Goal: Complete Application Form: Complete application form

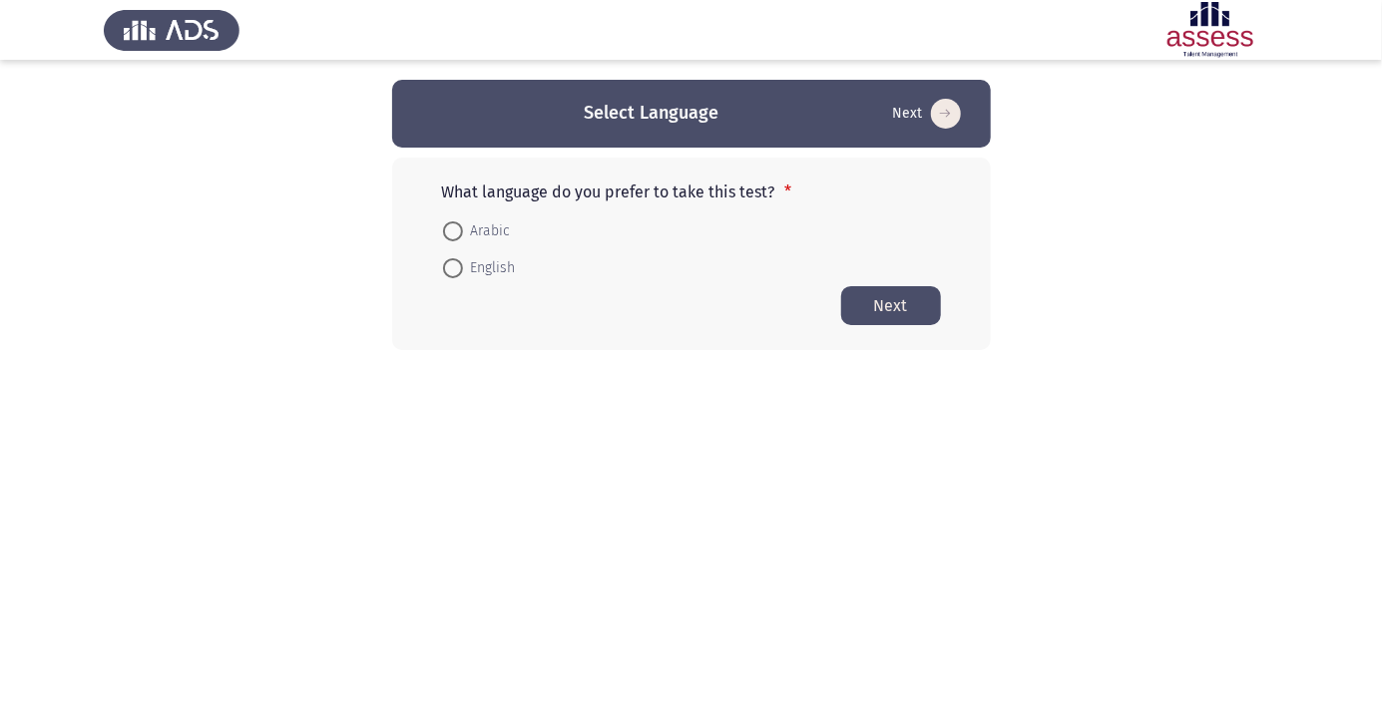
click at [480, 227] on span "Arabic" at bounding box center [487, 231] width 48 height 24
click at [463, 227] on input "Arabic" at bounding box center [453, 231] width 20 height 20
radio input "true"
click at [906, 311] on button "Next" at bounding box center [891, 304] width 100 height 39
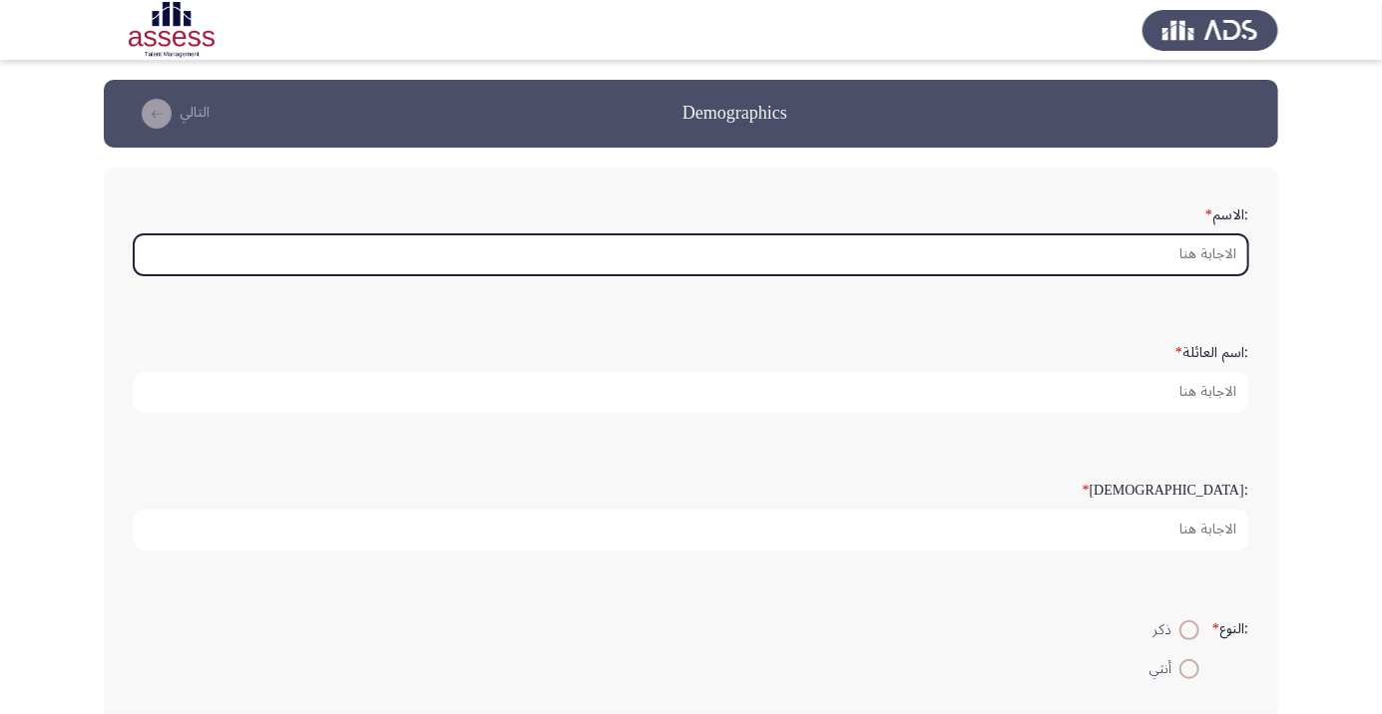
click at [1180, 256] on input ":الاسم *" at bounding box center [691, 254] width 1114 height 41
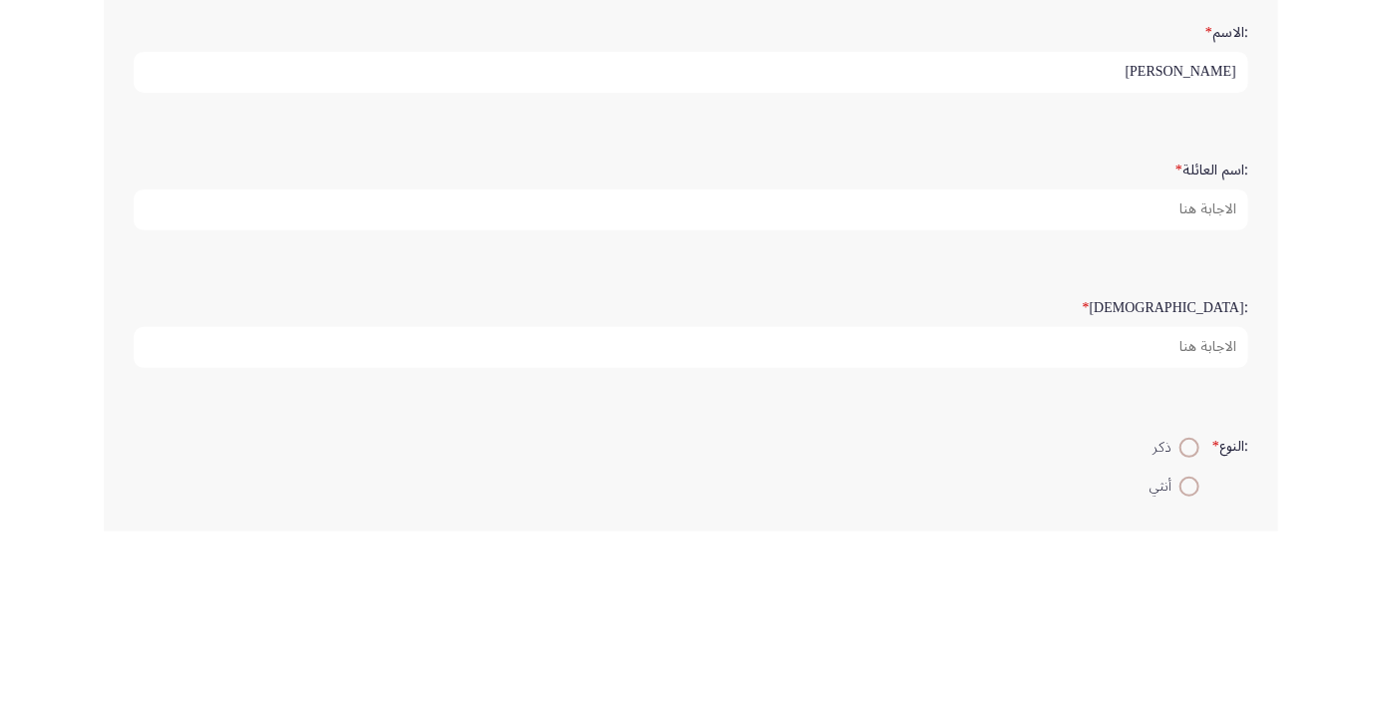
type input "[PERSON_NAME]"
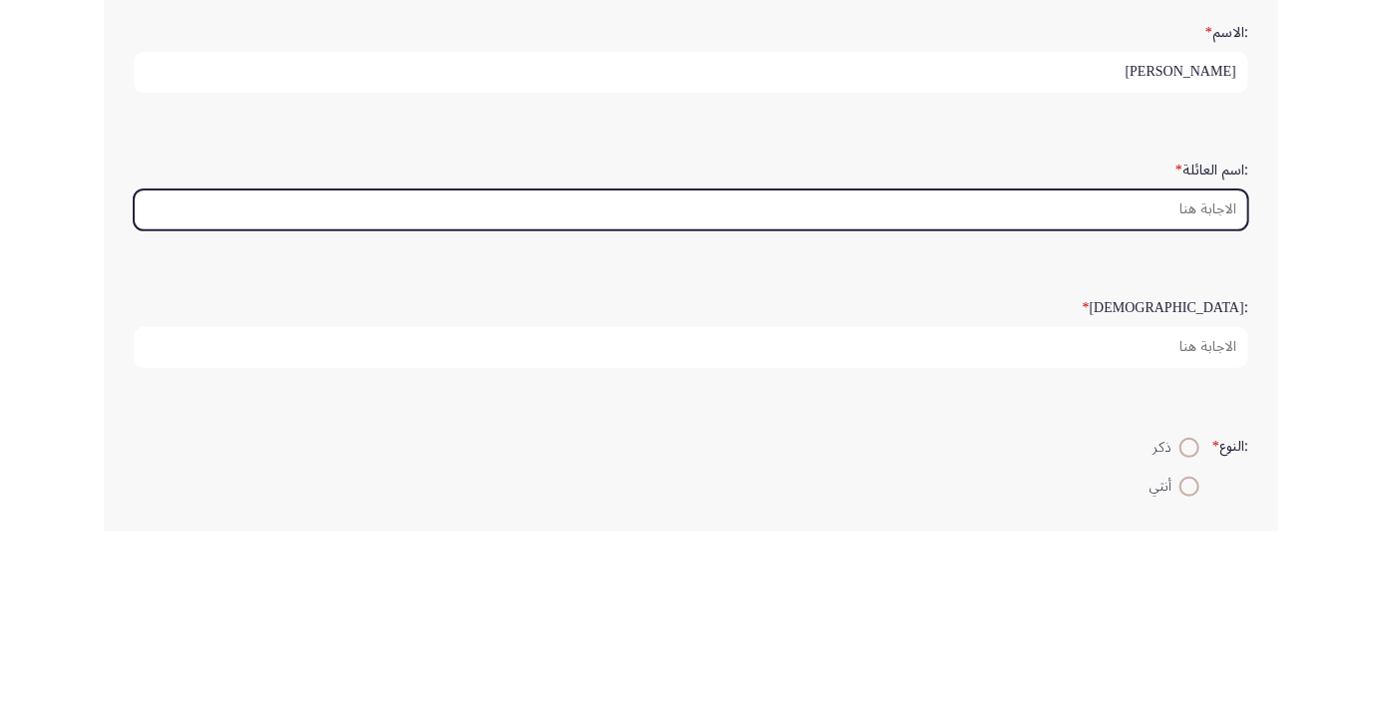
click at [1167, 392] on input ":اسم العائلة *" at bounding box center [691, 392] width 1114 height 41
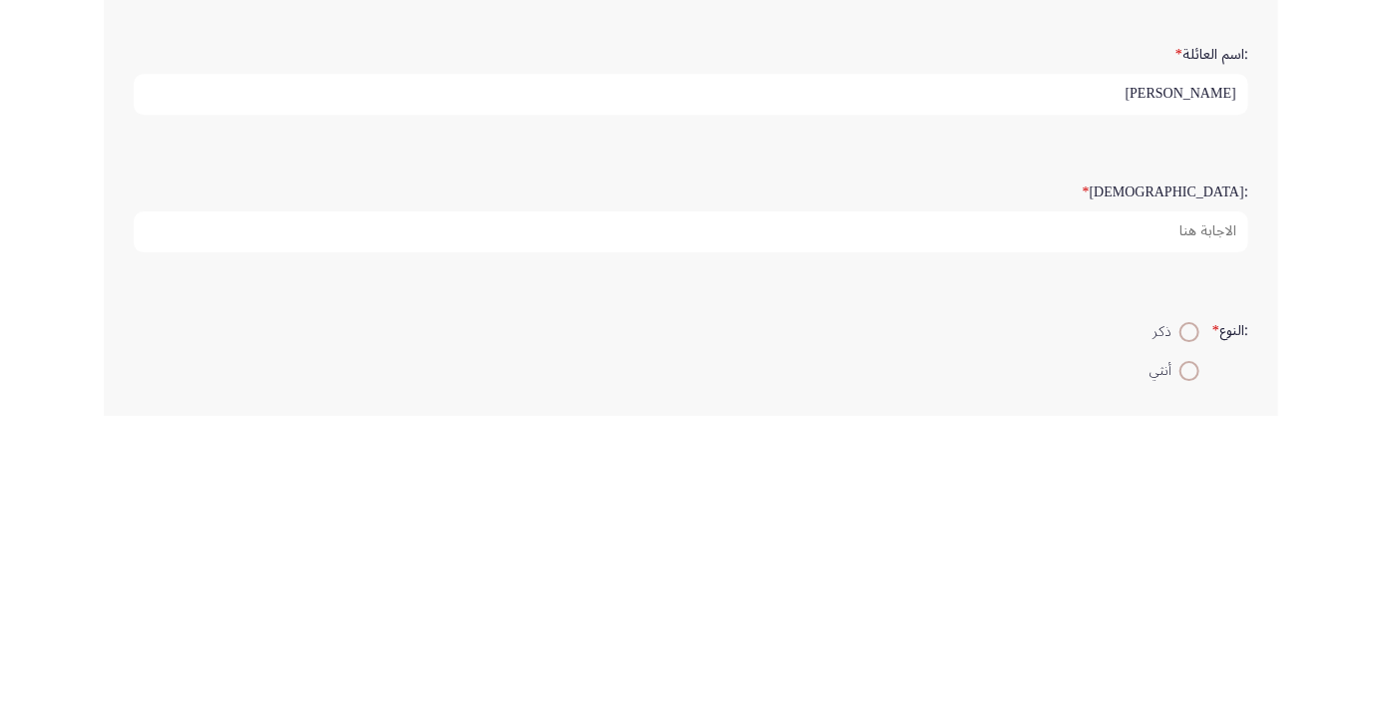
type input "[PERSON_NAME]"
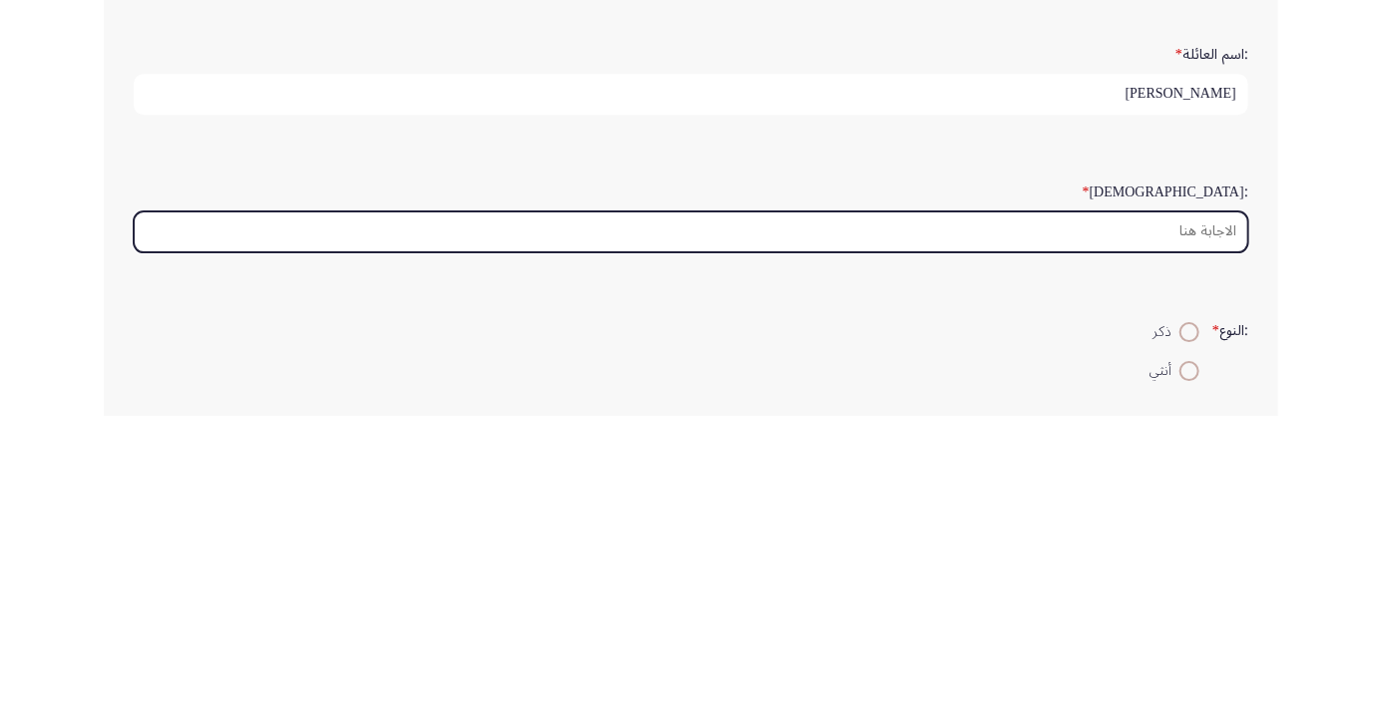
click at [1175, 520] on input ":السن *" at bounding box center [691, 530] width 1114 height 41
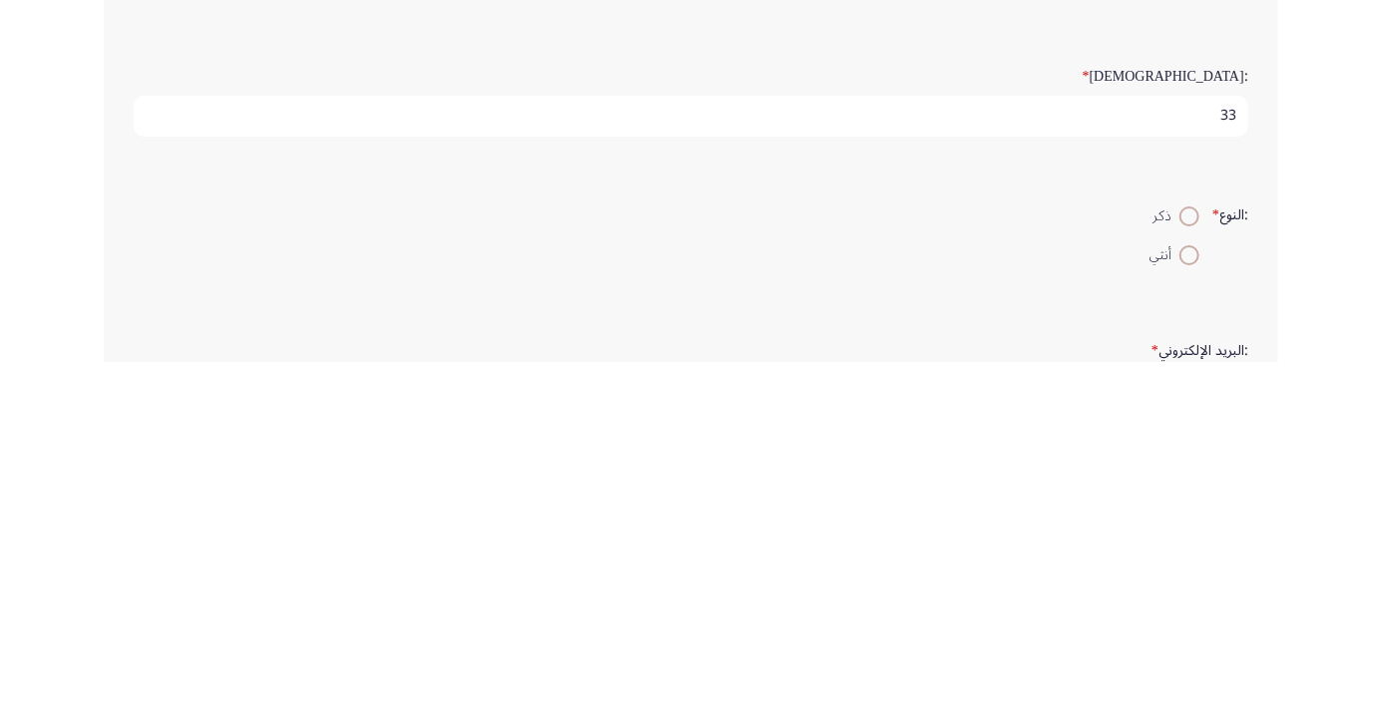
scroll to position [64, 0]
type input "33"
click at [1179, 562] on span at bounding box center [1189, 567] width 20 height 20
click at [1179, 562] on input "ذكر" at bounding box center [1189, 567] width 20 height 20
radio input "true"
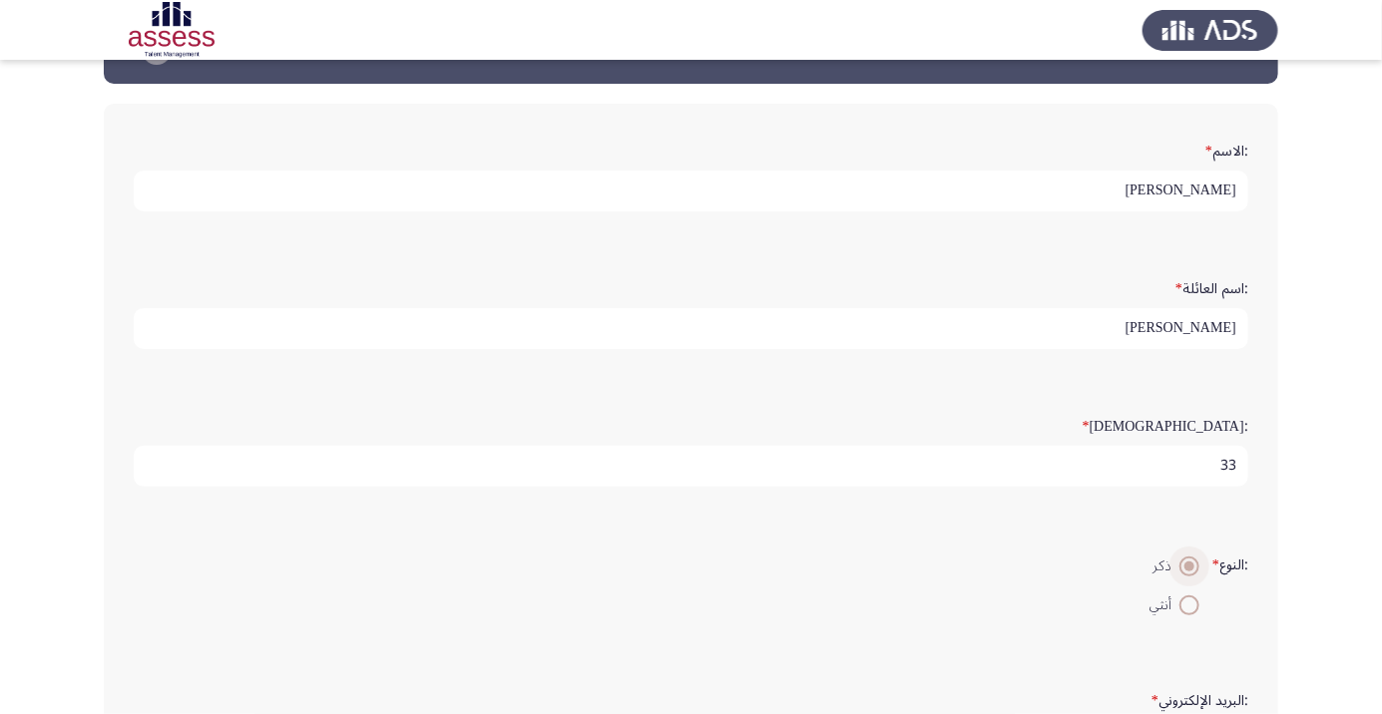
scroll to position [6, 0]
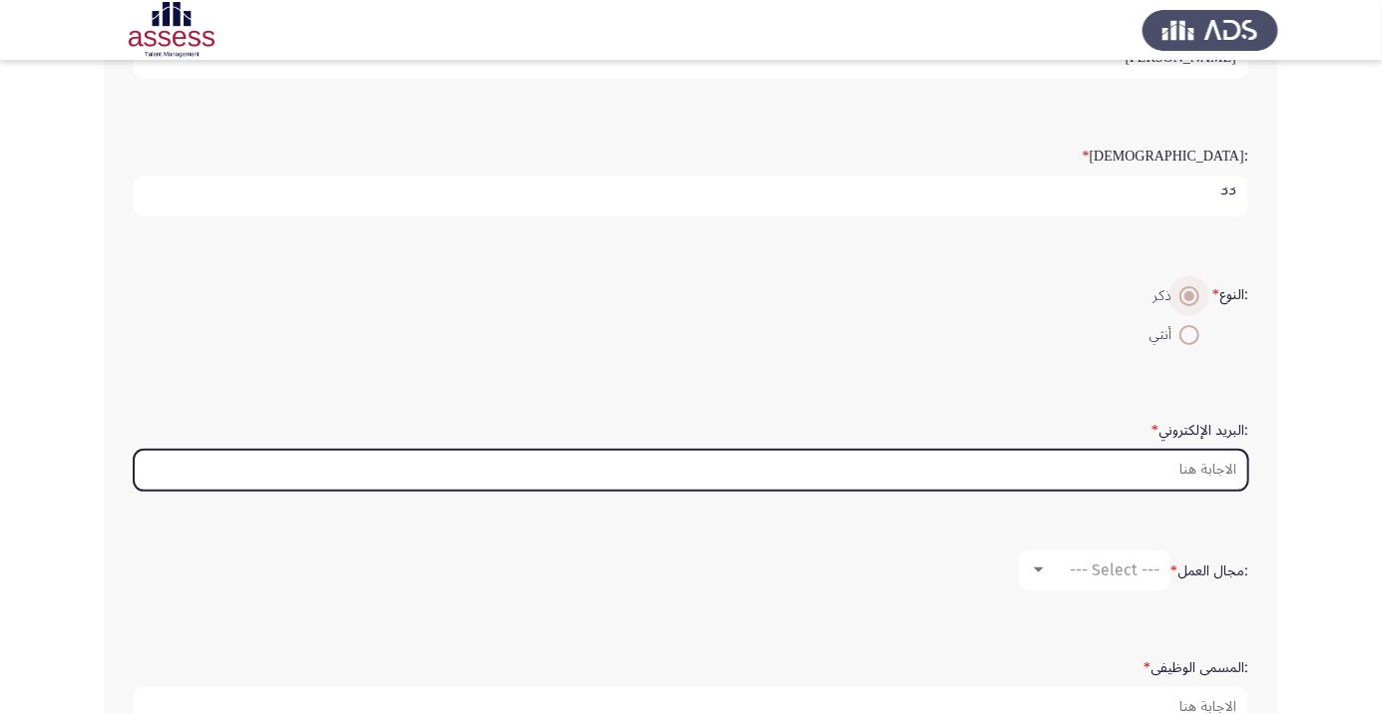
click at [1197, 463] on input ":البريد الإلكتروني *" at bounding box center [691, 470] width 1114 height 41
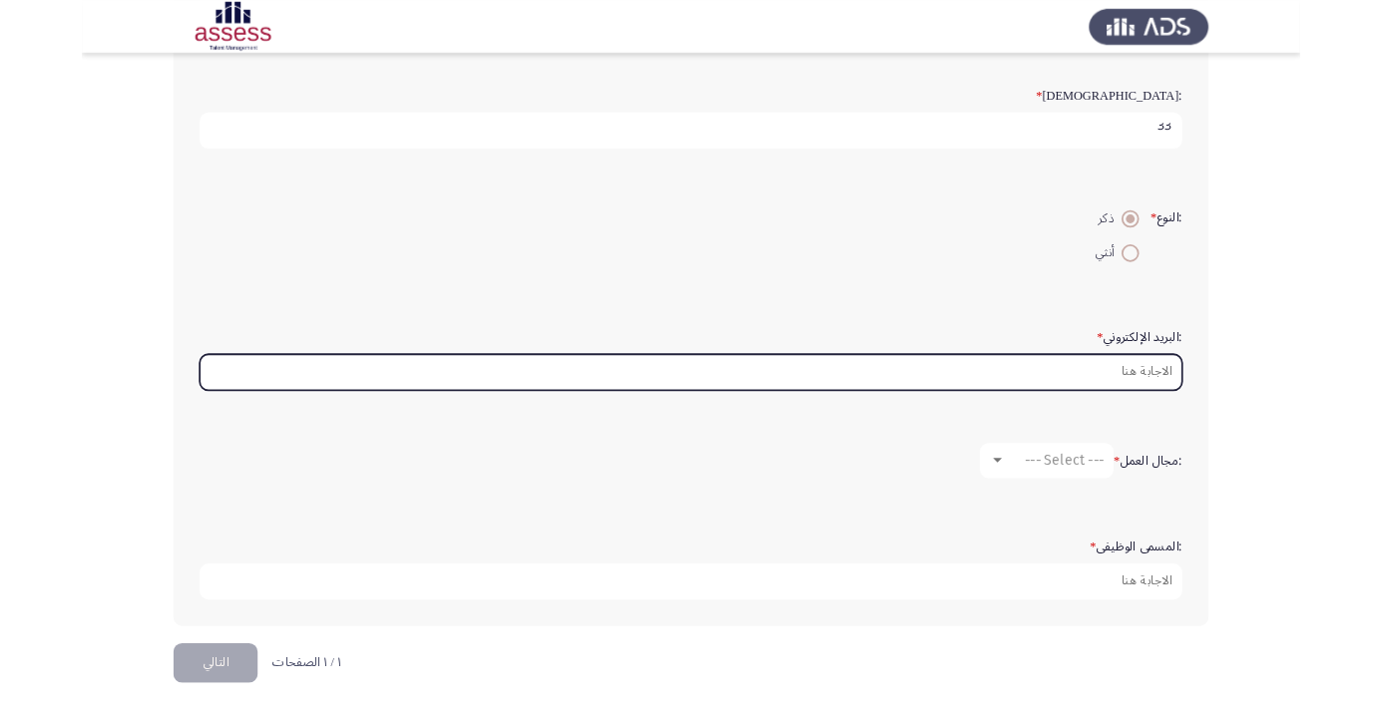
scroll to position [390, 0]
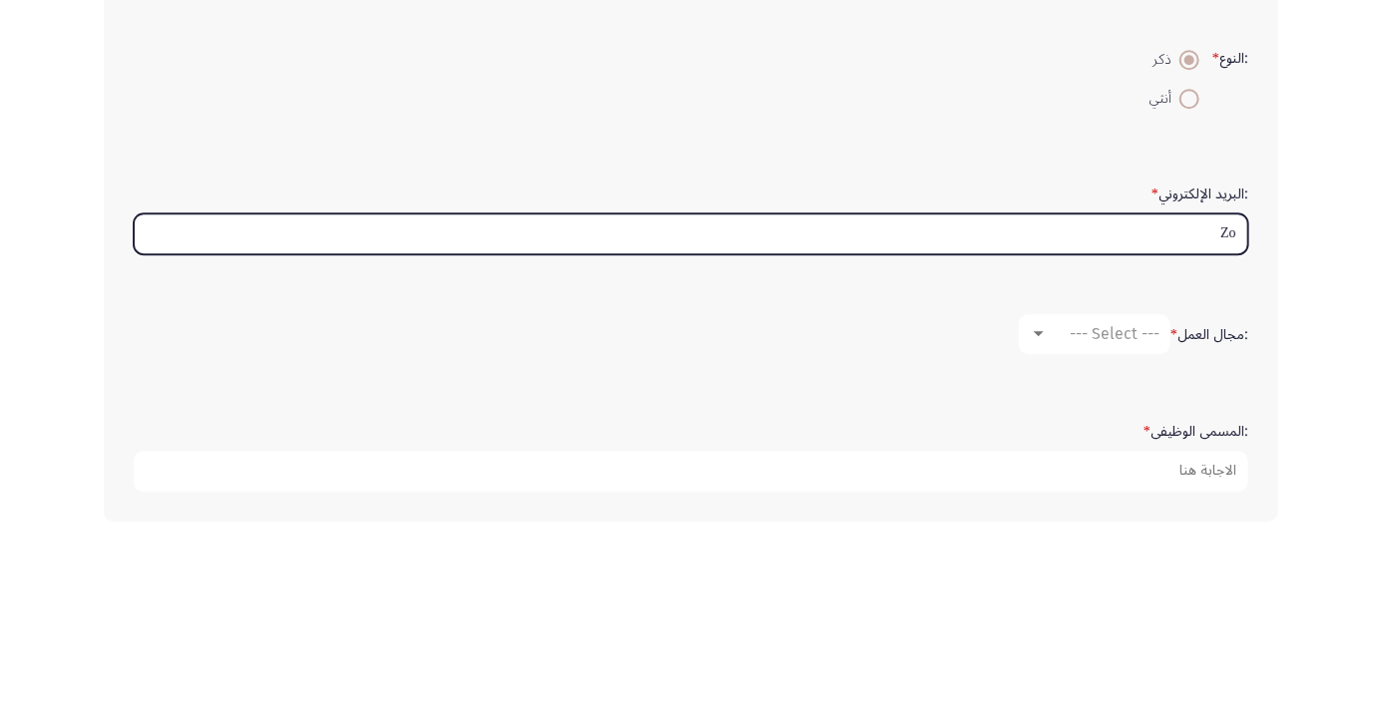
type input "Z"
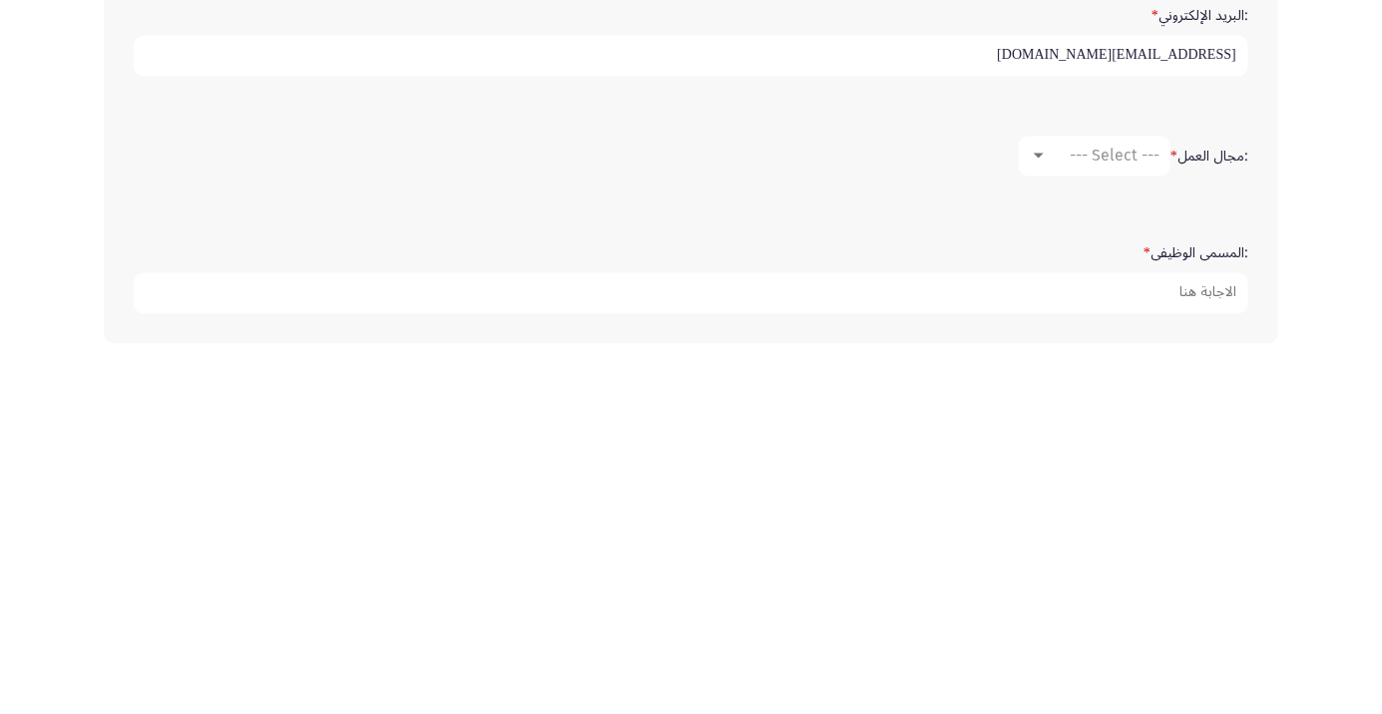
type input "[EMAIL_ADDRESS][DOMAIN_NAME]"
click at [1080, 516] on span "--- Select ---" at bounding box center [1114, 514] width 90 height 19
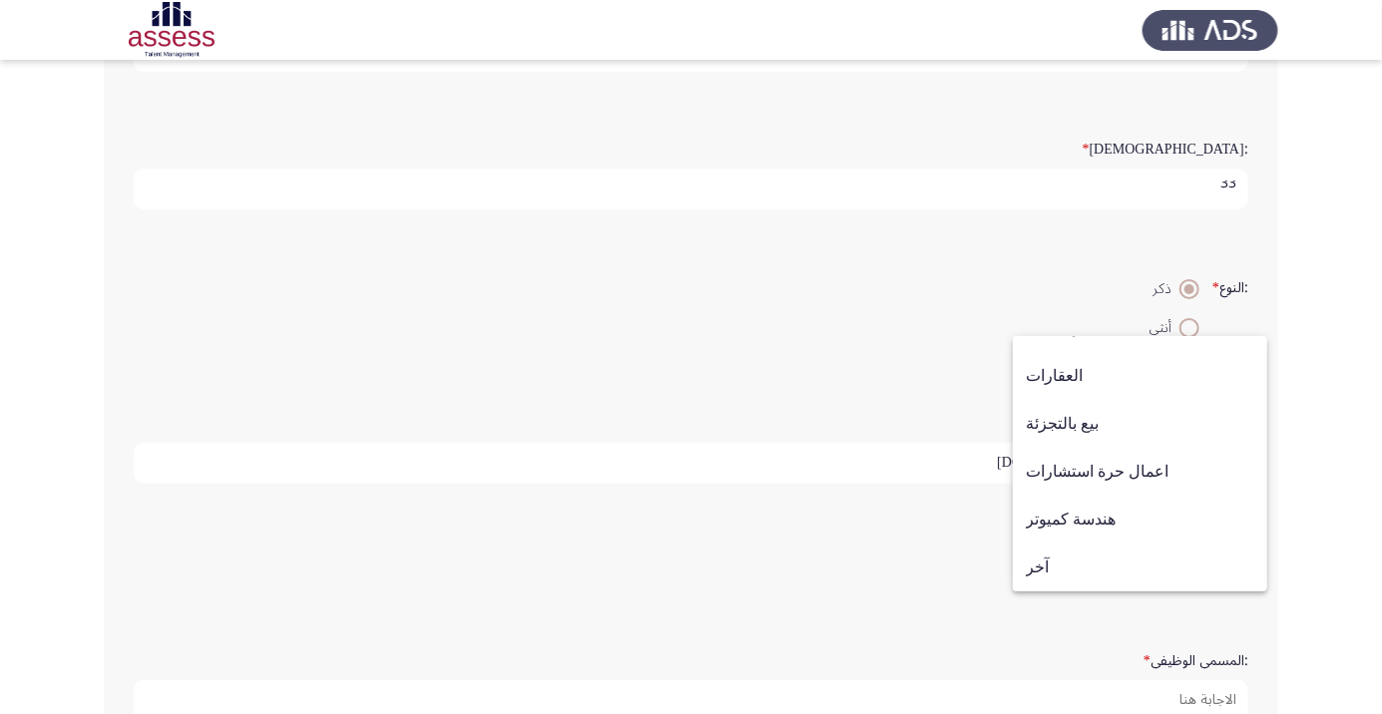
scroll to position [295, 0]
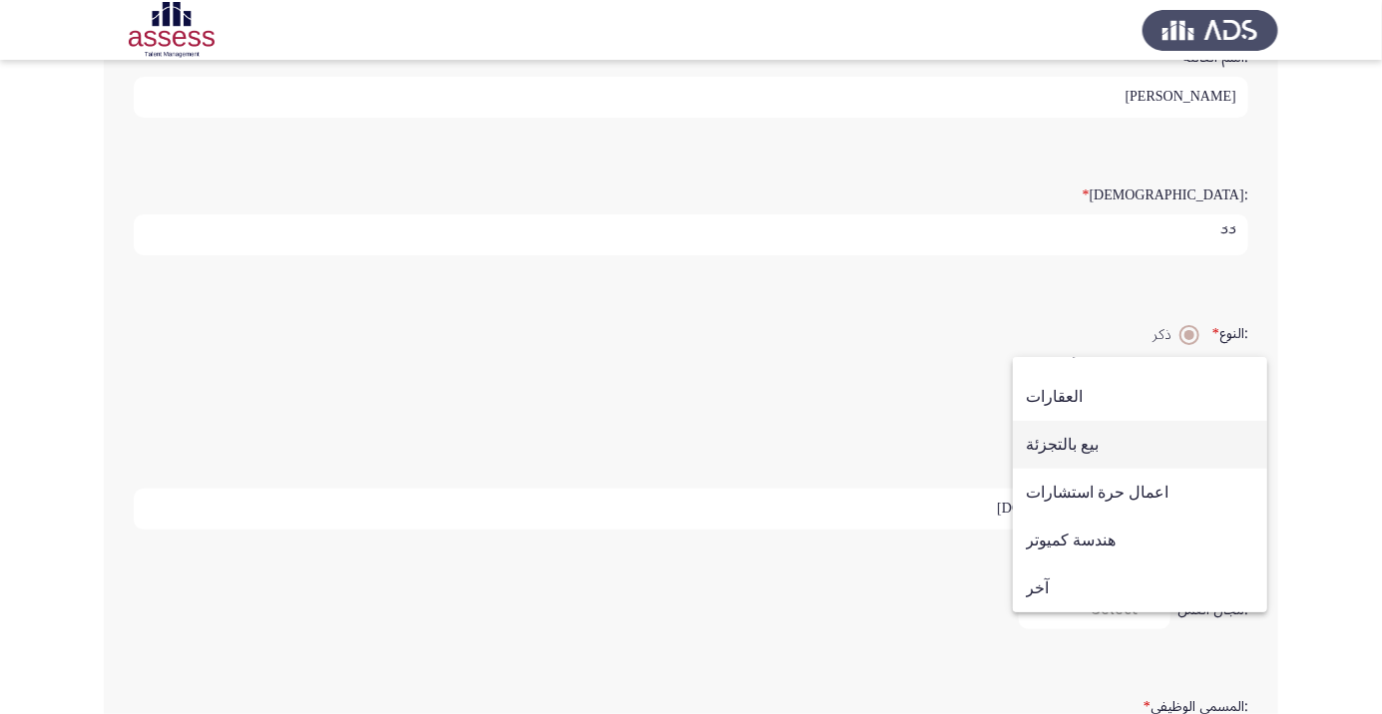
click at [1090, 469] on span "بيع بالتجزئة" at bounding box center [1139, 445] width 228 height 48
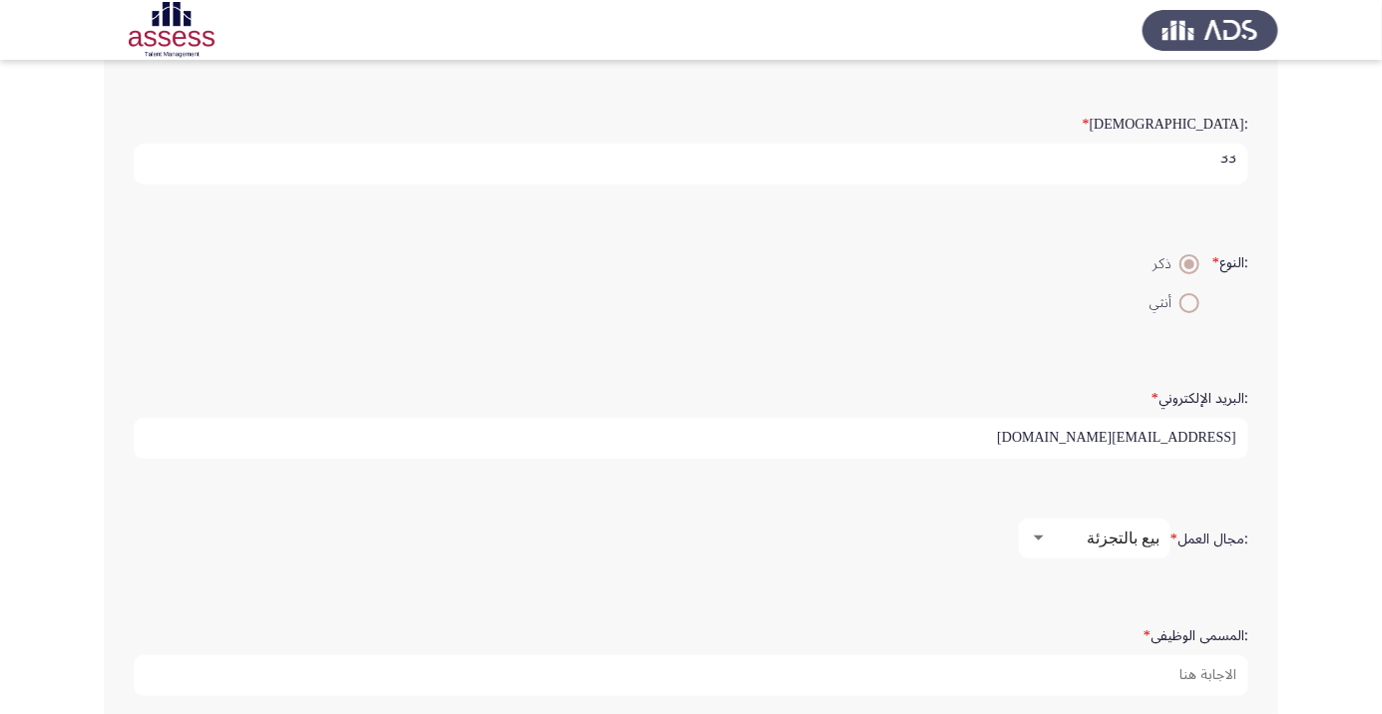
scroll to position [376, 0]
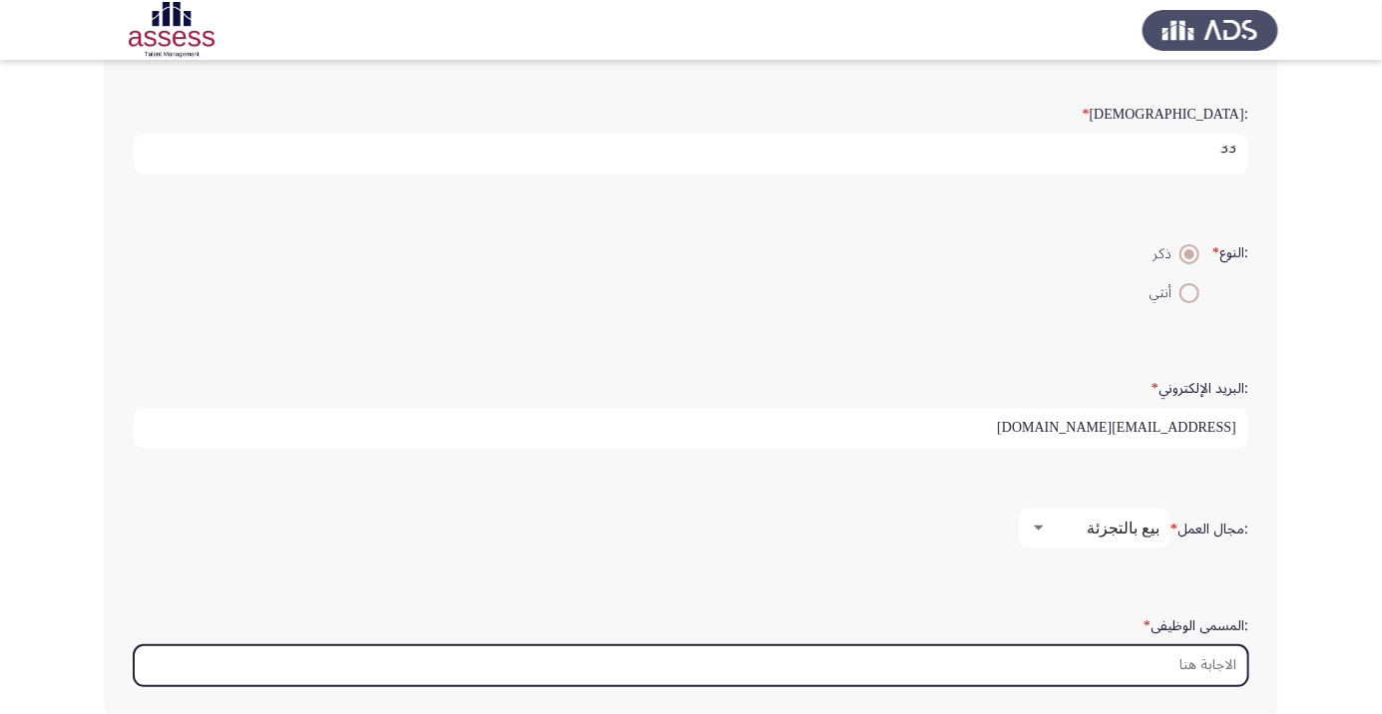
click at [1150, 657] on input ":المسمى الوظيفى *" at bounding box center [691, 665] width 1114 height 41
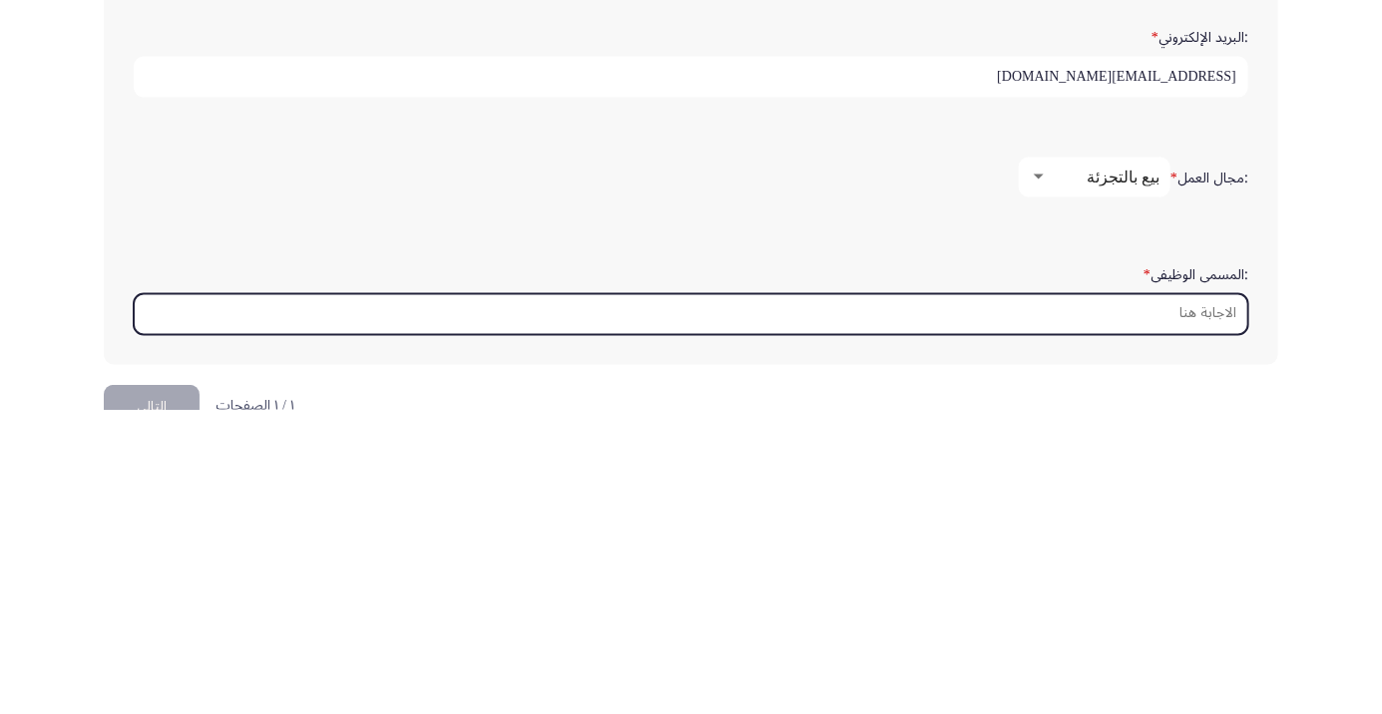
scroll to position [472, 0]
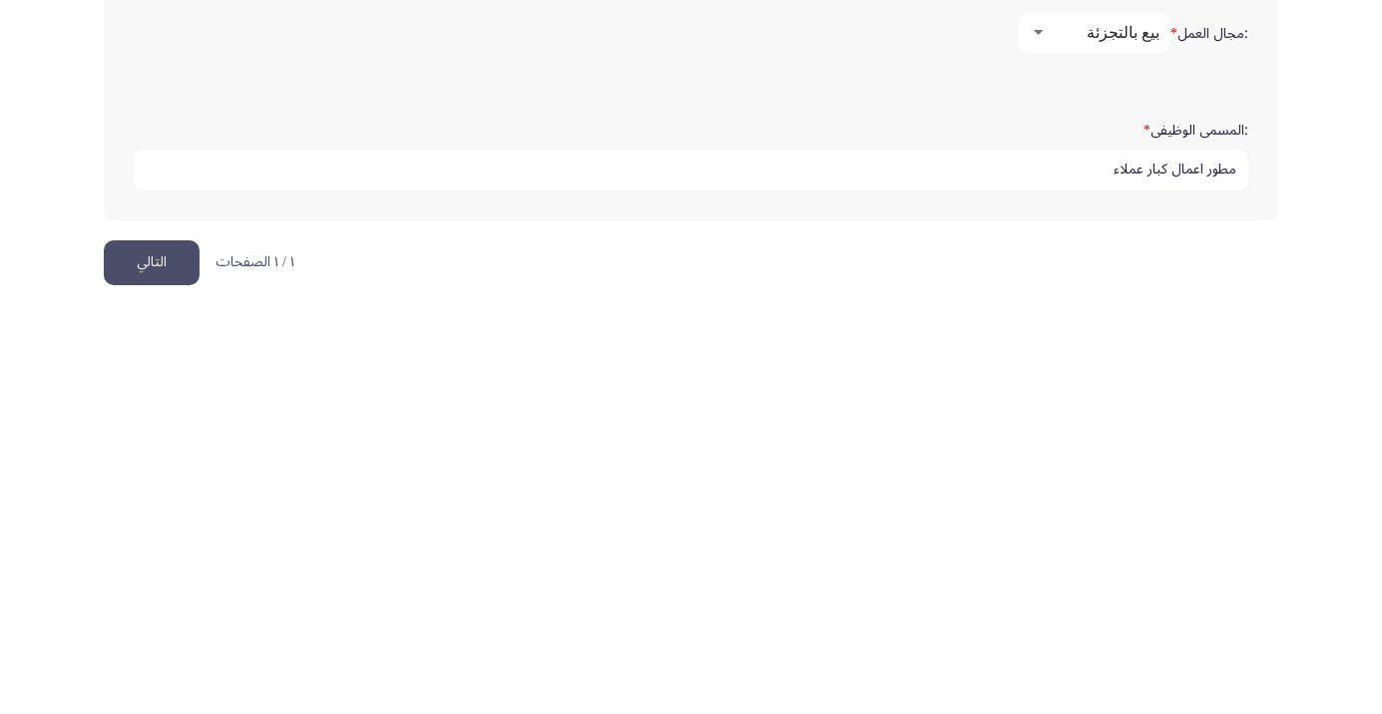
type input "مطور اعمال كبار عملاء"
click at [168, 652] on button "التالي" at bounding box center [152, 662] width 96 height 45
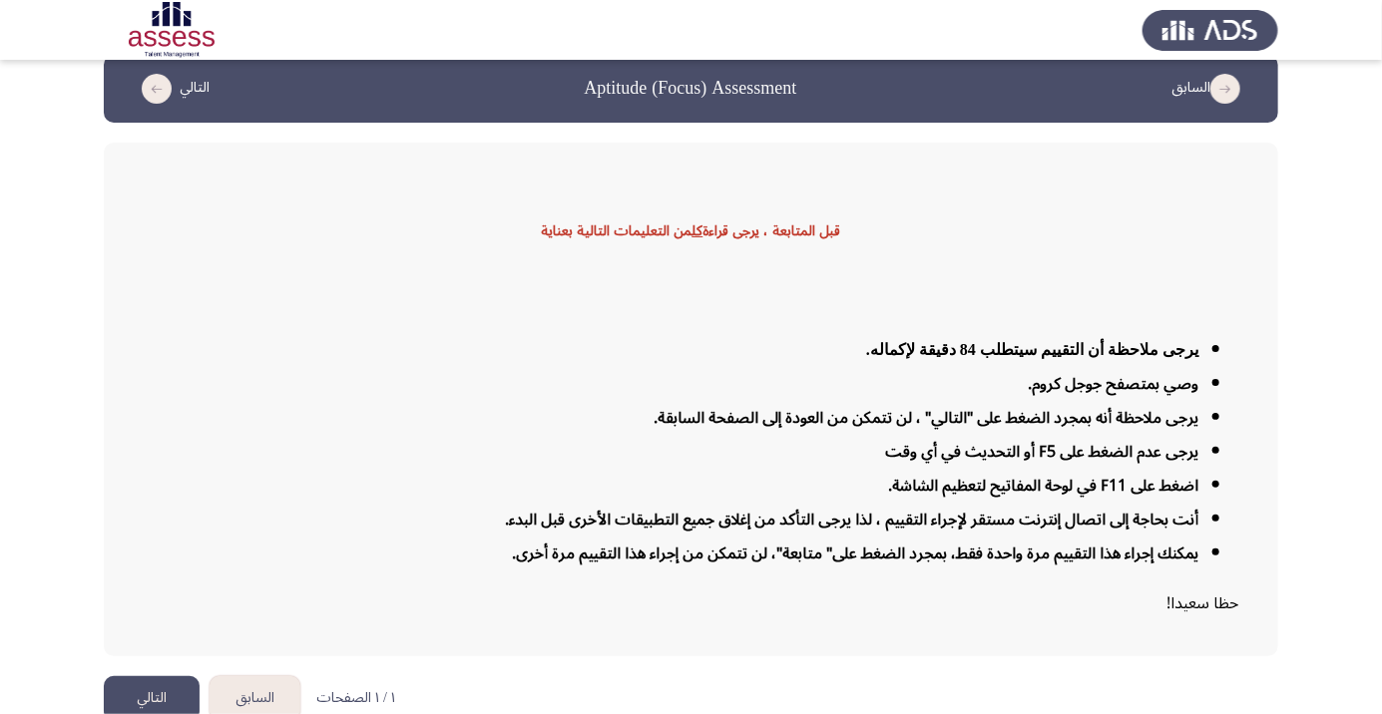
scroll to position [48, 0]
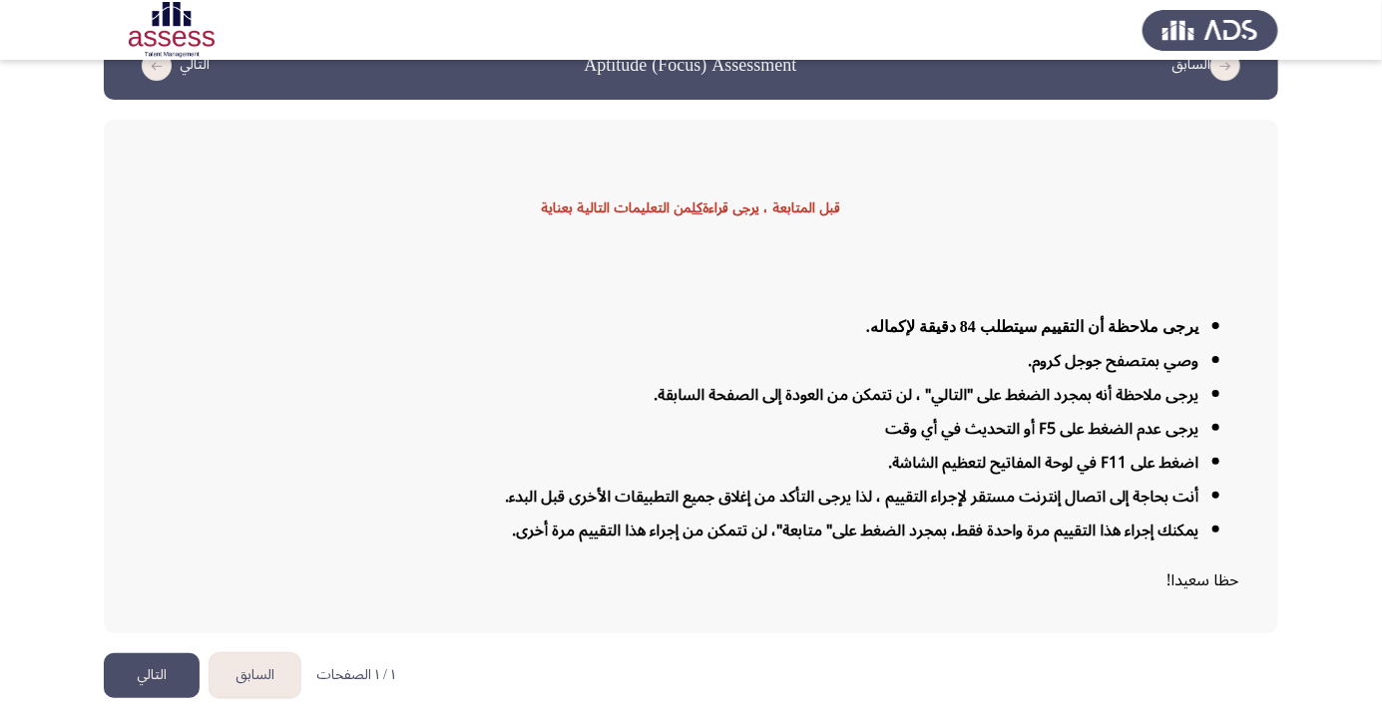
click at [169, 698] on button "التالي" at bounding box center [152, 675] width 96 height 45
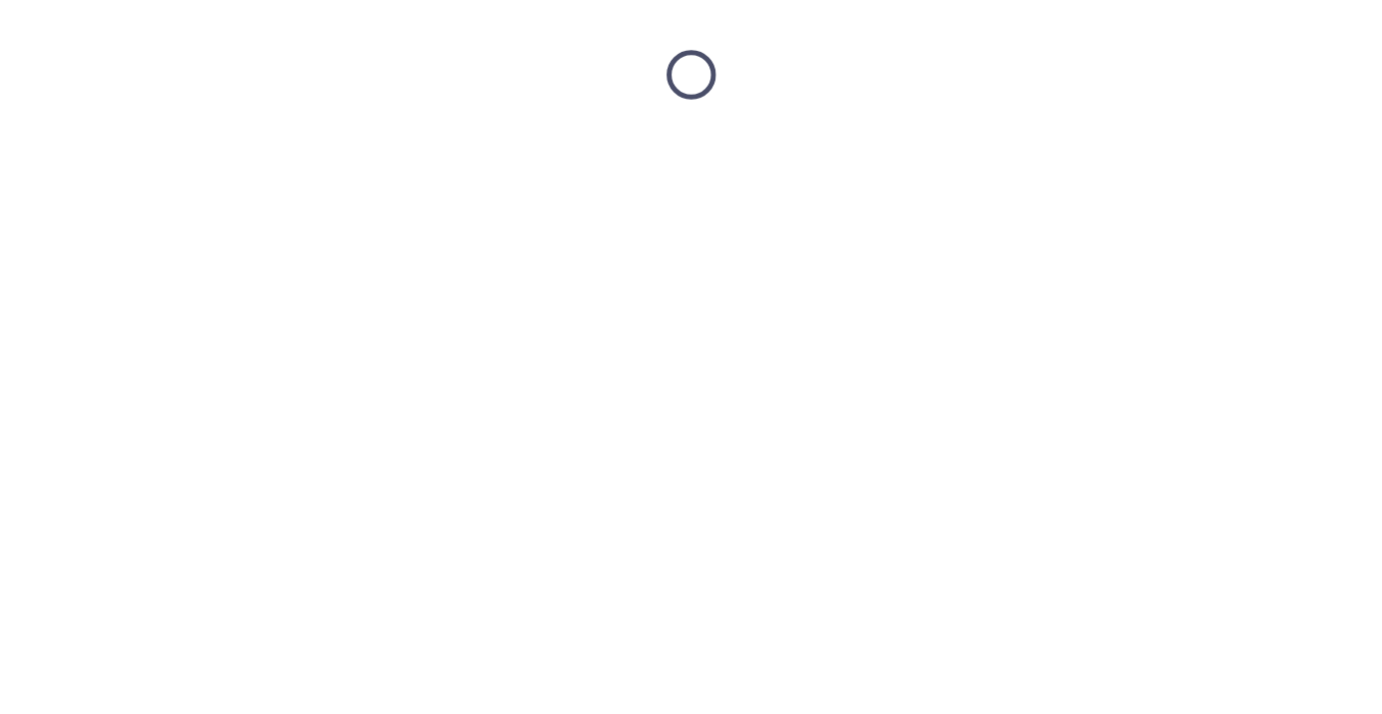
scroll to position [0, 0]
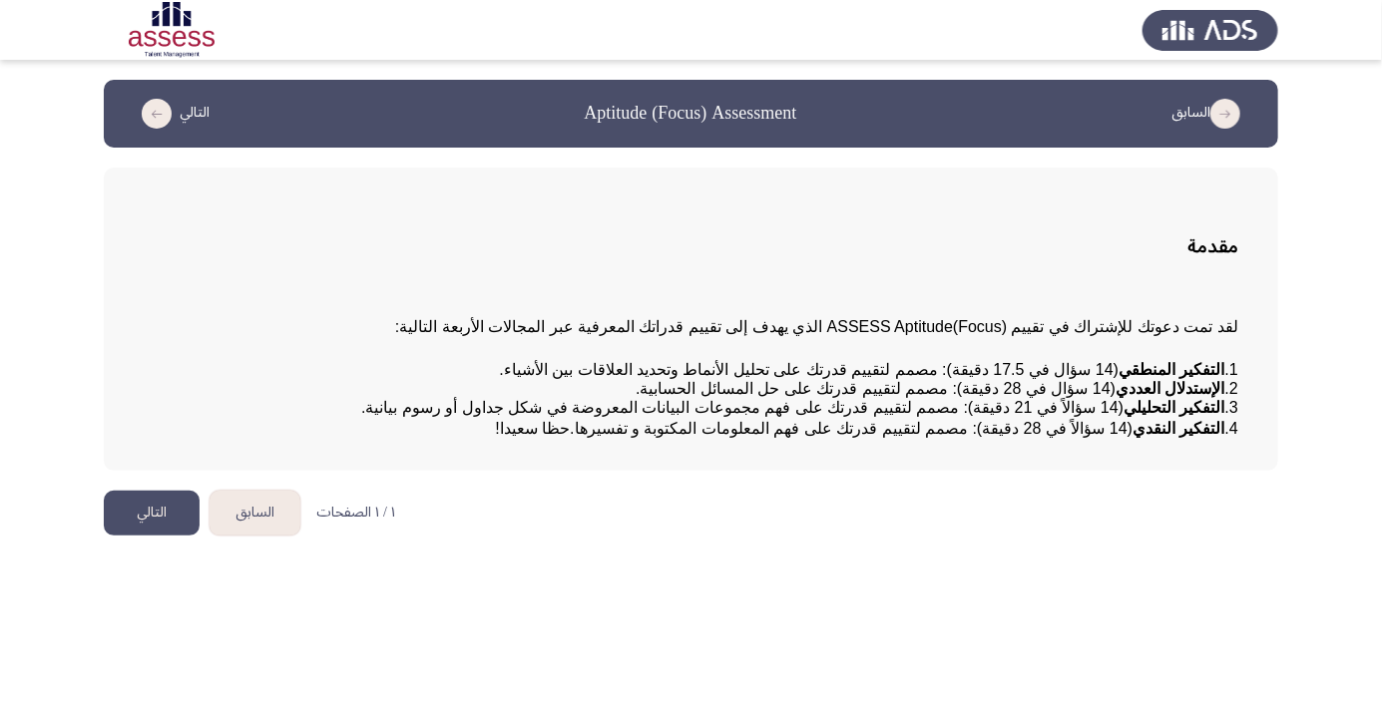
click at [142, 536] on button "التالي" at bounding box center [152, 513] width 96 height 45
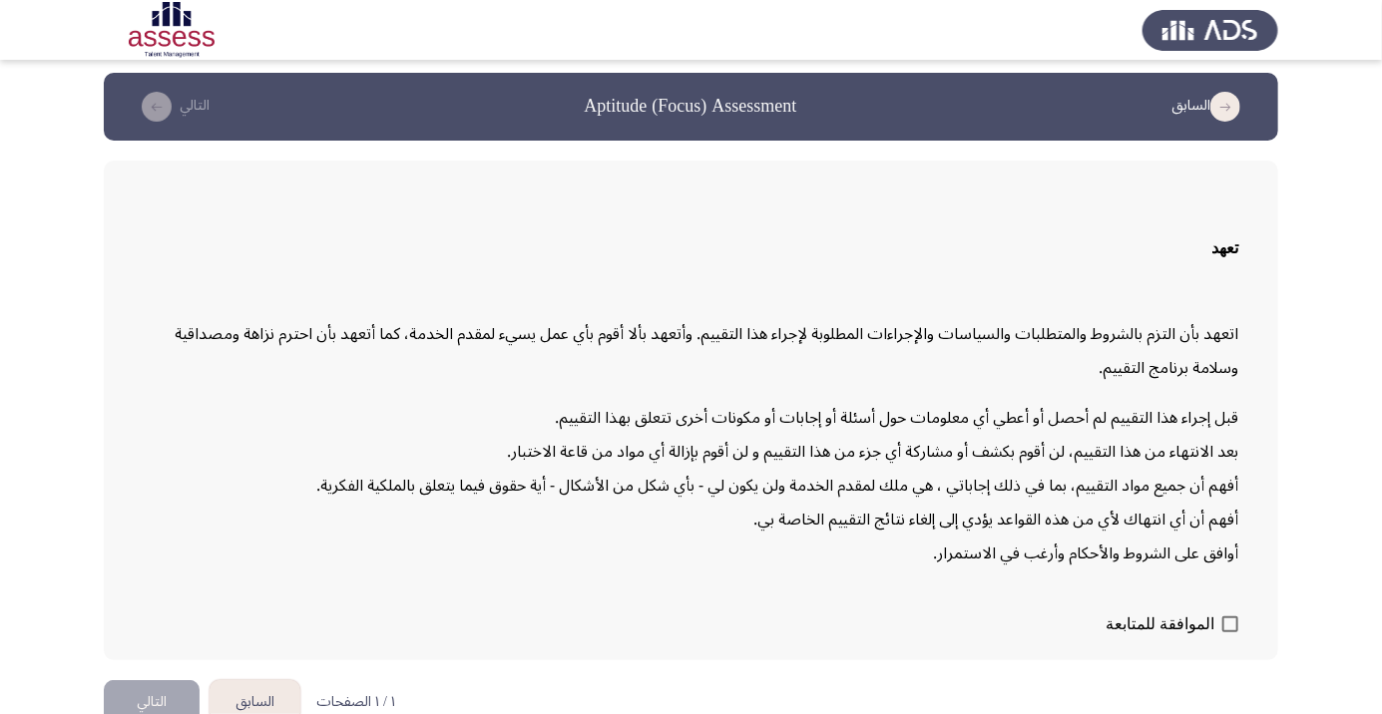
scroll to position [57, 0]
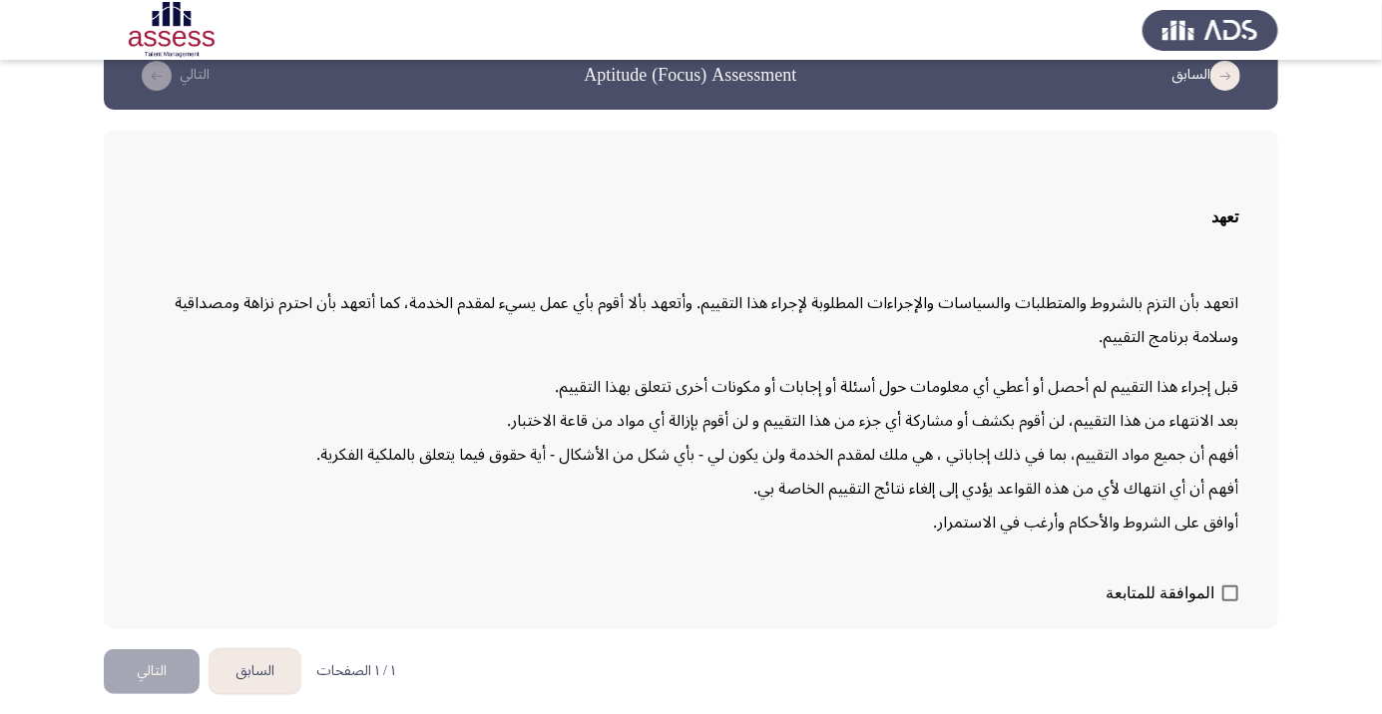
click at [1208, 605] on span "الموافقة للمتابعة" at bounding box center [1159, 594] width 109 height 24
click at [1229, 602] on input "الموافقة للمتابعة" at bounding box center [1229, 601] width 1 height 1
checkbox input "true"
click at [165, 694] on button "التالي" at bounding box center [152, 671] width 96 height 45
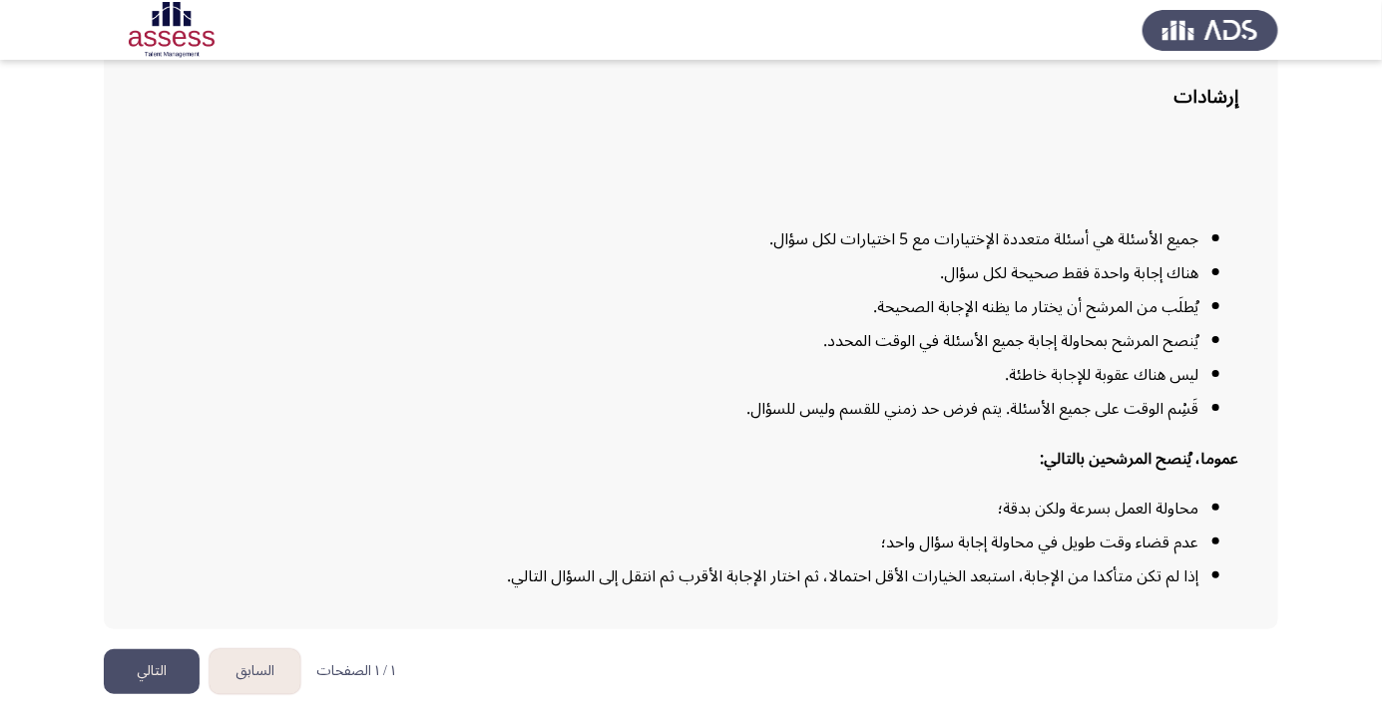
scroll to position [162, 0]
click at [160, 694] on button "التالي" at bounding box center [152, 671] width 96 height 45
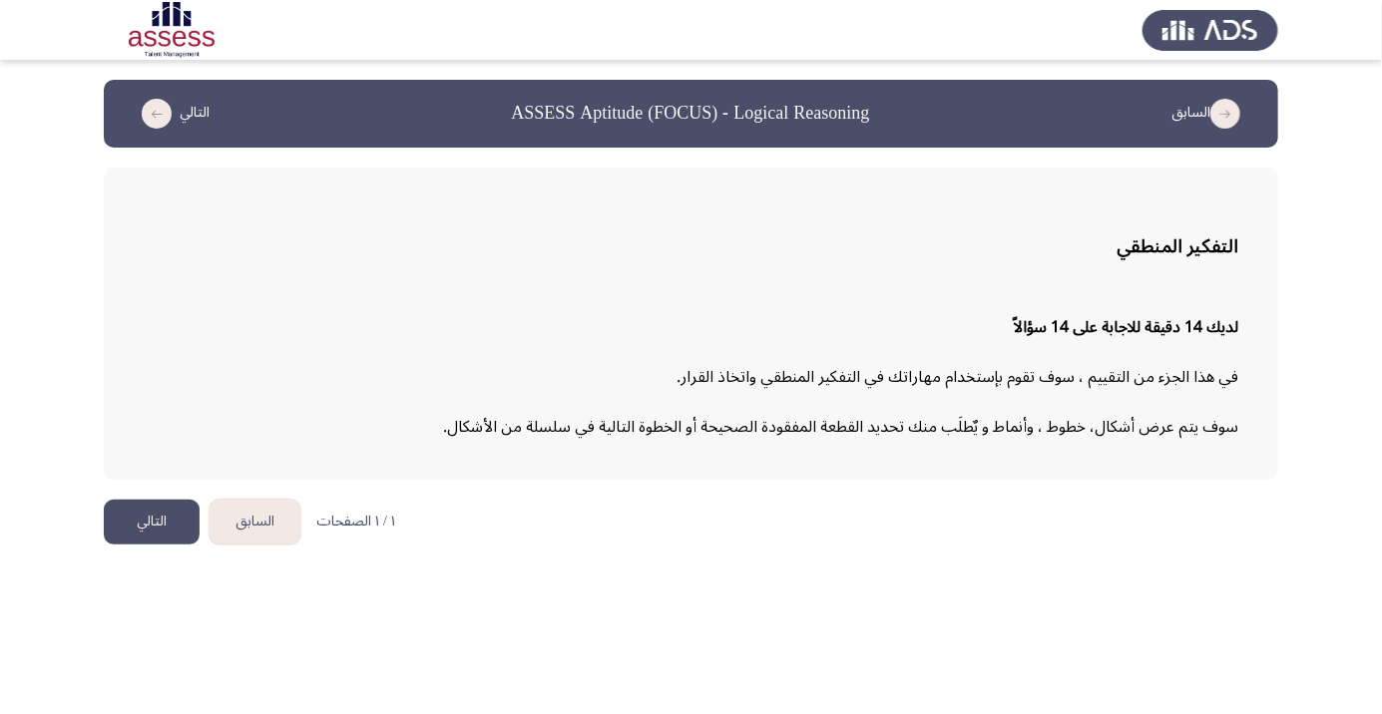
click at [159, 522] on button "التالي" at bounding box center [152, 522] width 96 height 45
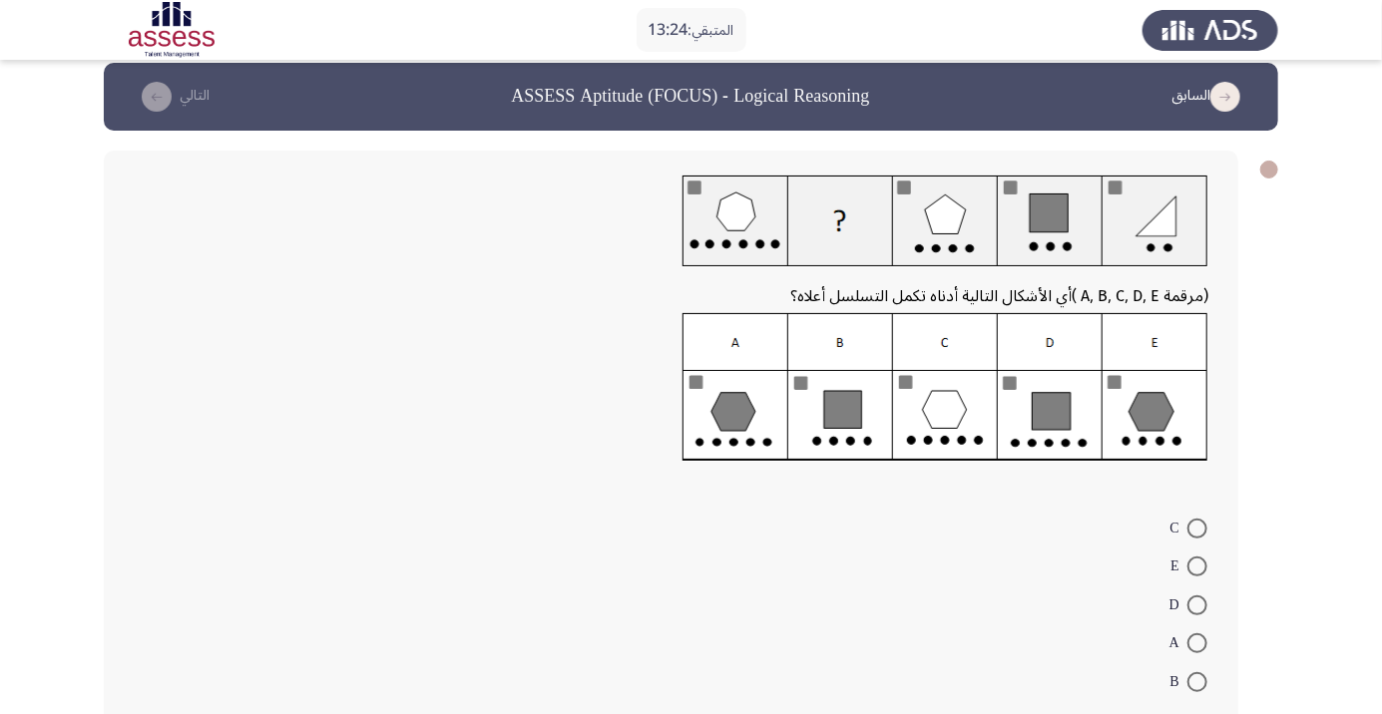
scroll to position [32, 0]
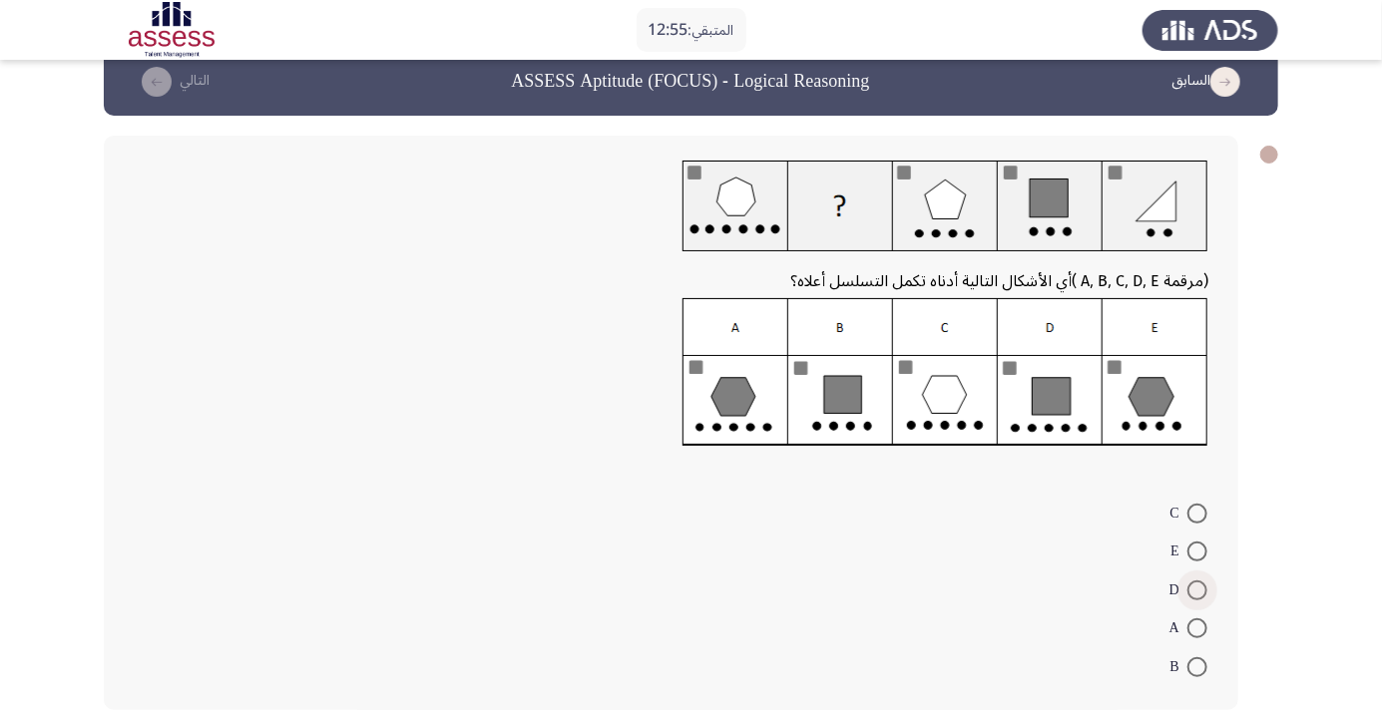
click at [1197, 590] on span at bounding box center [1197, 591] width 20 height 20
click at [1197, 590] on input "D" at bounding box center [1197, 591] width 20 height 20
radio input "true"
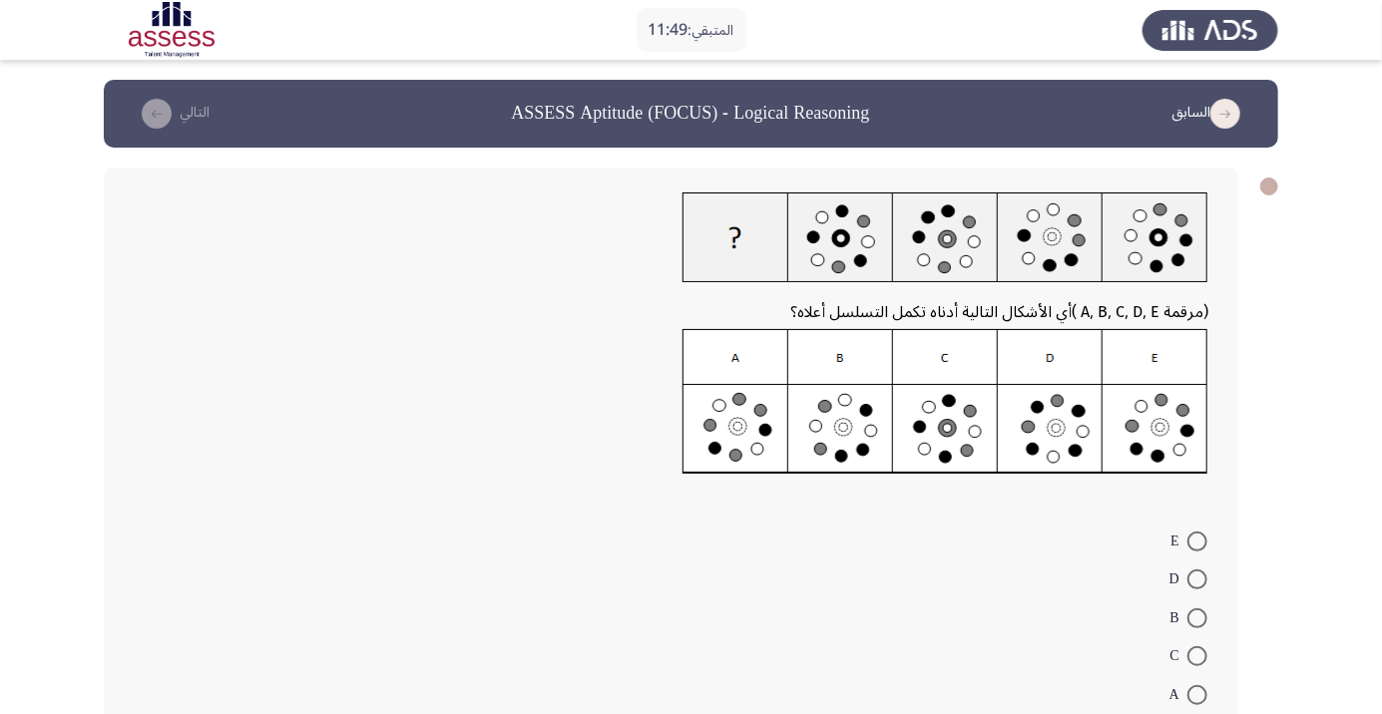
click at [1065, 435] on img at bounding box center [945, 402] width 526 height 146
click at [1197, 580] on span at bounding box center [1197, 580] width 20 height 20
click at [1197, 580] on input "D" at bounding box center [1197, 580] width 20 height 20
radio input "true"
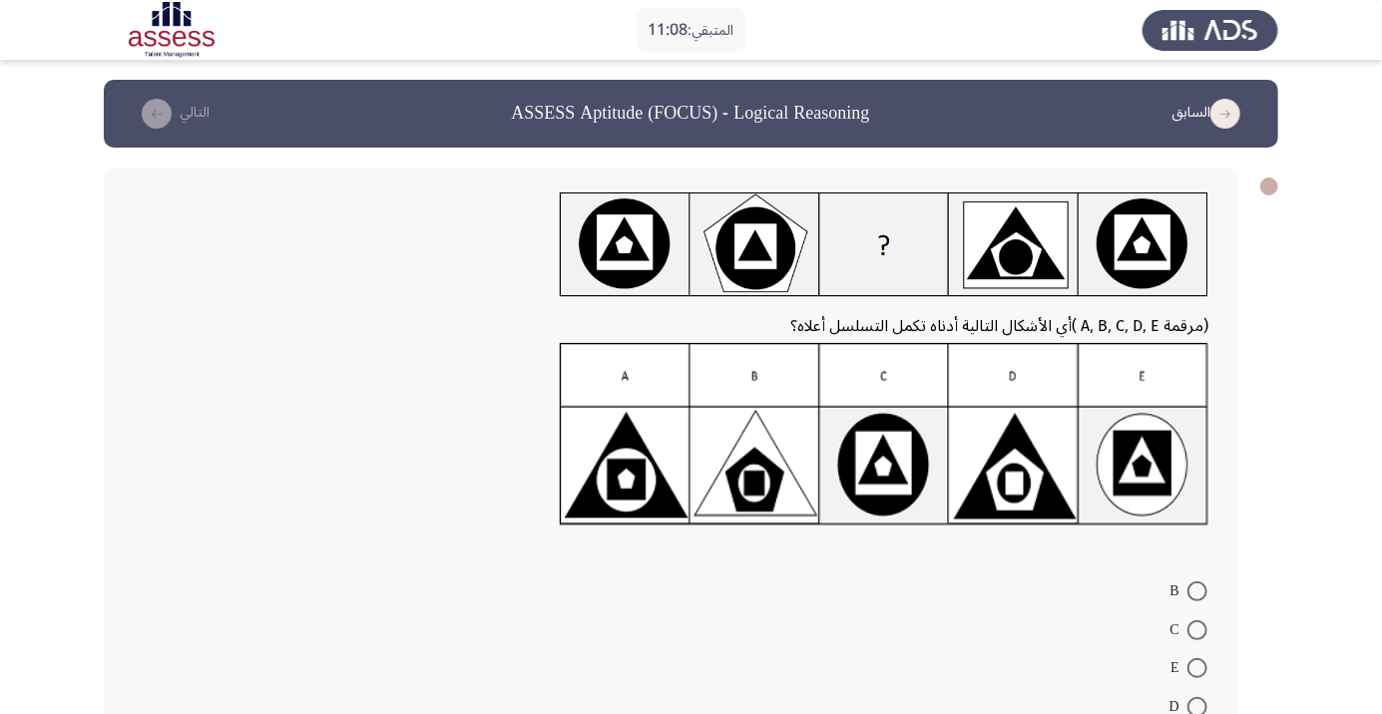
click at [1197, 629] on span at bounding box center [1197, 630] width 20 height 20
click at [1197, 629] on input "C" at bounding box center [1197, 630] width 20 height 20
radio input "true"
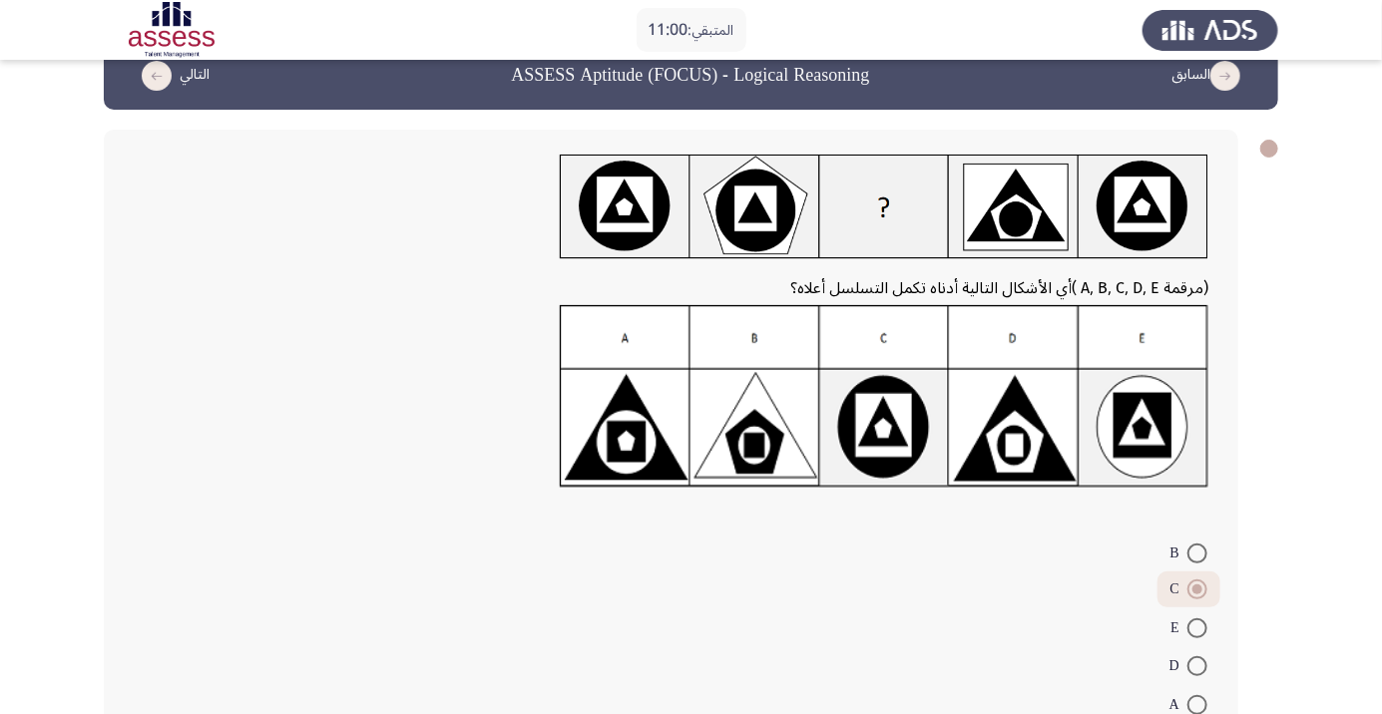
scroll to position [76, 0]
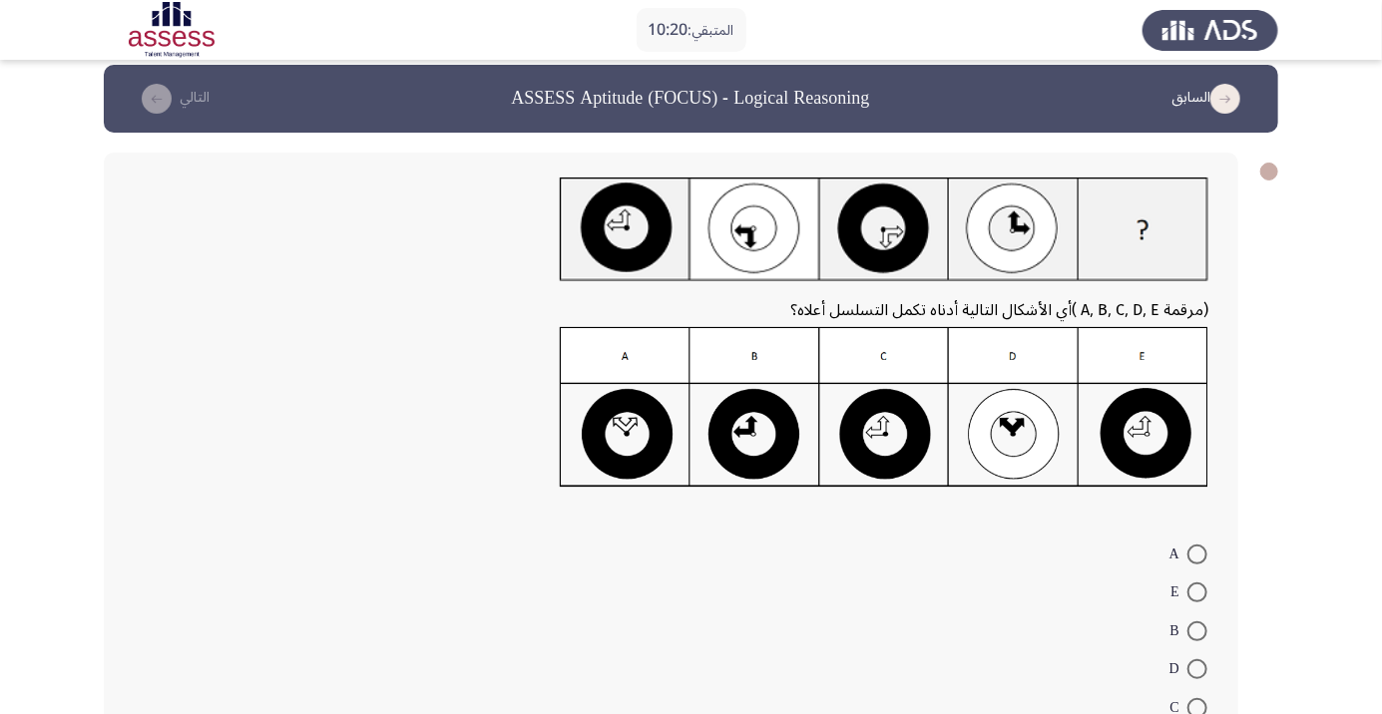
scroll to position [0, 0]
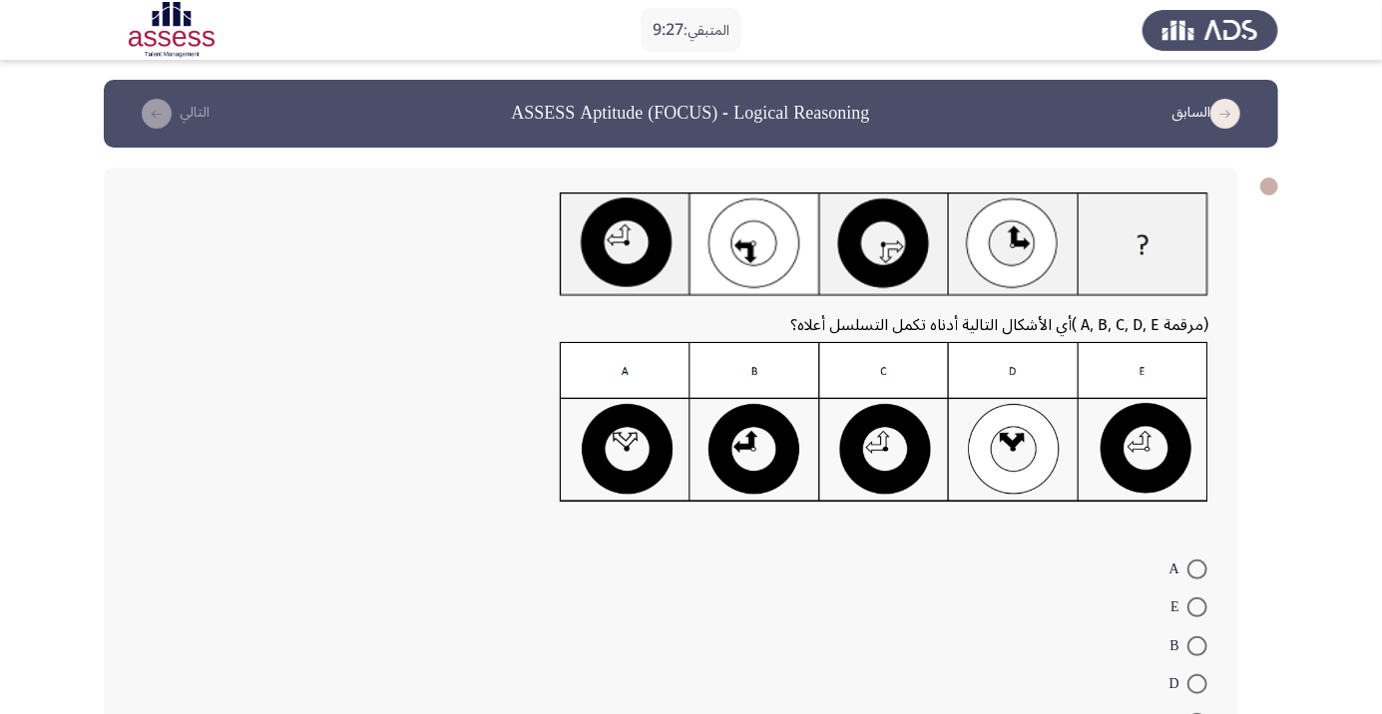
click at [1197, 607] on span at bounding box center [1197, 607] width 20 height 20
click at [1197, 607] on input "E" at bounding box center [1197, 607] width 20 height 20
radio input "true"
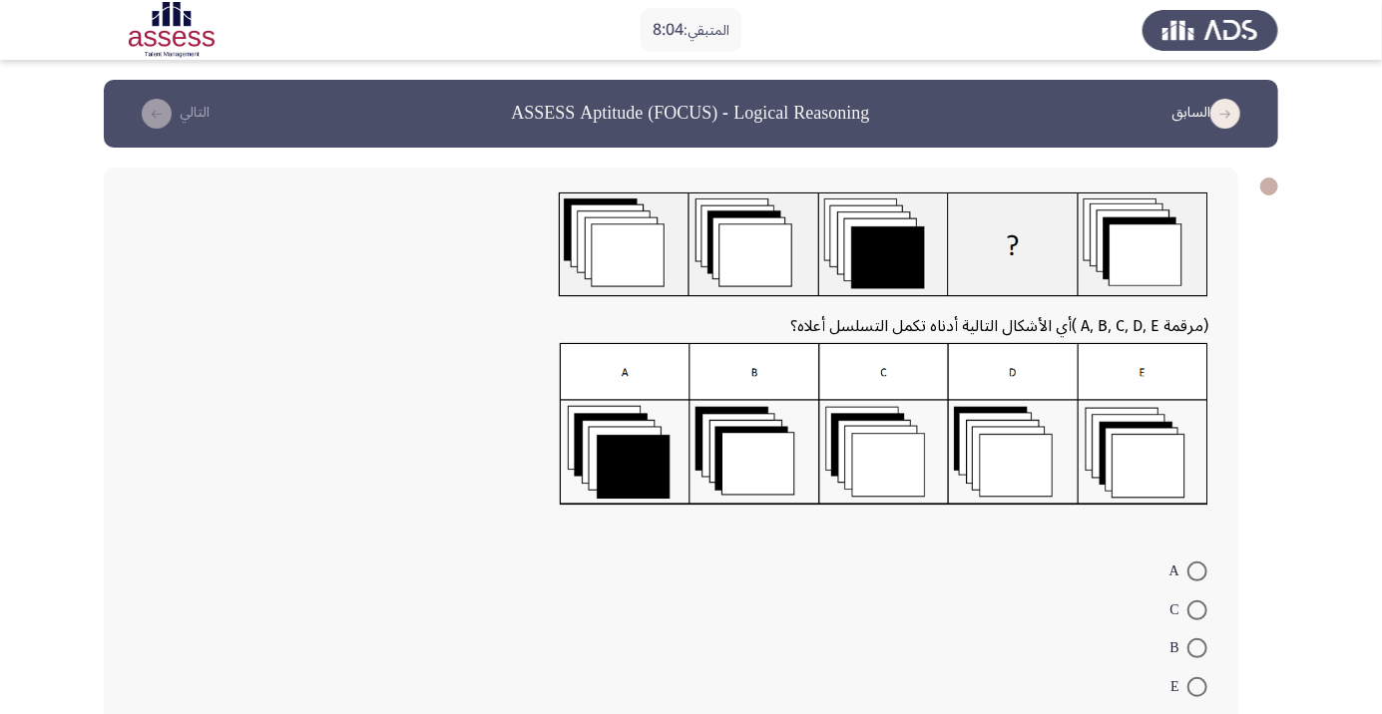
click at [1197, 609] on span at bounding box center [1197, 610] width 20 height 20
click at [1197, 609] on input "C" at bounding box center [1197, 610] width 20 height 20
radio input "true"
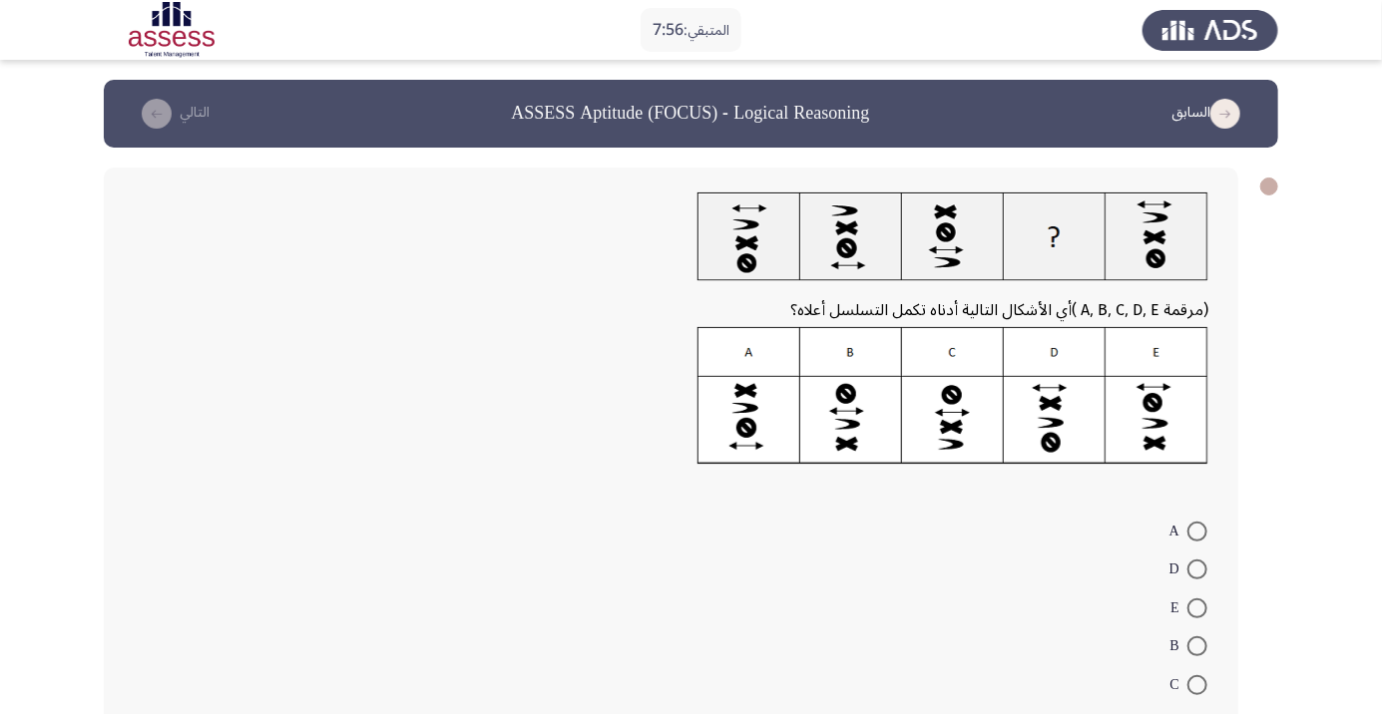
scroll to position [17, 0]
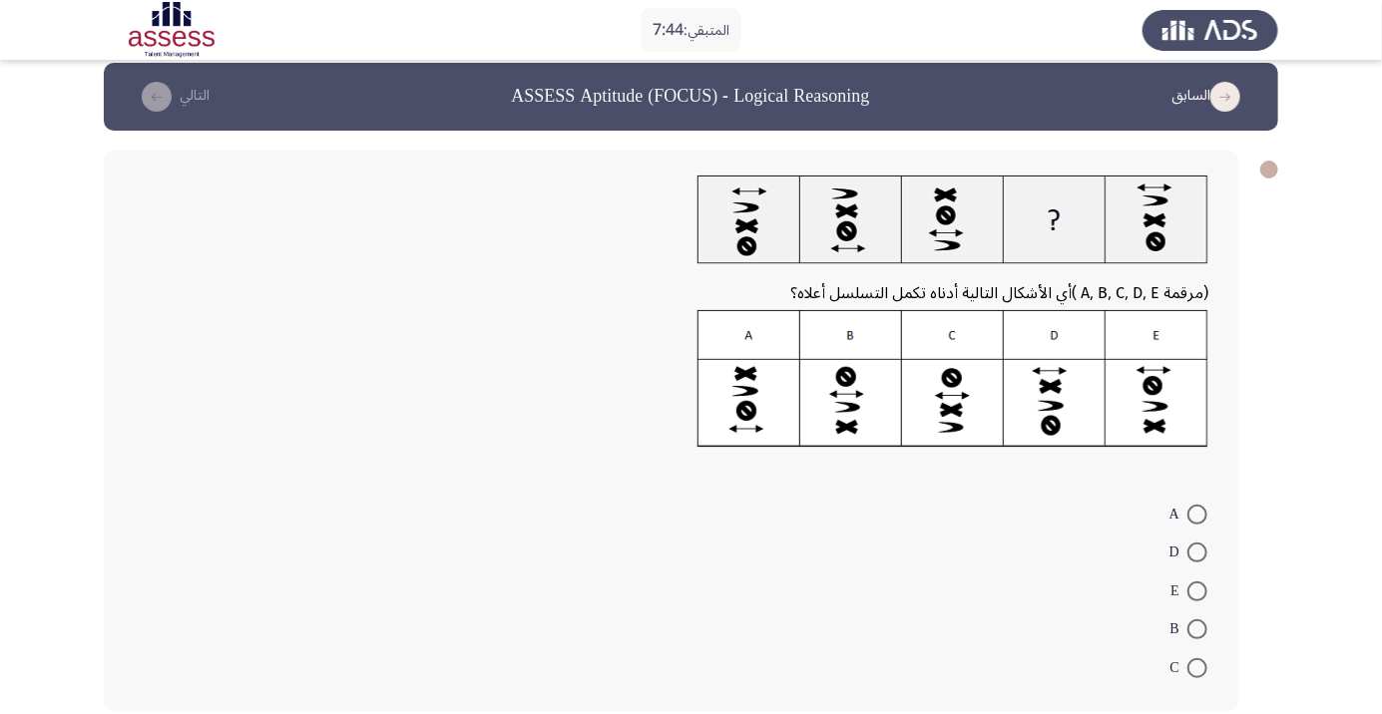
click at [1197, 513] on span at bounding box center [1197, 515] width 20 height 20
click at [1197, 513] on input "A" at bounding box center [1197, 515] width 20 height 20
radio input "true"
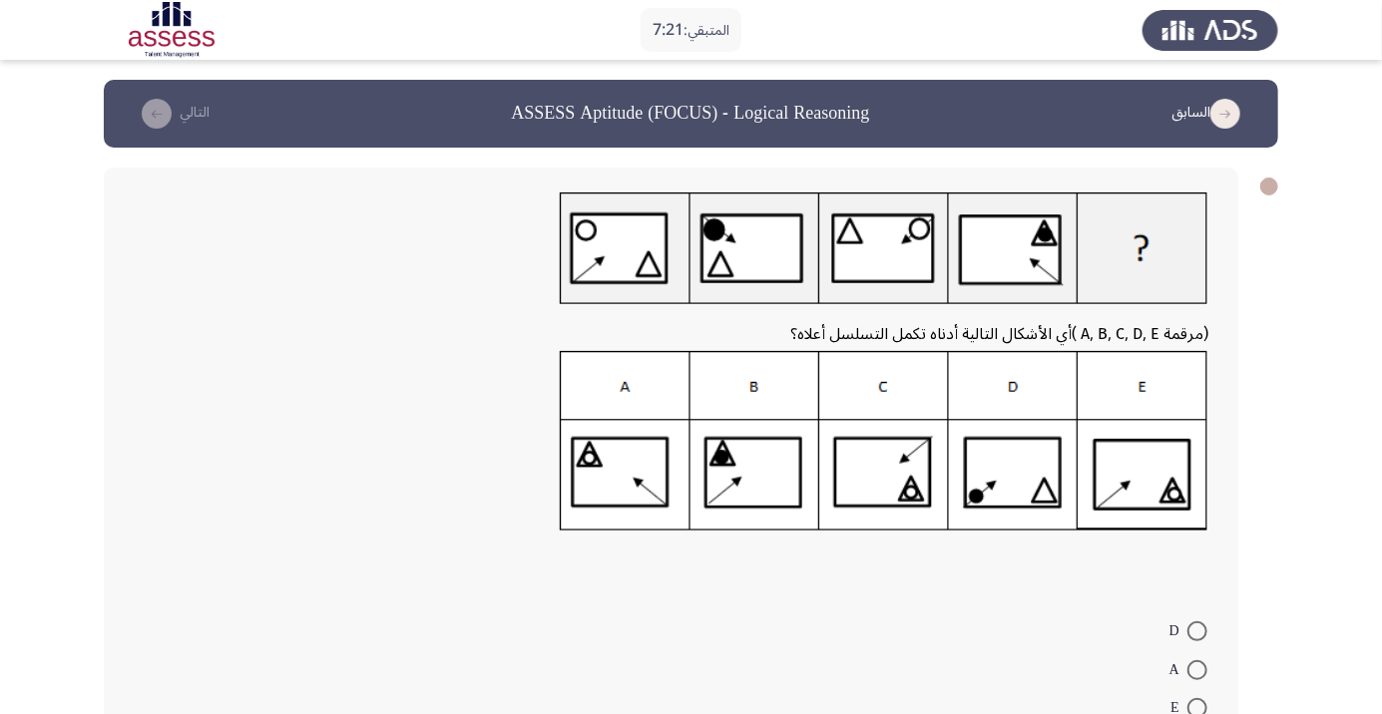
click at [1197, 630] on span at bounding box center [1197, 631] width 20 height 20
click at [1197, 630] on input "D" at bounding box center [1197, 631] width 20 height 20
radio input "true"
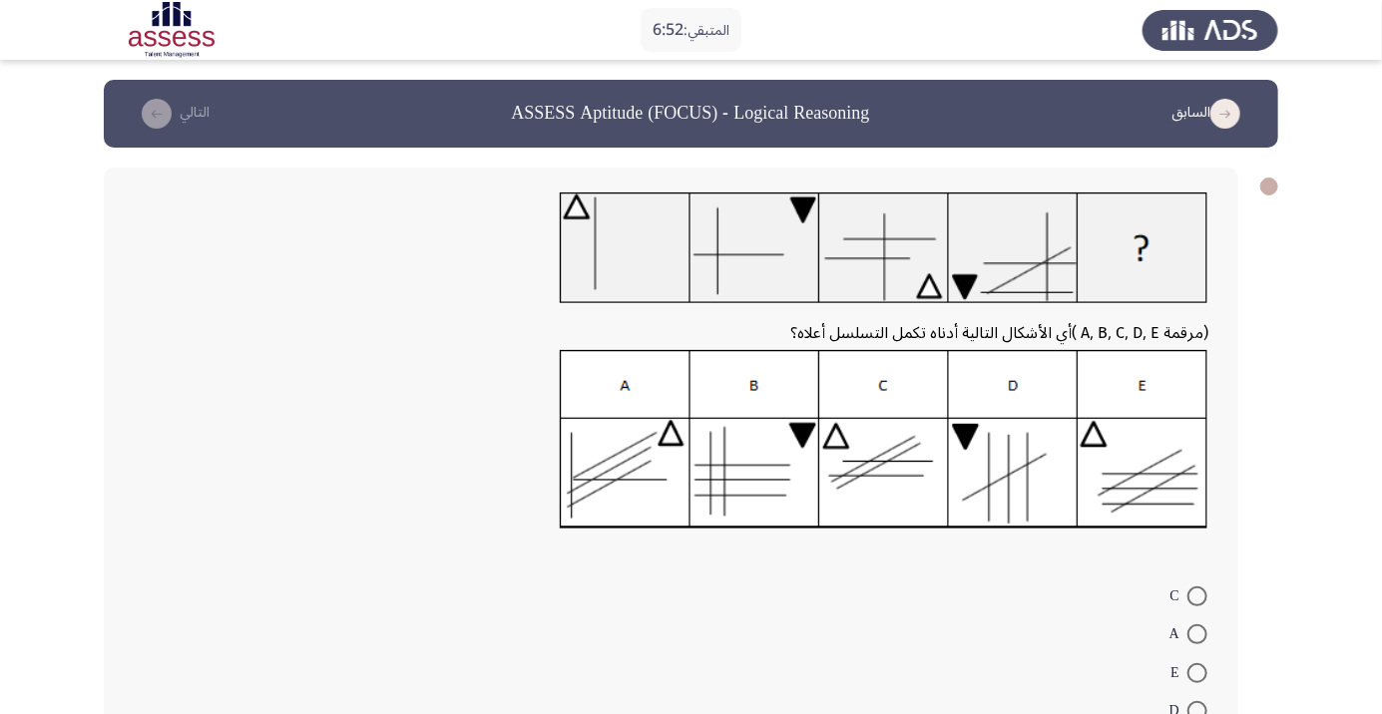
click at [1197, 595] on span at bounding box center [1197, 597] width 20 height 20
click at [1197, 595] on input "C" at bounding box center [1197, 597] width 20 height 20
radio input "true"
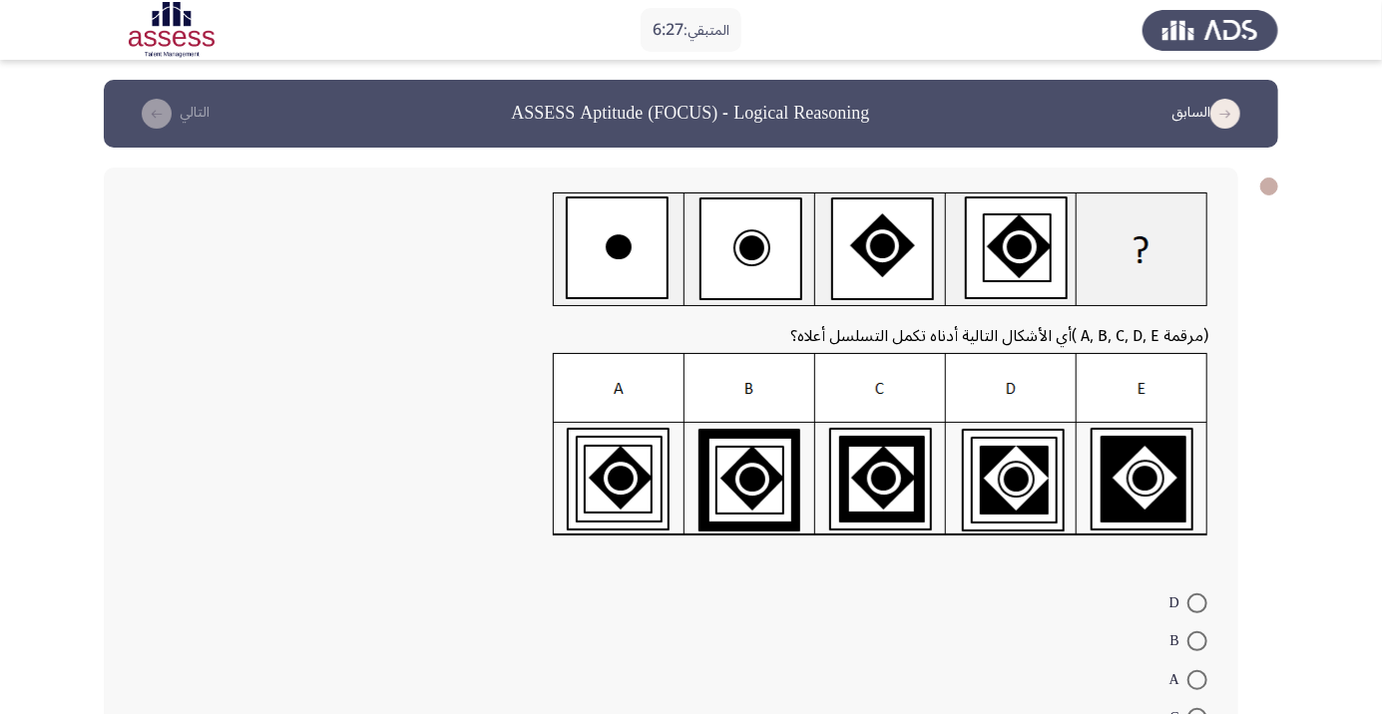
click at [1197, 713] on span at bounding box center [1197, 718] width 20 height 20
click at [1197, 713] on input "C" at bounding box center [1197, 718] width 20 height 20
radio input "true"
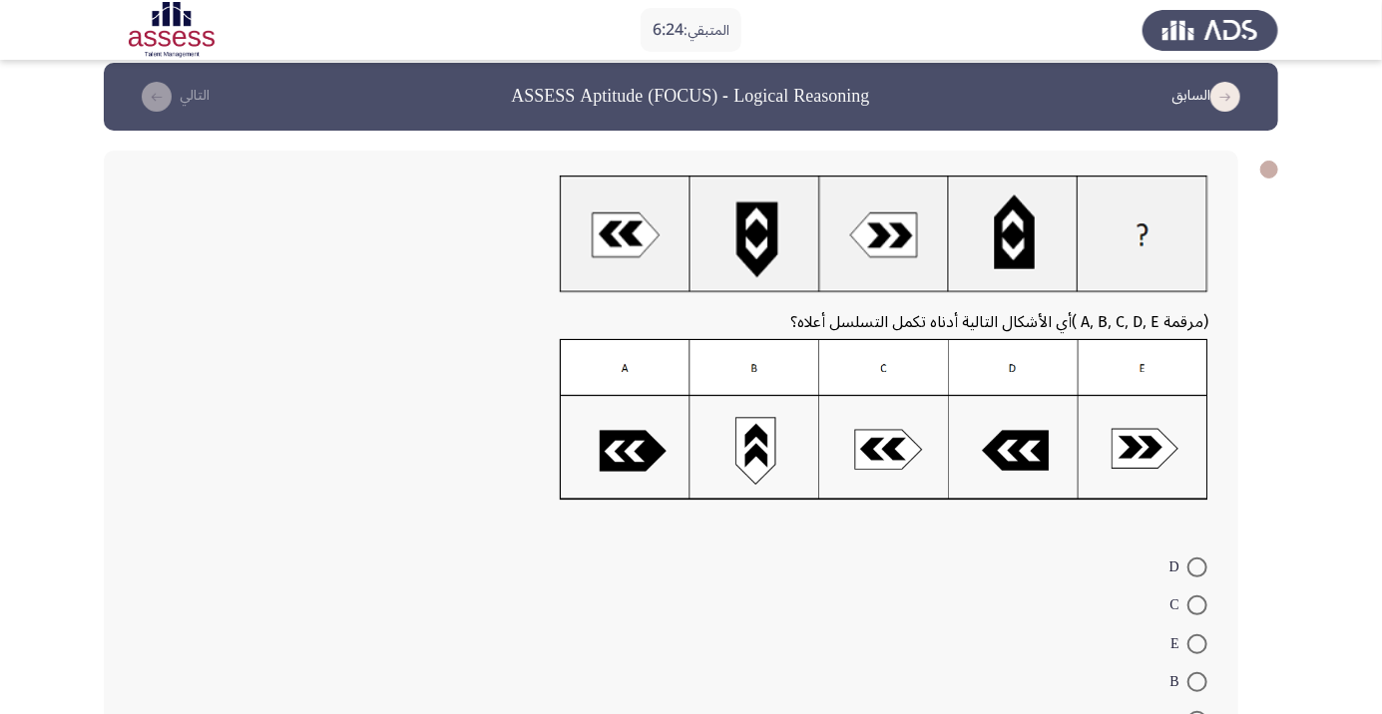
scroll to position [71, 0]
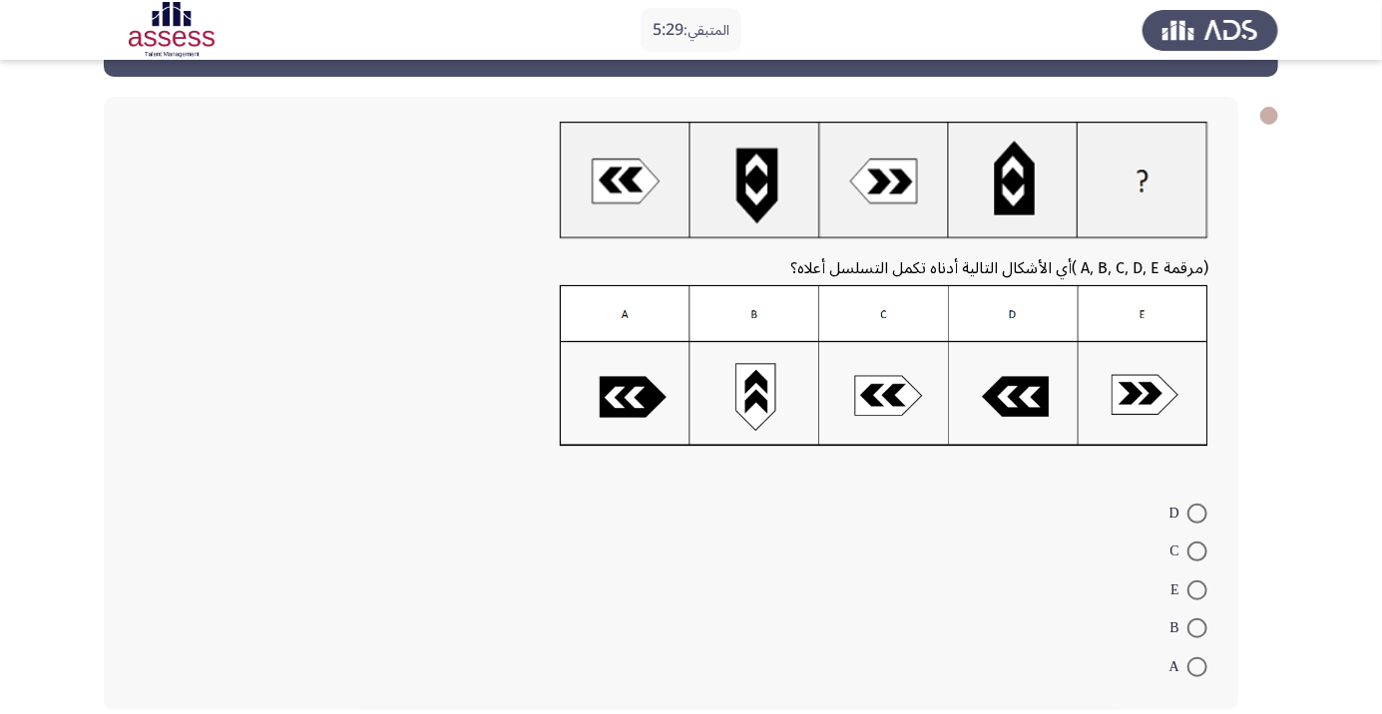
click at [1197, 628] on span at bounding box center [1197, 628] width 20 height 20
click at [1197, 628] on input "B" at bounding box center [1197, 628] width 20 height 20
radio input "true"
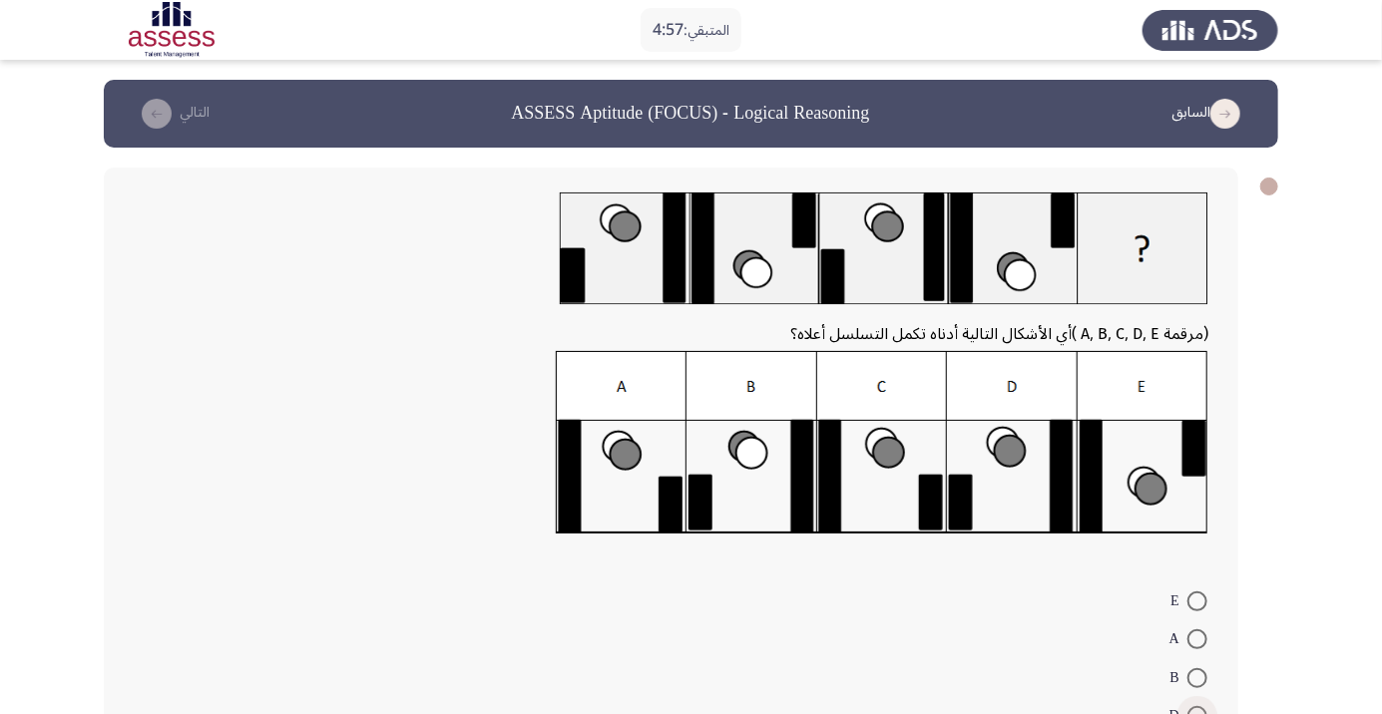
click at [1197, 710] on span at bounding box center [1197, 716] width 20 height 20
click at [1197, 710] on input "D" at bounding box center [1197, 716] width 20 height 20
radio input "true"
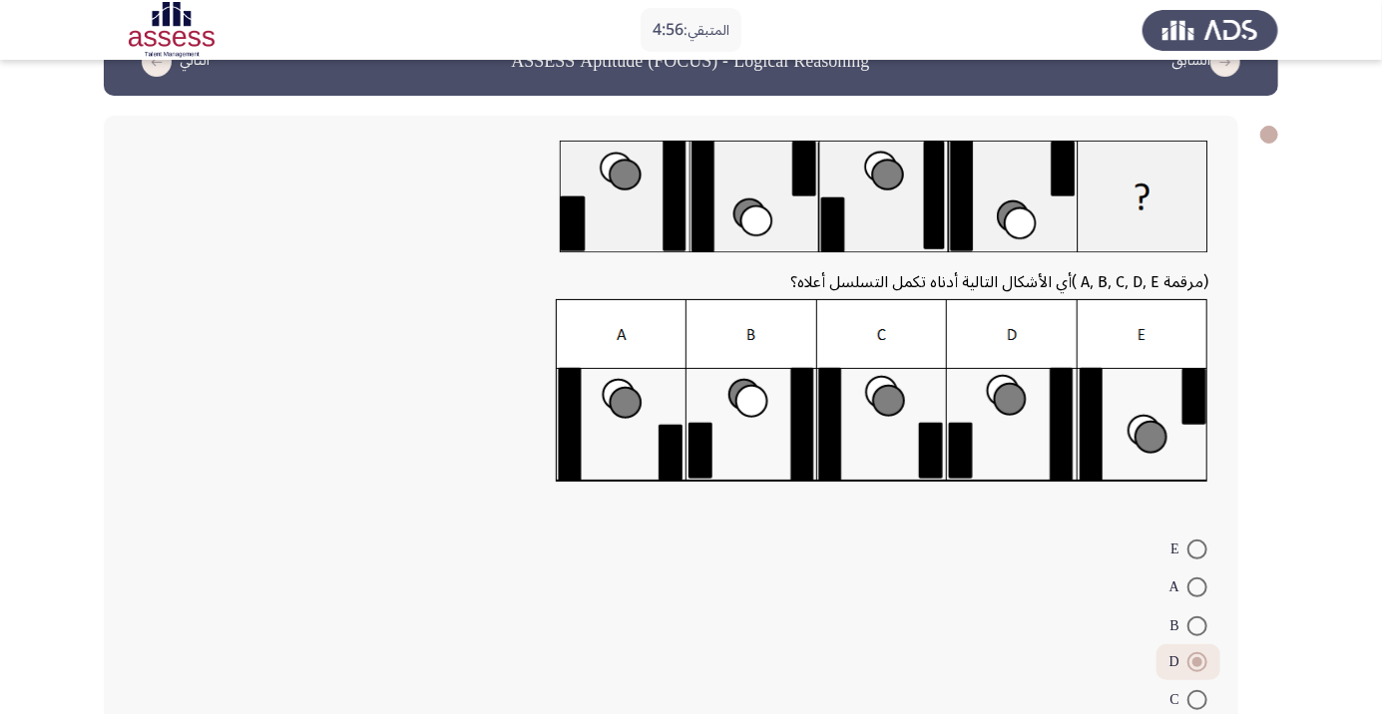
scroll to position [85, 0]
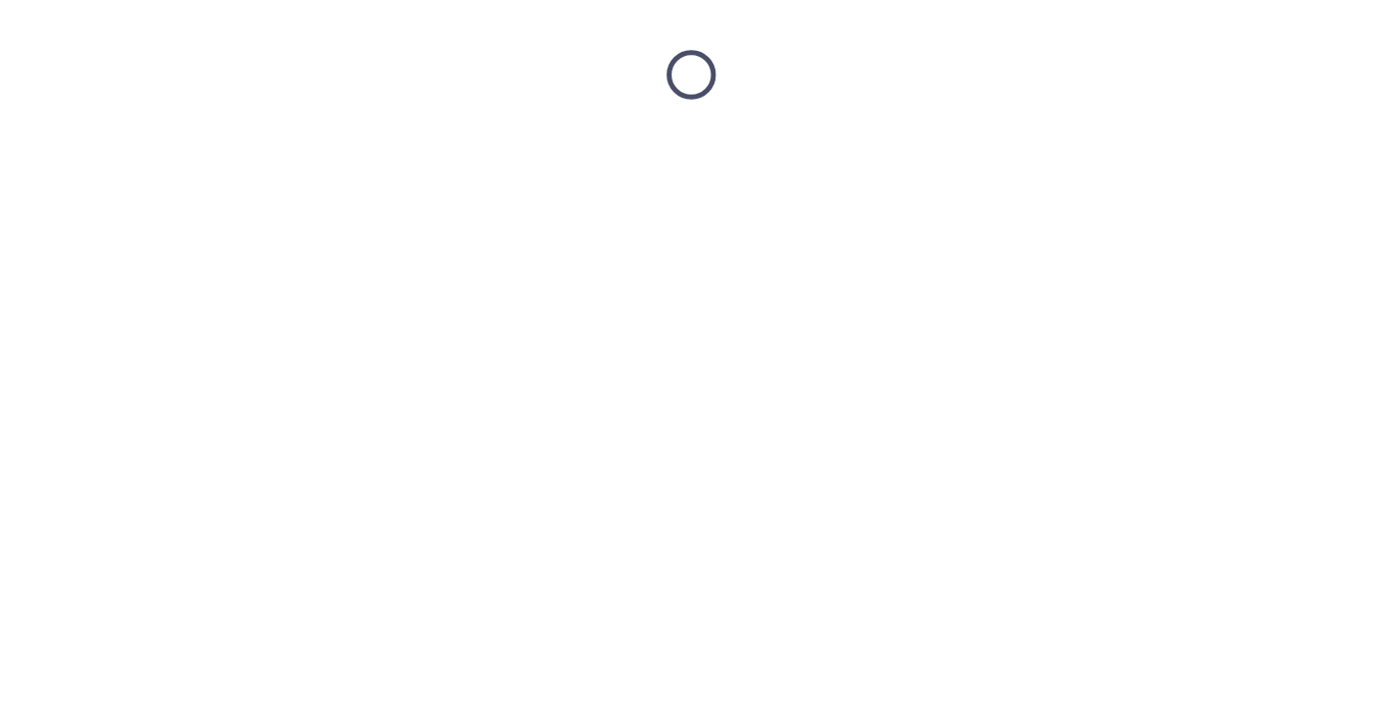
scroll to position [0, 0]
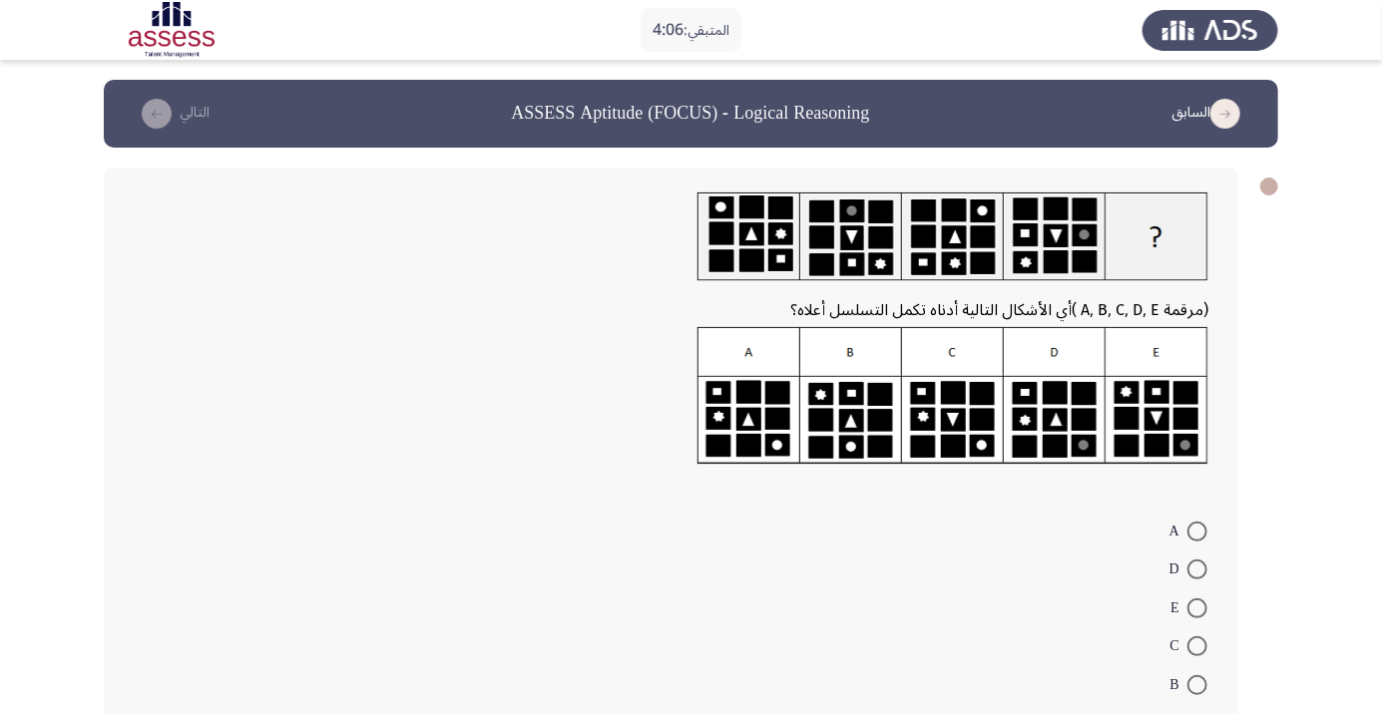
click at [1197, 531] on span at bounding box center [1197, 532] width 20 height 20
click at [1197, 531] on input "A" at bounding box center [1197, 532] width 20 height 20
radio input "true"
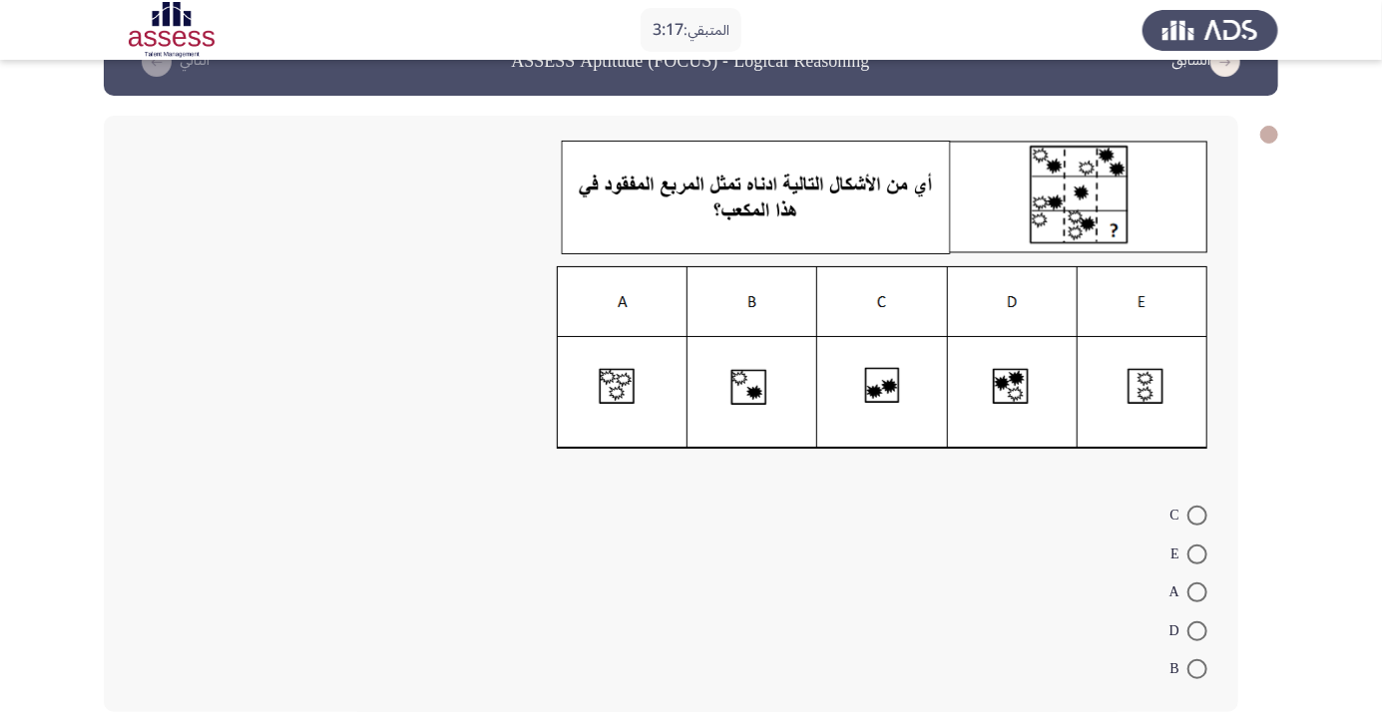
scroll to position [53, 0]
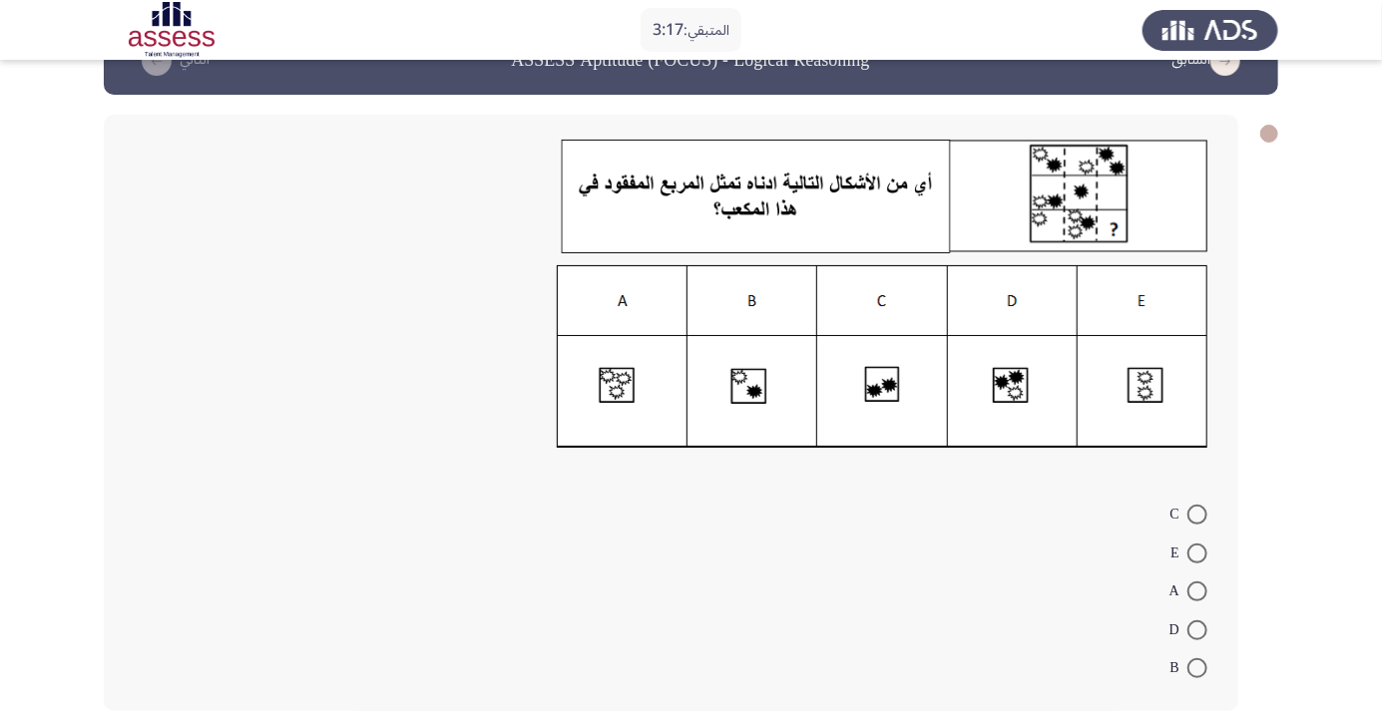
click at [0, 248] on app-assessment-container "المتبقي: 3:17 السابق ASSESS Aptitude (FOCUS) - Logical Reasoning التالي C E A D…" at bounding box center [691, 379] width 1382 height 704
click at [1197, 629] on span at bounding box center [1197, 630] width 20 height 20
click at [1197, 629] on input "D" at bounding box center [1197, 630] width 20 height 20
radio input "true"
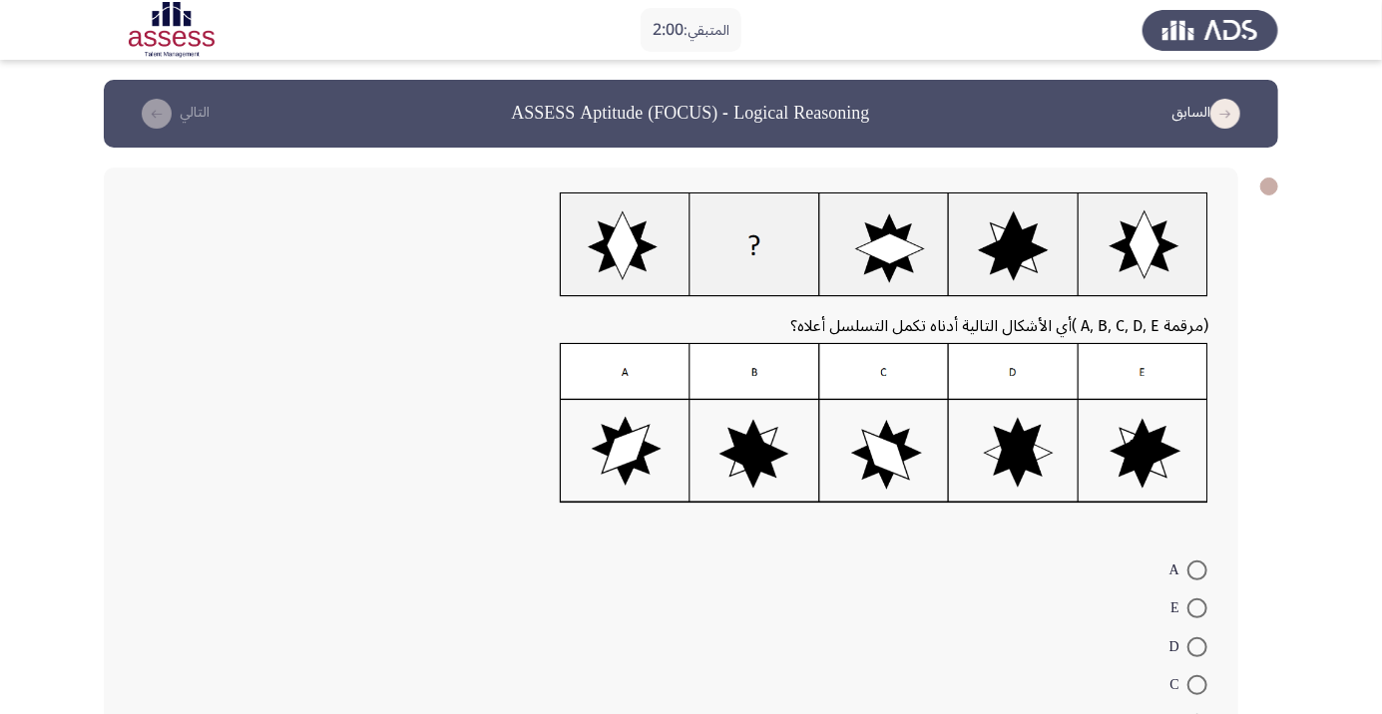
click at [1197, 713] on span at bounding box center [1197, 724] width 20 height 20
click at [1197, 713] on input "B" at bounding box center [1197, 724] width 20 height 20
radio input "true"
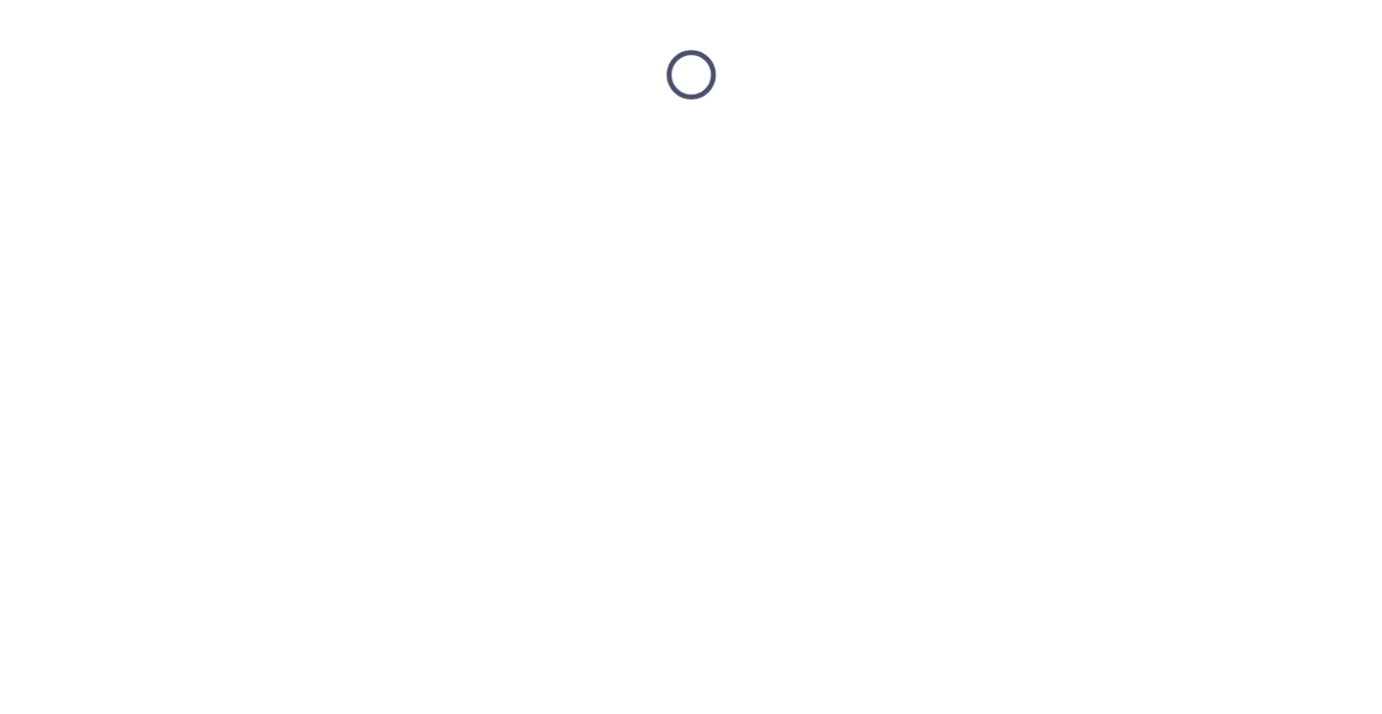
scroll to position [0, 0]
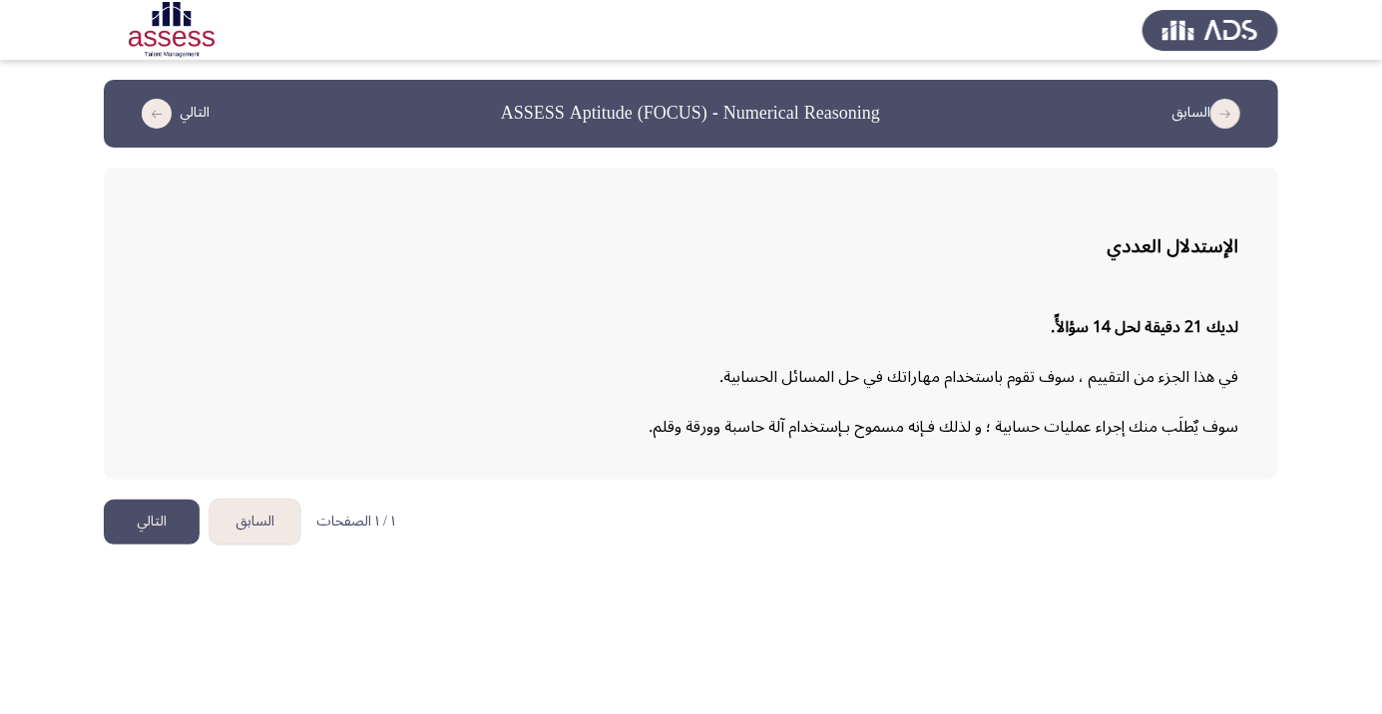
click at [151, 527] on button "التالي" at bounding box center [152, 522] width 96 height 45
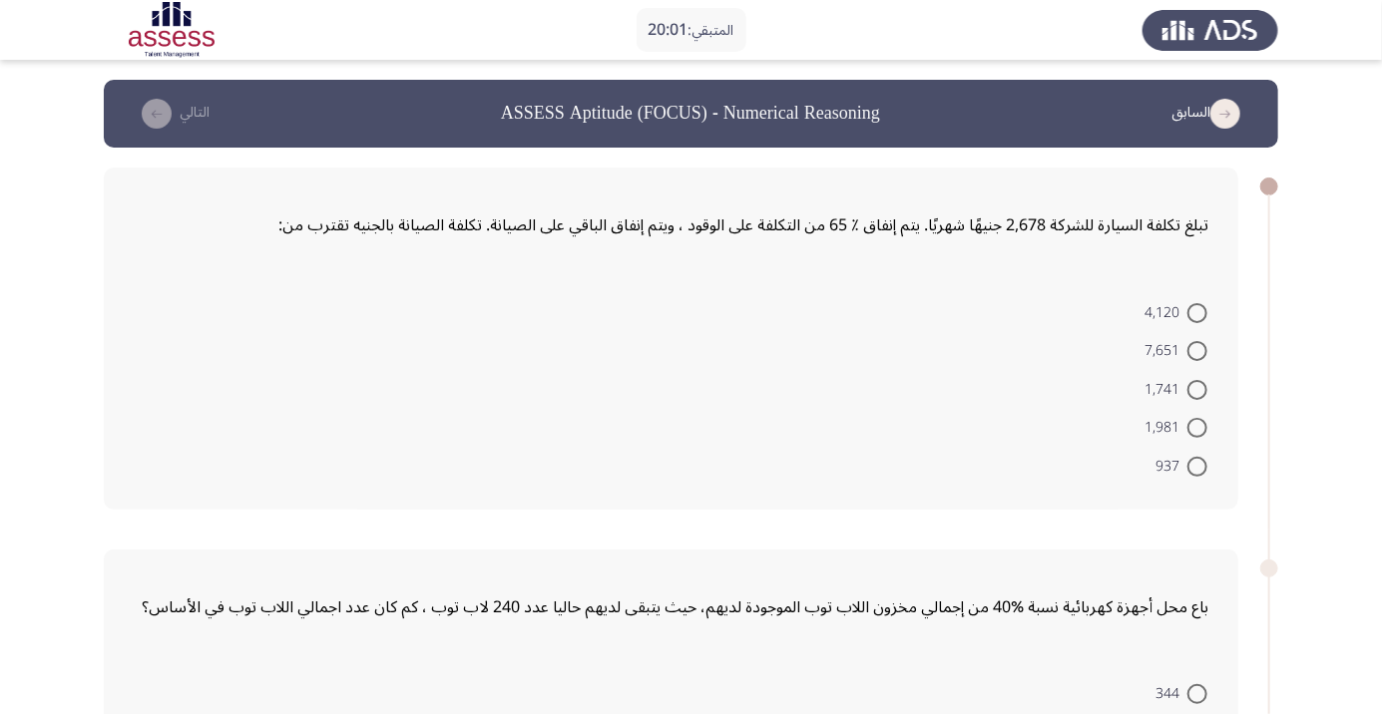
click at [1197, 465] on span at bounding box center [1197, 467] width 20 height 20
click at [1197, 465] on input "937" at bounding box center [1197, 467] width 20 height 20
radio input "true"
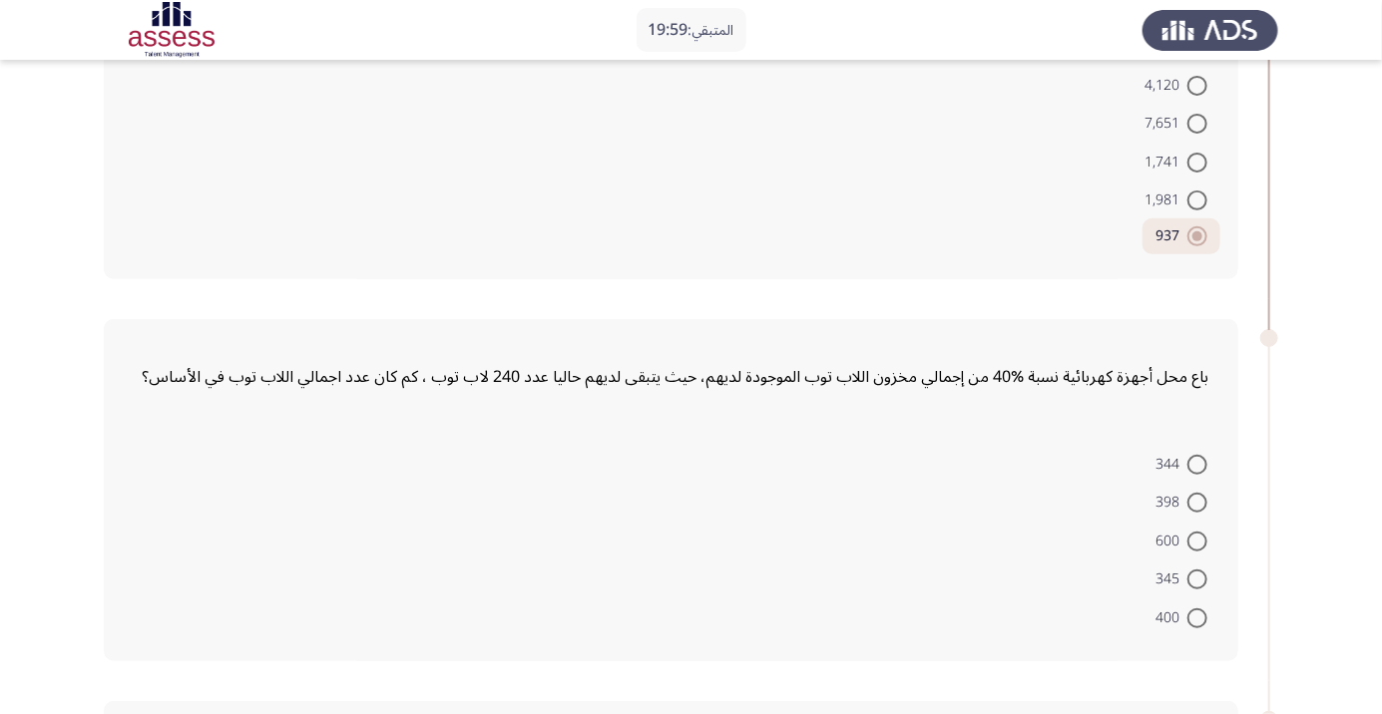
scroll to position [228, 0]
click at [1197, 539] on span at bounding box center [1197, 541] width 20 height 20
click at [1197, 539] on input "600" at bounding box center [1197, 541] width 20 height 20
radio input "true"
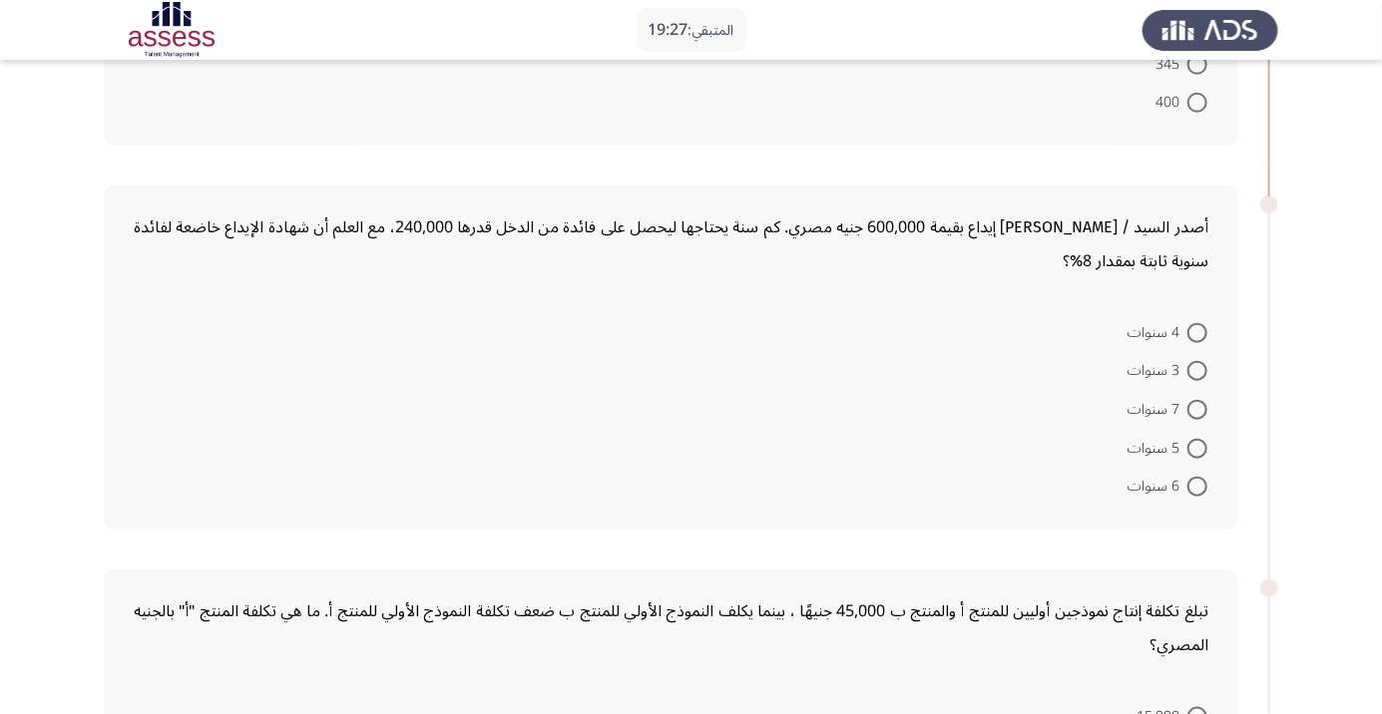
scroll to position [749, 0]
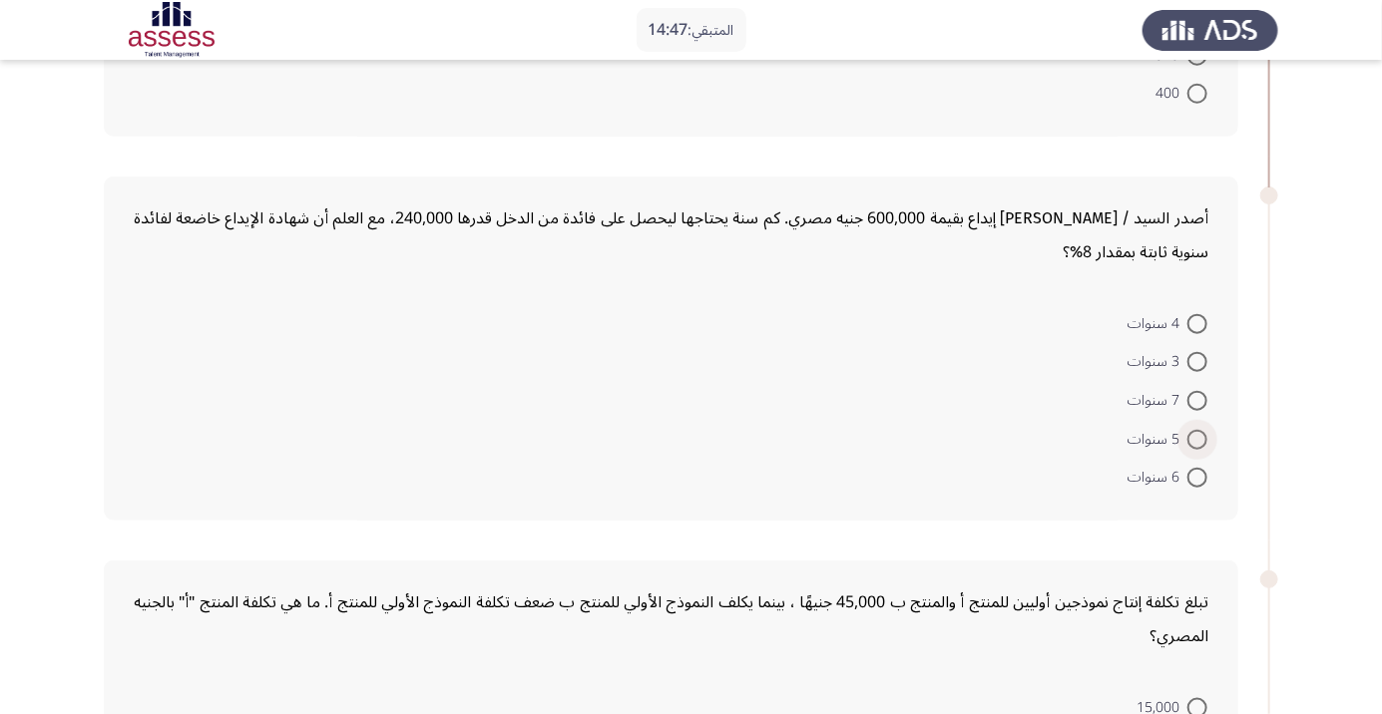
click at [1197, 437] on span at bounding box center [1197, 440] width 20 height 20
click at [1197, 437] on input "5 سنوات" at bounding box center [1197, 440] width 20 height 20
radio input "true"
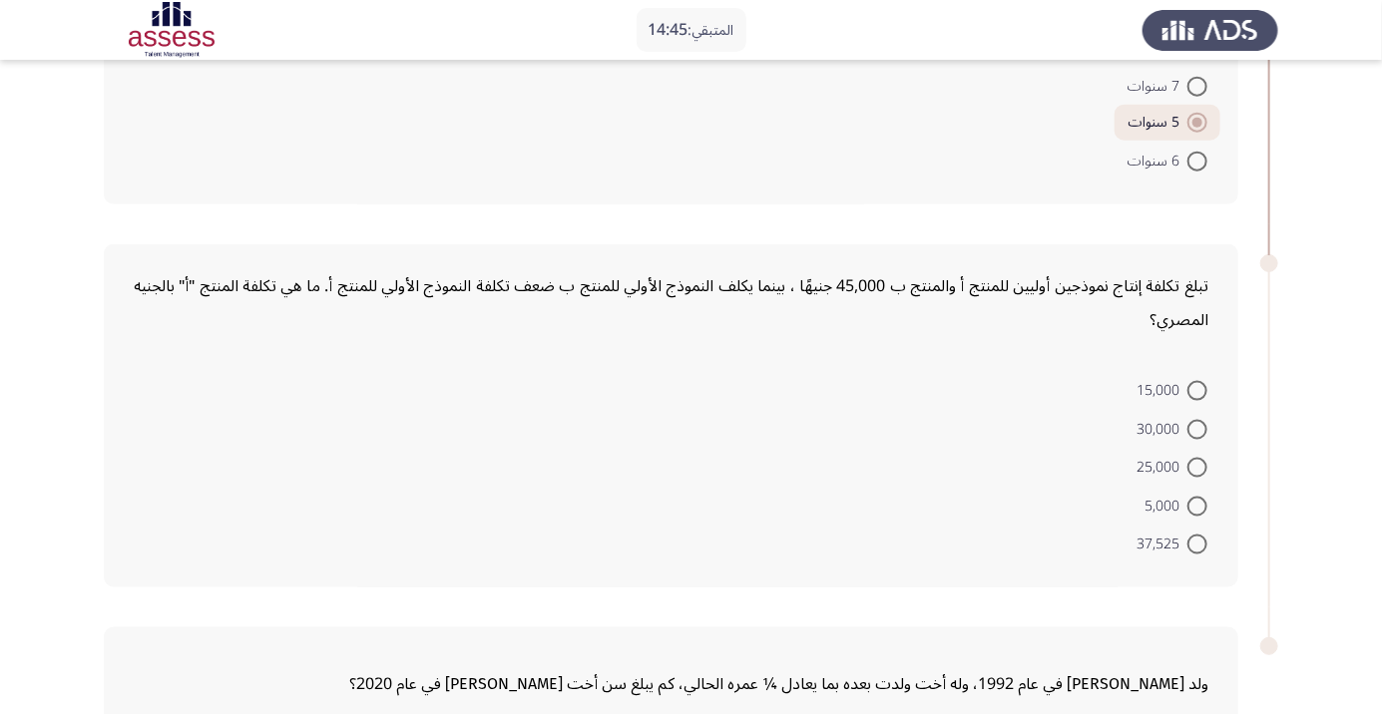
scroll to position [1064, 0]
click at [1197, 387] on span at bounding box center [1197, 390] width 20 height 20
click at [1197, 387] on input "15,000" at bounding box center [1197, 390] width 20 height 20
radio input "true"
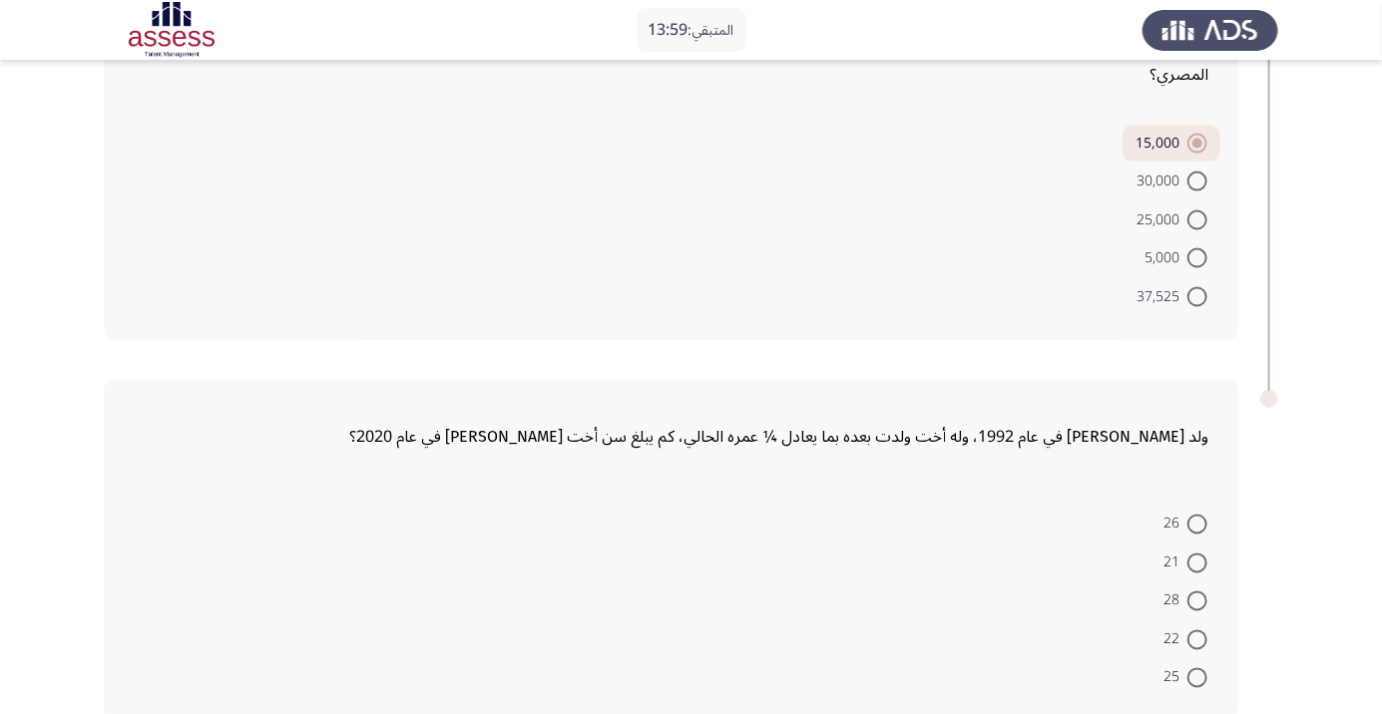
scroll to position [1317, 0]
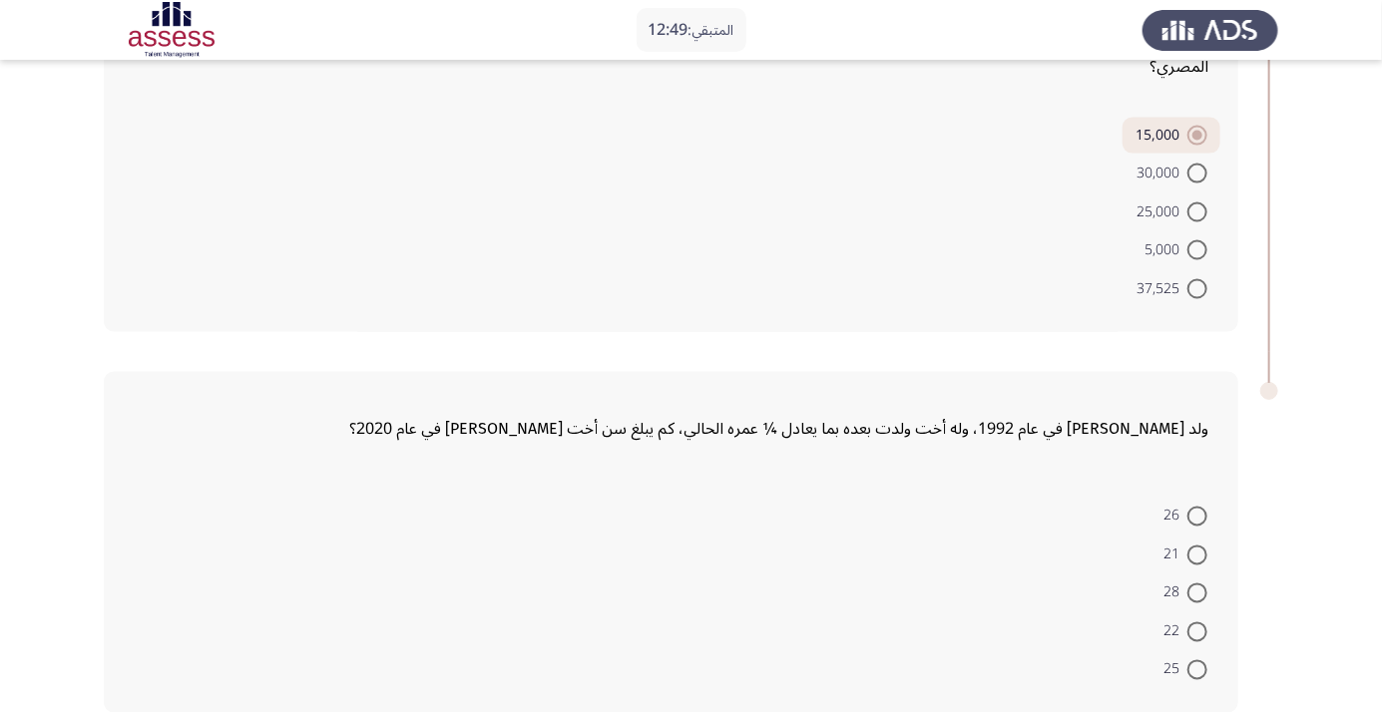
click at [1197, 552] on span at bounding box center [1197, 556] width 20 height 20
click at [1197, 552] on input "21" at bounding box center [1197, 556] width 20 height 20
radio input "true"
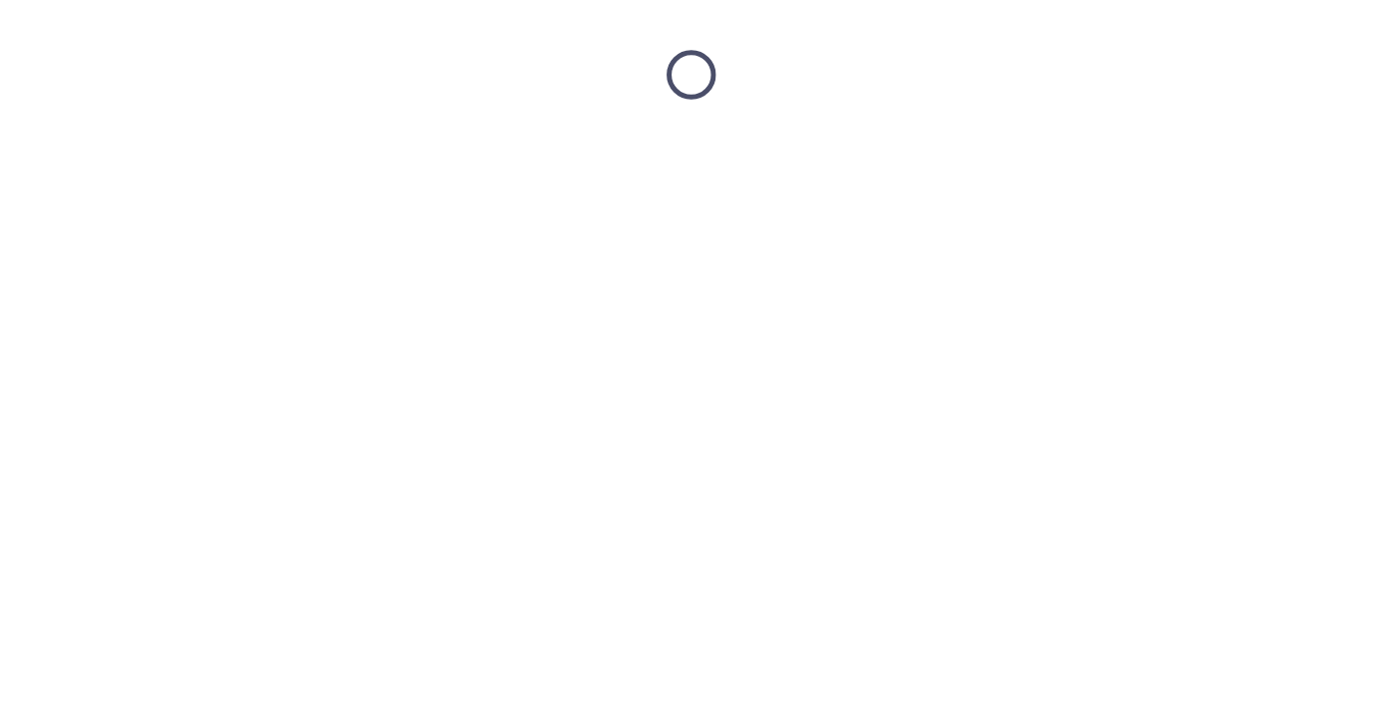
scroll to position [0, 0]
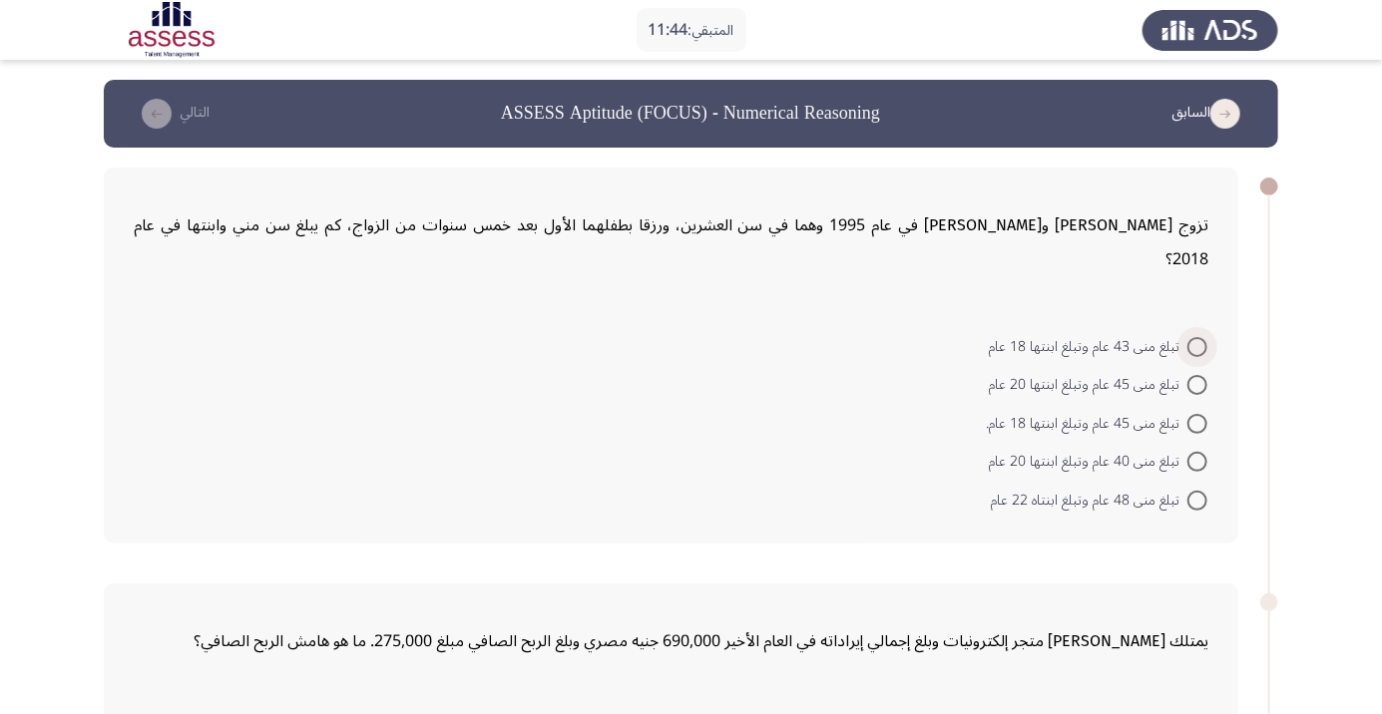
click at [1197, 337] on span at bounding box center [1197, 347] width 20 height 20
click at [1197, 337] on input "تبلغ منى 43 عام وتبلغ ابنتها 18 عام" at bounding box center [1197, 347] width 20 height 20
radio input "true"
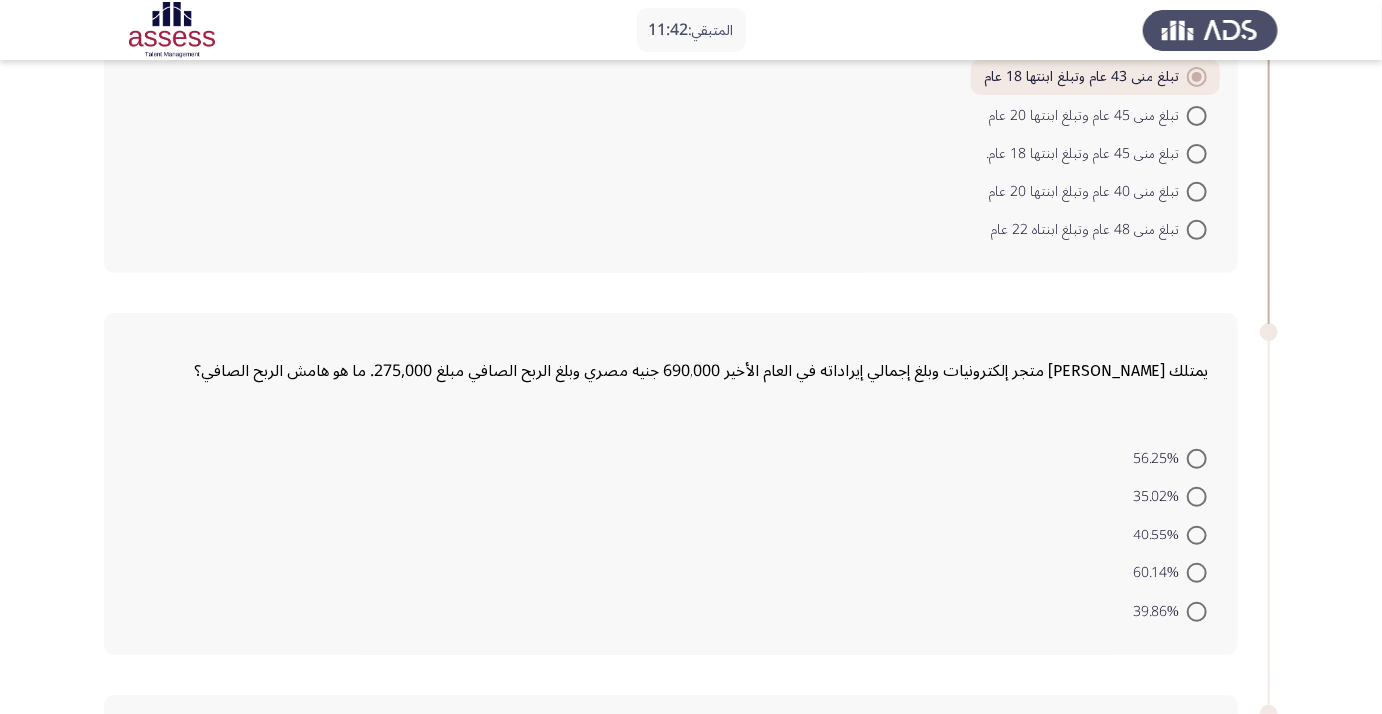
scroll to position [268, 0]
click at [1203, 601] on span at bounding box center [1197, 611] width 20 height 20
click at [1203, 601] on input "39.86%" at bounding box center [1197, 611] width 20 height 20
radio input "true"
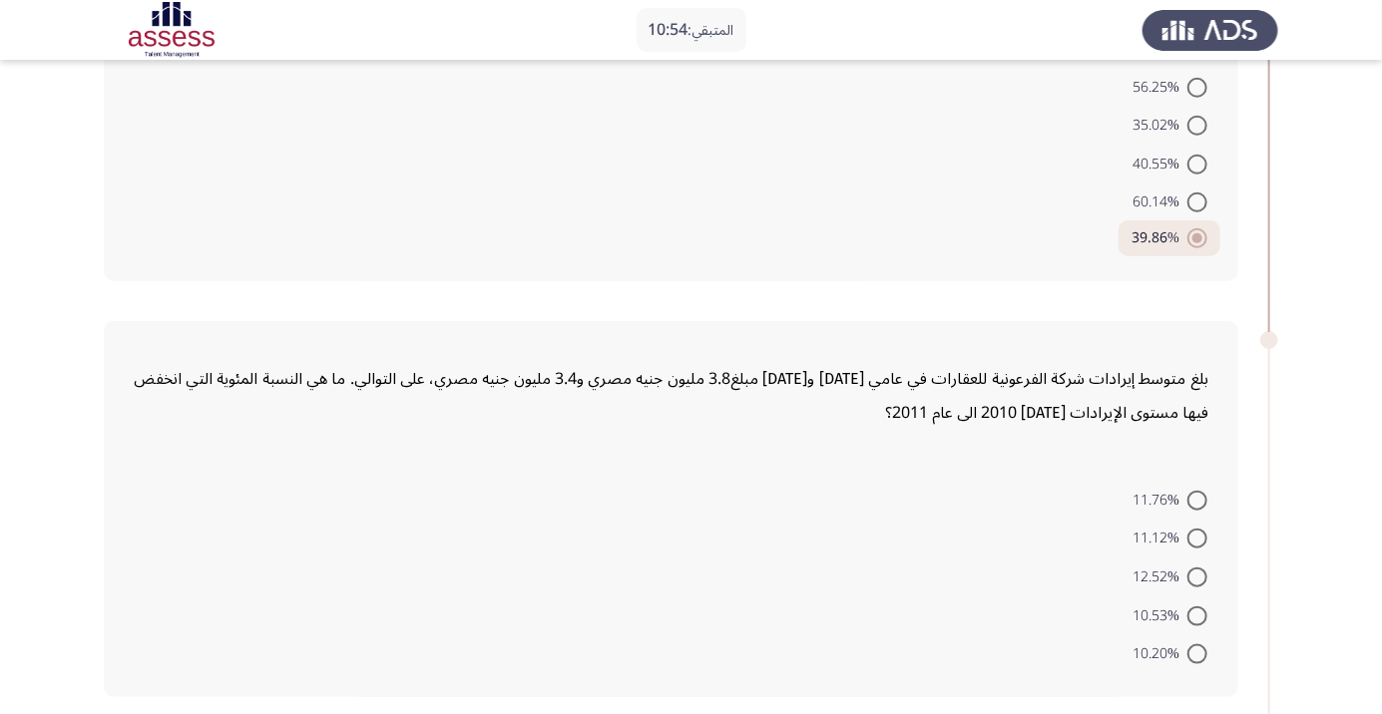
scroll to position [644, 0]
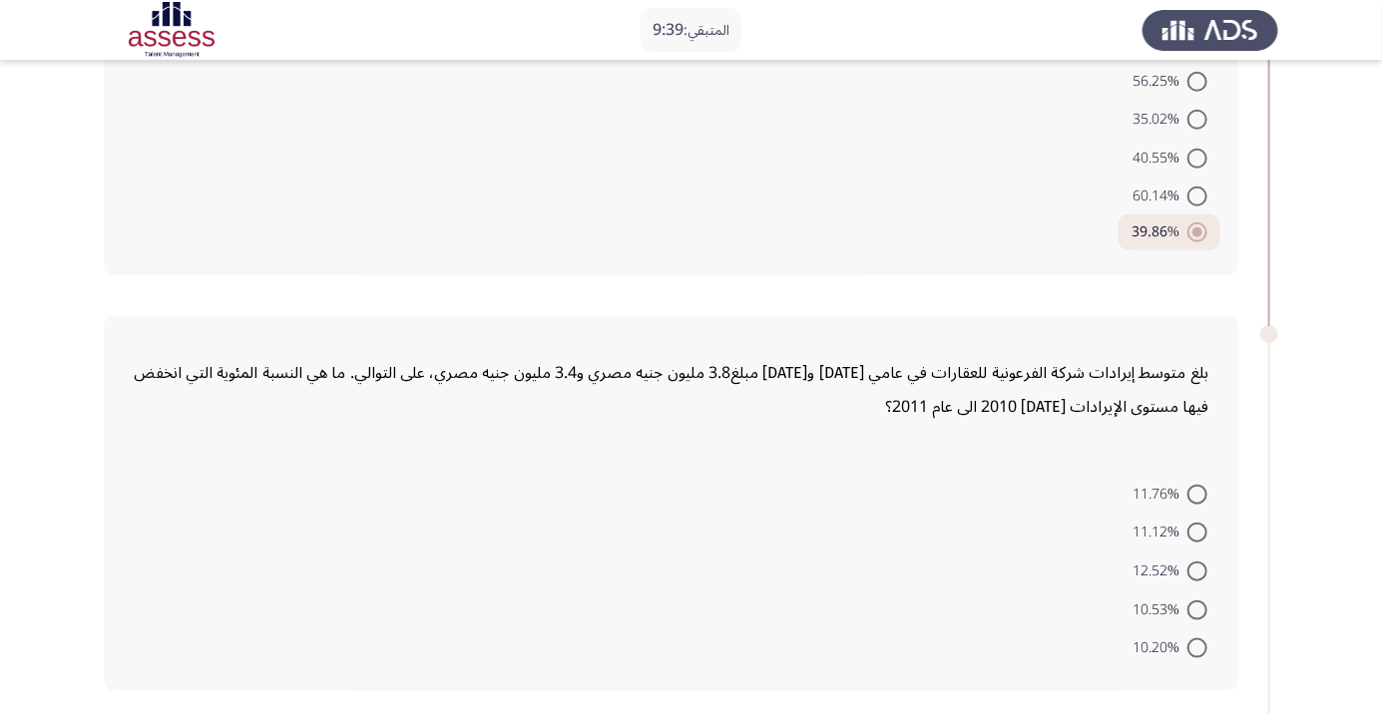
click at [1197, 600] on span at bounding box center [1197, 610] width 20 height 20
click at [1197, 600] on input "10.53%" at bounding box center [1197, 610] width 20 height 20
radio input "true"
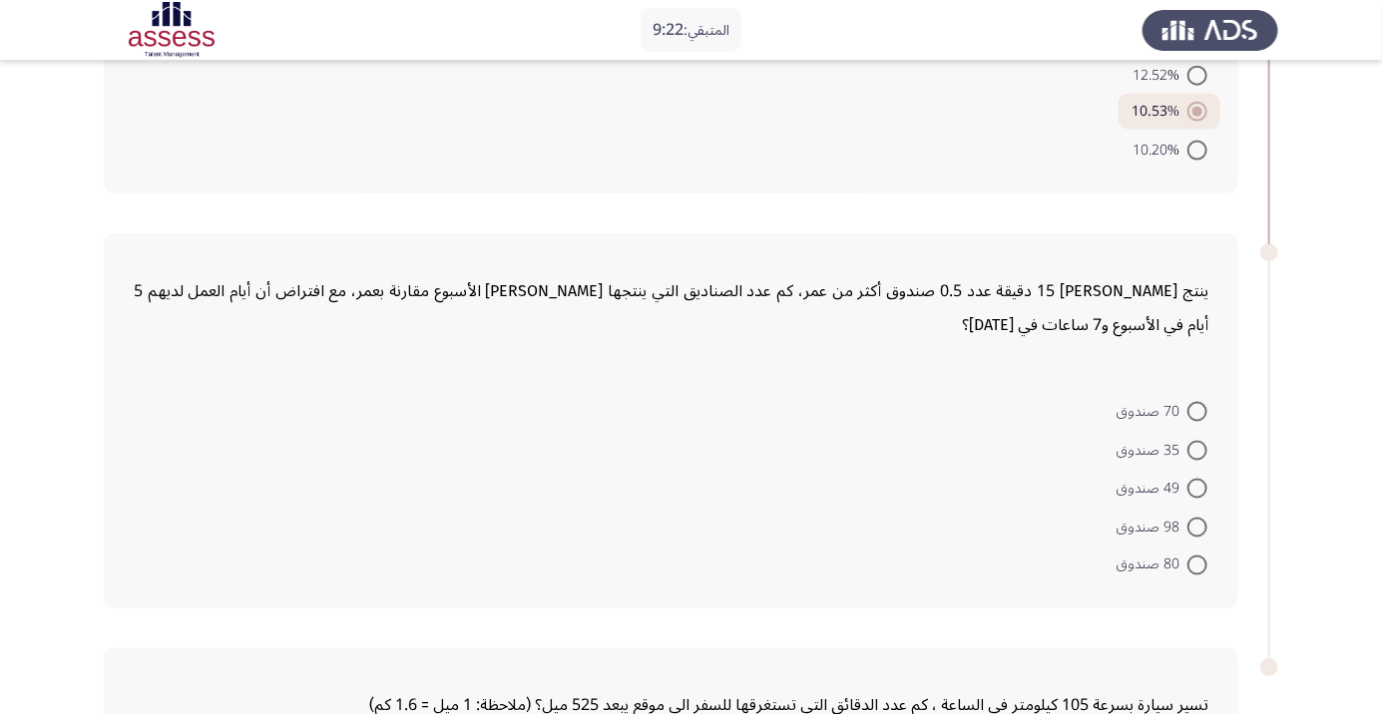
scroll to position [1146, 0]
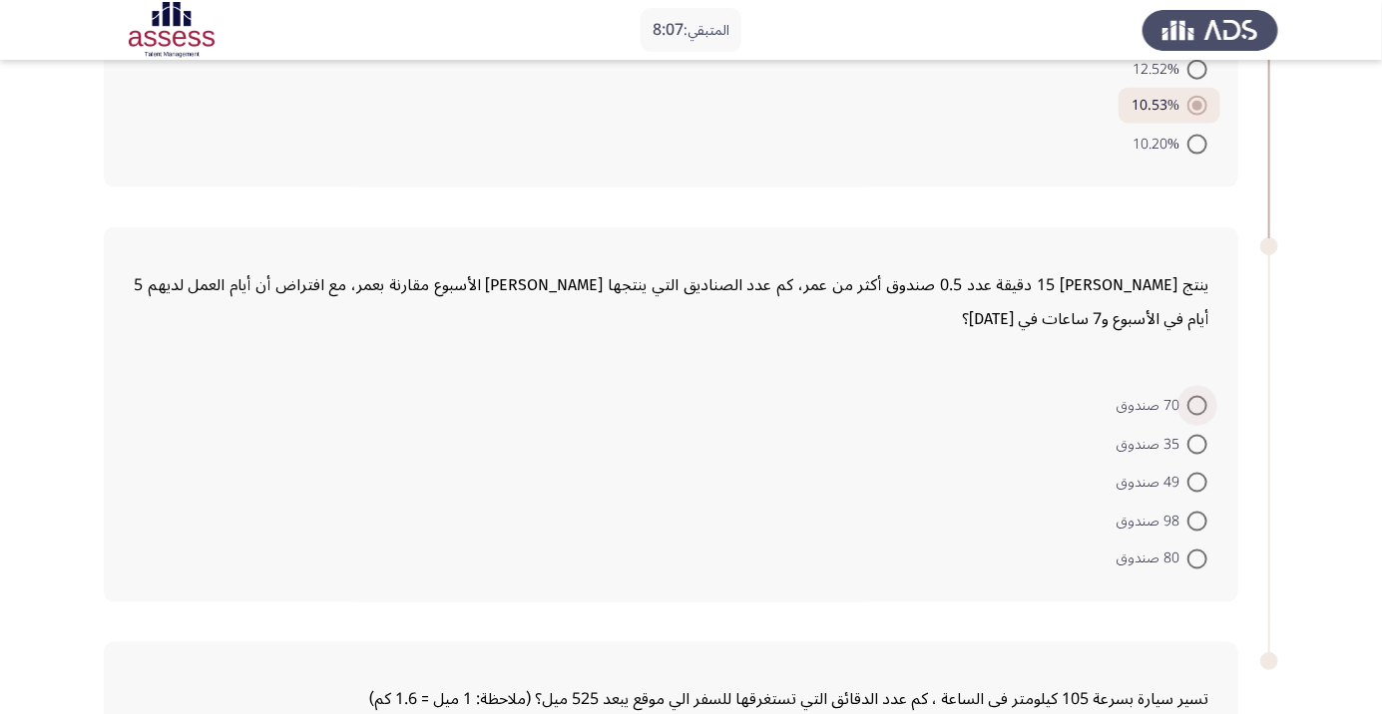
click at [1198, 396] on span at bounding box center [1197, 406] width 20 height 20
click at [1198, 396] on input "70 صندوق" at bounding box center [1197, 406] width 20 height 20
radio input "true"
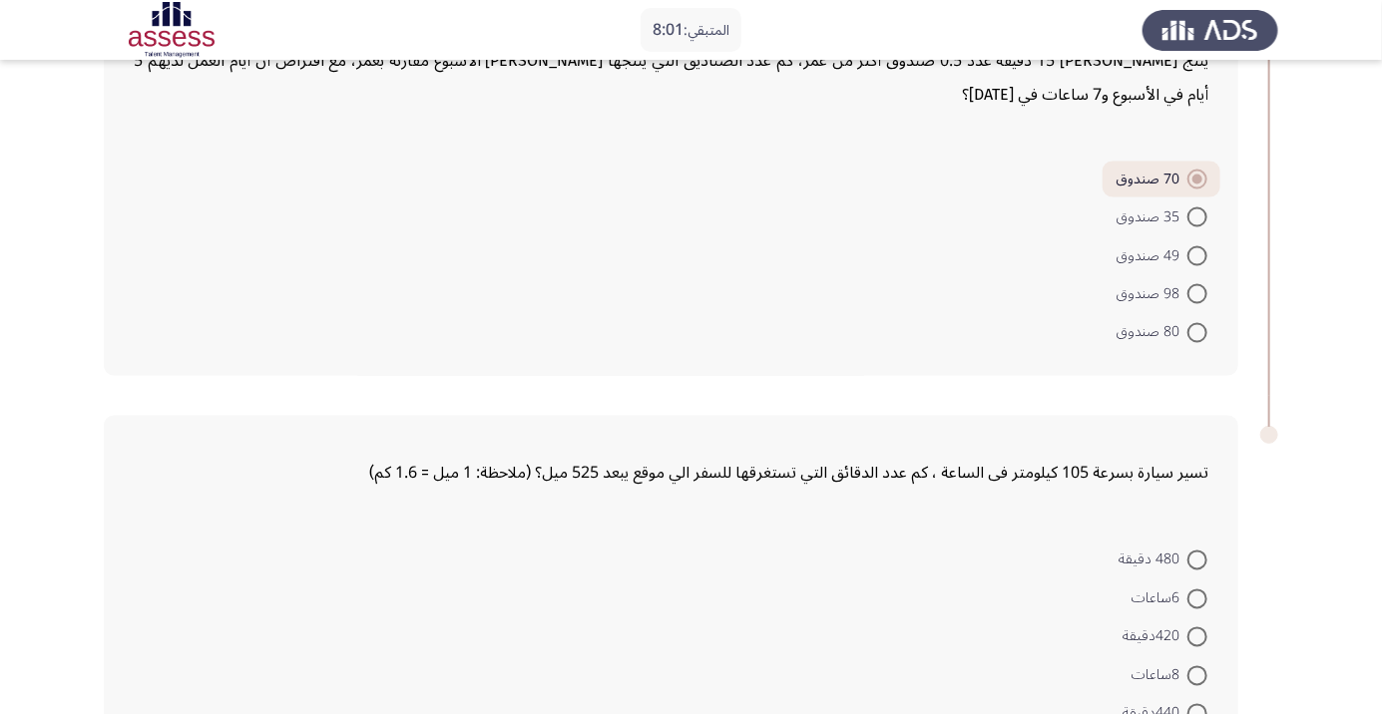
scroll to position [1381, 0]
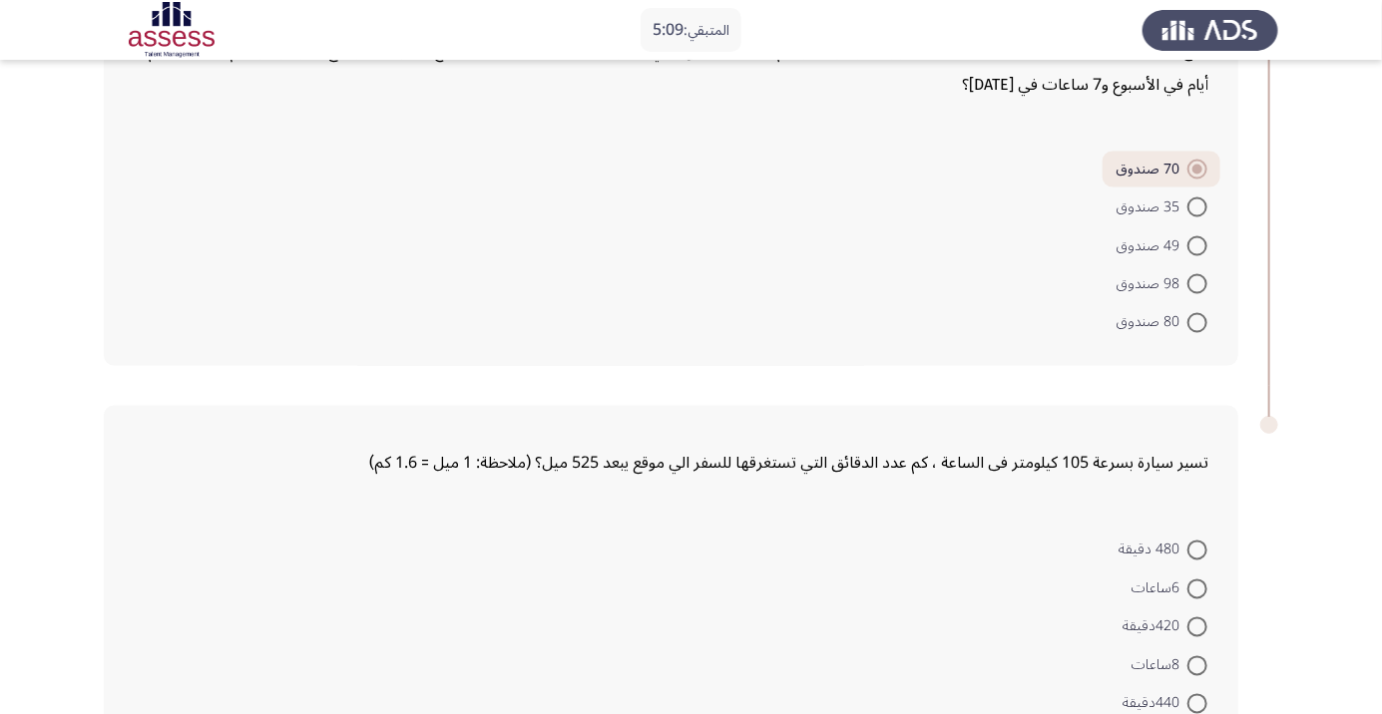
click at [1197, 541] on span at bounding box center [1197, 551] width 20 height 20
click at [1197, 541] on input "480 دقيقة" at bounding box center [1197, 551] width 20 height 20
radio input "true"
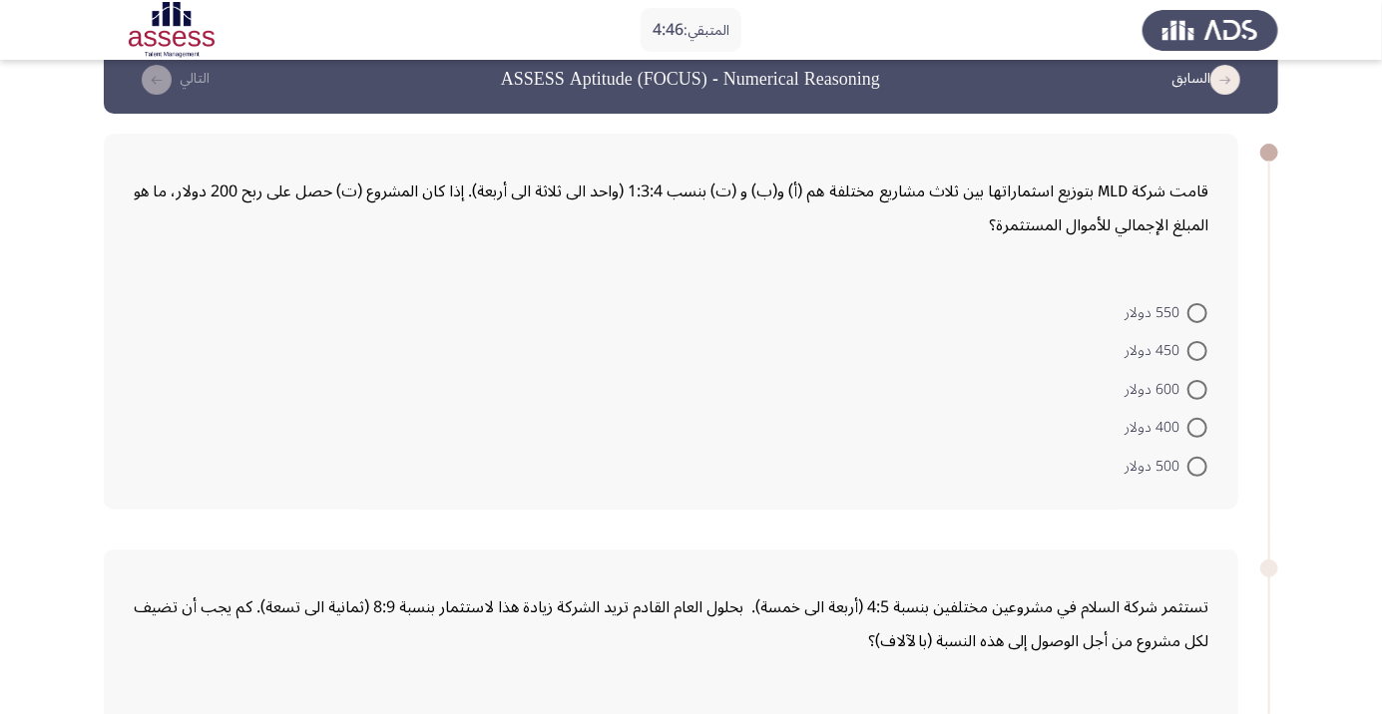
scroll to position [41, 0]
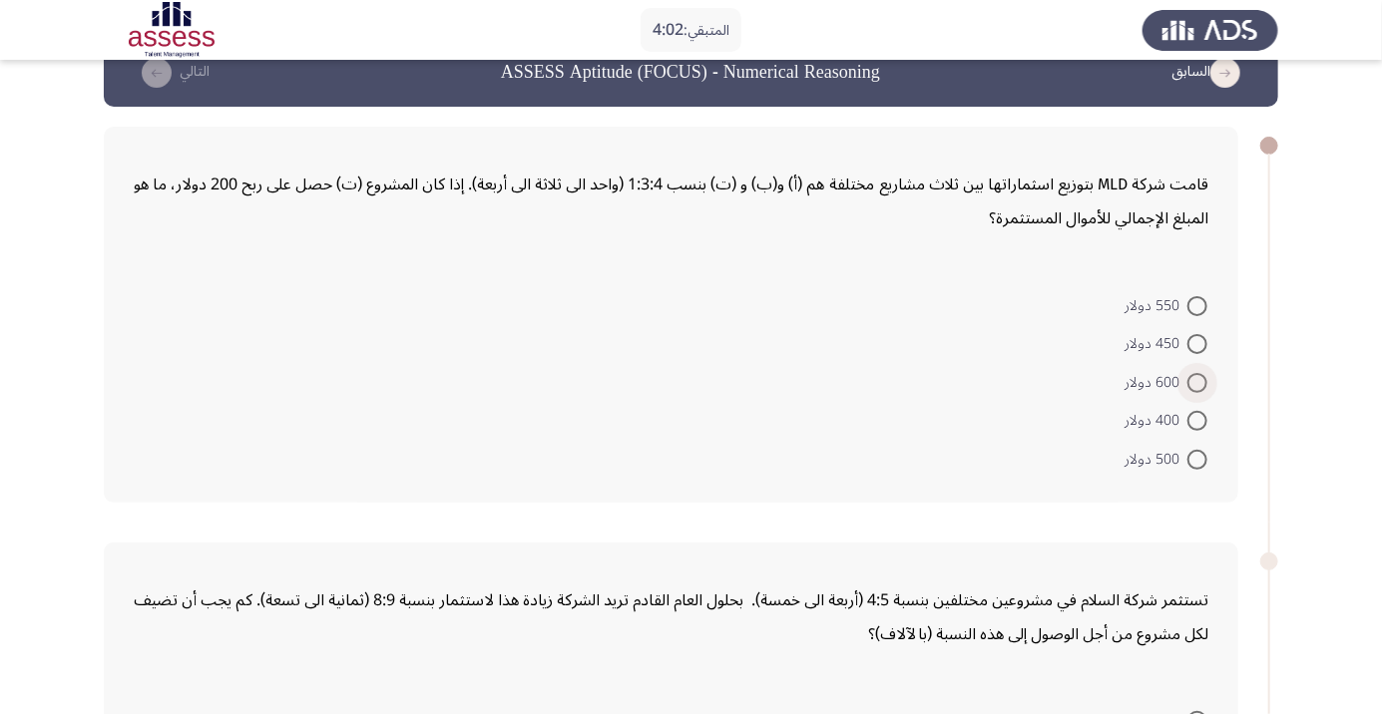
click at [1197, 381] on span at bounding box center [1197, 383] width 20 height 20
click at [1197, 381] on input "600 دولار" at bounding box center [1197, 383] width 20 height 20
radio input "true"
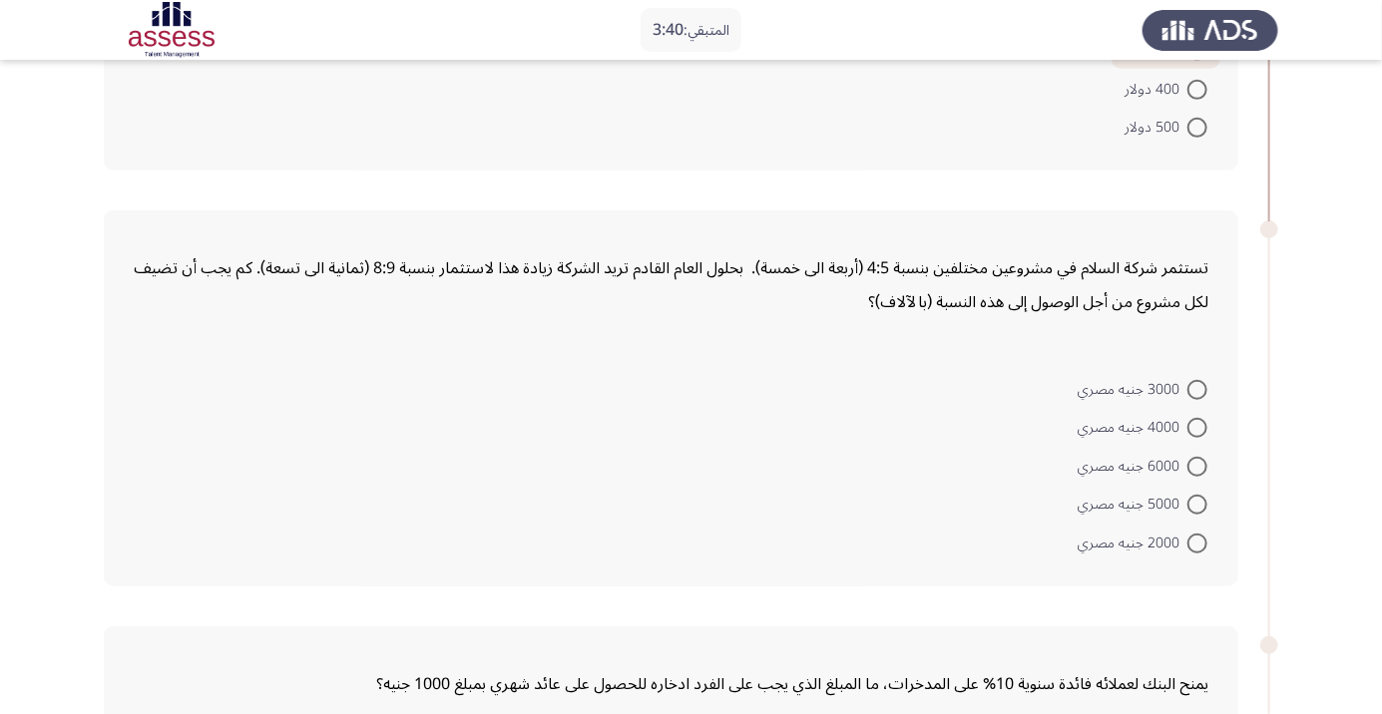
scroll to position [371, 0]
click at [1202, 422] on span at bounding box center [1197, 427] width 20 height 20
click at [1202, 422] on input "4000 جنيه مصري" at bounding box center [1197, 427] width 20 height 20
radio input "true"
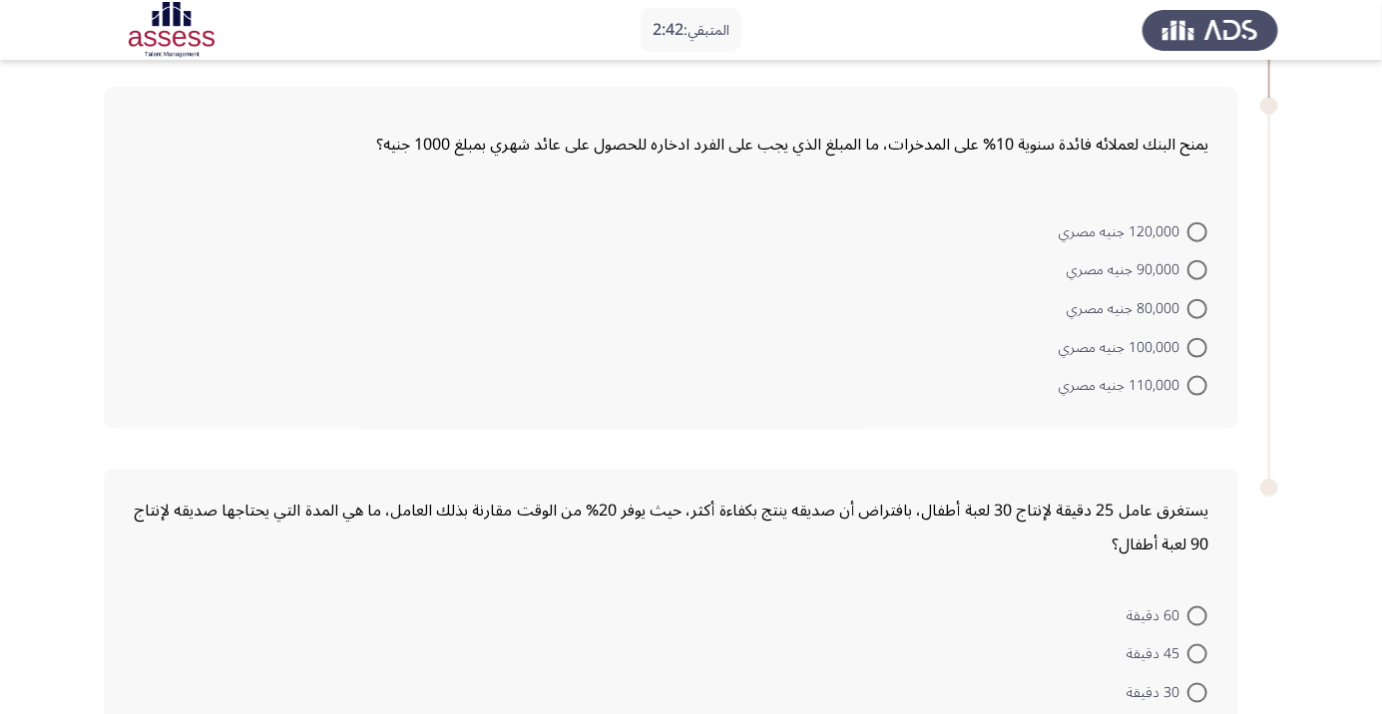
scroll to position [936, 0]
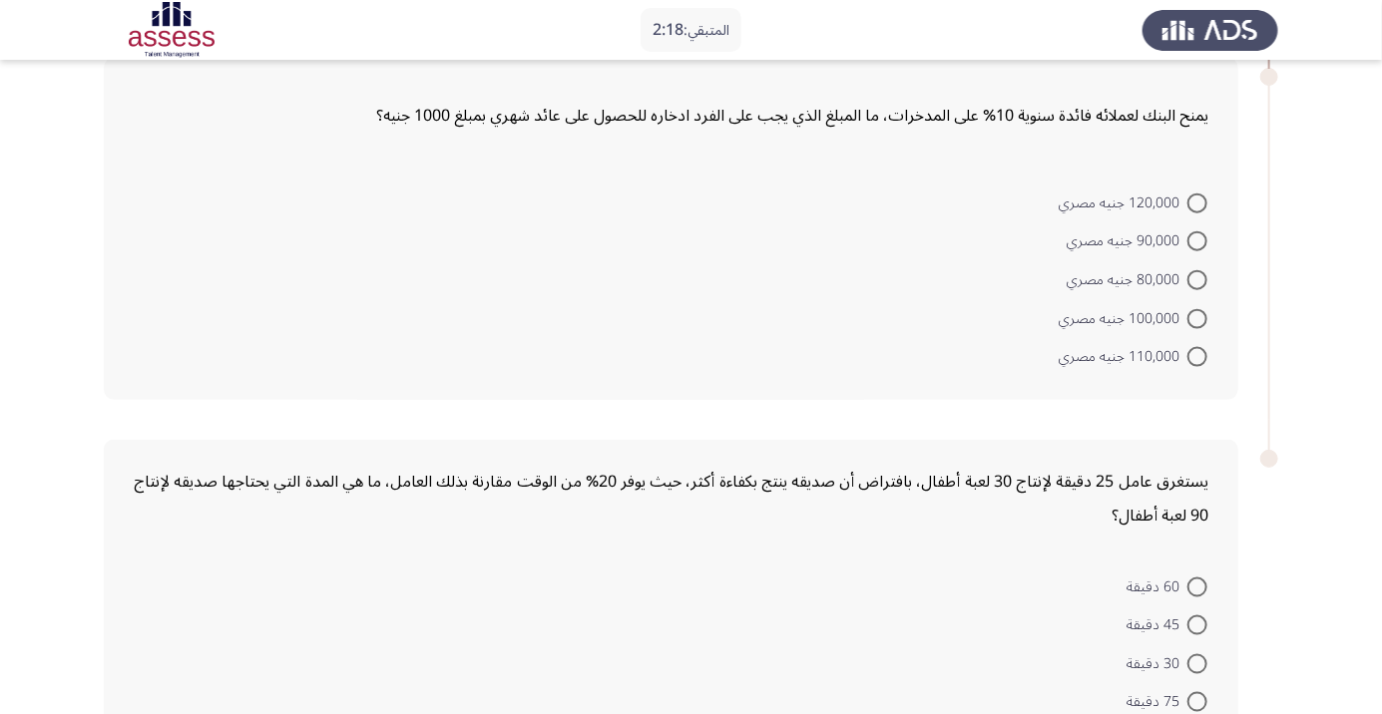
click at [1197, 315] on span at bounding box center [1197, 319] width 20 height 20
click at [1197, 315] on input "100,000 جنيه مصري" at bounding box center [1197, 319] width 20 height 20
radio input "true"
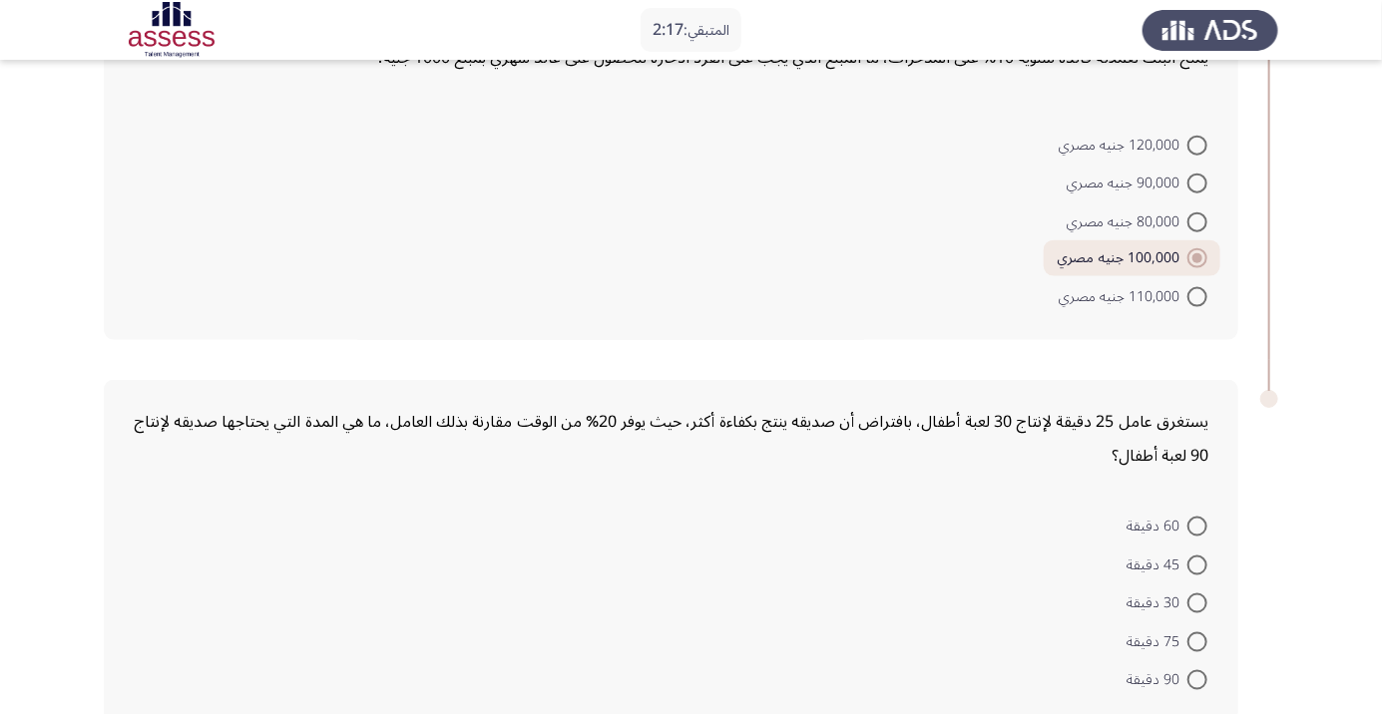
scroll to position [1004, 0]
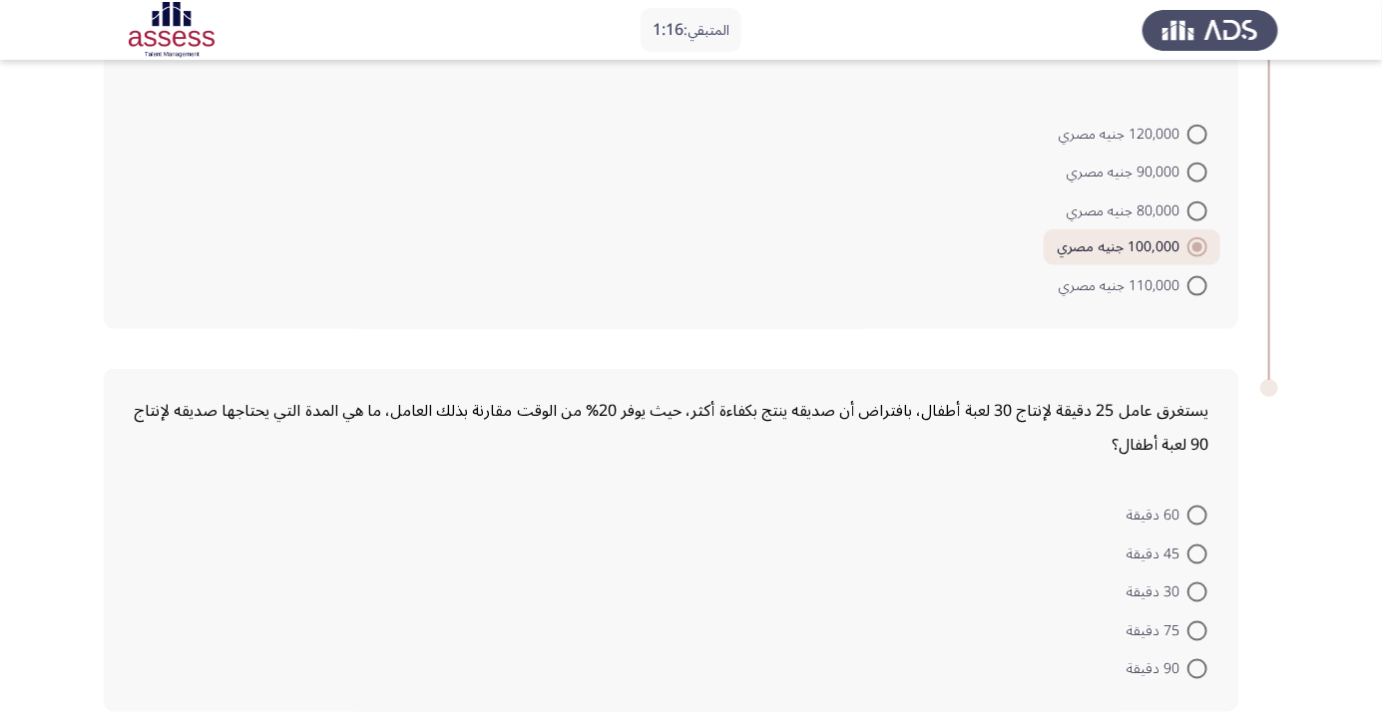
click at [1190, 513] on span at bounding box center [1197, 516] width 20 height 20
click at [1190, 513] on input "60 دقيقة" at bounding box center [1197, 516] width 20 height 20
radio input "true"
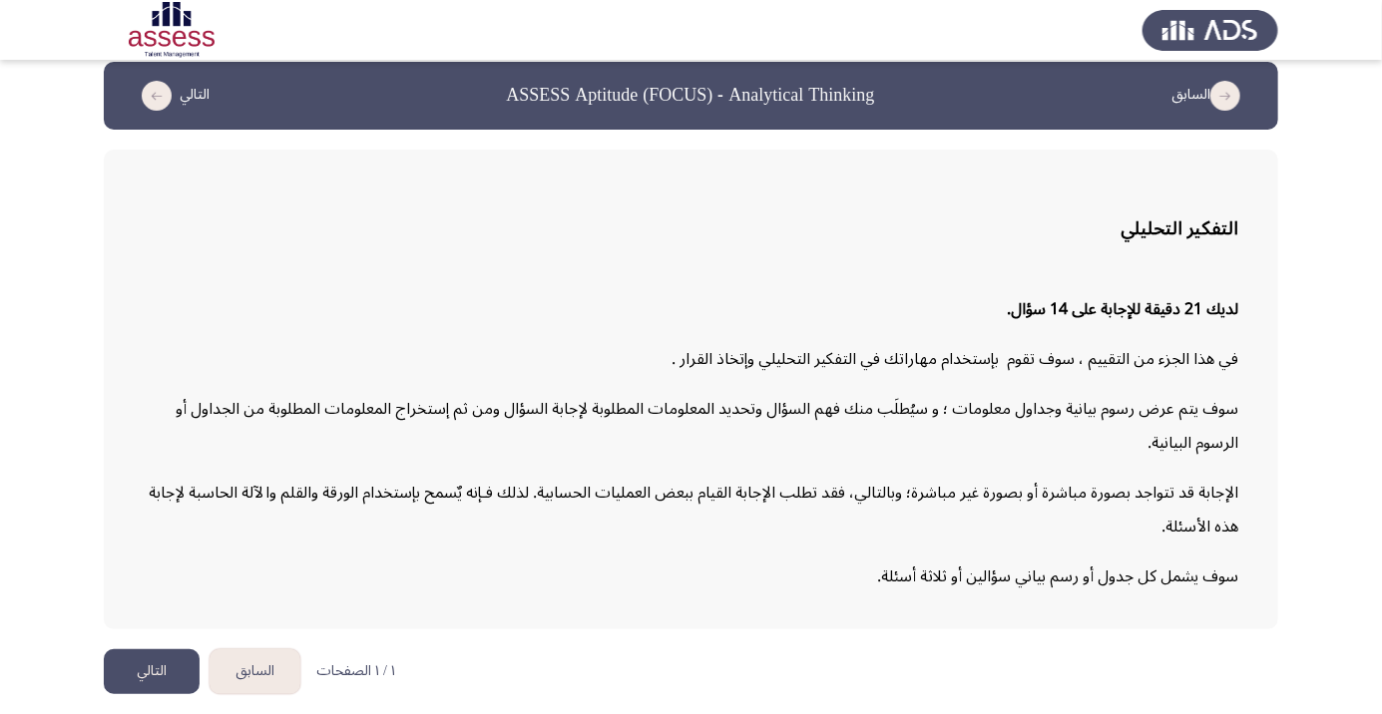
scroll to position [89, 0]
click at [153, 654] on button "التالي" at bounding box center [152, 671] width 96 height 45
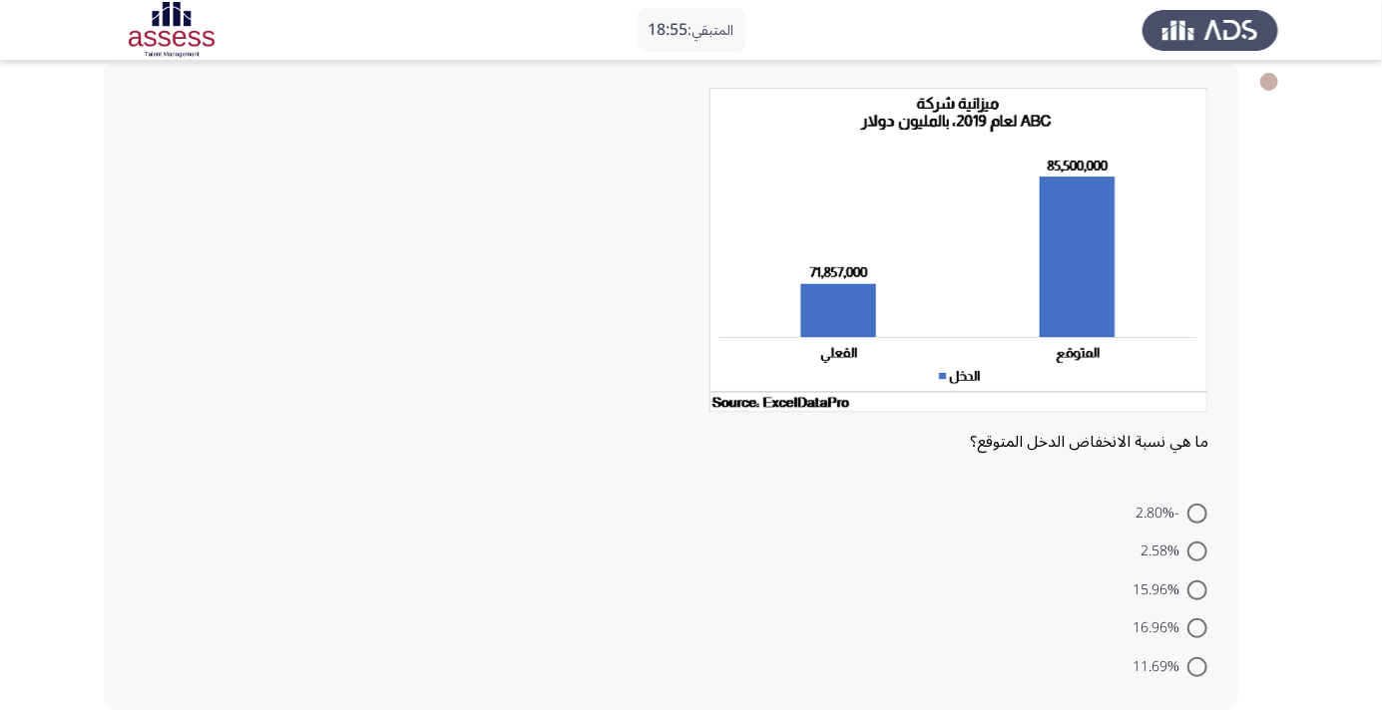
scroll to position [104, 0]
click at [1197, 628] on span at bounding box center [1197, 629] width 20 height 20
click at [1197, 628] on input "16.96%" at bounding box center [1197, 629] width 20 height 20
radio input "true"
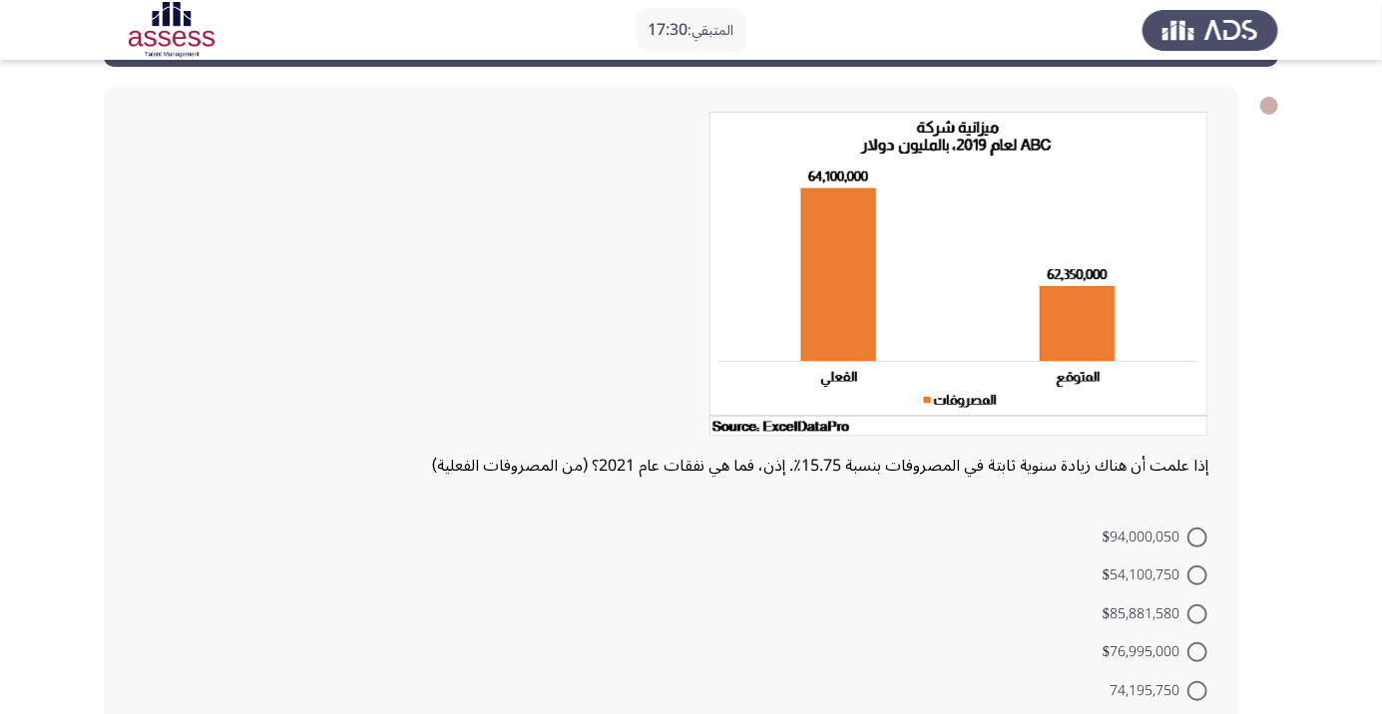
scroll to position [86, 0]
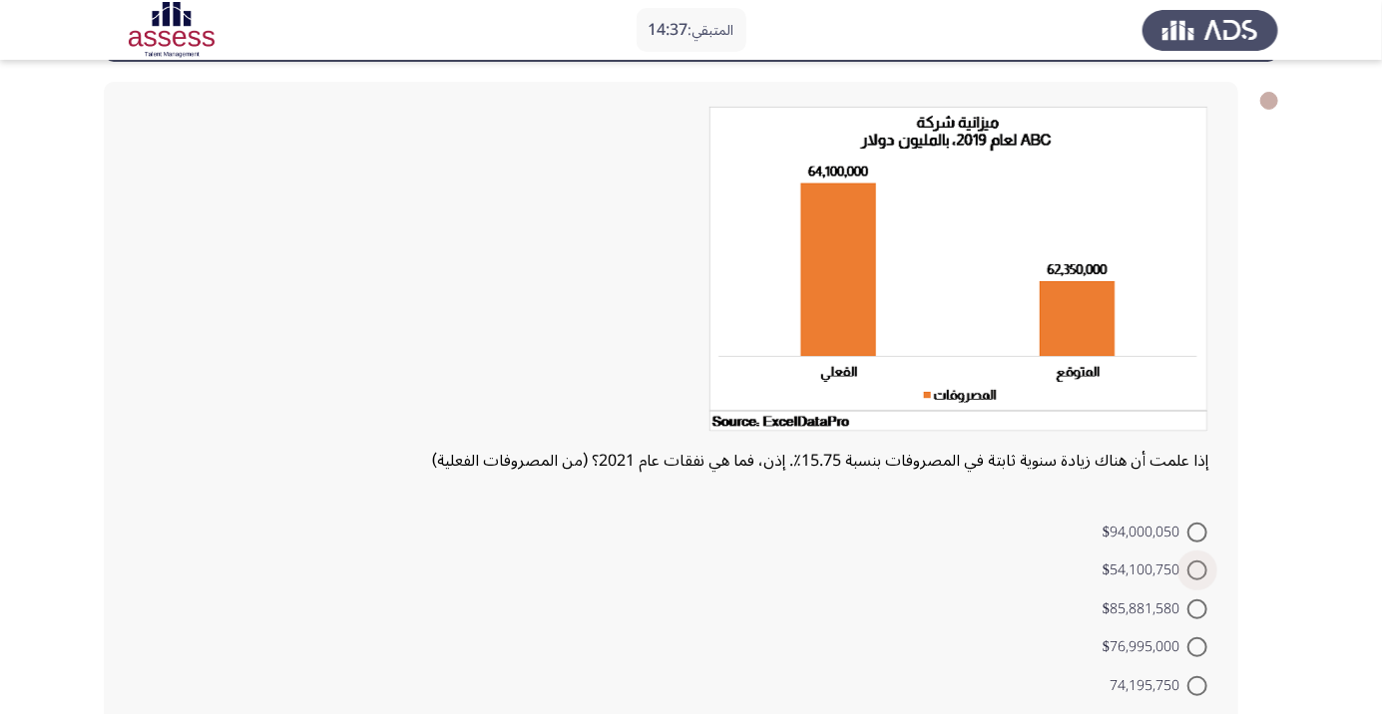
click at [1197, 570] on span at bounding box center [1197, 571] width 20 height 20
click at [1197, 570] on input "$54,100,750" at bounding box center [1197, 571] width 20 height 20
radio input "true"
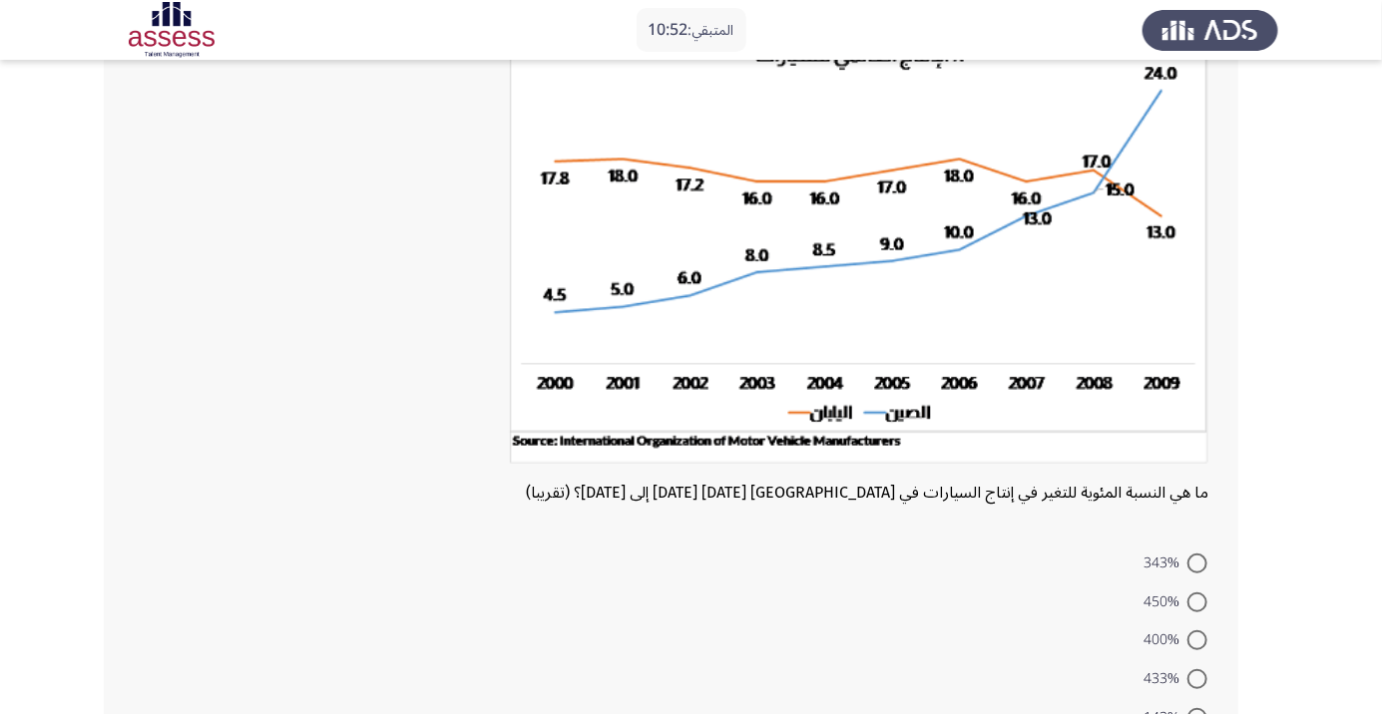
scroll to position [207, 0]
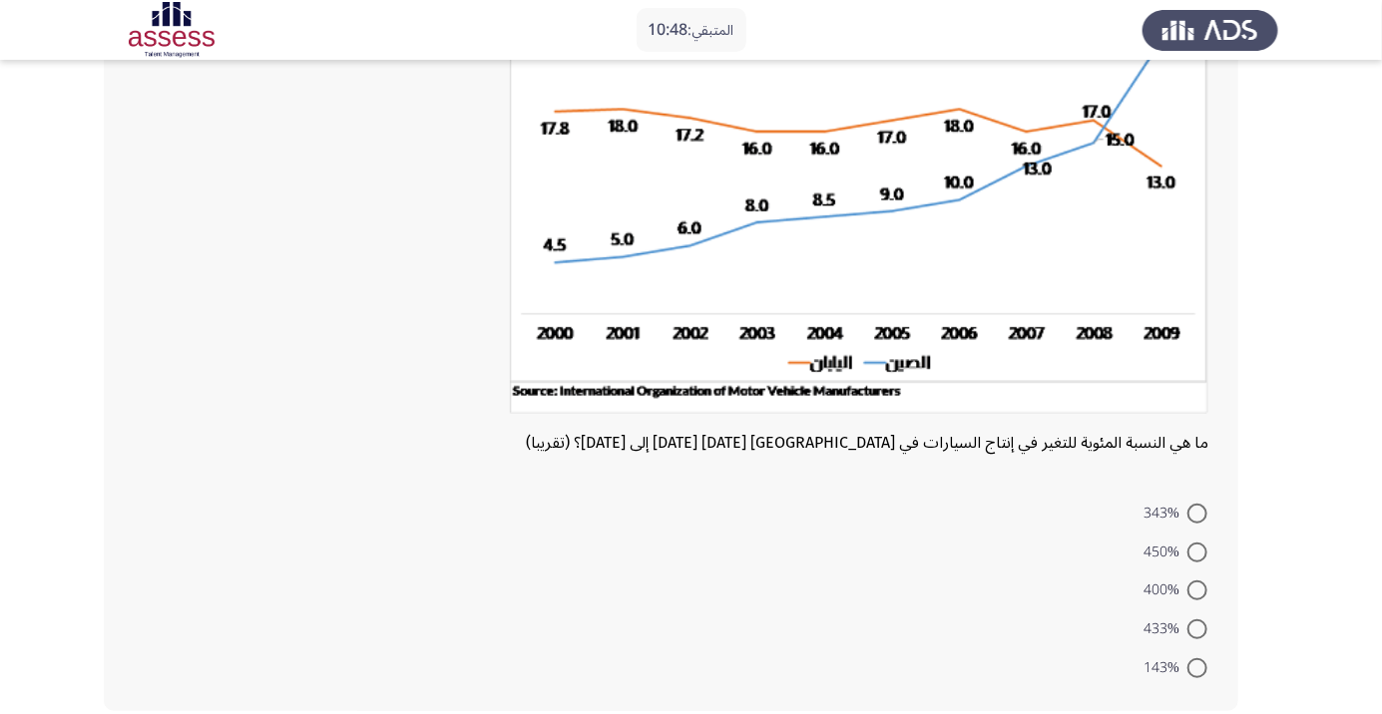
click at [1192, 574] on mat-radio-button "400%" at bounding box center [1175, 590] width 90 height 39
click at [1207, 573] on mat-radio-button "400%" at bounding box center [1175, 590] width 90 height 39
click at [1197, 551] on span at bounding box center [1197, 553] width 20 height 20
click at [1197, 551] on input "450%" at bounding box center [1197, 553] width 20 height 20
radio input "true"
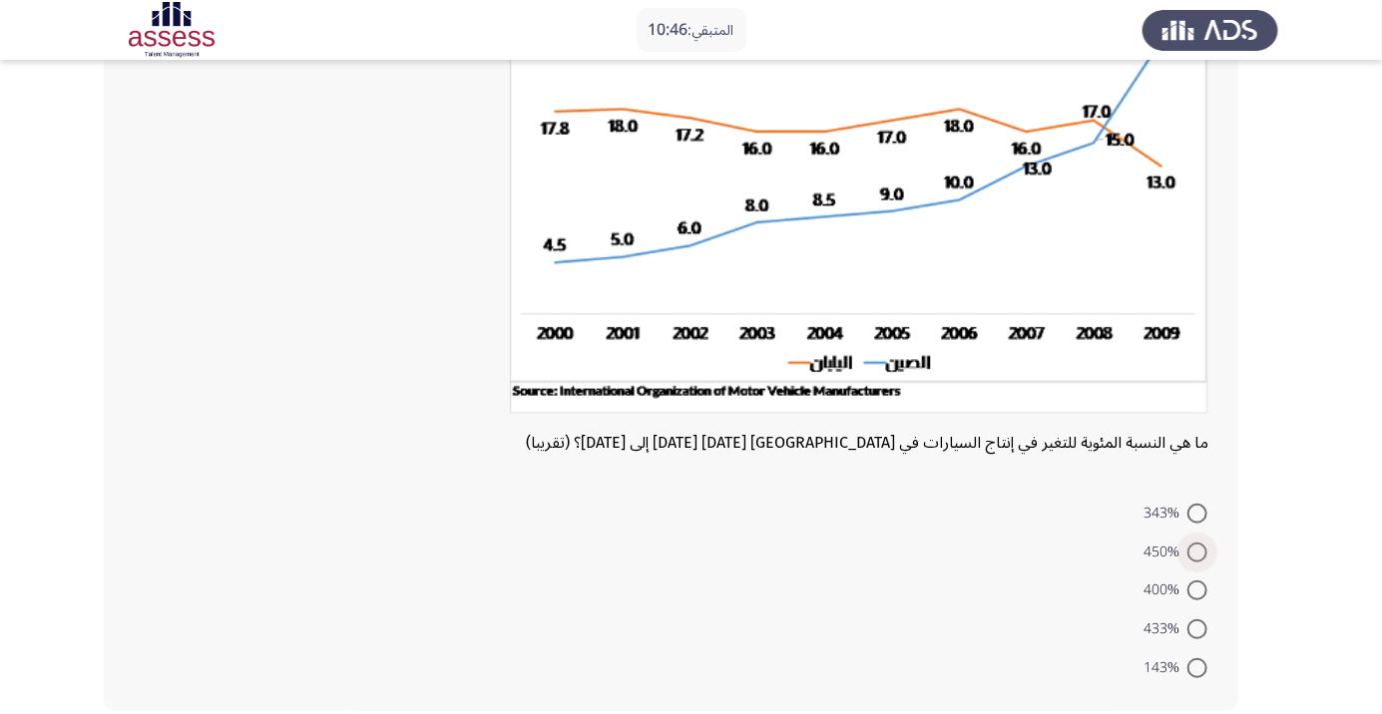
scroll to position [205, 0]
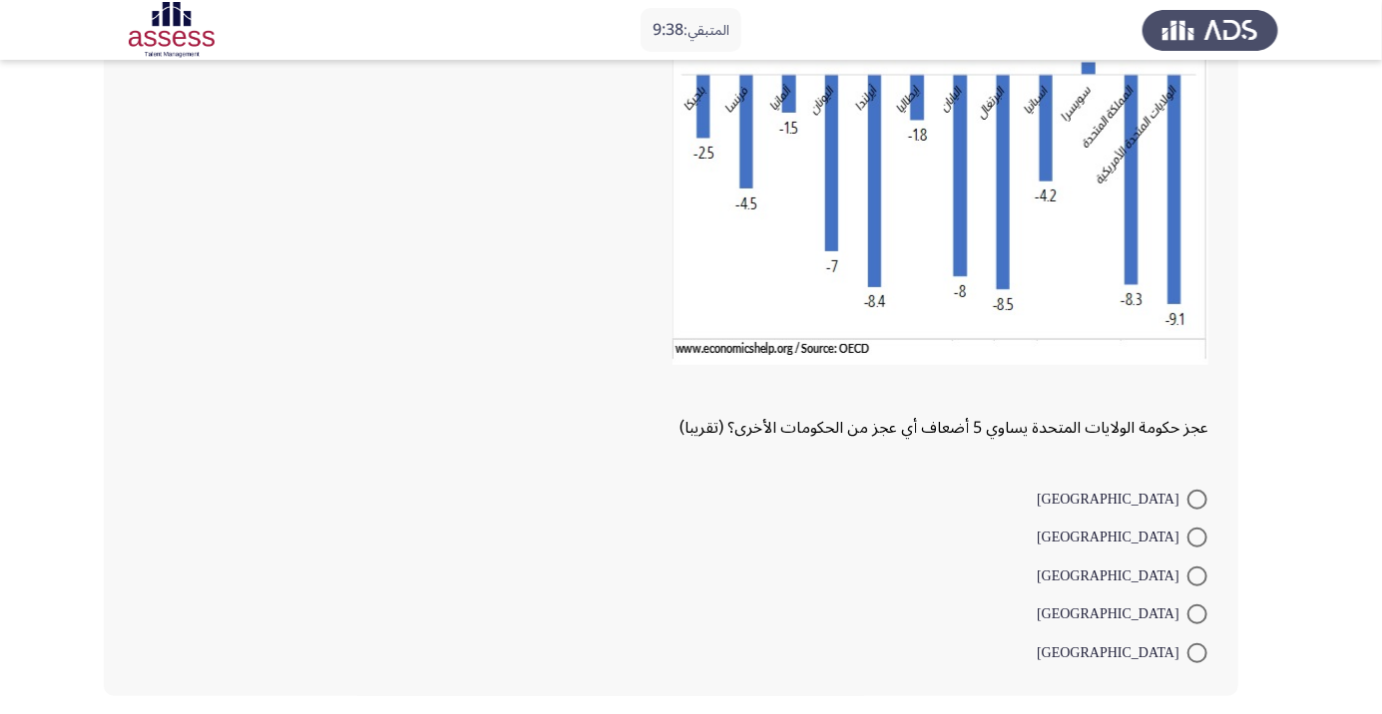
scroll to position [165, 0]
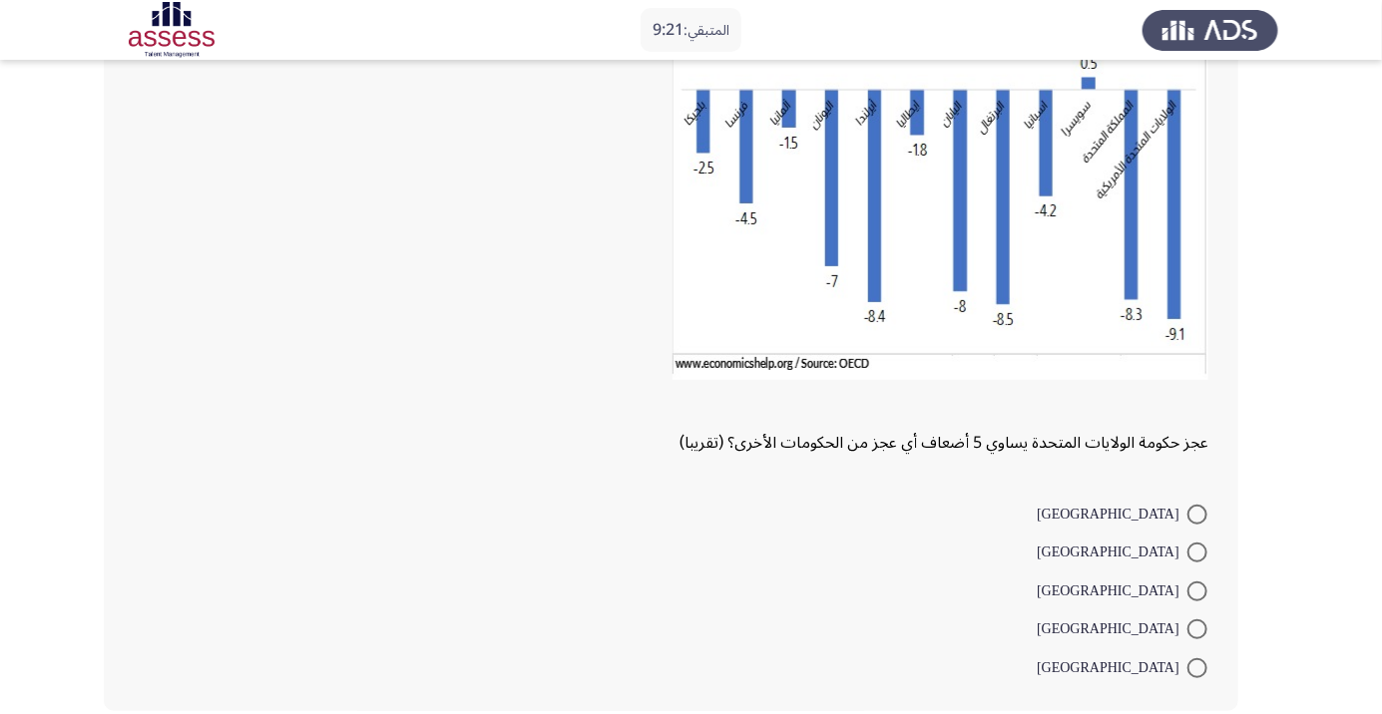
click at [1197, 666] on span at bounding box center [1197, 668] width 20 height 20
click at [1197, 666] on input "إيطاليا" at bounding box center [1197, 668] width 20 height 20
radio input "true"
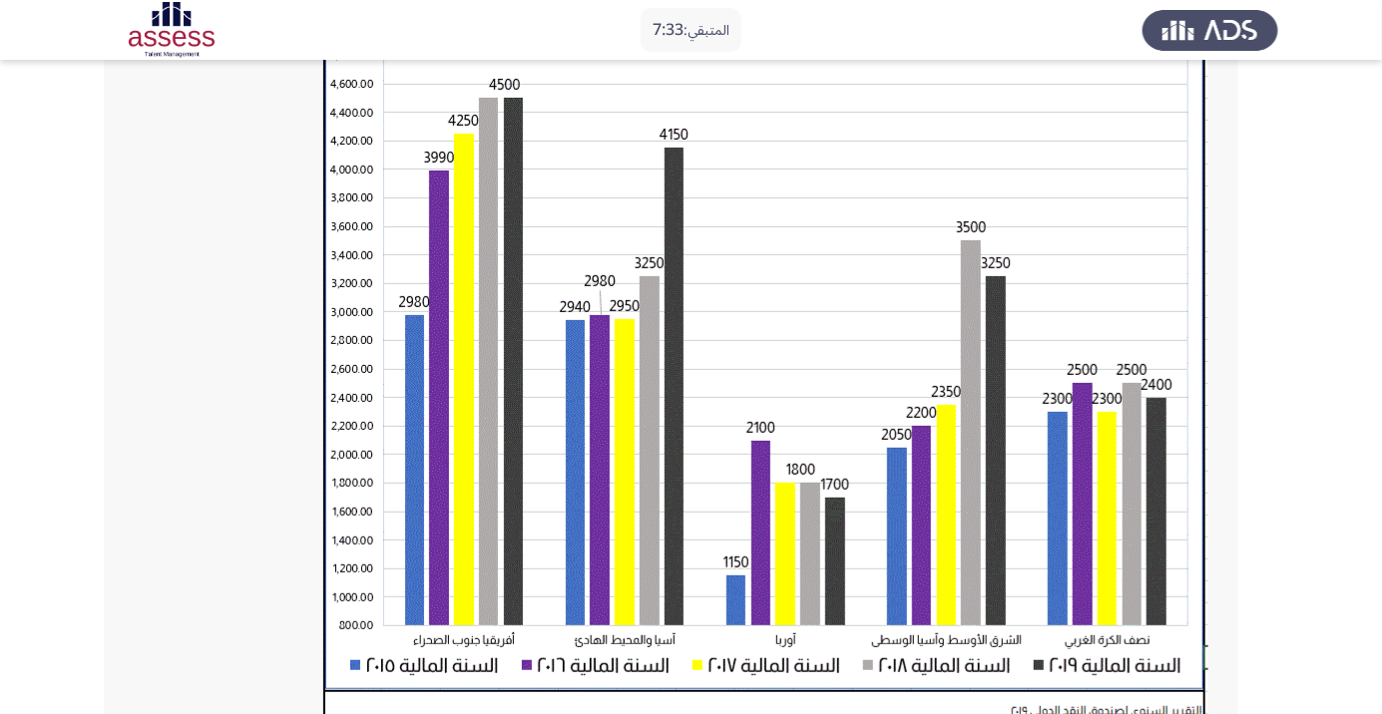
scroll to position [190, 0]
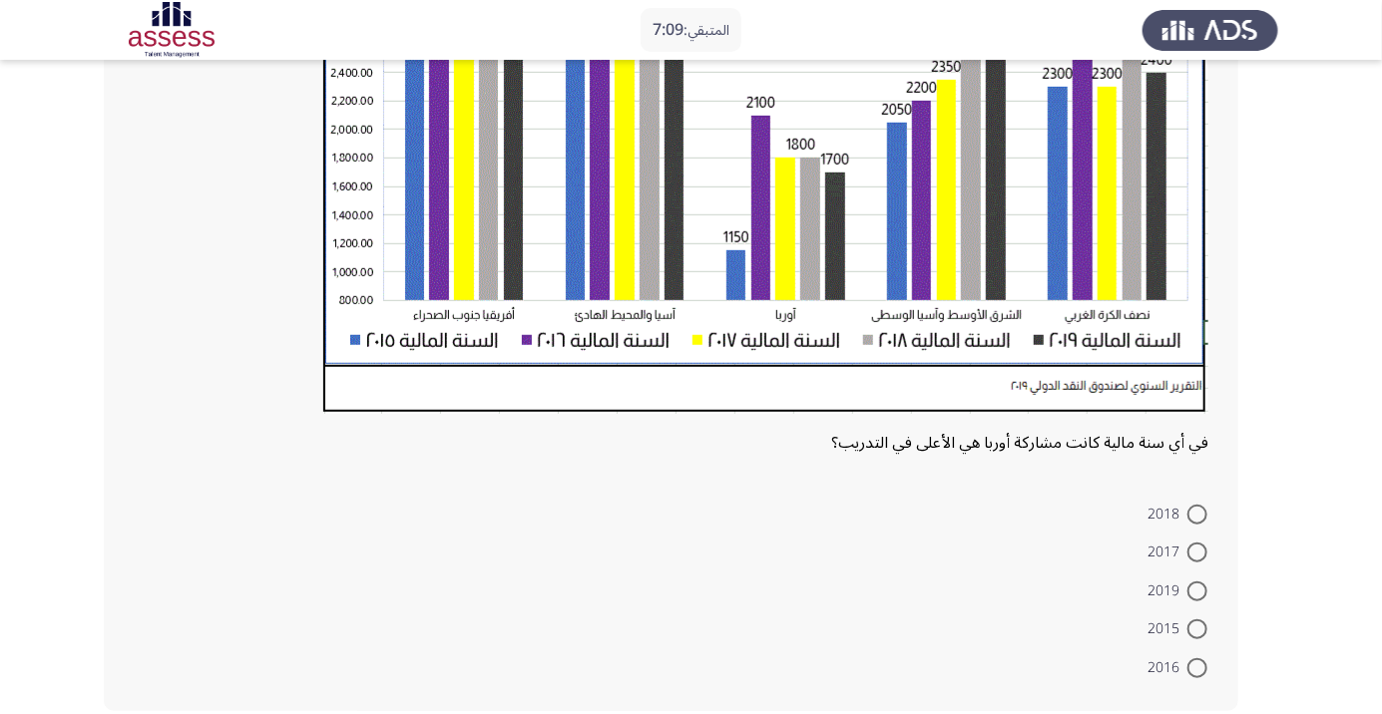
click at [1197, 552] on span at bounding box center [1197, 553] width 20 height 20
click at [1197, 552] on input "2017" at bounding box center [1197, 553] width 20 height 20
radio input "true"
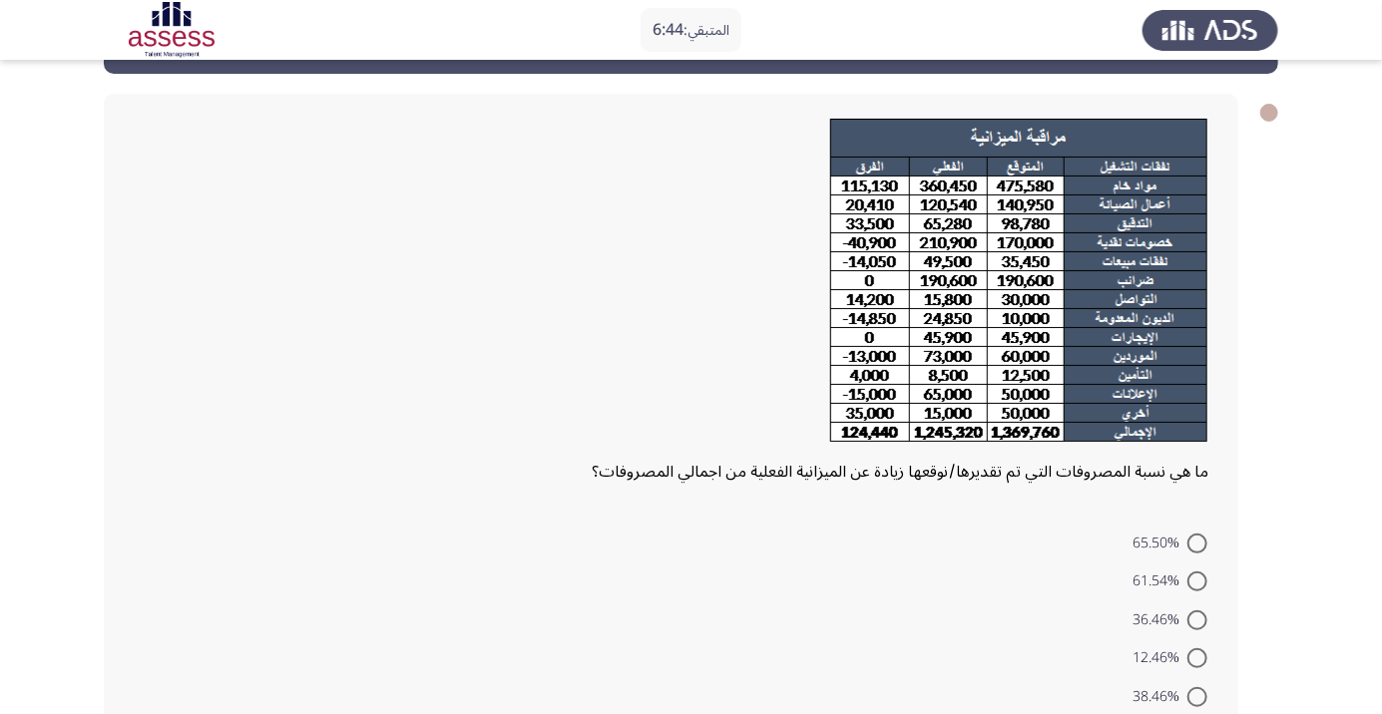
scroll to position [75, 0]
click at [979, 520] on div "ما هي نسبة المصروفات التي تم تقديرها/نوقعها زيادة عن الميزانية الفعلية من اجمال…" at bounding box center [671, 416] width 1134 height 646
click at [1203, 582] on span at bounding box center [1197, 581] width 20 height 20
click at [1203, 582] on input "61.54%" at bounding box center [1197, 581] width 20 height 20
radio input "true"
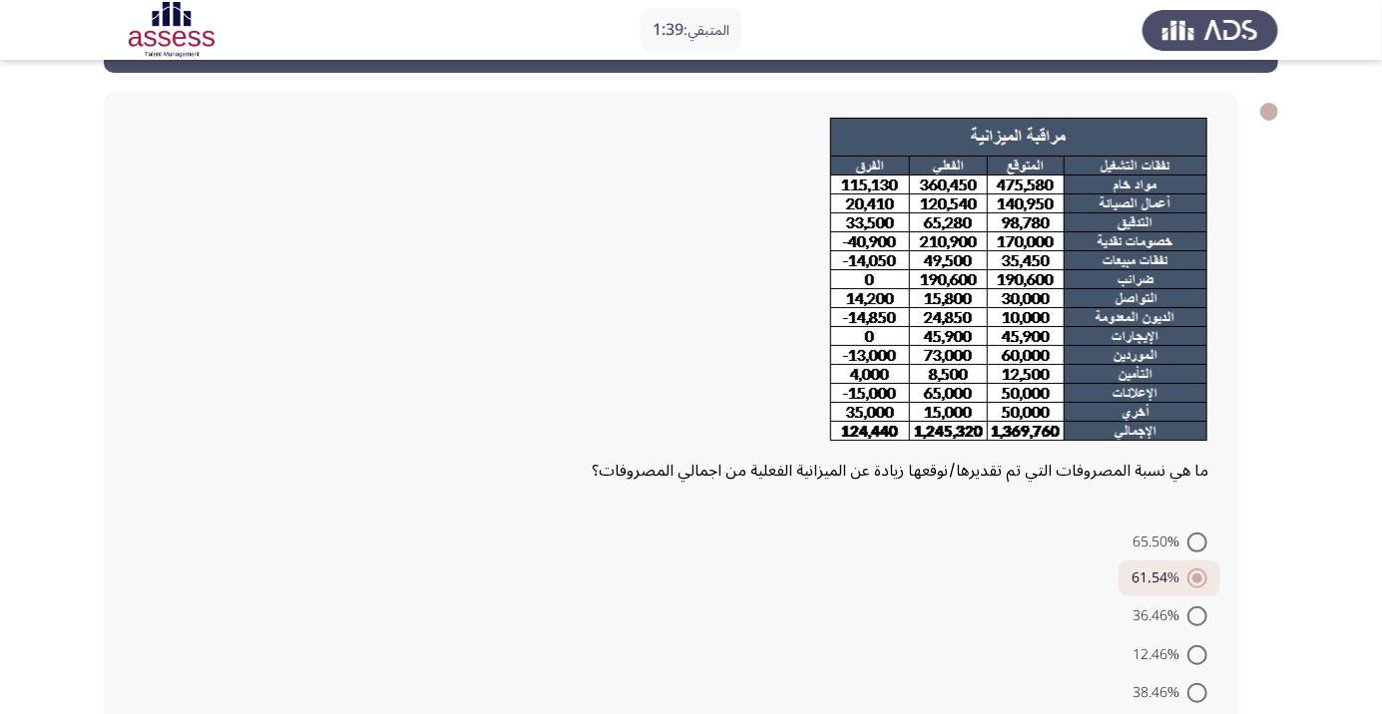
scroll to position [101, 0]
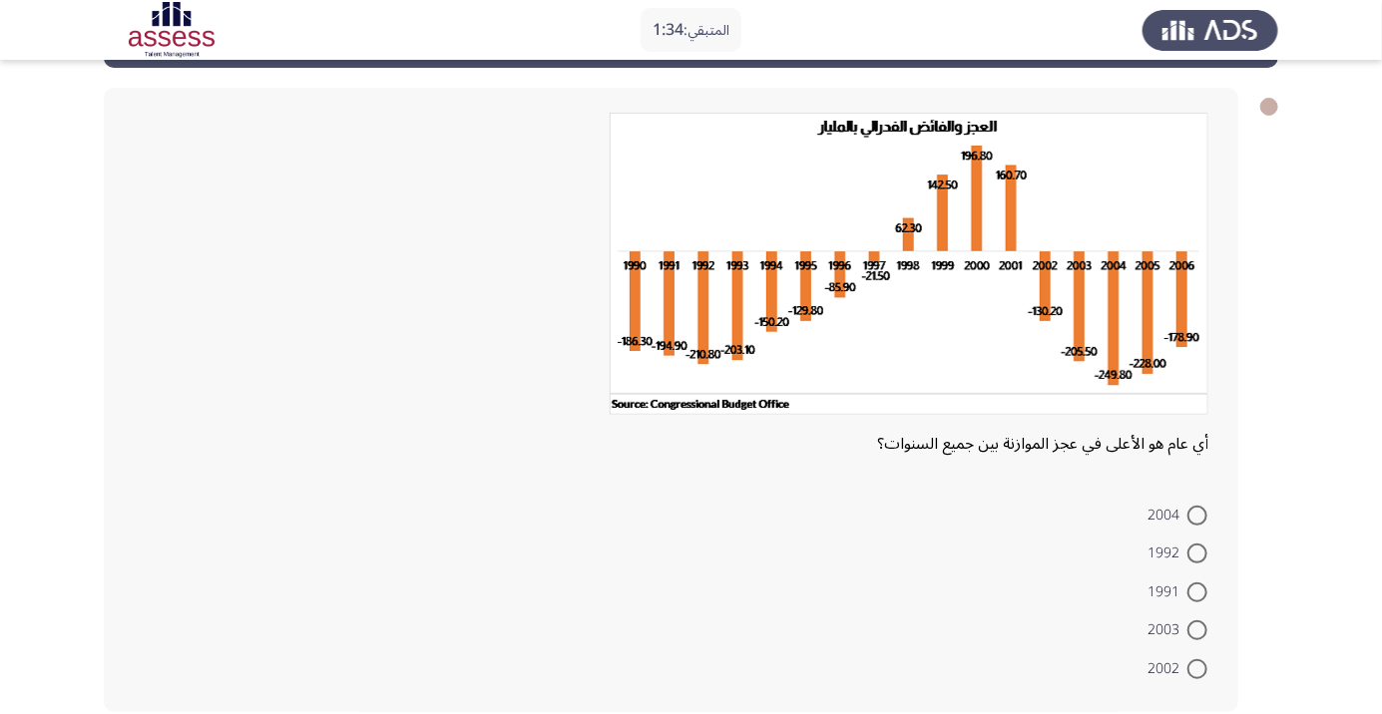
scroll to position [81, 0]
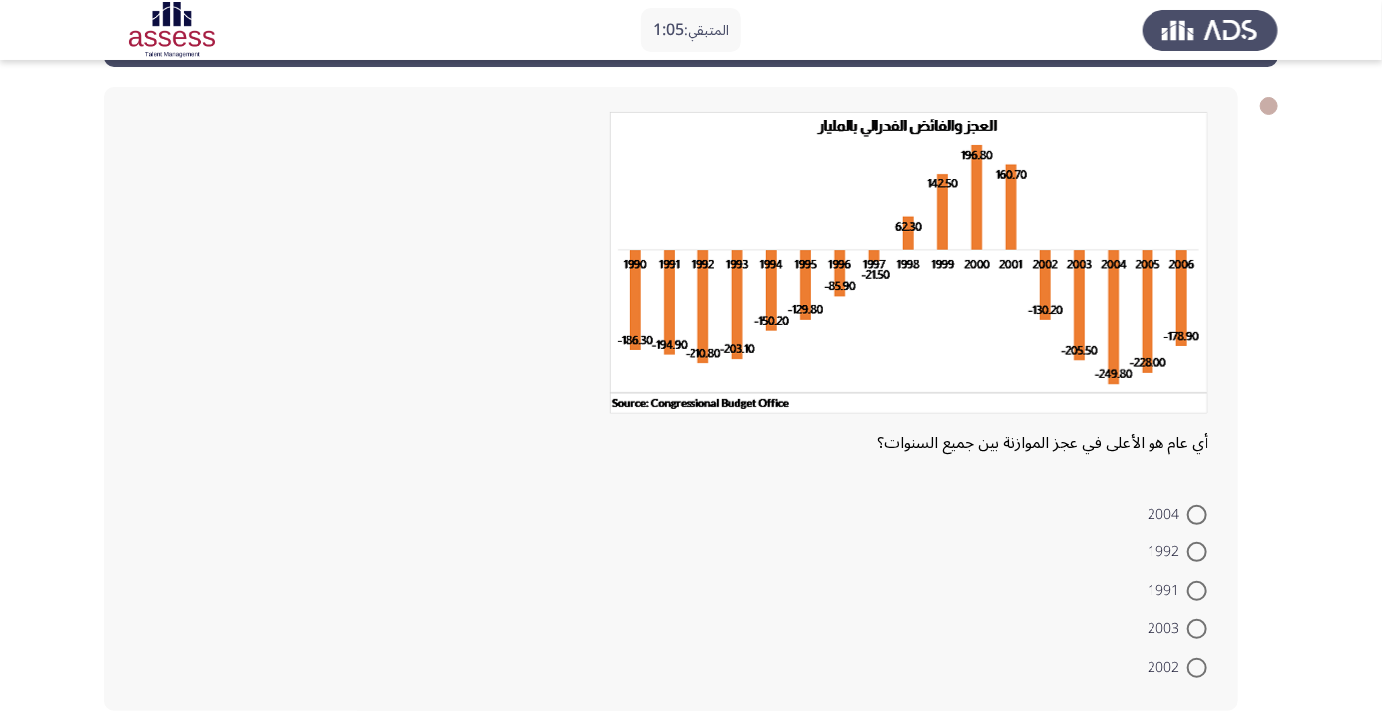
click at [1197, 551] on span at bounding box center [1197, 553] width 20 height 20
click at [1197, 551] on input "1992" at bounding box center [1197, 553] width 20 height 20
radio input "true"
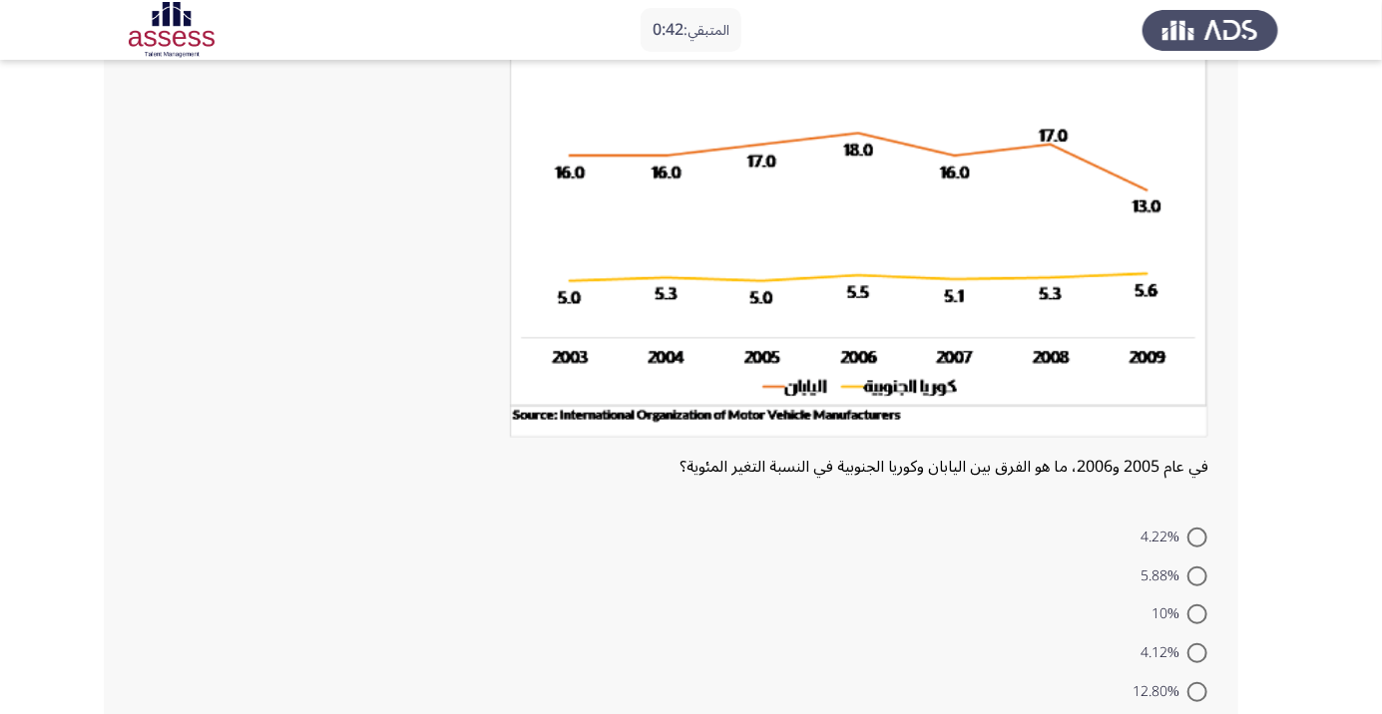
scroll to position [187, 0]
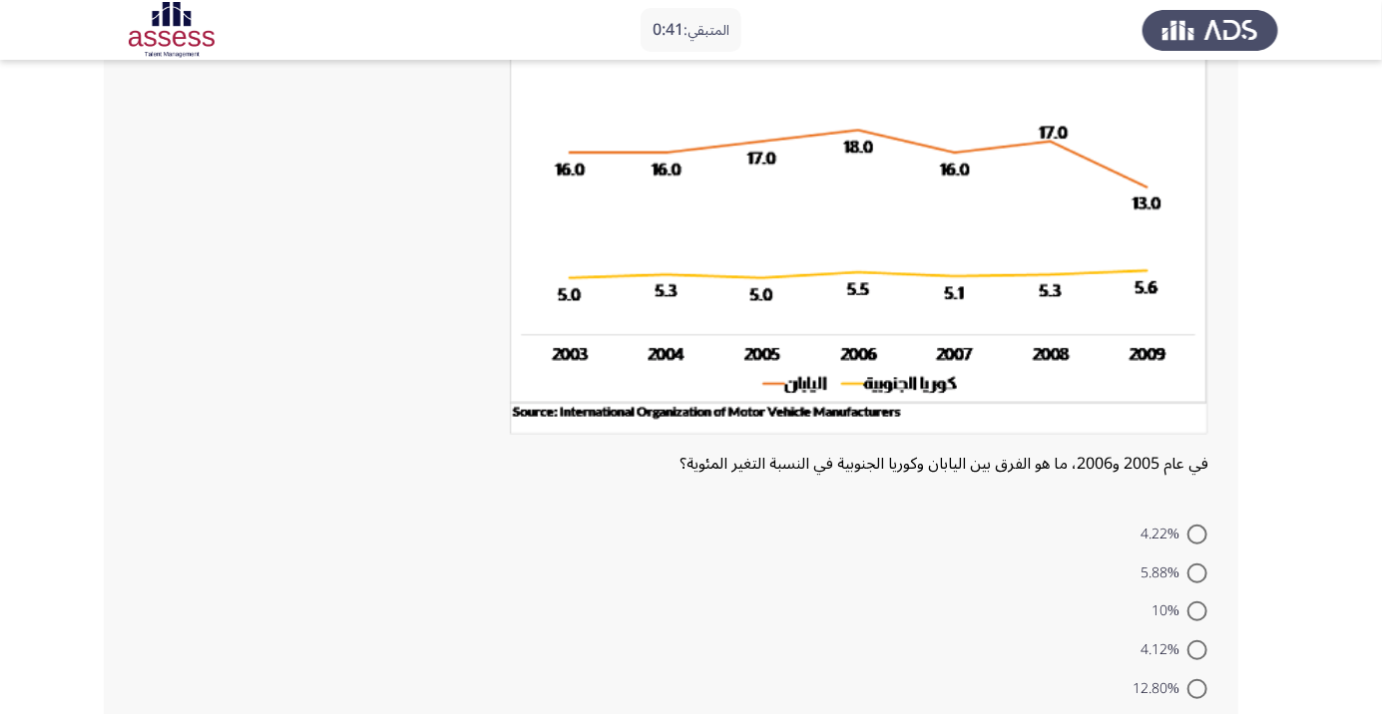
click at [1204, 682] on span at bounding box center [1197, 689] width 20 height 20
click at [1204, 682] on input "12.80%" at bounding box center [1197, 689] width 20 height 20
radio input "true"
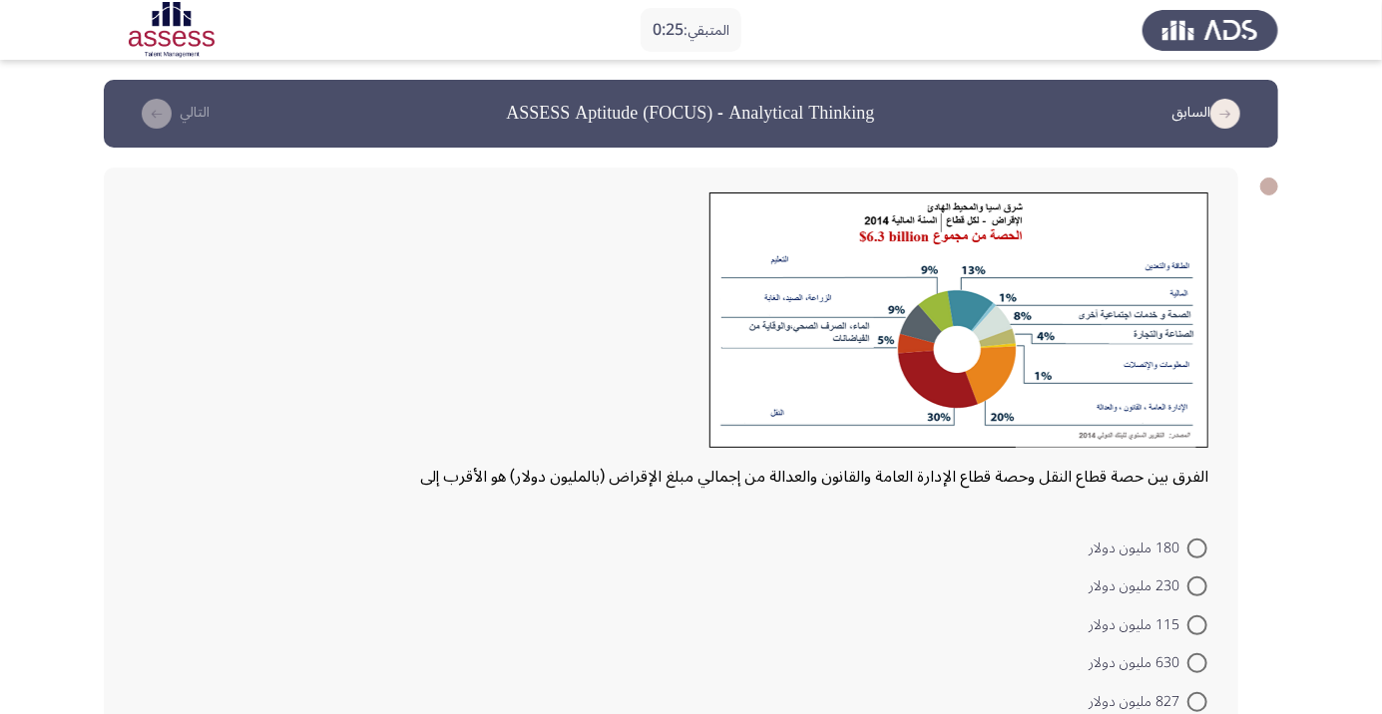
click at [1197, 592] on span at bounding box center [1197, 587] width 20 height 20
click at [1197, 592] on input "230 مليون دولار" at bounding box center [1197, 587] width 20 height 20
radio input "true"
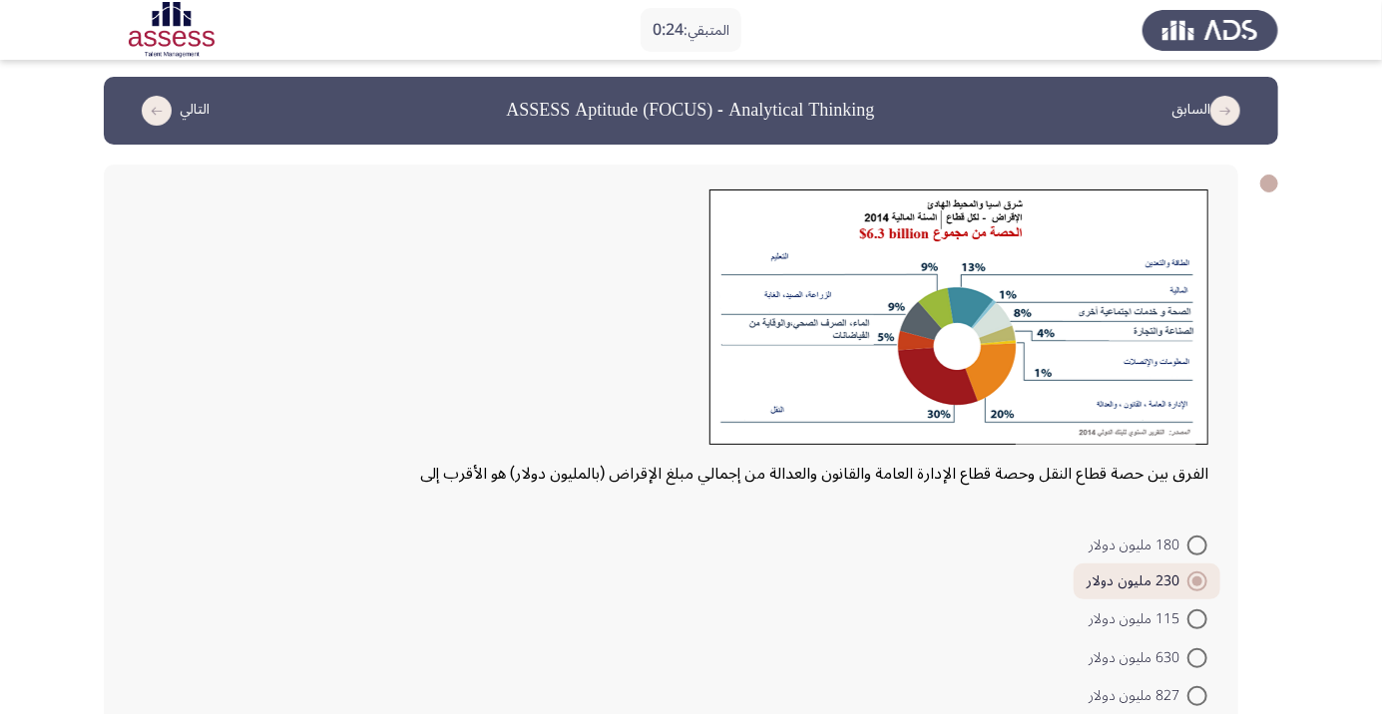
scroll to position [32, 0]
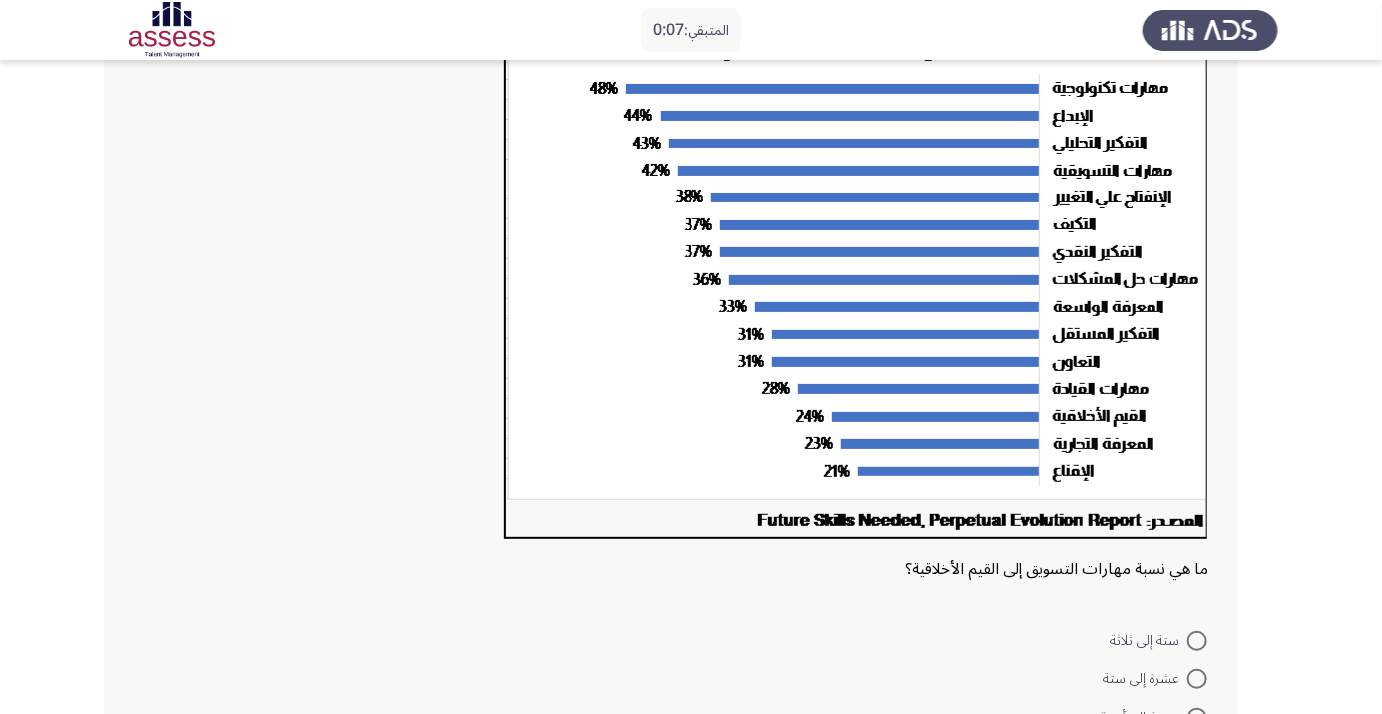
scroll to position [179, 0]
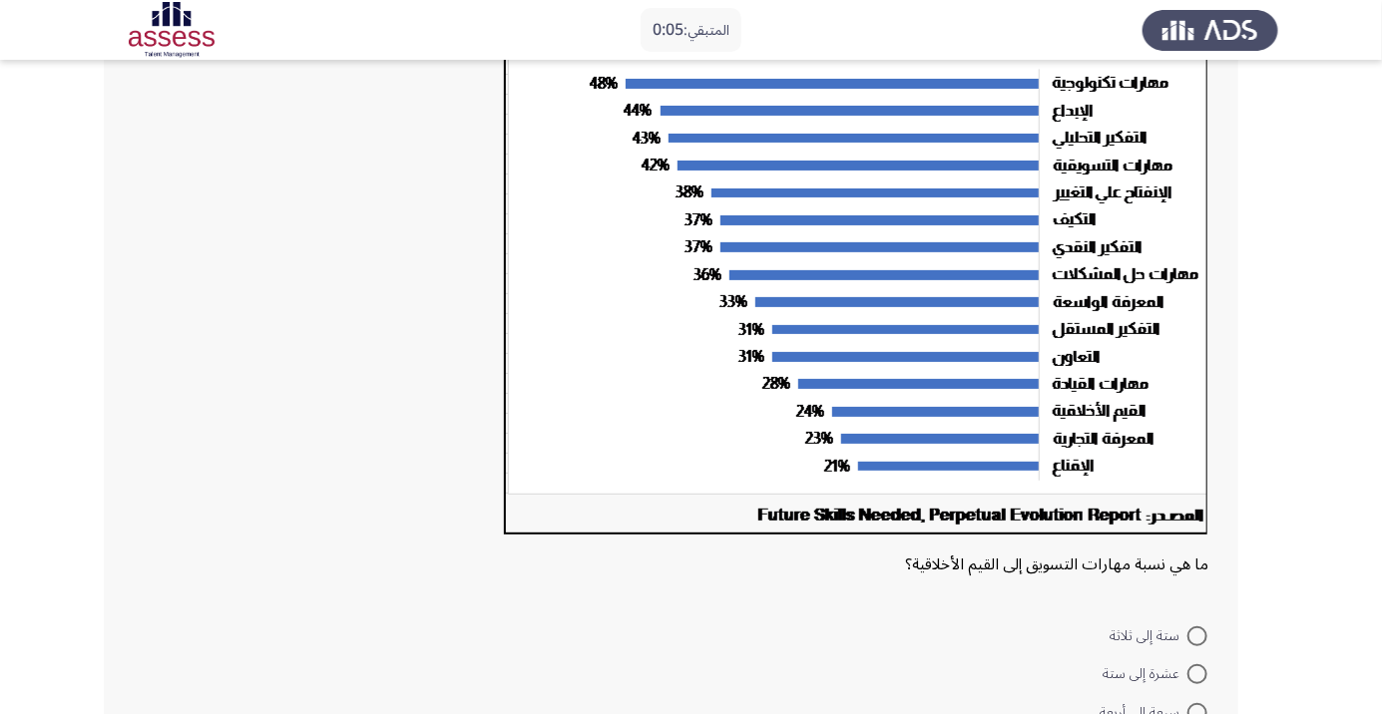
click at [1197, 634] on span at bounding box center [1197, 636] width 20 height 20
click at [1197, 634] on input "ستة إلى ثلاثة" at bounding box center [1197, 636] width 20 height 20
radio input "true"
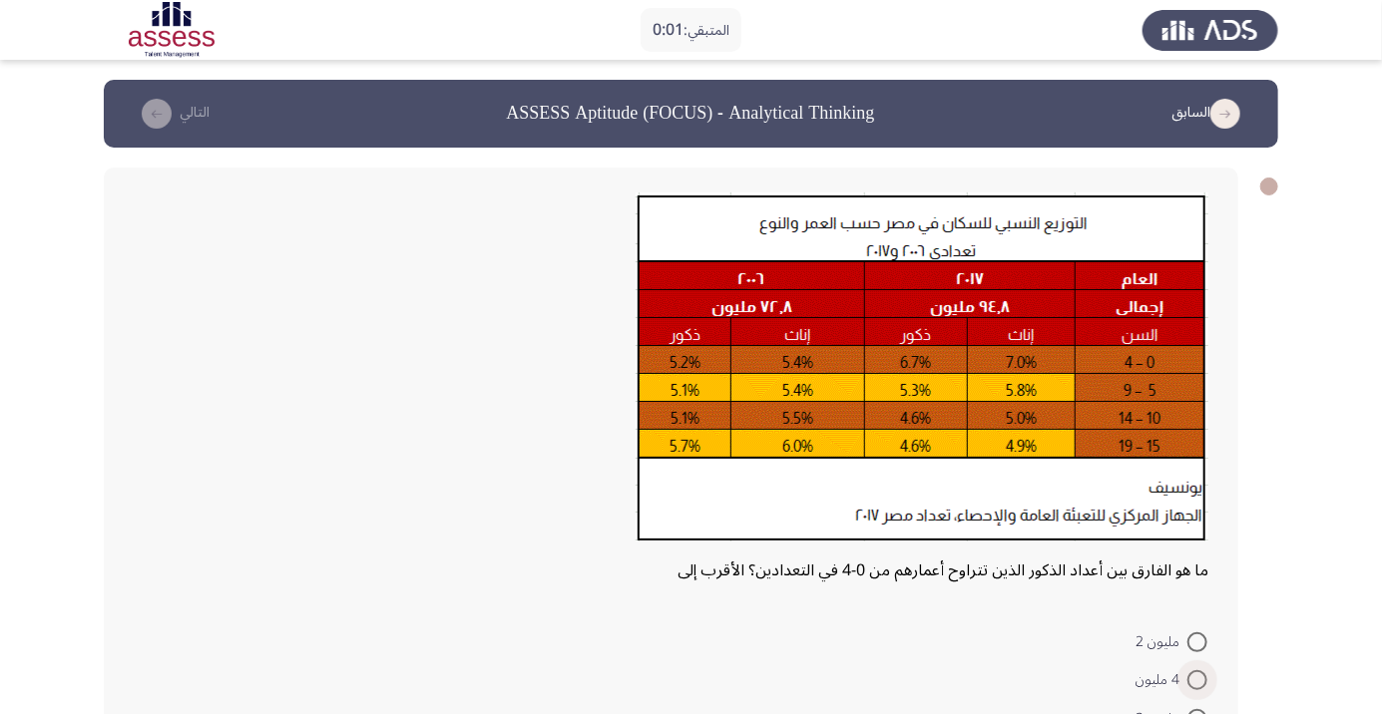
click at [1197, 679] on span at bounding box center [1197, 680] width 20 height 20
click at [1197, 679] on input "4 مليون" at bounding box center [1197, 680] width 20 height 20
radio input "true"
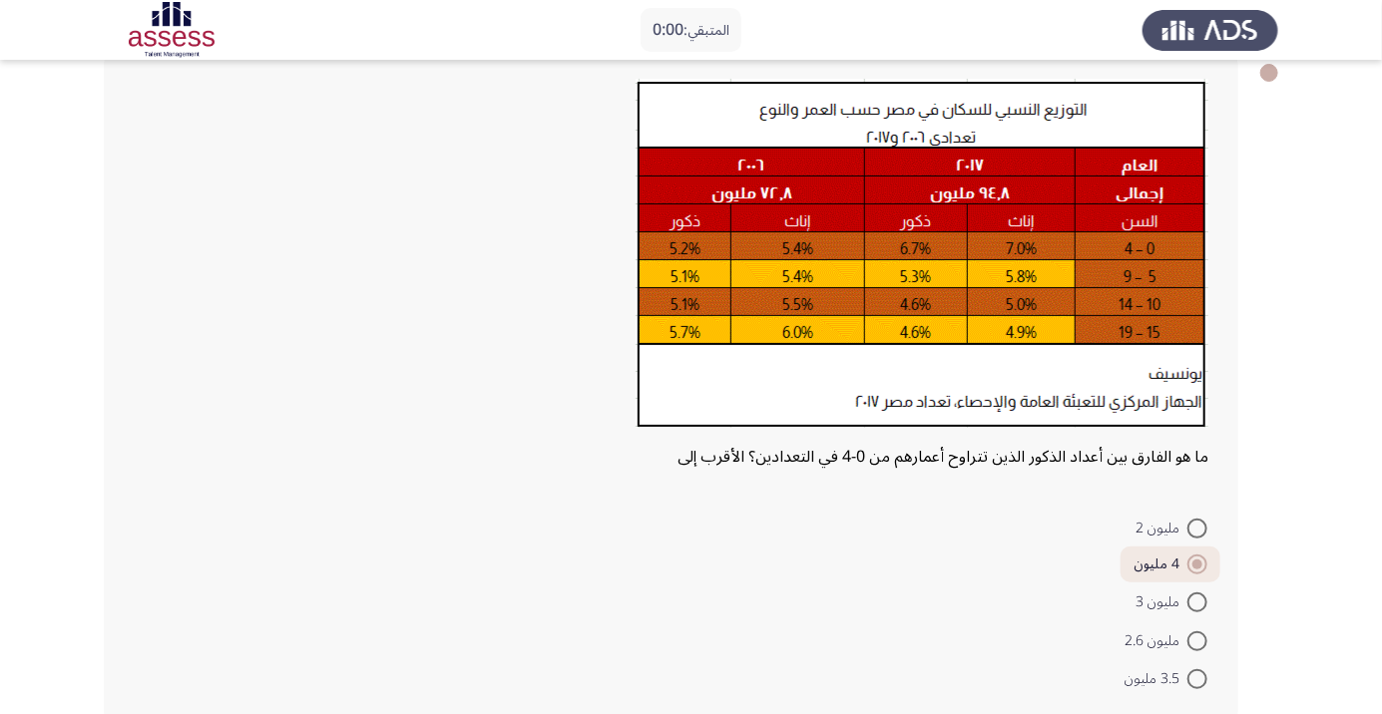
scroll to position [126, 0]
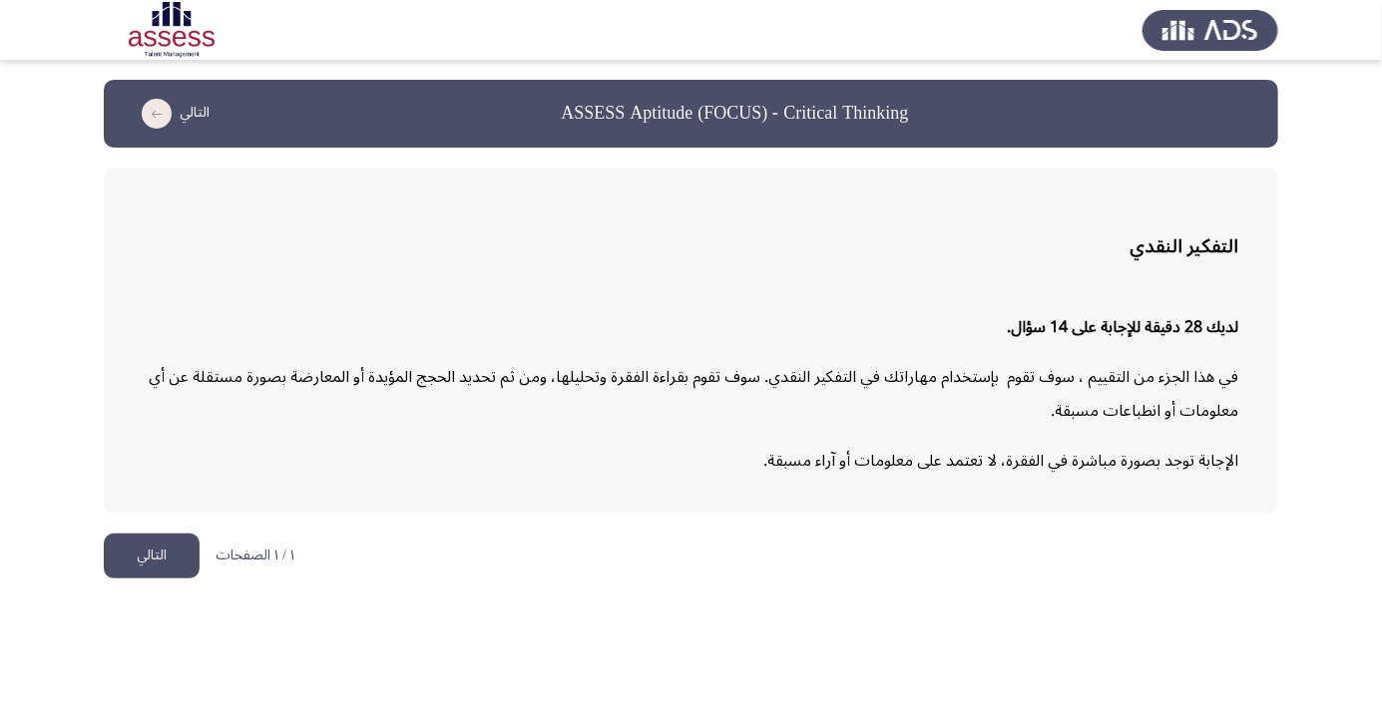
click at [180, 546] on button "التالي" at bounding box center [152, 556] width 96 height 45
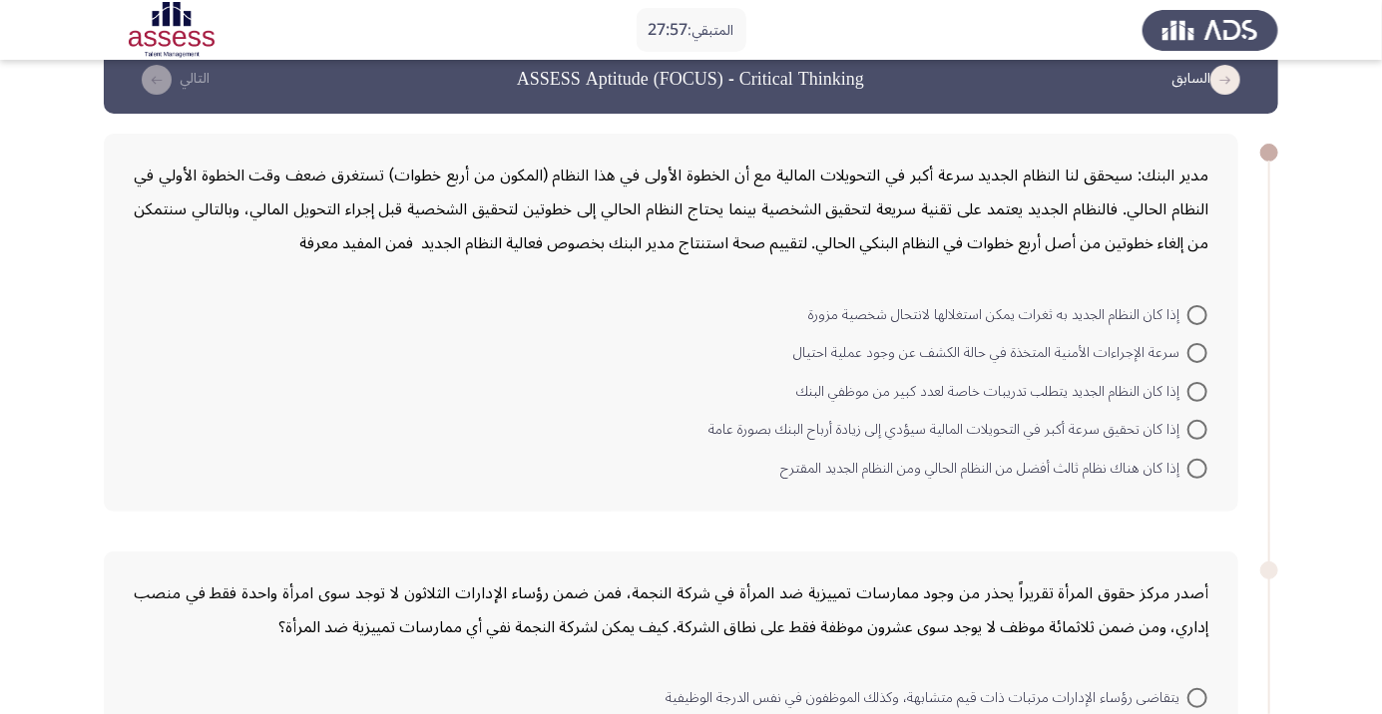
scroll to position [71, 0]
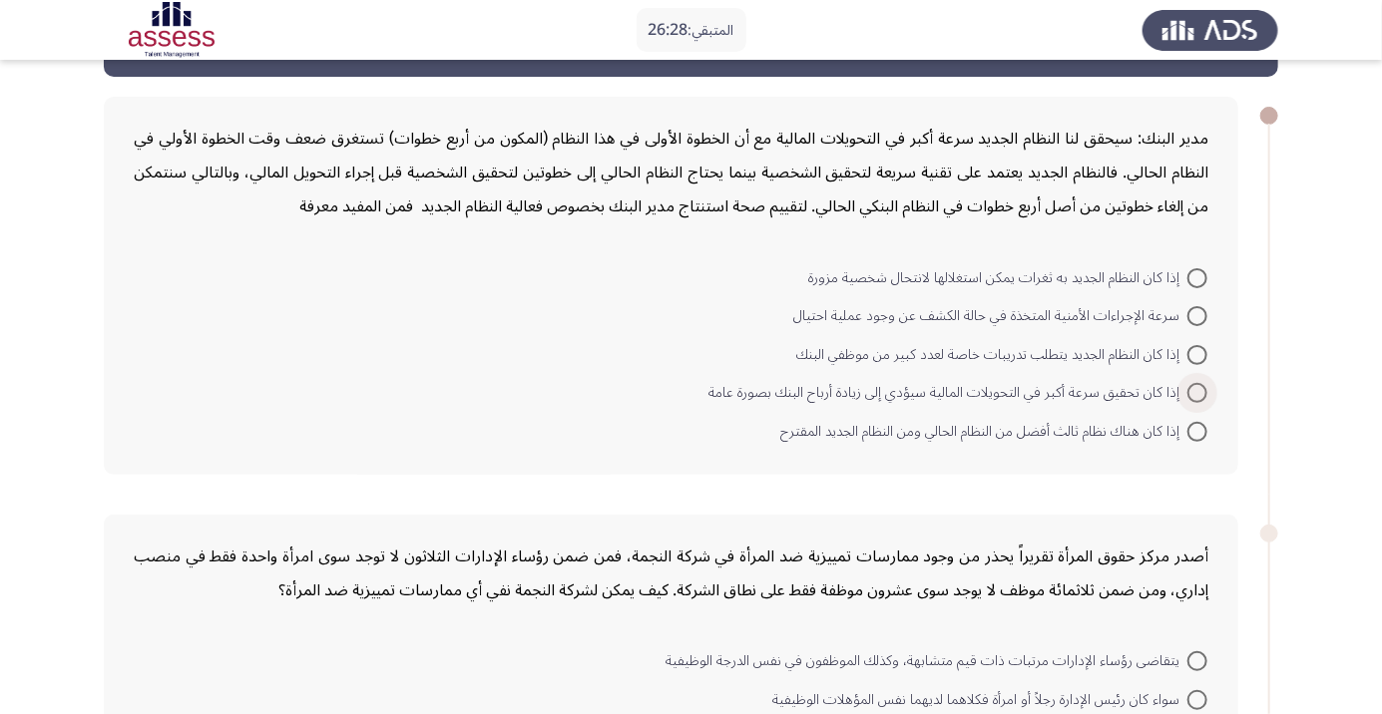
click at [1197, 392] on span at bounding box center [1197, 393] width 20 height 20
click at [1197, 392] on input "إذا كان تحقيق سرعة أكبر في التحويلات المالية سيؤدي إلى زيادة أرباح البنك بصورة …" at bounding box center [1197, 393] width 20 height 20
radio input "true"
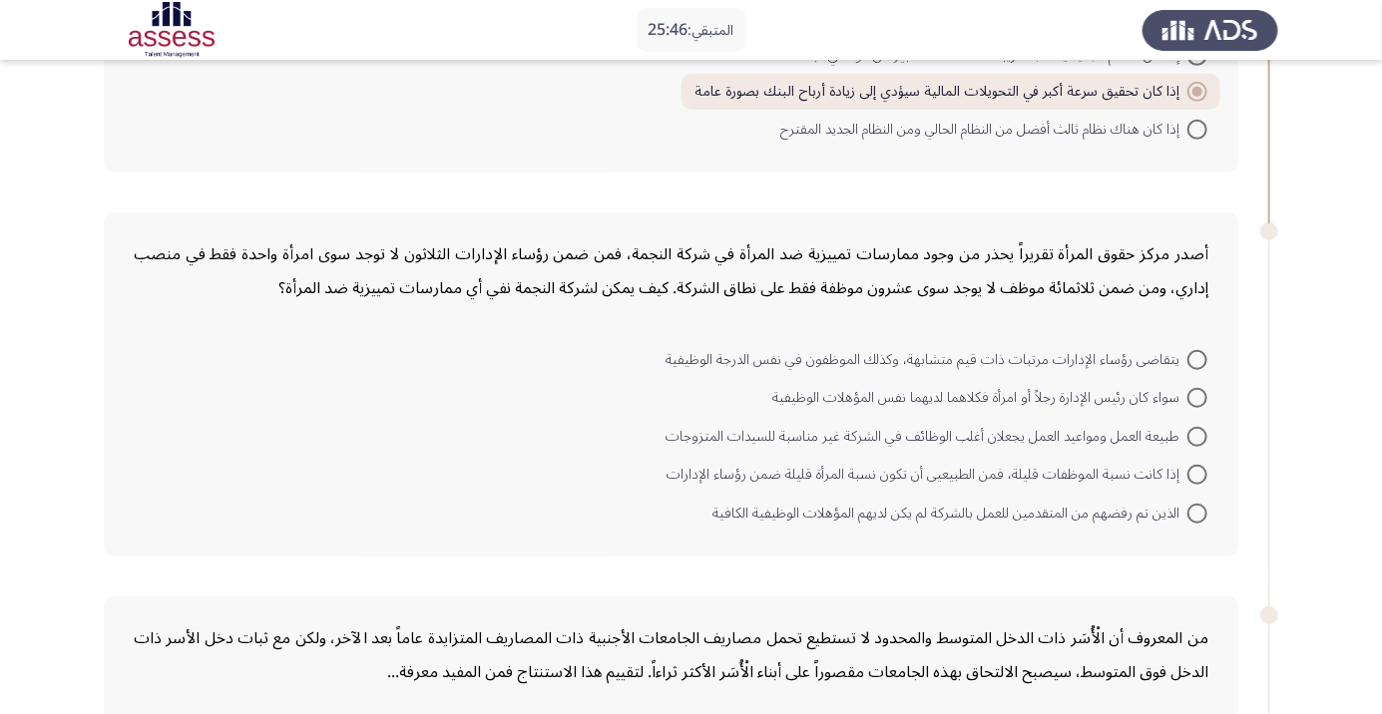
scroll to position [373, 0]
click at [1197, 470] on span at bounding box center [1197, 472] width 20 height 20
click at [1197, 470] on input "إذا كانت نسبة الموظفات قليلة، فمن الطبيعيى أن تكون نسبة المرأة قليلة ضمن رؤساء …" at bounding box center [1197, 472] width 20 height 20
radio input "true"
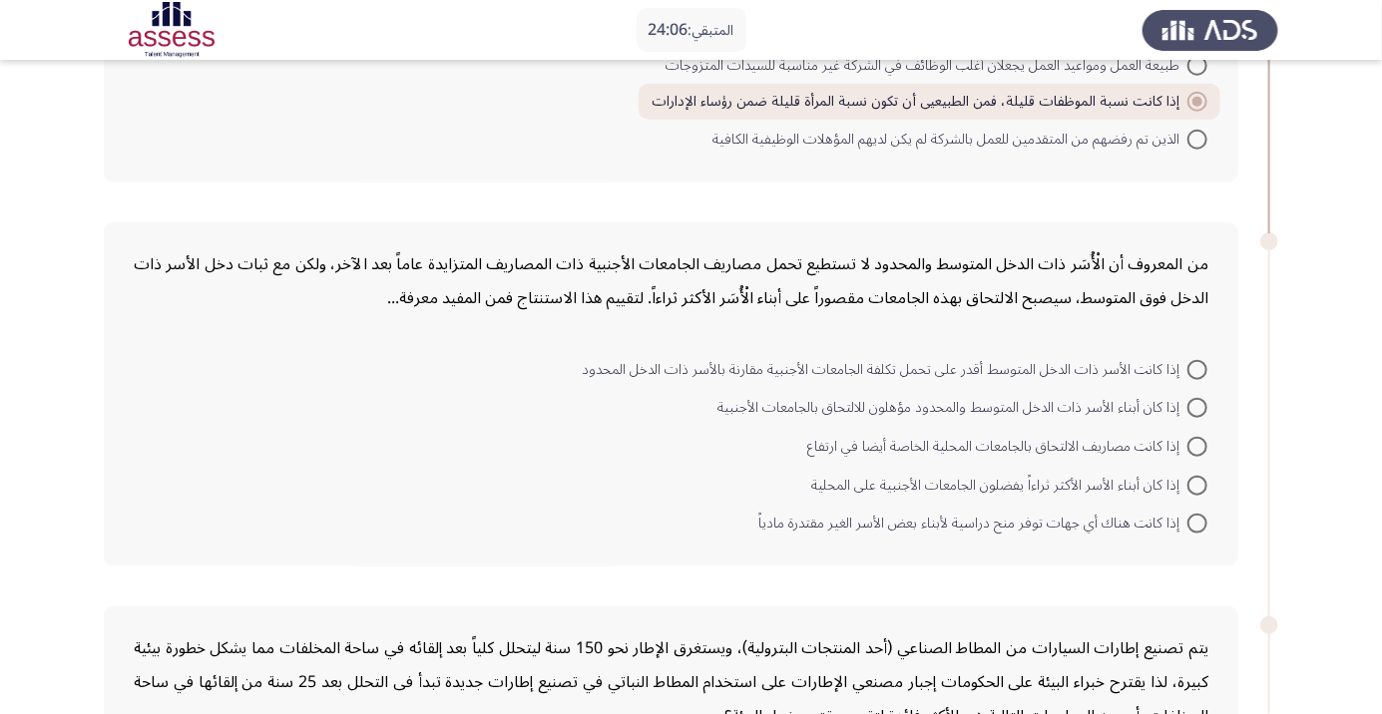
scroll to position [742, 0]
click at [1197, 481] on span at bounding box center [1197, 485] width 20 height 20
click at [1197, 481] on input "إذا كان أبناء الأسر الأكثر ثراءاً يفضلون الجامعات الأجنبية على المحلية" at bounding box center [1197, 485] width 20 height 20
radio input "true"
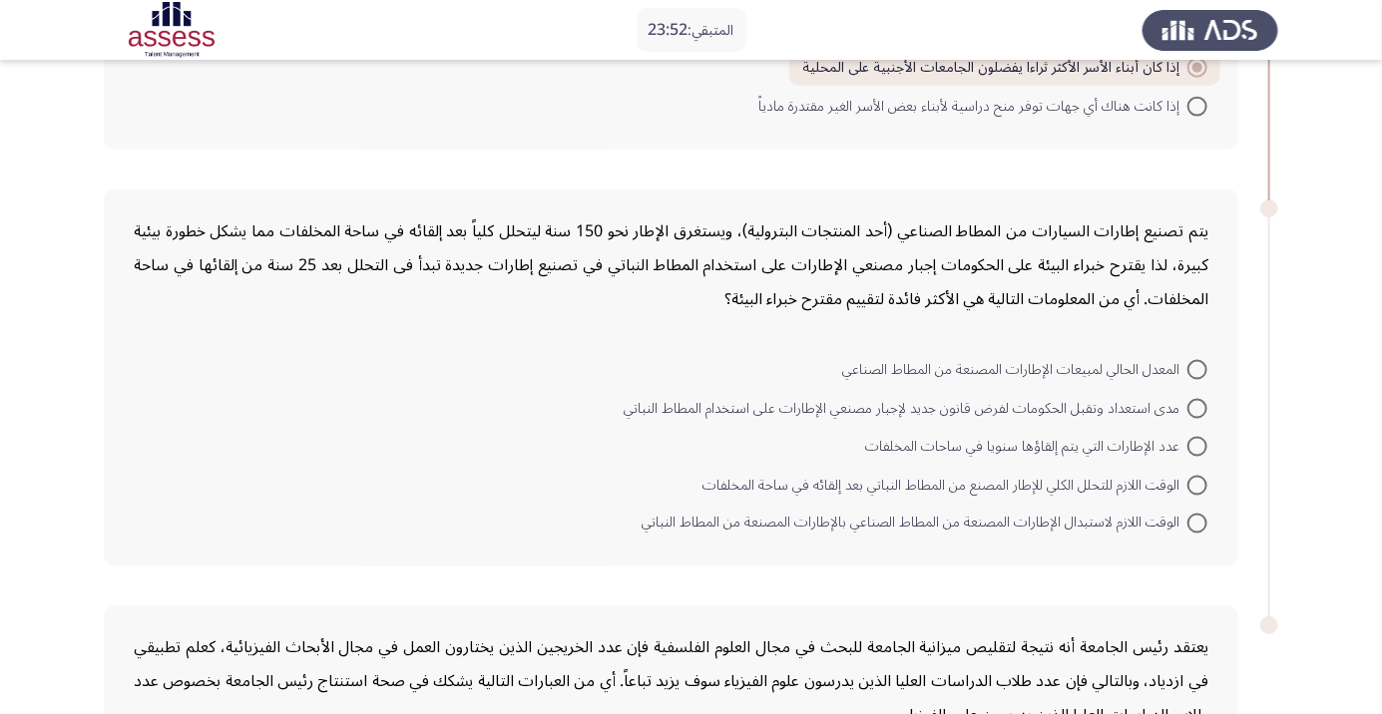
scroll to position [1157, 0]
click at [1197, 404] on span at bounding box center [1197, 408] width 20 height 20
click at [1197, 404] on input "مدى استعداد وتقبل الحكومات لفرض قانون جديد لإجبار مصنعي الإطارات على استخدام ال…" at bounding box center [1197, 408] width 20 height 20
radio input "true"
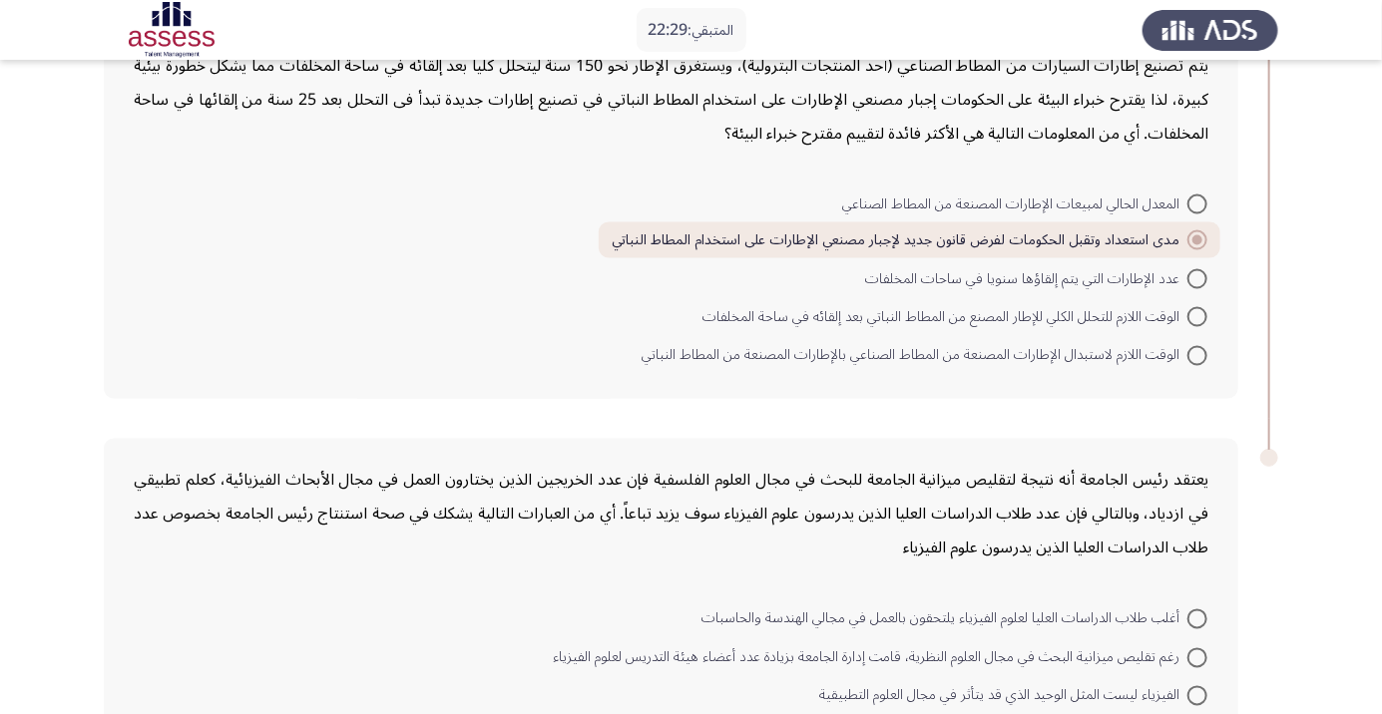
scroll to position [1328, 0]
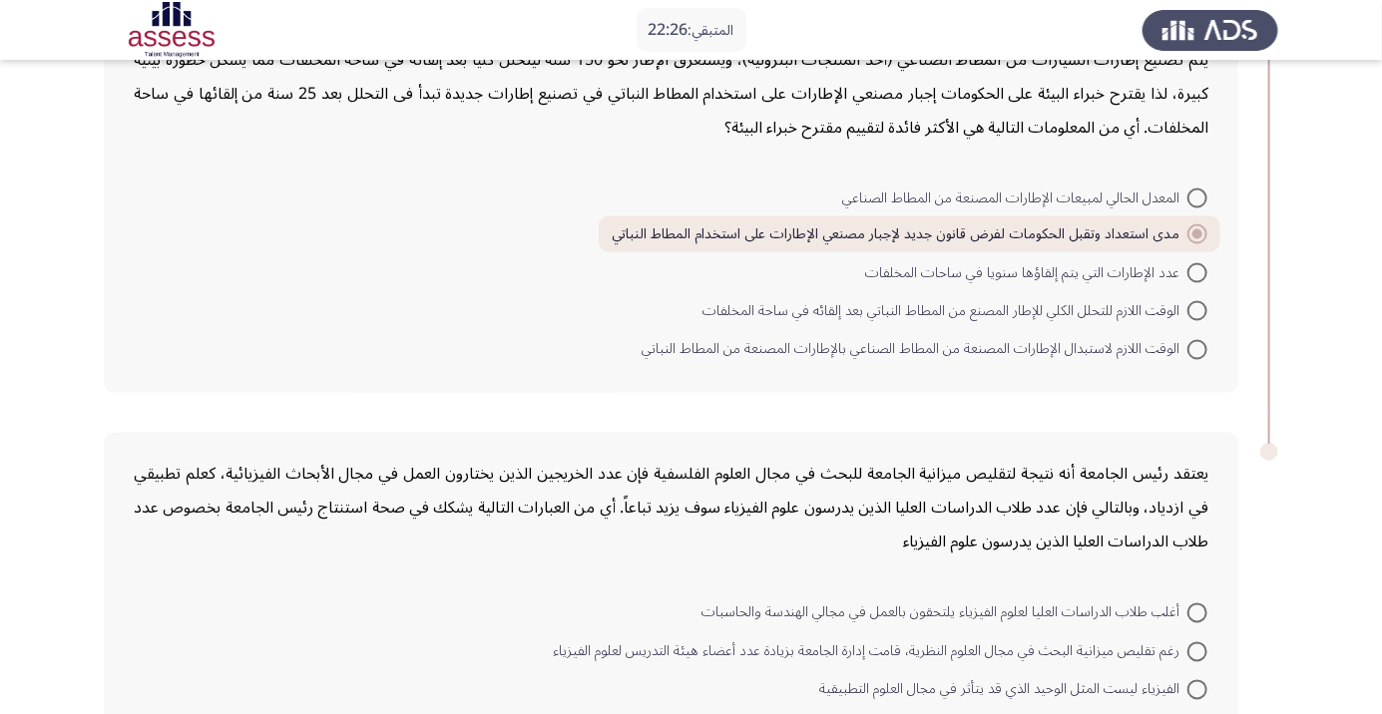
click at [1197, 346] on span at bounding box center [1197, 350] width 20 height 20
click at [1197, 346] on input "الوقت اللازم لاستبدال الإطارات المصنعة من المطاط الصناعي بالإطارات المصنعة من ا…" at bounding box center [1197, 350] width 20 height 20
radio input "true"
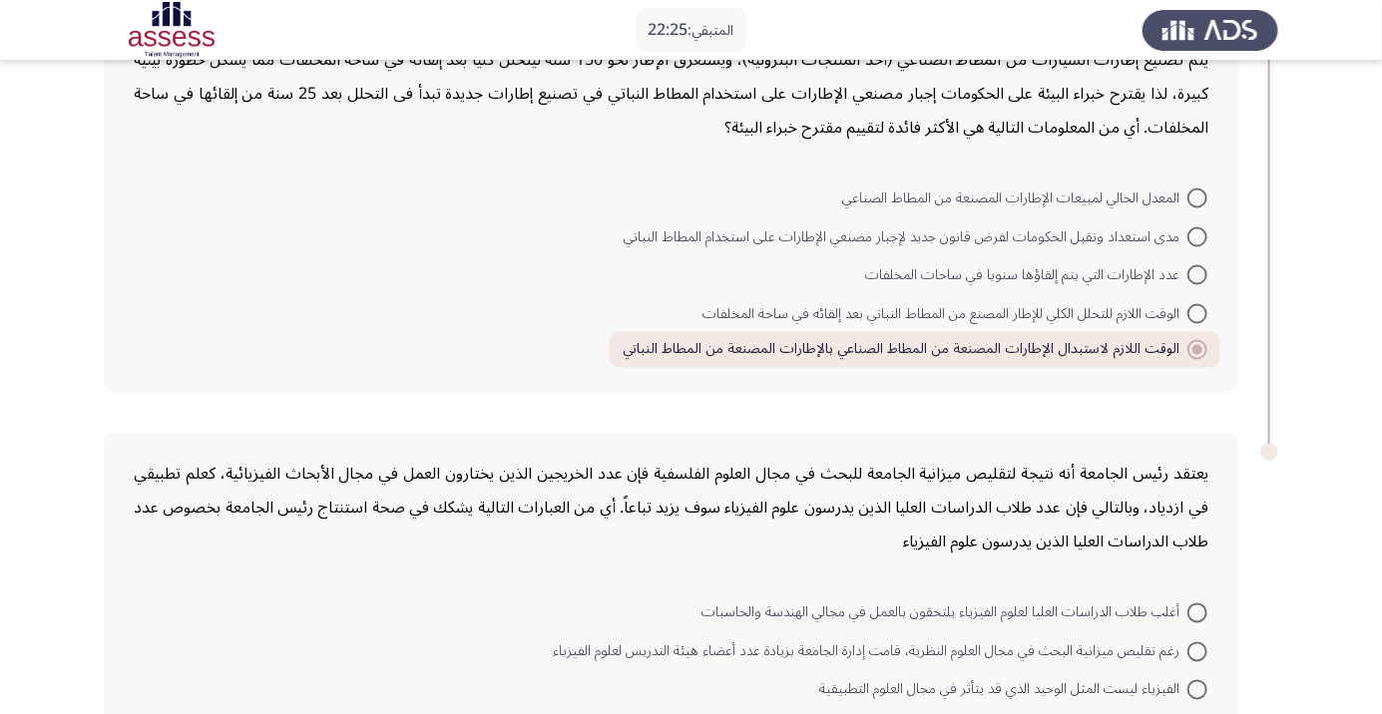
click at [1197, 233] on span at bounding box center [1197, 237] width 20 height 20
click at [1197, 233] on input "مدى استعداد وتقبل الحكومات لفرض قانون جديد لإجبار مصنعي الإطارات على استخدام ال…" at bounding box center [1197, 237] width 20 height 20
radio input "true"
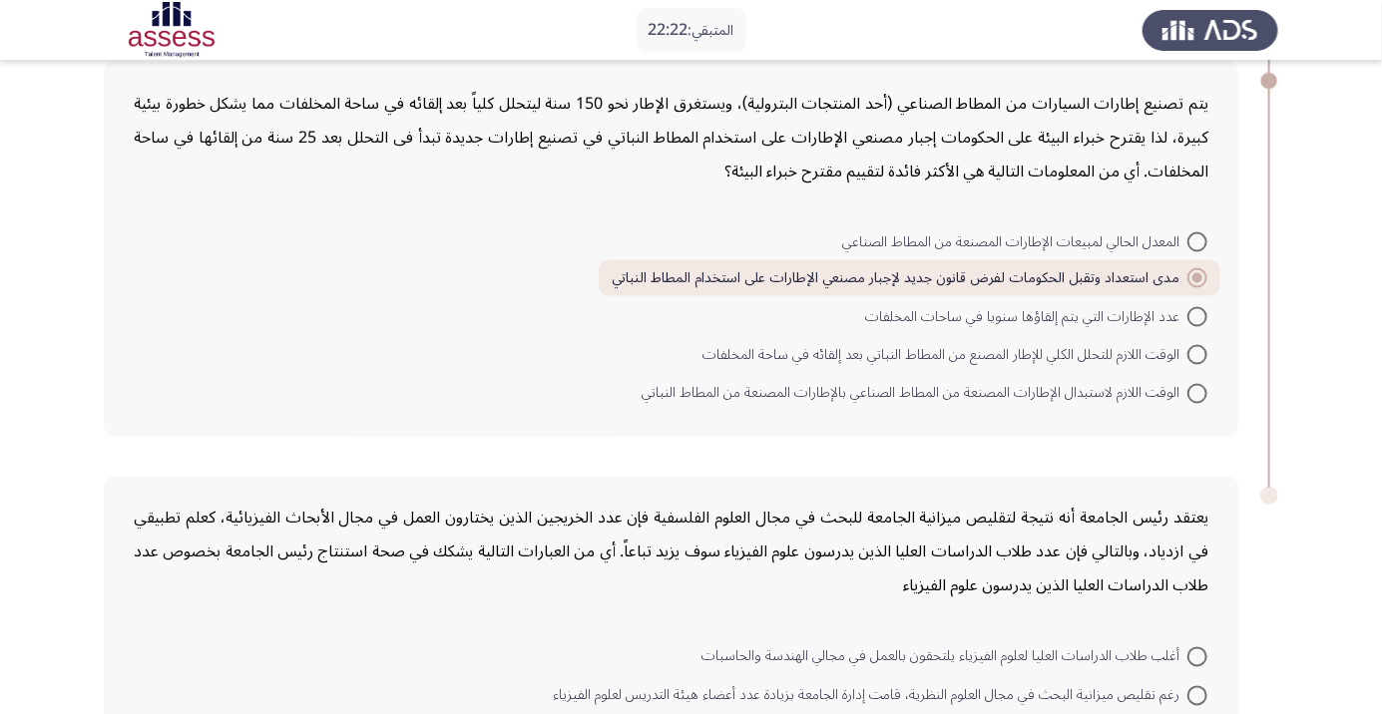
scroll to position [1283, 0]
click at [1202, 237] on span at bounding box center [1197, 243] width 20 height 20
click at [1202, 237] on input "المعدل الحالي لمبيعات الإطارات المصنعة من المطاط الصناعي" at bounding box center [1197, 243] width 20 height 20
radio input "true"
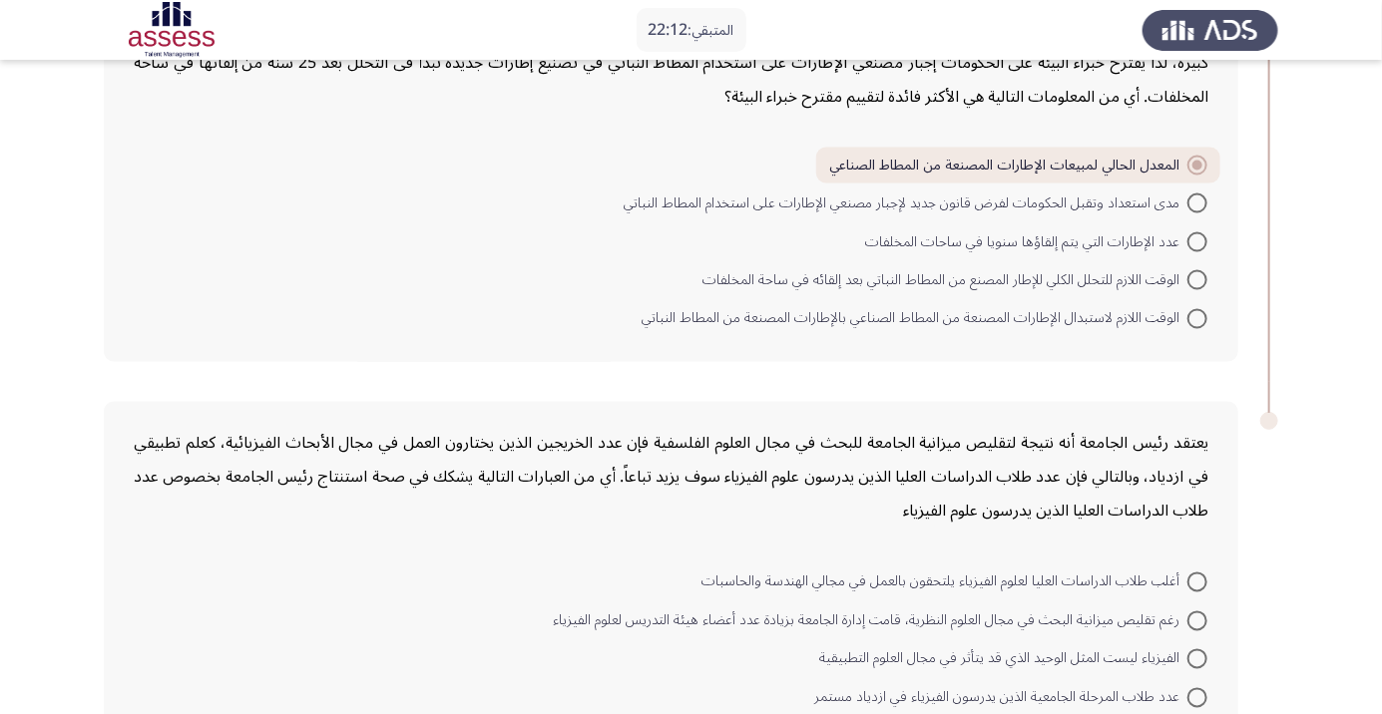
scroll to position [1424, 0]
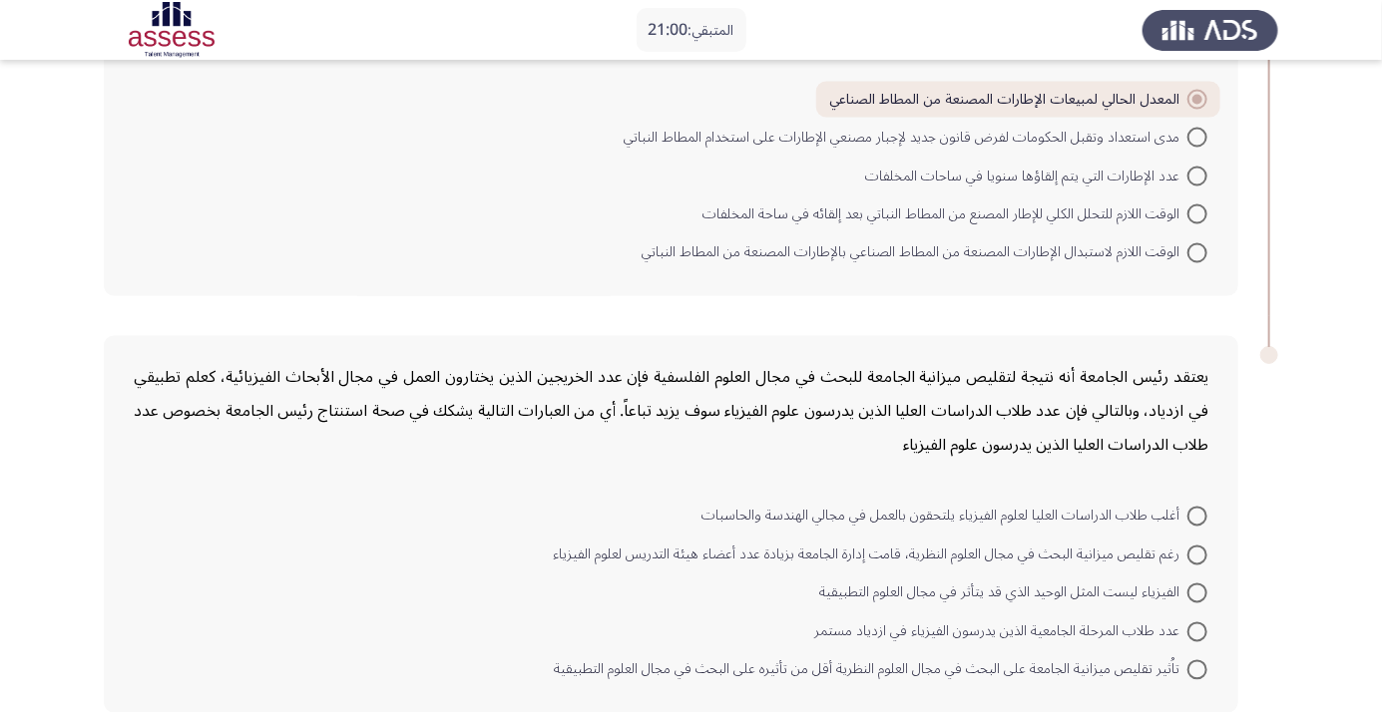
click at [1197, 591] on span at bounding box center [1197, 594] width 20 height 20
click at [1197, 591] on input "الفيزياء ليست المثل الوحيد الذي قد يتأثر في مجال العلوم التطبيقية" at bounding box center [1197, 594] width 20 height 20
radio input "true"
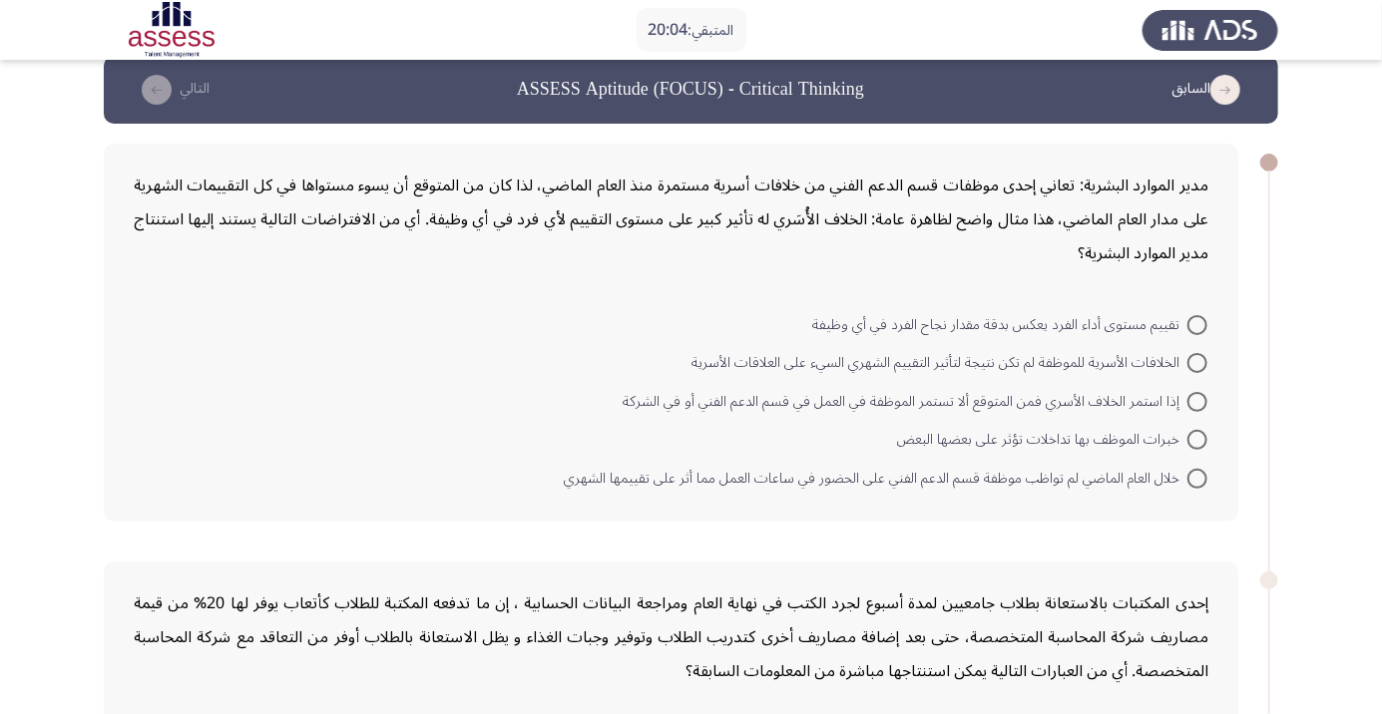
scroll to position [26, 0]
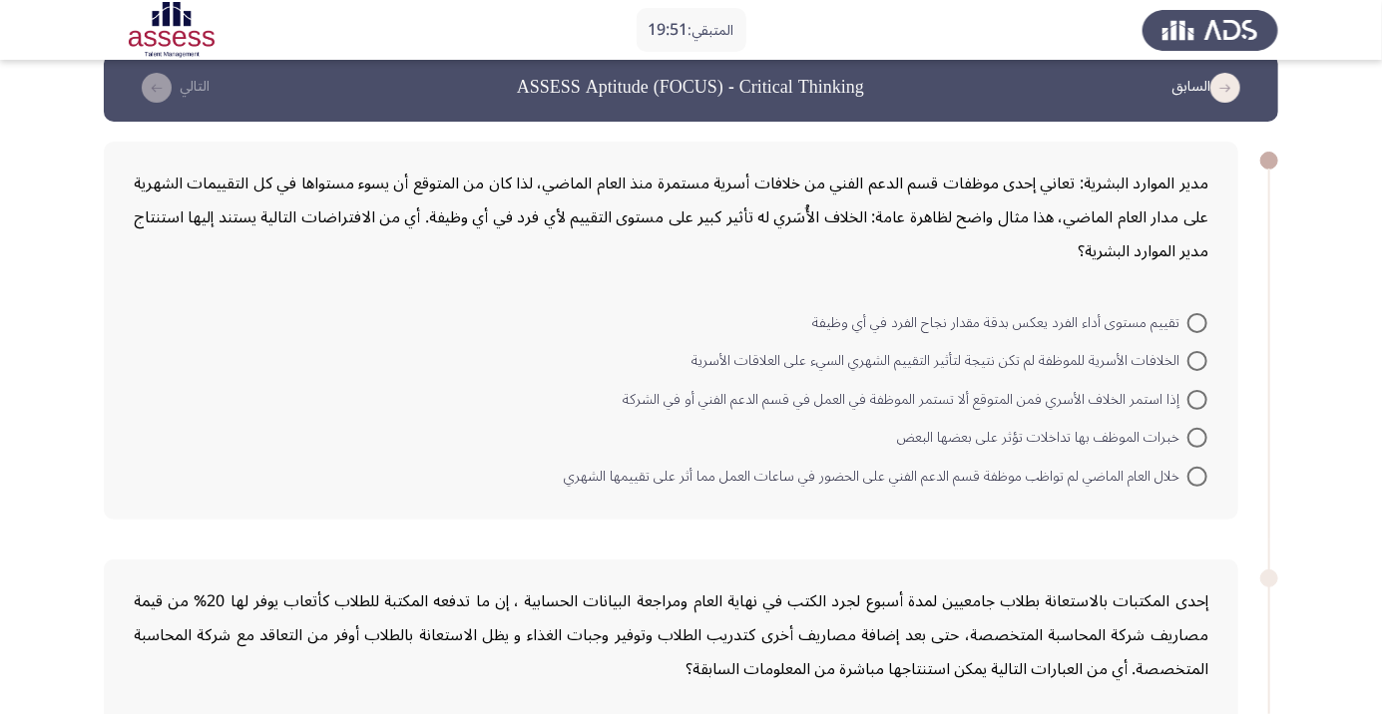
click at [1197, 320] on span at bounding box center [1197, 323] width 20 height 20
click at [1197, 320] on input "تقييم مستوى أداء الفرد يعكس بدقة مقدار نجاح الفرد في أي وظيفة" at bounding box center [1197, 323] width 20 height 20
radio input "true"
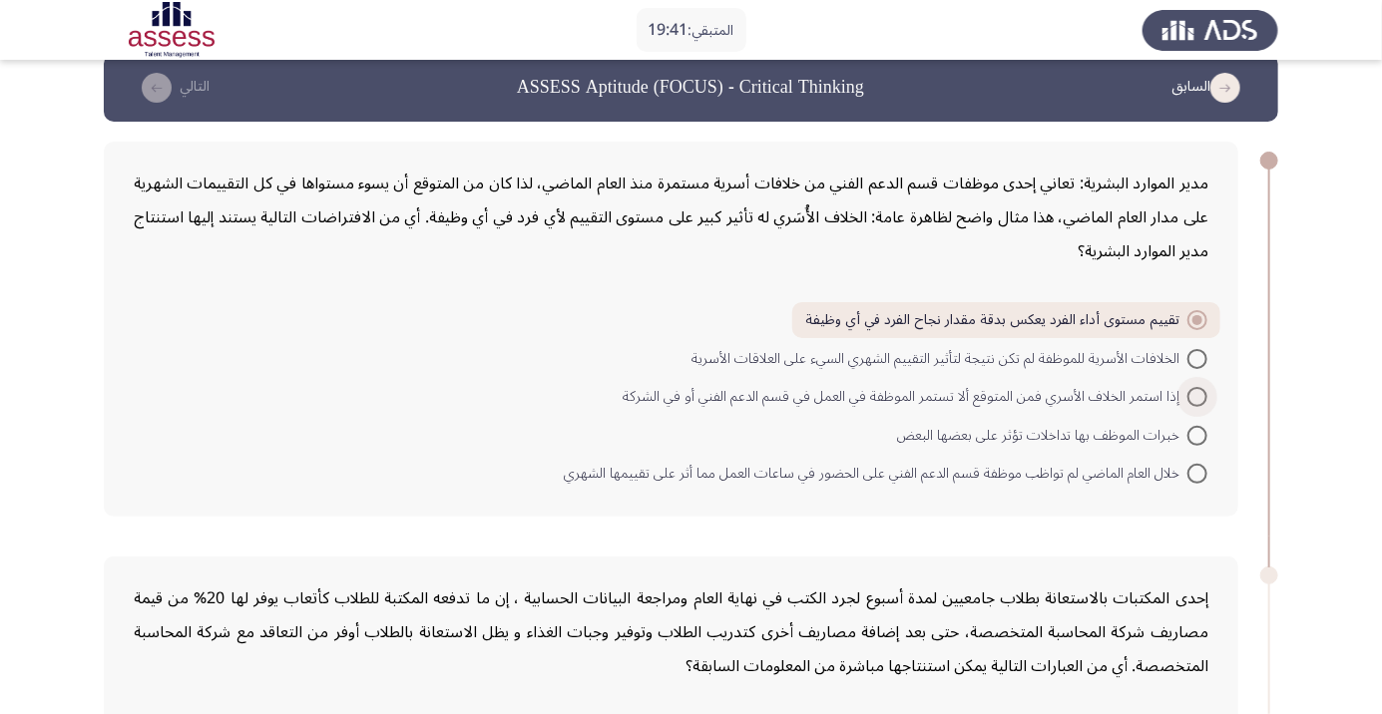
click at [1197, 389] on span at bounding box center [1197, 397] width 20 height 20
click at [1197, 389] on input "إذا استمر الخلاف الأسري فمن المتوقع ألا تستمر الموظفة في العمل في قسم الدعم الف…" at bounding box center [1197, 397] width 20 height 20
radio input "true"
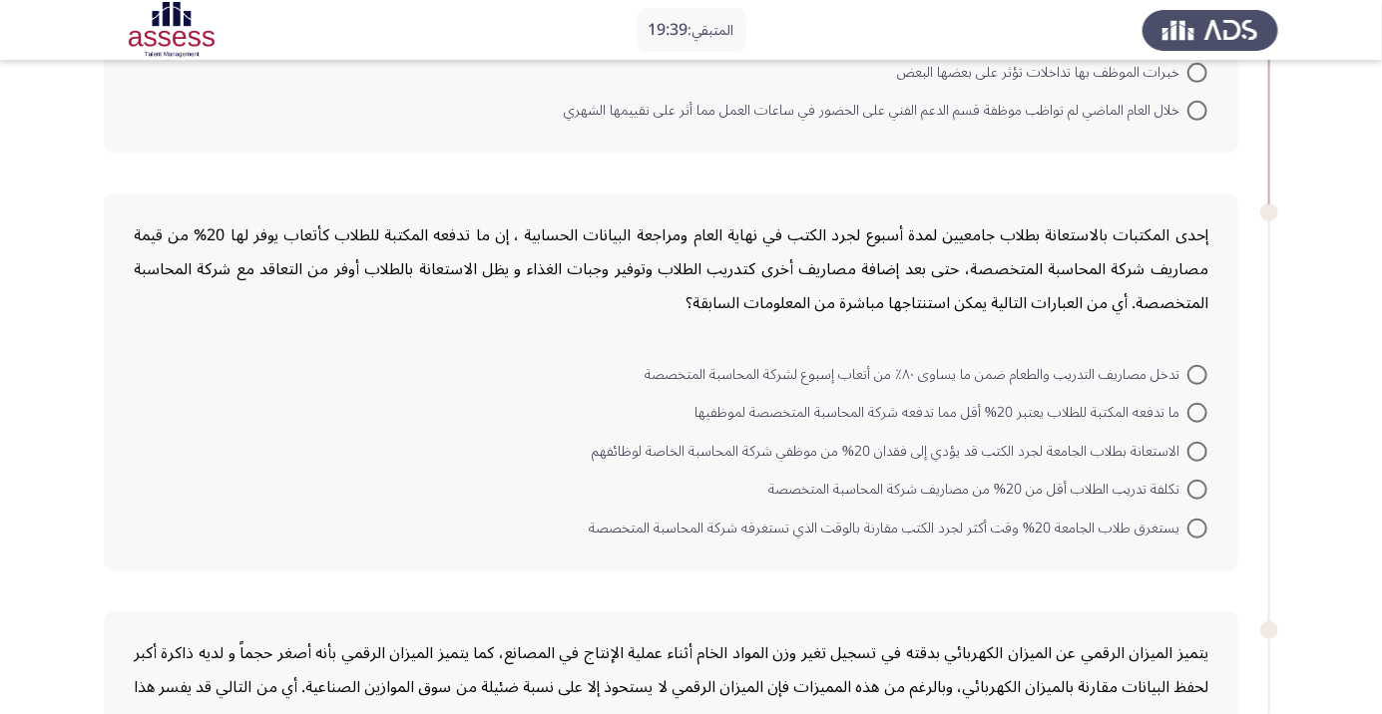
scroll to position [389, 0]
click at [1202, 408] on span at bounding box center [1197, 413] width 20 height 20
click at [1202, 408] on input "ما تدفعه المكتبة للطلاب يعتبر 20% أقل مما تدفعه شركة المحاسبة المتخصصة لموظفيها" at bounding box center [1197, 413] width 20 height 20
radio input "true"
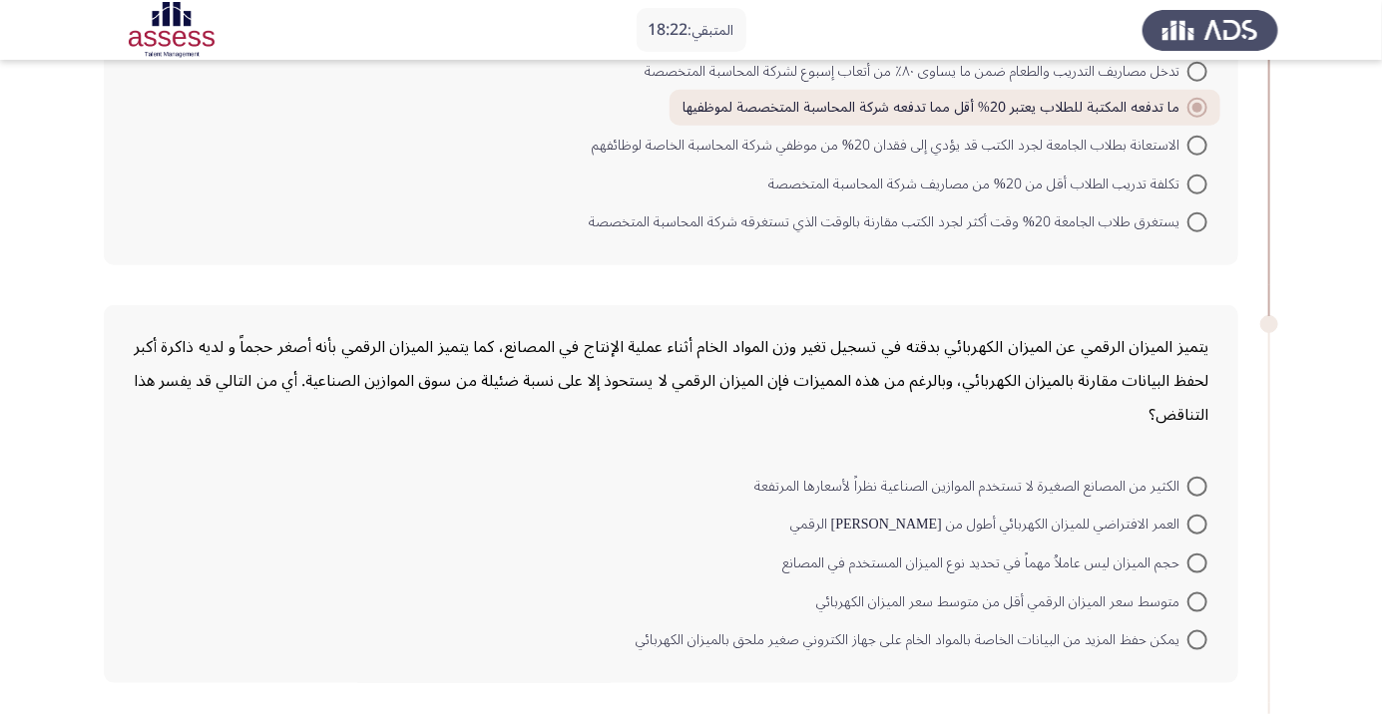
scroll to position [696, 0]
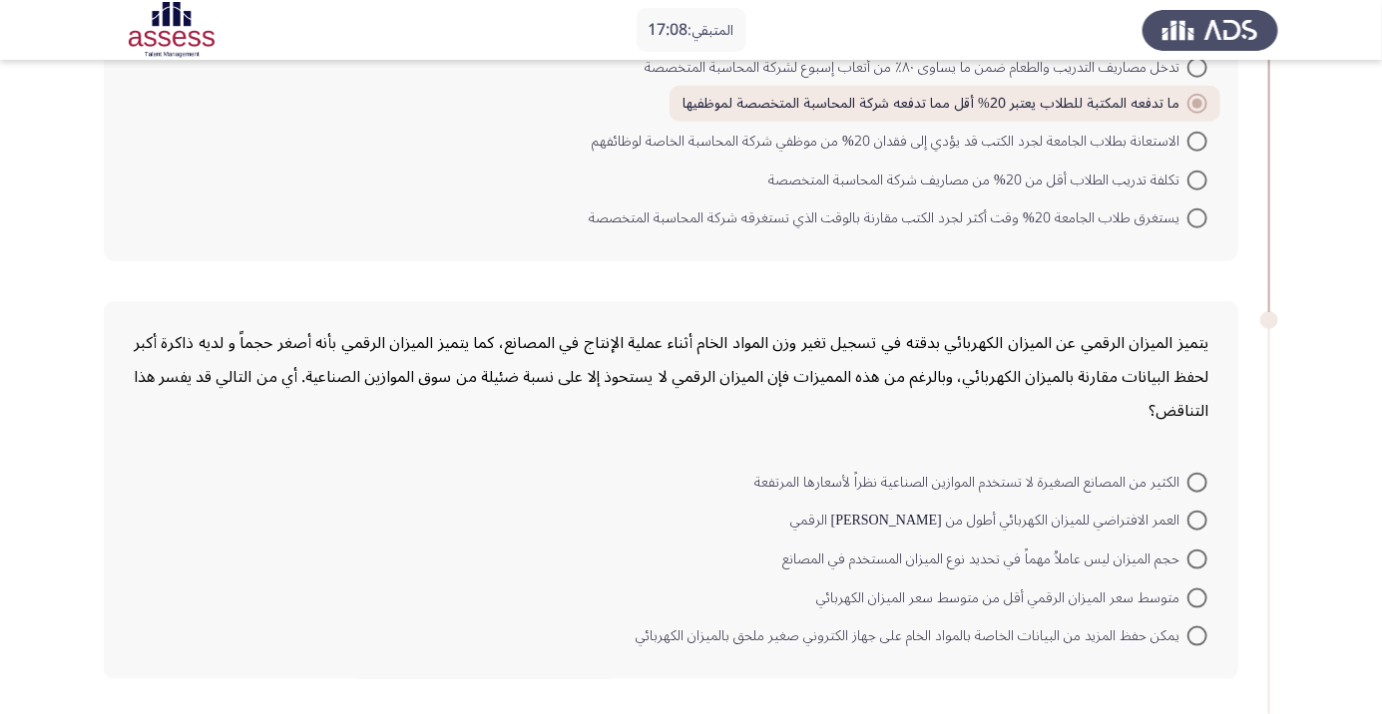
click at [1197, 632] on span at bounding box center [1197, 636] width 20 height 20
click at [1197, 632] on input "يمكن حفظ المزيد من البيانات الخاصة بالمواد الخام على جهاز الكتروني صغير ملحق با…" at bounding box center [1197, 636] width 20 height 20
radio input "true"
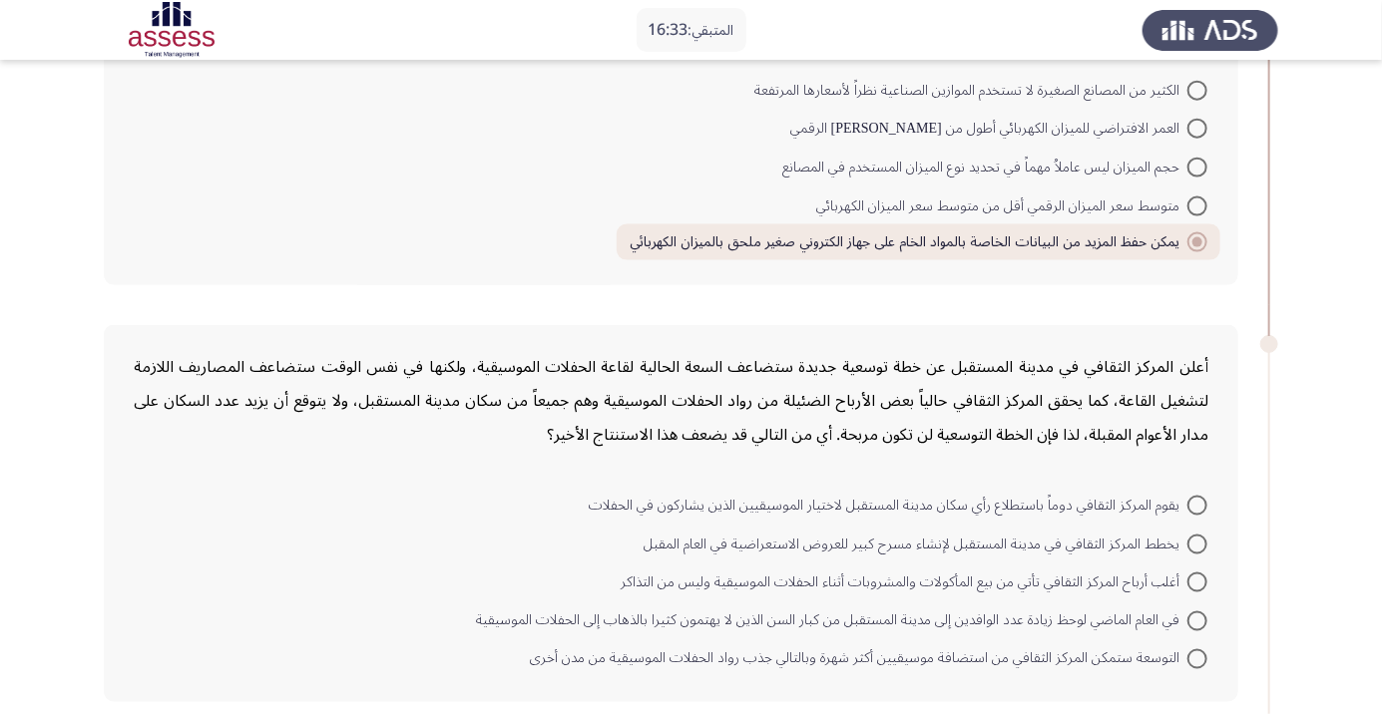
scroll to position [1092, 0]
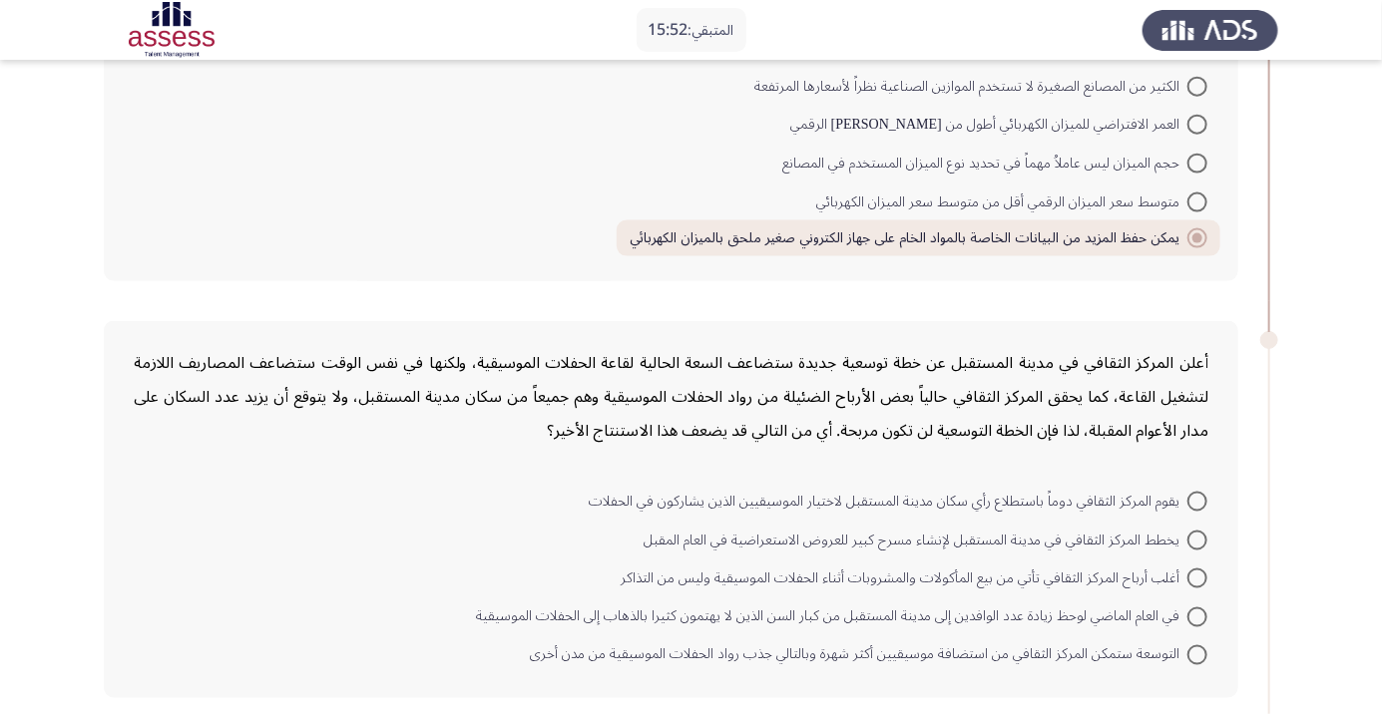
click at [1205, 651] on span at bounding box center [1197, 655] width 20 height 20
click at [1205, 651] on input "التوسعة ستمكن المركز الثقافي من استضافة موسيقيين أكثر شهرة وبالتالي جذب رواد ال…" at bounding box center [1197, 655] width 20 height 20
radio input "true"
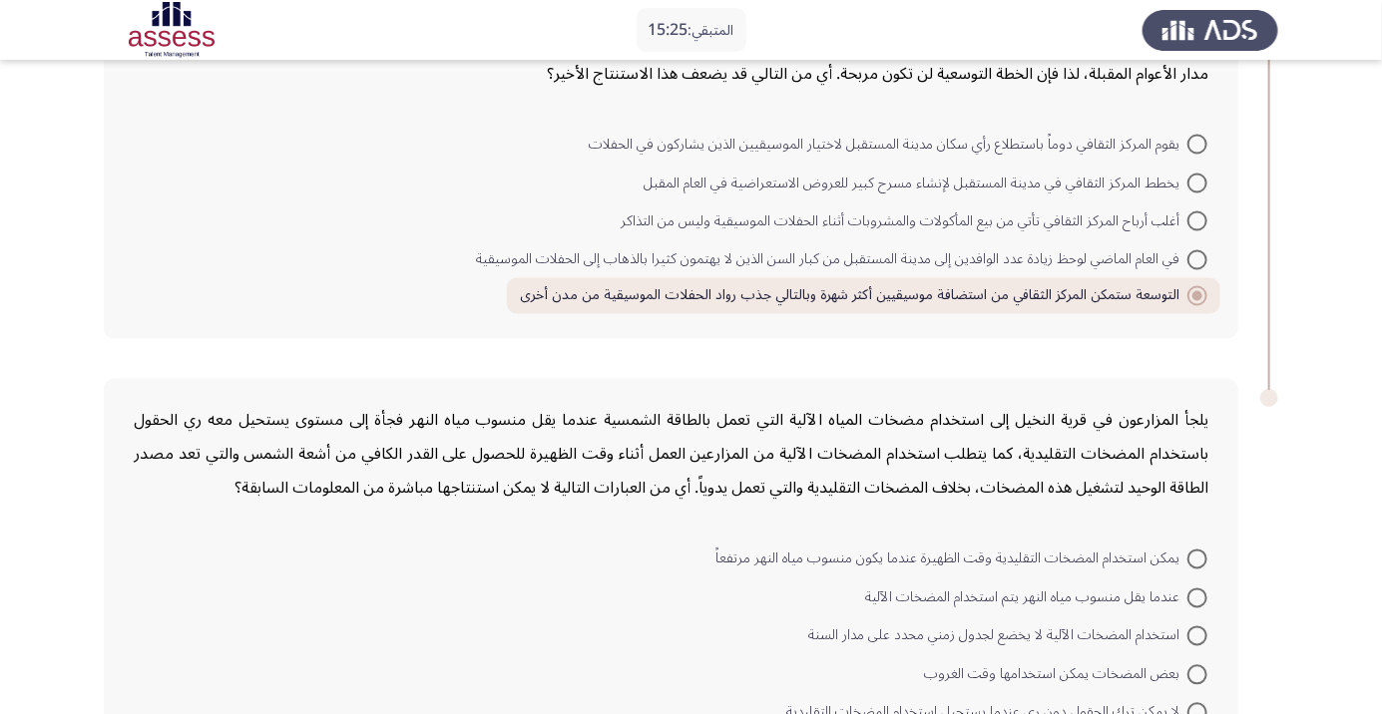
scroll to position [1492, 0]
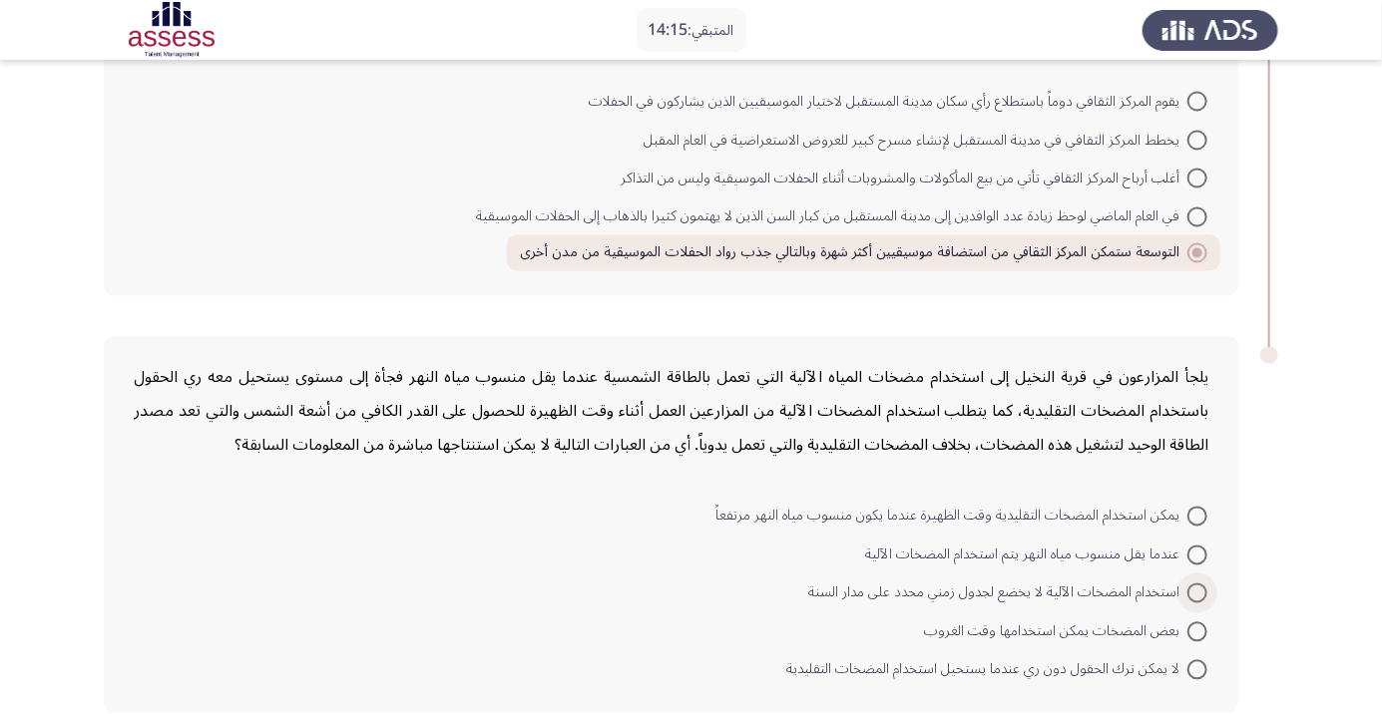
click at [1197, 591] on span at bounding box center [1197, 594] width 20 height 20
click at [1197, 591] on input "استخدام المضخات الآلية لا يخضع لجدول زمني محدد على مدار السنة" at bounding box center [1197, 594] width 20 height 20
radio input "true"
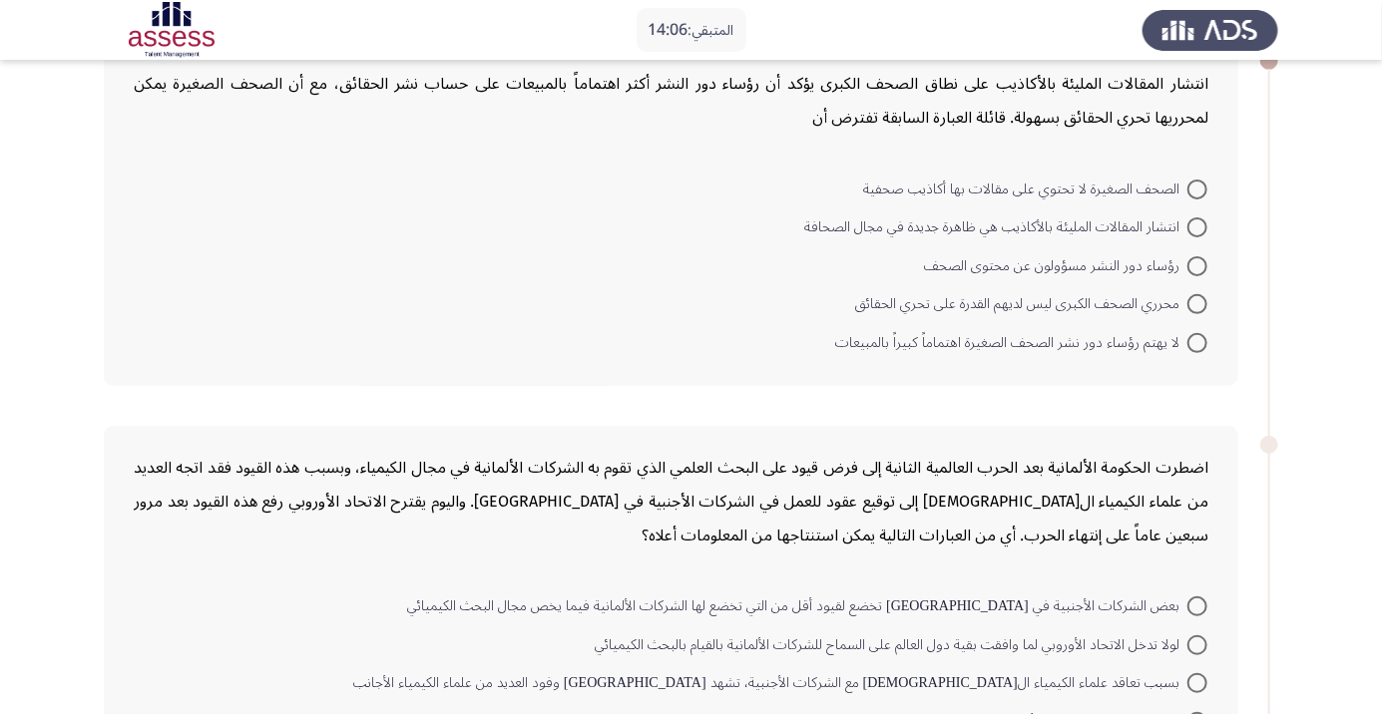
scroll to position [0, 0]
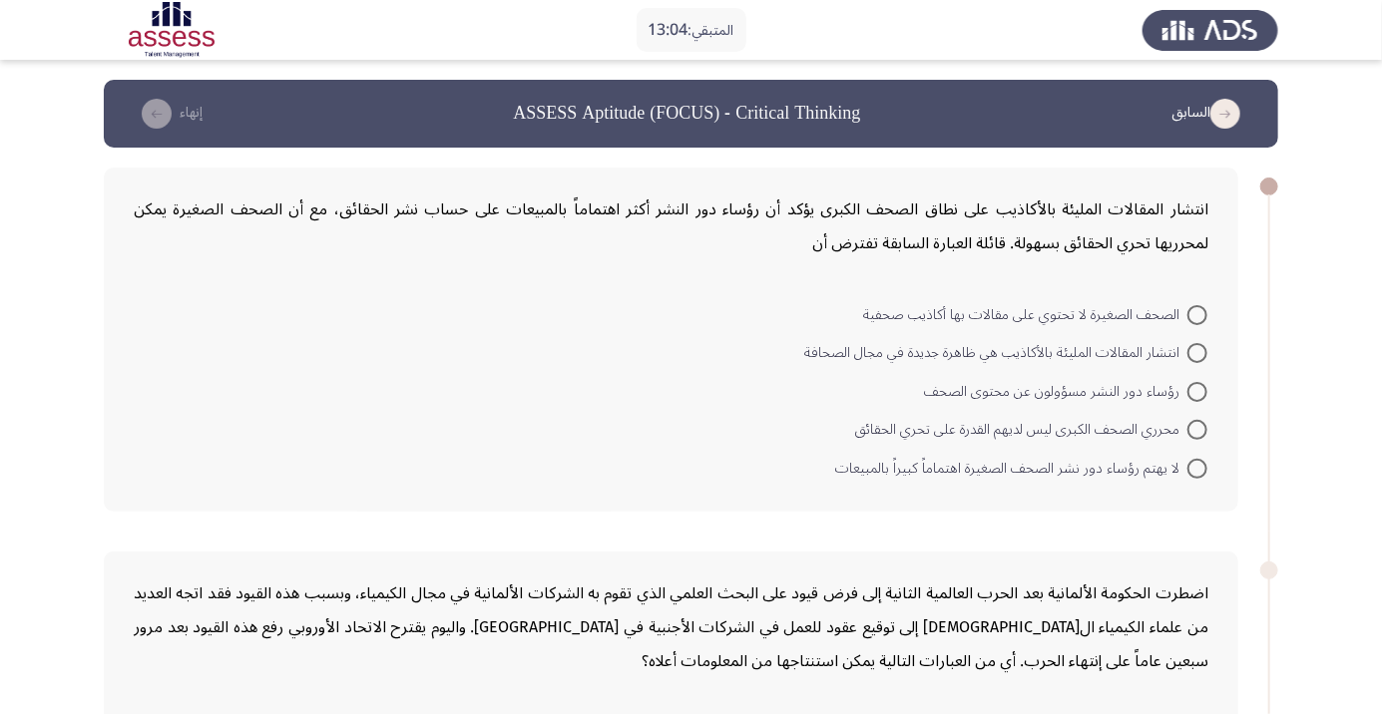
click at [1197, 313] on span at bounding box center [1197, 315] width 20 height 20
click at [1197, 313] on input "الصحف الصغيرة لا تحتوي على مقالات بها أكاذيب صحفية" at bounding box center [1197, 315] width 20 height 20
radio input "true"
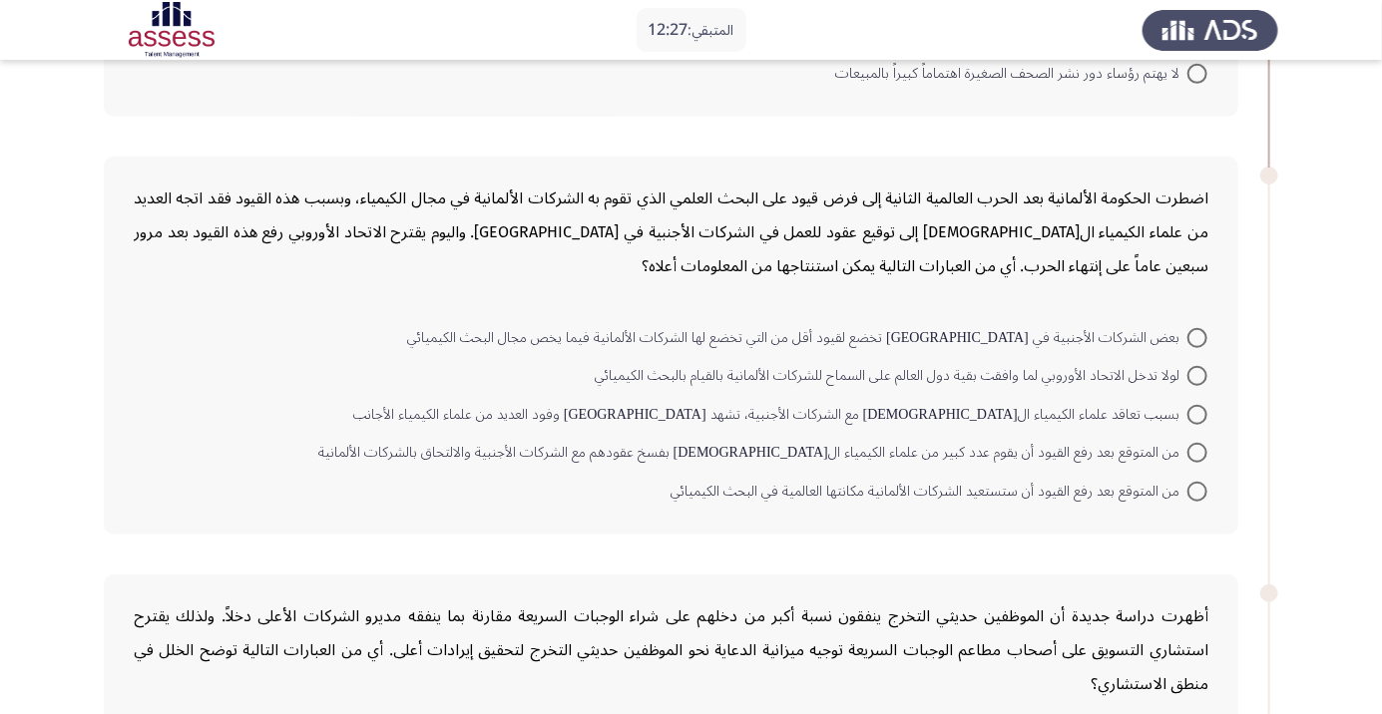
scroll to position [393, 0]
click at [1197, 450] on span at bounding box center [1197, 452] width 20 height 20
click at [1197, 450] on input "من المتوقع بعد رفع القيود أن يقوم عدد كبير من علماء الكيمياء الألمان بفسخ عقوده…" at bounding box center [1197, 452] width 20 height 20
radio input "true"
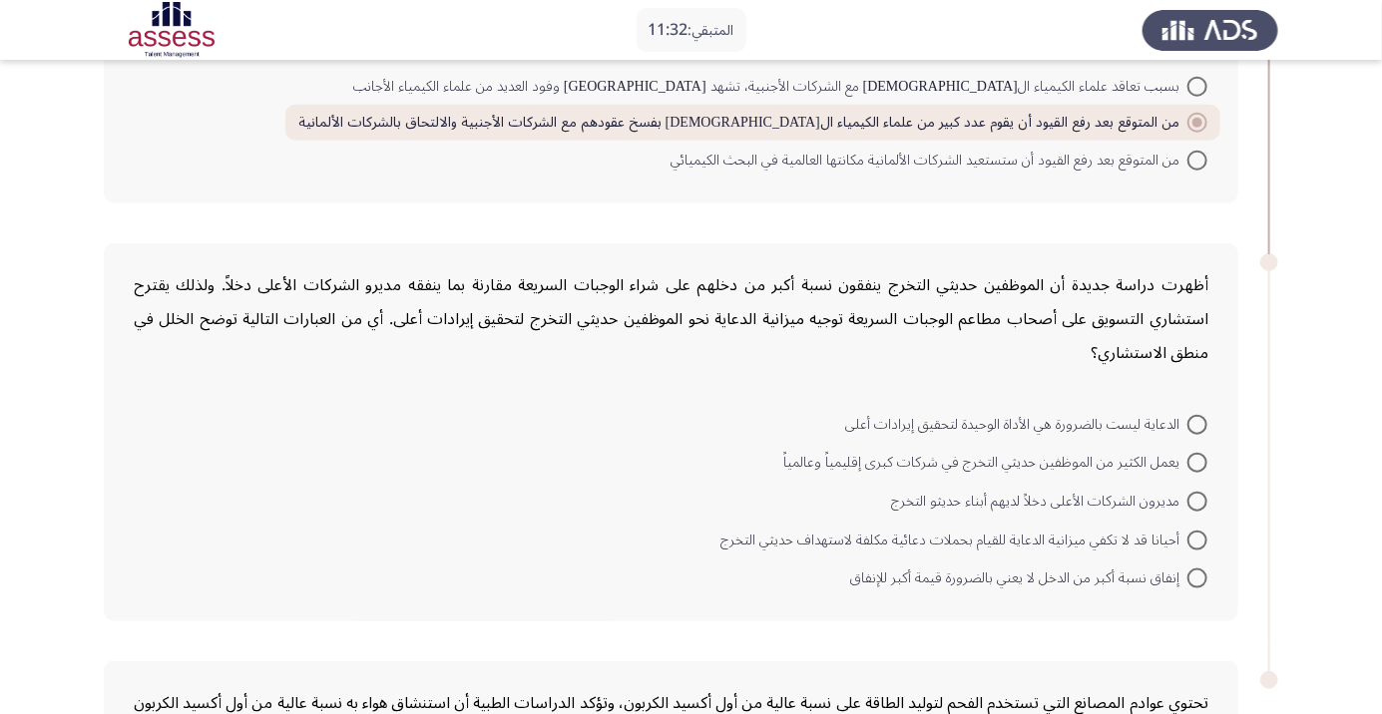
scroll to position [739, 0]
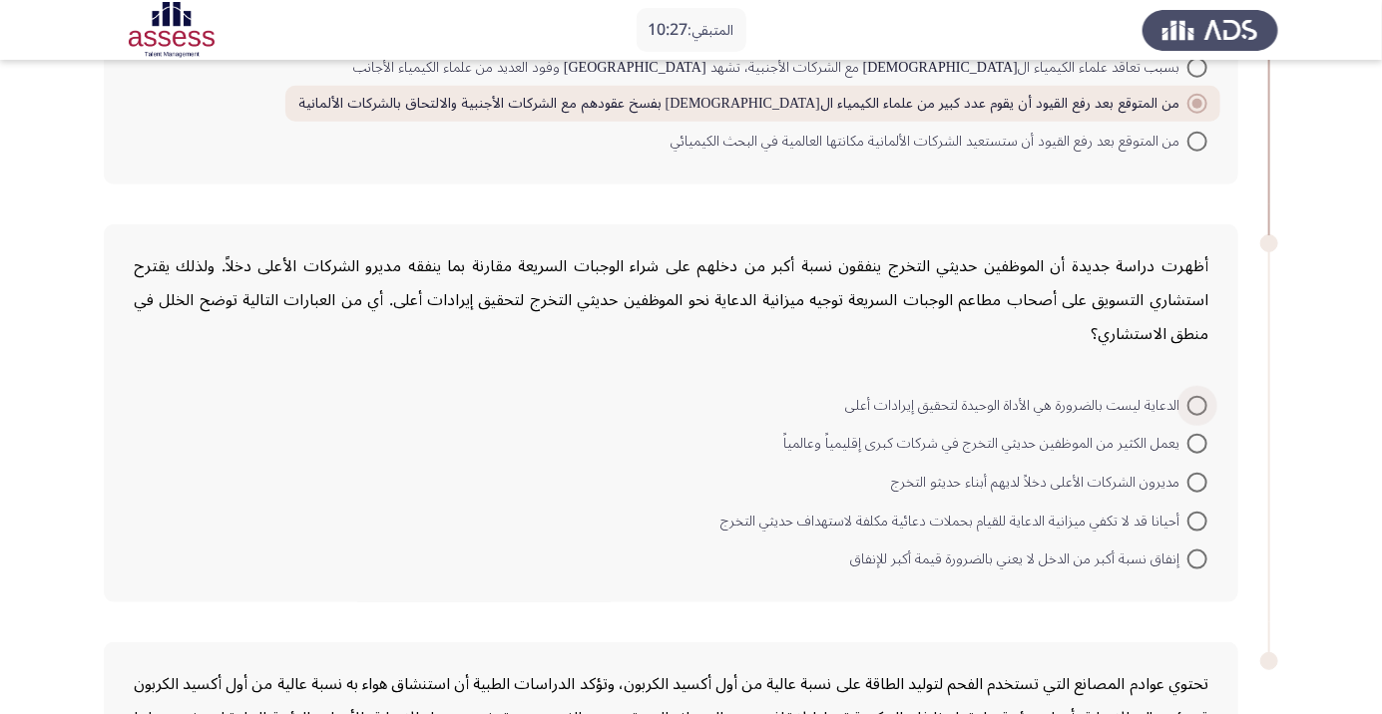
click at [1197, 403] on span at bounding box center [1197, 406] width 20 height 20
click at [1197, 403] on input "الدعاية ليست بالضرورة هي الأداة الوحيدة لتحقيق إيرادات أعلى" at bounding box center [1197, 406] width 20 height 20
radio input "true"
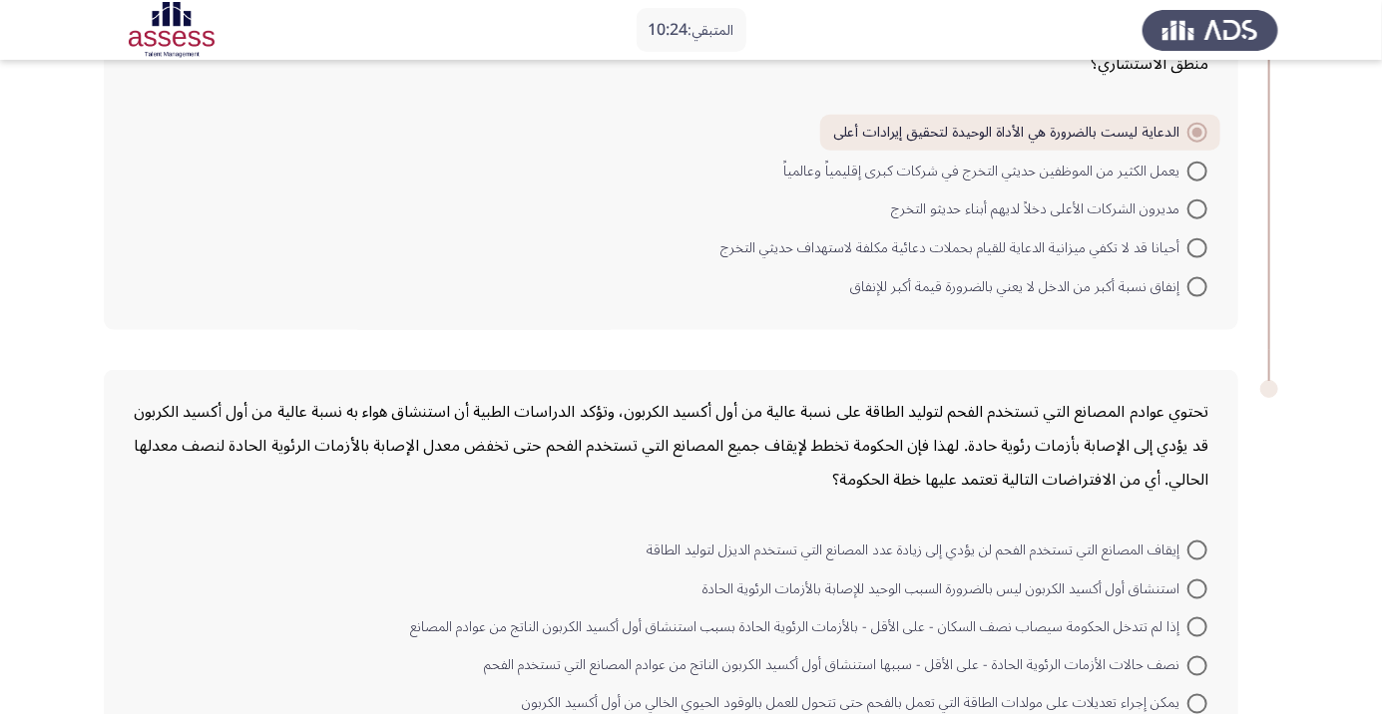
scroll to position [1044, 0]
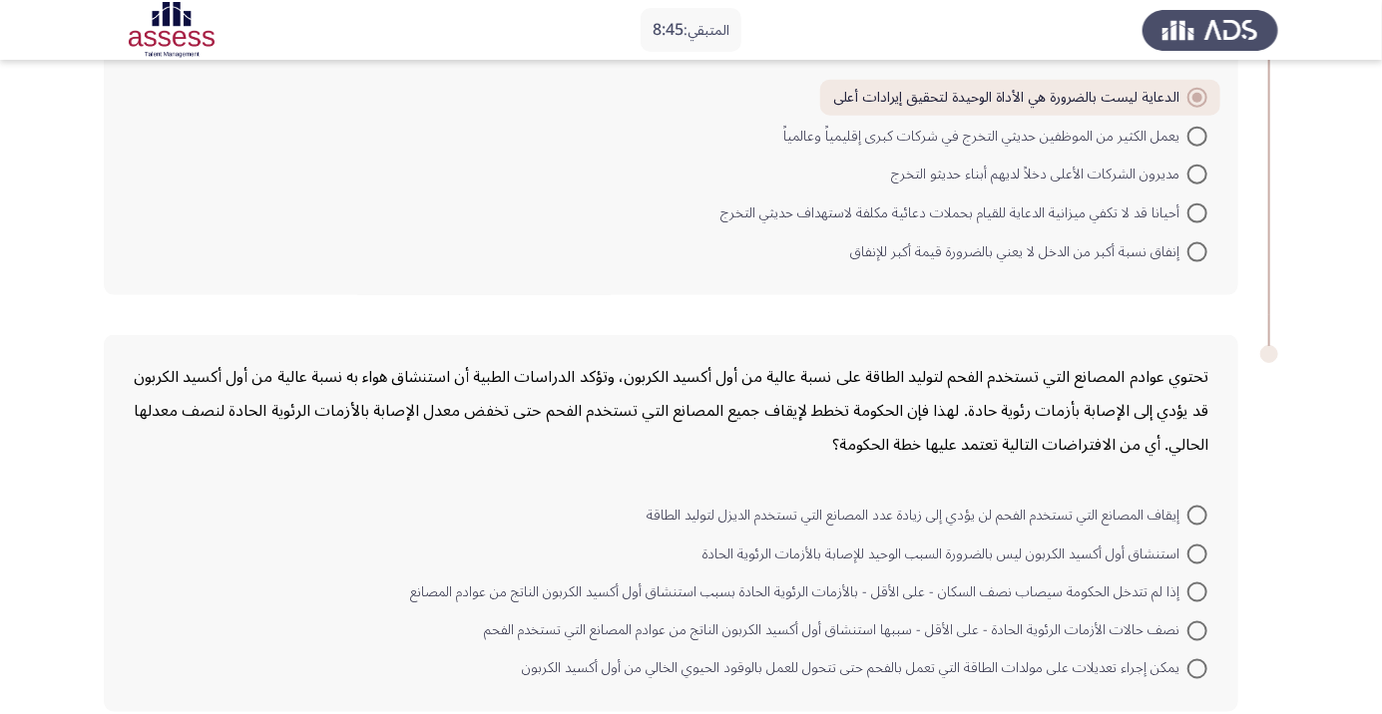
click at [1197, 590] on span at bounding box center [1197, 593] width 20 height 20
click at [1197, 590] on input "إذا لم تتدخل الحكومة سيصاب نصف السكان - على الأقل - بالأزمات الرئوية الحادة بسب…" at bounding box center [1197, 593] width 20 height 20
radio input "true"
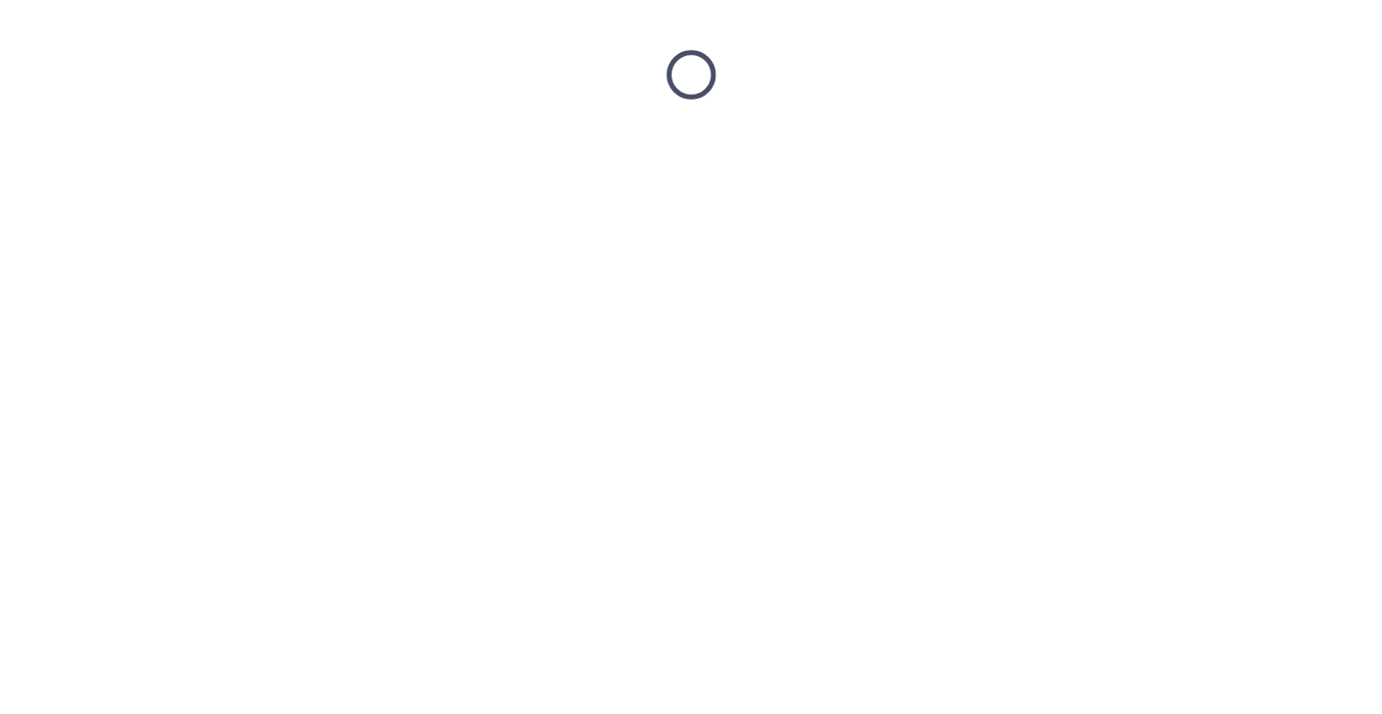
scroll to position [0, 0]
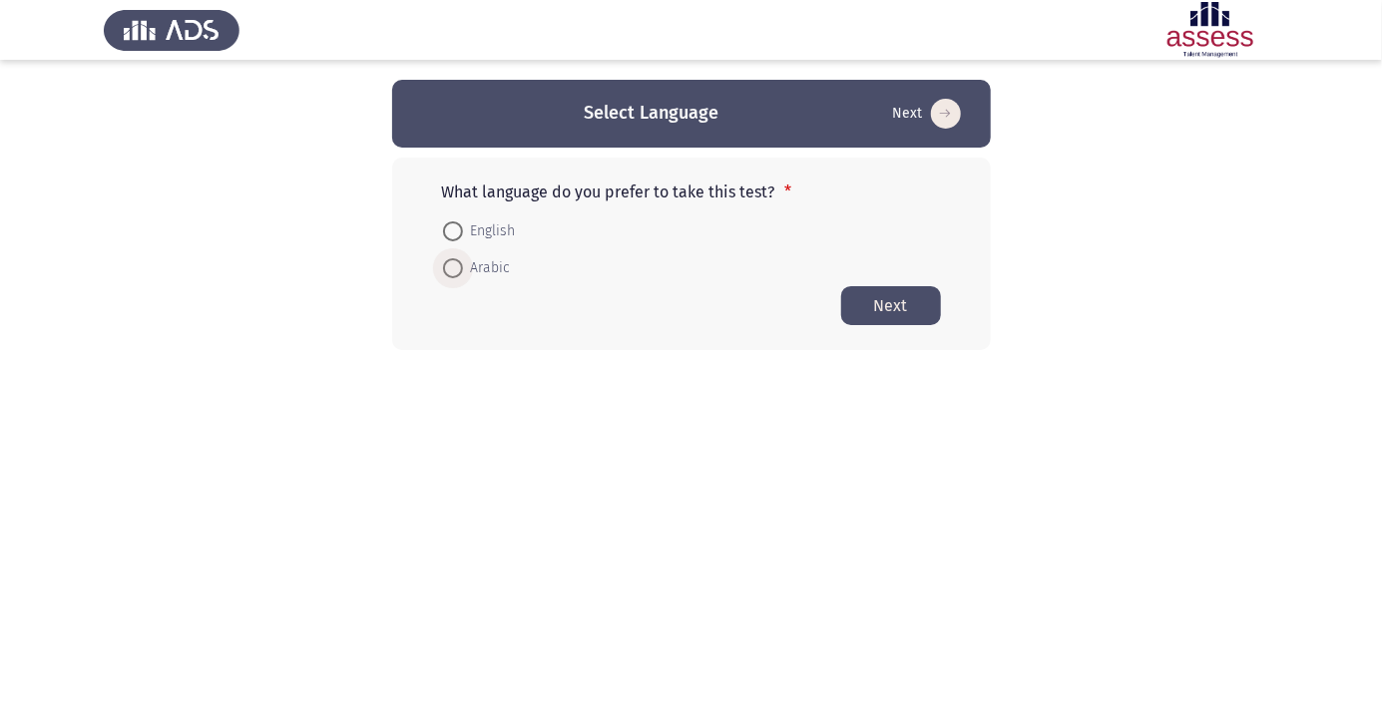
click at [452, 275] on span at bounding box center [453, 268] width 20 height 20
click at [452, 275] on input "Arabic" at bounding box center [453, 268] width 20 height 20
radio input "true"
click at [932, 318] on button "Next" at bounding box center [891, 304] width 100 height 39
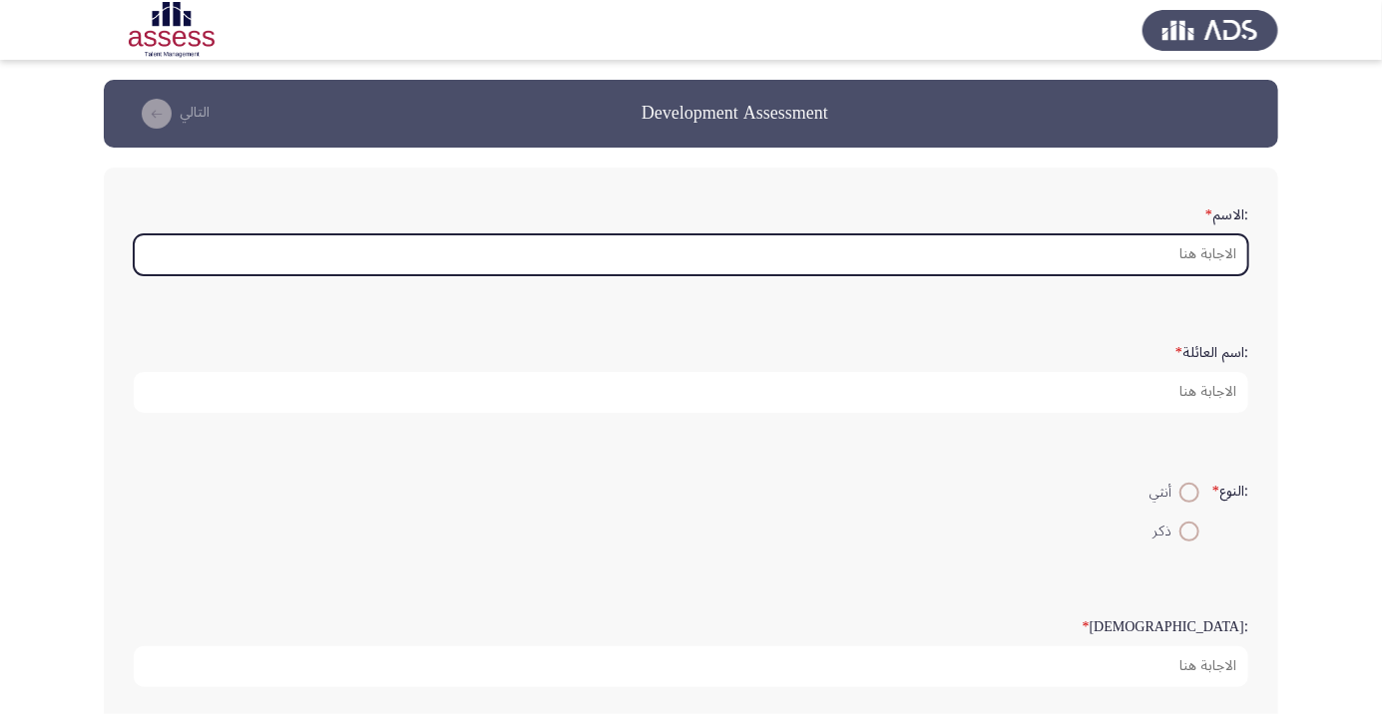
click at [1180, 248] on input ":الاسم *" at bounding box center [691, 254] width 1114 height 41
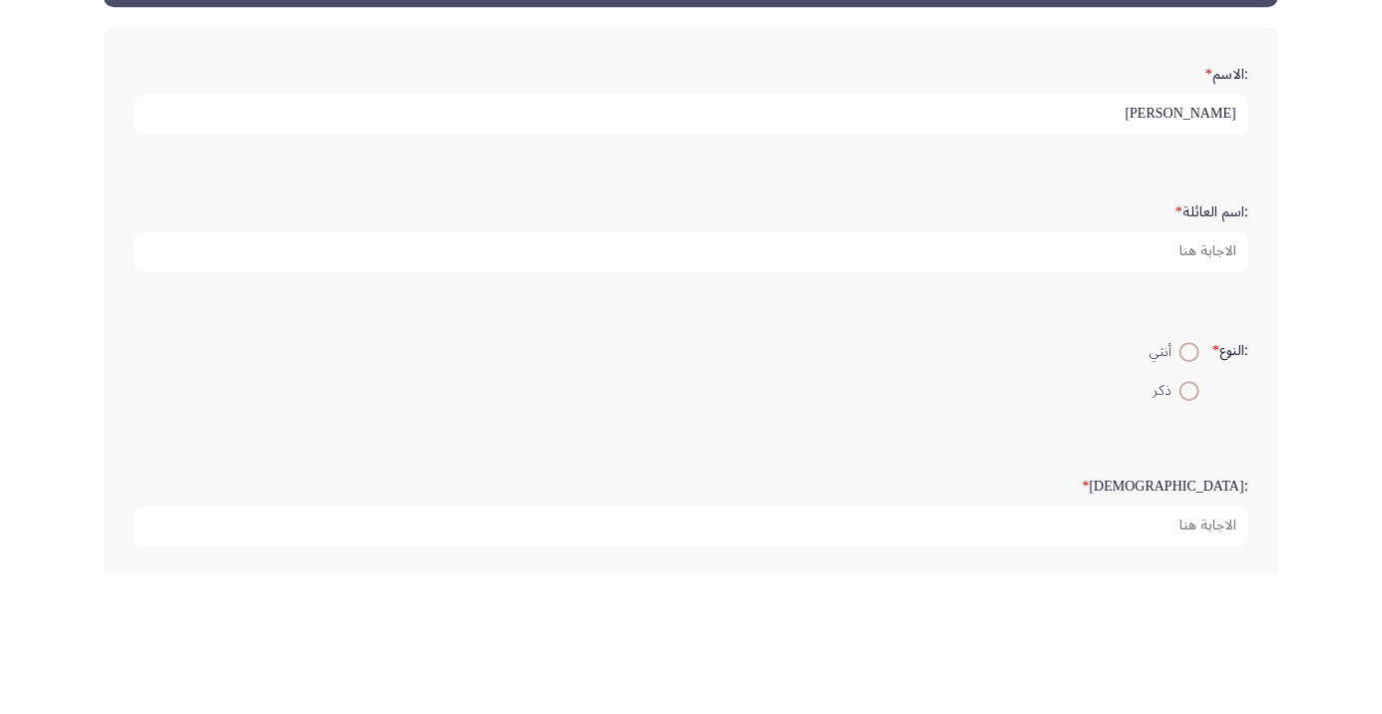
type input "[PERSON_NAME]"
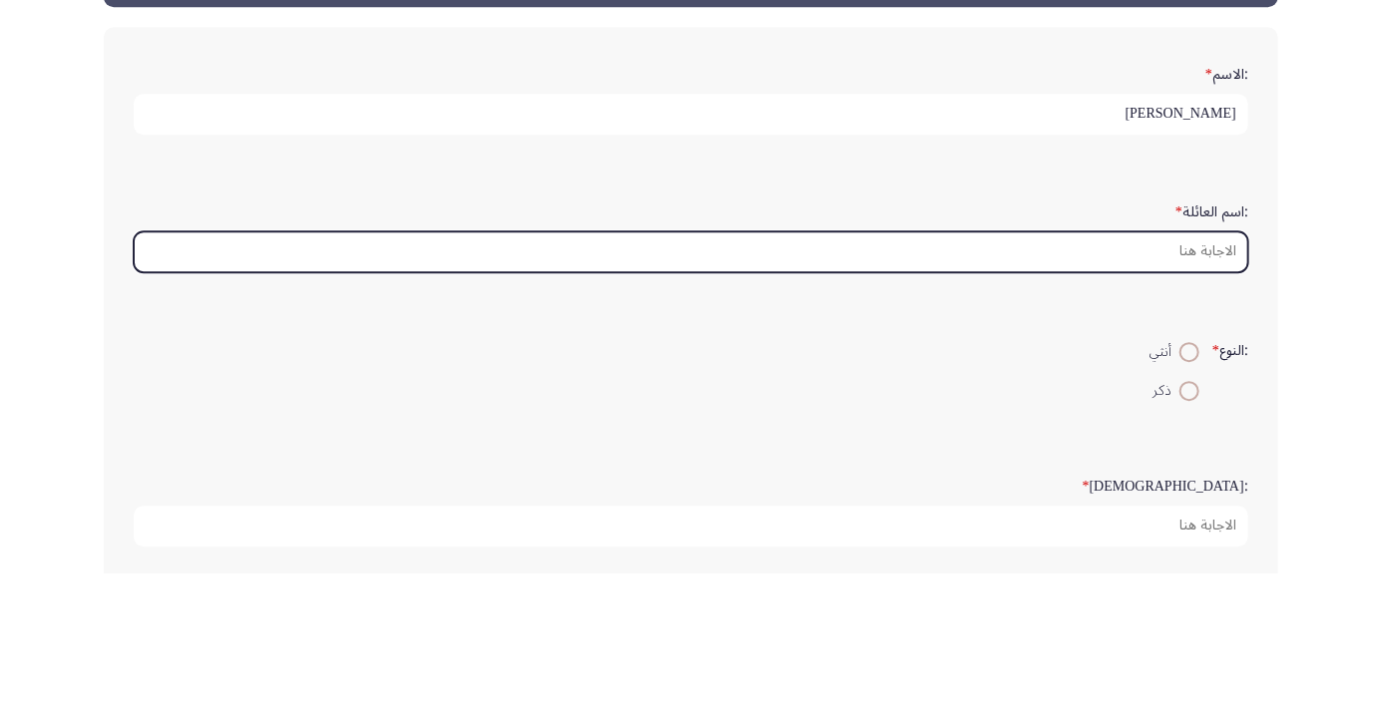
click at [1108, 398] on input ":اسم العائلة *" at bounding box center [691, 392] width 1114 height 41
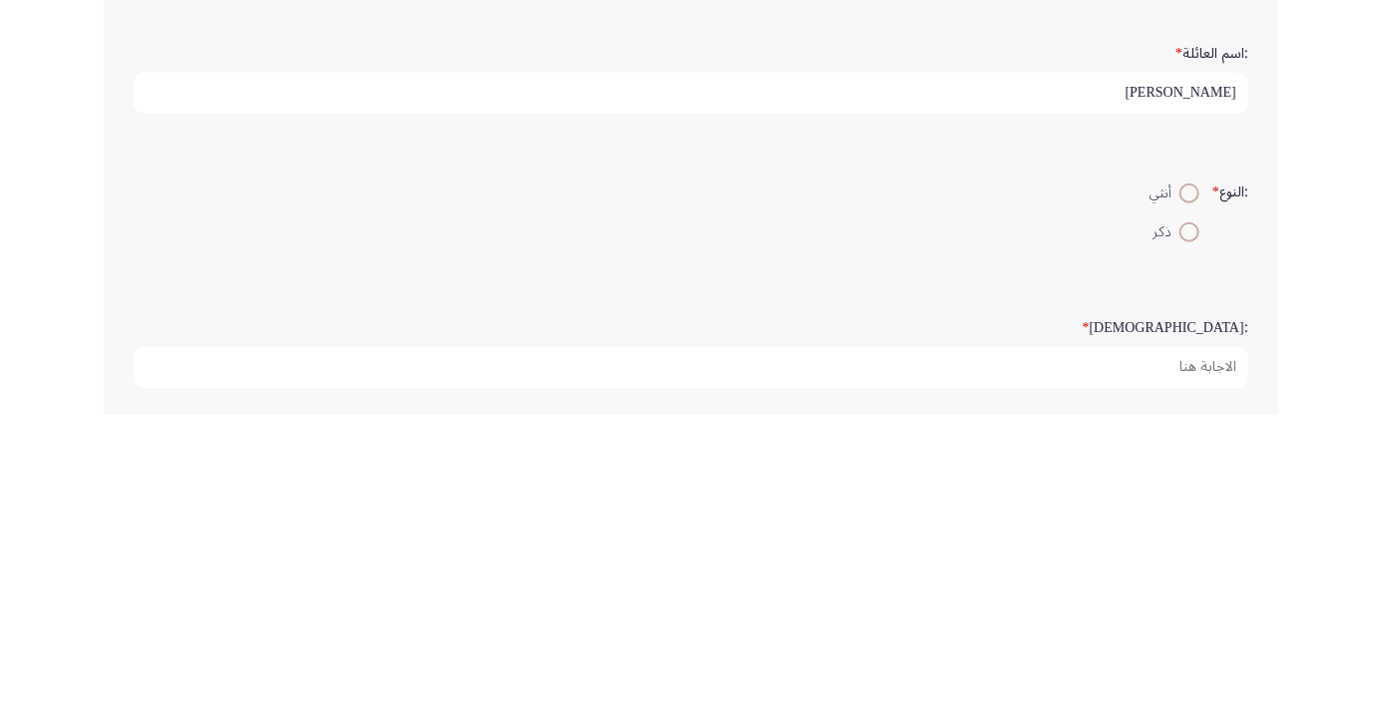
type input "[PERSON_NAME]"
click at [1189, 532] on span at bounding box center [1189, 532] width 0 height 0
click at [1186, 529] on input "ذكر" at bounding box center [1189, 532] width 20 height 20
radio input "true"
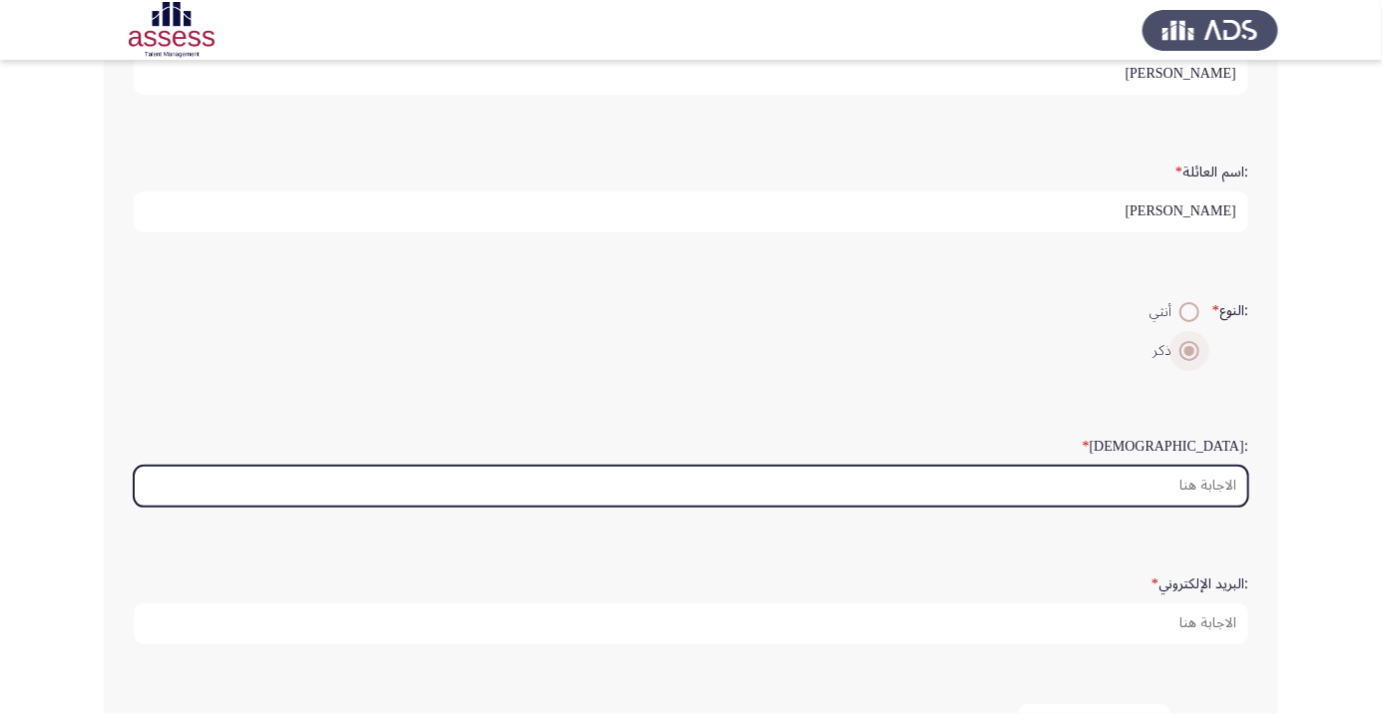
click at [1198, 479] on input ":السن *" at bounding box center [691, 486] width 1114 height 41
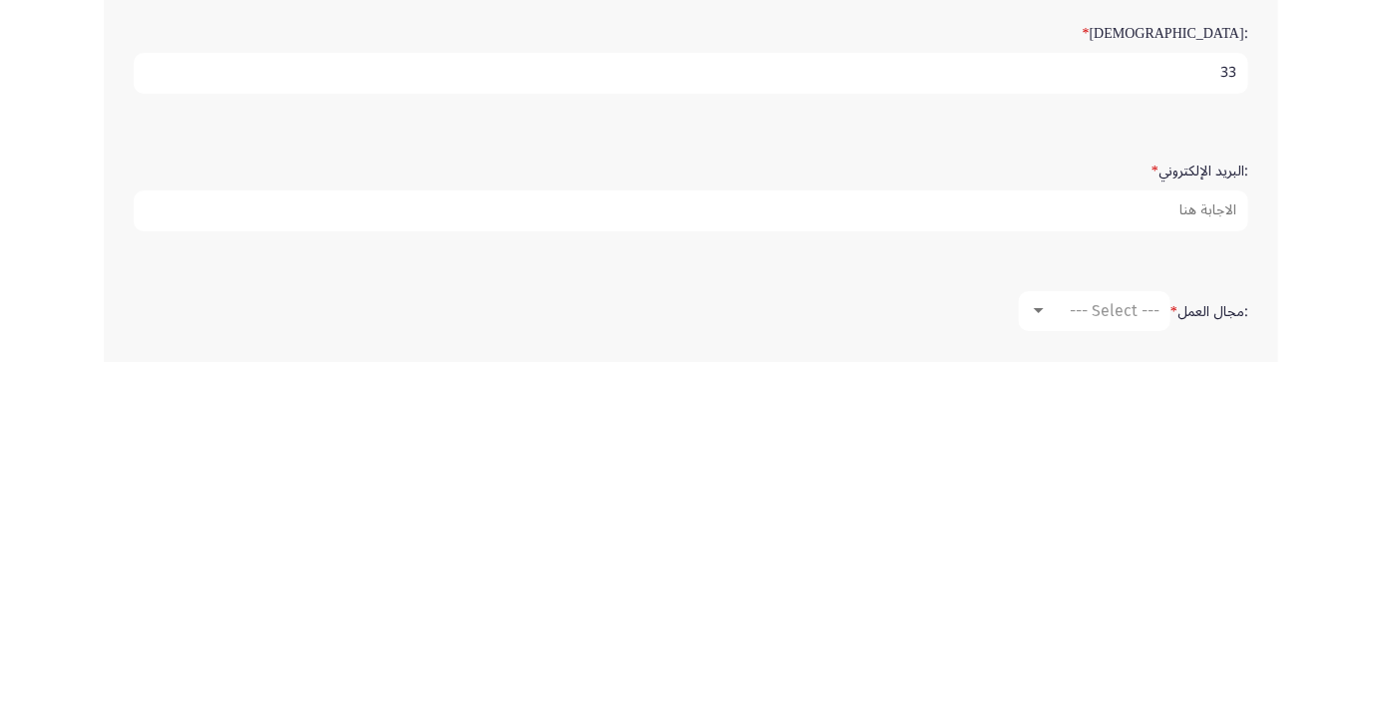
scroll to position [245, 0]
type input "33"
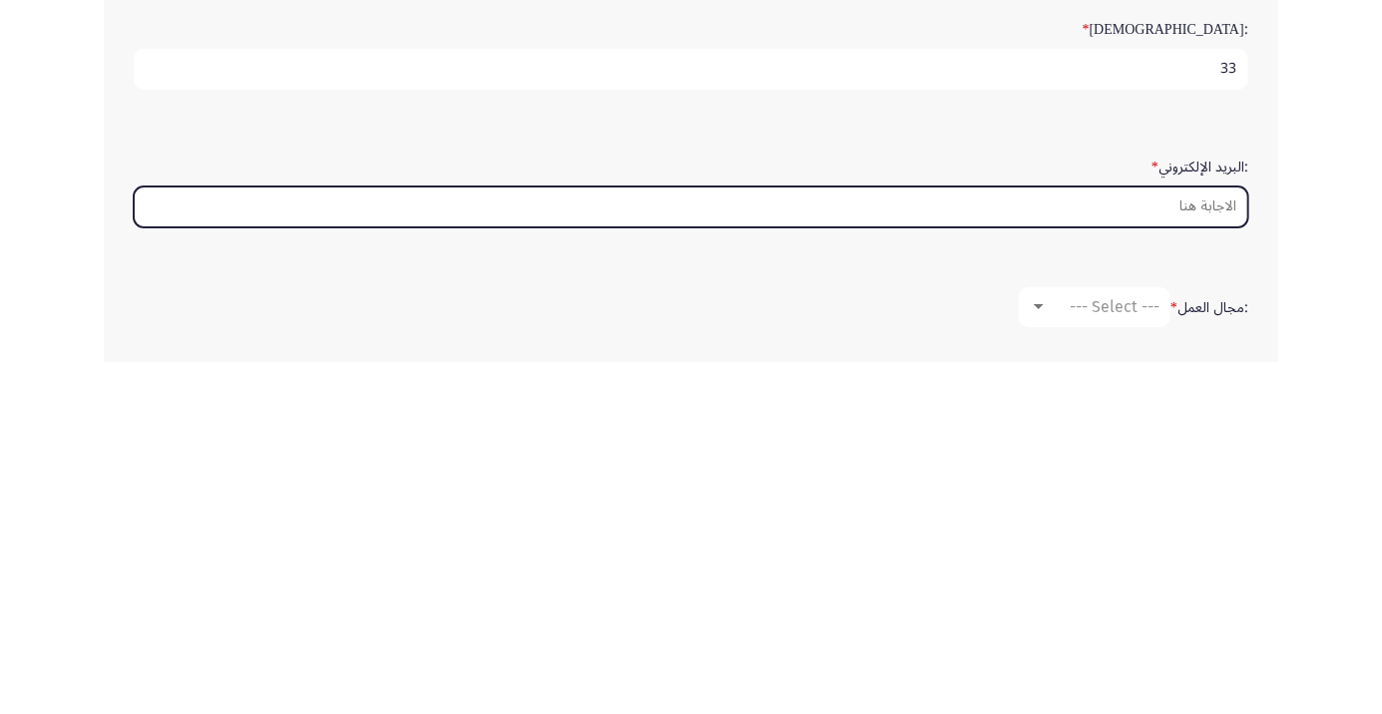
click at [1205, 562] on input ":البريد الإلكتروني *" at bounding box center [691, 559] width 1114 height 41
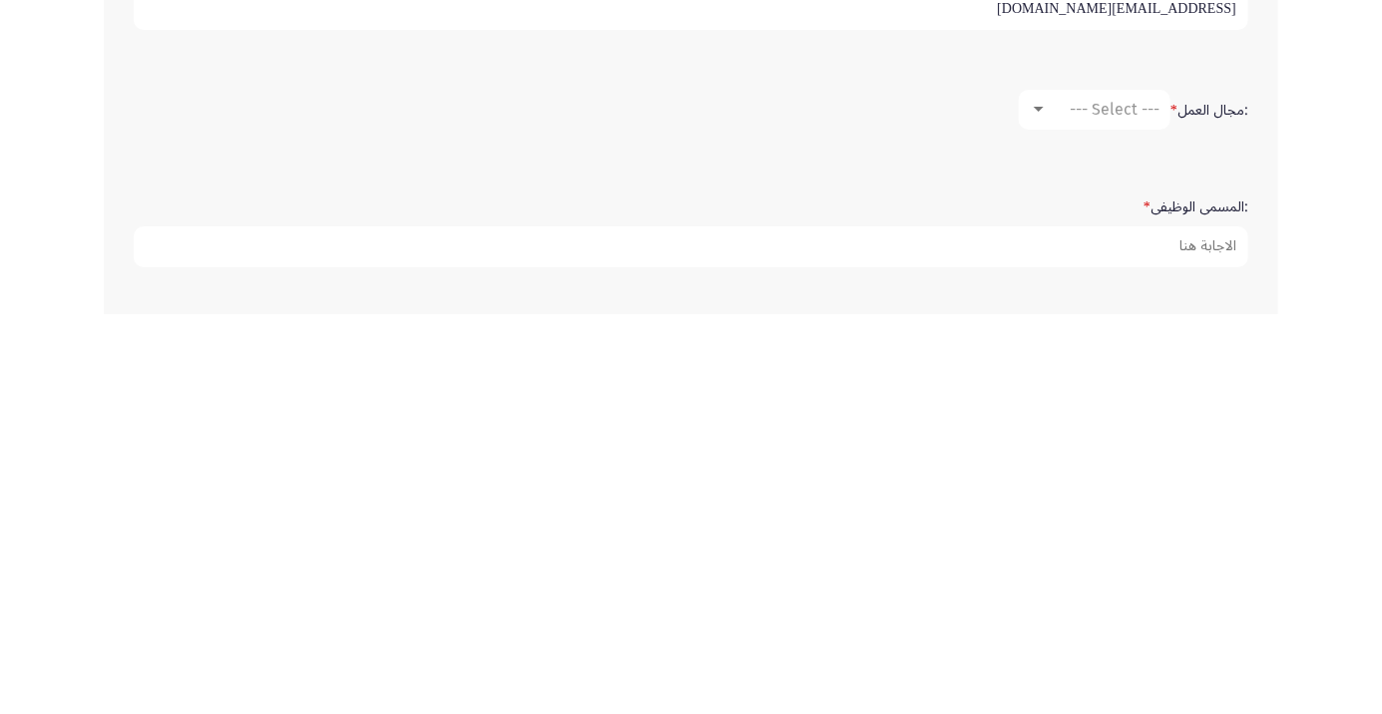
scroll to position [398, 0]
type input "[EMAIL_ADDRESS][DOMAIN_NAME]"
click at [1098, 508] on span "--- Select ---" at bounding box center [1114, 506] width 90 height 19
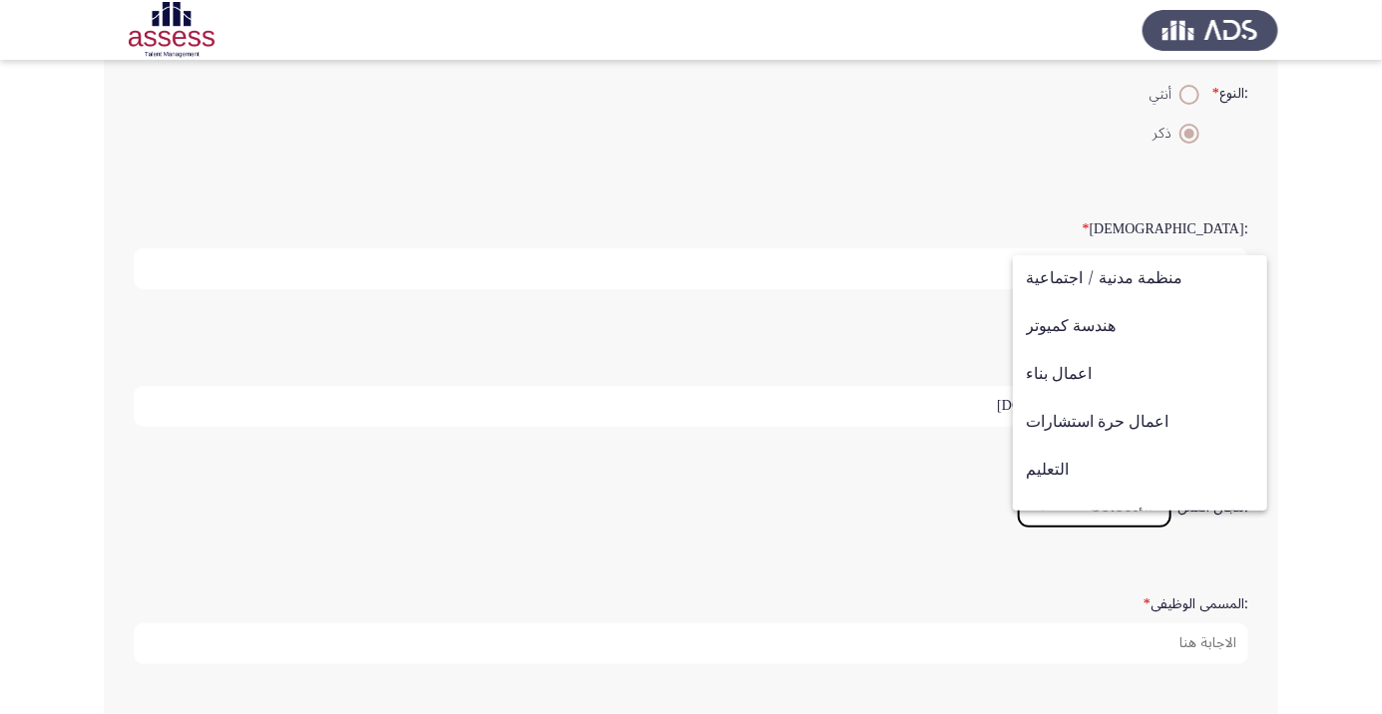
scroll to position [654, 0]
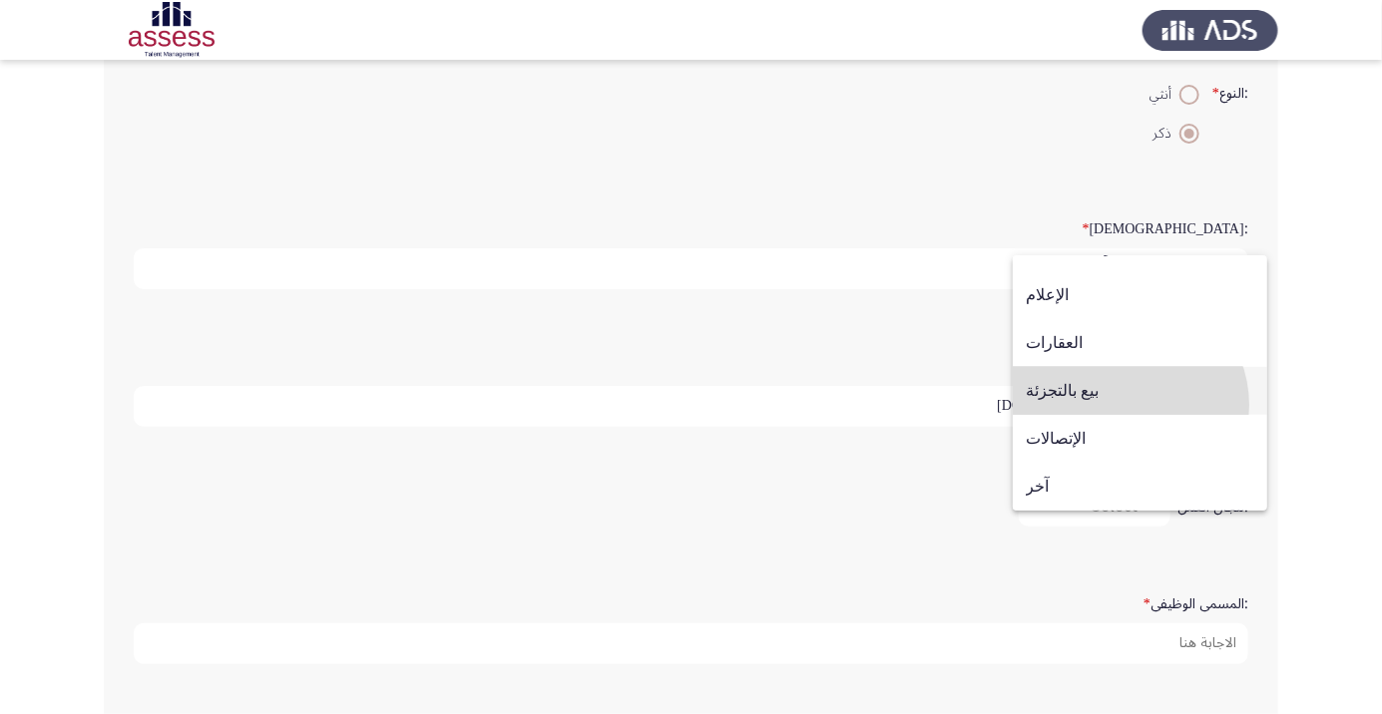
click at [1126, 404] on span "بيع بالتجزئة" at bounding box center [1139, 391] width 228 height 48
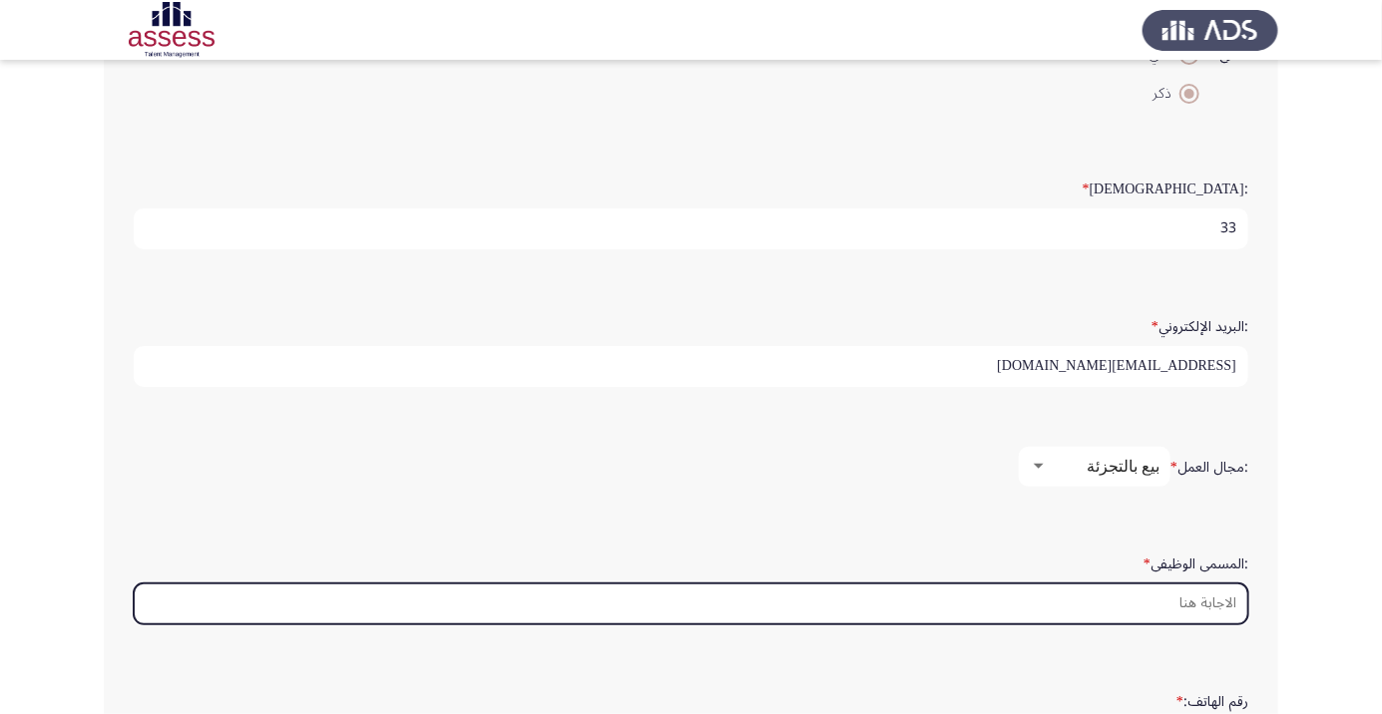
click at [1186, 598] on input ":المسمى الوظيفى *" at bounding box center [691, 604] width 1114 height 41
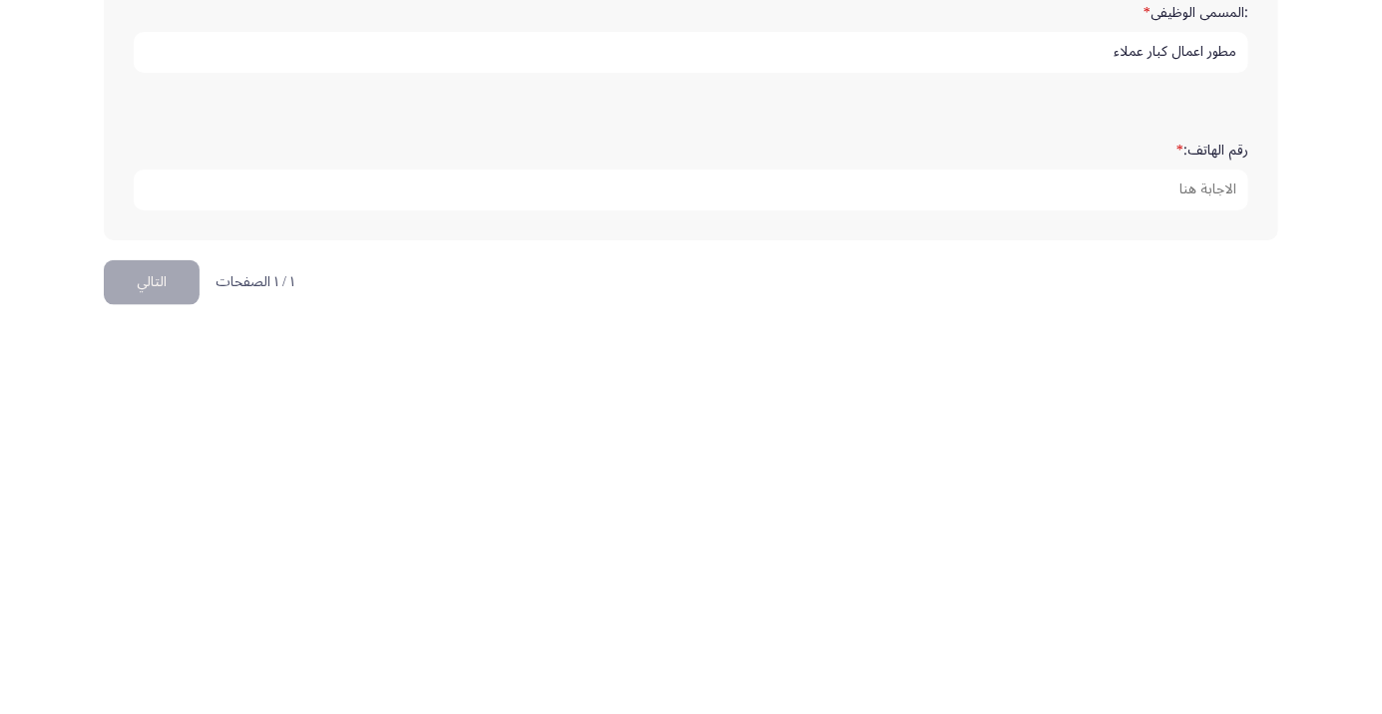
scroll to position [607, 0]
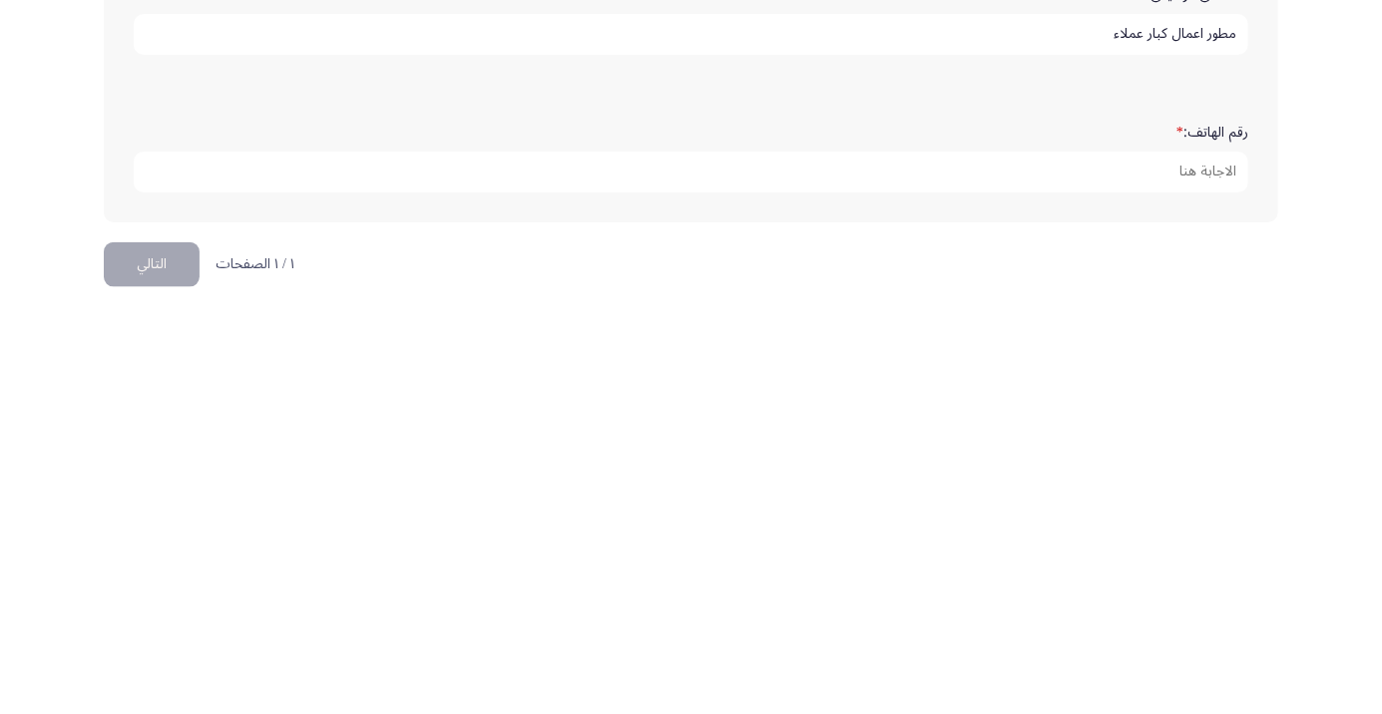
type input "مطور اعمال كبار عملاء"
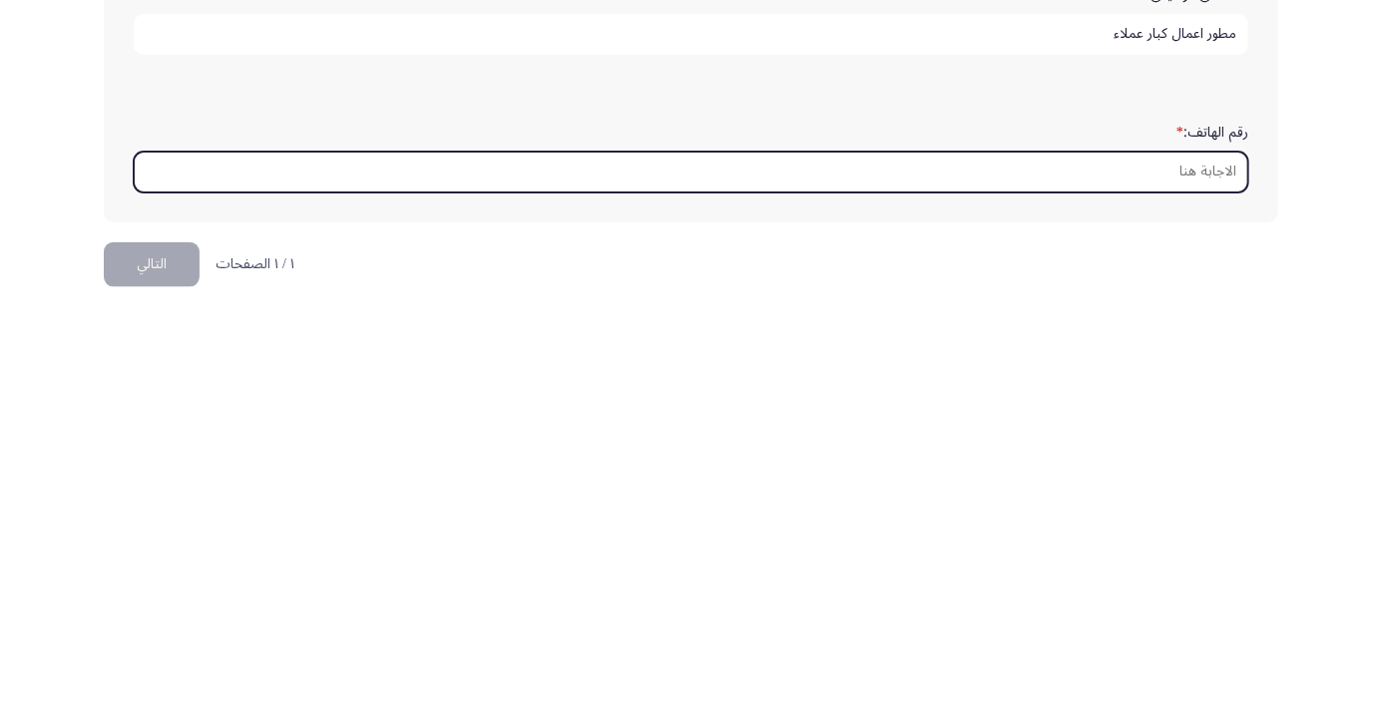
click at [1190, 565] on input "رقم الهاتف: *" at bounding box center [691, 572] width 1114 height 41
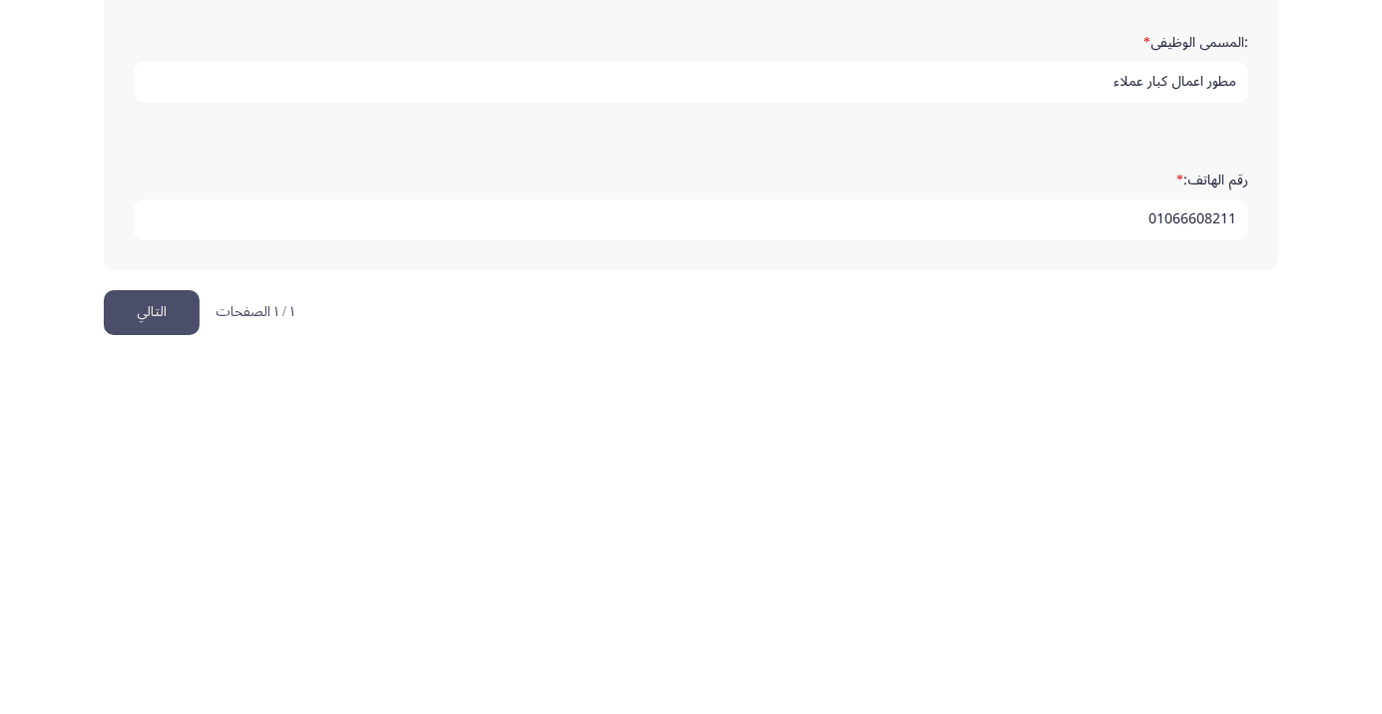
type input "01066608211"
click at [176, 651] on button "التالي" at bounding box center [152, 664] width 96 height 45
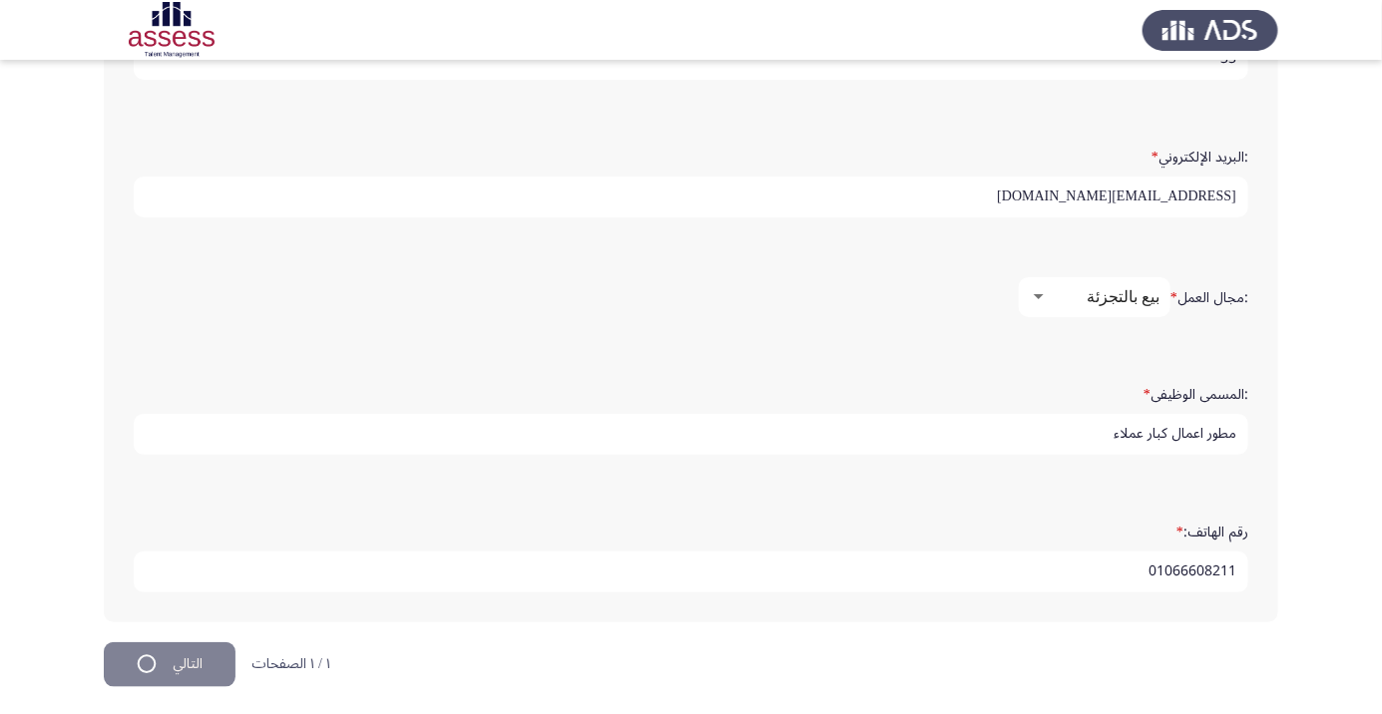
scroll to position [0, 0]
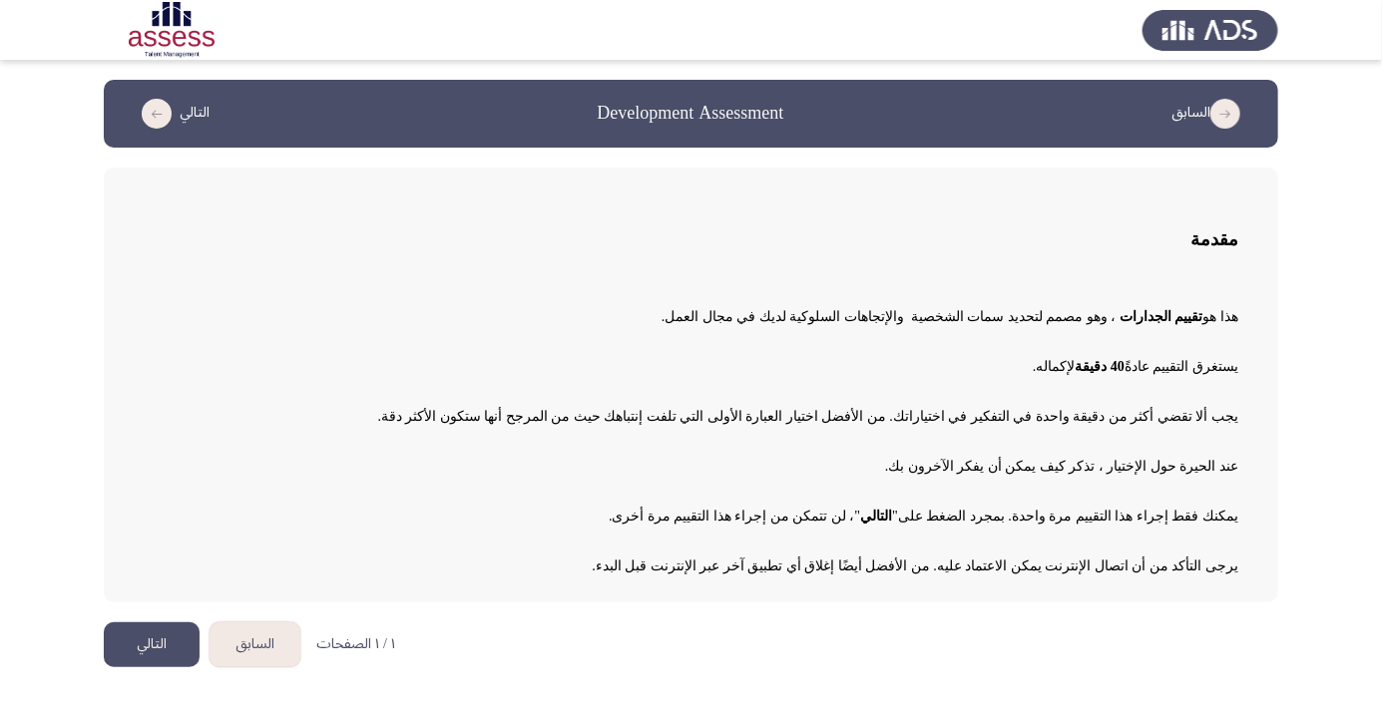
click at [144, 664] on button "التالي" at bounding box center [152, 644] width 96 height 45
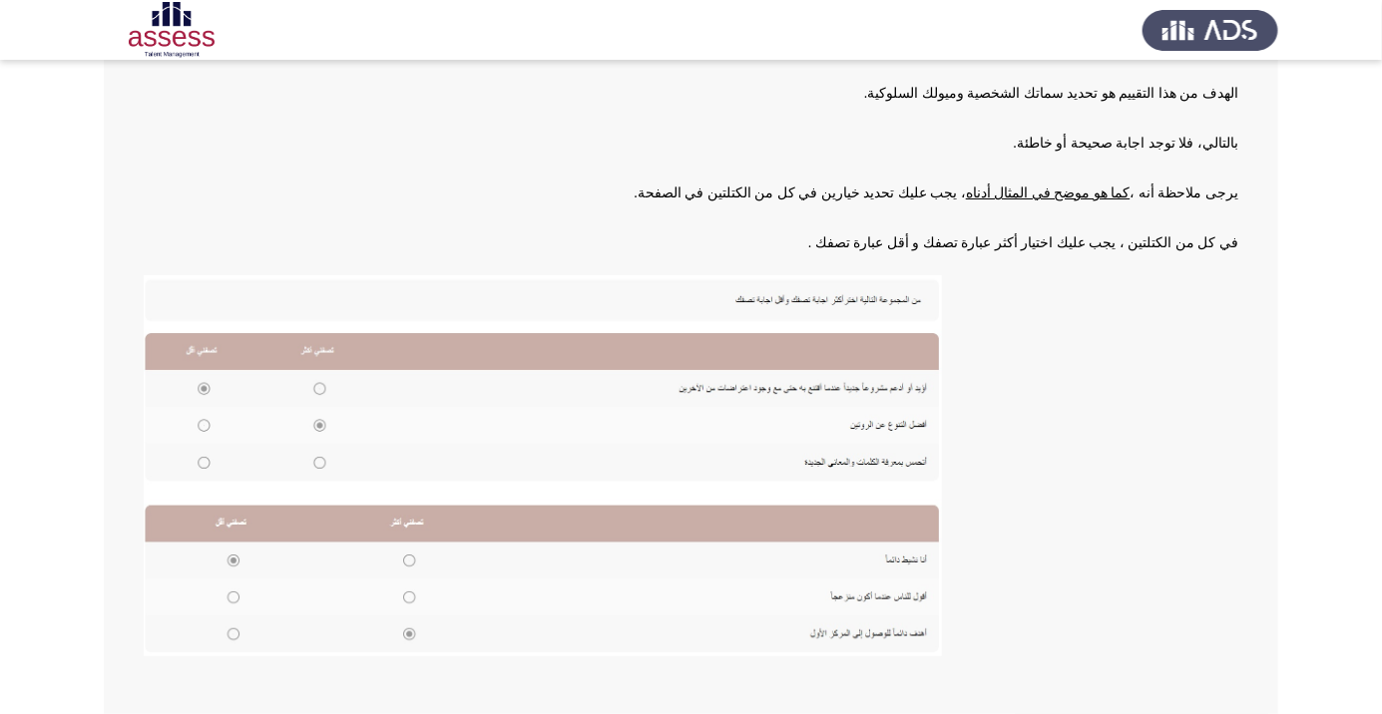
scroll to position [219, 0]
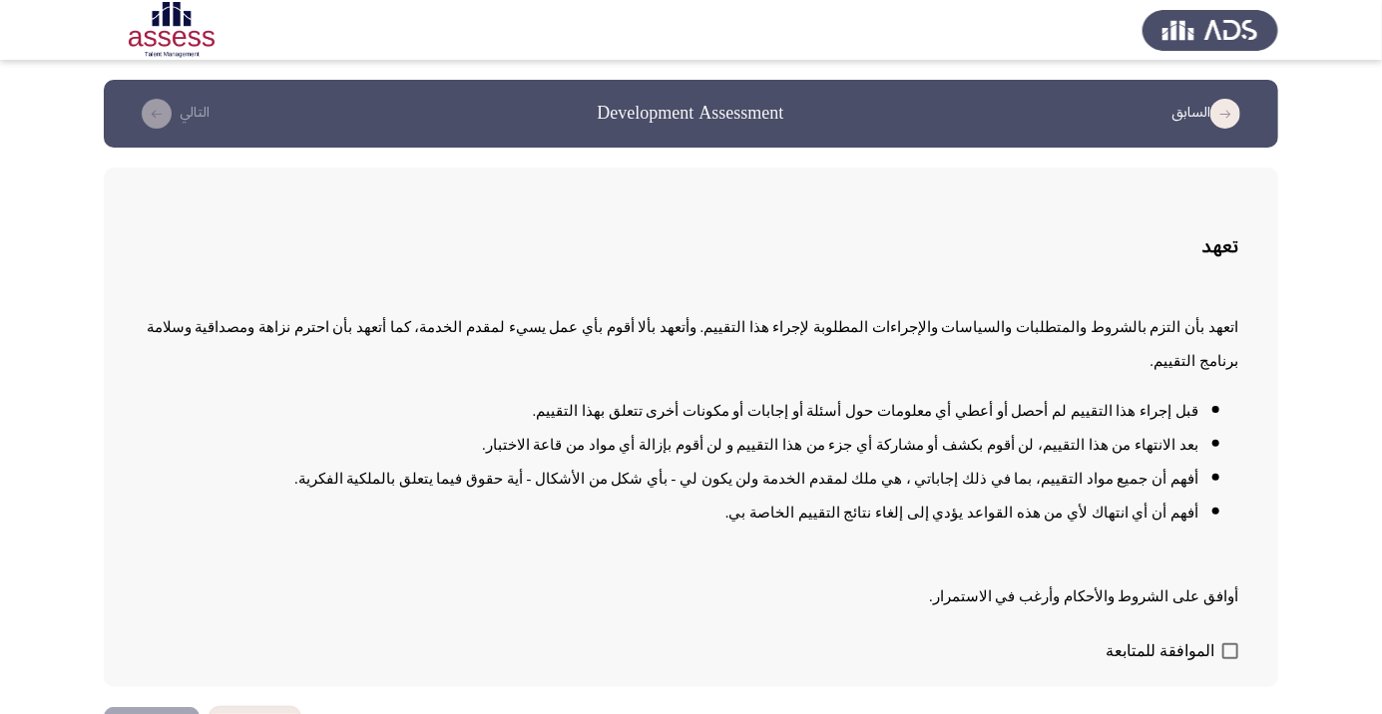
scroll to position [2, 0]
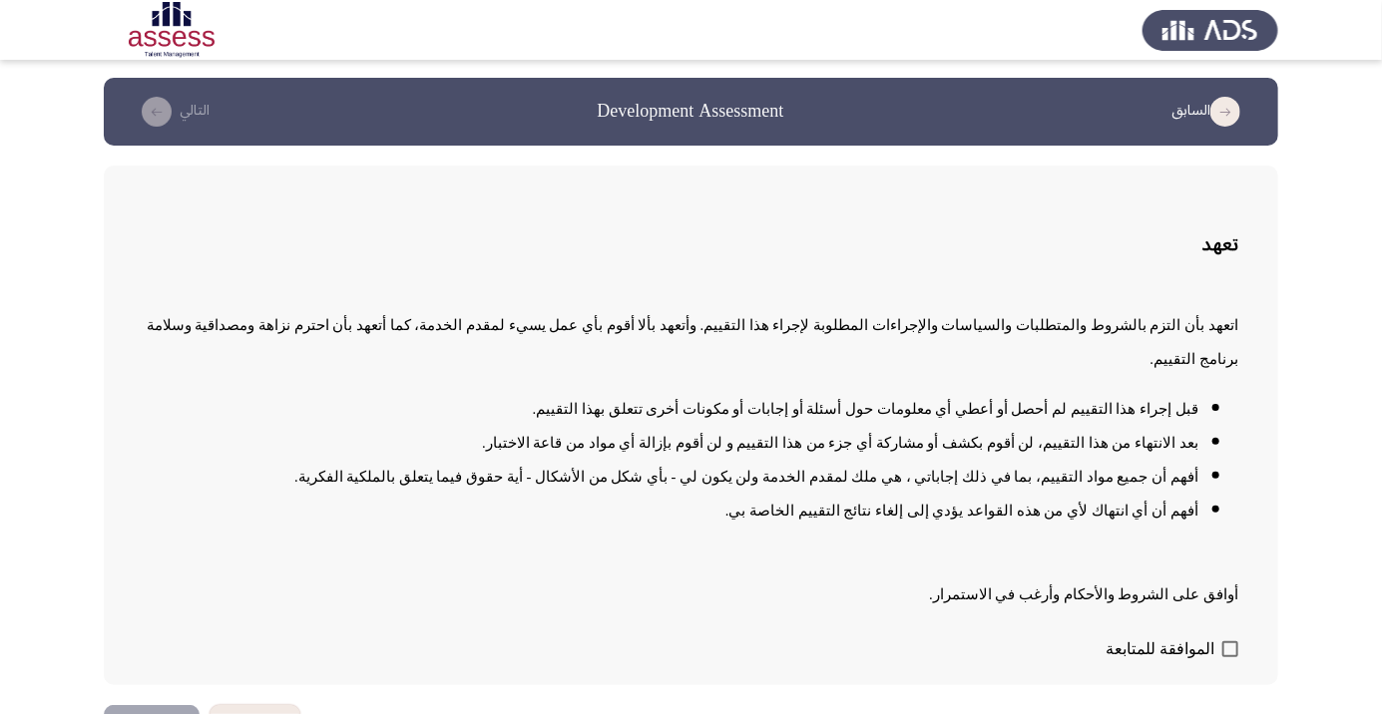
click at [1230, 657] on span at bounding box center [1230, 649] width 16 height 16
click at [1230, 658] on input "الموافقة للمتابعة" at bounding box center [1229, 657] width 1 height 1
checkbox input "true"
click at [143, 713] on button "التالي" at bounding box center [152, 727] width 96 height 45
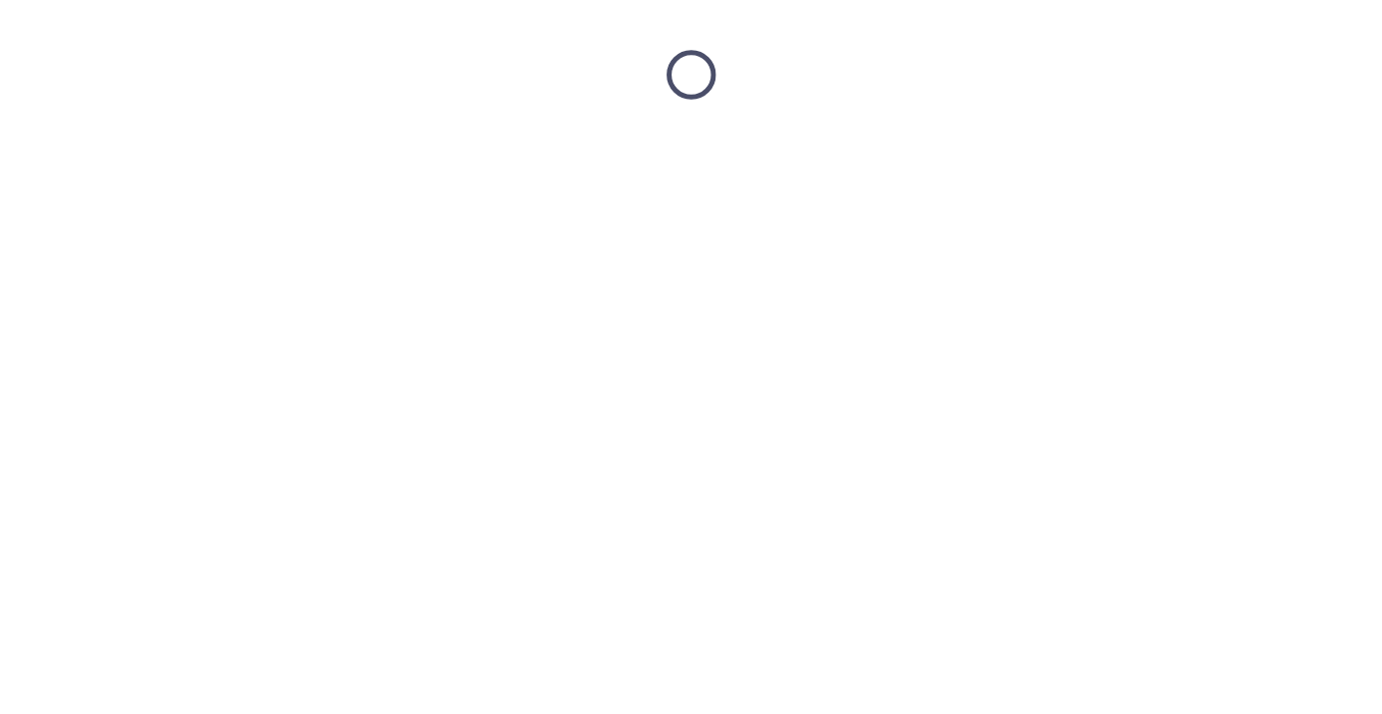
scroll to position [0, 0]
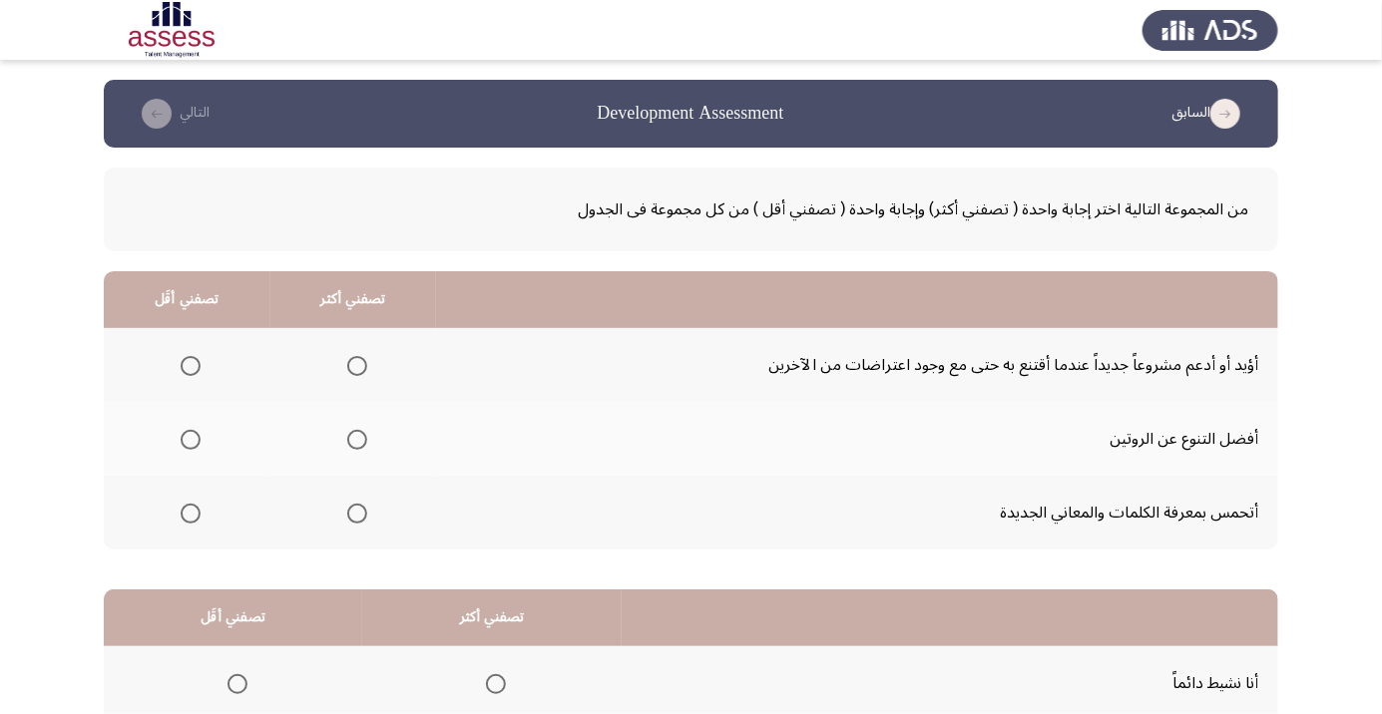
click at [198, 367] on span "Select an option" at bounding box center [191, 366] width 20 height 20
click at [198, 367] on input "Select an option" at bounding box center [191, 366] width 20 height 20
click at [364, 513] on span "Select an option" at bounding box center [357, 514] width 20 height 20
click at [364, 513] on input "Select an option" at bounding box center [357, 514] width 20 height 20
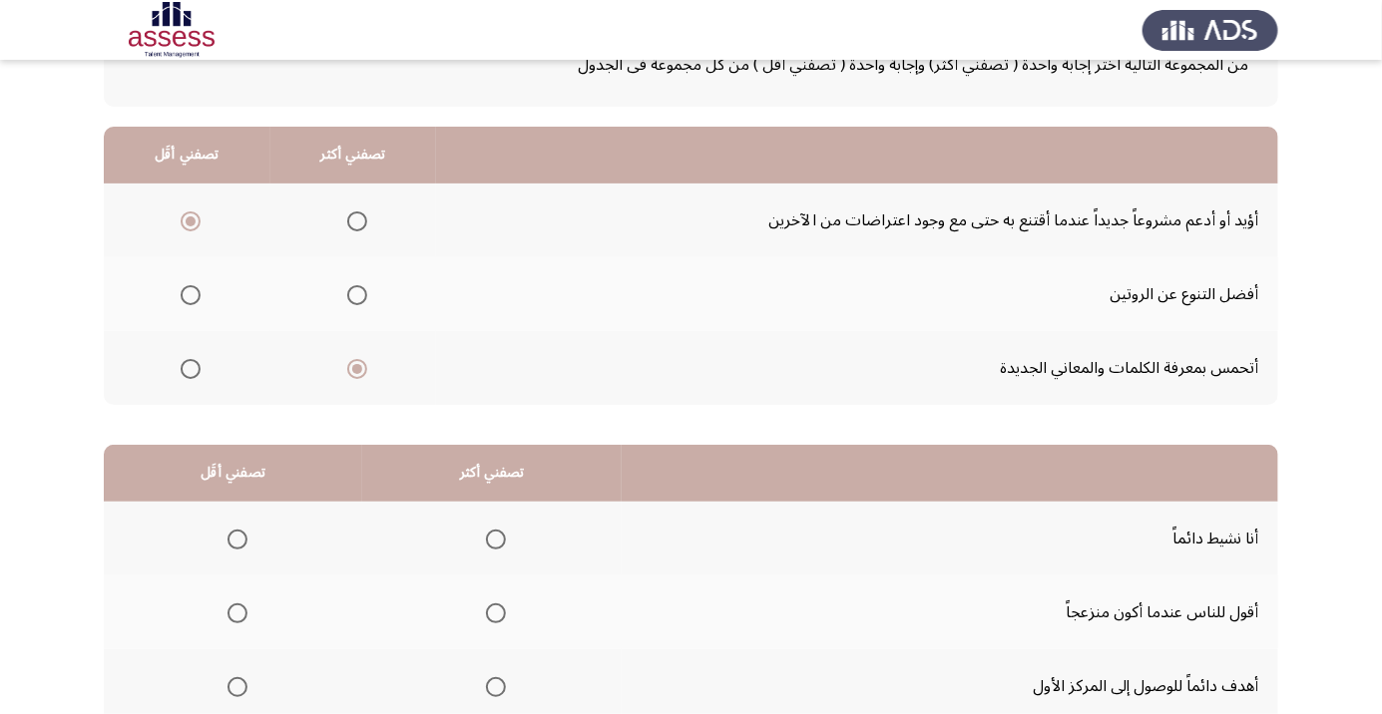
scroll to position [197, 0]
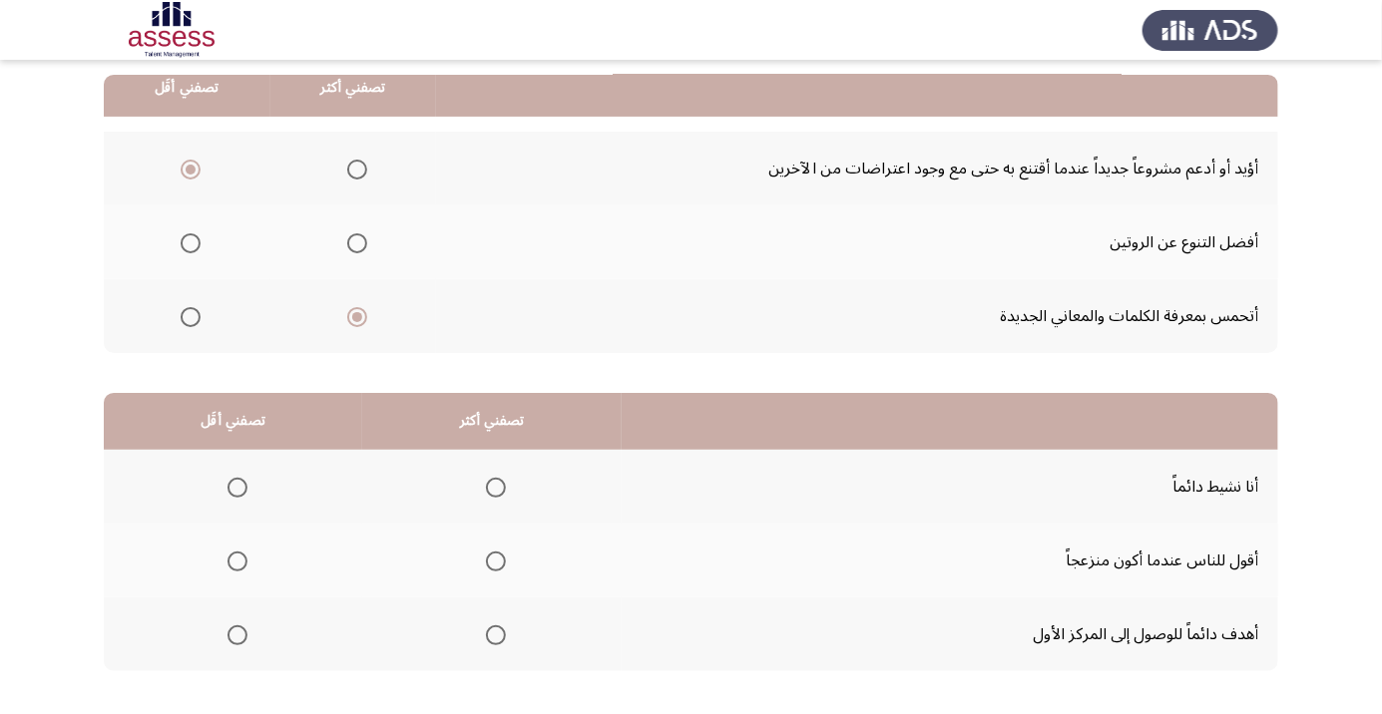
click at [496, 635] on span "Select an option" at bounding box center [496, 635] width 0 height 0
click at [496, 633] on input "Select an option" at bounding box center [496, 635] width 20 height 20
click at [245, 557] on span "Select an option" at bounding box center [237, 562] width 20 height 20
click at [245, 557] on input "Select an option" at bounding box center [237, 562] width 20 height 20
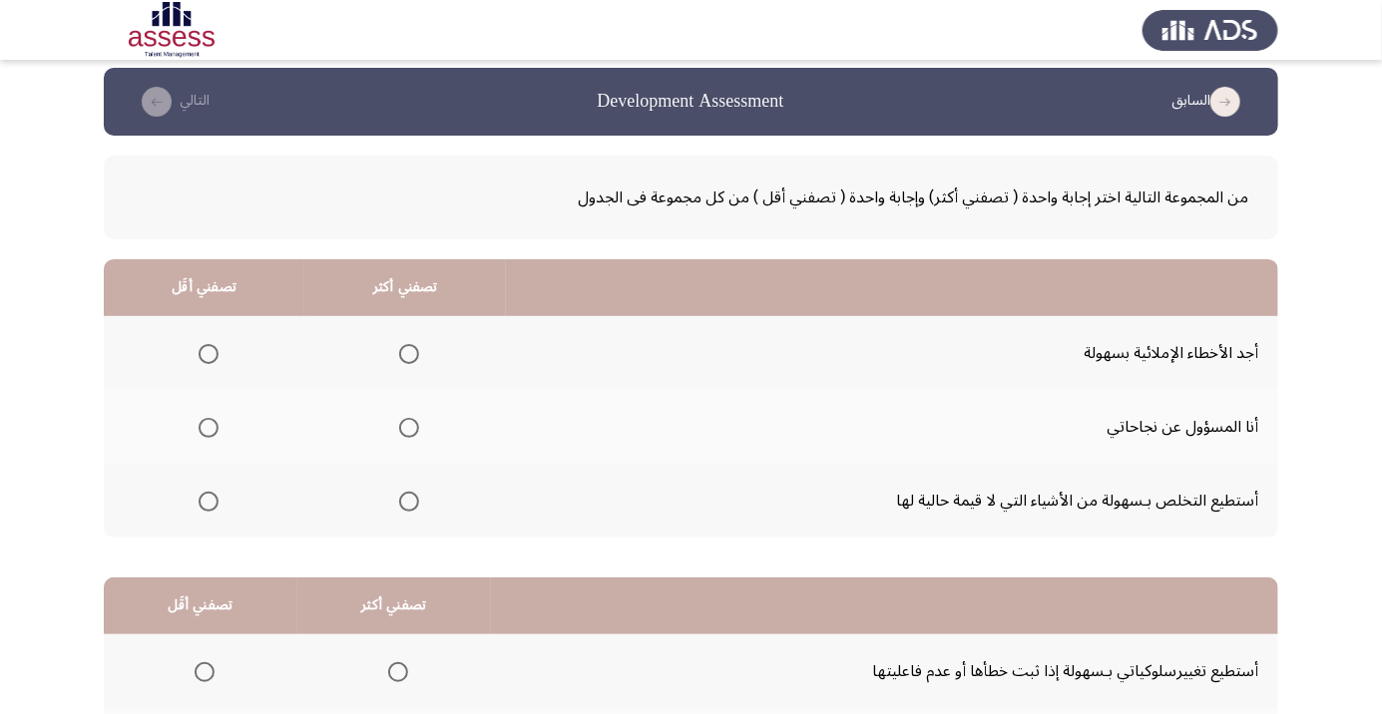
scroll to position [13, 0]
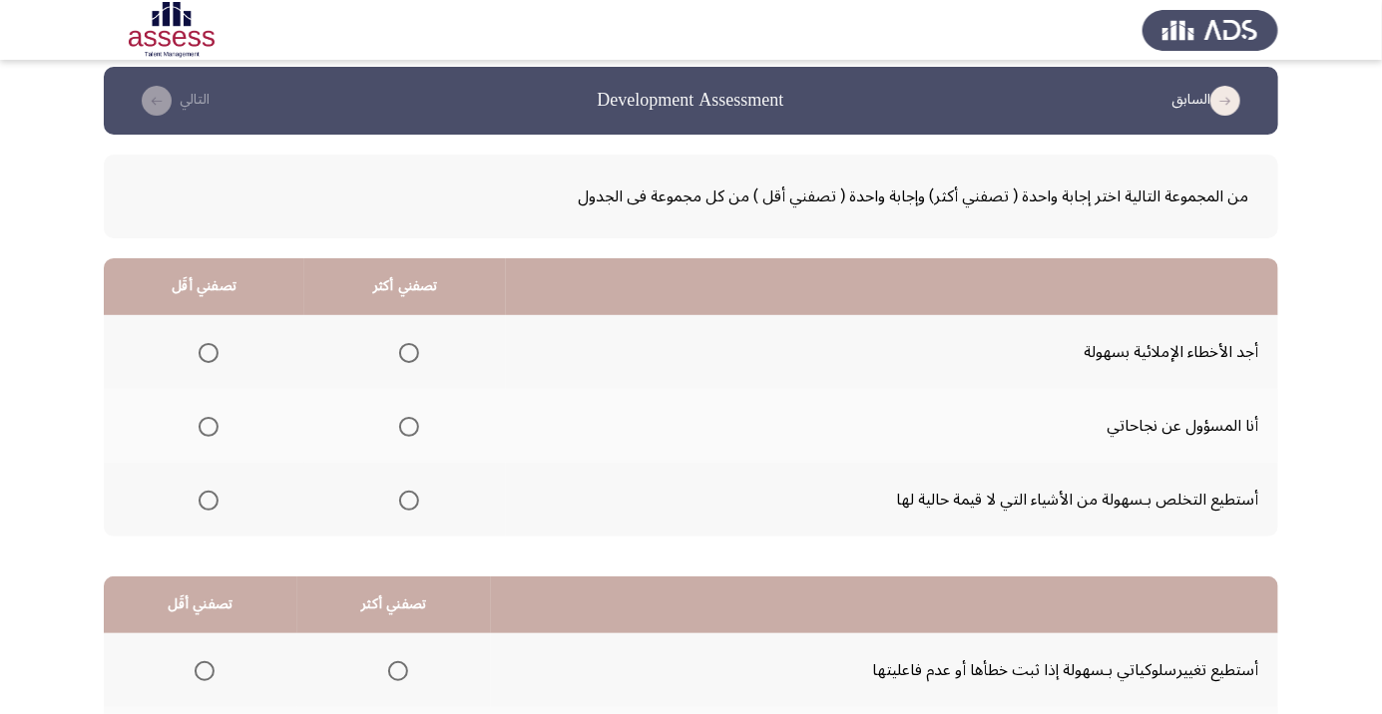
click at [415, 419] on span "Select an option" at bounding box center [409, 427] width 20 height 20
click at [415, 419] on input "Select an option" at bounding box center [409, 427] width 20 height 20
click at [208, 353] on span "Select an option" at bounding box center [208, 353] width 0 height 0
click at [207, 351] on input "Select an option" at bounding box center [208, 353] width 20 height 20
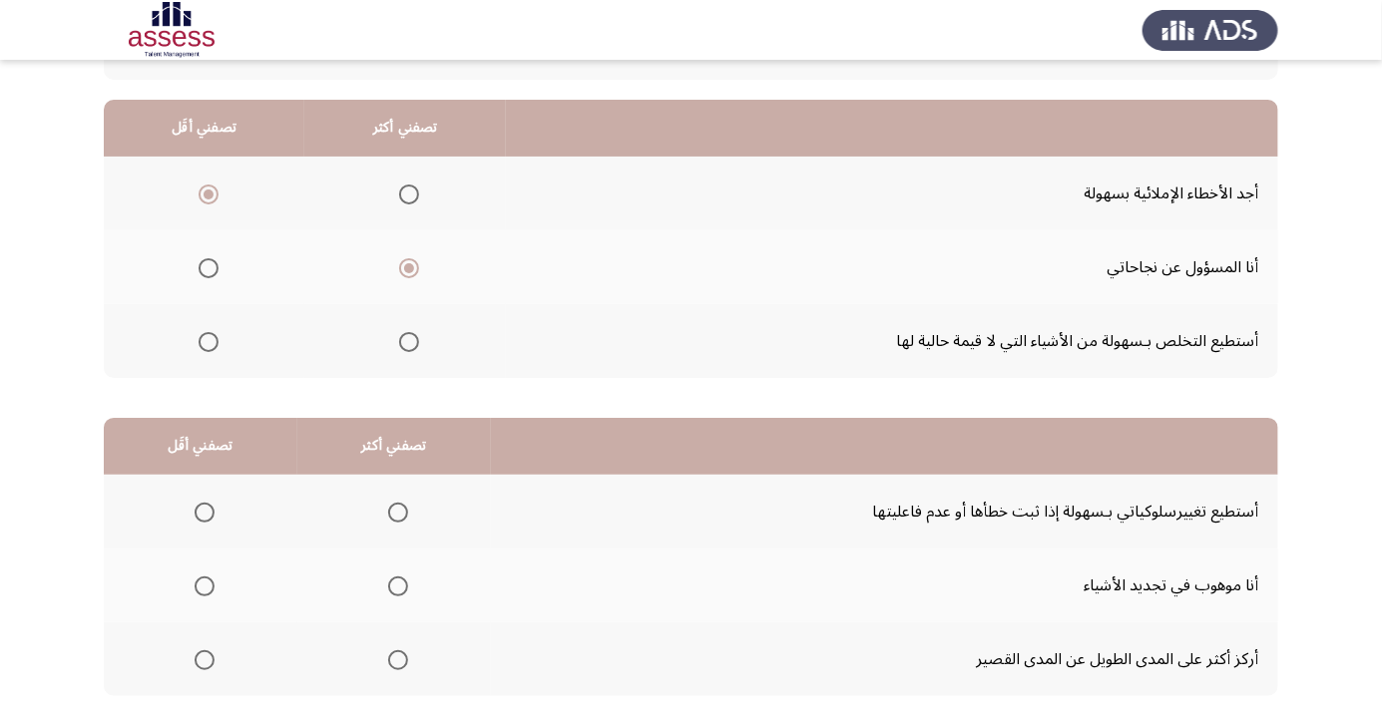
scroll to position [197, 0]
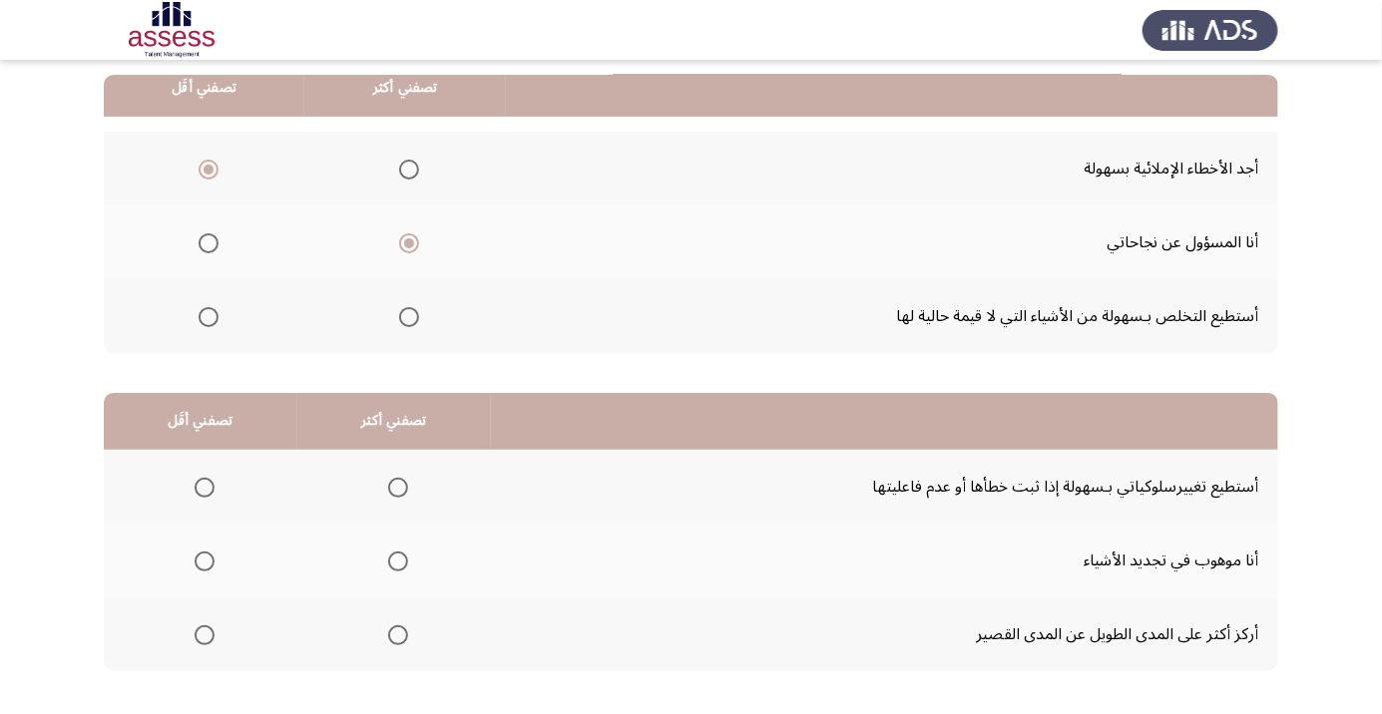
click at [435, 318] on th at bounding box center [404, 316] width 201 height 74
click at [414, 318] on span "Select an option" at bounding box center [409, 317] width 20 height 20
click at [414, 318] on input "Select an option" at bounding box center [409, 317] width 20 height 20
click at [398, 562] on span "Select an option" at bounding box center [398, 562] width 0 height 0
click at [397, 560] on input "Select an option" at bounding box center [398, 562] width 20 height 20
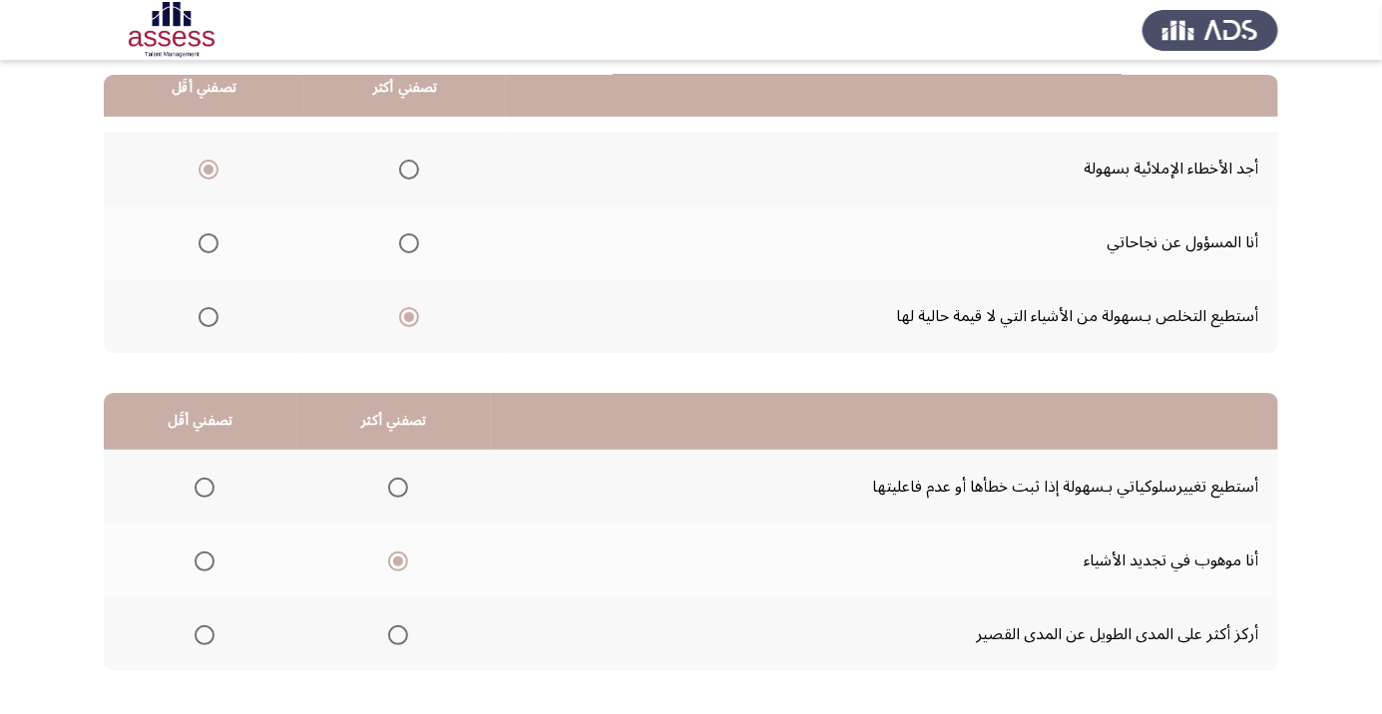
click at [203, 633] on span "Select an option" at bounding box center [205, 635] width 20 height 20
click at [203, 633] on input "Select an option" at bounding box center [205, 635] width 20 height 20
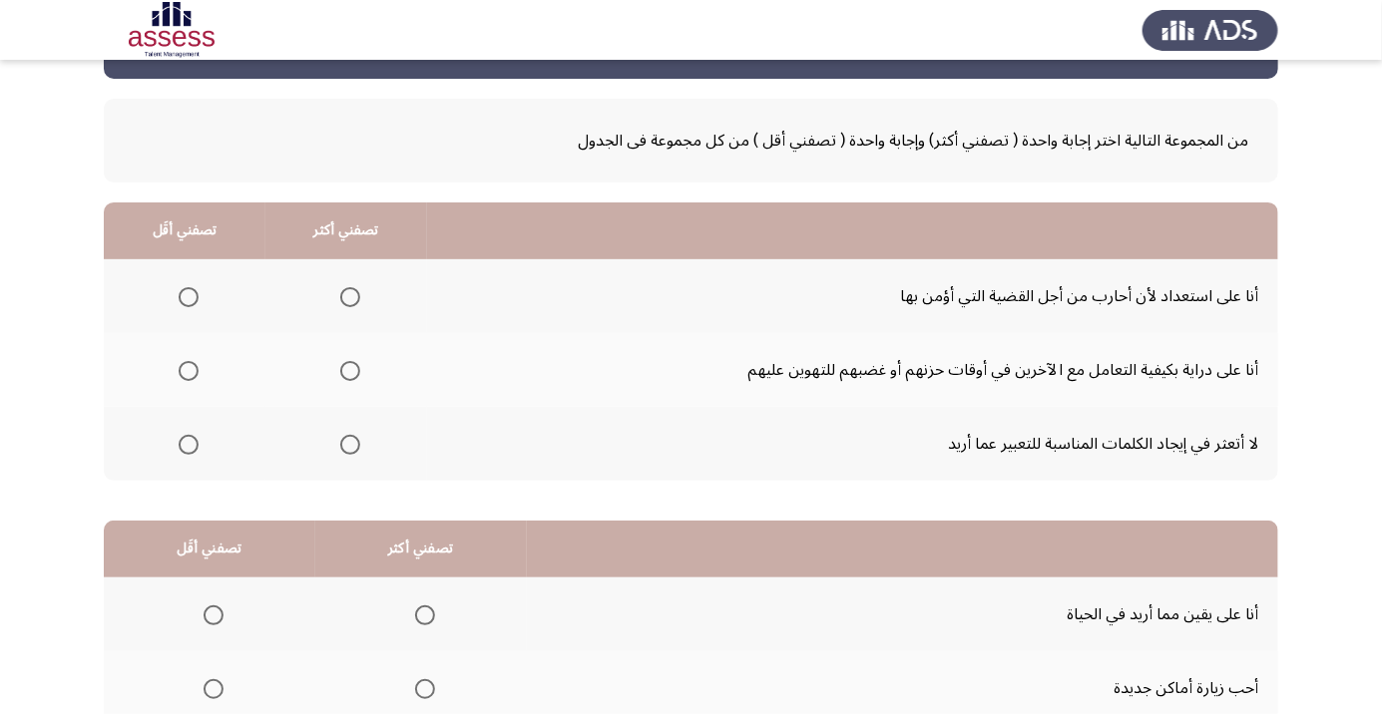
scroll to position [82, 0]
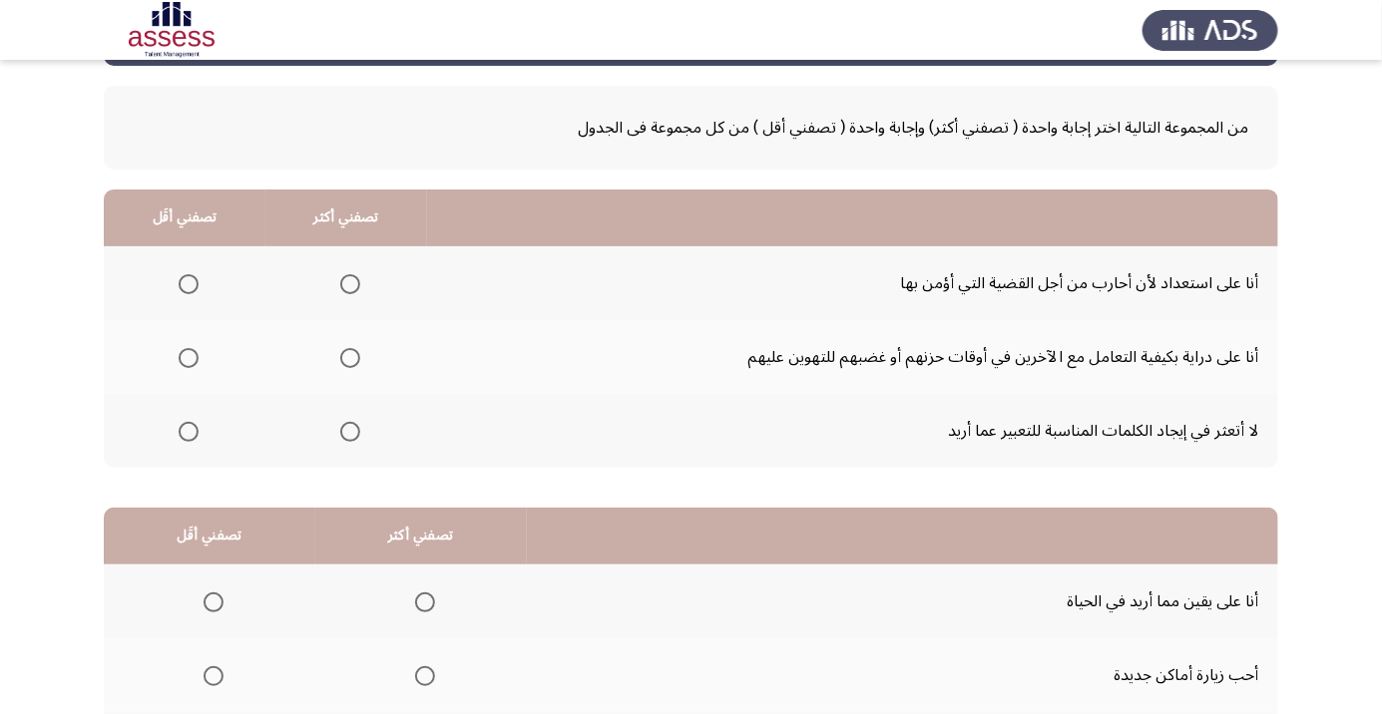
click at [195, 409] on th at bounding box center [185, 431] width 162 height 74
click at [189, 432] on span "Select an option" at bounding box center [189, 432] width 0 height 0
click at [189, 430] on input "Select an option" at bounding box center [189, 432] width 20 height 20
click at [357, 359] on span "Select an option" at bounding box center [350, 358] width 20 height 20
click at [357, 359] on input "Select an option" at bounding box center [350, 358] width 20 height 20
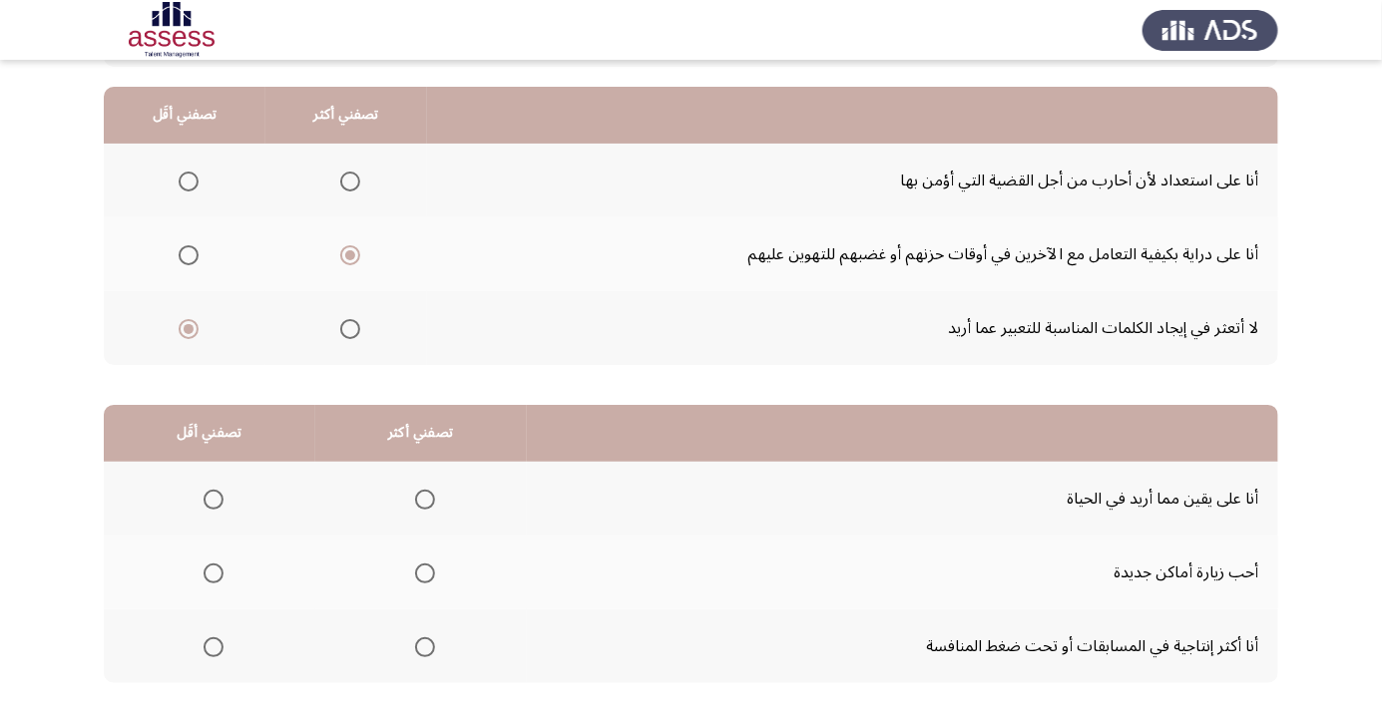
scroll to position [197, 0]
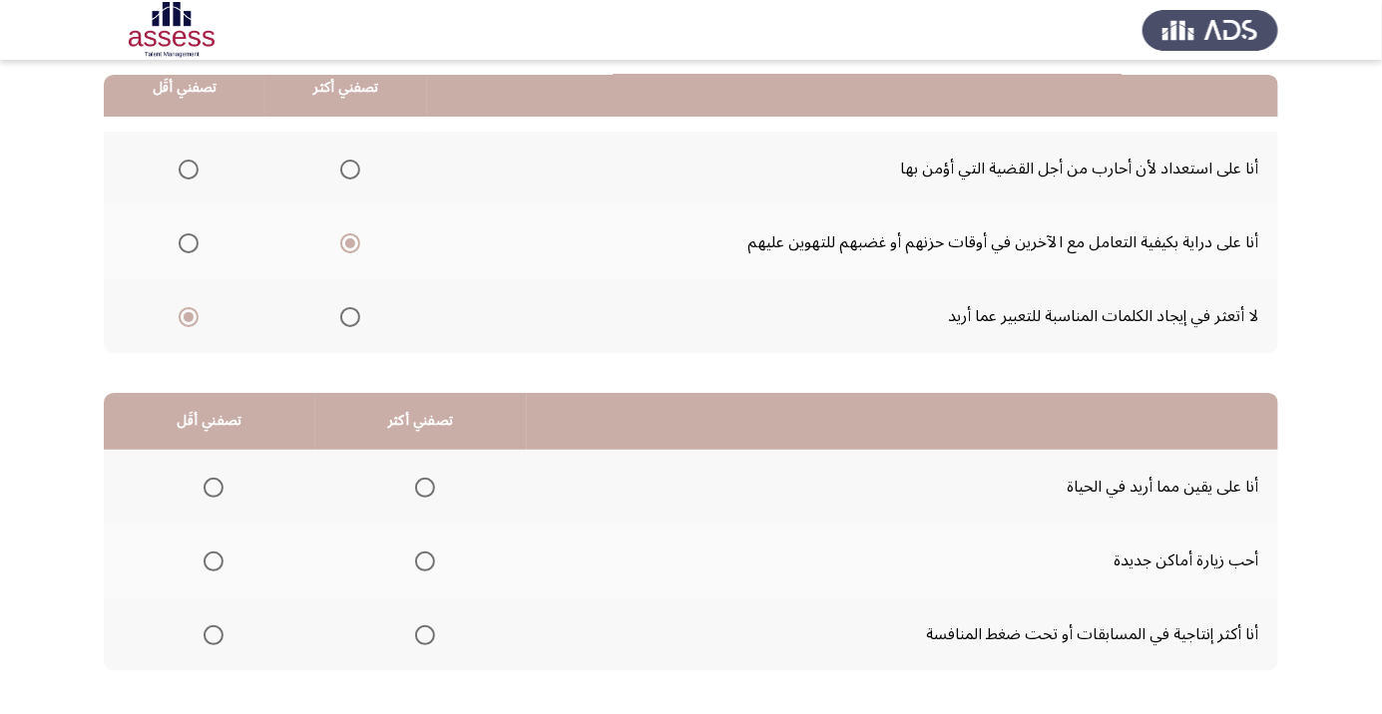
click at [425, 635] on span "Select an option" at bounding box center [425, 635] width 0 height 0
click at [424, 633] on input "Select an option" at bounding box center [425, 635] width 20 height 20
click at [221, 564] on span "Select an option" at bounding box center [213, 562] width 20 height 20
click at [221, 564] on input "Select an option" at bounding box center [213, 562] width 20 height 20
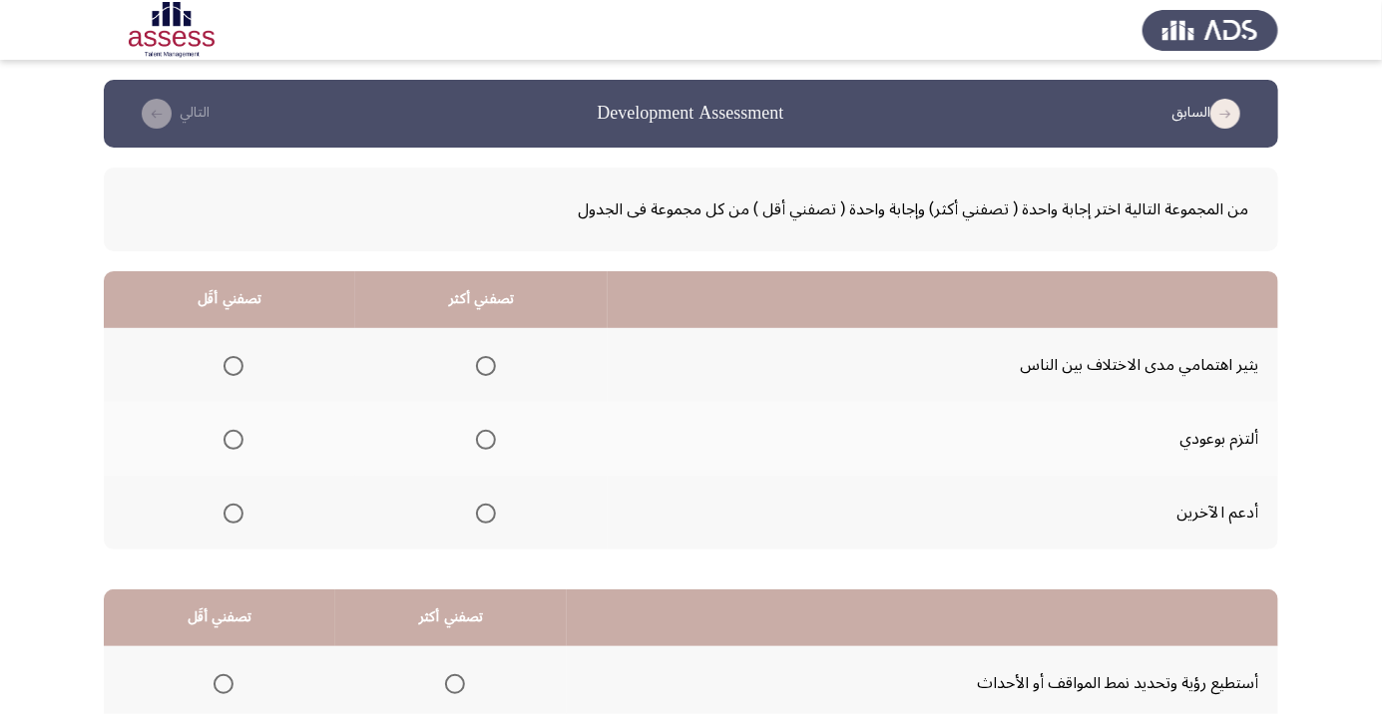
scroll to position [0, 0]
click at [255, 364] on th at bounding box center [229, 365] width 251 height 74
click at [233, 366] on span "Select an option" at bounding box center [233, 366] width 0 height 0
click at [232, 365] on input "Select an option" at bounding box center [233, 366] width 20 height 20
click at [486, 514] on span "Select an option" at bounding box center [486, 514] width 0 height 0
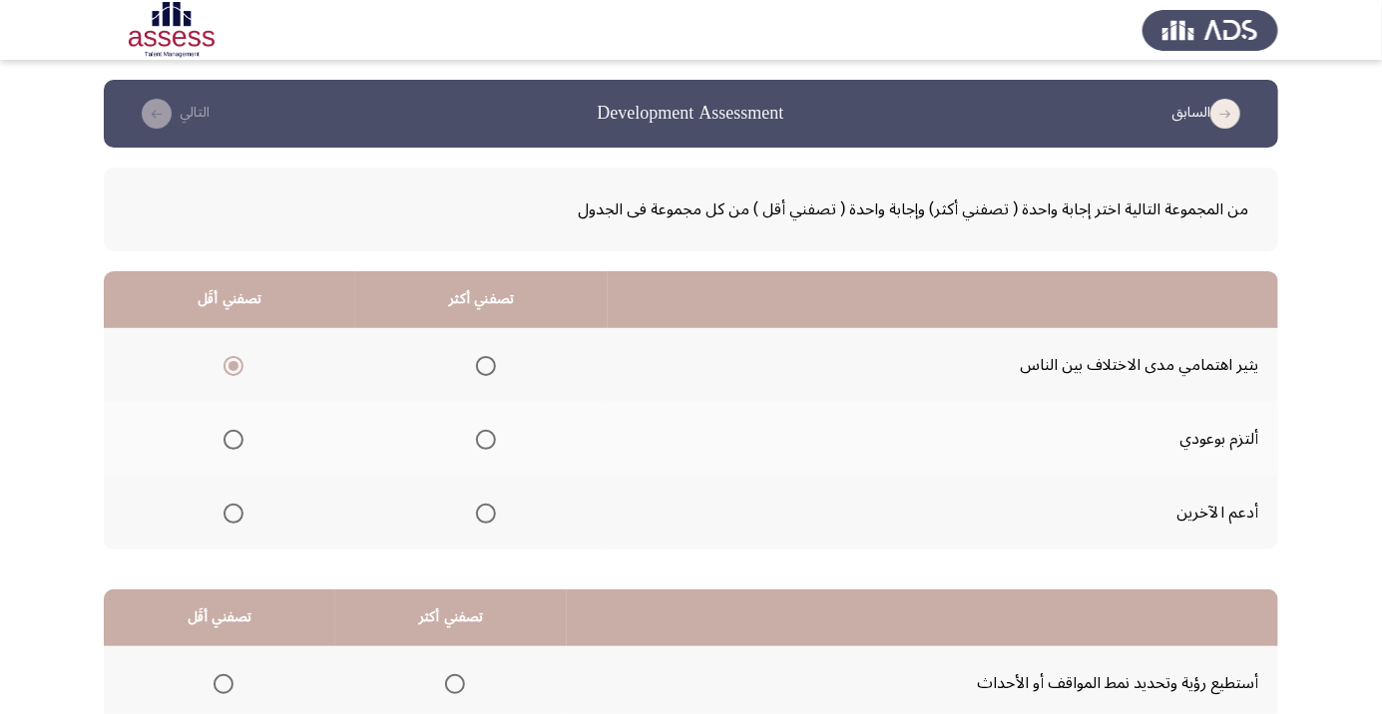
click at [485, 512] on input "Select an option" at bounding box center [486, 514] width 20 height 20
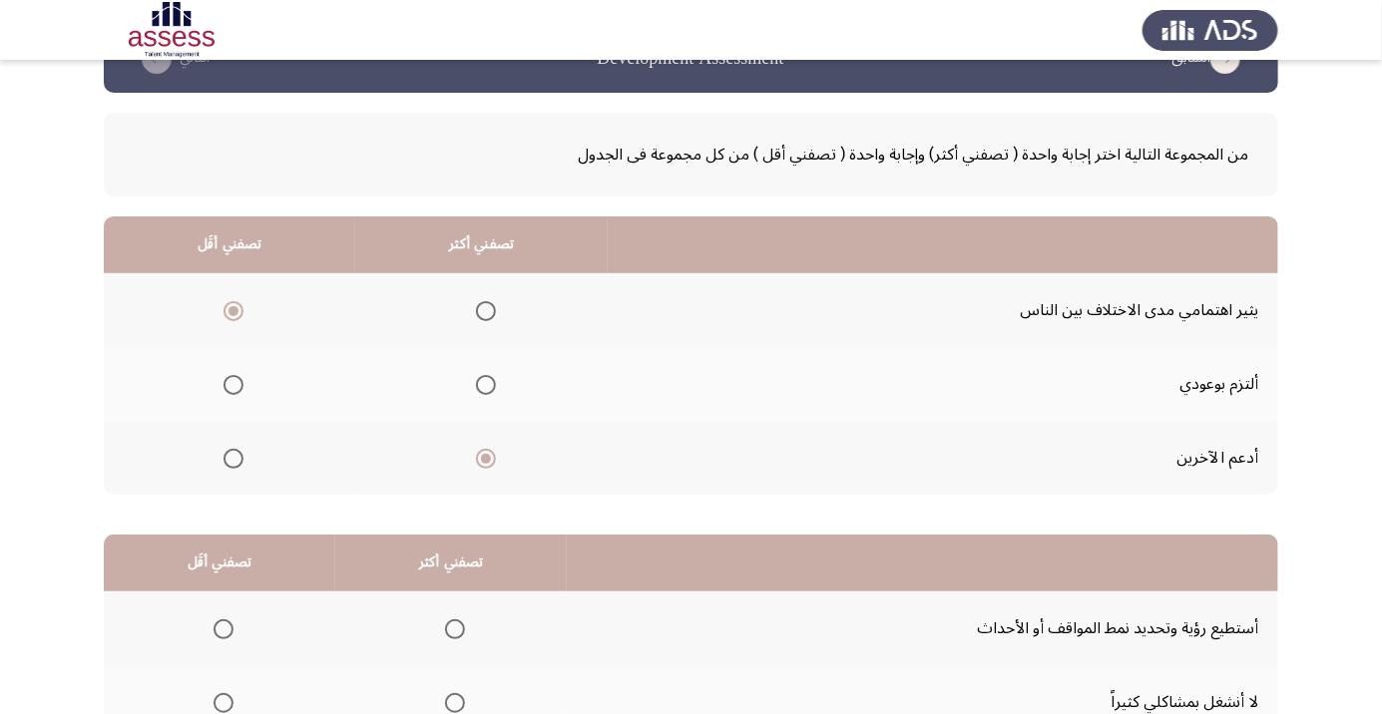
scroll to position [197, 0]
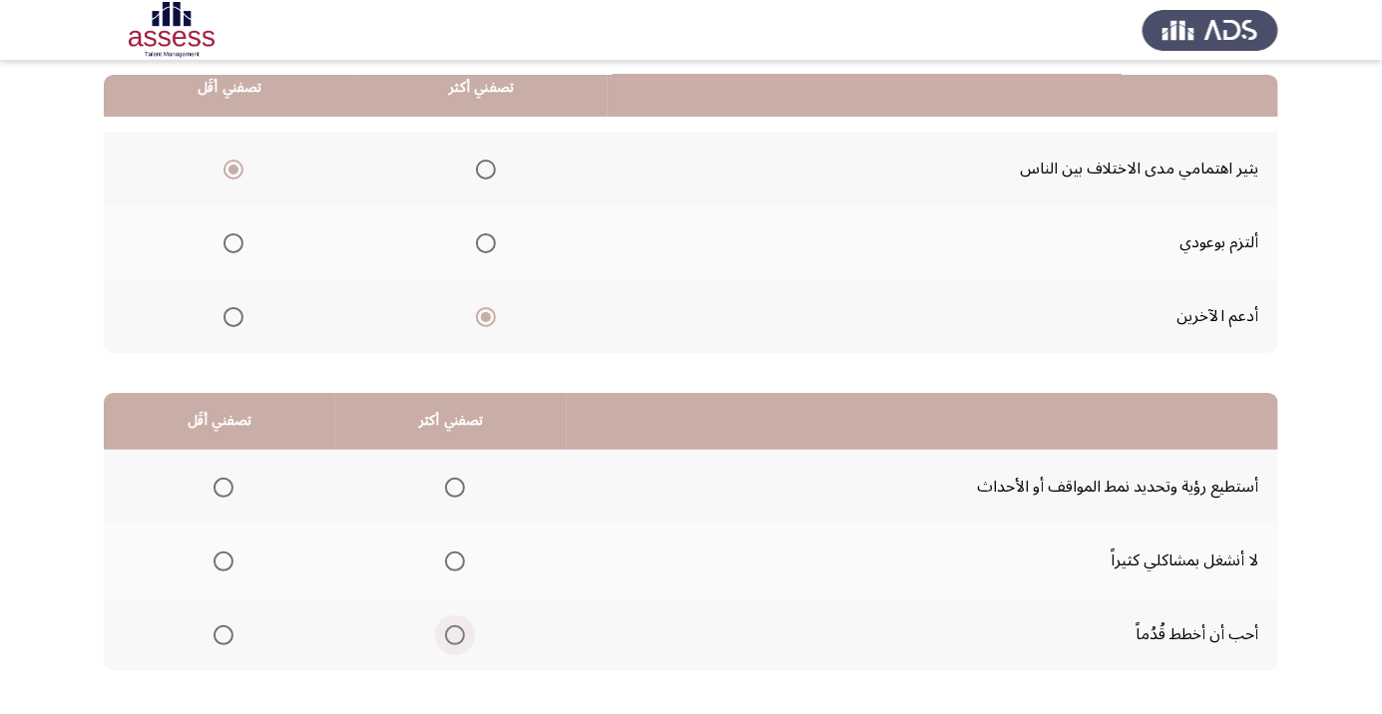
click at [447, 635] on span "Select an option" at bounding box center [455, 635] width 20 height 20
click at [447, 635] on input "Select an option" at bounding box center [455, 635] width 20 height 20
click at [216, 583] on th at bounding box center [219, 561] width 231 height 74
click at [222, 560] on span "Select an option" at bounding box center [223, 562] width 20 height 20
click at [222, 560] on input "Select an option" at bounding box center [223, 562] width 20 height 20
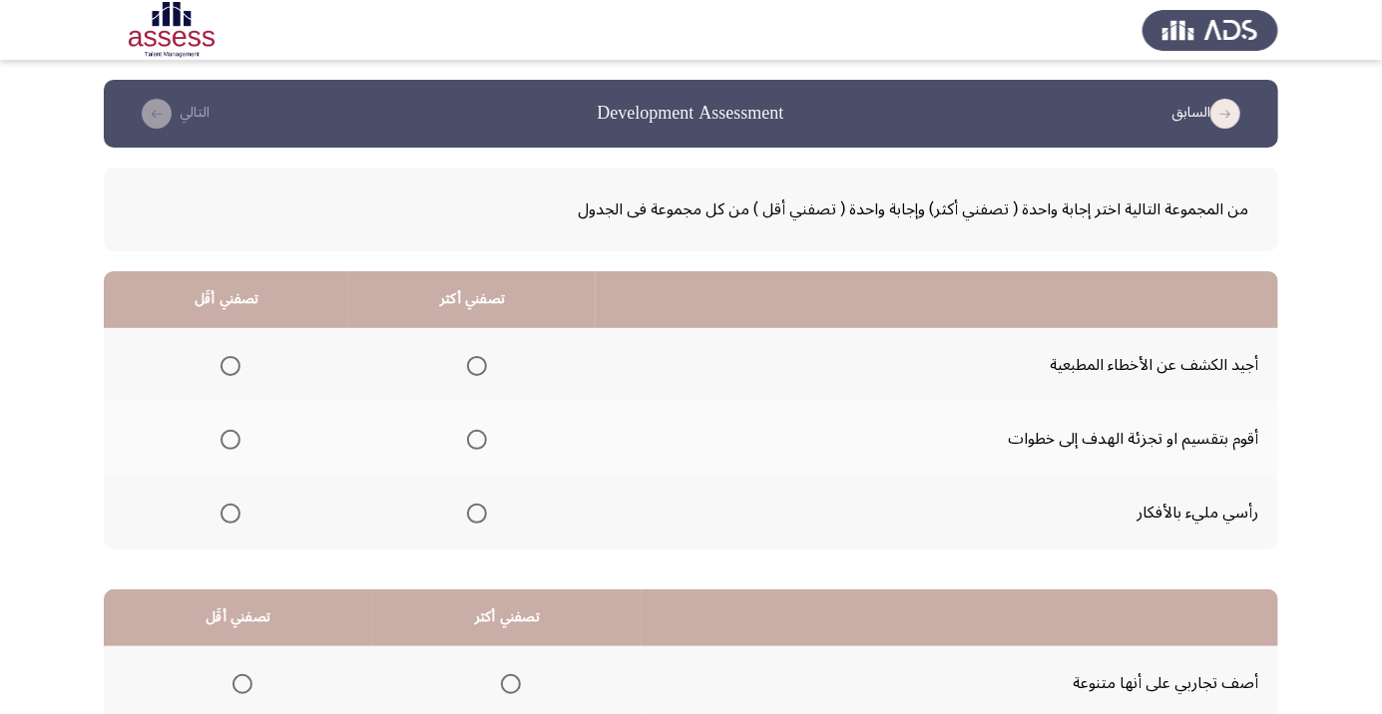
click at [477, 440] on span "Select an option" at bounding box center [477, 440] width 0 height 0
click at [477, 439] on input "Select an option" at bounding box center [477, 440] width 20 height 20
click at [230, 366] on span "Select an option" at bounding box center [230, 366] width 0 height 0
click at [230, 365] on input "Select an option" at bounding box center [230, 366] width 20 height 20
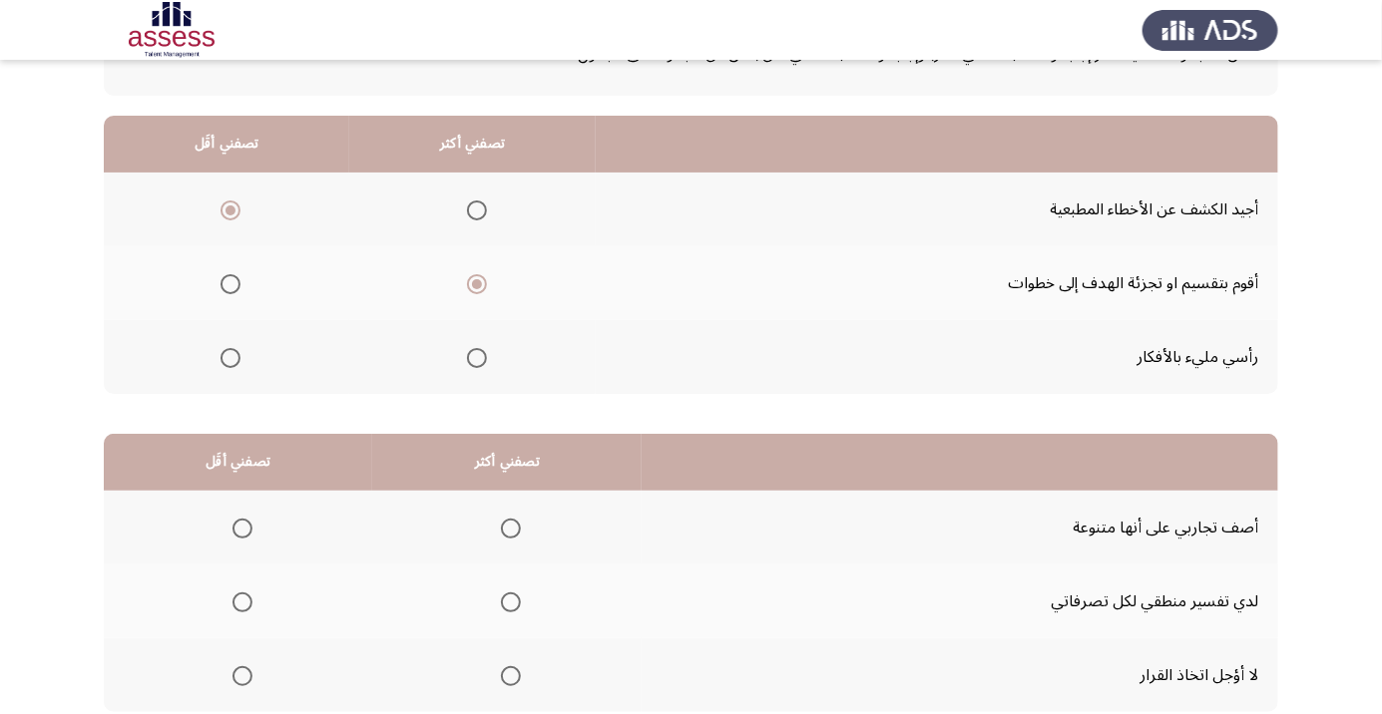
scroll to position [197, 0]
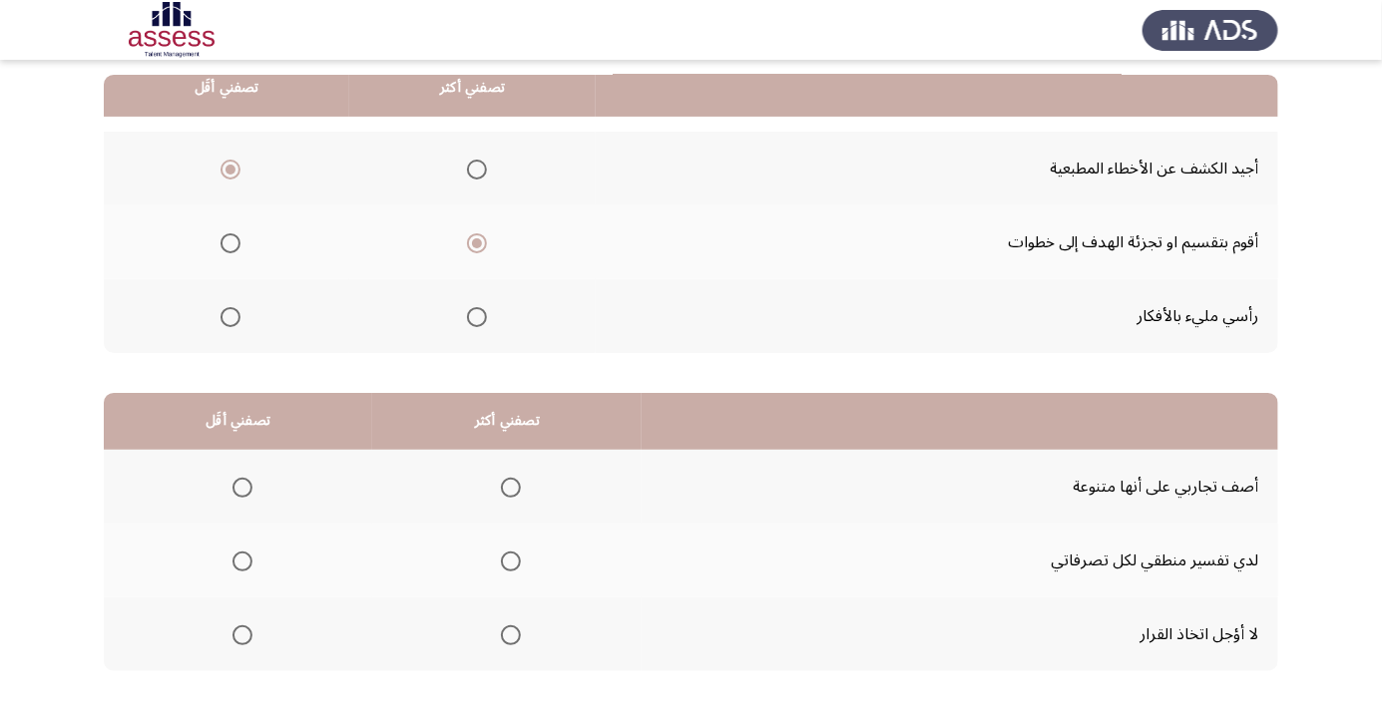
click at [242, 635] on span "Select an option" at bounding box center [242, 635] width 0 height 0
click at [242, 633] on input "Select an option" at bounding box center [242, 635] width 20 height 20
click at [511, 562] on span "Select an option" at bounding box center [511, 562] width 0 height 0
click at [515, 560] on input "Select an option" at bounding box center [511, 562] width 20 height 20
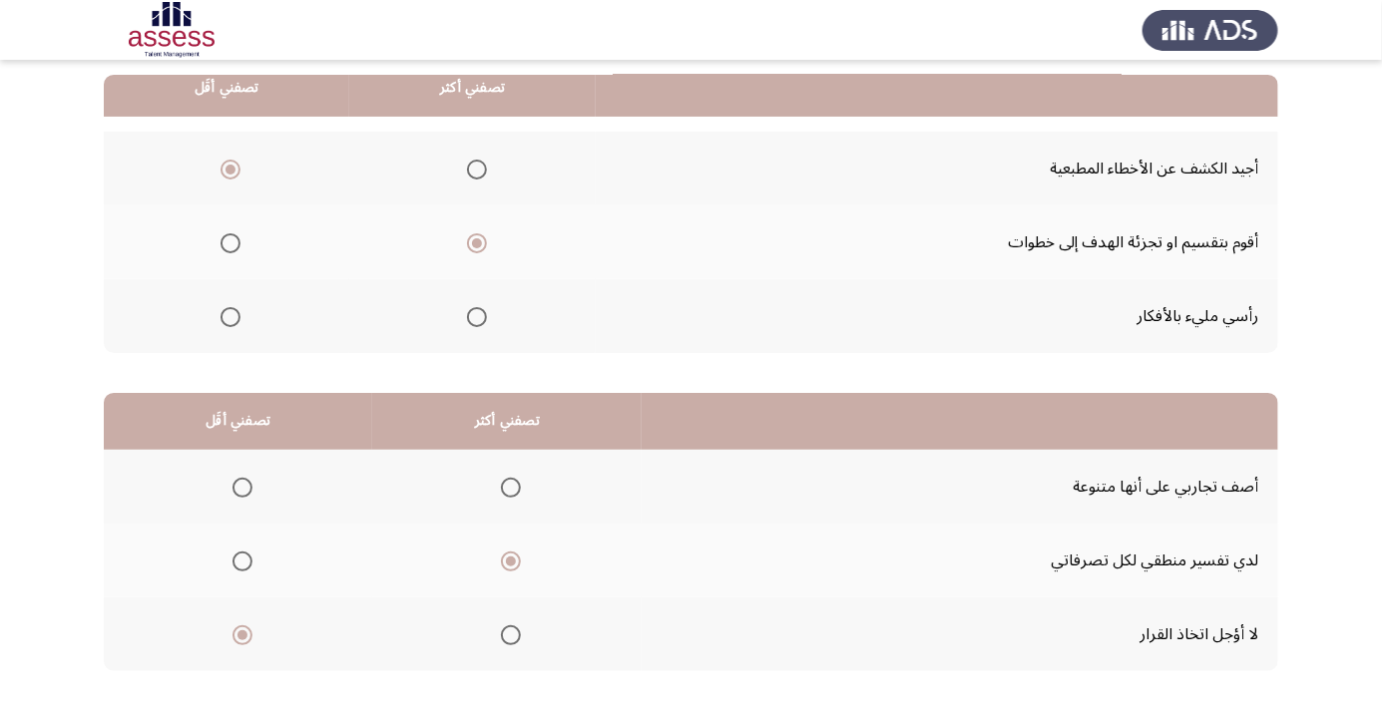
scroll to position [0, 0]
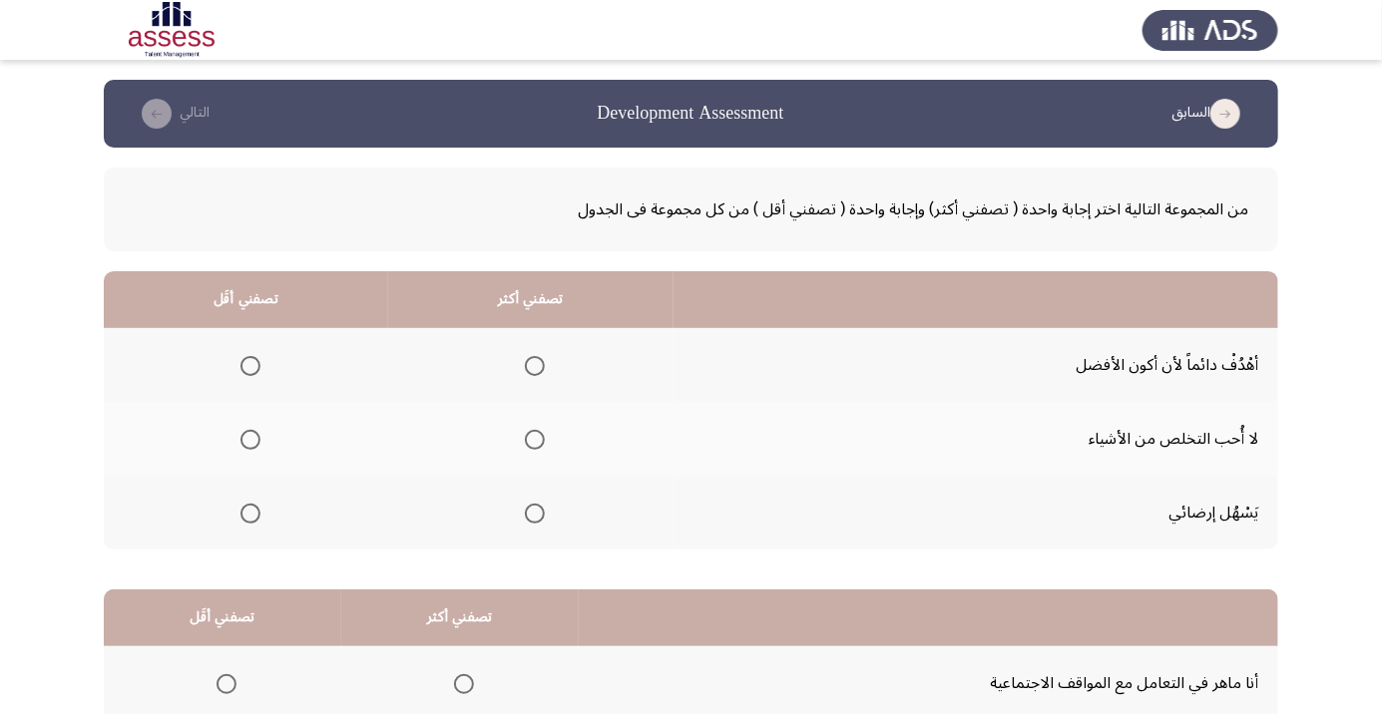
click at [535, 366] on span "Select an option" at bounding box center [535, 366] width 0 height 0
click at [537, 365] on input "Select an option" at bounding box center [535, 366] width 20 height 20
click at [255, 517] on span "Select an option" at bounding box center [250, 514] width 20 height 20
click at [255, 517] on input "Select an option" at bounding box center [250, 514] width 20 height 20
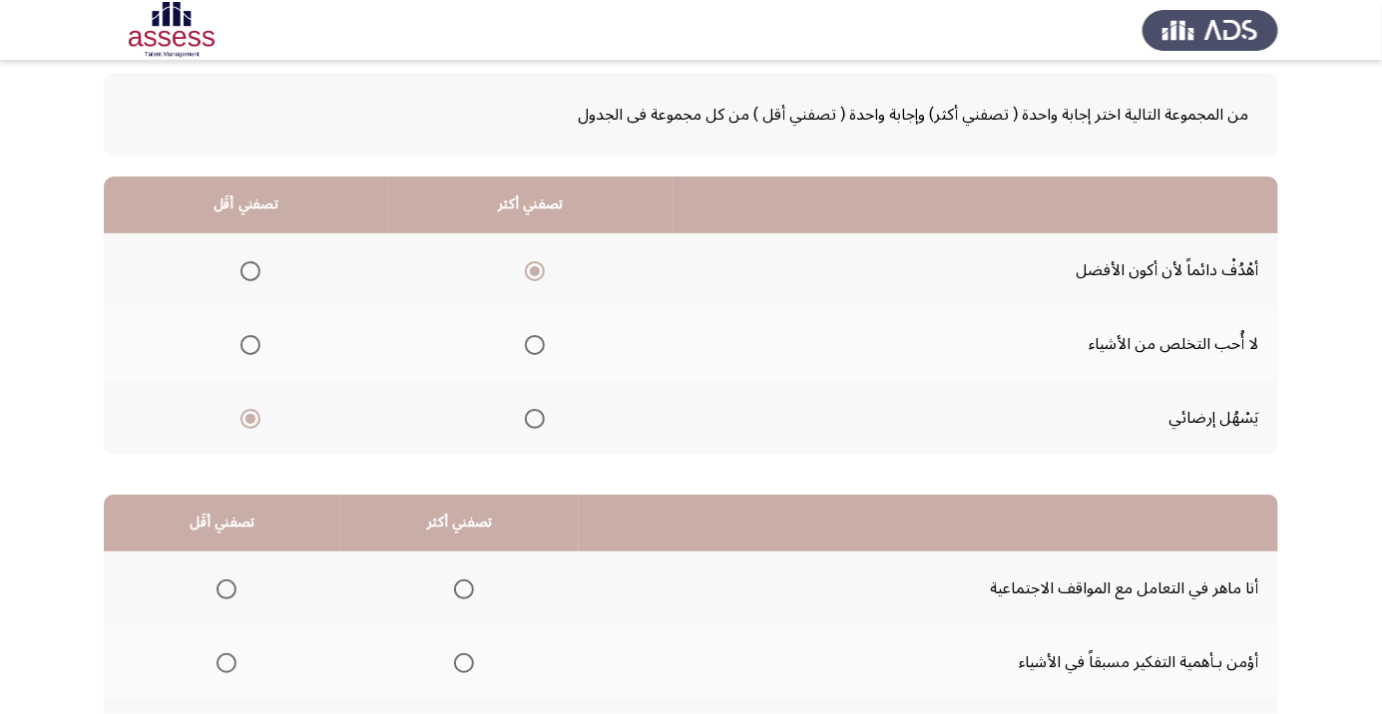
scroll to position [197, 0]
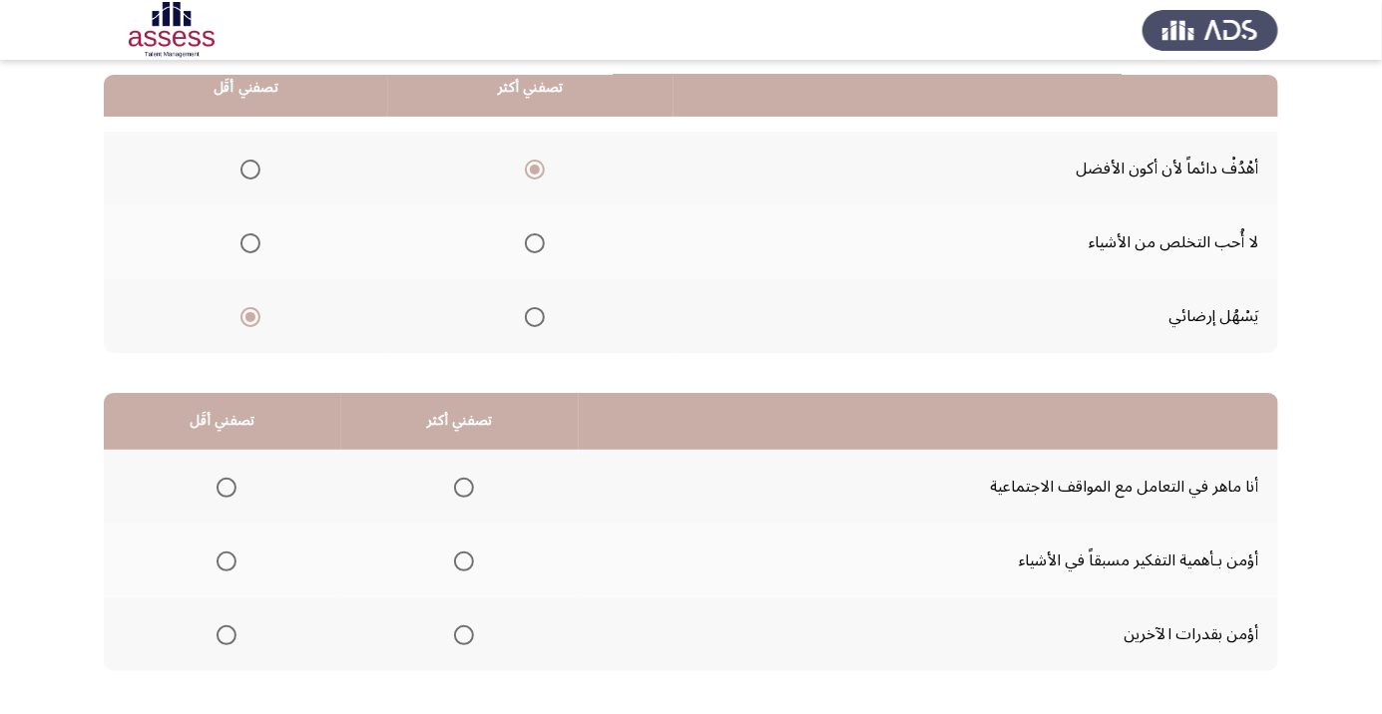
click at [464, 488] on span "Select an option" at bounding box center [464, 488] width 0 height 0
click at [465, 486] on input "Select an option" at bounding box center [464, 488] width 20 height 20
click at [226, 635] on span "Select an option" at bounding box center [226, 635] width 0 height 0
click at [226, 633] on input "Select an option" at bounding box center [226, 635] width 20 height 20
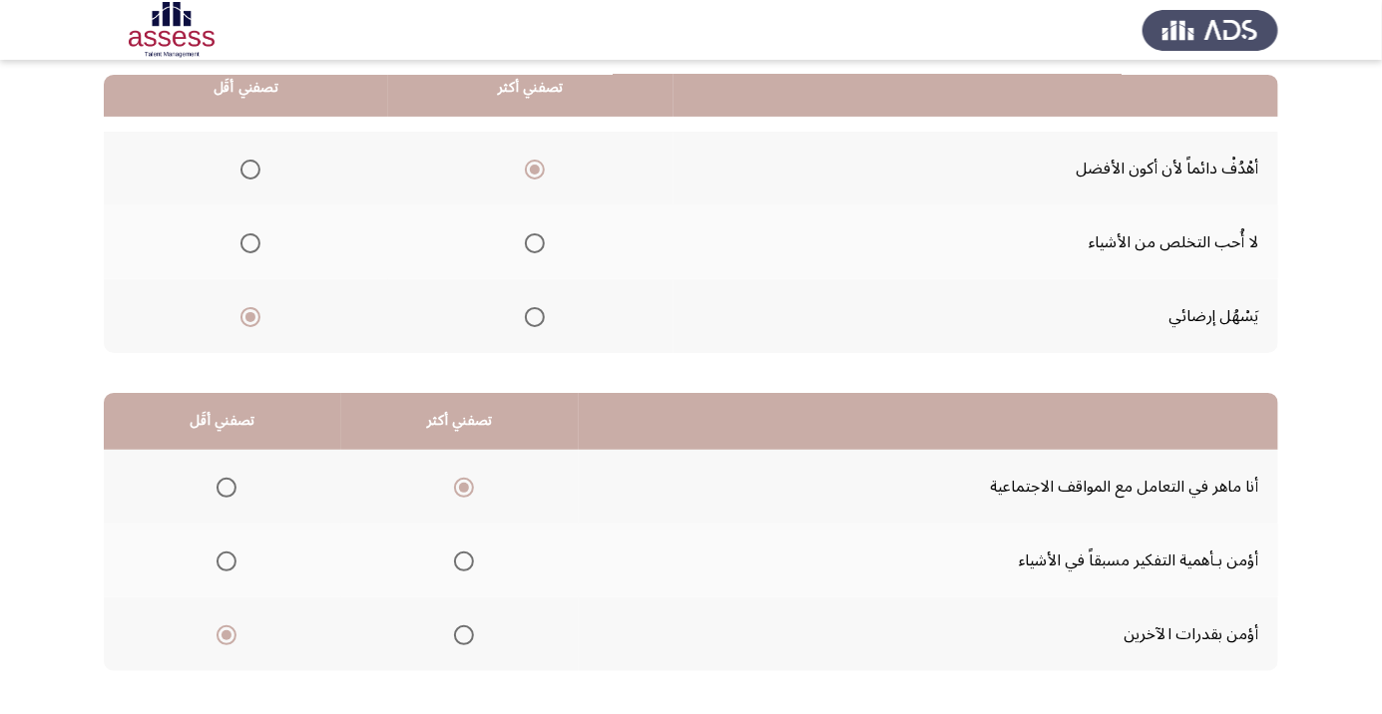
scroll to position [0, 0]
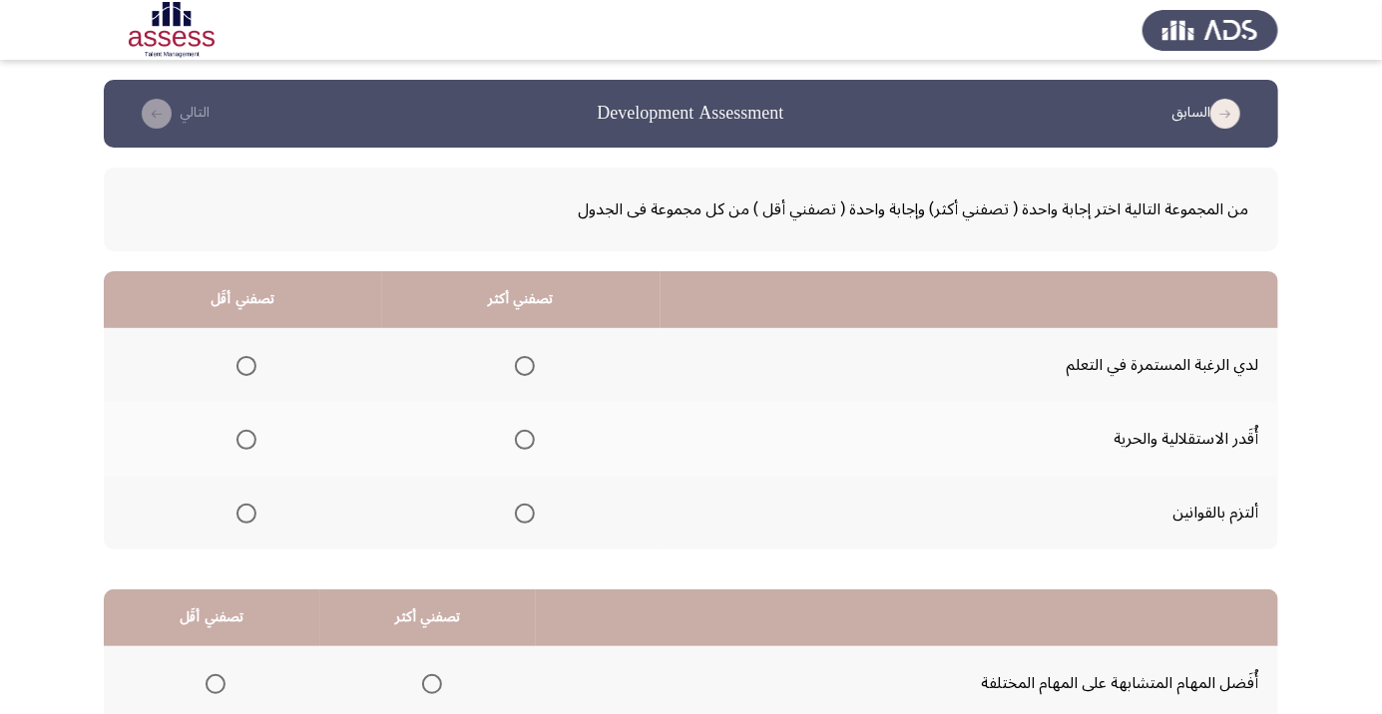
click at [525, 366] on span "Select an option" at bounding box center [525, 366] width 0 height 0
click at [527, 365] on input "Select an option" at bounding box center [525, 366] width 20 height 20
click at [246, 439] on span "Select an option" at bounding box center [246, 440] width 20 height 20
click at [246, 439] on input "Select an option" at bounding box center [246, 440] width 20 height 20
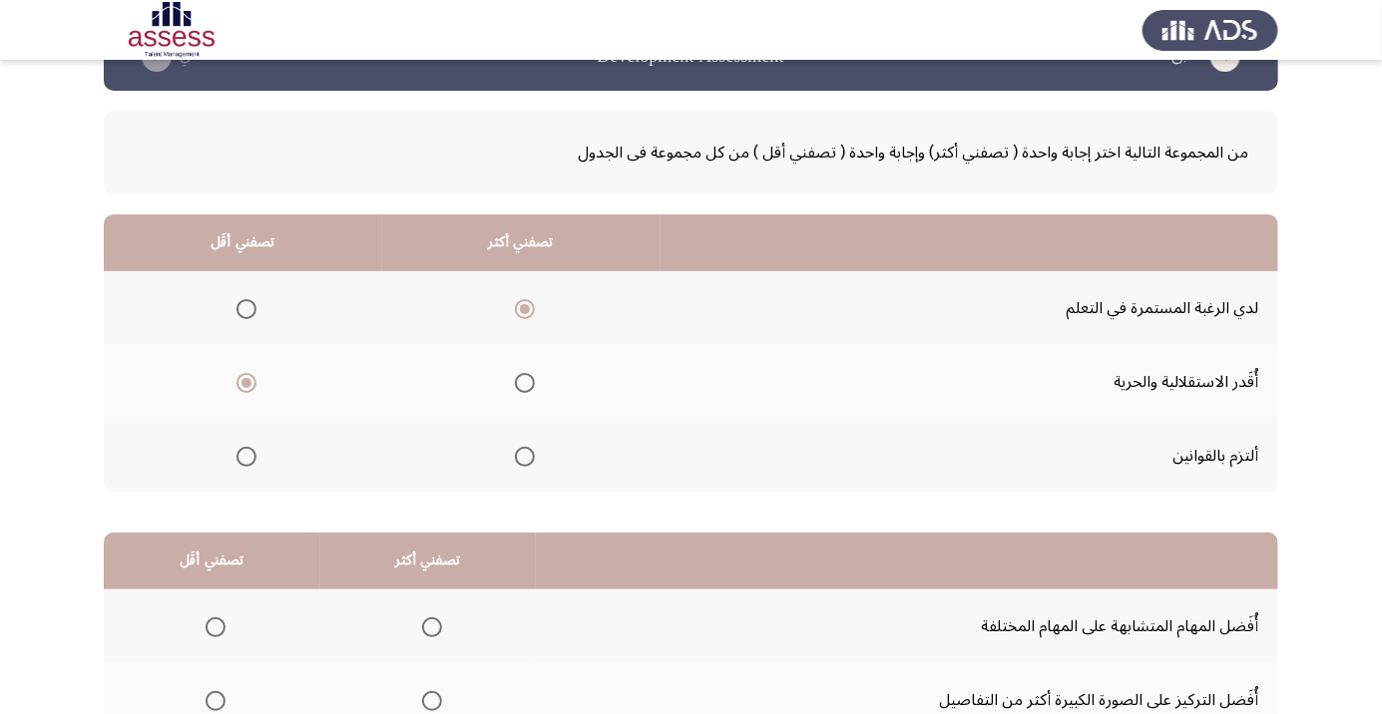
scroll to position [197, 0]
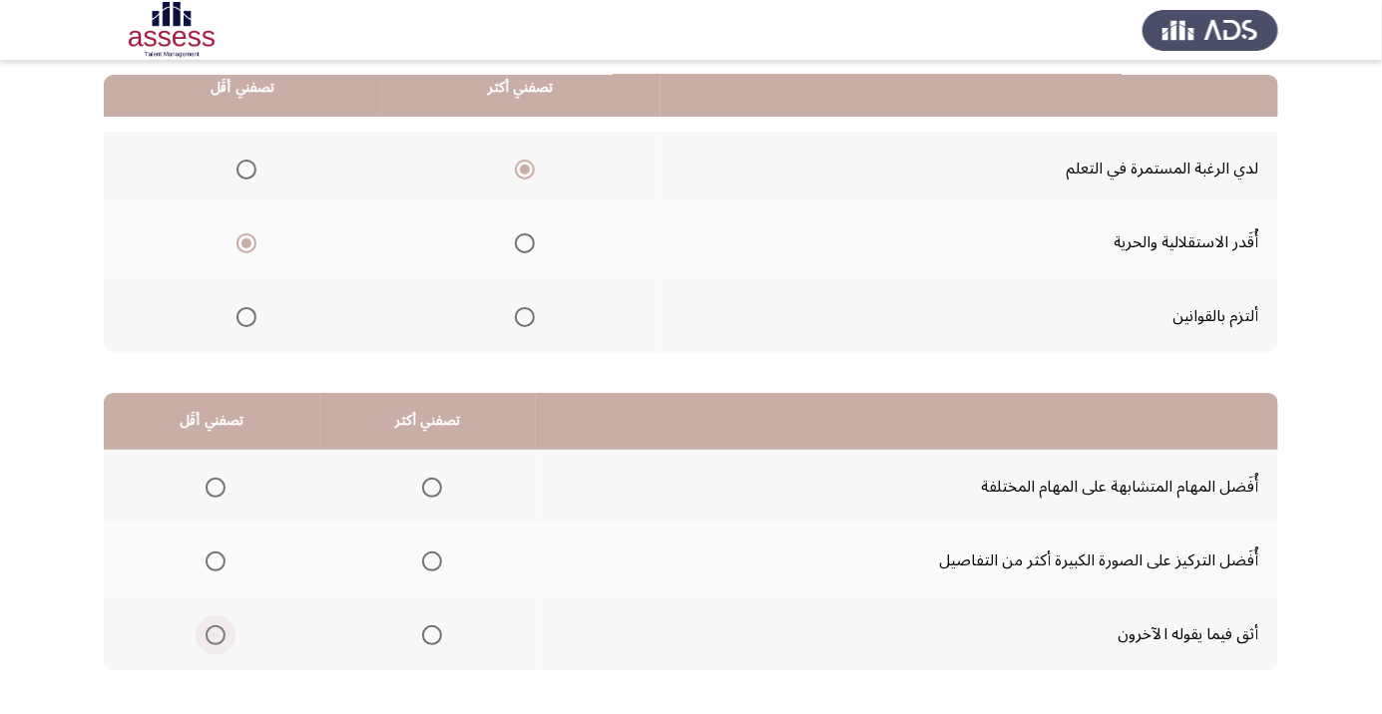
click at [215, 635] on span "Select an option" at bounding box center [215, 635] width 0 height 0
click at [215, 633] on input "Select an option" at bounding box center [215, 635] width 20 height 20
click at [440, 558] on span "Select an option" at bounding box center [432, 562] width 20 height 20
click at [440, 558] on input "Select an option" at bounding box center [432, 562] width 20 height 20
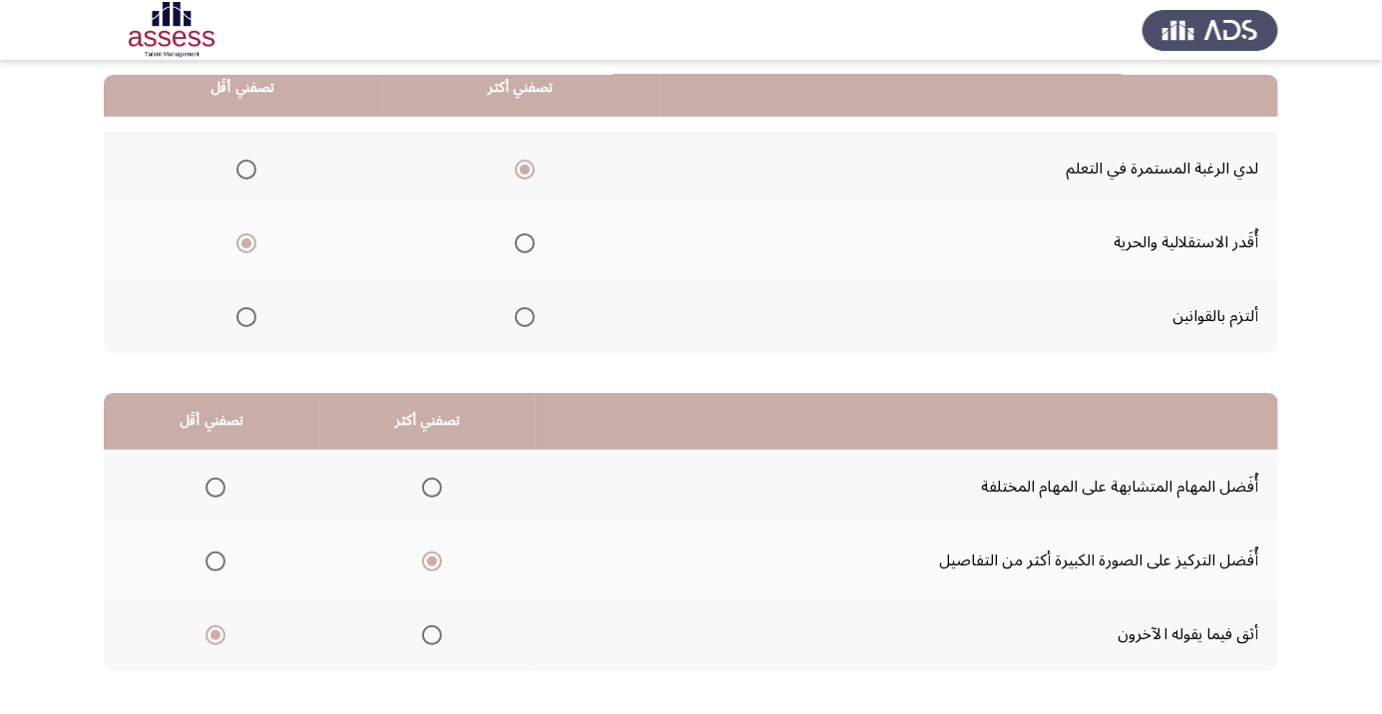
scroll to position [0, 0]
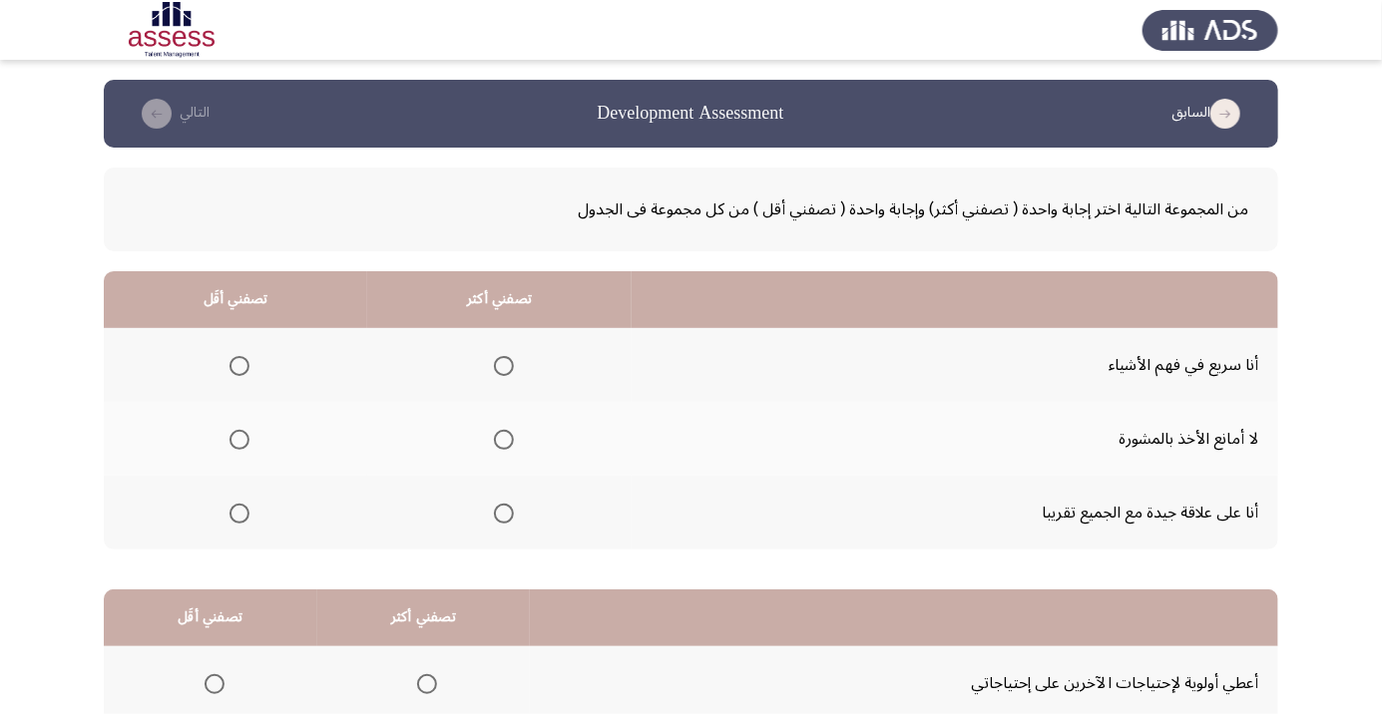
click at [508, 365] on span "Select an option" at bounding box center [504, 366] width 20 height 20
click at [508, 365] on input "Select an option" at bounding box center [504, 366] width 20 height 20
click at [508, 365] on span "Select an option" at bounding box center [504, 366] width 20 height 20
click at [508, 365] on input "Select an option" at bounding box center [504, 366] width 20 height 20
click at [511, 515] on span "Select an option" at bounding box center [504, 514] width 20 height 20
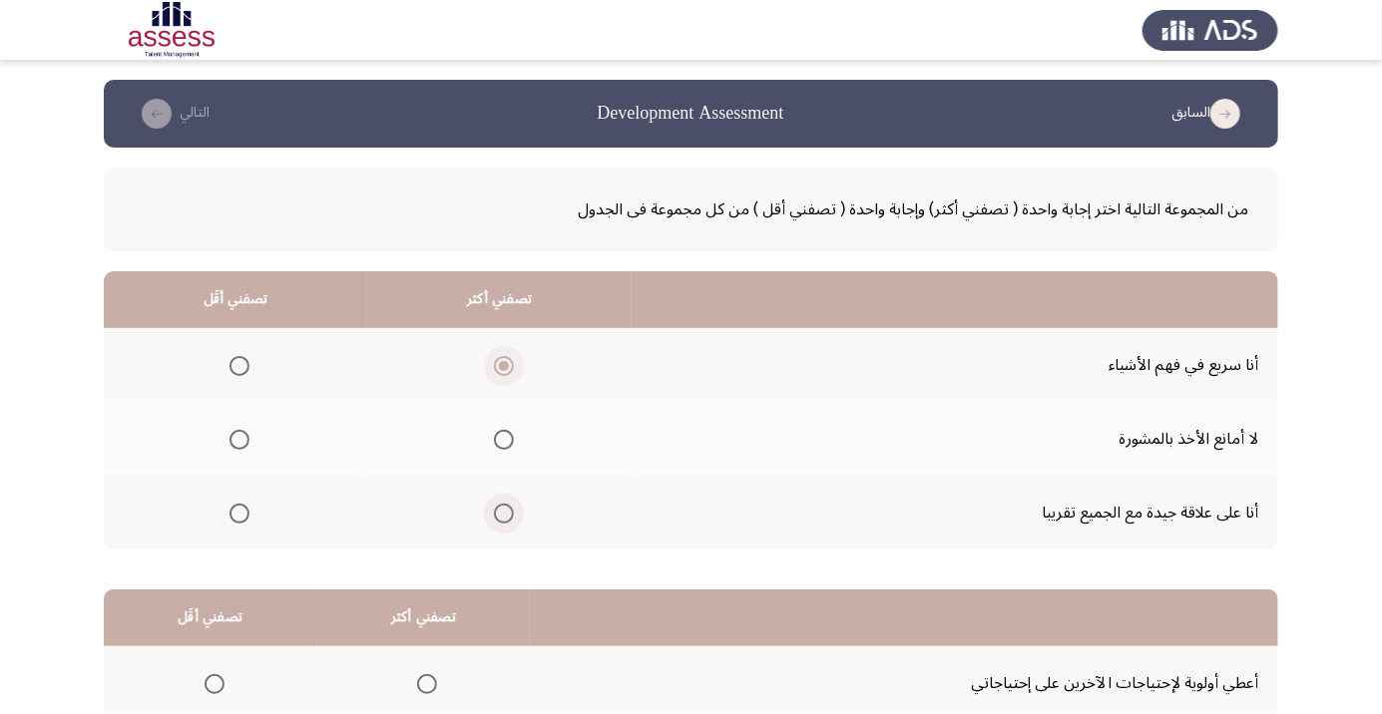
click at [511, 515] on input "Select an option" at bounding box center [504, 514] width 20 height 20
click at [239, 440] on span "Select an option" at bounding box center [239, 440] width 0 height 0
click at [238, 439] on input "Select an option" at bounding box center [239, 440] width 20 height 20
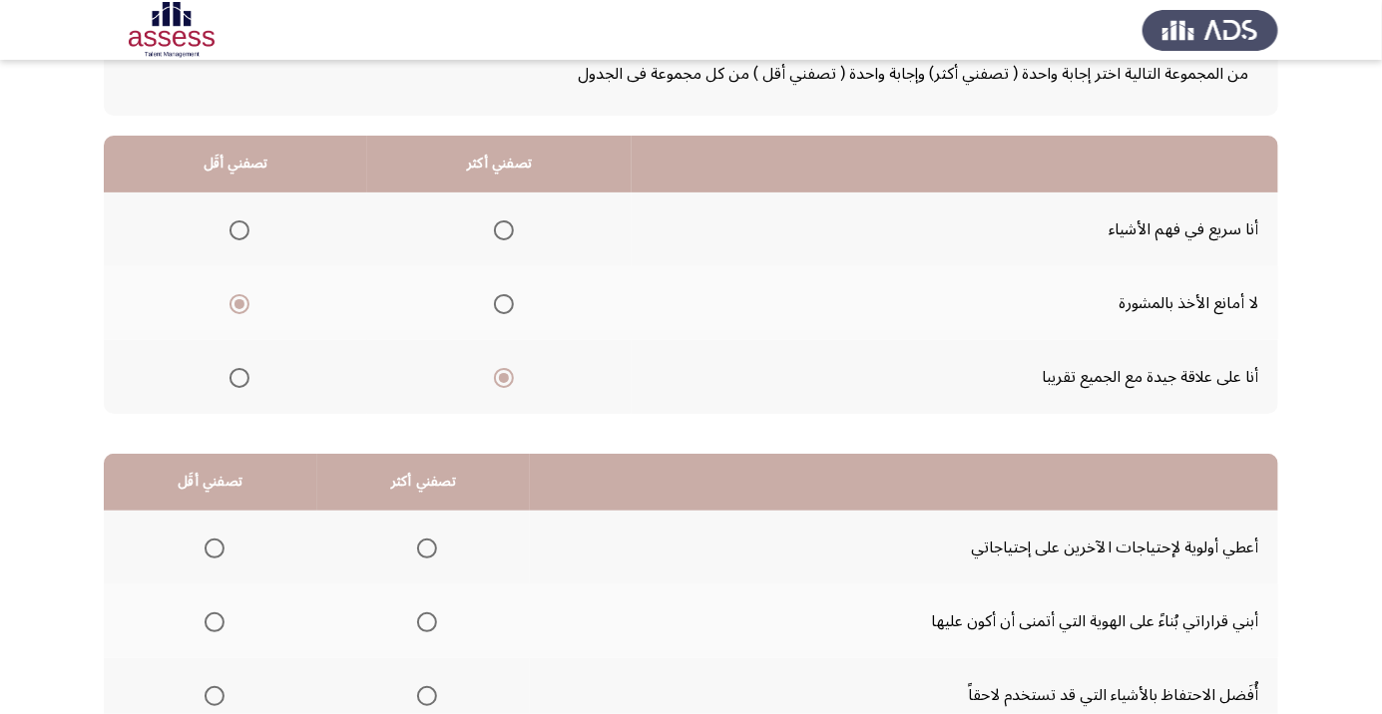
scroll to position [197, 0]
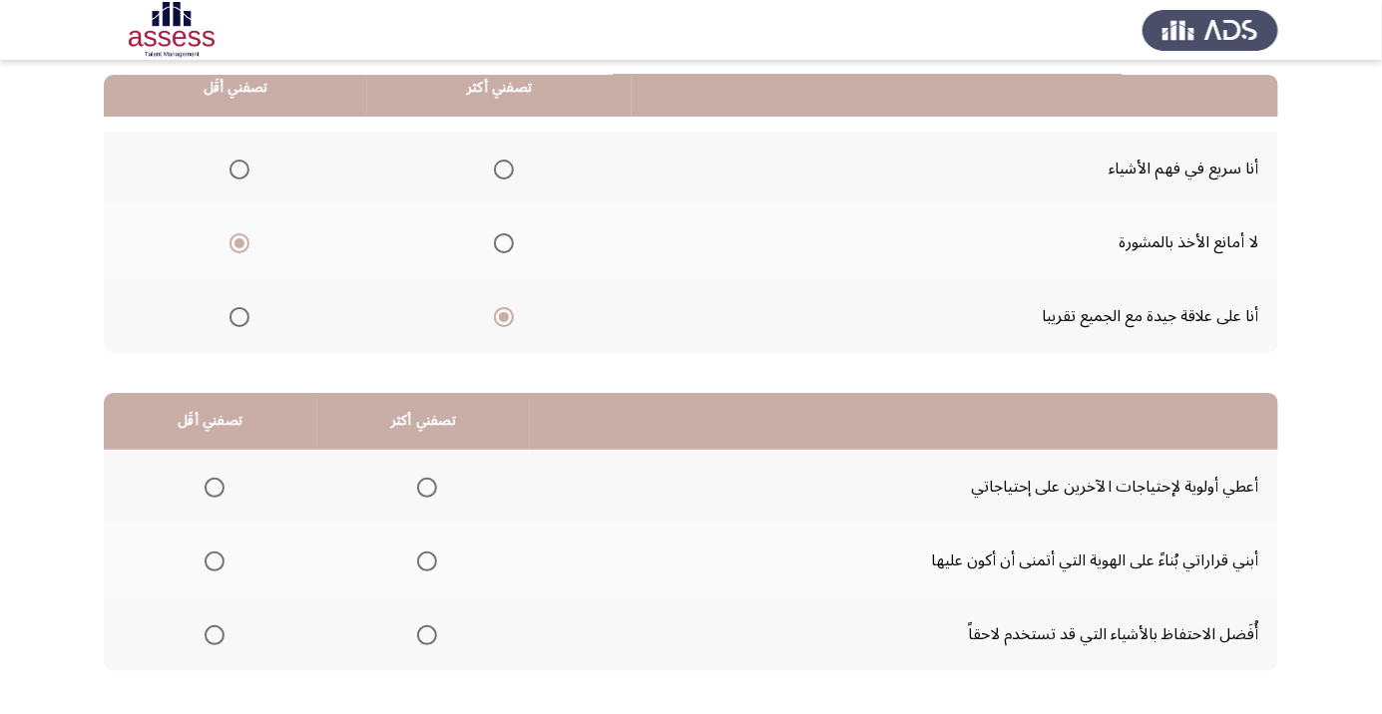
click at [214, 633] on span "Select an option" at bounding box center [214, 635] width 20 height 20
click at [214, 633] on input "Select an option" at bounding box center [214, 635] width 20 height 20
click at [419, 564] on span "Select an option" at bounding box center [427, 562] width 20 height 20
click at [419, 564] on input "Select an option" at bounding box center [427, 562] width 20 height 20
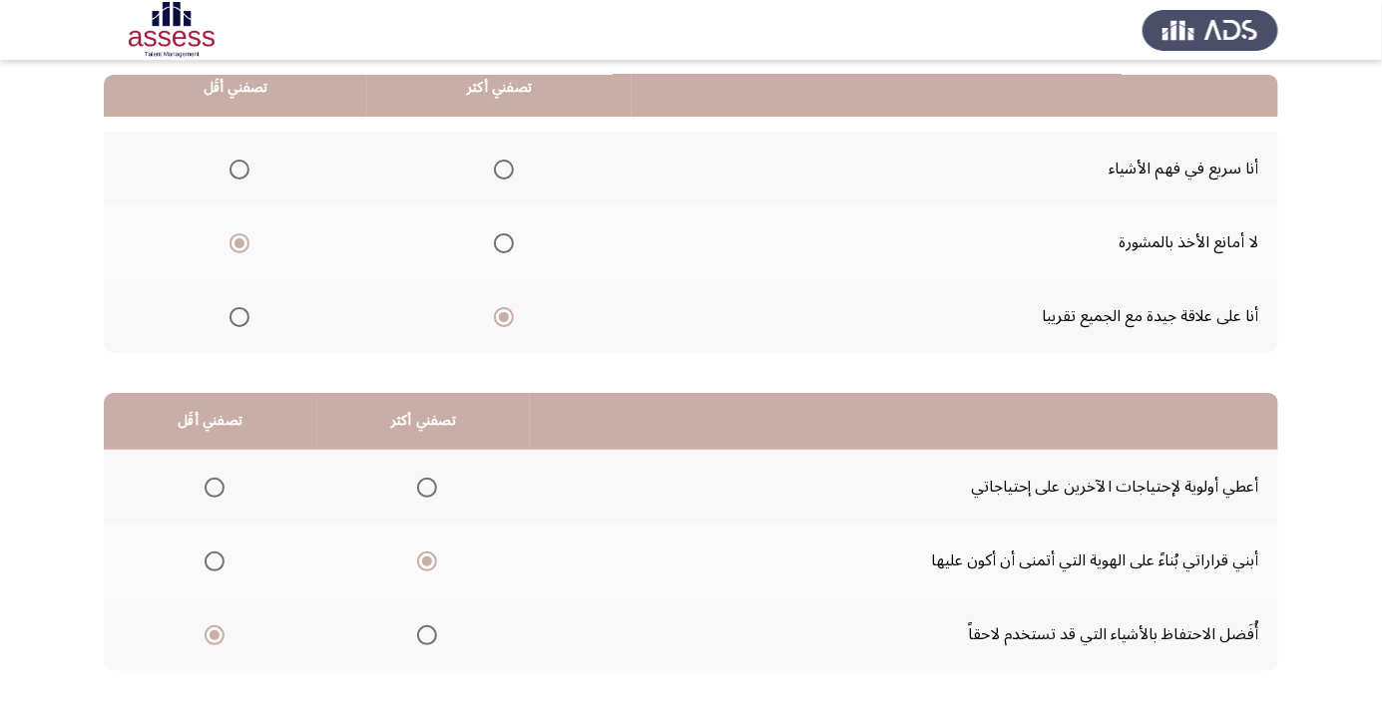
scroll to position [0, 0]
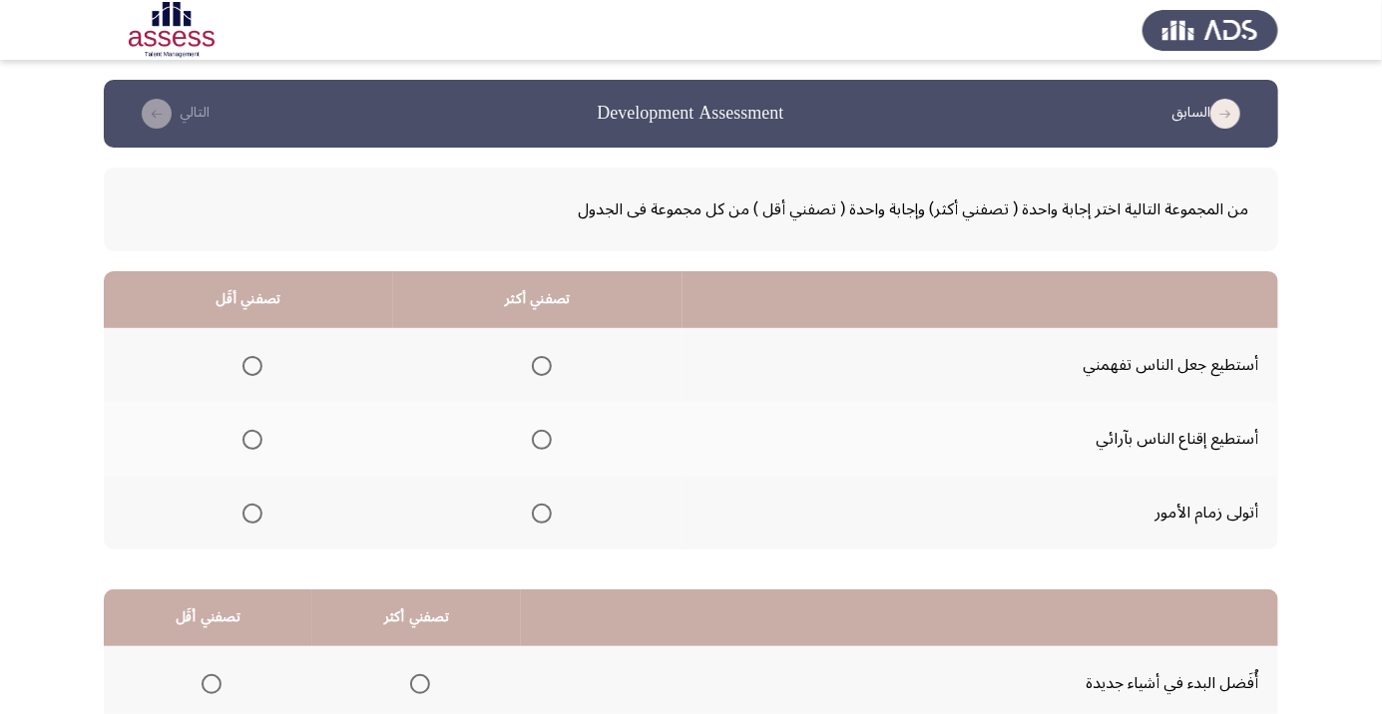
click at [542, 440] on span "Select an option" at bounding box center [542, 440] width 0 height 0
click at [543, 439] on input "Select an option" at bounding box center [542, 440] width 20 height 20
click at [542, 514] on span "Select an option" at bounding box center [542, 514] width 0 height 0
click at [543, 512] on input "Select an option" at bounding box center [542, 514] width 20 height 20
click at [551, 440] on span "Select an option" at bounding box center [542, 440] width 20 height 20
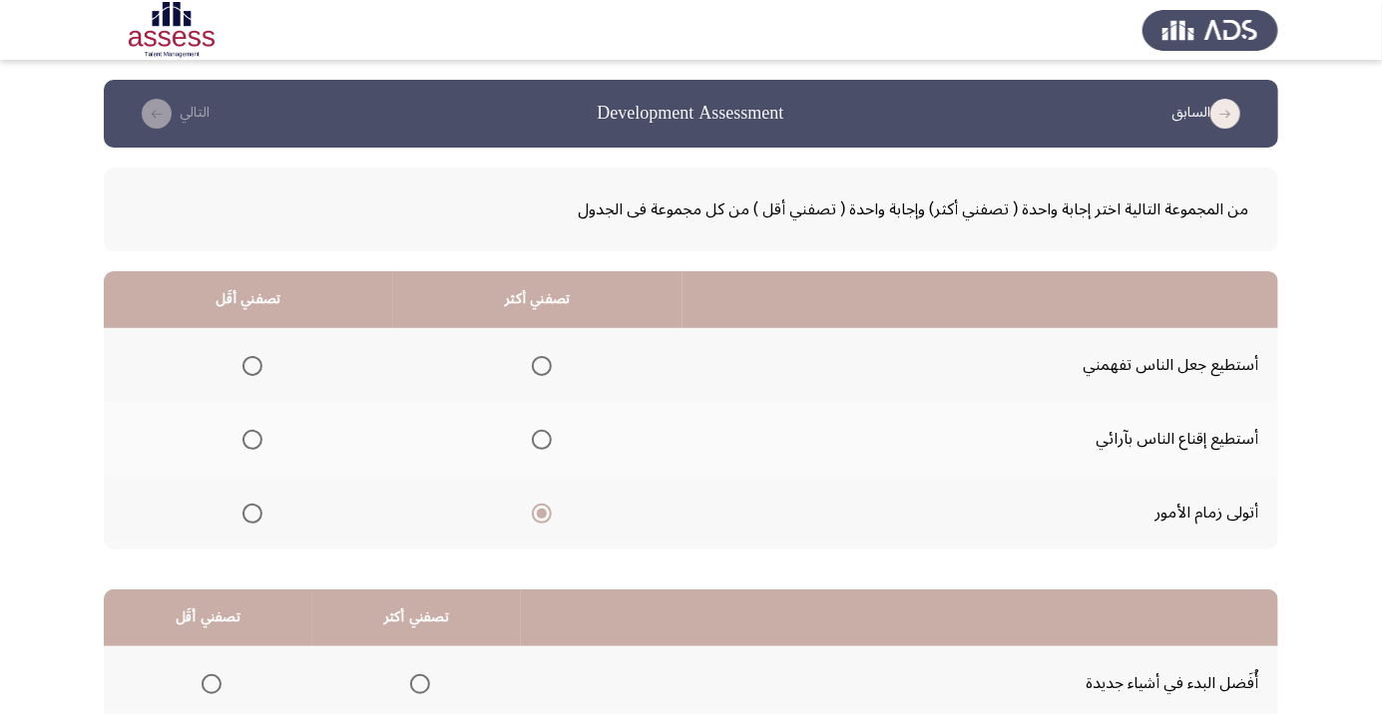
click at [551, 440] on input "Select an option" at bounding box center [542, 440] width 20 height 20
click at [272, 373] on th at bounding box center [248, 365] width 289 height 74
click at [252, 366] on span "Select an option" at bounding box center [252, 366] width 0 height 0
click at [252, 365] on input "Select an option" at bounding box center [252, 366] width 20 height 20
click at [542, 366] on span "Select an option" at bounding box center [542, 366] width 0 height 0
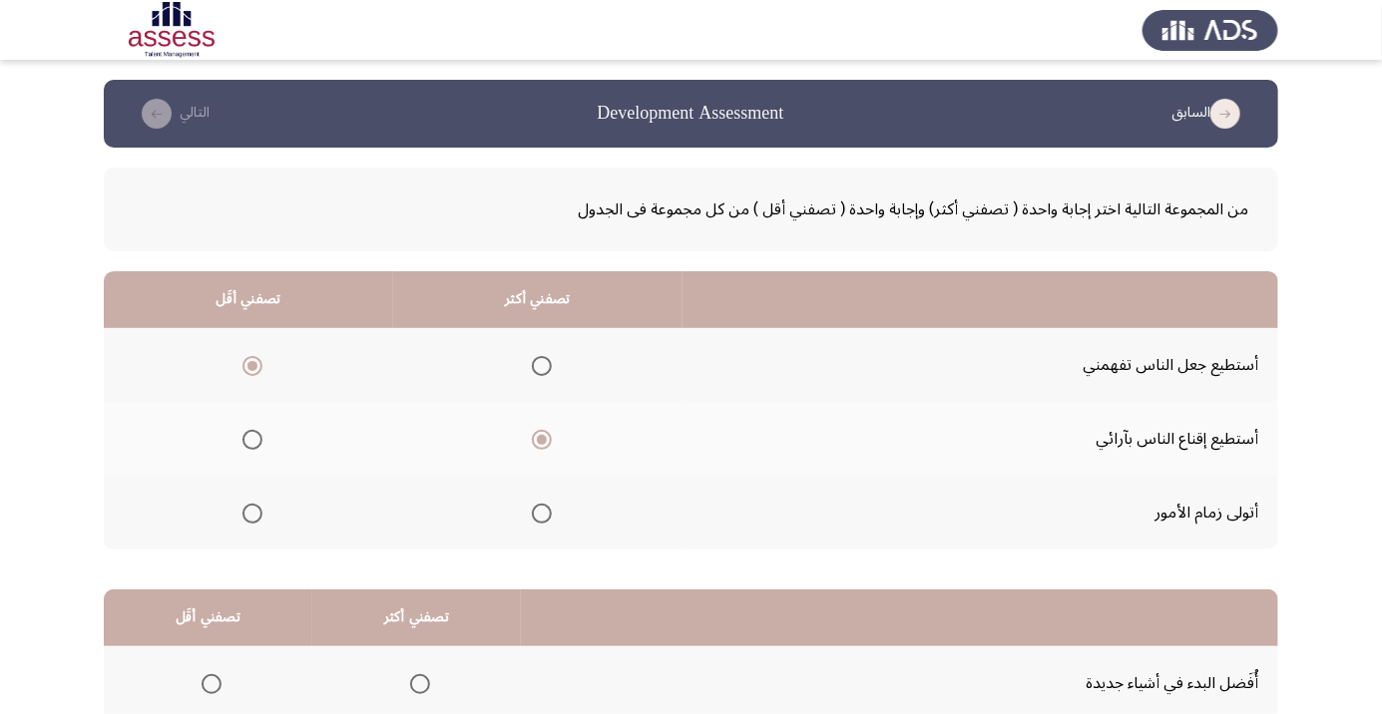
click at [543, 365] on input "Select an option" at bounding box center [542, 366] width 20 height 20
click at [542, 514] on span "Select an option" at bounding box center [542, 514] width 0 height 0
click at [543, 512] on input "Select an option" at bounding box center [542, 514] width 20 height 20
click at [257, 361] on span "Select an option" at bounding box center [252, 366] width 20 height 20
click at [257, 361] on input "Select an option" at bounding box center [252, 366] width 20 height 20
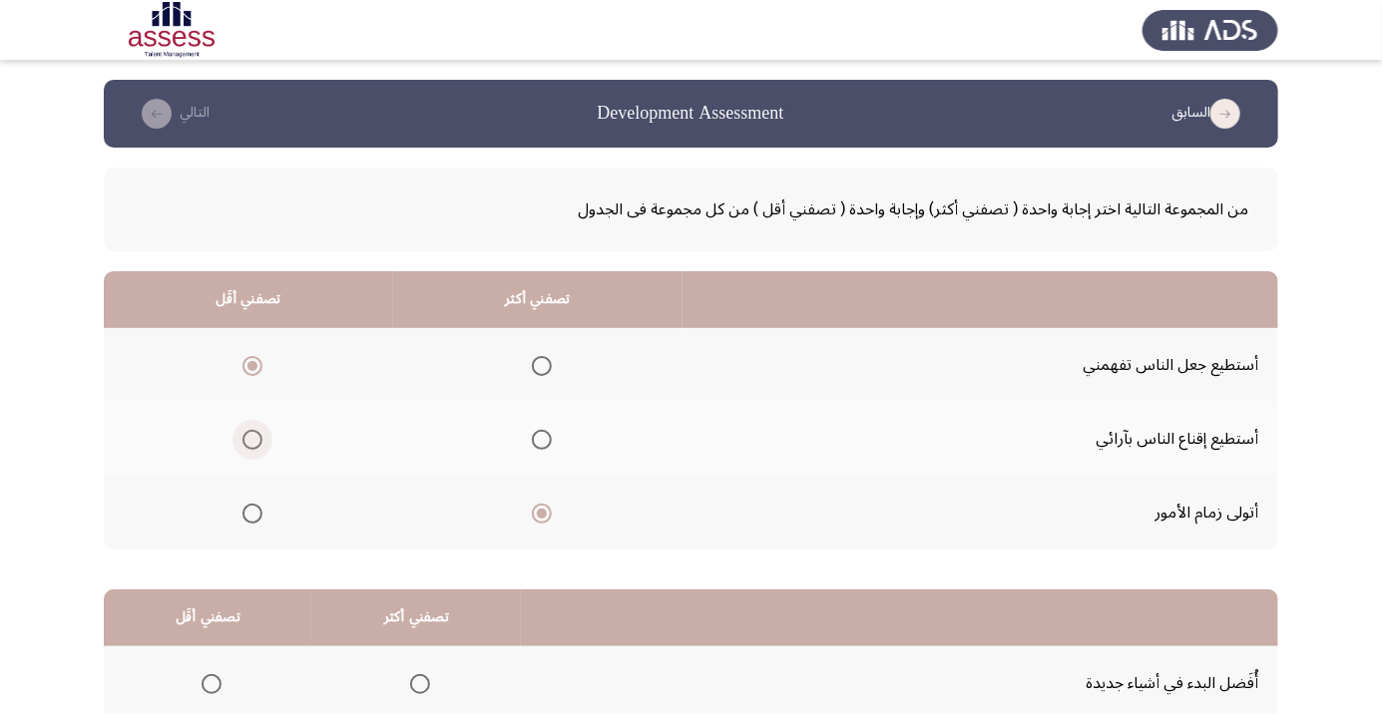
click at [252, 440] on span "Select an option" at bounding box center [252, 440] width 0 height 0
click at [252, 439] on input "Select an option" at bounding box center [252, 440] width 20 height 20
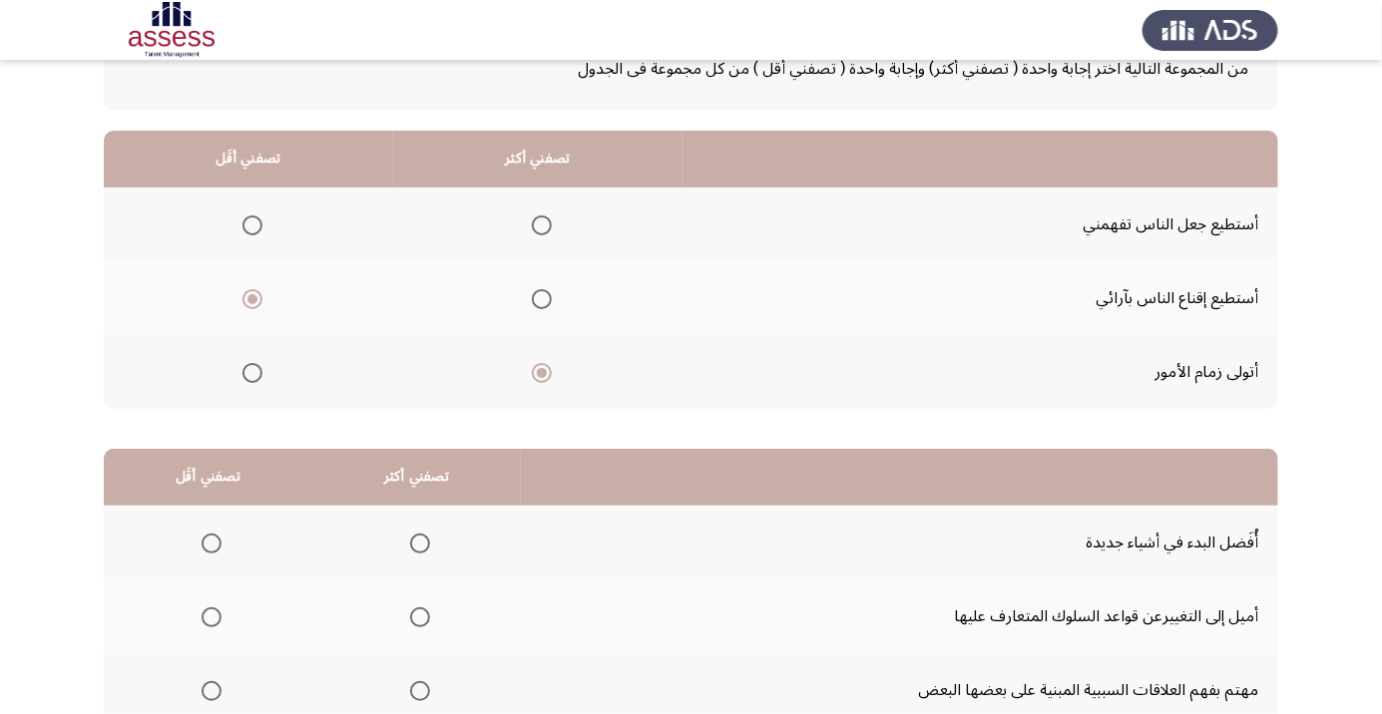
scroll to position [197, 0]
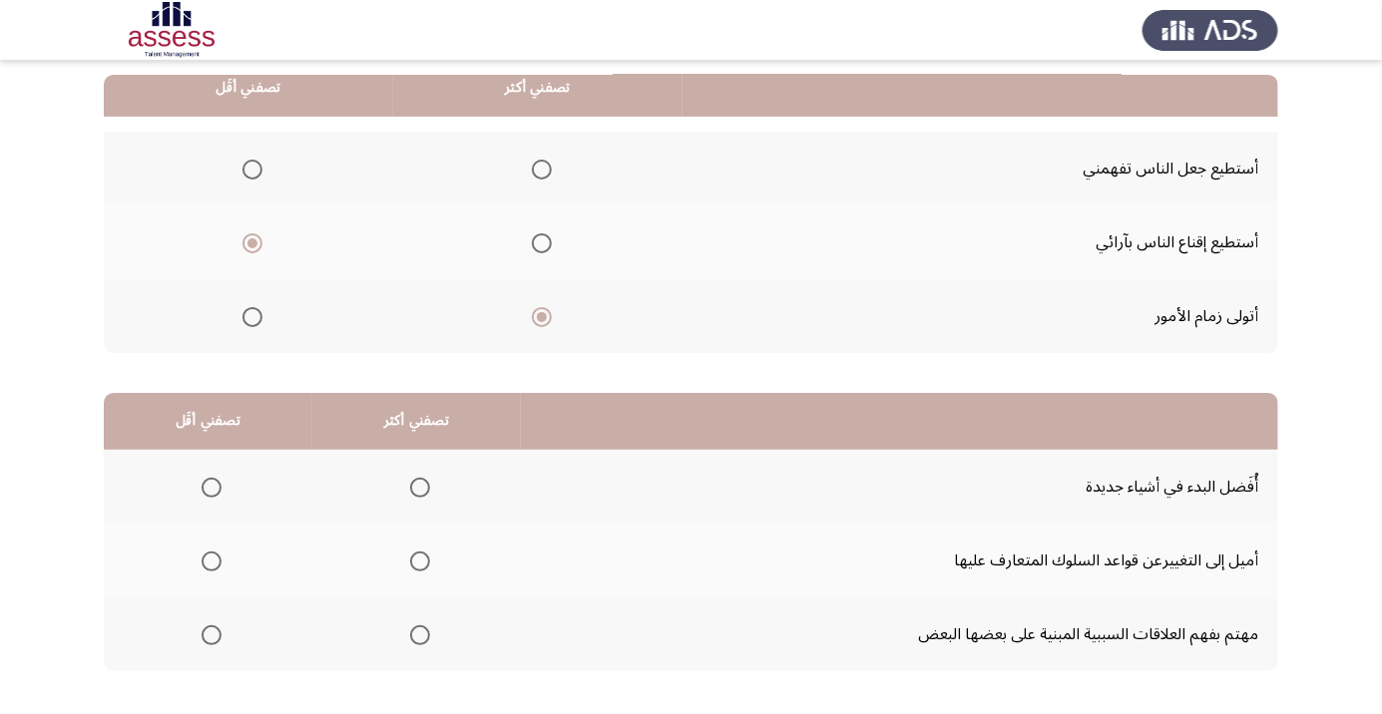
click at [223, 507] on th at bounding box center [208, 487] width 208 height 74
click at [211, 488] on span "Select an option" at bounding box center [211, 488] width 0 height 0
click at [211, 486] on input "Select an option" at bounding box center [211, 488] width 20 height 20
click at [205, 564] on span "Select an option" at bounding box center [211, 562] width 20 height 20
click at [205, 564] on input "Select an option" at bounding box center [211, 562] width 20 height 20
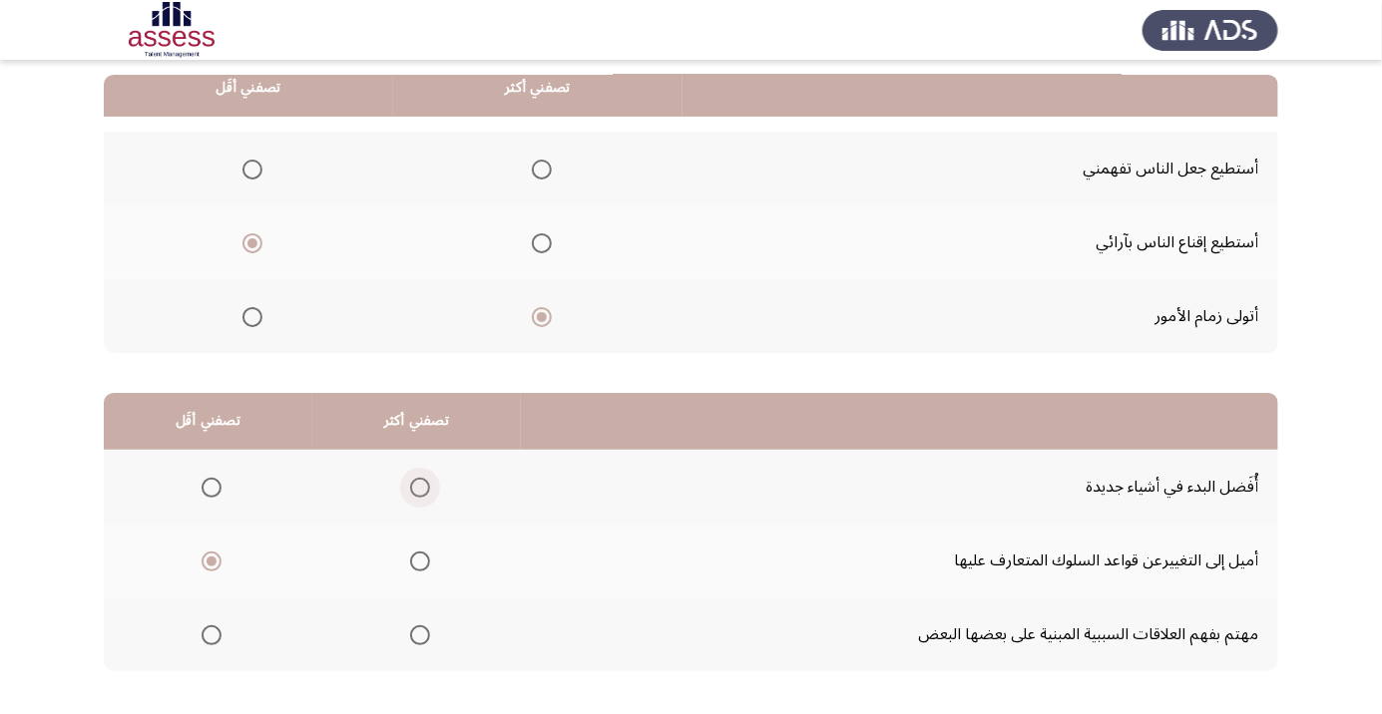
click at [420, 488] on span "Select an option" at bounding box center [420, 488] width 0 height 0
click at [420, 486] on input "Select an option" at bounding box center [420, 488] width 20 height 20
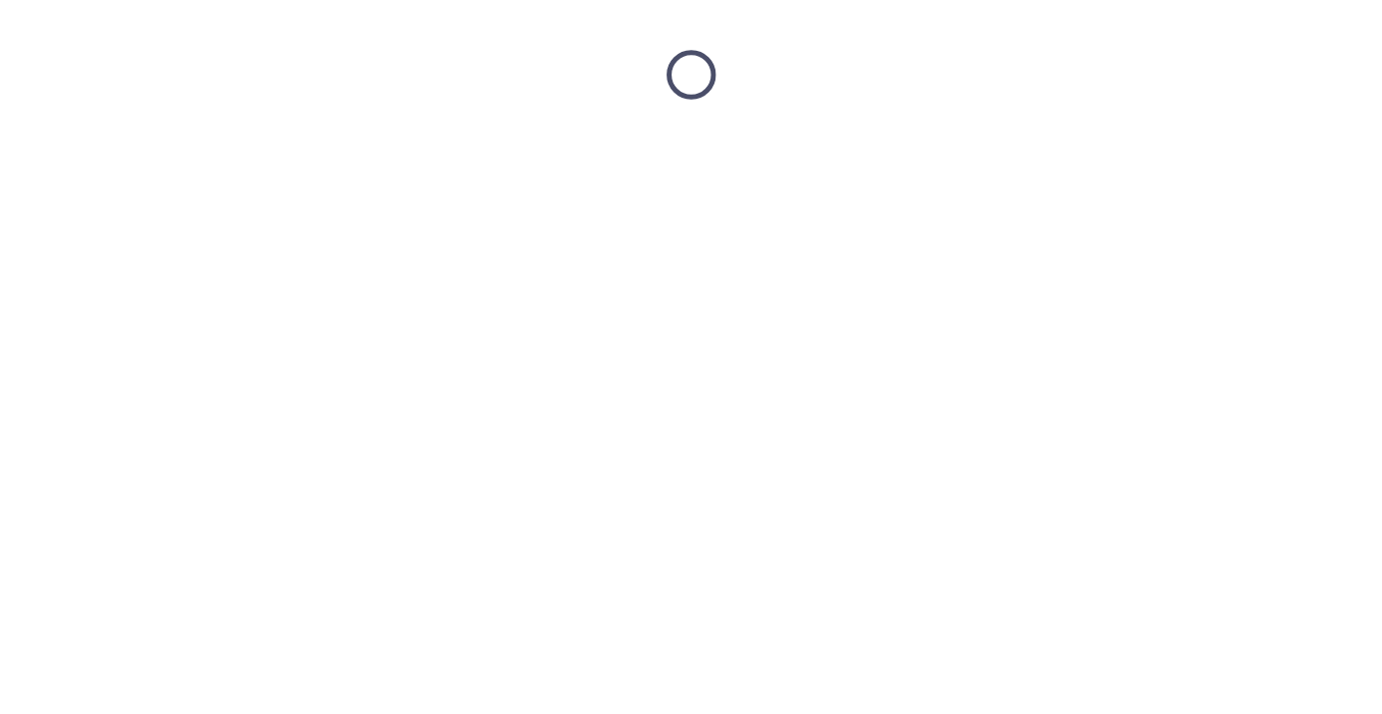
scroll to position [0, 0]
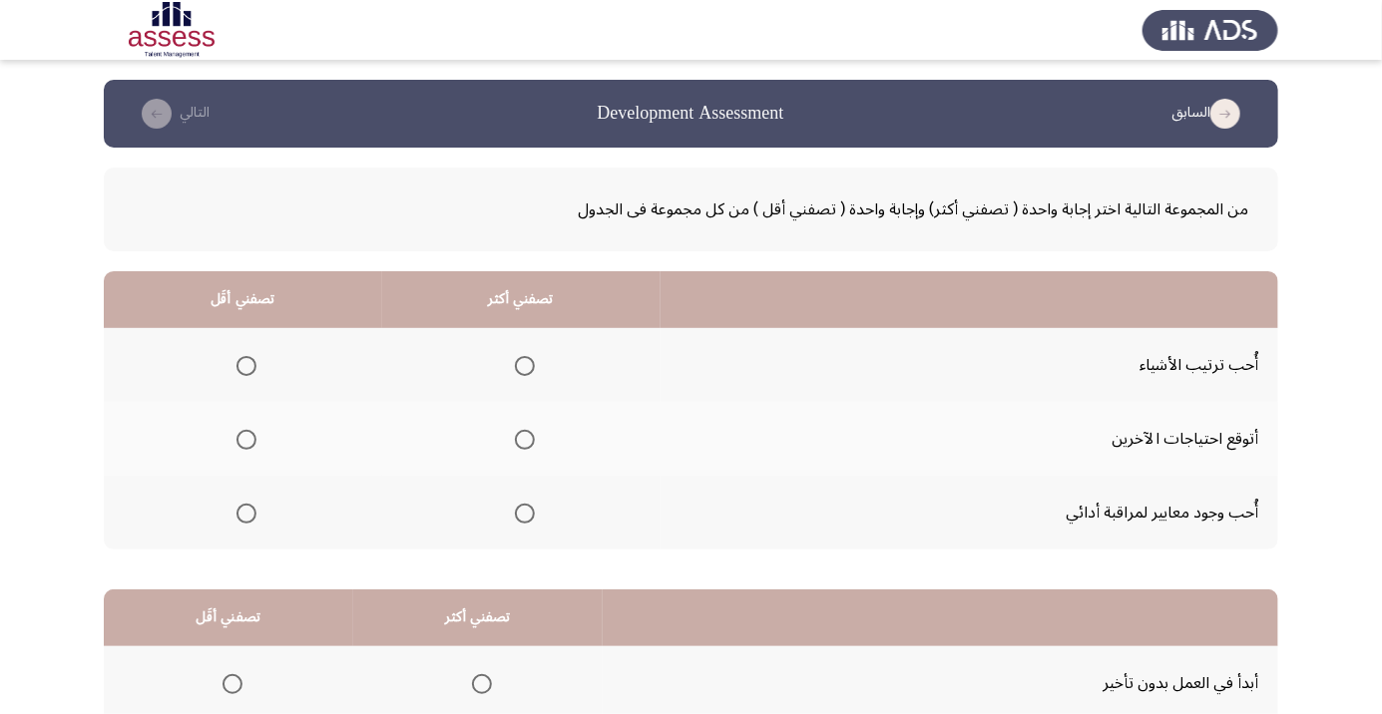
click at [525, 514] on span "Select an option" at bounding box center [525, 514] width 0 height 0
click at [525, 512] on input "Select an option" at bounding box center [525, 514] width 20 height 20
click at [246, 440] on span "Select an option" at bounding box center [246, 440] width 0 height 0
click at [246, 439] on input "Select an option" at bounding box center [246, 440] width 20 height 20
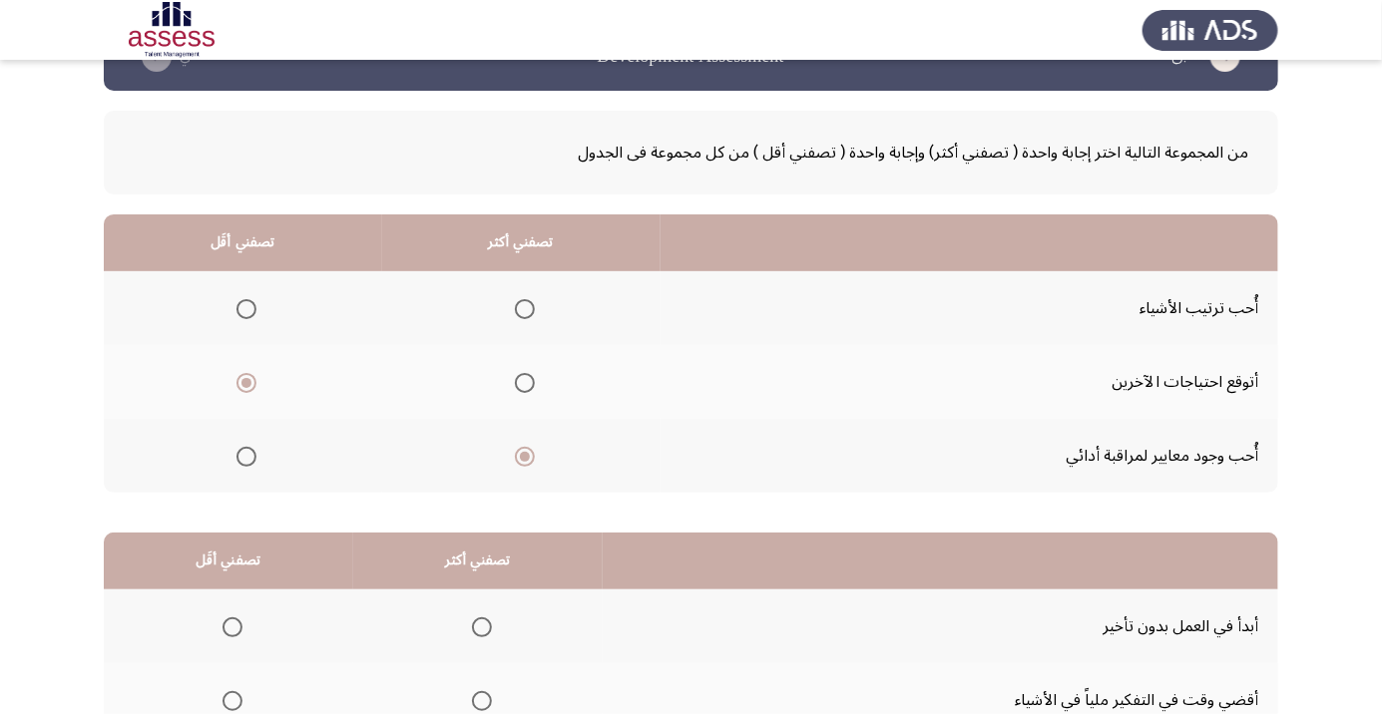
scroll to position [197, 0]
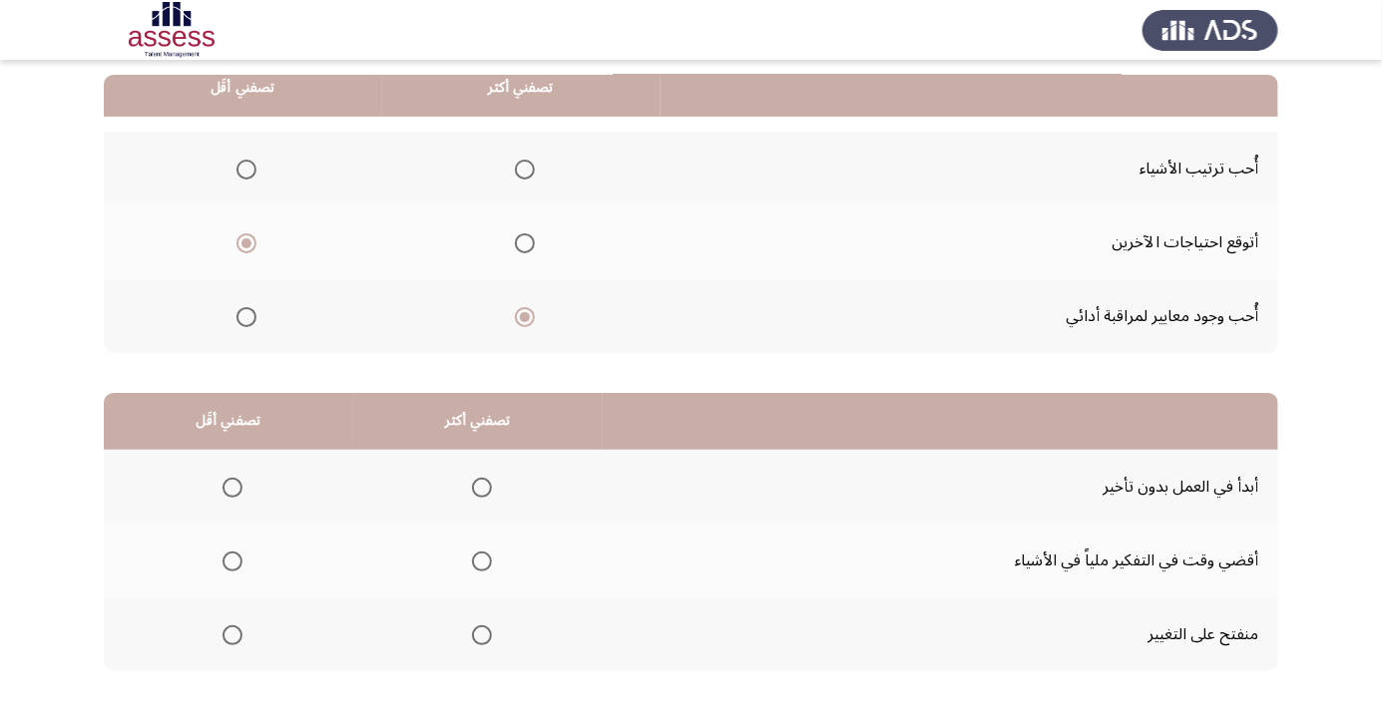
click at [482, 488] on span "Select an option" at bounding box center [482, 488] width 0 height 0
click at [483, 486] on input "Select an option" at bounding box center [482, 488] width 20 height 20
click at [239, 563] on span "Select an option" at bounding box center [232, 562] width 20 height 20
click at [239, 563] on input "Select an option" at bounding box center [232, 562] width 20 height 20
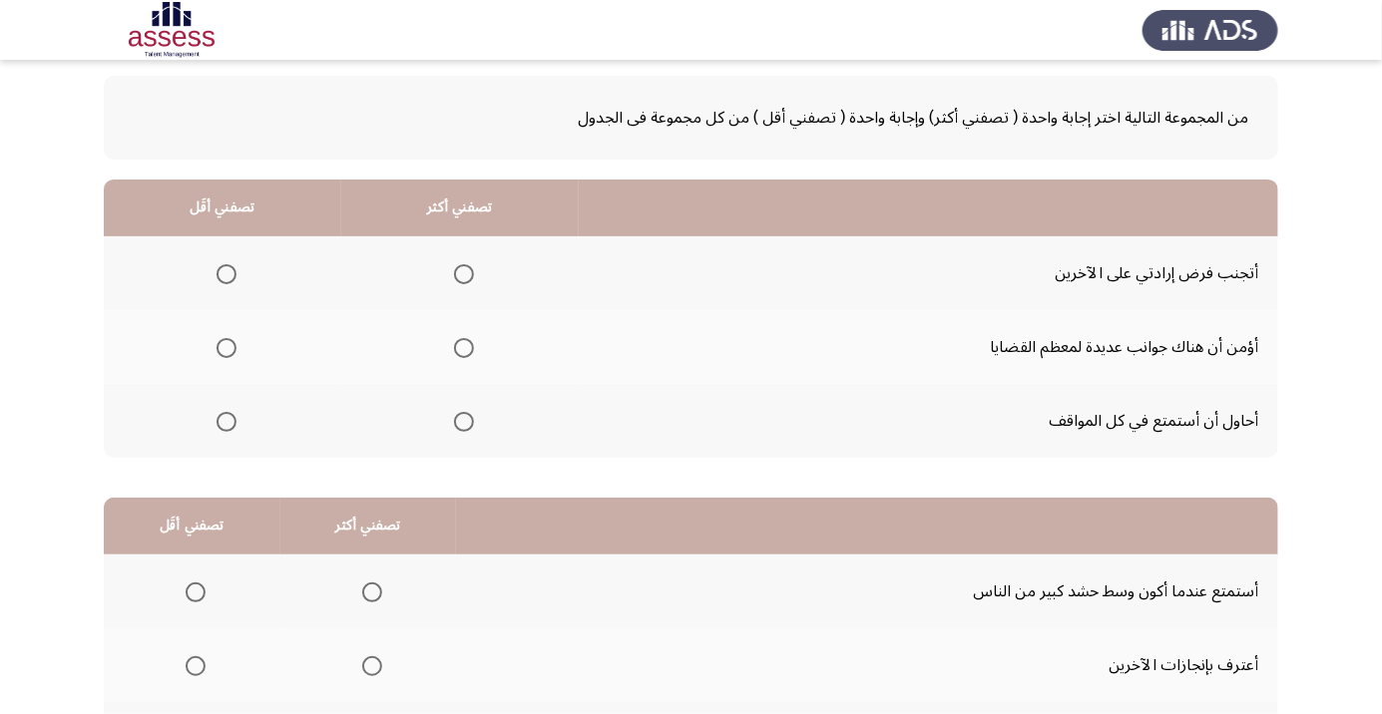
scroll to position [88, 0]
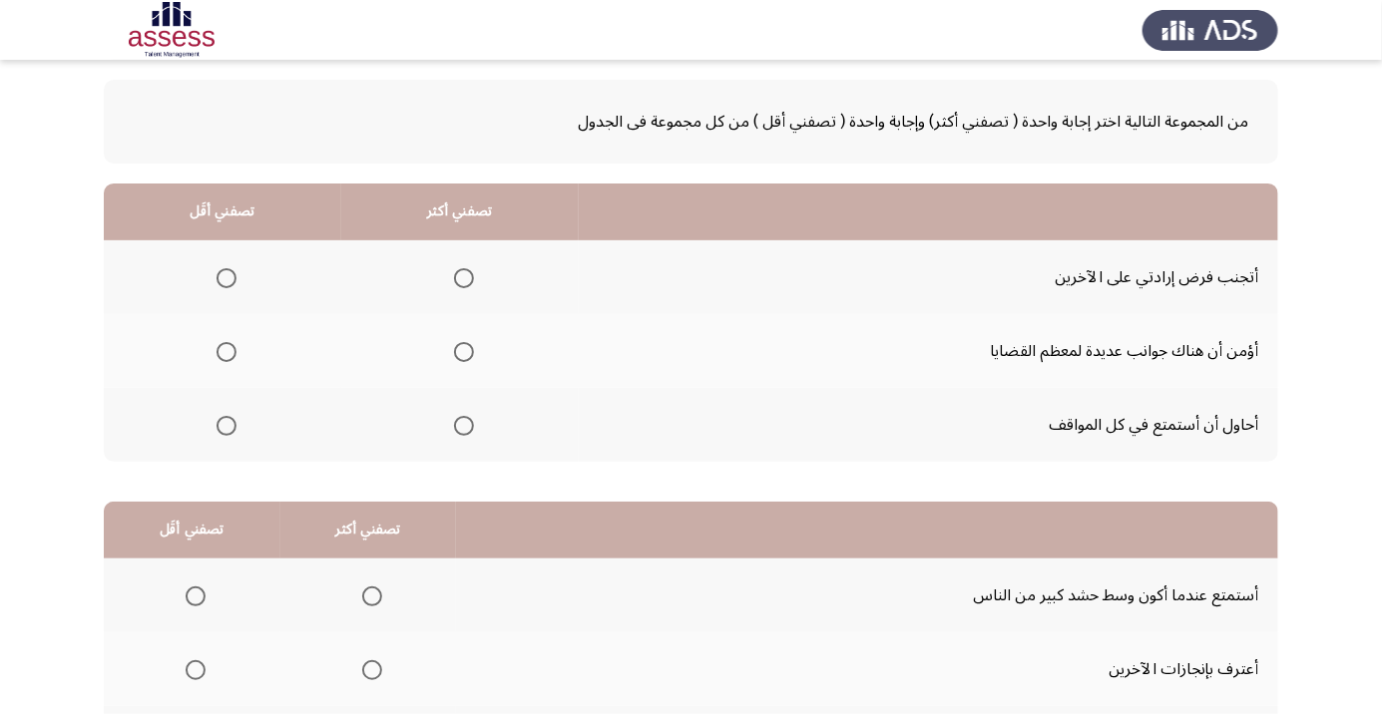
click at [454, 418] on span "Select an option" at bounding box center [464, 426] width 20 height 20
click at [454, 418] on input "Select an option" at bounding box center [464, 426] width 20 height 20
click at [226, 278] on span "Select an option" at bounding box center [226, 278] width 0 height 0
click at [225, 276] on input "Select an option" at bounding box center [226, 278] width 20 height 20
click at [225, 274] on span "Select an option" at bounding box center [226, 278] width 10 height 10
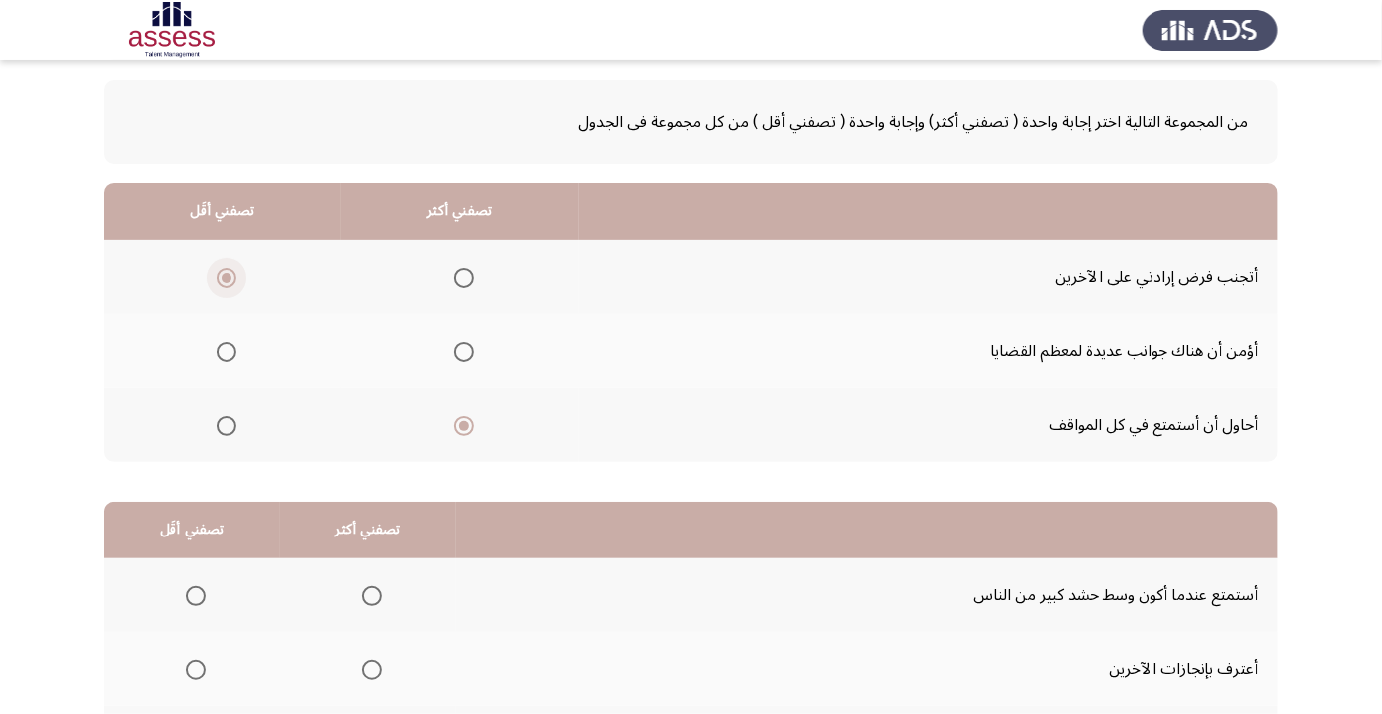
click at [225, 274] on input "Select an option" at bounding box center [226, 278] width 20 height 20
click at [230, 351] on span "Select an option" at bounding box center [226, 352] width 20 height 20
click at [230, 351] on input "Select an option" at bounding box center [226, 352] width 20 height 20
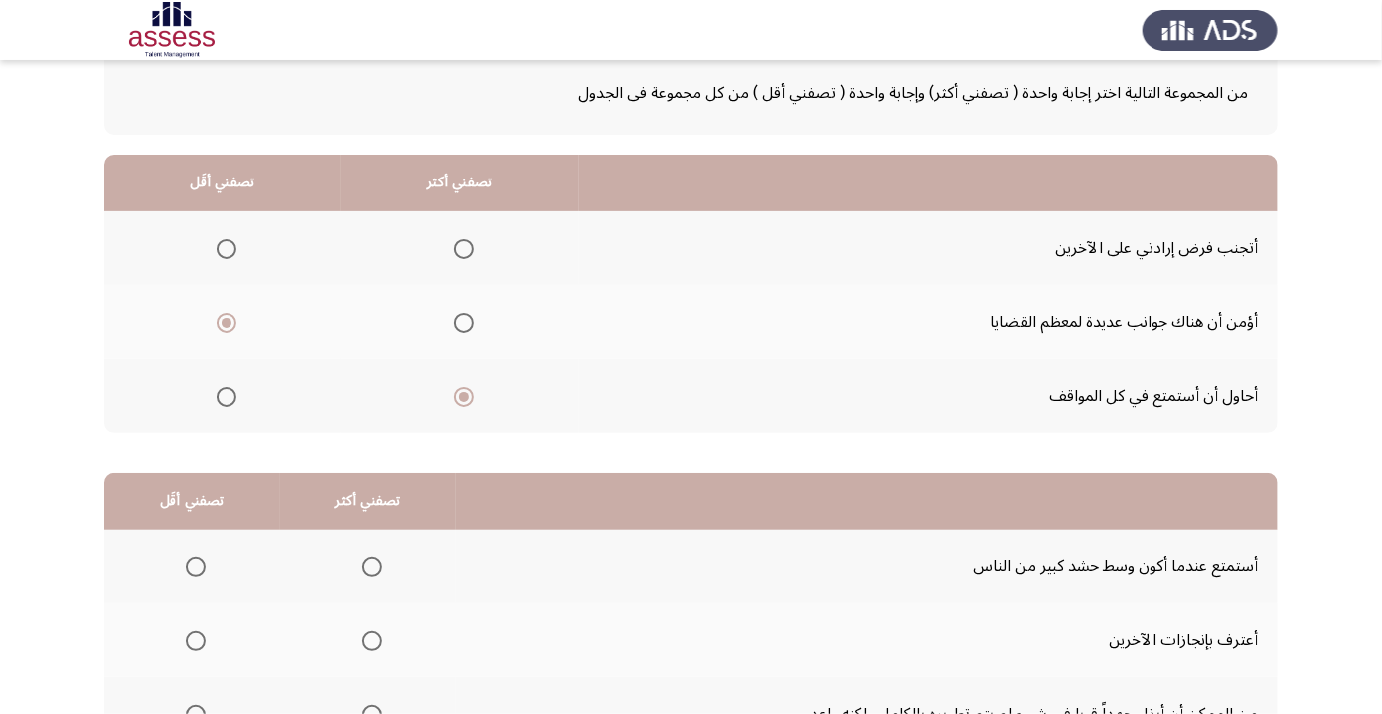
scroll to position [197, 0]
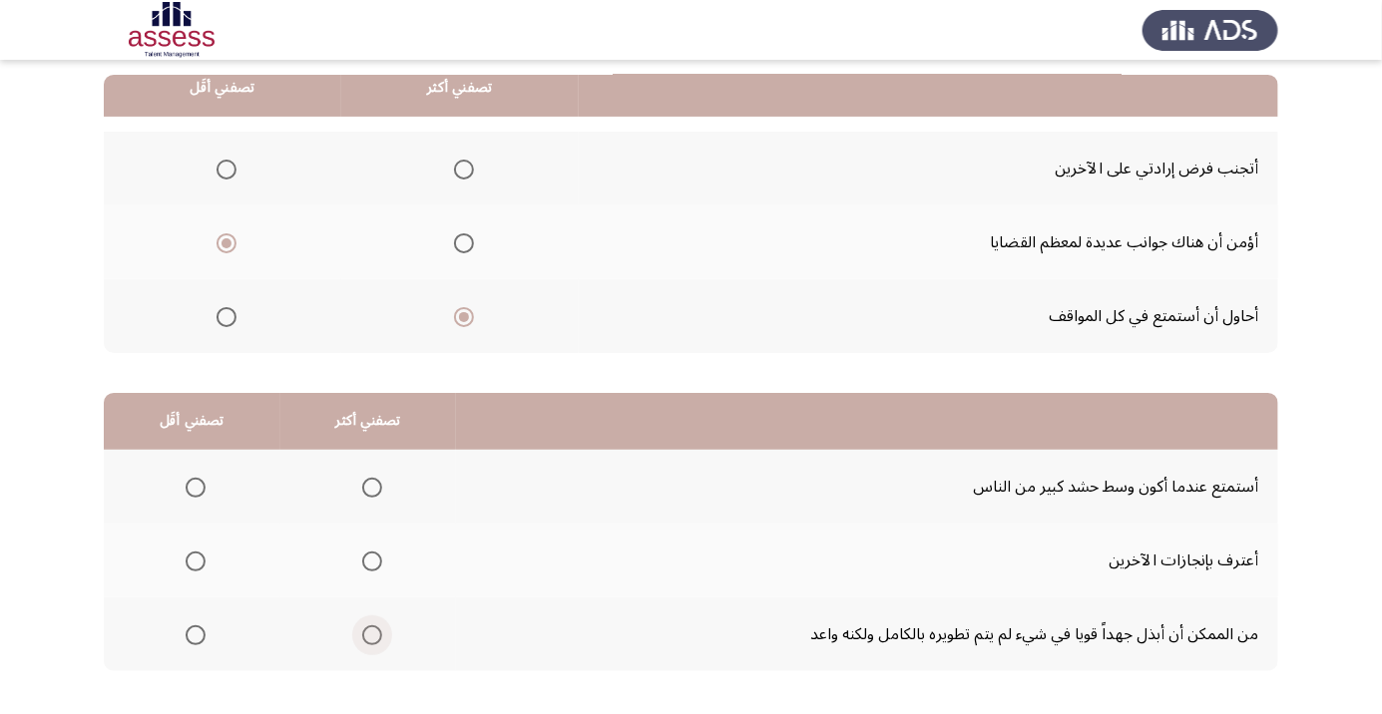
click at [372, 635] on span "Select an option" at bounding box center [372, 635] width 0 height 0
click at [372, 633] on input "Select an option" at bounding box center [372, 635] width 20 height 20
click at [196, 488] on span "Select an option" at bounding box center [196, 488] width 0 height 0
click at [196, 486] on input "Select an option" at bounding box center [196, 488] width 20 height 20
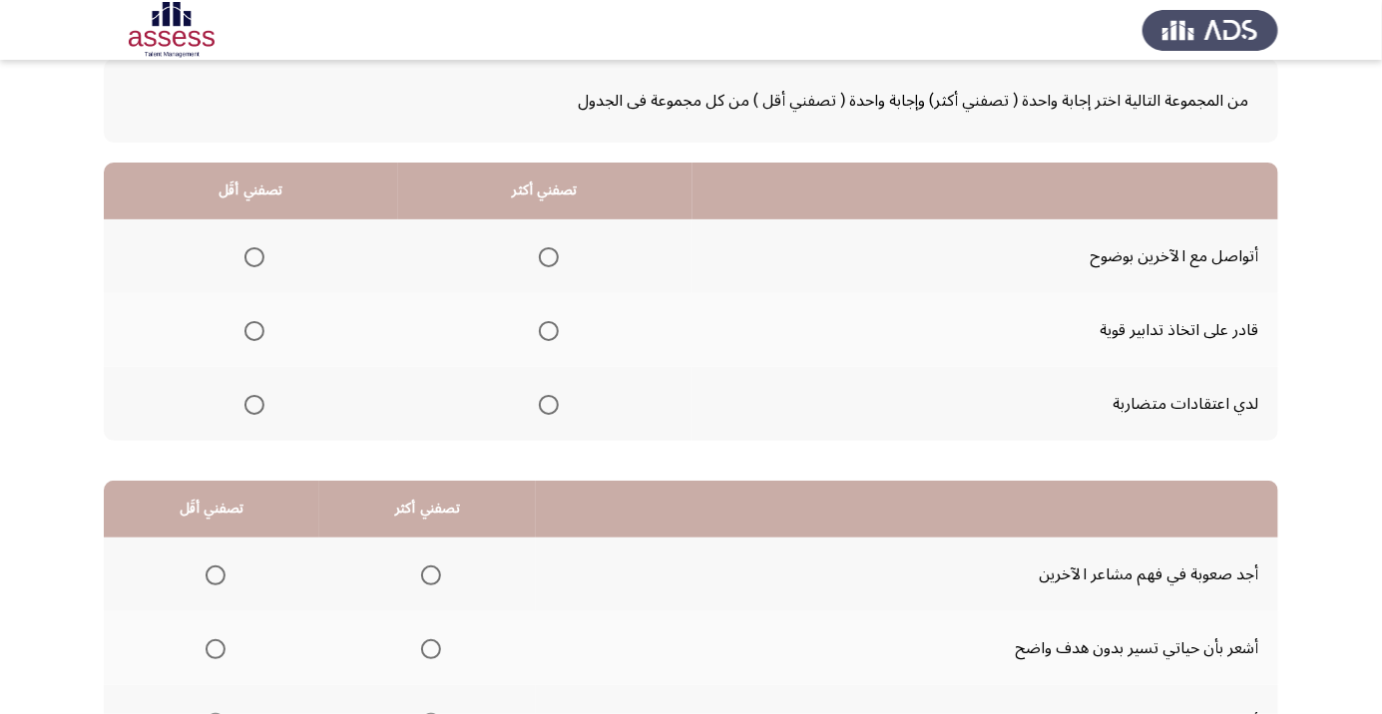
scroll to position [112, 0]
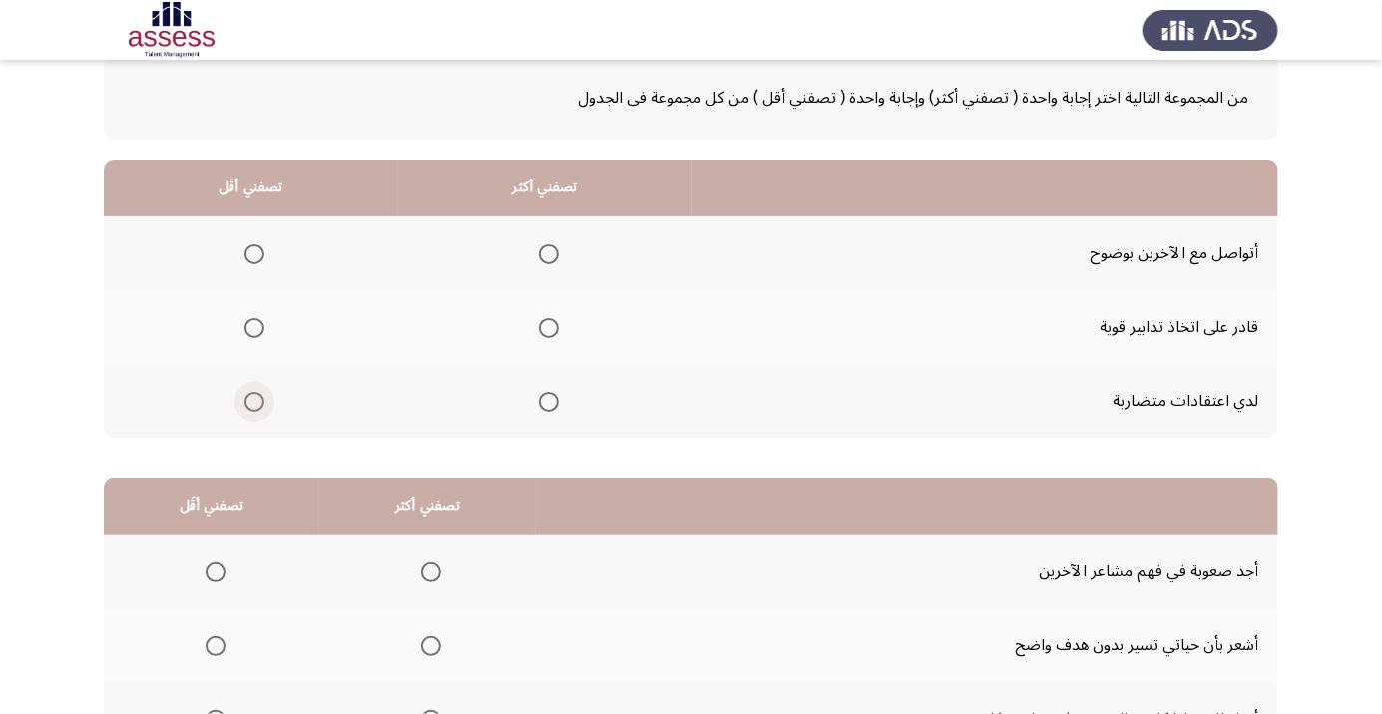
click at [254, 402] on span "Select an option" at bounding box center [254, 402] width 0 height 0
click at [255, 400] on input "Select an option" at bounding box center [254, 402] width 20 height 20
click at [576, 330] on th at bounding box center [545, 327] width 294 height 74
click at [557, 325] on span "Select an option" at bounding box center [549, 328] width 20 height 20
click at [557, 325] on input "Select an option" at bounding box center [549, 328] width 20 height 20
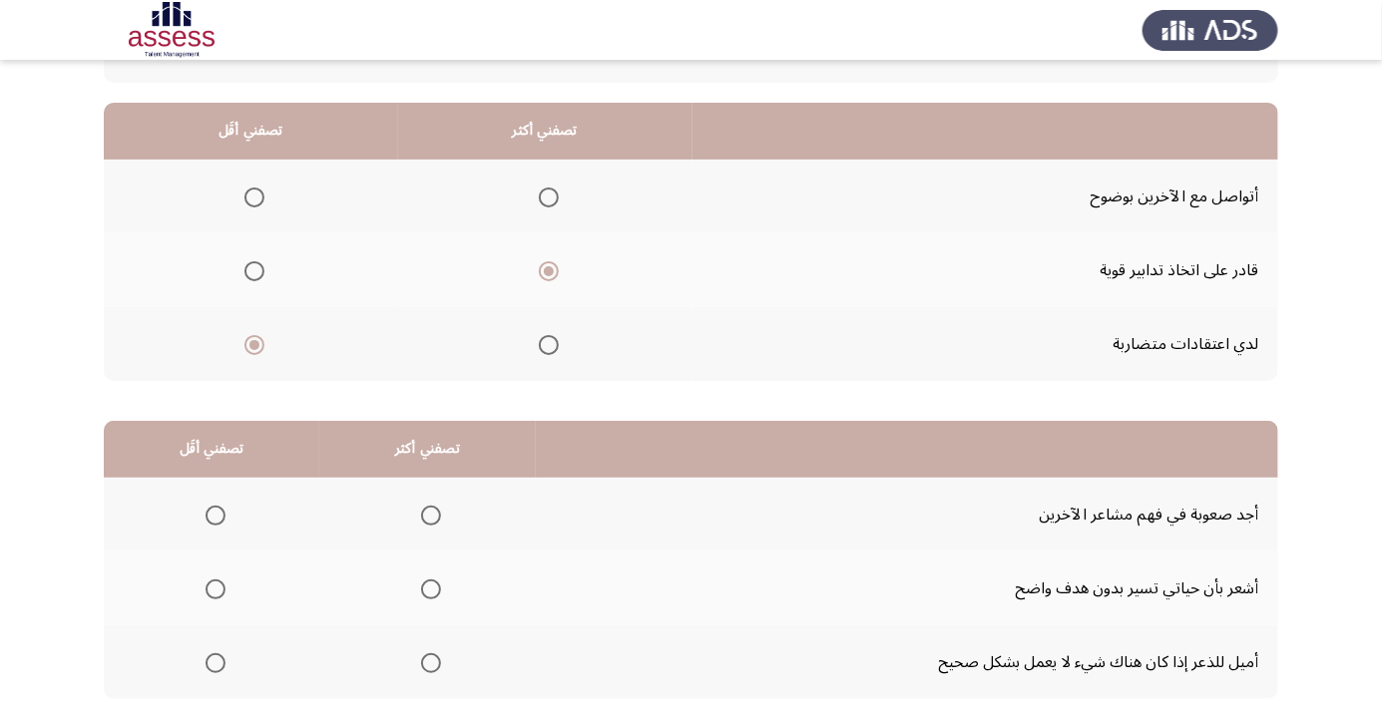
scroll to position [197, 0]
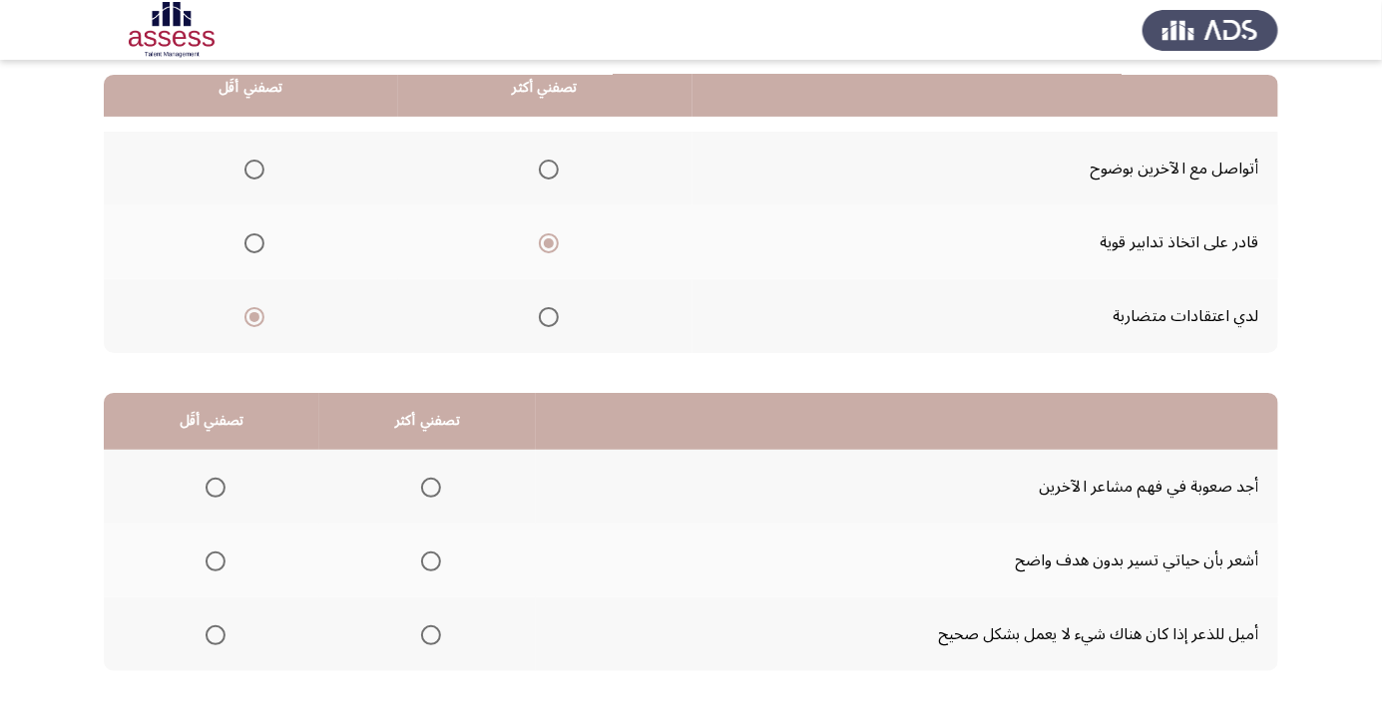
click at [220, 558] on span "Select an option" at bounding box center [215, 562] width 20 height 20
click at [220, 558] on input "Select an option" at bounding box center [215, 562] width 20 height 20
click at [431, 635] on span "Select an option" at bounding box center [431, 635] width 0 height 0
click at [430, 633] on input "Select an option" at bounding box center [431, 635] width 20 height 20
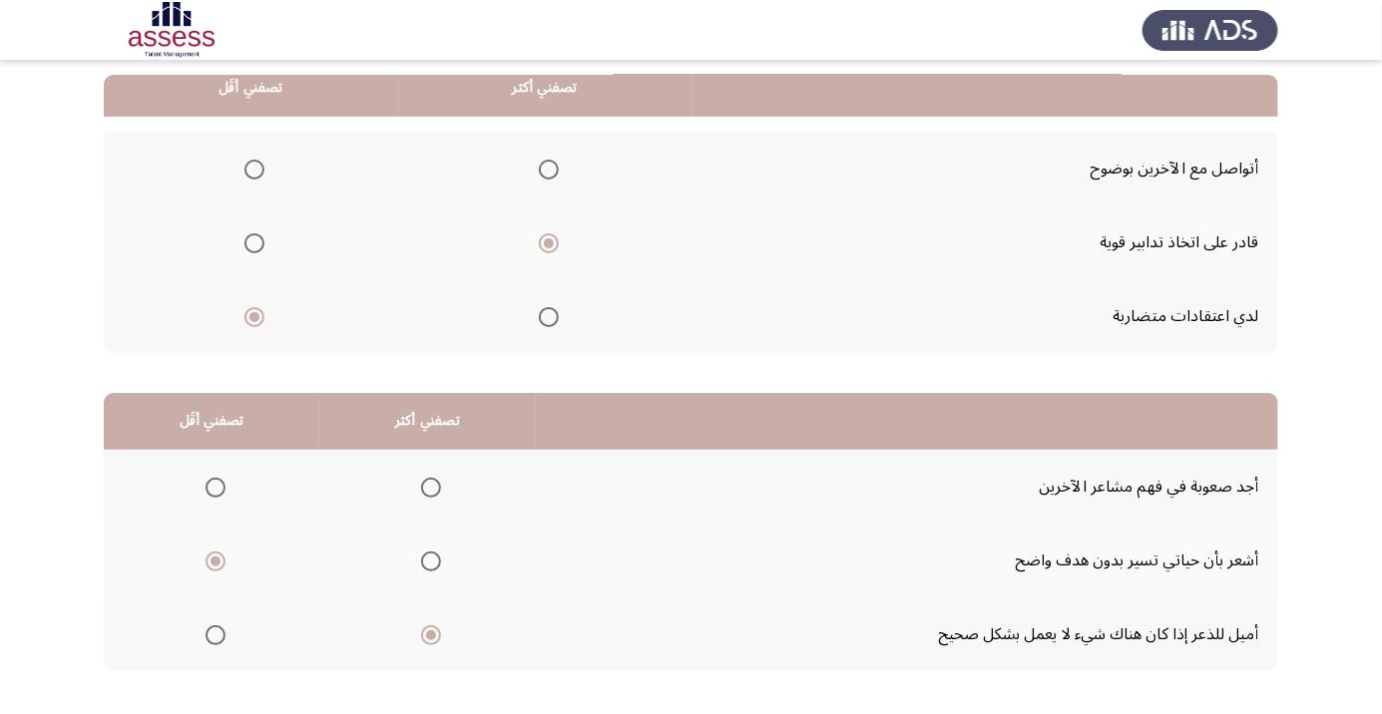
scroll to position [0, 0]
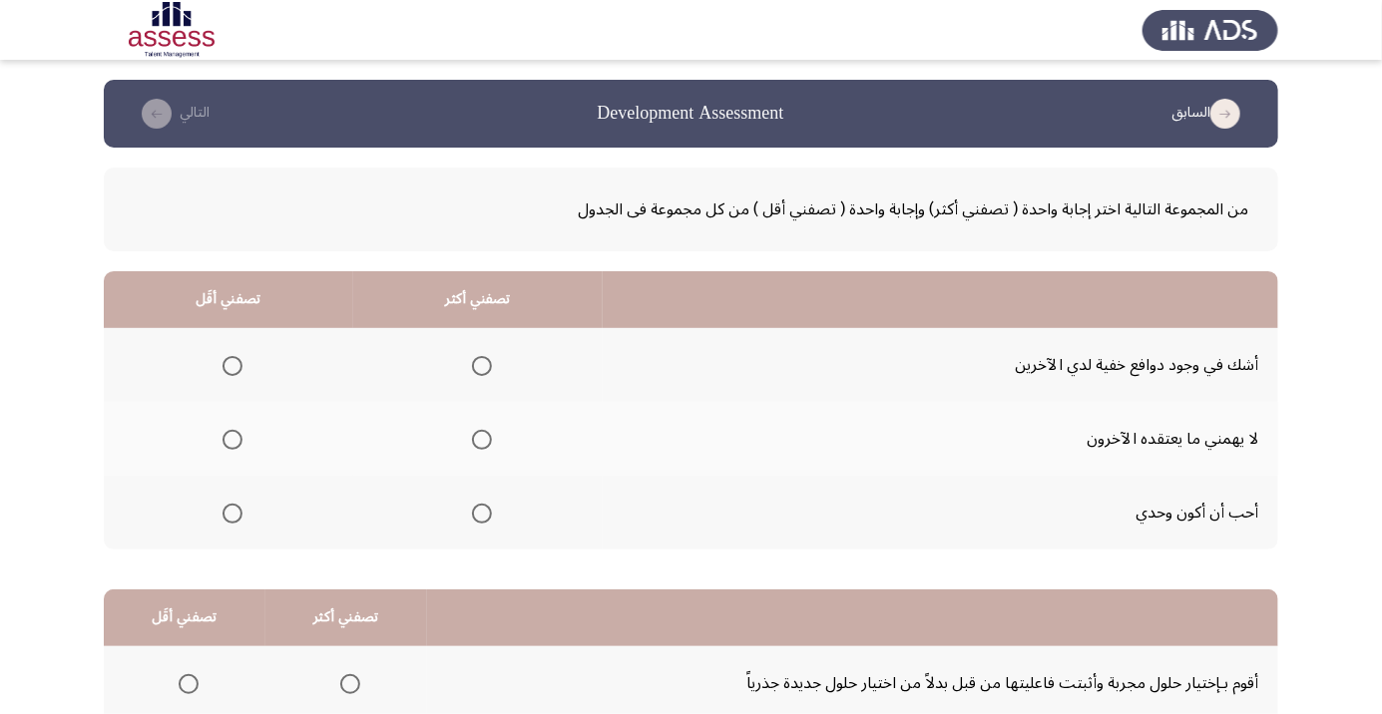
click at [232, 514] on span "Select an option" at bounding box center [232, 514] width 0 height 0
click at [231, 512] on input "Select an option" at bounding box center [232, 514] width 20 height 20
click at [482, 447] on span "Select an option" at bounding box center [482, 440] width 20 height 20
click at [482, 447] on input "Select an option" at bounding box center [482, 440] width 20 height 20
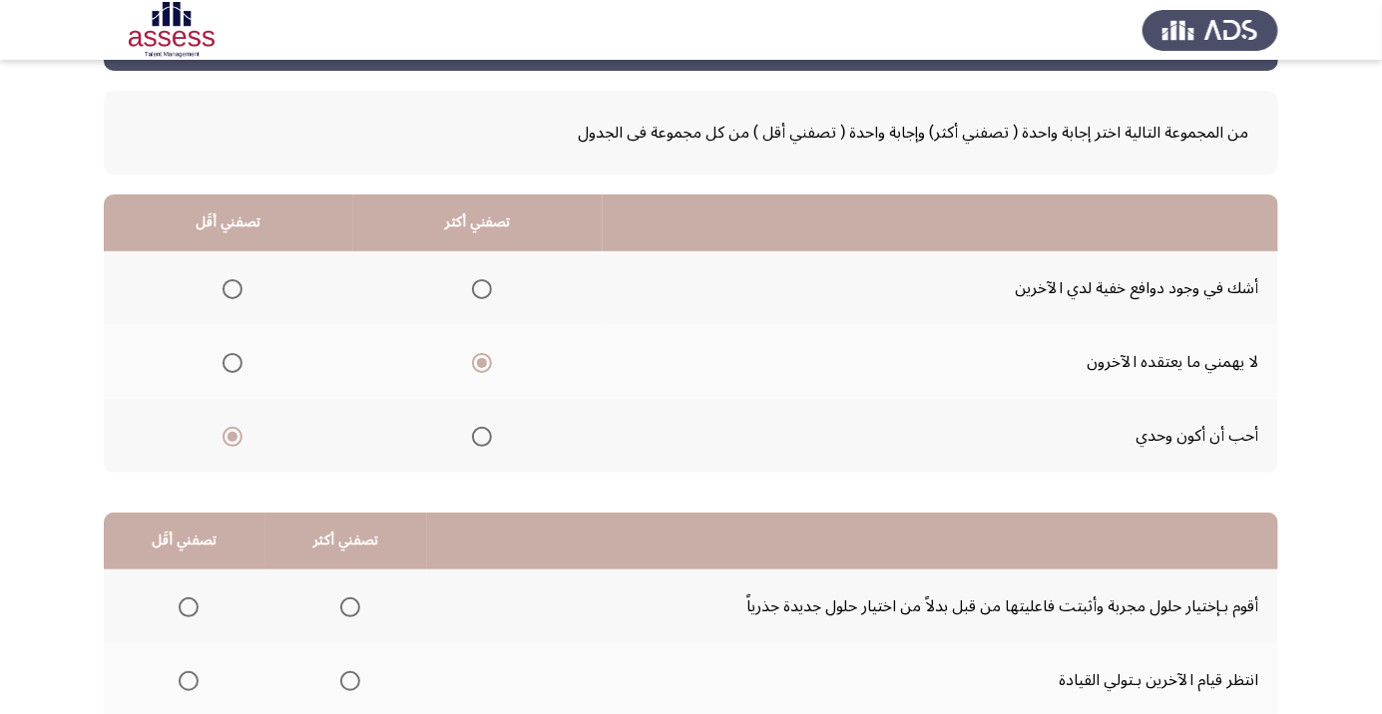
scroll to position [197, 0]
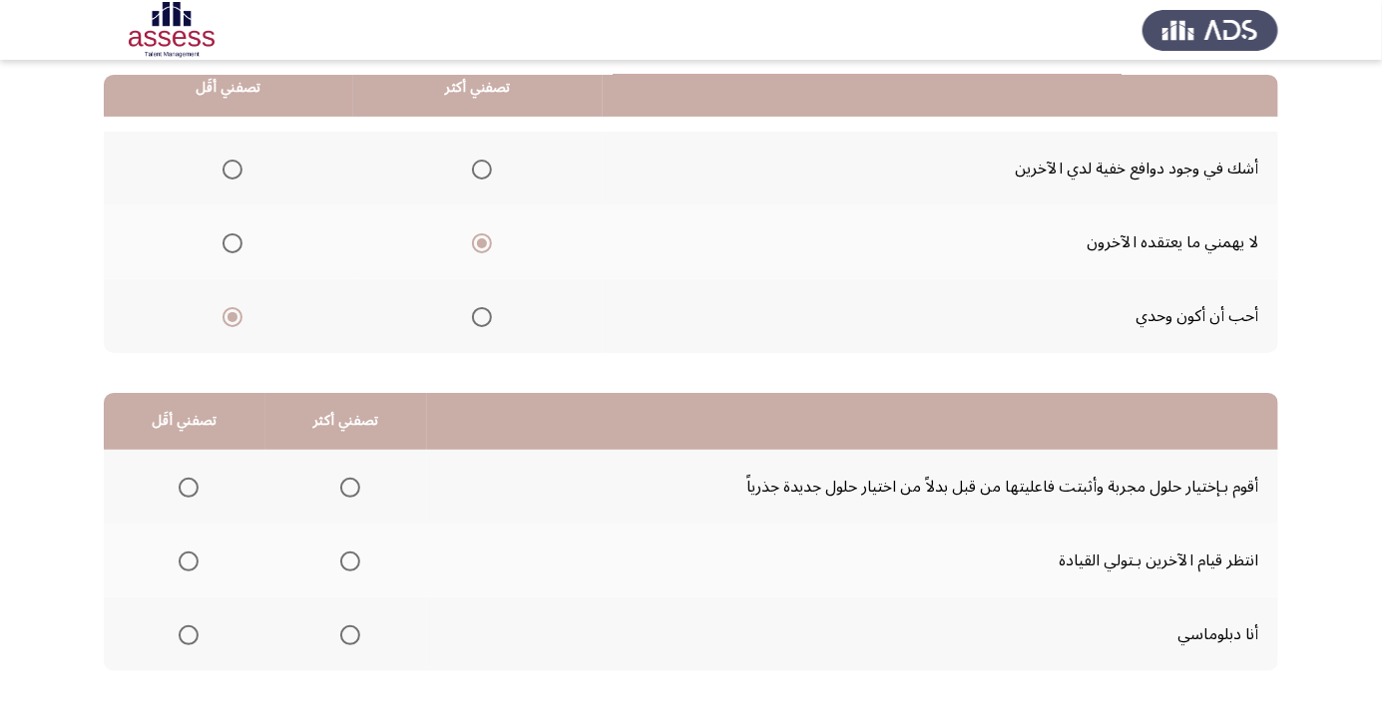
click at [191, 567] on span "Select an option" at bounding box center [189, 562] width 20 height 20
click at [191, 567] on input "Select an option" at bounding box center [189, 562] width 20 height 20
click at [355, 485] on span "Select an option" at bounding box center [350, 488] width 20 height 20
click at [355, 485] on input "Select an option" at bounding box center [350, 488] width 20 height 20
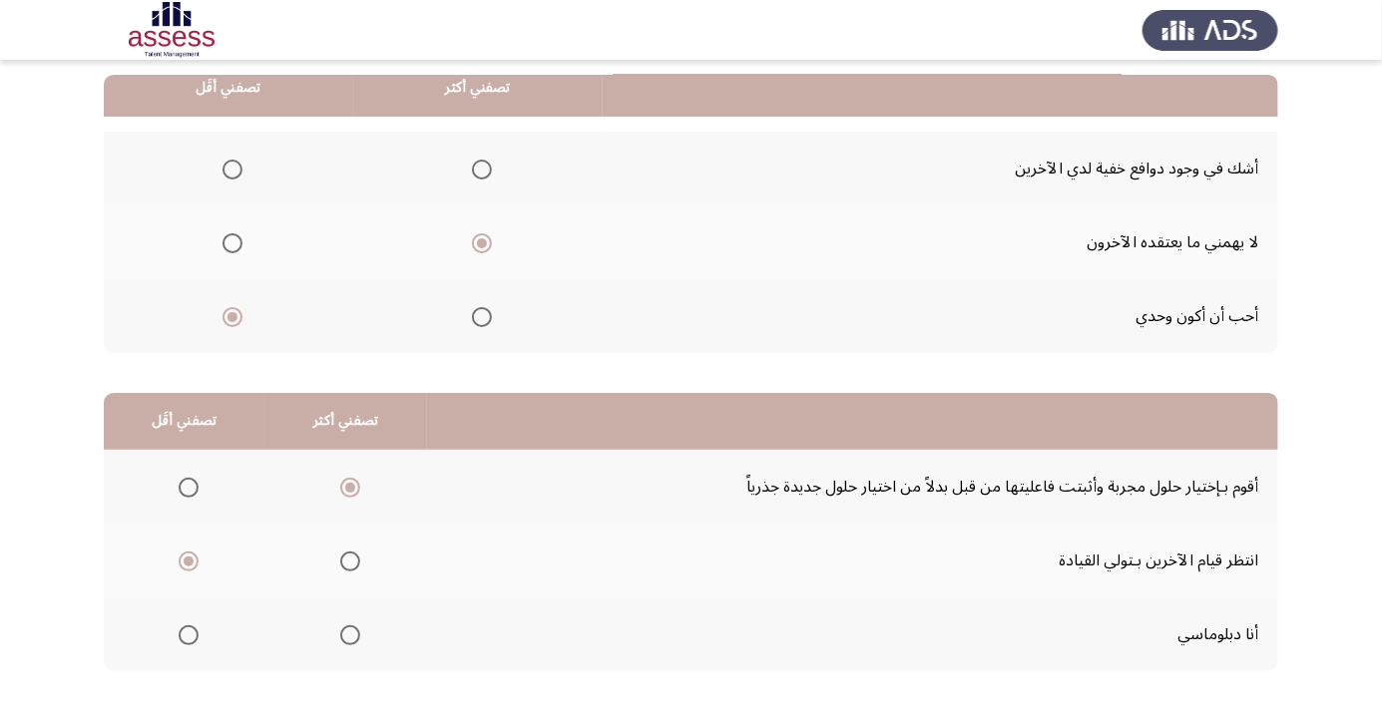
scroll to position [0, 0]
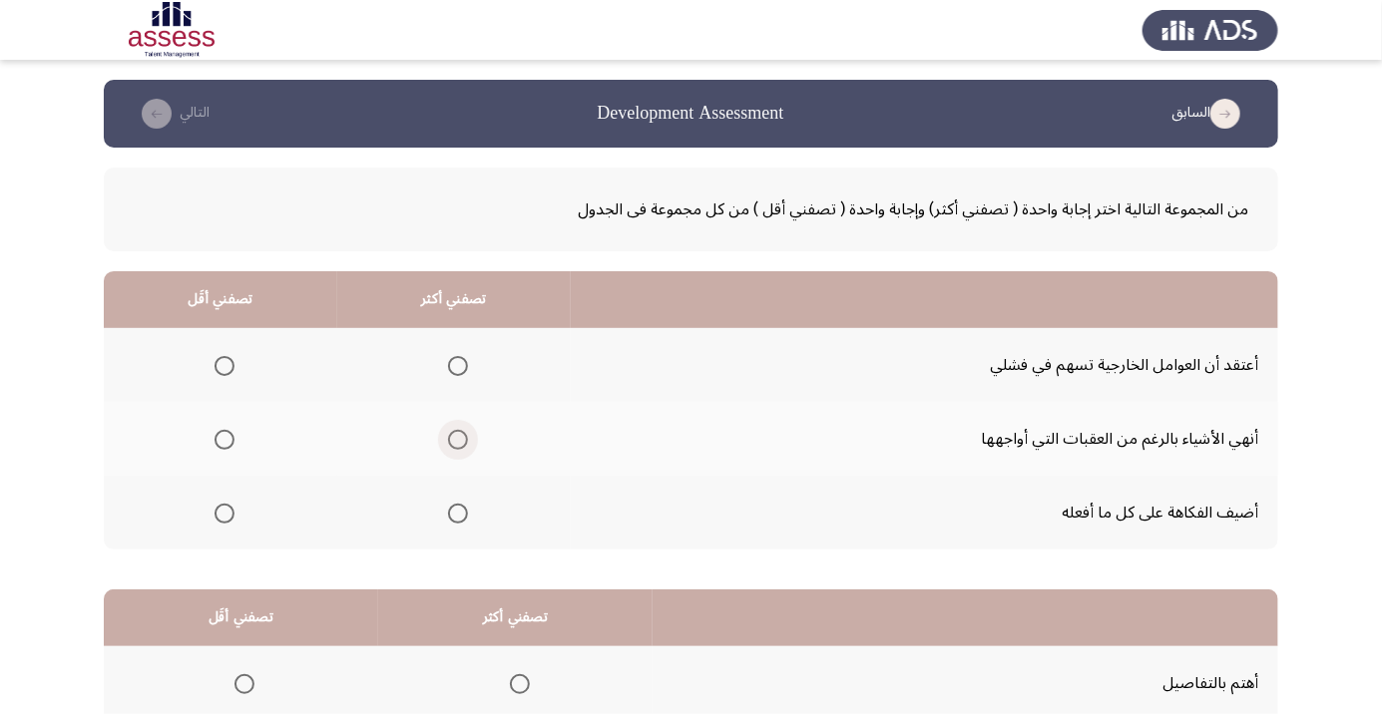
click at [465, 442] on span "Select an option" at bounding box center [458, 440] width 20 height 20
click at [465, 442] on input "Select an option" at bounding box center [458, 440] width 20 height 20
click at [239, 343] on th at bounding box center [220, 365] width 233 height 74
click at [224, 365] on span "Select an option" at bounding box center [224, 366] width 20 height 20
click at [224, 365] on input "Select an option" at bounding box center [224, 366] width 20 height 20
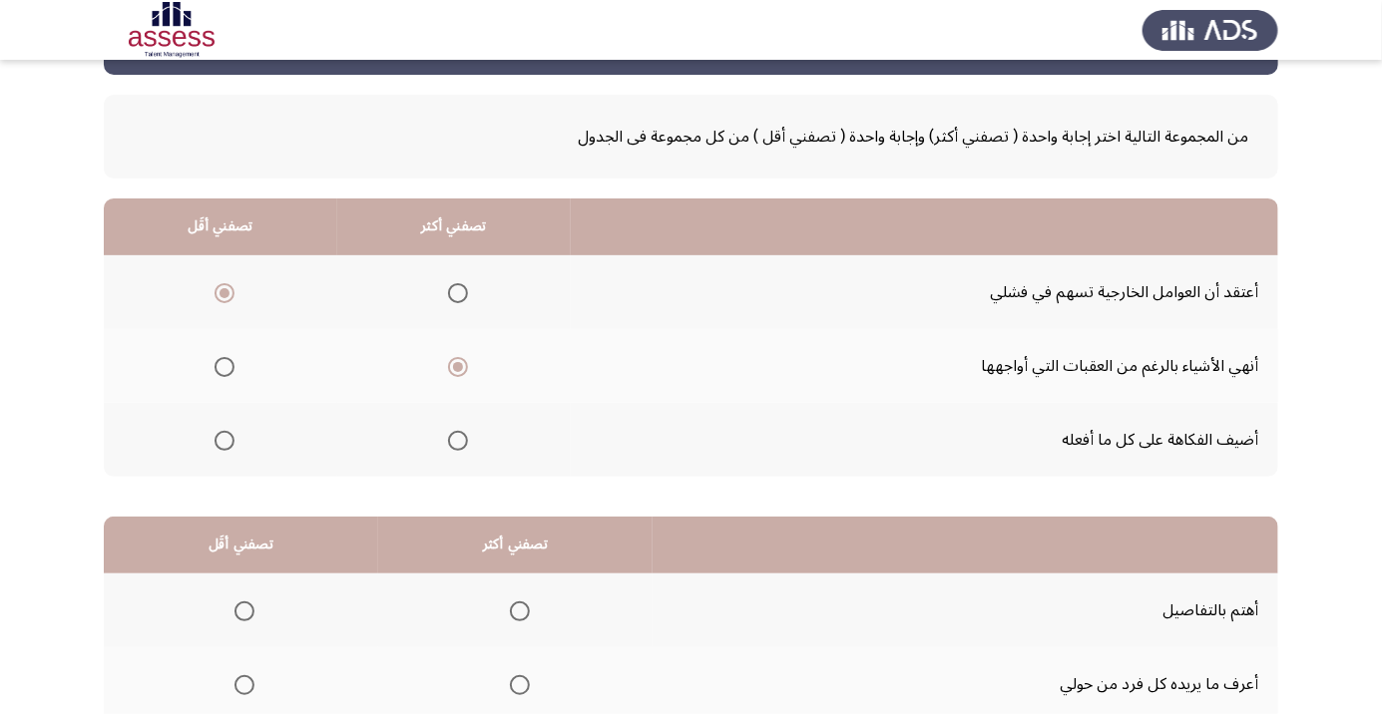
scroll to position [197, 0]
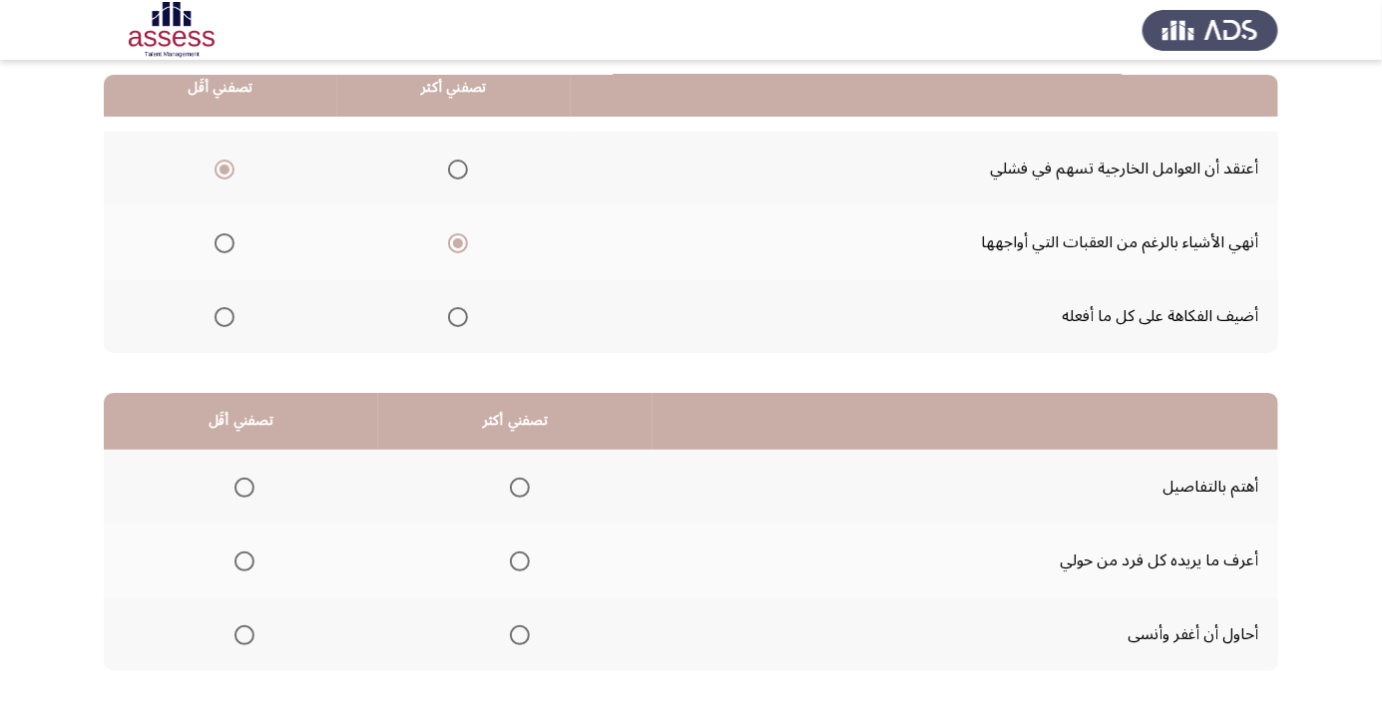
click at [525, 510] on th at bounding box center [515, 487] width 274 height 74
click at [529, 490] on span "Select an option" at bounding box center [520, 488] width 20 height 20
click at [529, 490] on input "Select an option" at bounding box center [520, 488] width 20 height 20
click at [244, 635] on span "Select an option" at bounding box center [244, 635] width 0 height 0
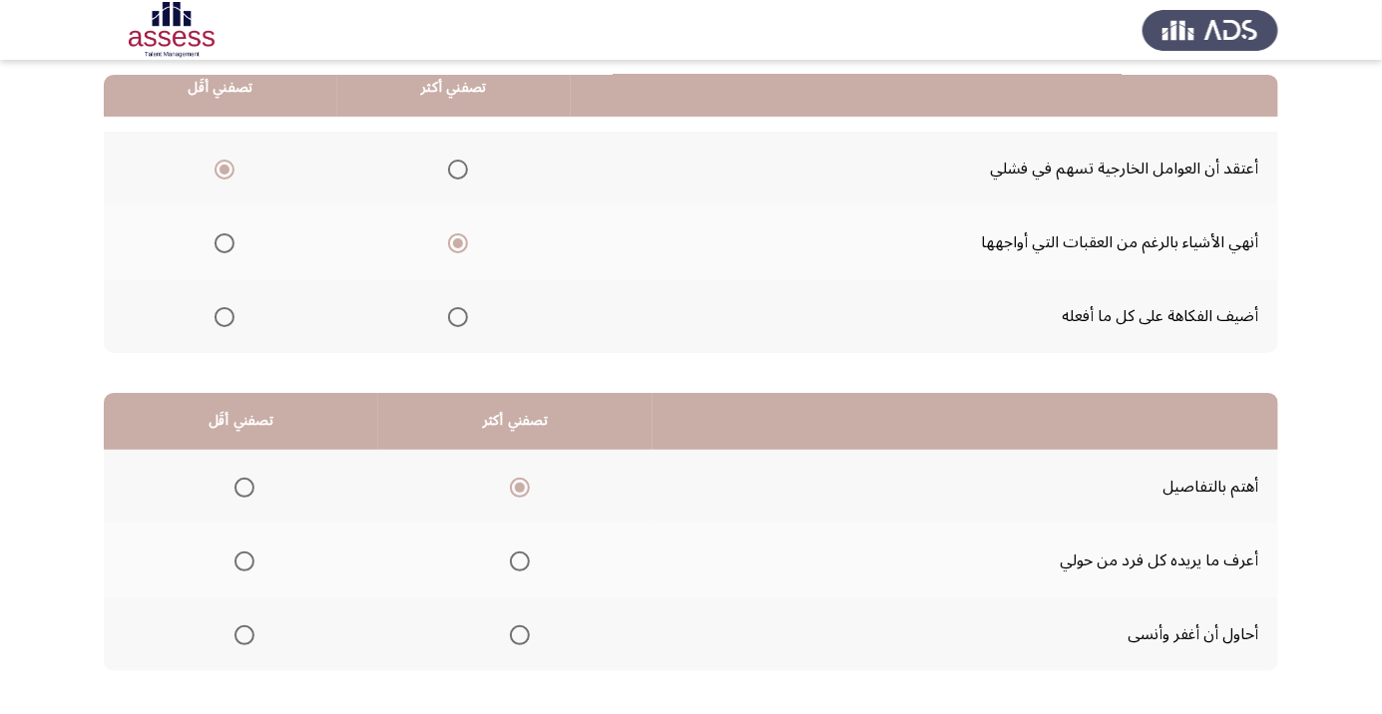
click at [245, 633] on input "Select an option" at bounding box center [244, 635] width 20 height 20
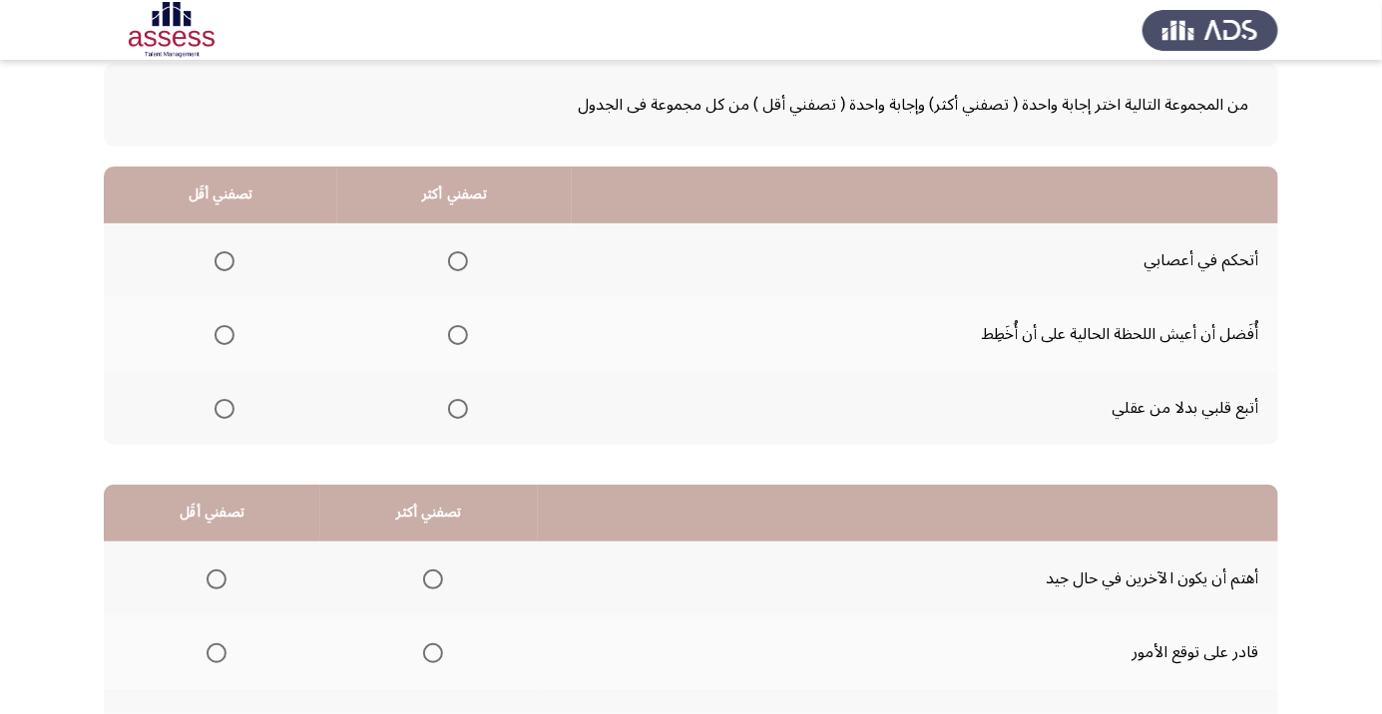
scroll to position [110, 0]
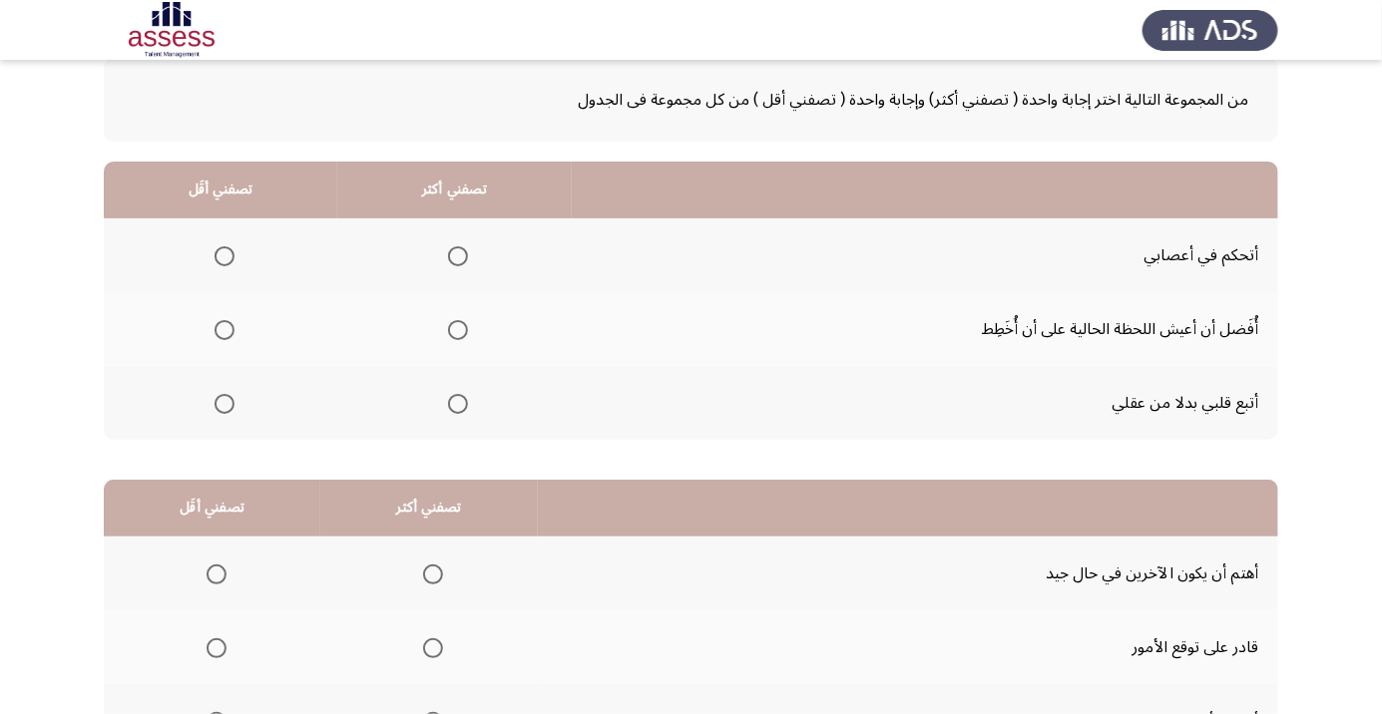
click at [458, 256] on span "Select an option" at bounding box center [458, 256] width 0 height 0
click at [456, 254] on input "Select an option" at bounding box center [458, 256] width 20 height 20
click at [223, 328] on span "Select an option" at bounding box center [224, 330] width 20 height 20
click at [223, 328] on input "Select an option" at bounding box center [224, 330] width 20 height 20
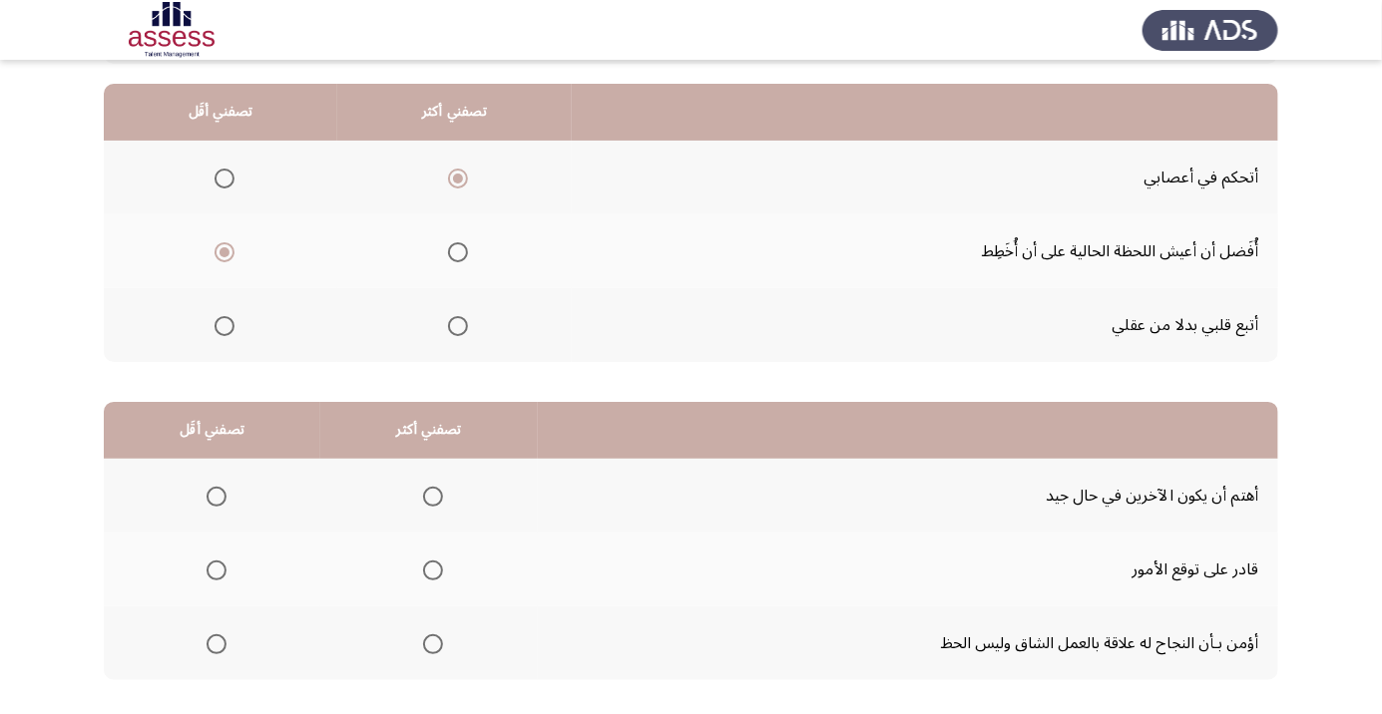
scroll to position [197, 0]
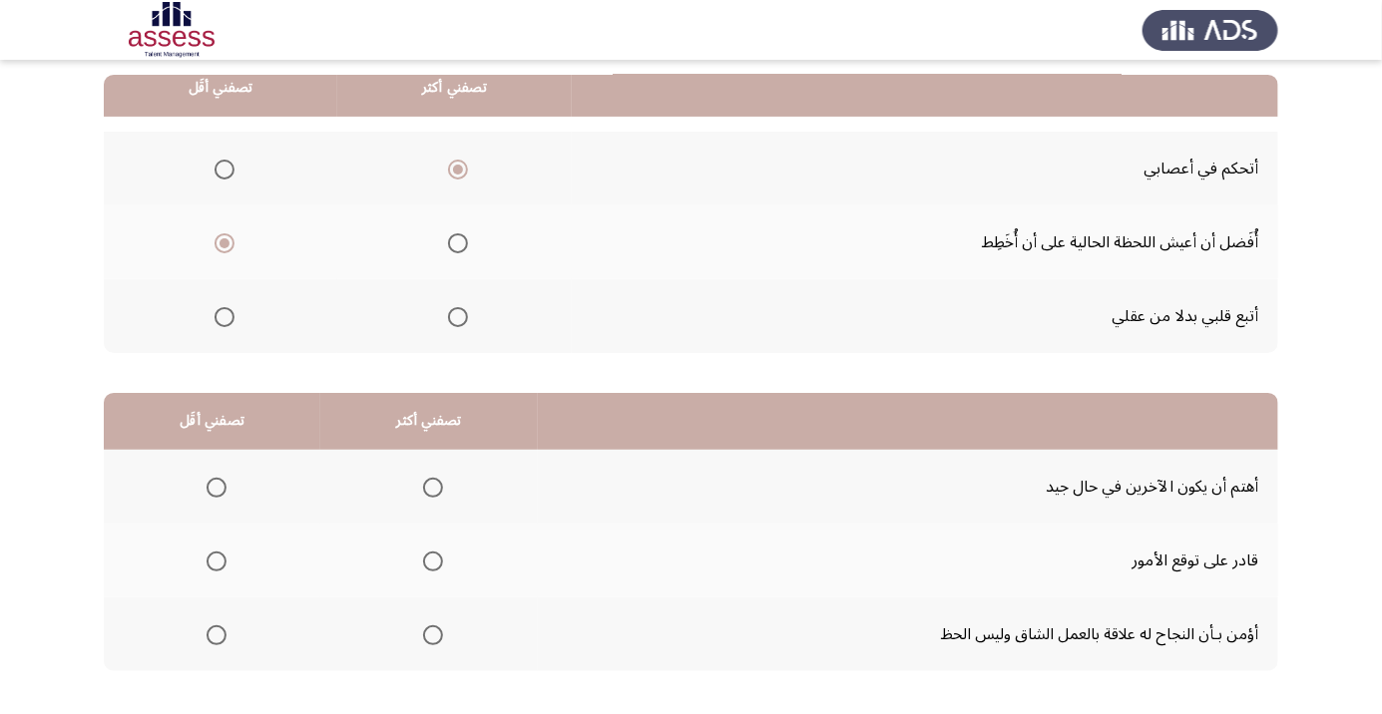
click at [423, 632] on span "Select an option" at bounding box center [433, 635] width 20 height 20
click at [423, 632] on input "Select an option" at bounding box center [433, 635] width 20 height 20
click at [216, 478] on span "Select an option" at bounding box center [216, 488] width 20 height 20
click at [216, 478] on input "Select an option" at bounding box center [216, 488] width 20 height 20
click at [219, 555] on span "Select an option" at bounding box center [216, 562] width 20 height 20
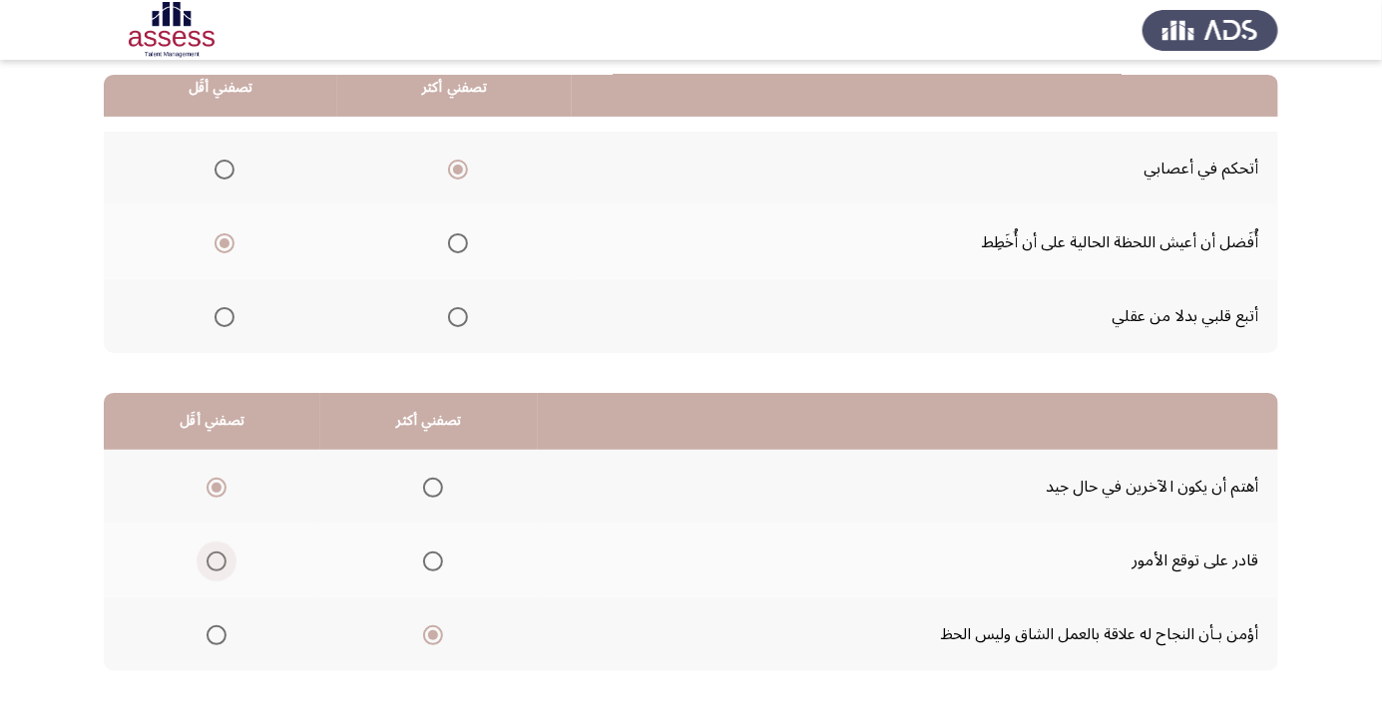
click at [219, 555] on input "Select an option" at bounding box center [216, 562] width 20 height 20
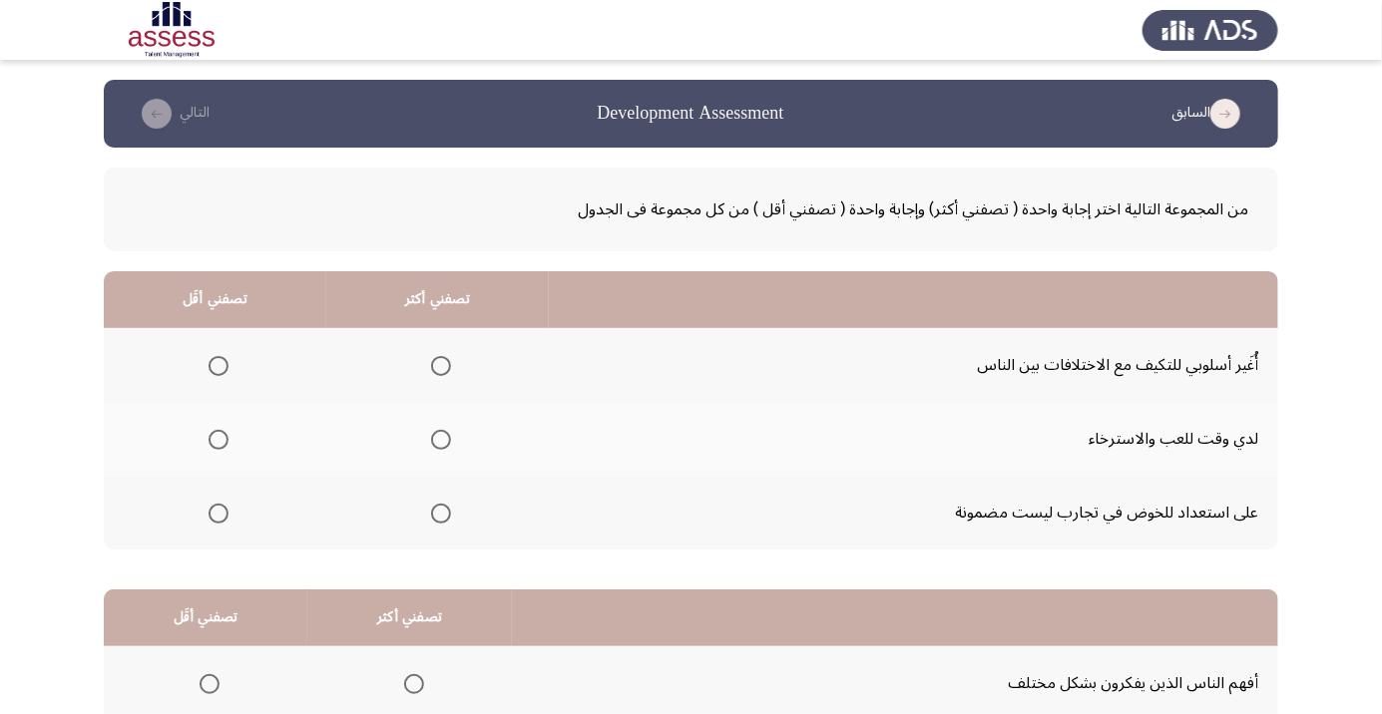
click at [213, 460] on th at bounding box center [215, 439] width 222 height 74
click at [218, 514] on span "Select an option" at bounding box center [218, 514] width 0 height 0
click at [218, 512] on input "Select an option" at bounding box center [218, 514] width 20 height 20
click at [448, 368] on span "Select an option" at bounding box center [441, 366] width 20 height 20
click at [448, 368] on input "Select an option" at bounding box center [441, 366] width 20 height 20
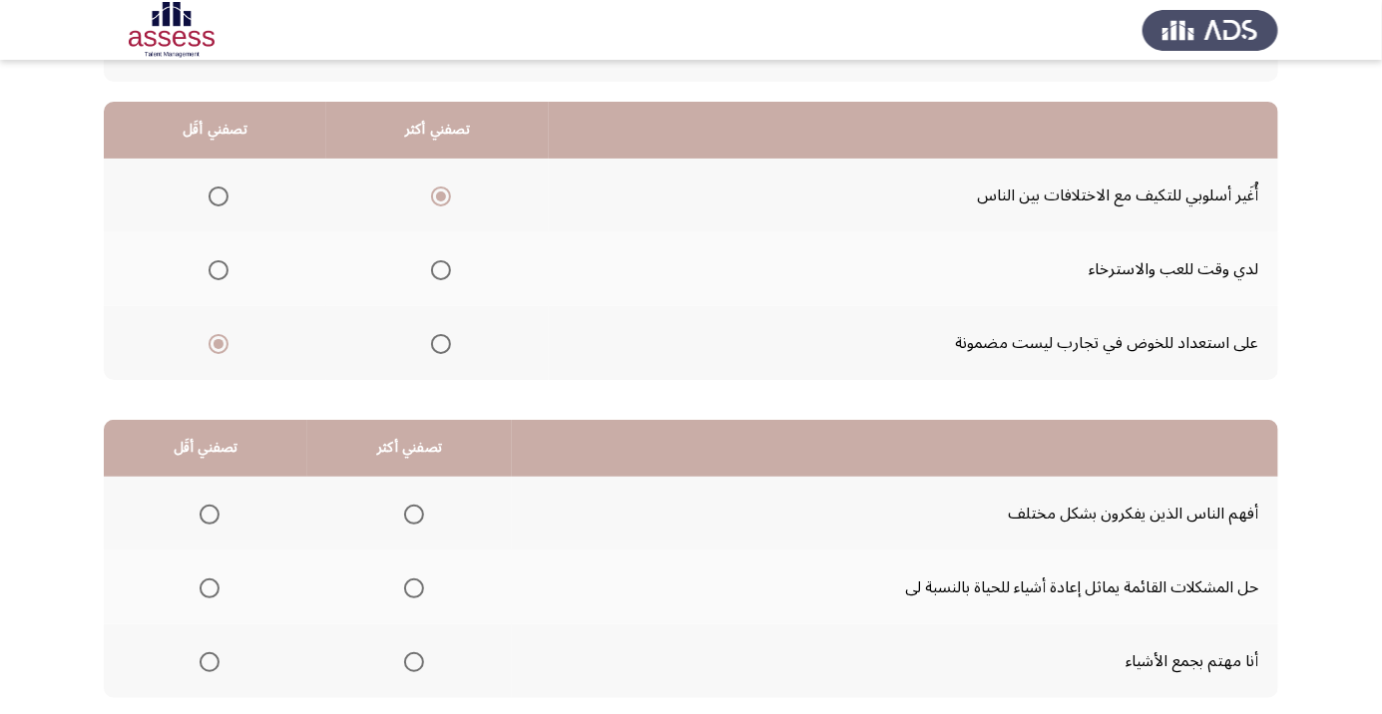
scroll to position [197, 0]
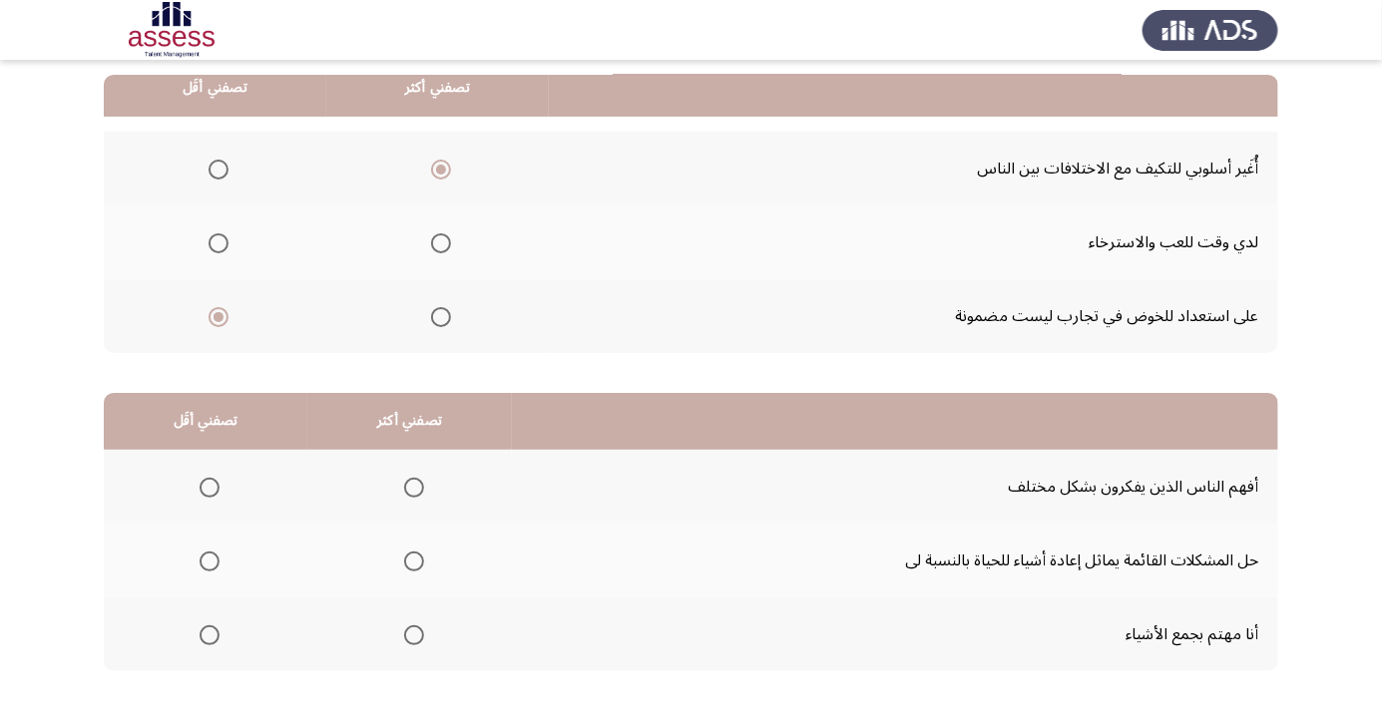
click at [414, 488] on span "Select an option" at bounding box center [414, 488] width 0 height 0
click at [411, 486] on input "Select an option" at bounding box center [414, 488] width 20 height 20
click at [209, 635] on span "Select an option" at bounding box center [209, 635] width 0 height 0
click at [208, 633] on input "Select an option" at bounding box center [209, 635] width 20 height 20
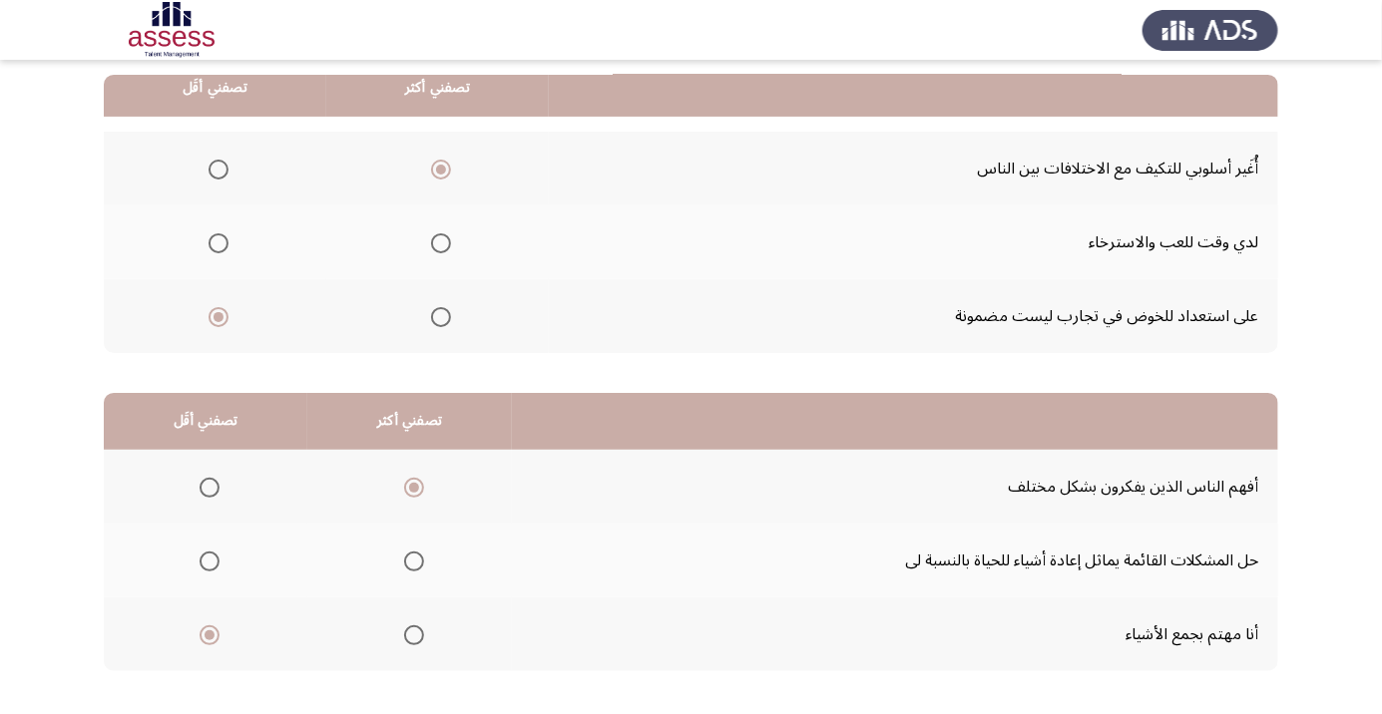
scroll to position [0, 0]
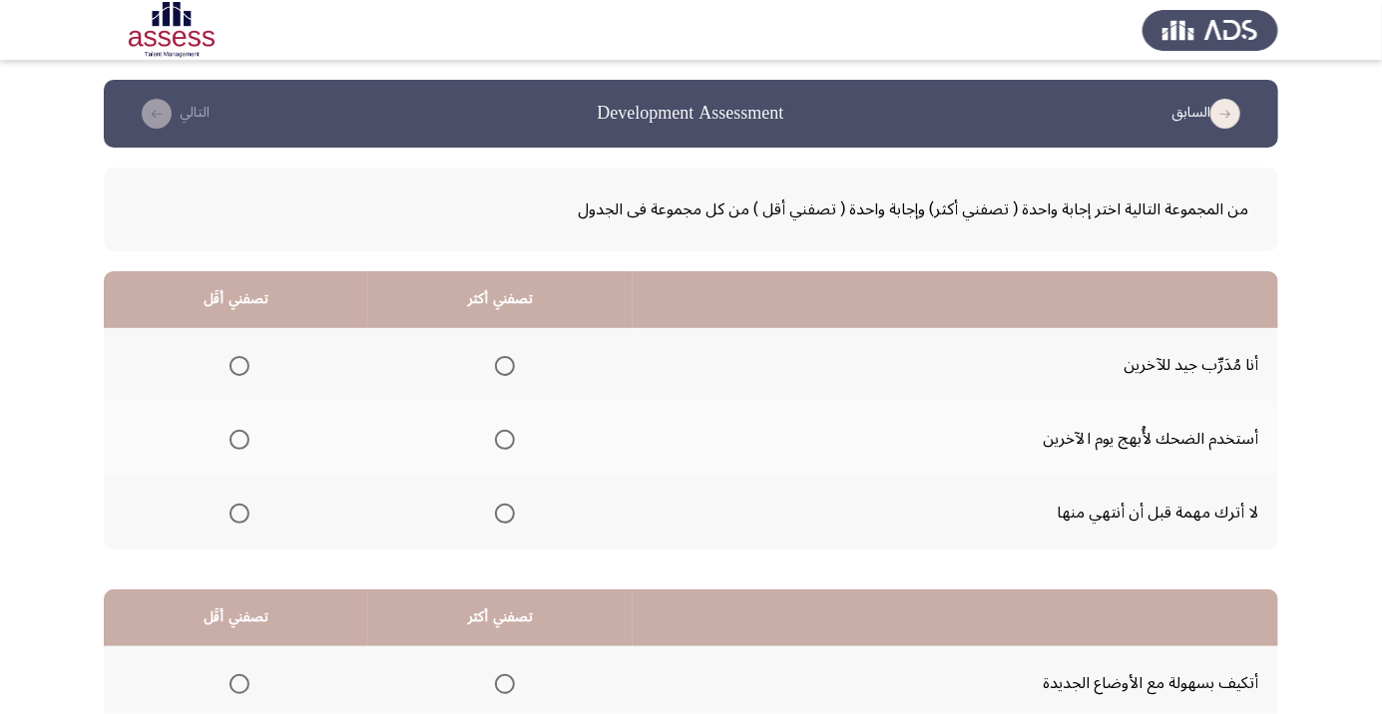
click at [504, 366] on span "Select an option" at bounding box center [504, 366] width 0 height 0
click at [507, 365] on input "Select an option" at bounding box center [505, 366] width 20 height 20
click at [239, 439] on span "Select an option" at bounding box center [239, 440] width 20 height 20
click at [239, 439] on input "Select an option" at bounding box center [239, 440] width 20 height 20
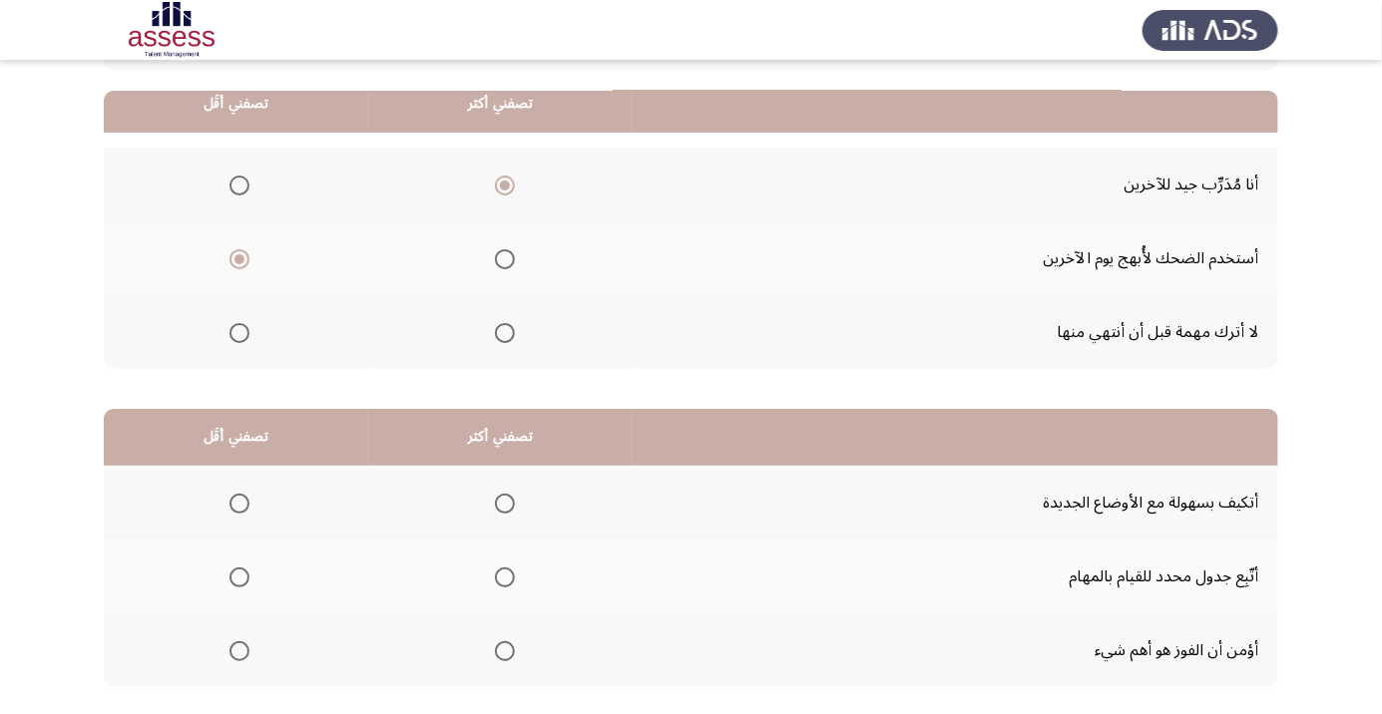
scroll to position [197, 0]
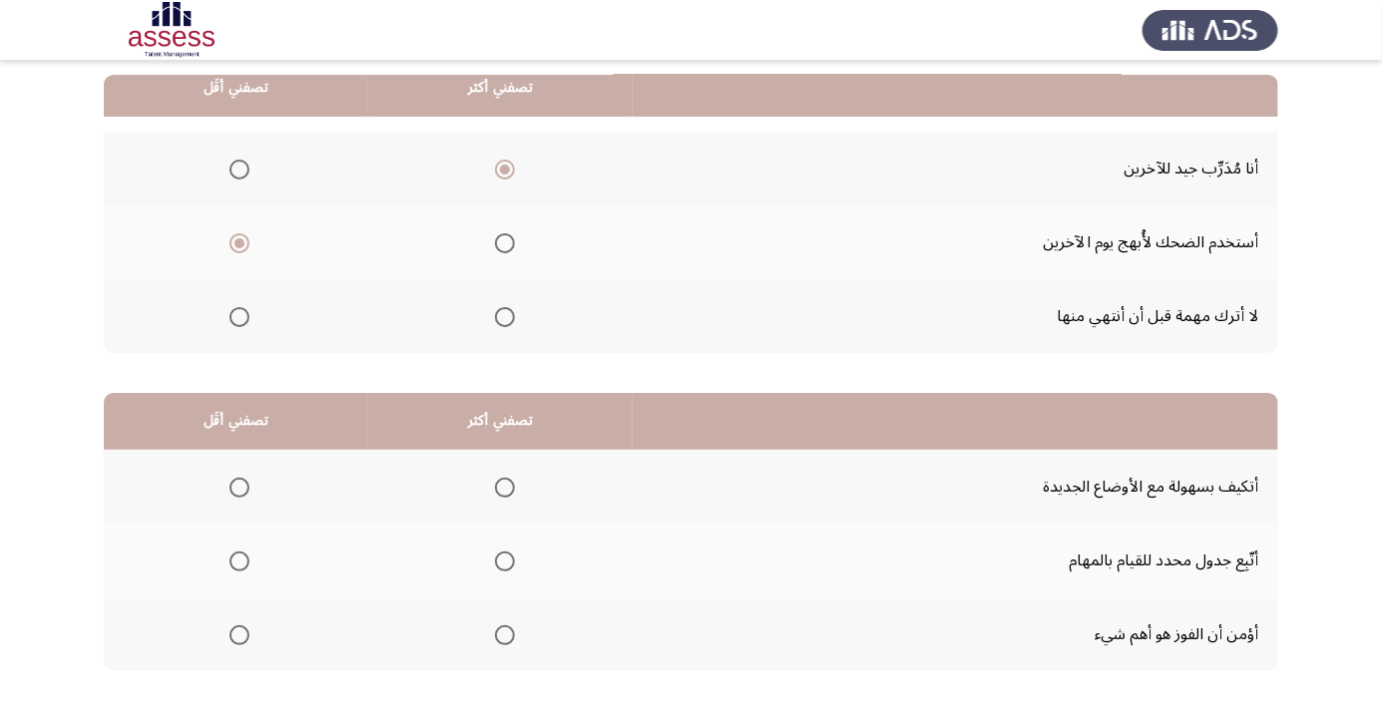
click at [515, 563] on span "Select an option" at bounding box center [505, 562] width 20 height 20
click at [515, 563] on input "Select an option" at bounding box center [505, 562] width 20 height 20
click at [239, 488] on span "Select an option" at bounding box center [239, 488] width 0 height 0
click at [239, 486] on input "Select an option" at bounding box center [239, 488] width 20 height 20
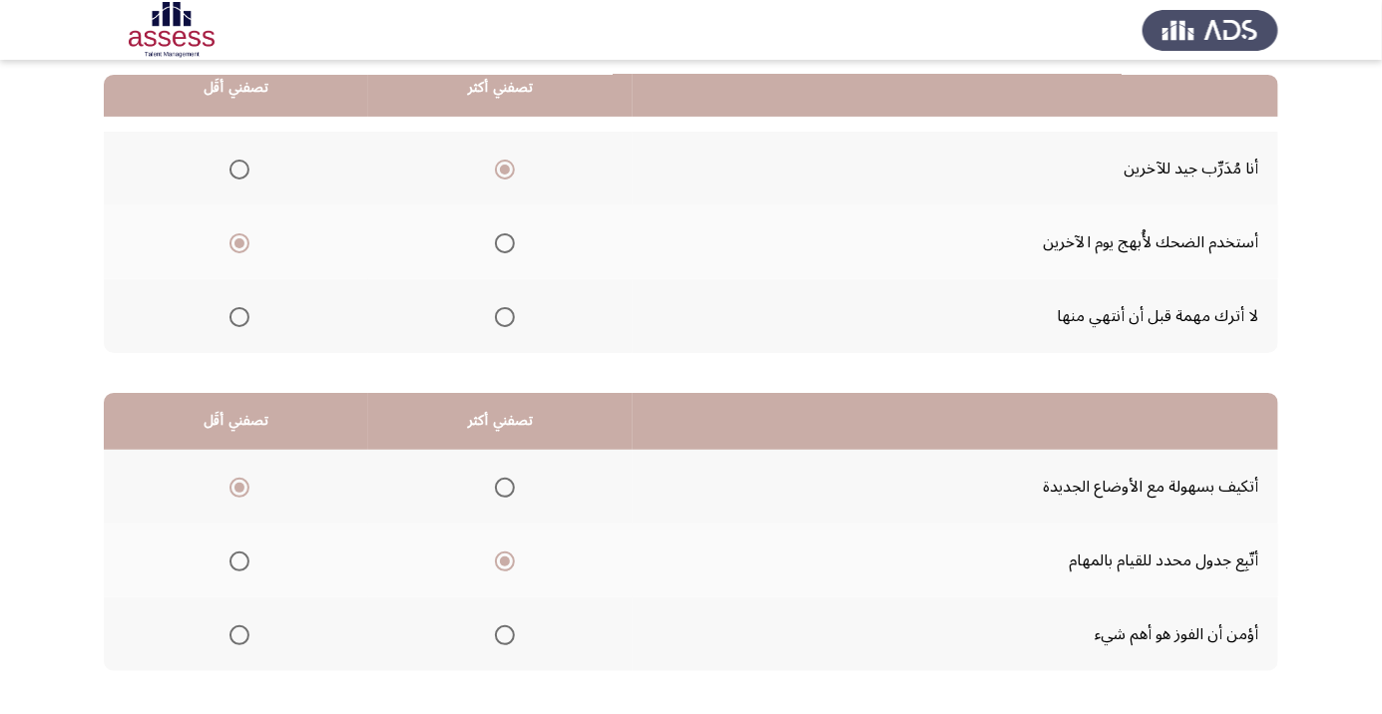
scroll to position [0, 0]
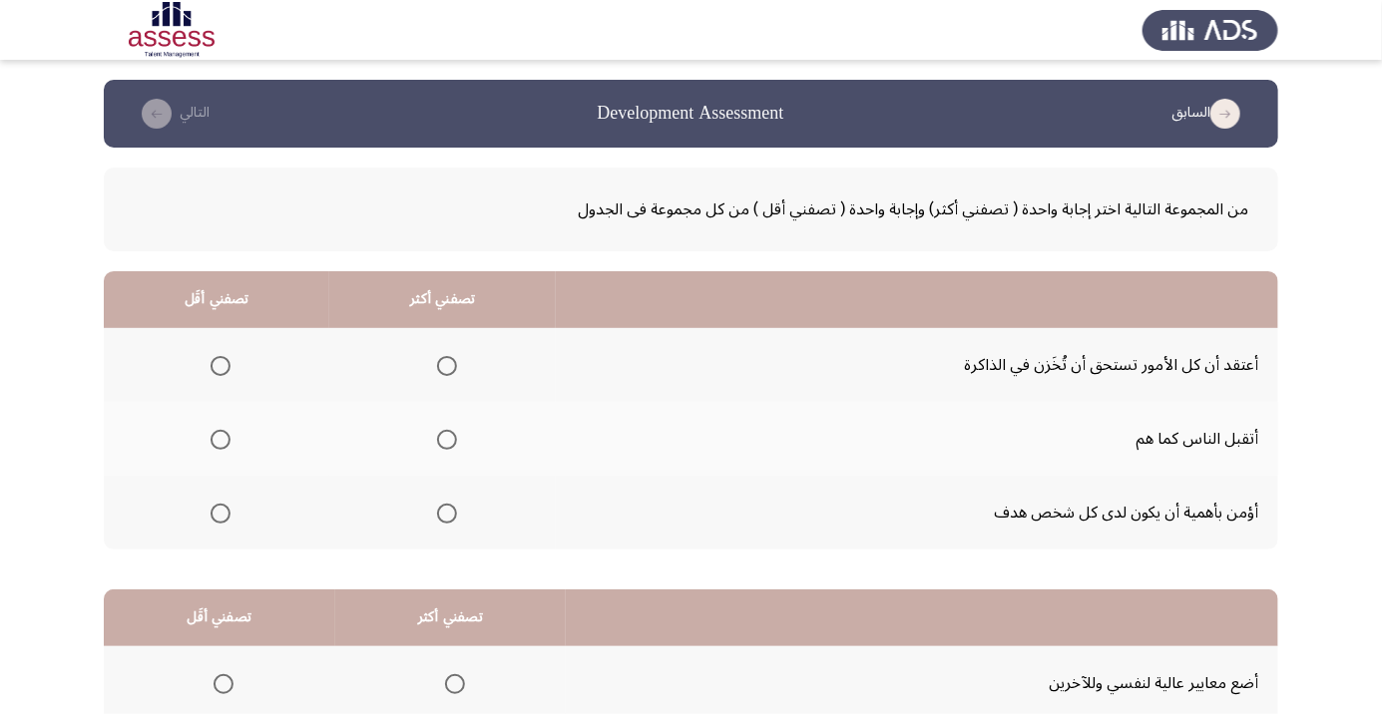
click at [447, 514] on span "Select an option" at bounding box center [447, 514] width 0 height 0
click at [450, 512] on input "Select an option" at bounding box center [447, 514] width 20 height 20
click at [221, 439] on span "Select an option" at bounding box center [220, 440] width 20 height 20
click at [221, 439] on input "Select an option" at bounding box center [220, 440] width 20 height 20
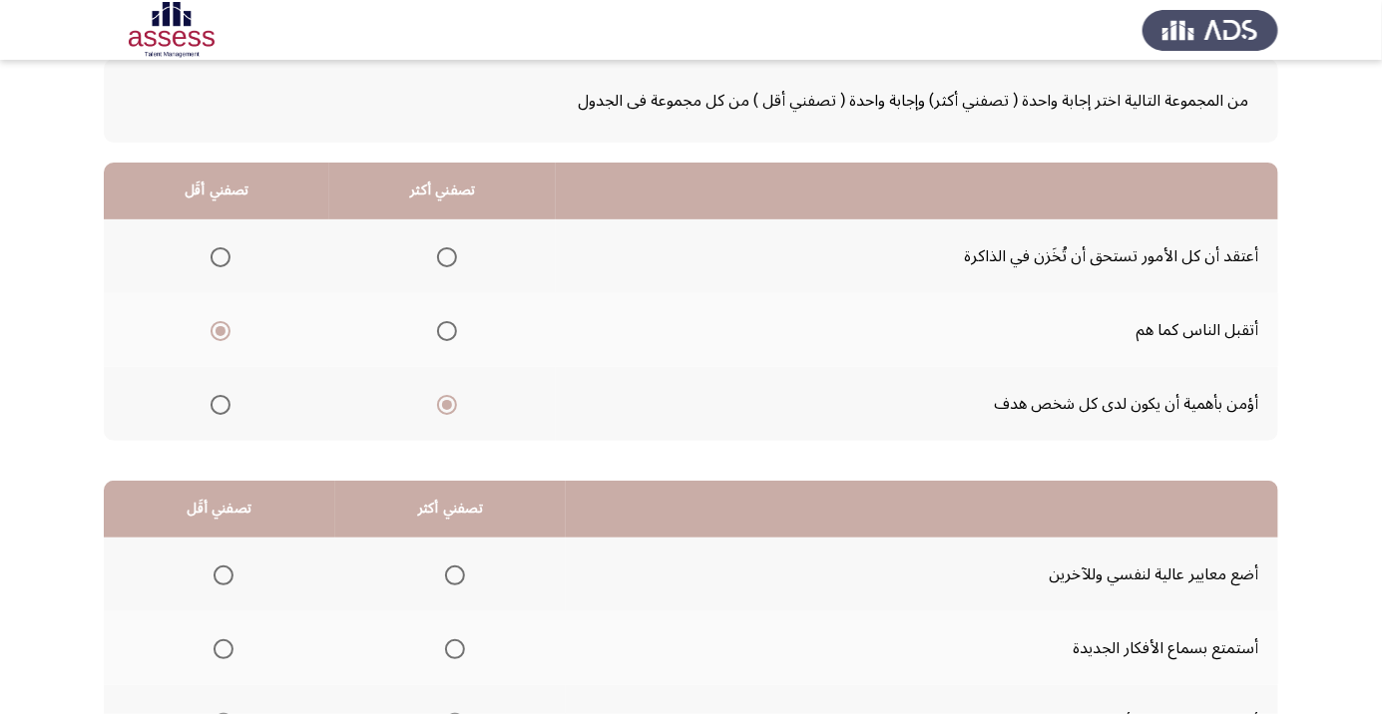
scroll to position [197, 0]
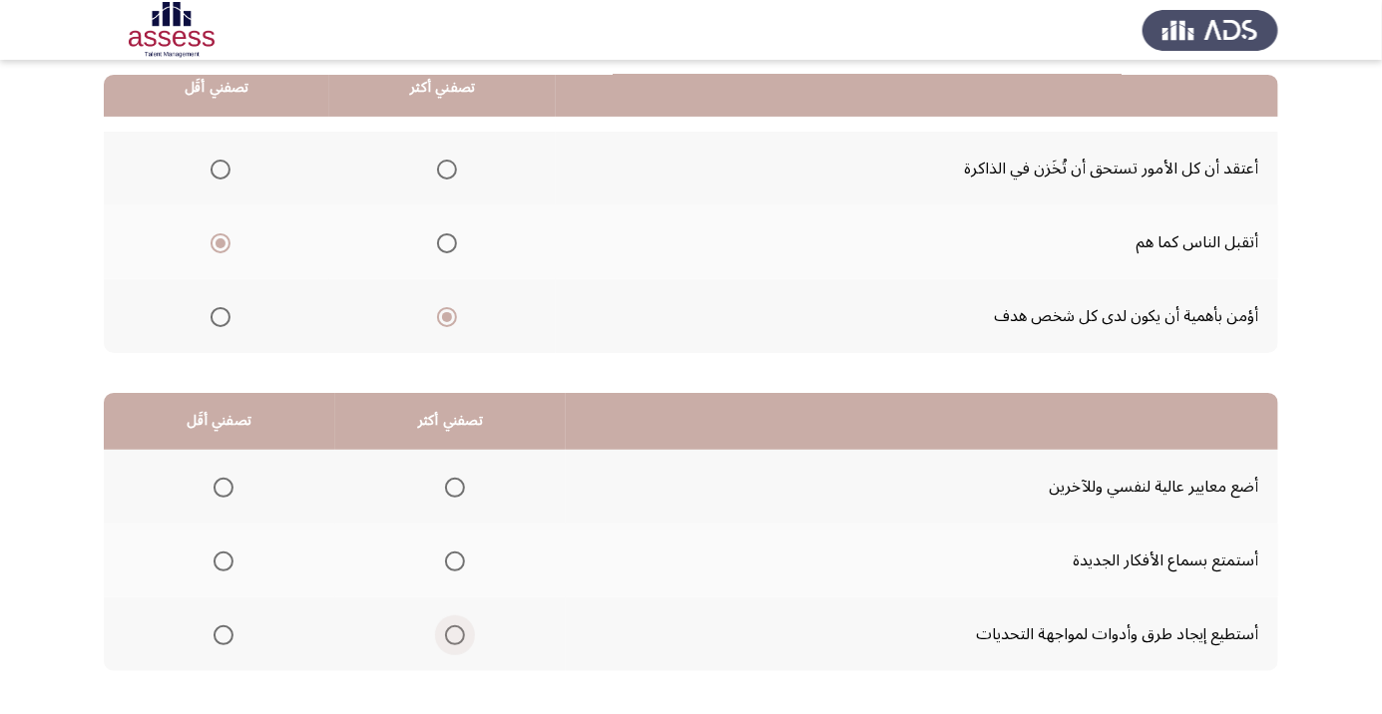
click at [461, 630] on span "Select an option" at bounding box center [455, 635] width 20 height 20
click at [461, 630] on input "Select an option" at bounding box center [455, 635] width 20 height 20
click at [215, 494] on span "Select an option" at bounding box center [223, 488] width 20 height 20
click at [215, 494] on input "Select an option" at bounding box center [223, 488] width 20 height 20
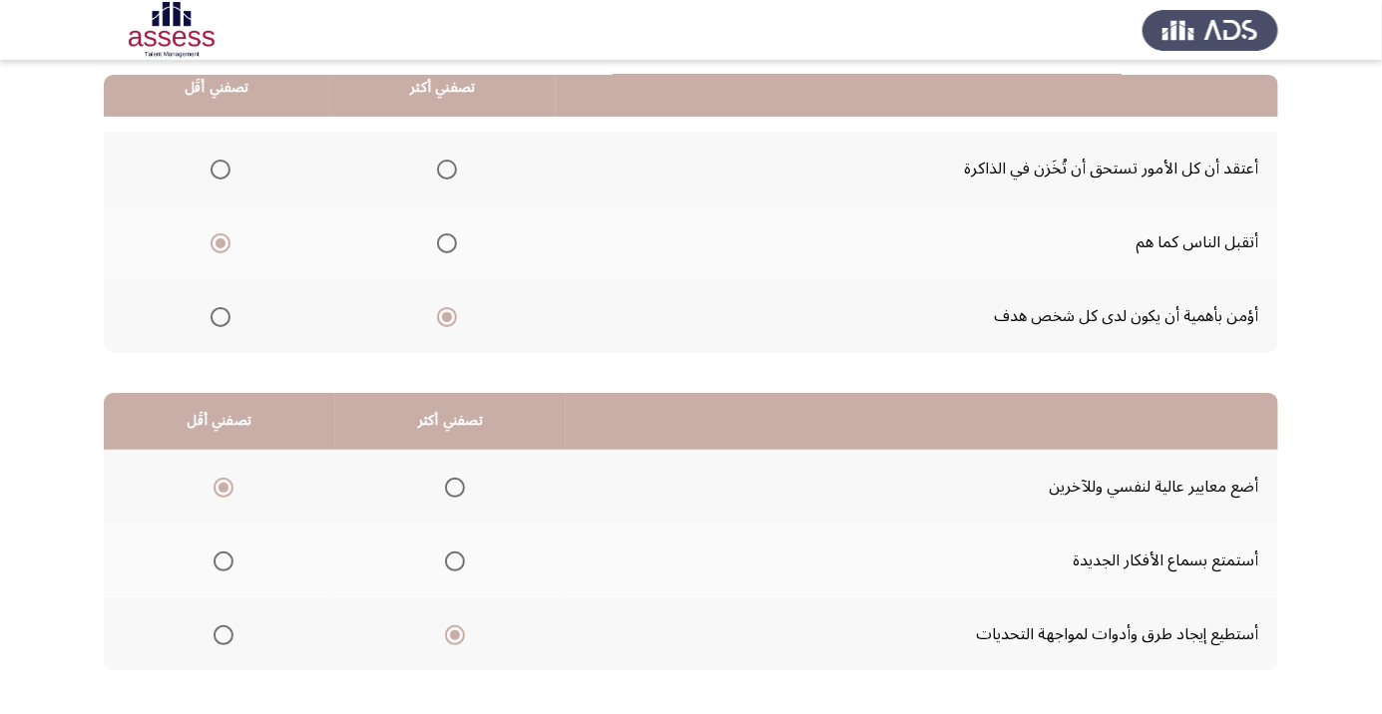
scroll to position [0, 0]
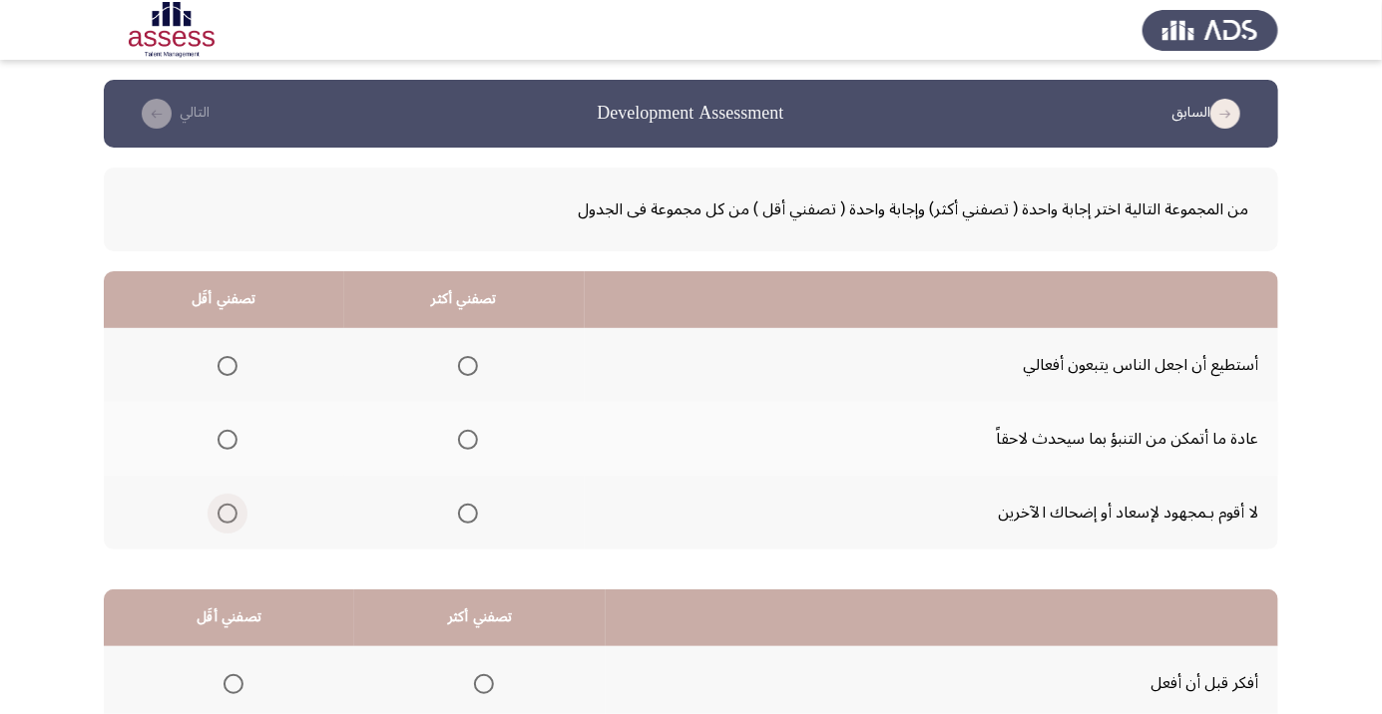
click at [227, 514] on span "Select an option" at bounding box center [227, 514] width 0 height 0
click at [227, 512] on input "Select an option" at bounding box center [227, 514] width 20 height 20
click at [473, 437] on span "Select an option" at bounding box center [468, 440] width 20 height 20
click at [473, 437] on input "Select an option" at bounding box center [468, 440] width 20 height 20
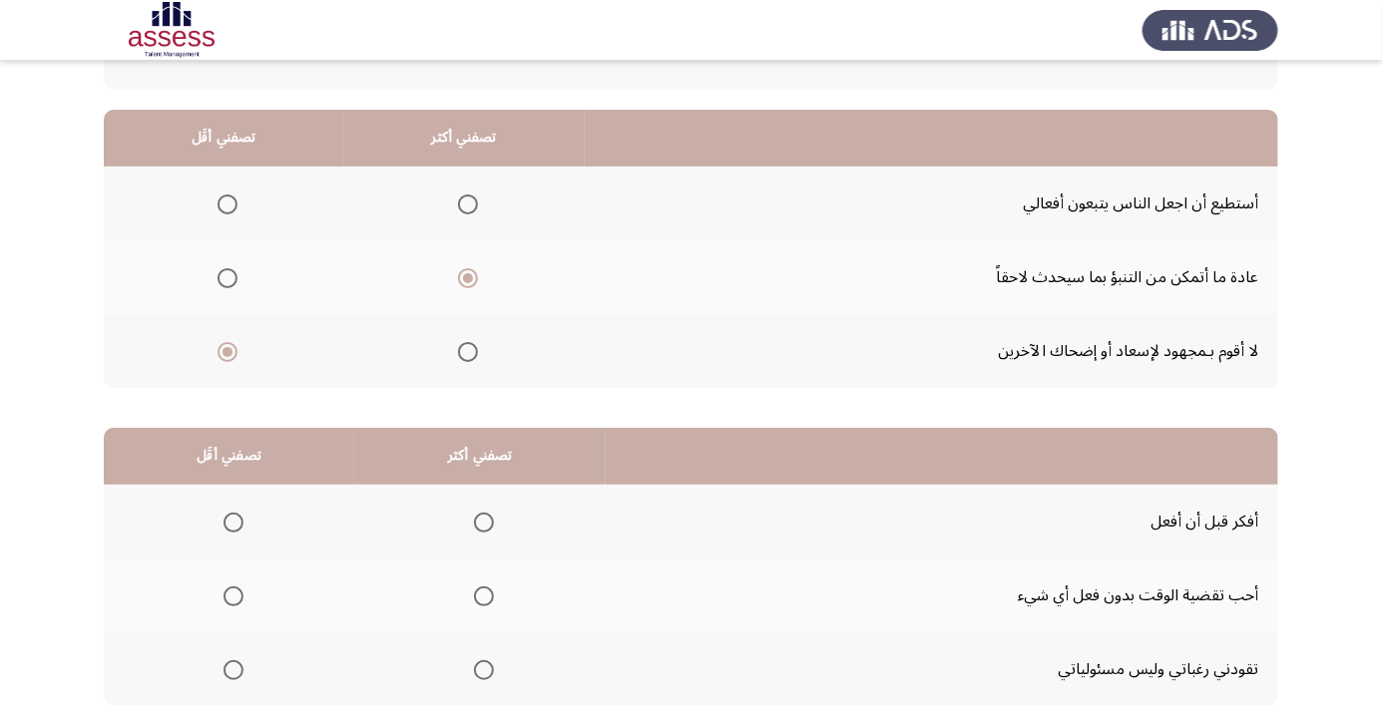
scroll to position [197, 0]
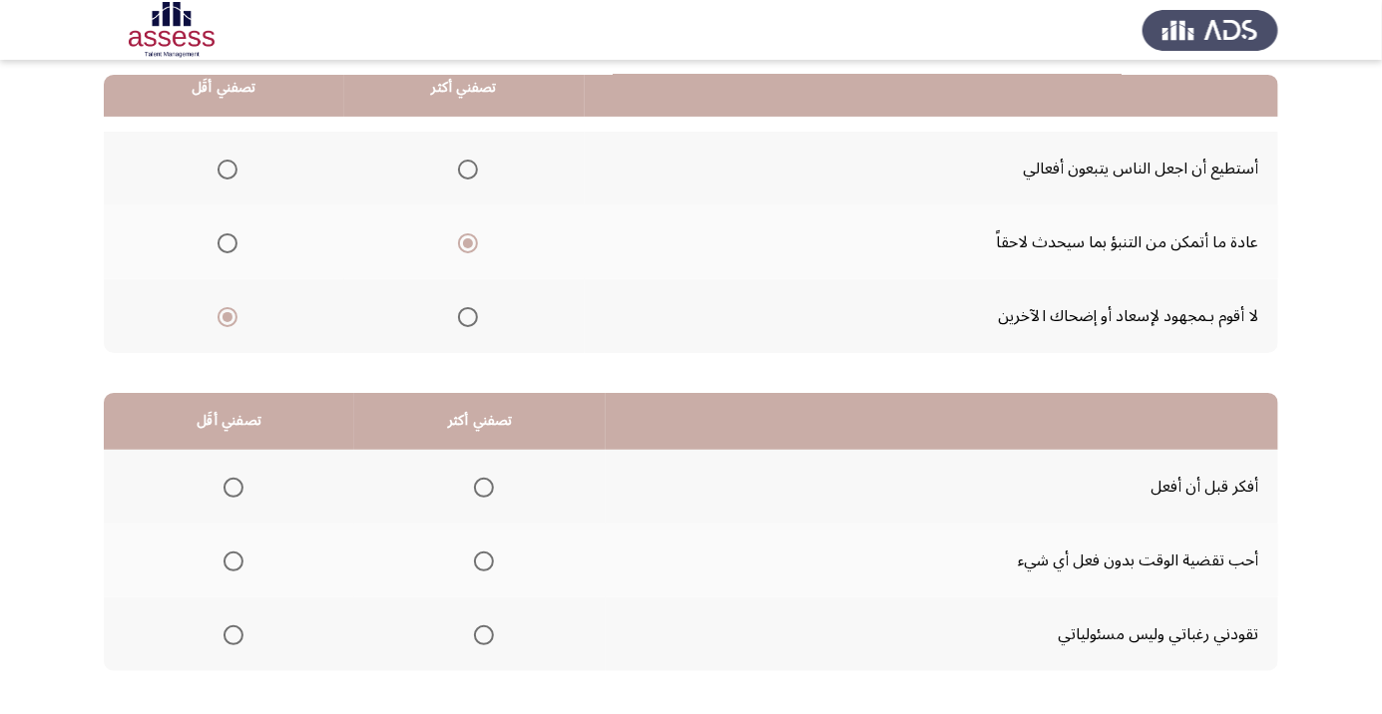
click at [231, 566] on span "Select an option" at bounding box center [233, 562] width 20 height 20
click at [231, 566] on input "Select an option" at bounding box center [233, 562] width 20 height 20
click at [482, 486] on span "Select an option" at bounding box center [484, 488] width 20 height 20
click at [482, 486] on input "Select an option" at bounding box center [484, 488] width 20 height 20
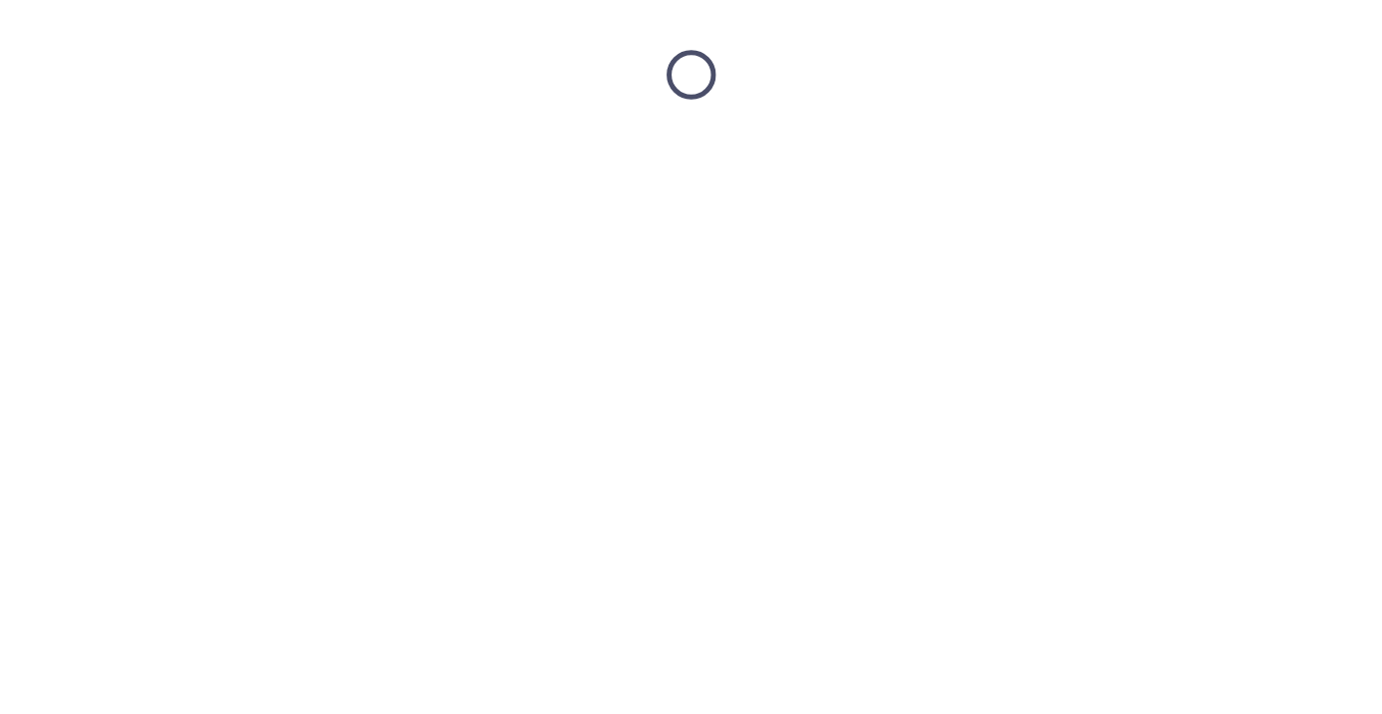
scroll to position [0, 0]
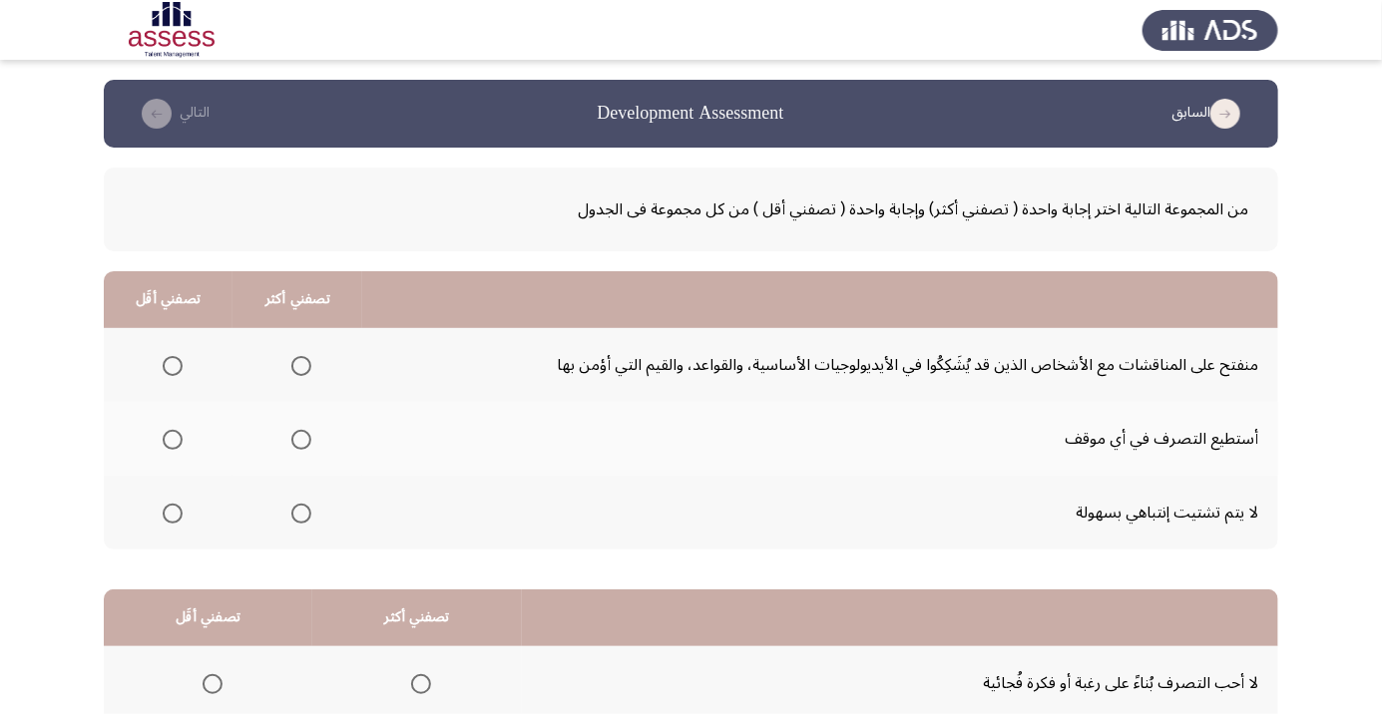
click at [173, 366] on span "Select an option" at bounding box center [173, 366] width 0 height 0
click at [172, 365] on input "Select an option" at bounding box center [173, 366] width 20 height 20
click at [301, 512] on span "Select an option" at bounding box center [301, 514] width 20 height 20
click at [301, 512] on input "Select an option" at bounding box center [301, 514] width 20 height 20
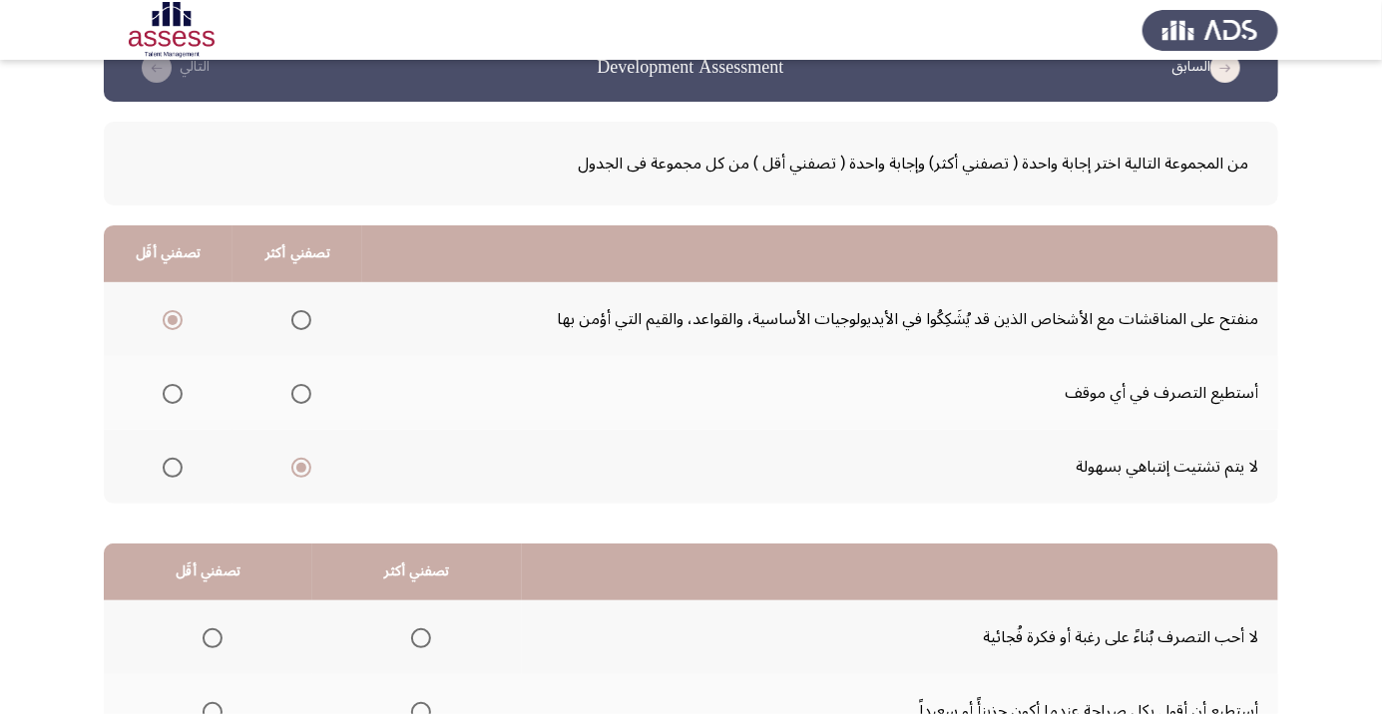
scroll to position [197, 0]
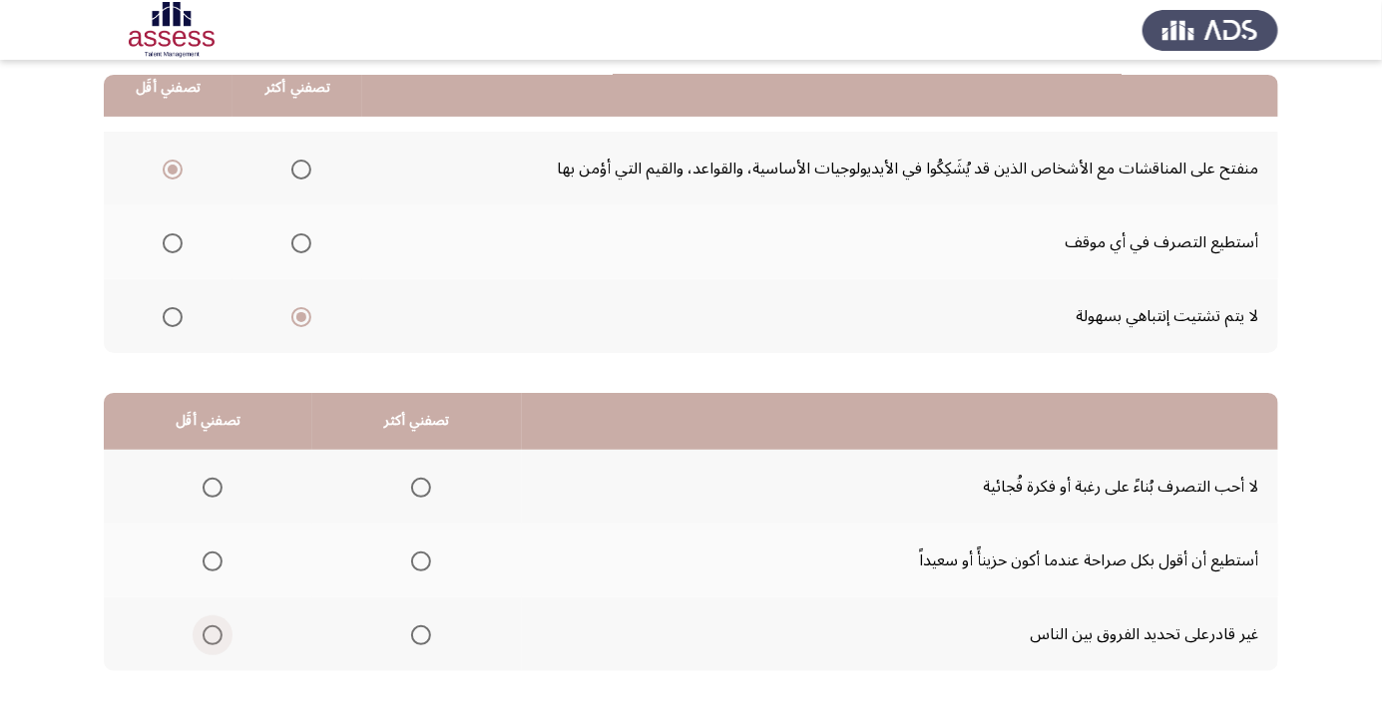
click at [212, 635] on span "Select an option" at bounding box center [212, 635] width 0 height 0
click at [211, 633] on input "Select an option" at bounding box center [212, 635] width 20 height 20
click at [421, 488] on span "Select an option" at bounding box center [421, 488] width 0 height 0
click at [420, 486] on input "Select an option" at bounding box center [421, 488] width 20 height 20
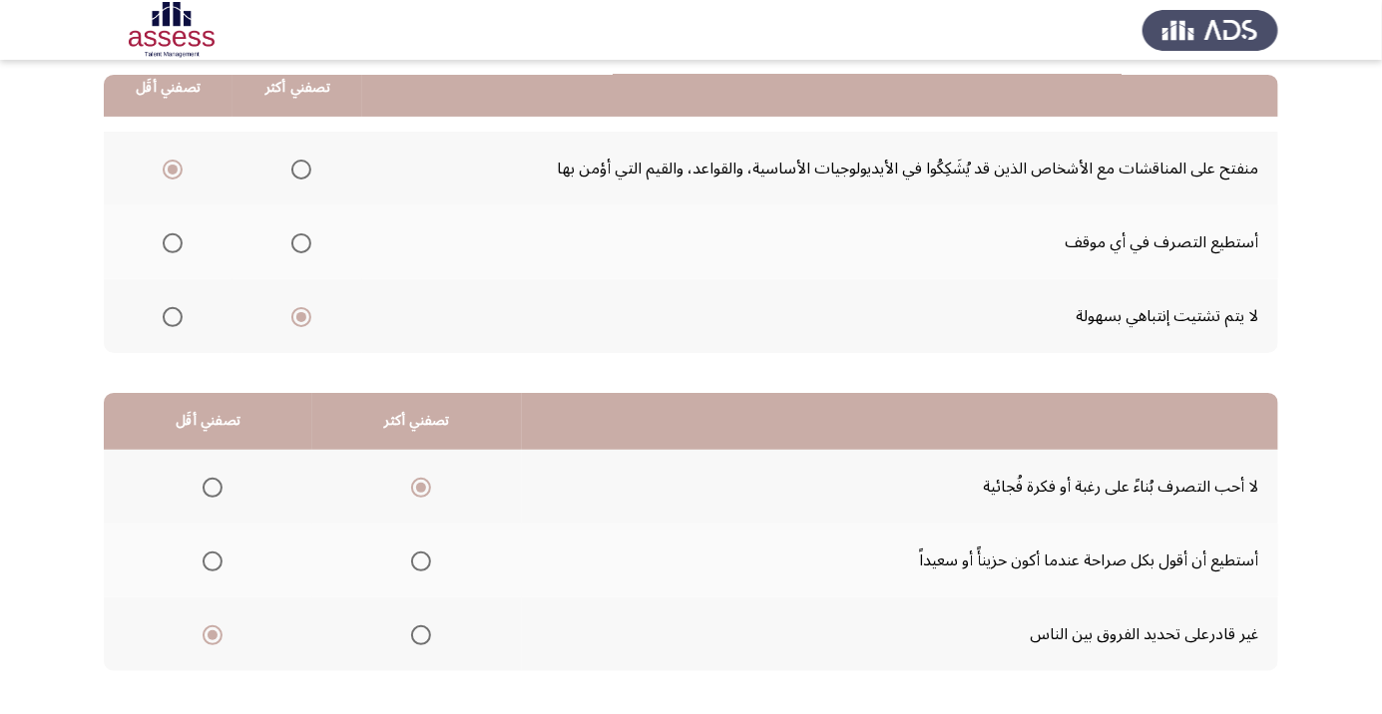
scroll to position [0, 0]
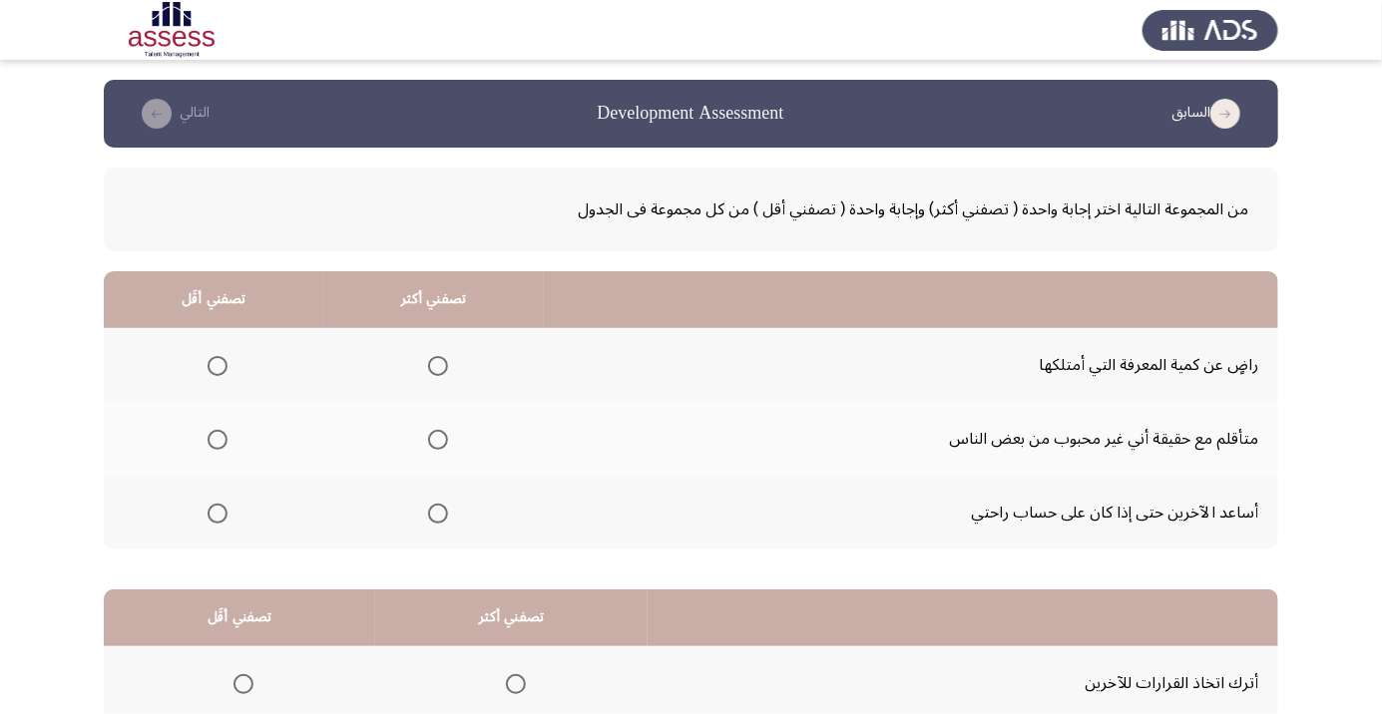
click at [438, 514] on span "Select an option" at bounding box center [438, 514] width 0 height 0
click at [438, 512] on input "Select an option" at bounding box center [438, 514] width 20 height 20
click at [217, 366] on span "Select an option" at bounding box center [217, 366] width 0 height 0
click at [217, 365] on input "Select an option" at bounding box center [217, 366] width 20 height 20
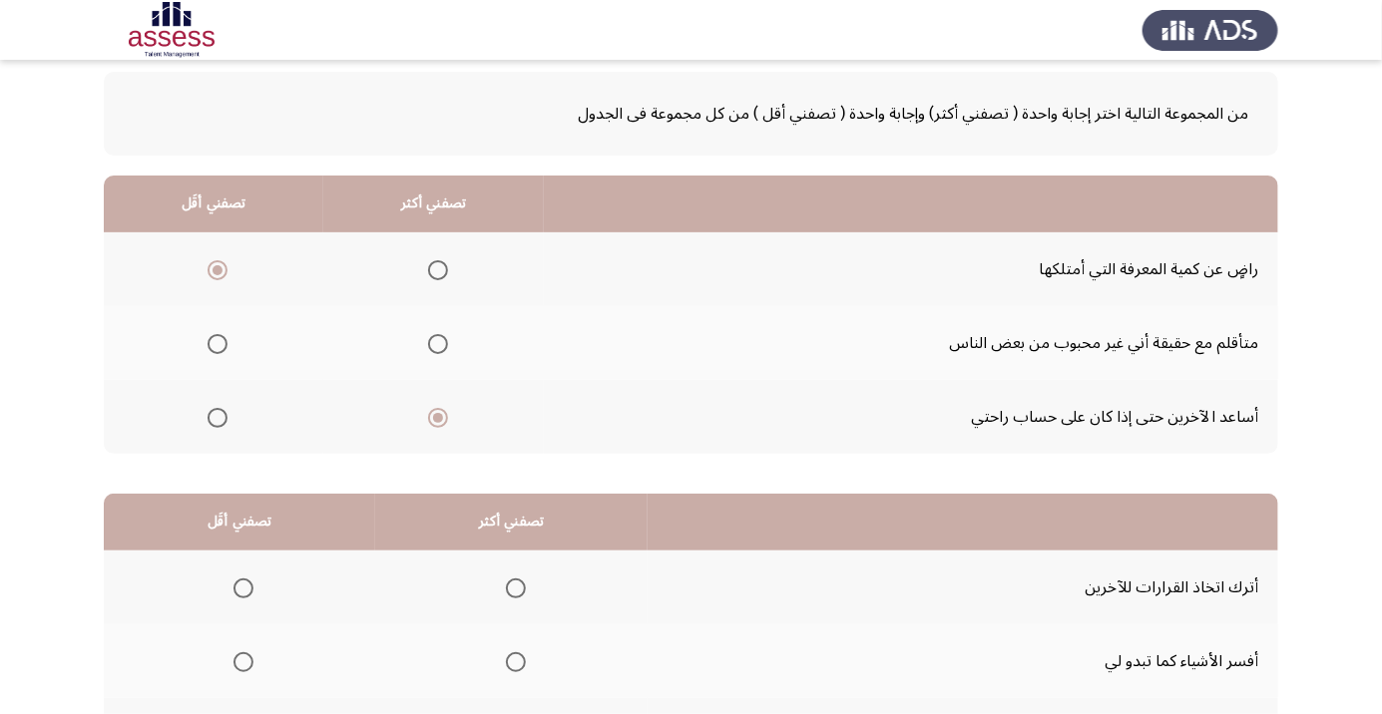
scroll to position [197, 0]
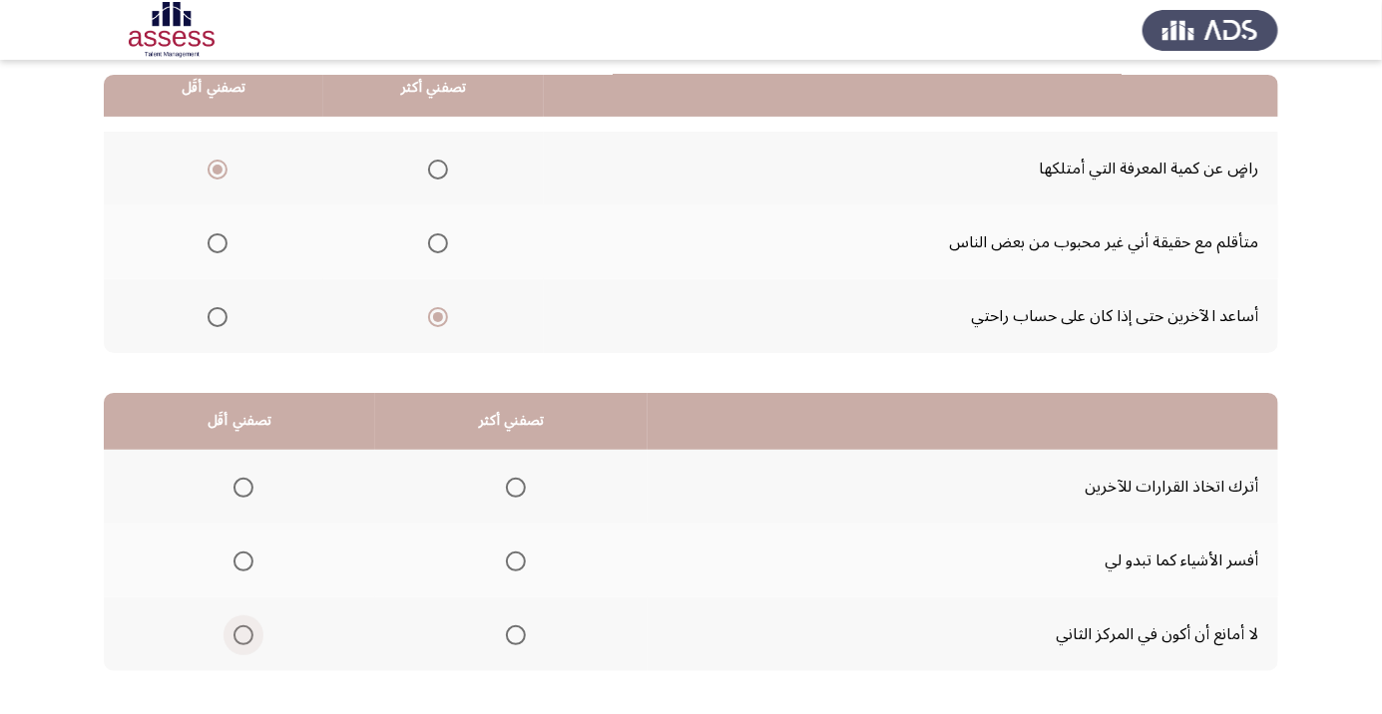
click at [243, 635] on span "Select an option" at bounding box center [243, 635] width 0 height 0
click at [244, 633] on input "Select an option" at bounding box center [243, 635] width 20 height 20
click at [526, 558] on span "Select an option" at bounding box center [516, 562] width 20 height 20
click at [526, 558] on input "Select an option" at bounding box center [516, 562] width 20 height 20
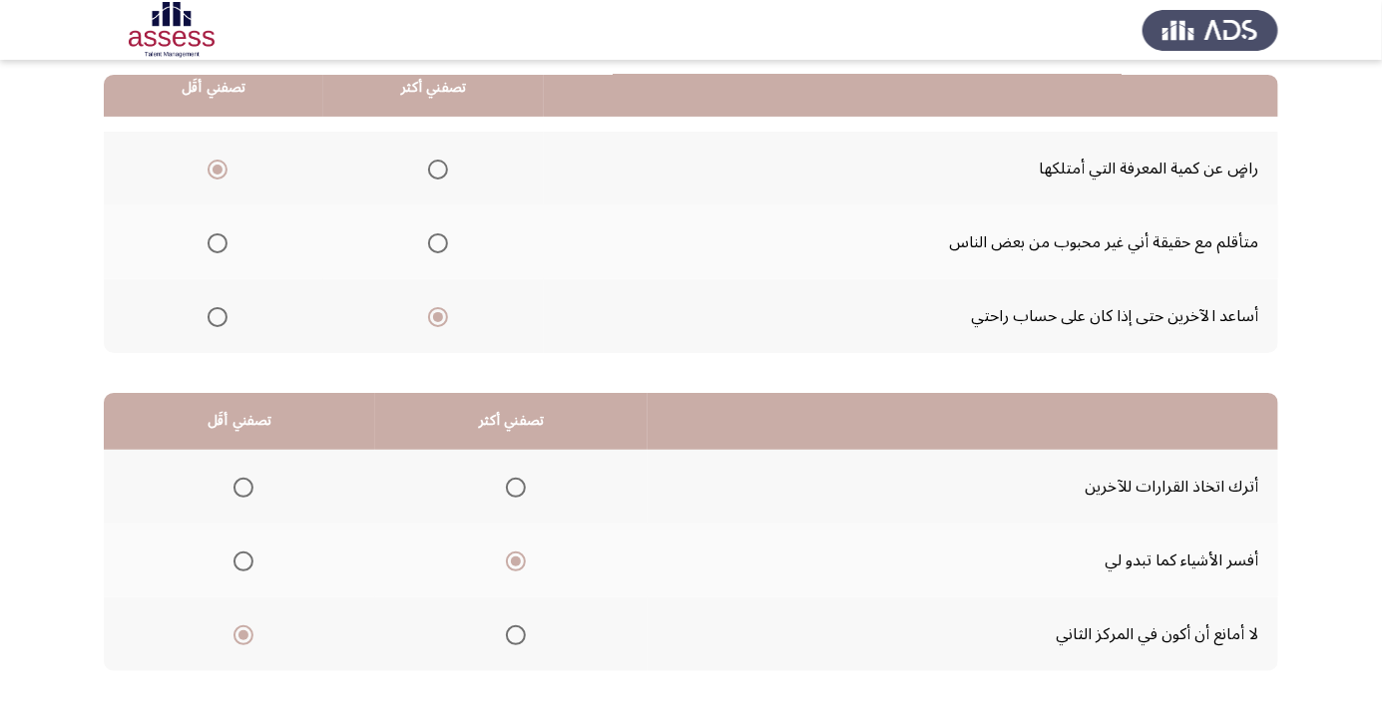
scroll to position [0, 0]
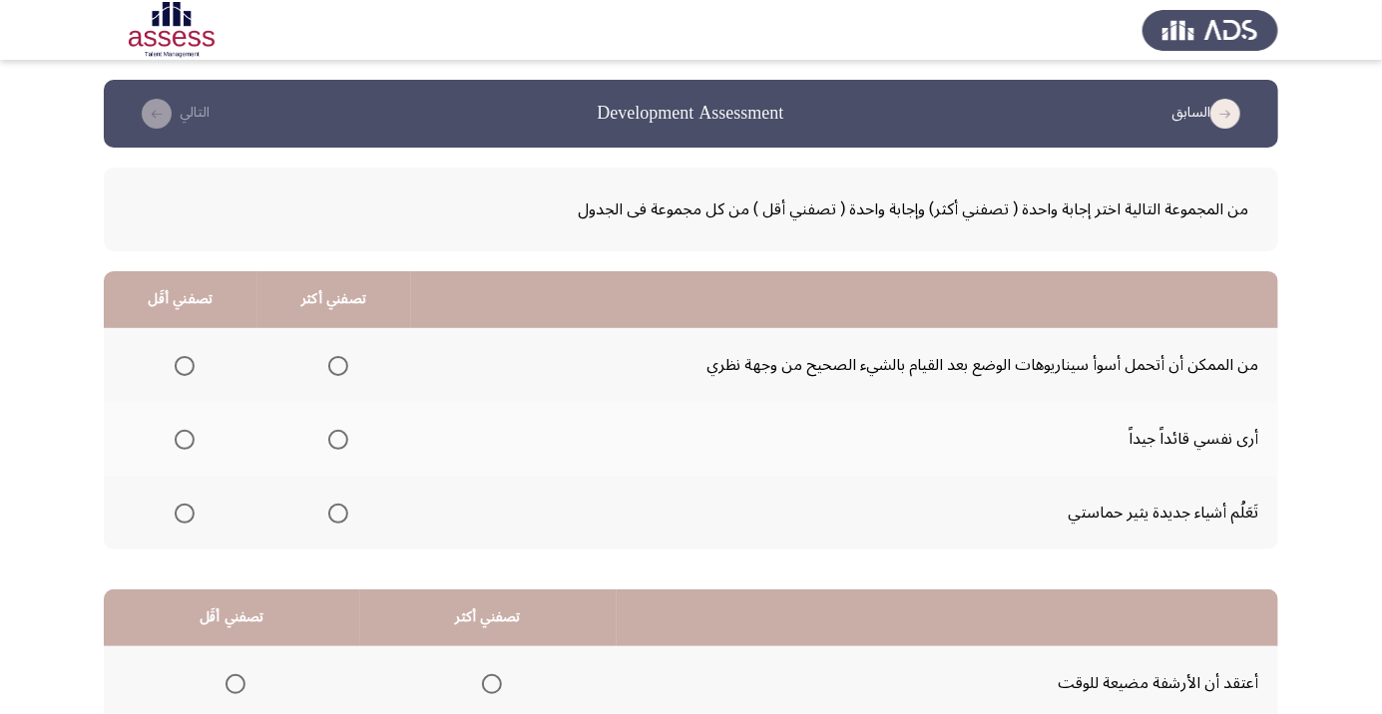
click at [343, 439] on span "Select an option" at bounding box center [338, 440] width 20 height 20
click at [343, 439] on input "Select an option" at bounding box center [338, 440] width 20 height 20
click at [185, 366] on span "Select an option" at bounding box center [185, 366] width 0 height 0
click at [184, 365] on input "Select an option" at bounding box center [185, 366] width 20 height 20
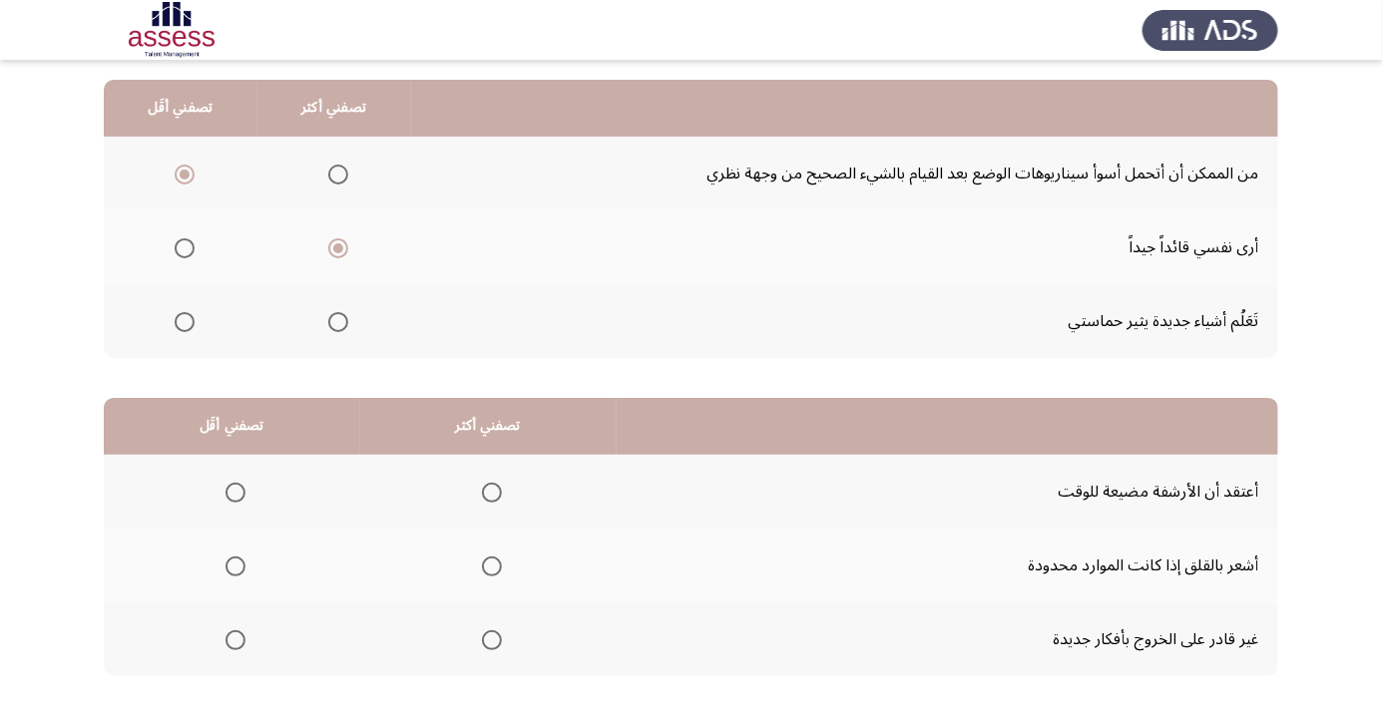
scroll to position [197, 0]
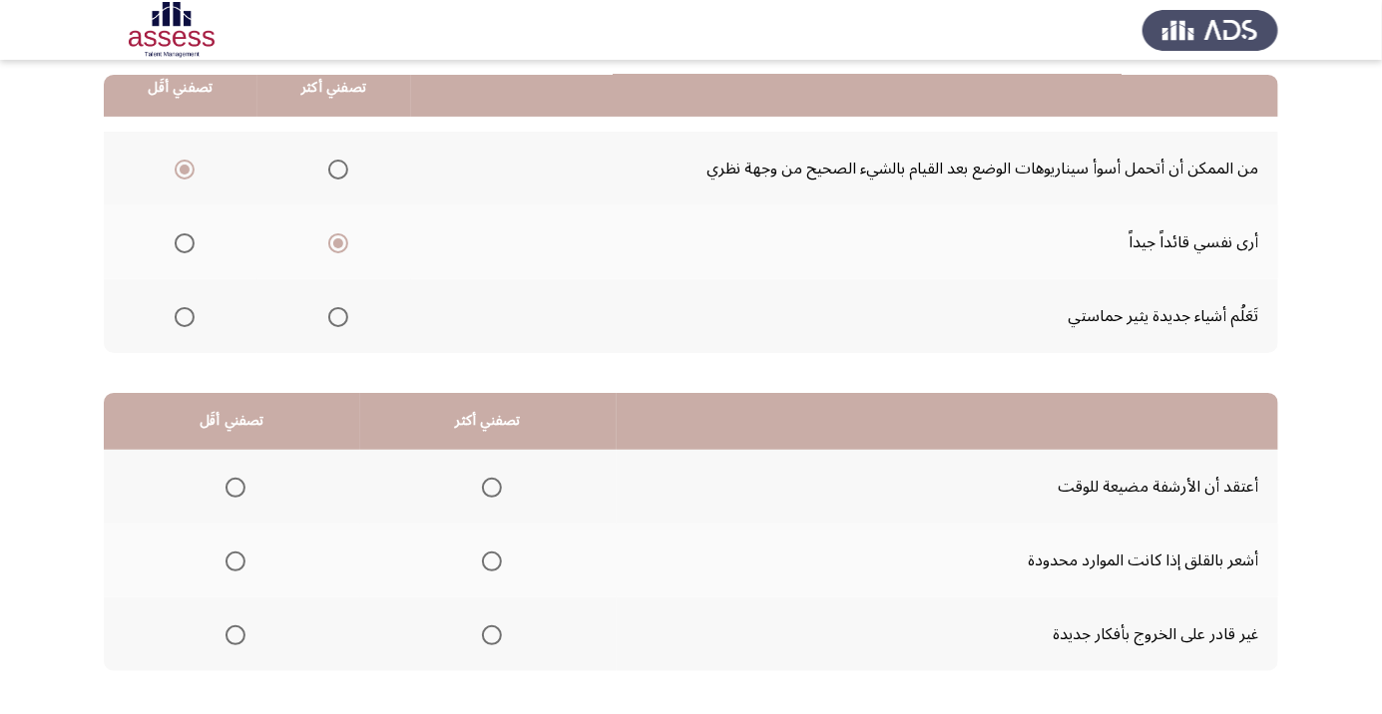
click at [235, 635] on span "Select an option" at bounding box center [235, 635] width 0 height 0
click at [235, 633] on input "Select an option" at bounding box center [235, 635] width 20 height 20
click at [516, 476] on th at bounding box center [488, 487] width 256 height 74
click at [492, 488] on span "Select an option" at bounding box center [492, 488] width 0 height 0
click at [493, 486] on input "Select an option" at bounding box center [492, 488] width 20 height 20
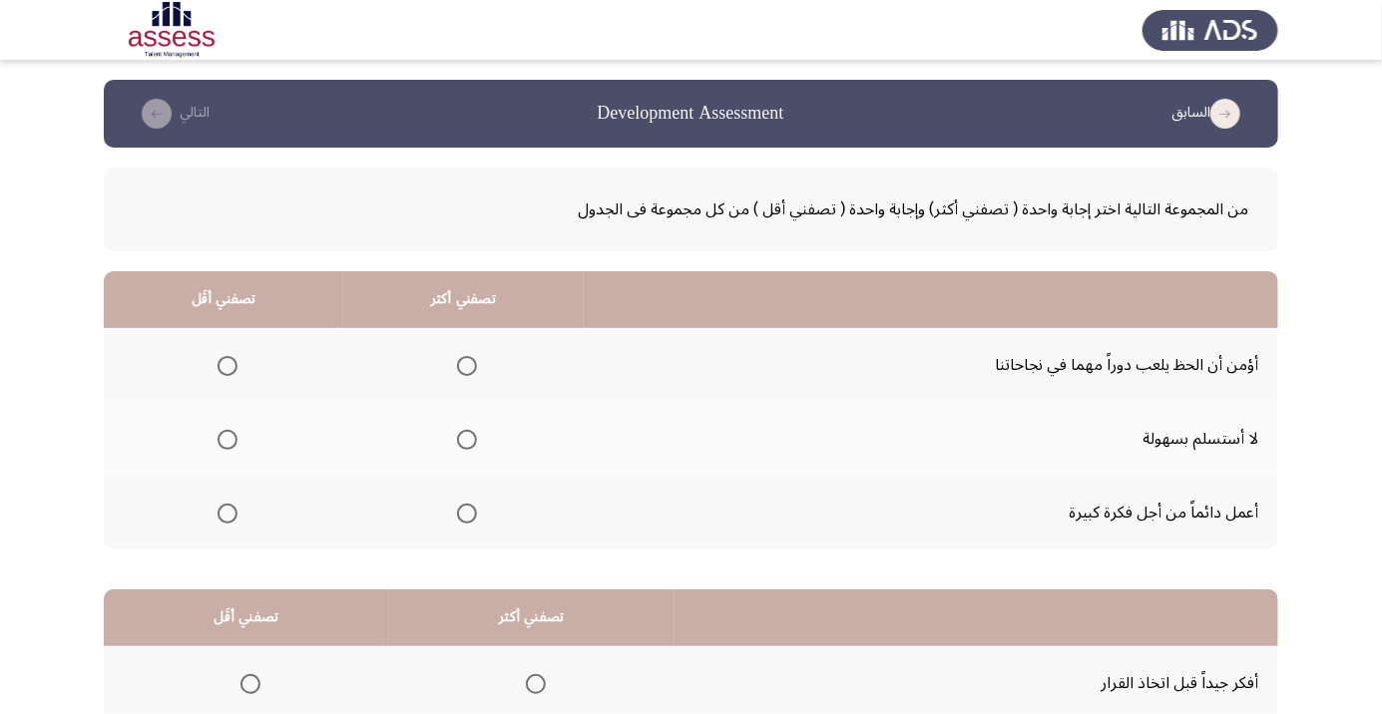
click at [254, 382] on th at bounding box center [223, 365] width 239 height 74
click at [227, 366] on span "Select an option" at bounding box center [227, 366] width 0 height 0
click at [226, 365] on input "Select an option" at bounding box center [227, 366] width 20 height 20
click at [467, 440] on span "Select an option" at bounding box center [467, 440] width 0 height 0
click at [467, 439] on input "Select an option" at bounding box center [467, 440] width 20 height 20
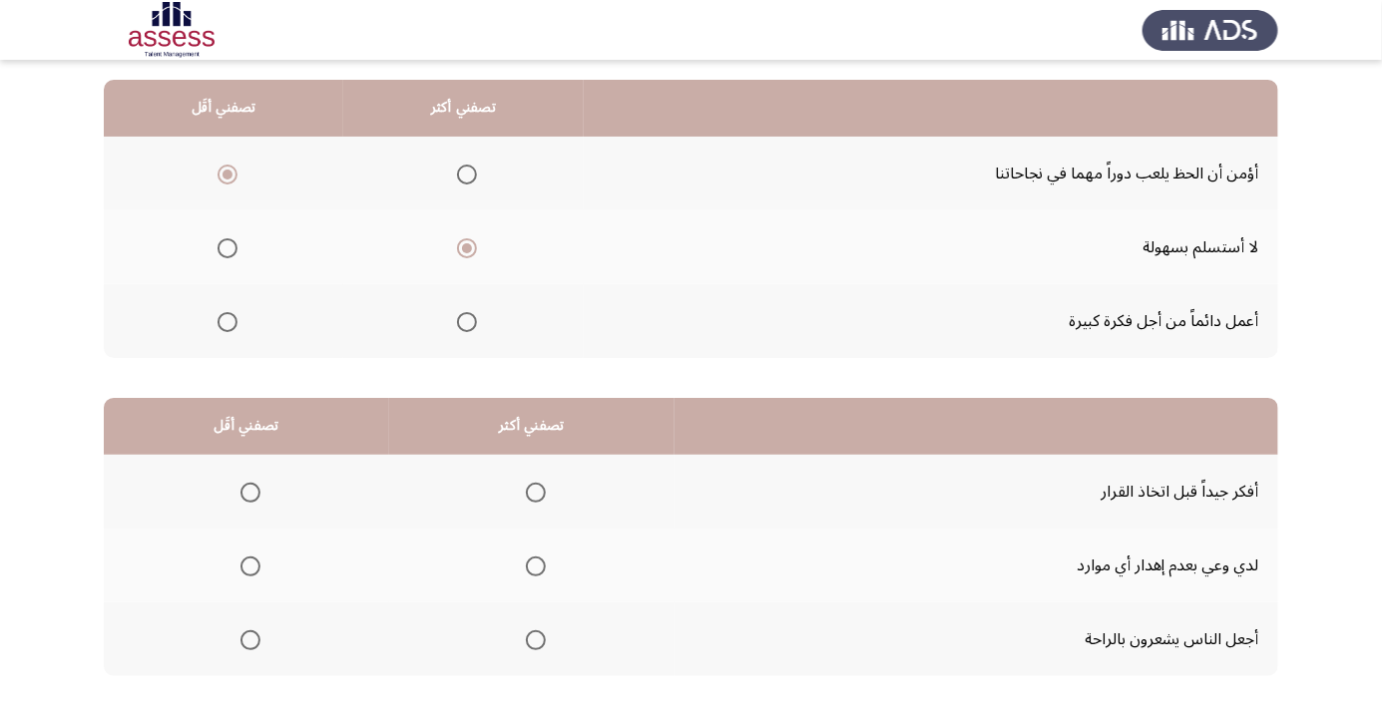
scroll to position [197, 0]
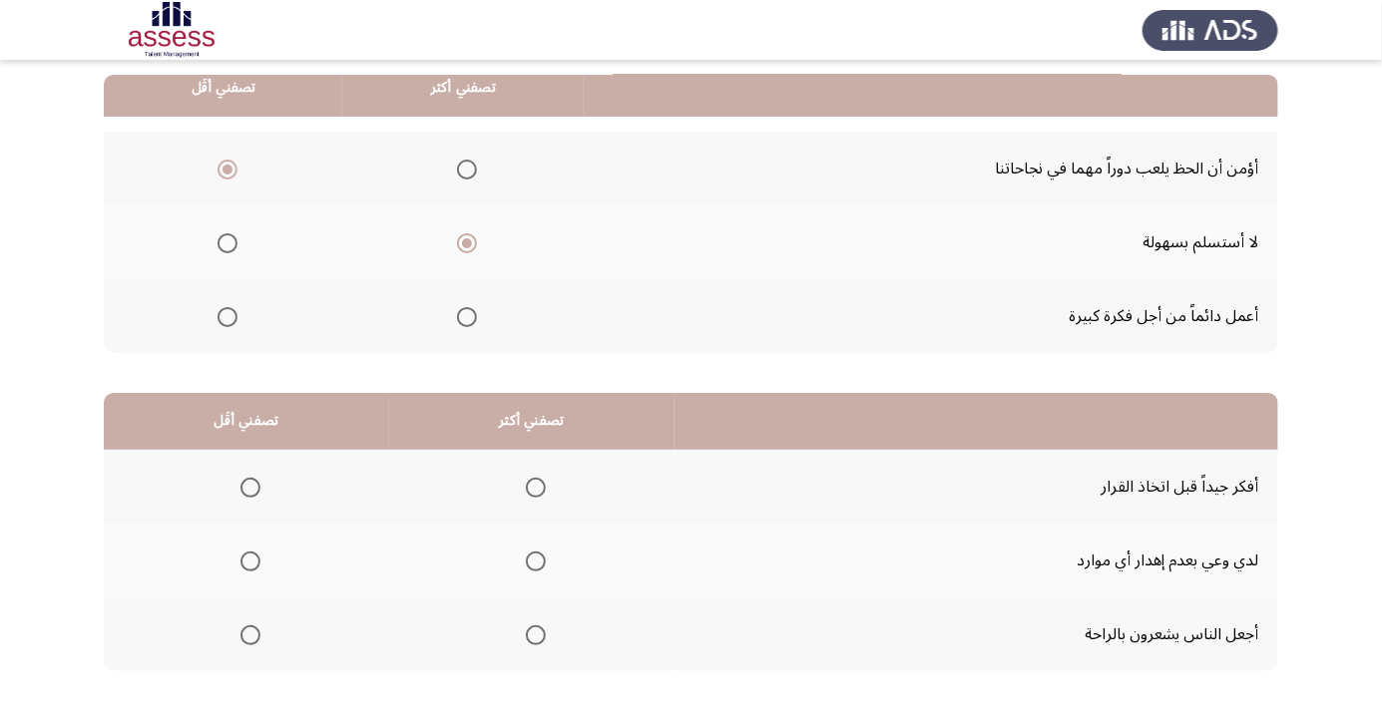
click at [541, 557] on span "Select an option" at bounding box center [536, 562] width 20 height 20
click at [541, 557] on input "Select an option" at bounding box center [536, 562] width 20 height 20
click at [250, 635] on span "Select an option" at bounding box center [250, 635] width 0 height 0
click at [249, 633] on input "Select an option" at bounding box center [250, 635] width 20 height 20
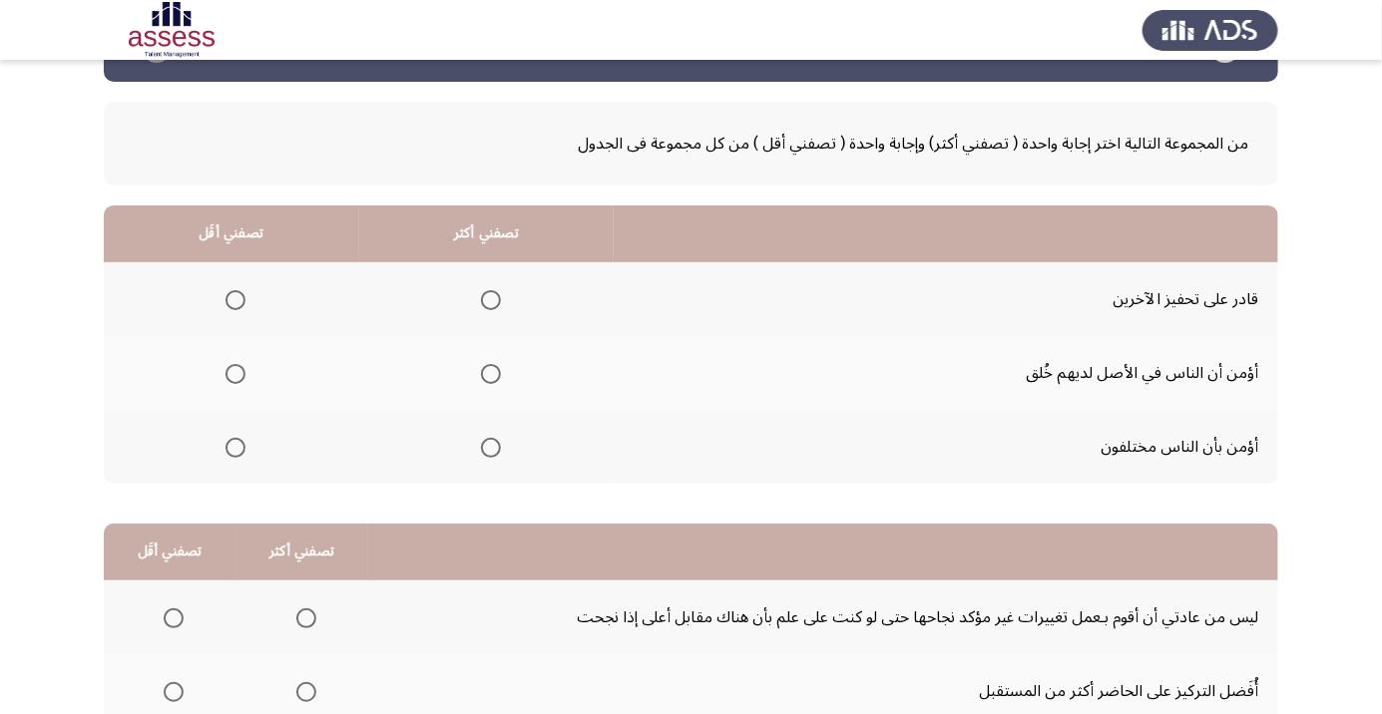
scroll to position [79, 0]
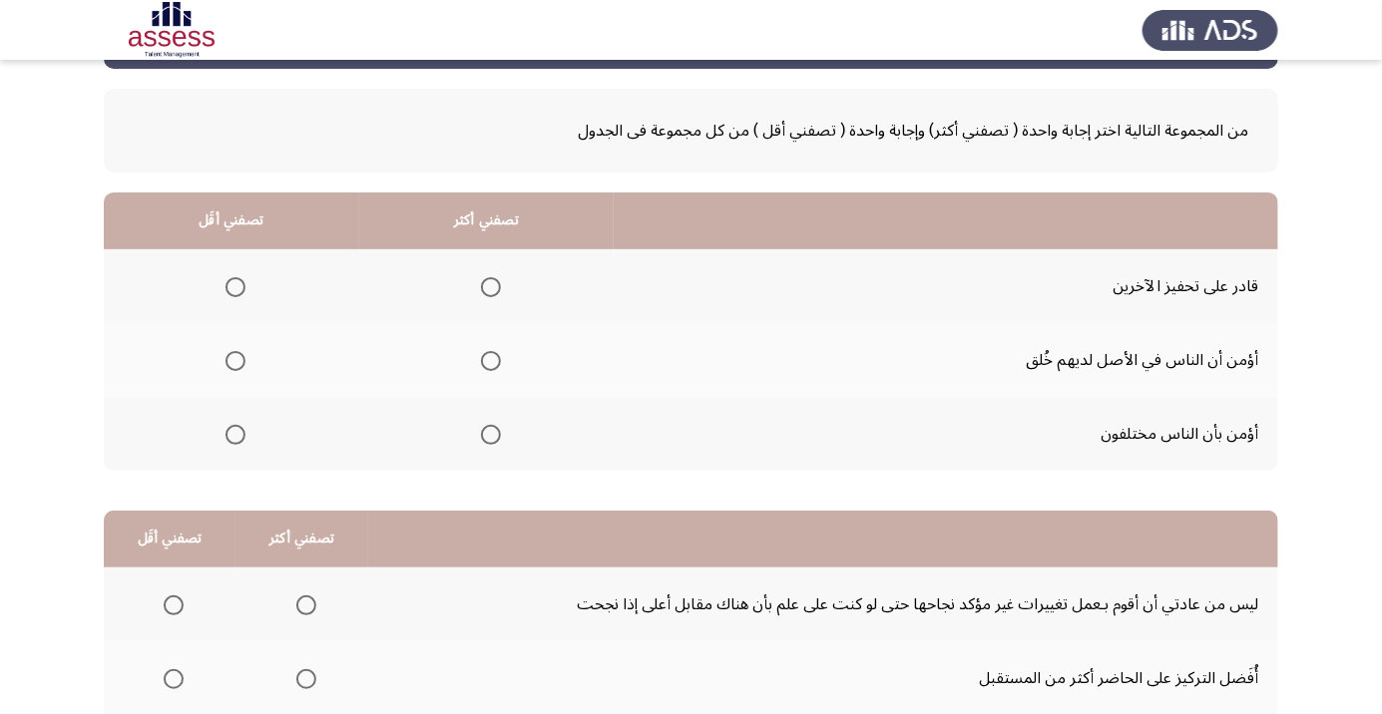
click at [500, 283] on span "Select an option" at bounding box center [491, 287] width 20 height 20
click at [500, 283] on input "Select an option" at bounding box center [491, 287] width 20 height 20
click at [243, 353] on span "Select an option" at bounding box center [235, 361] width 20 height 20
click at [243, 353] on input "Select an option" at bounding box center [235, 361] width 20 height 20
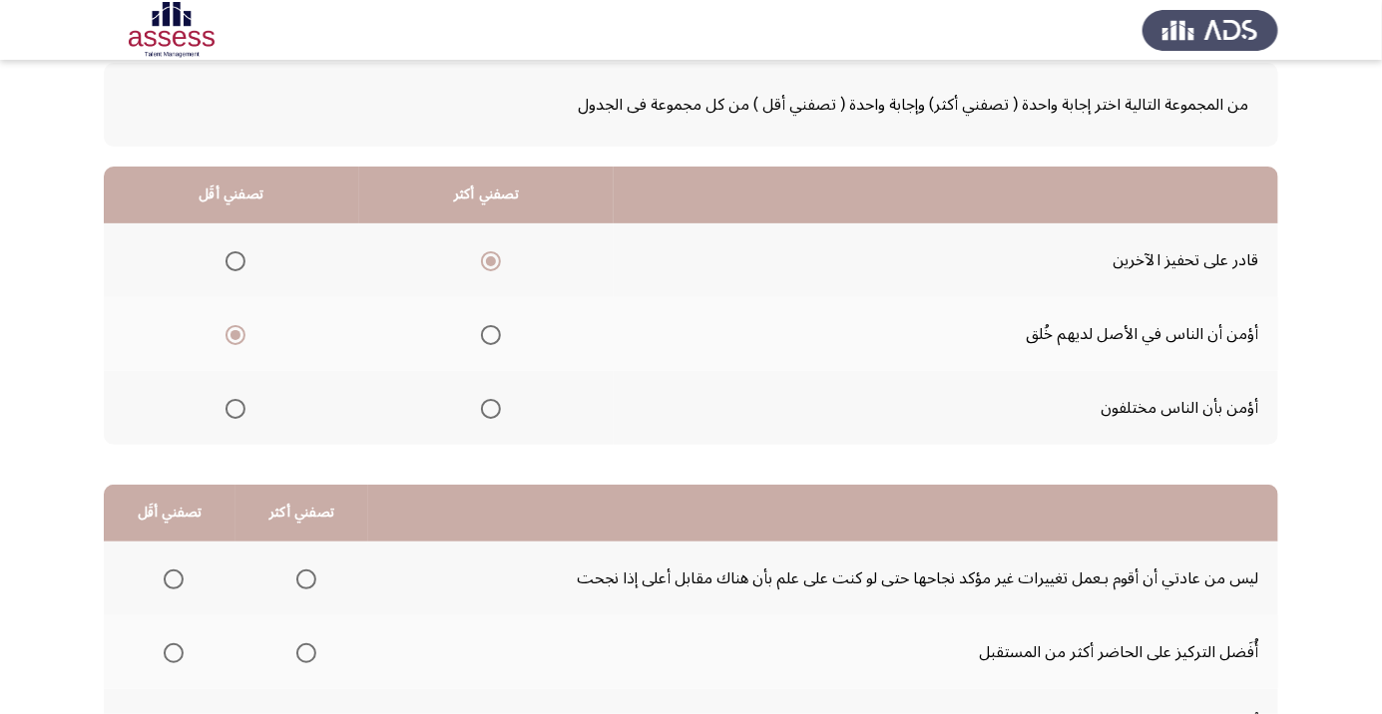
scroll to position [197, 0]
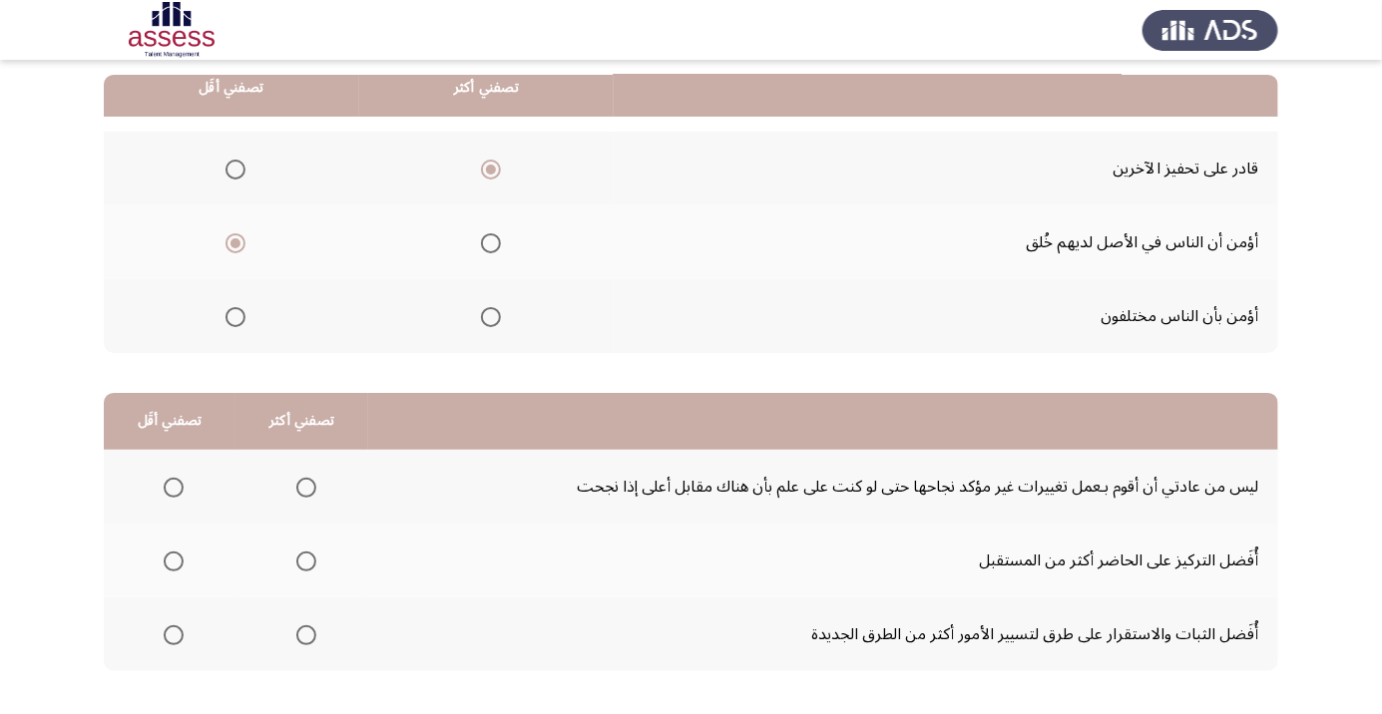
click at [173, 633] on span "Select an option" at bounding box center [174, 635] width 20 height 20
click at [173, 633] on input "Select an option" at bounding box center [174, 635] width 20 height 20
click at [173, 486] on span "Select an option" at bounding box center [174, 488] width 20 height 20
click at [173, 486] on input "Select an option" at bounding box center [174, 488] width 20 height 20
click at [305, 635] on span "Select an option" at bounding box center [305, 635] width 0 height 0
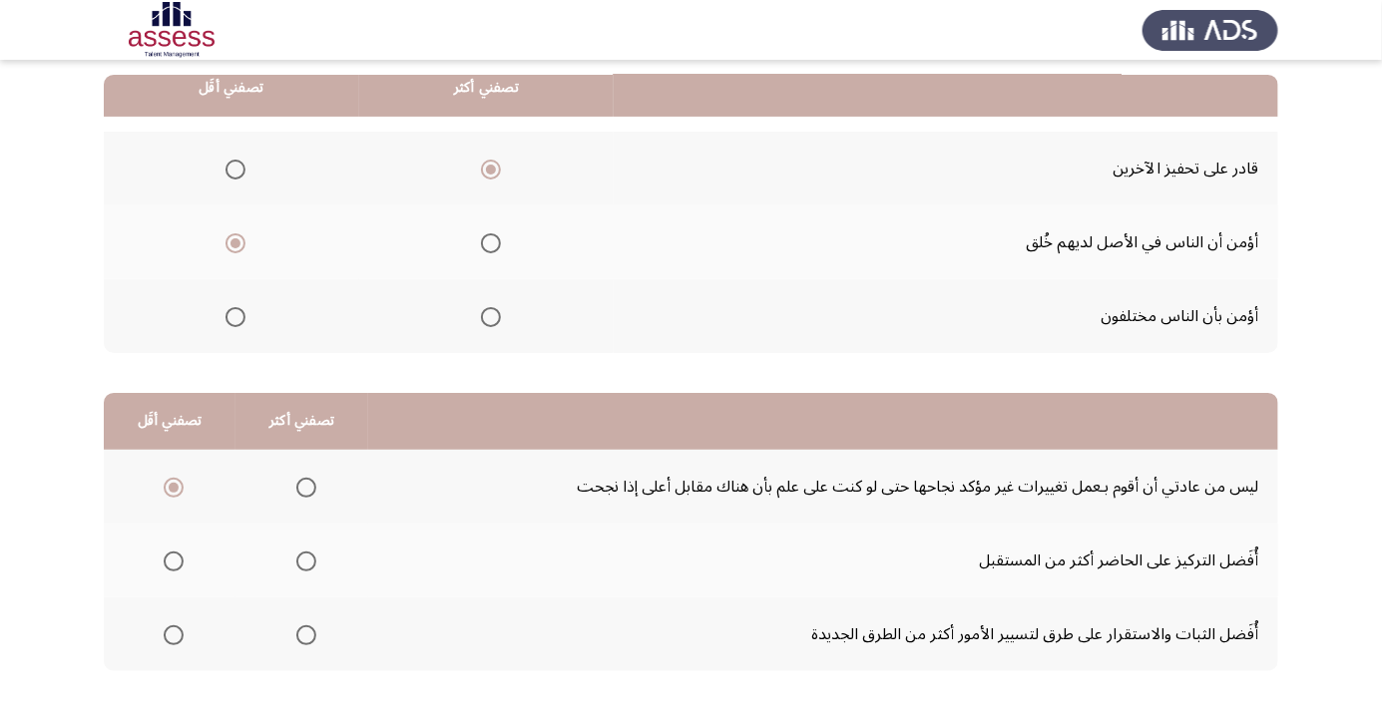
click at [304, 633] on input "Select an option" at bounding box center [306, 635] width 20 height 20
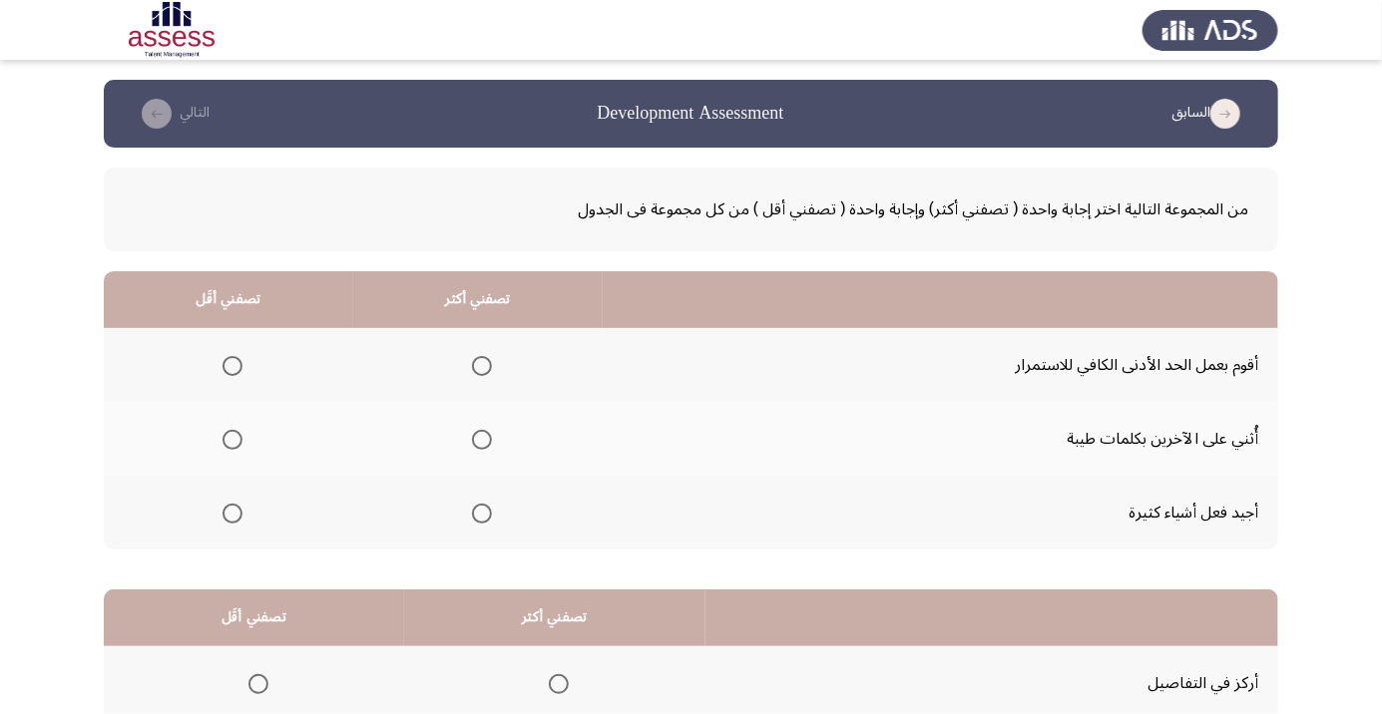
click at [482, 514] on span "Select an option" at bounding box center [482, 514] width 0 height 0
click at [483, 512] on input "Select an option" at bounding box center [482, 514] width 20 height 20
click at [232, 440] on span "Select an option" at bounding box center [232, 440] width 0 height 0
click at [232, 439] on input "Select an option" at bounding box center [232, 440] width 20 height 20
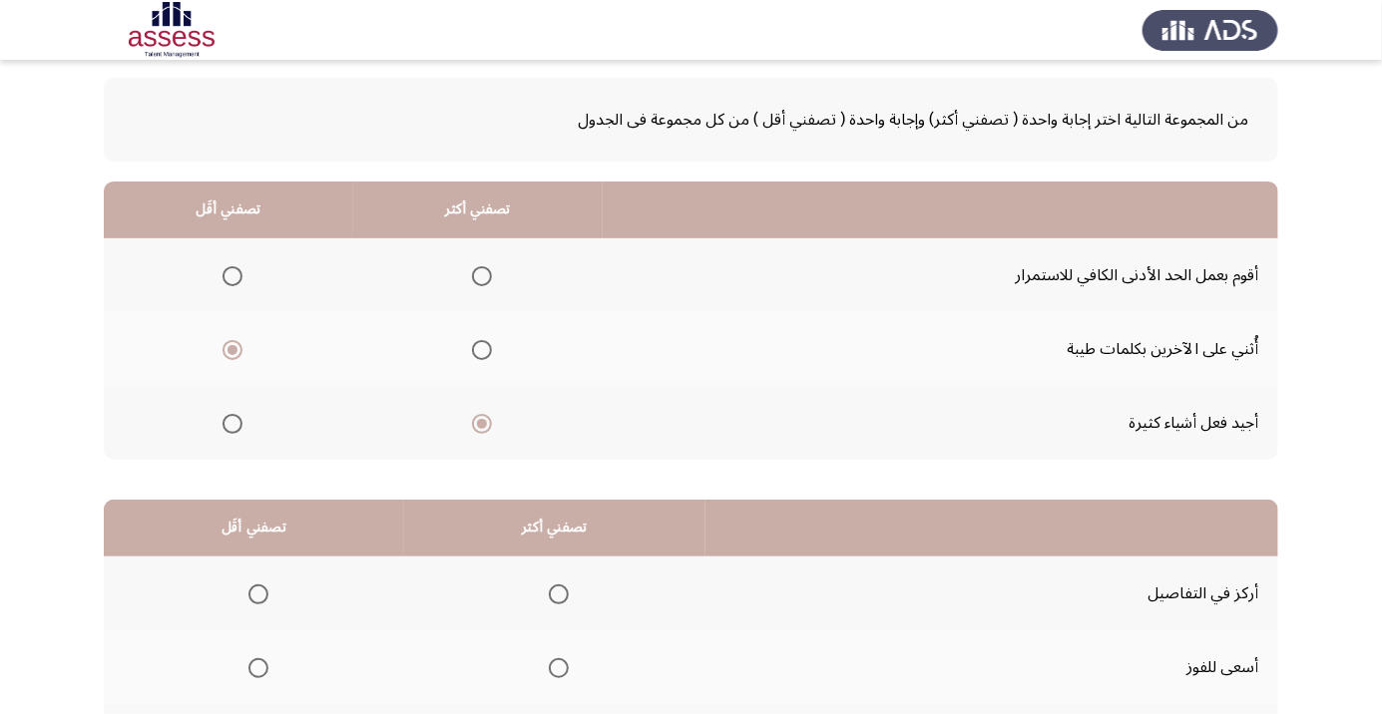
scroll to position [95, 0]
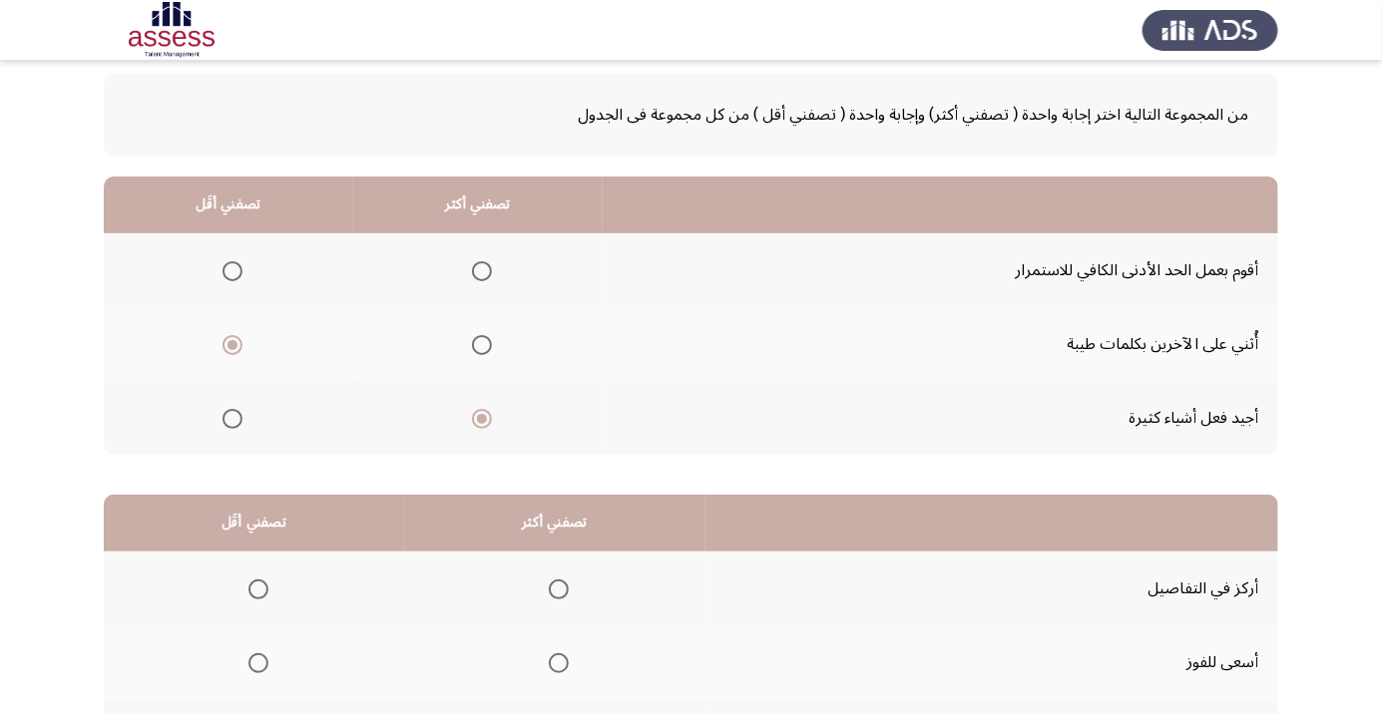
click at [232, 277] on span "Select an option" at bounding box center [232, 271] width 20 height 20
click at [232, 277] on input "Select an option" at bounding box center [232, 271] width 20 height 20
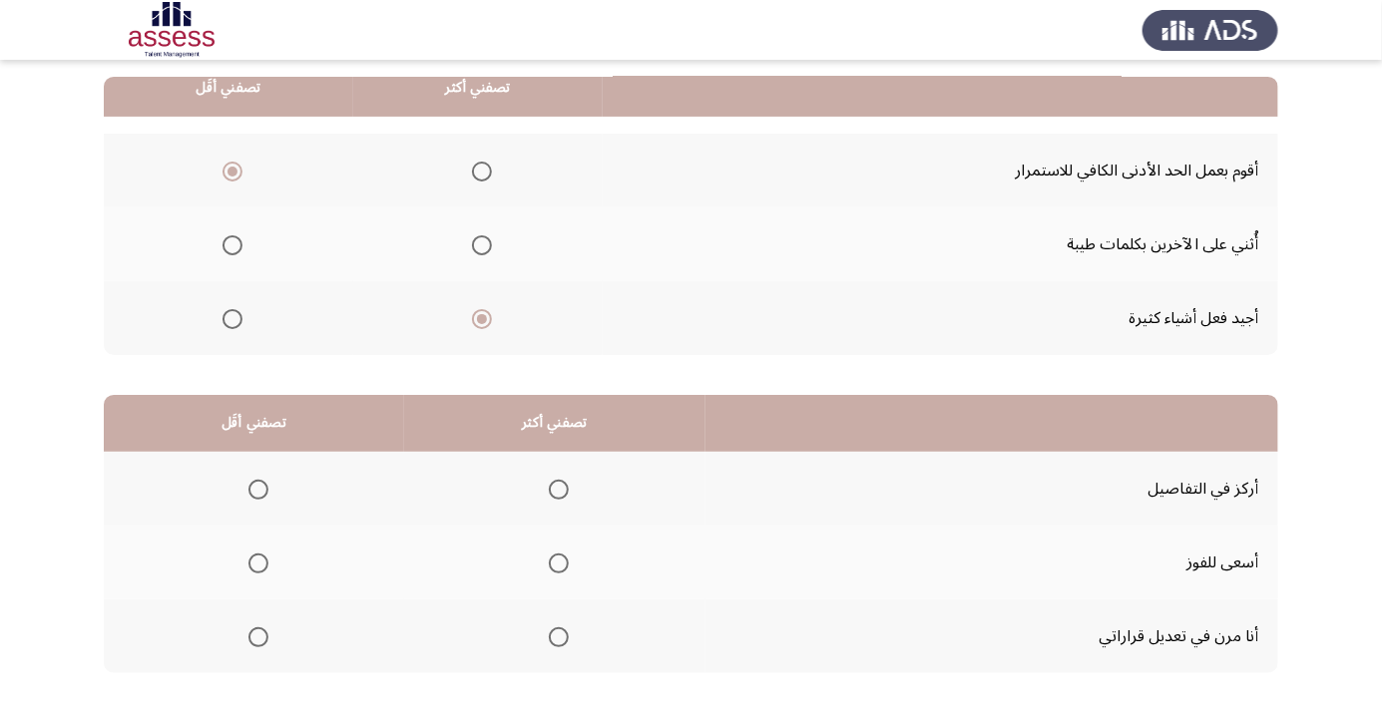
scroll to position [197, 0]
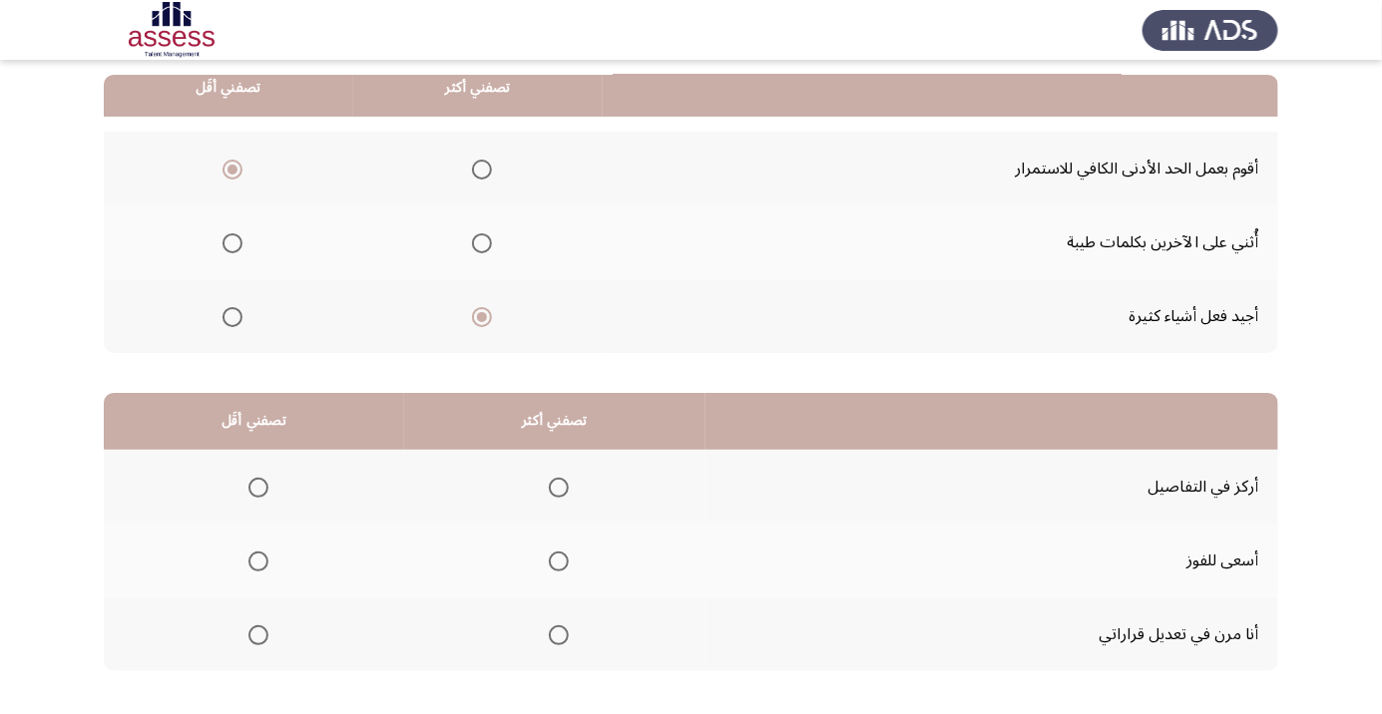
click at [559, 562] on span "Select an option" at bounding box center [559, 562] width 0 height 0
click at [558, 560] on input "Select an option" at bounding box center [559, 562] width 20 height 20
click at [258, 635] on span "Select an option" at bounding box center [258, 635] width 0 height 0
click at [257, 633] on input "Select an option" at bounding box center [258, 635] width 20 height 20
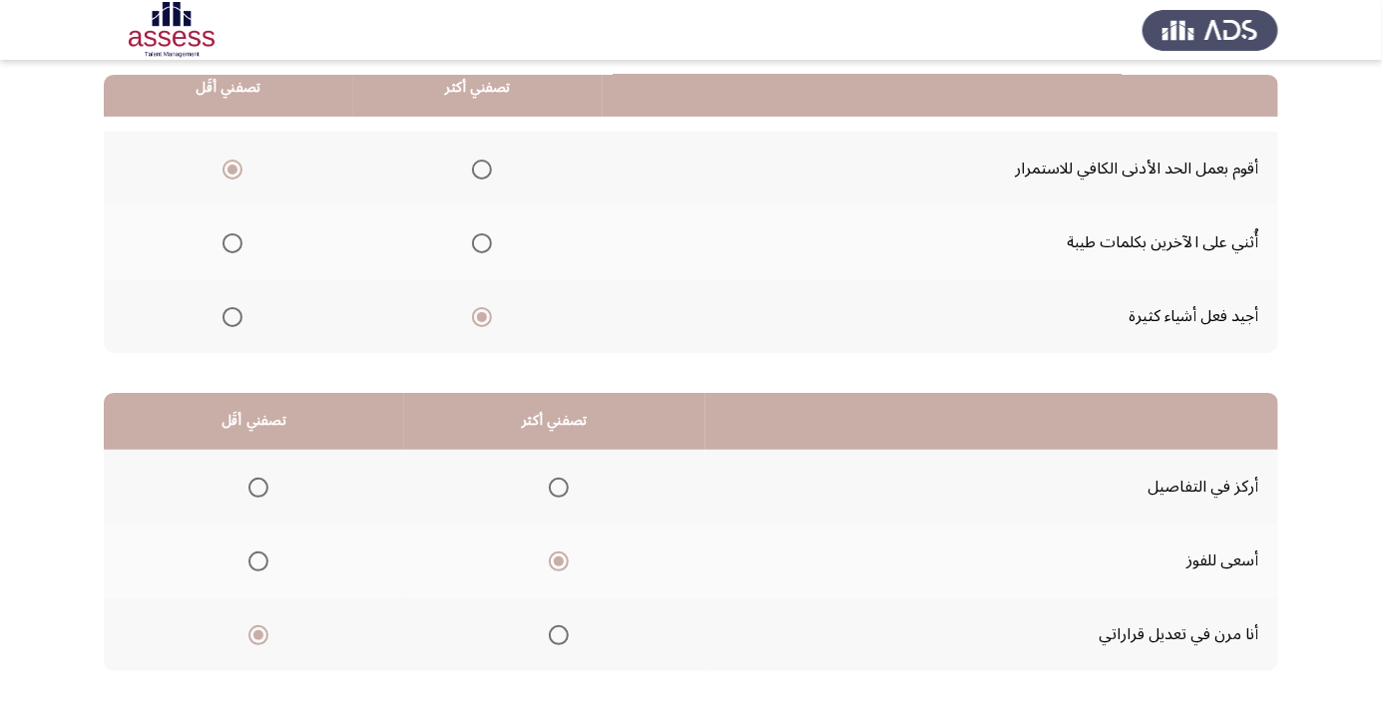
scroll to position [0, 0]
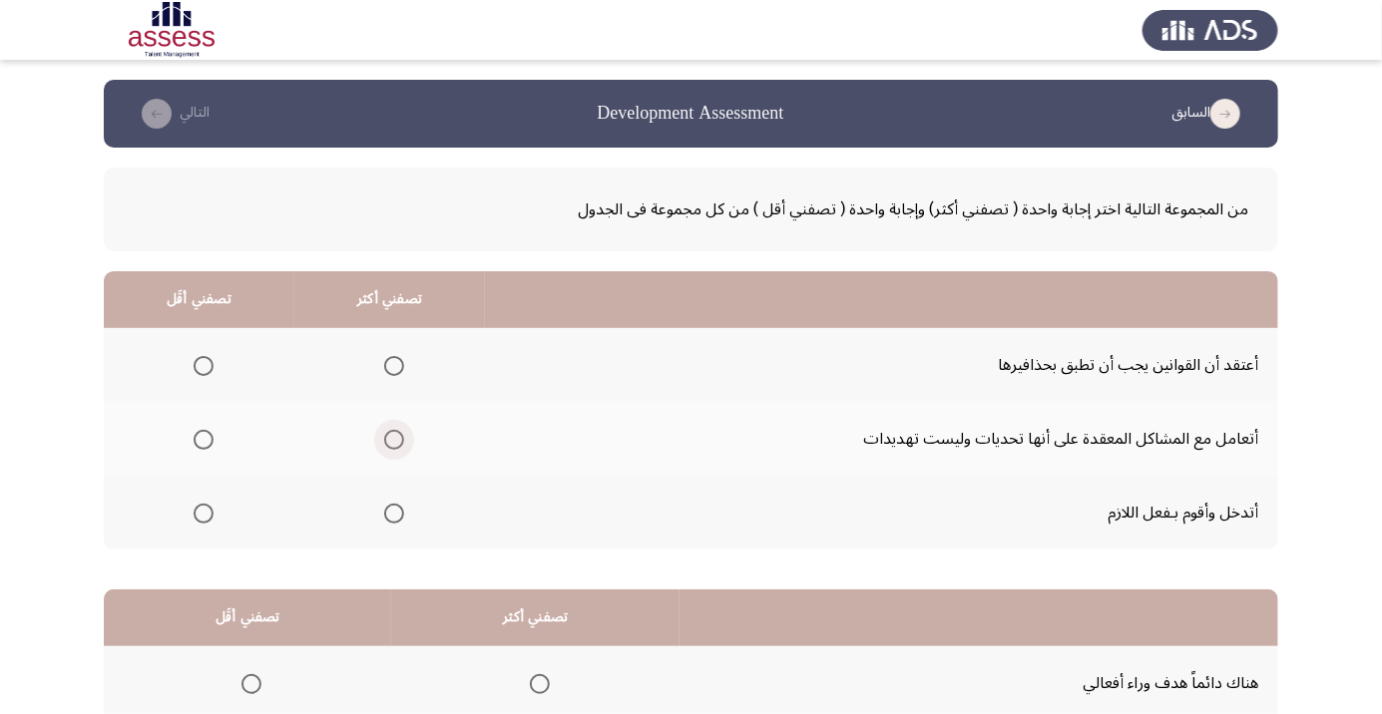
click at [394, 440] on span "Select an option" at bounding box center [394, 440] width 0 height 0
click at [395, 439] on input "Select an option" at bounding box center [394, 440] width 20 height 20
click at [201, 373] on span "Select an option" at bounding box center [204, 366] width 20 height 20
click at [201, 373] on input "Select an option" at bounding box center [204, 366] width 20 height 20
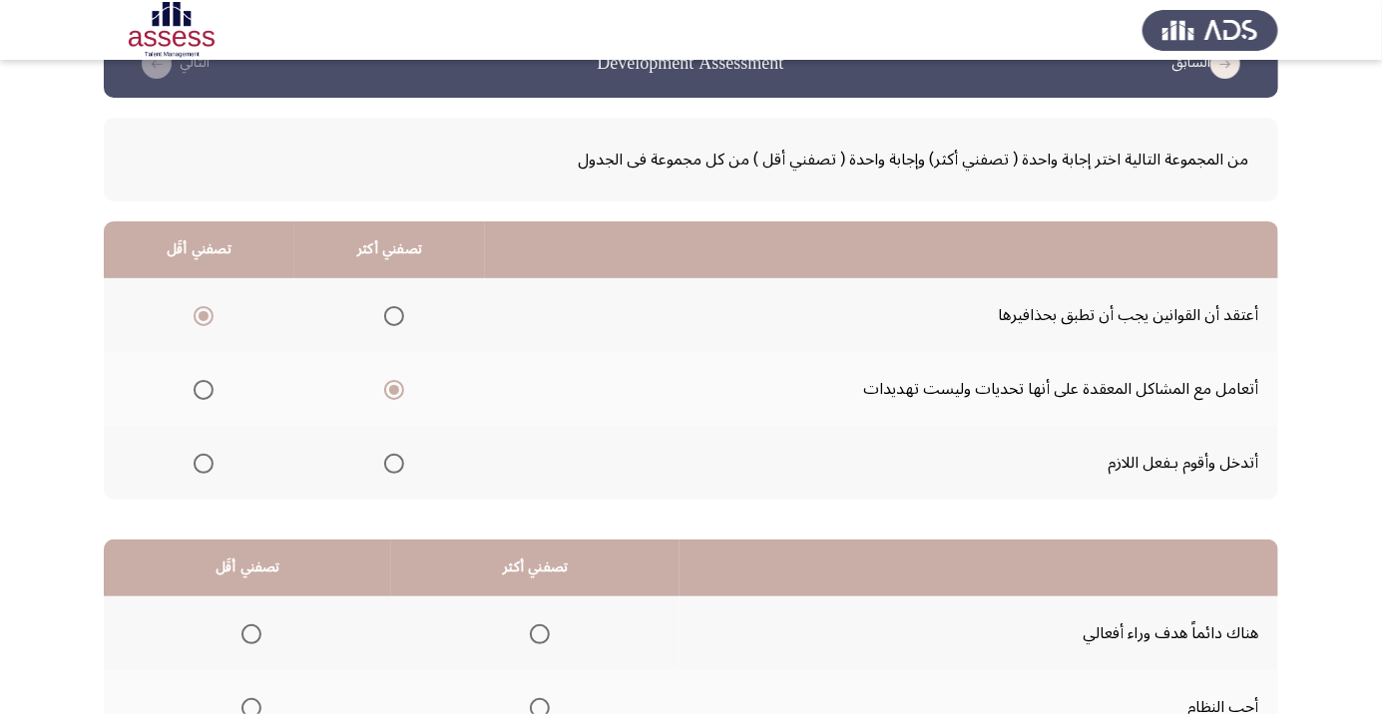
scroll to position [197, 0]
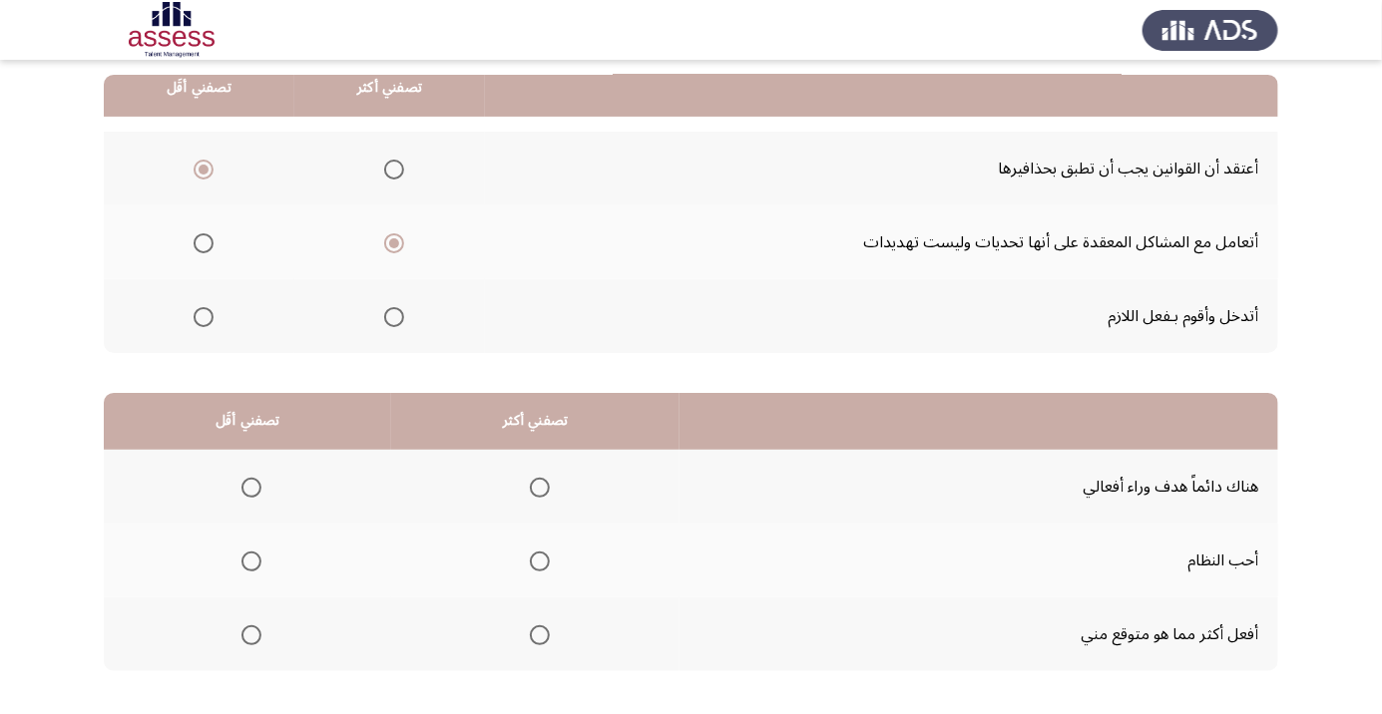
click at [251, 560] on span "Select an option" at bounding box center [251, 562] width 20 height 20
click at [251, 560] on input "Select an option" at bounding box center [251, 562] width 20 height 20
click at [540, 488] on span "Select an option" at bounding box center [540, 488] width 0 height 0
click at [541, 486] on input "Select an option" at bounding box center [540, 488] width 20 height 20
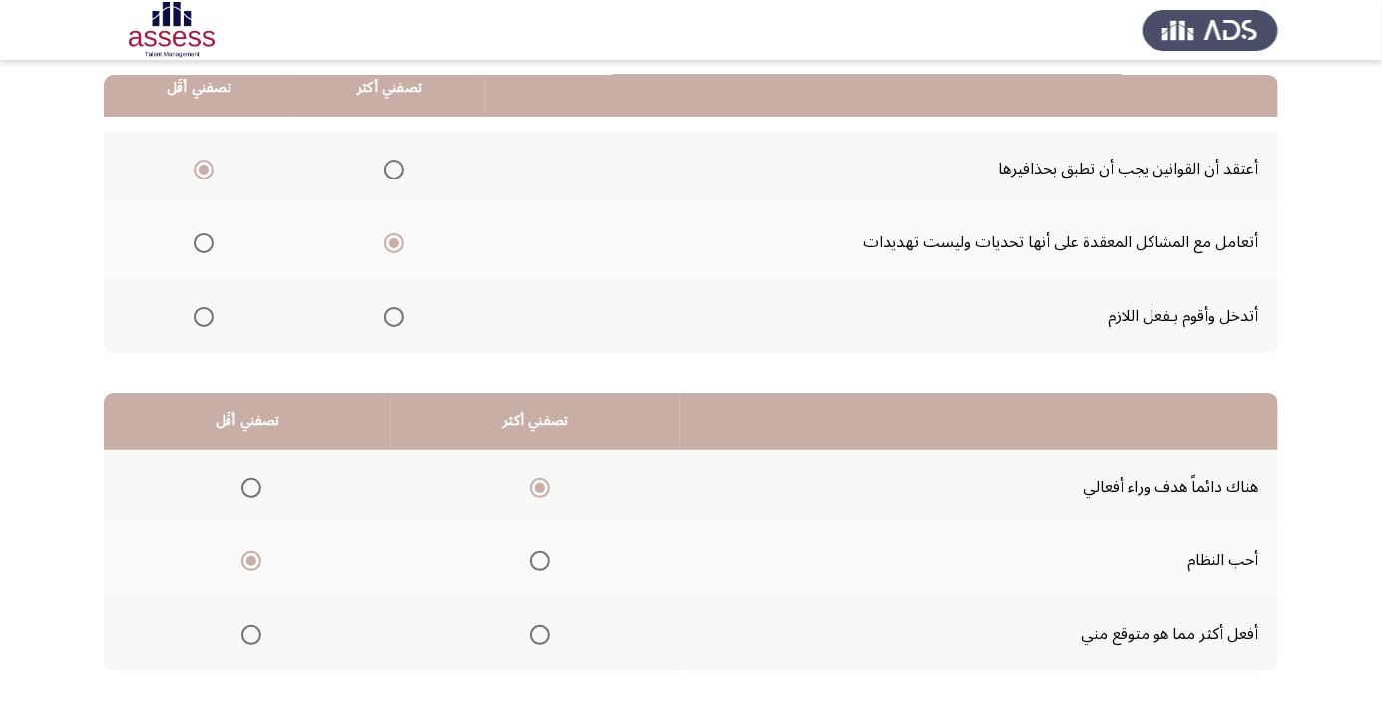
scroll to position [0, 0]
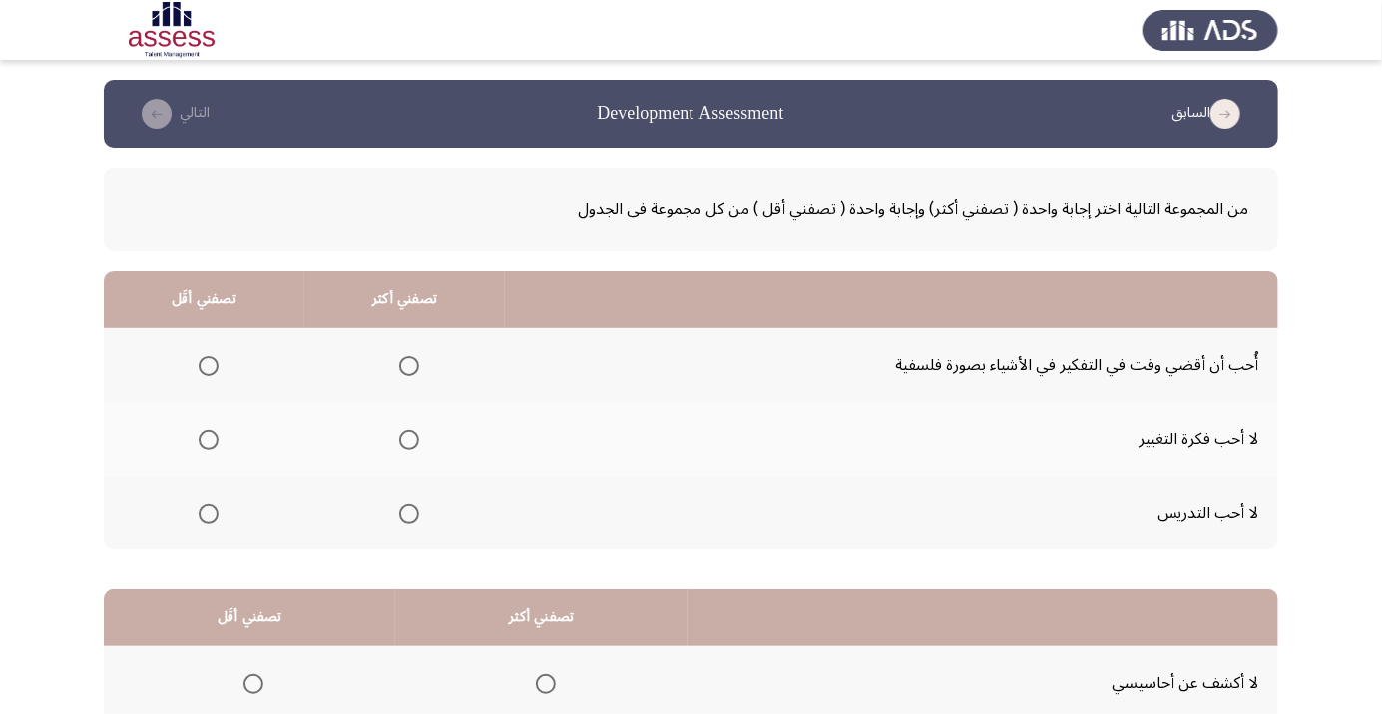
click at [213, 438] on span "Select an option" at bounding box center [208, 440] width 20 height 20
click at [213, 438] on input "Select an option" at bounding box center [208, 440] width 20 height 20
click at [207, 514] on span "Select an option" at bounding box center [207, 514] width 0 height 0
click at [207, 512] on input "Select an option" at bounding box center [208, 514] width 20 height 20
click at [418, 439] on span "Select an option" at bounding box center [409, 440] width 20 height 20
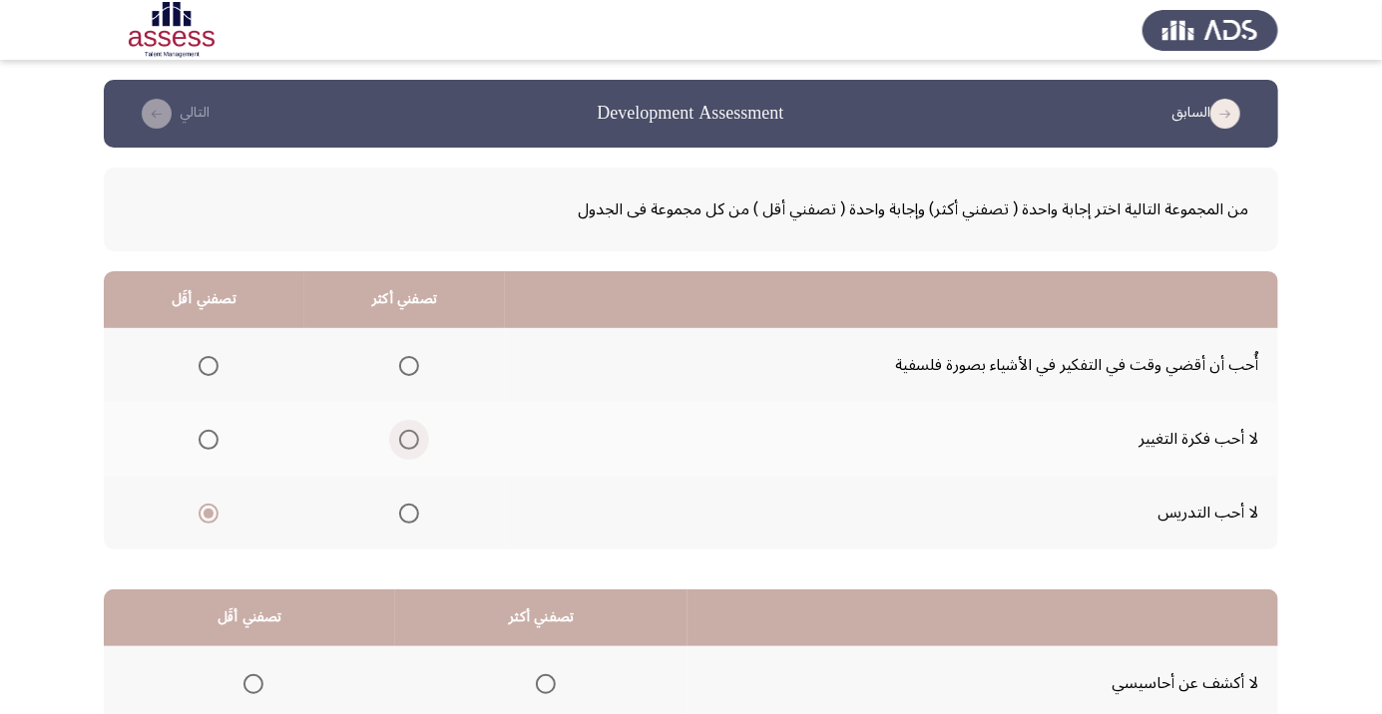
click at [418, 439] on input "Select an option" at bounding box center [409, 440] width 20 height 20
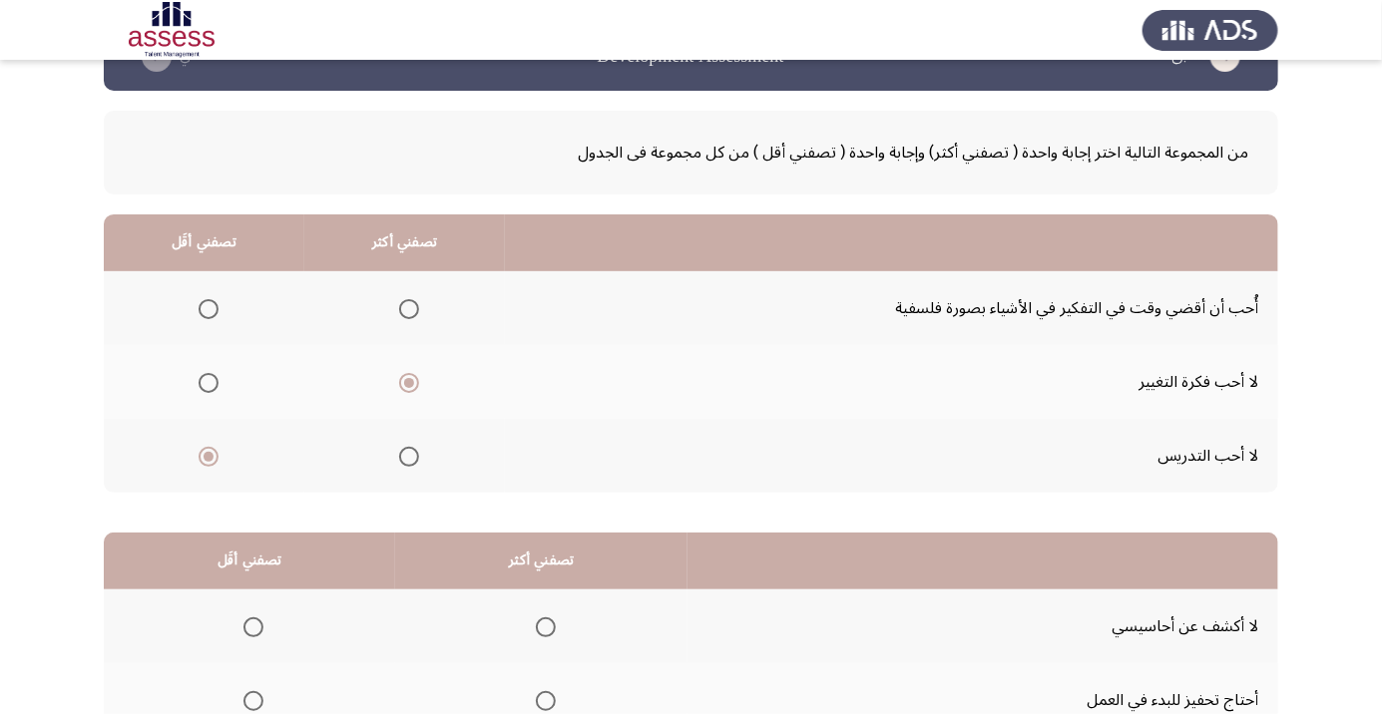
scroll to position [197, 0]
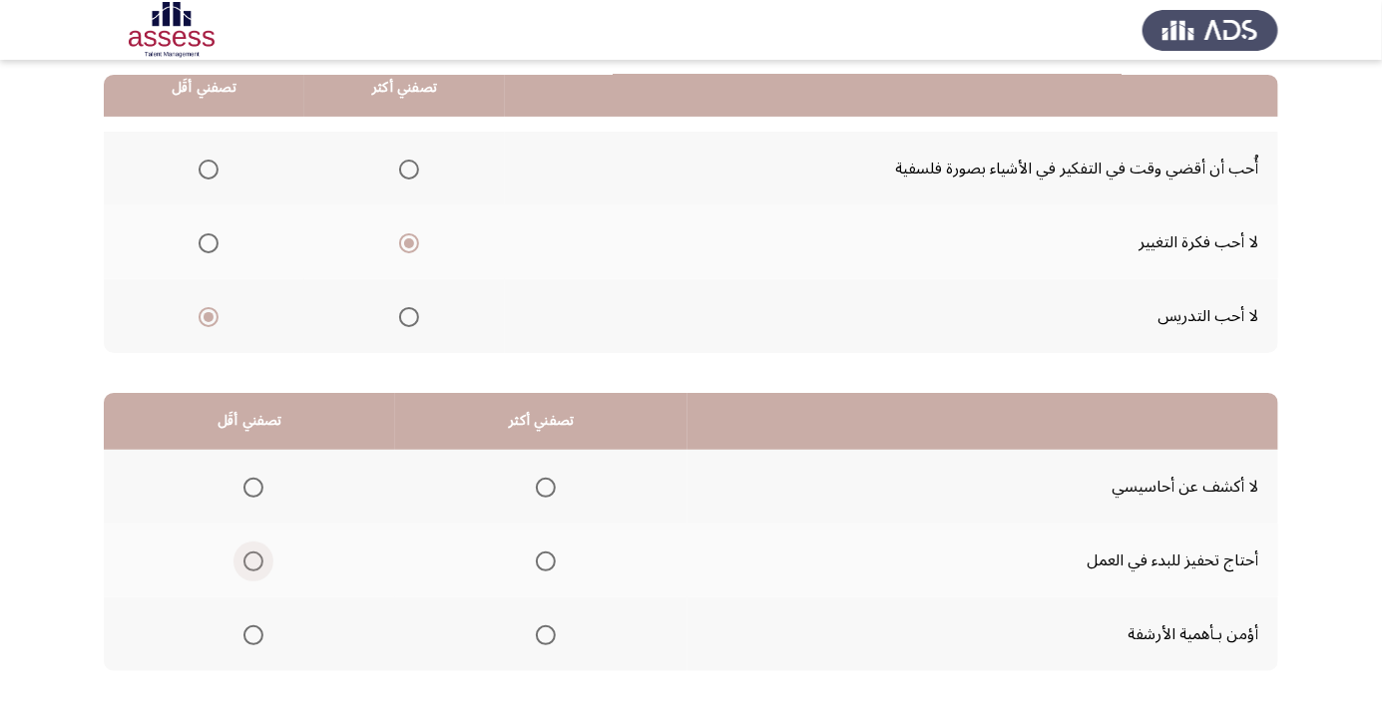
click at [258, 560] on span "Select an option" at bounding box center [253, 562] width 20 height 20
click at [258, 560] on input "Select an option" at bounding box center [253, 562] width 20 height 20
click at [548, 611] on th at bounding box center [541, 634] width 292 height 74
click at [546, 635] on span "Select an option" at bounding box center [546, 635] width 0 height 0
click at [546, 633] on input "Select an option" at bounding box center [546, 635] width 20 height 20
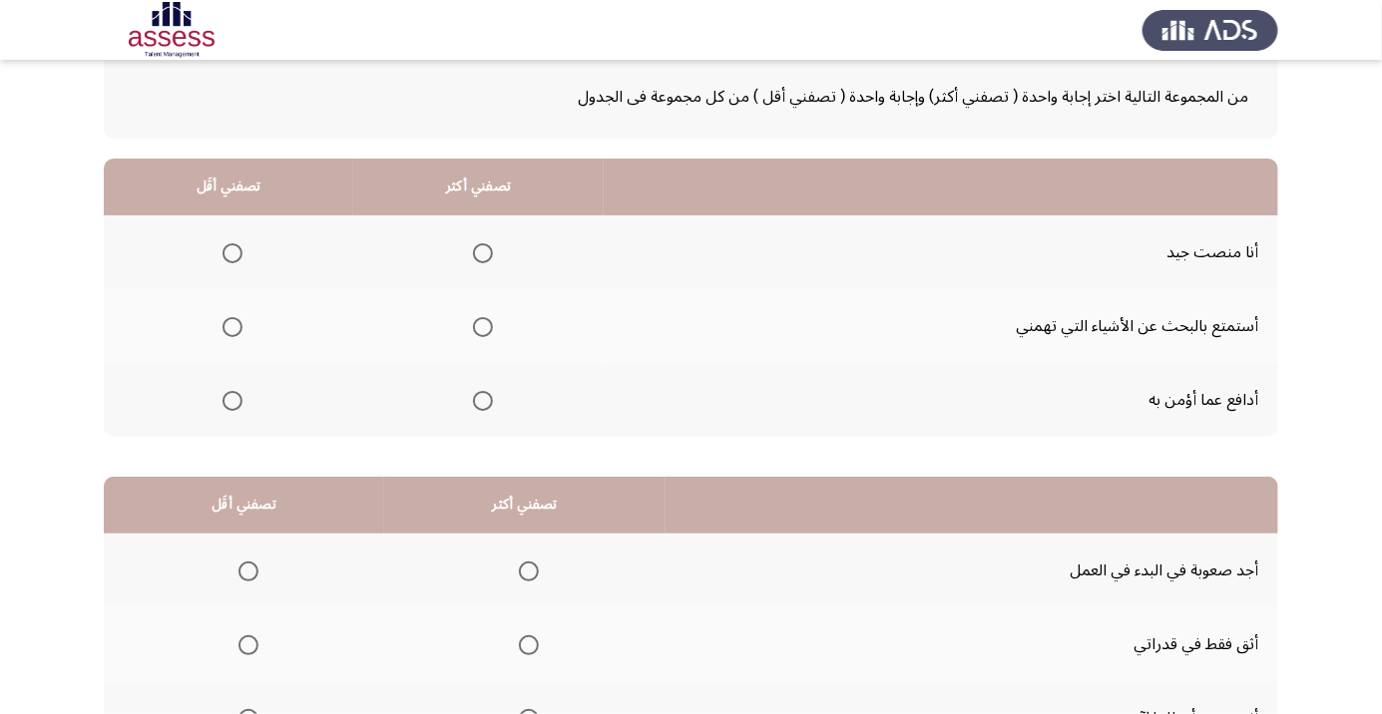
scroll to position [120, 0]
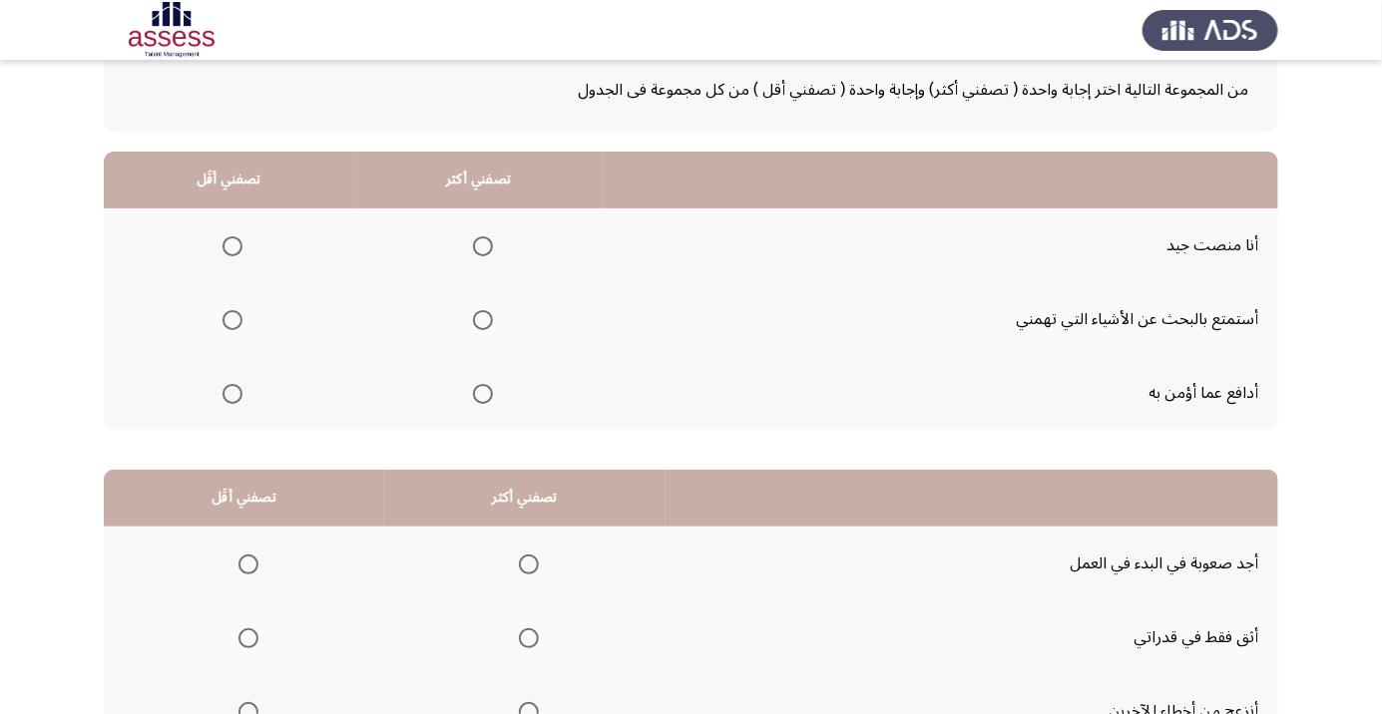
click at [239, 315] on span "Select an option" at bounding box center [232, 320] width 20 height 20
click at [239, 315] on input "Select an option" at bounding box center [232, 320] width 20 height 20
click at [239, 397] on span "Select an option" at bounding box center [232, 394] width 20 height 20
click at [239, 397] on input "Select an option" at bounding box center [232, 394] width 20 height 20
click at [491, 320] on span "Select an option" at bounding box center [483, 320] width 20 height 20
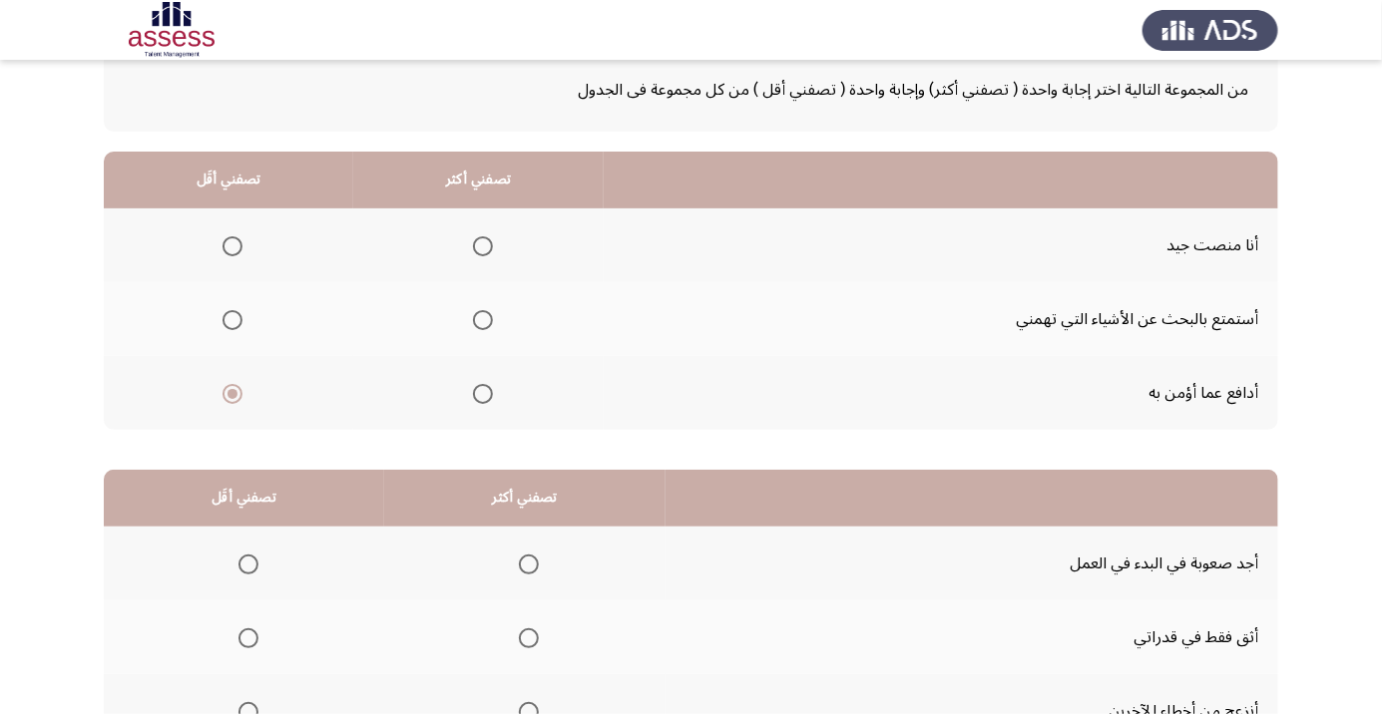
click at [491, 320] on input "Select an option" at bounding box center [483, 320] width 20 height 20
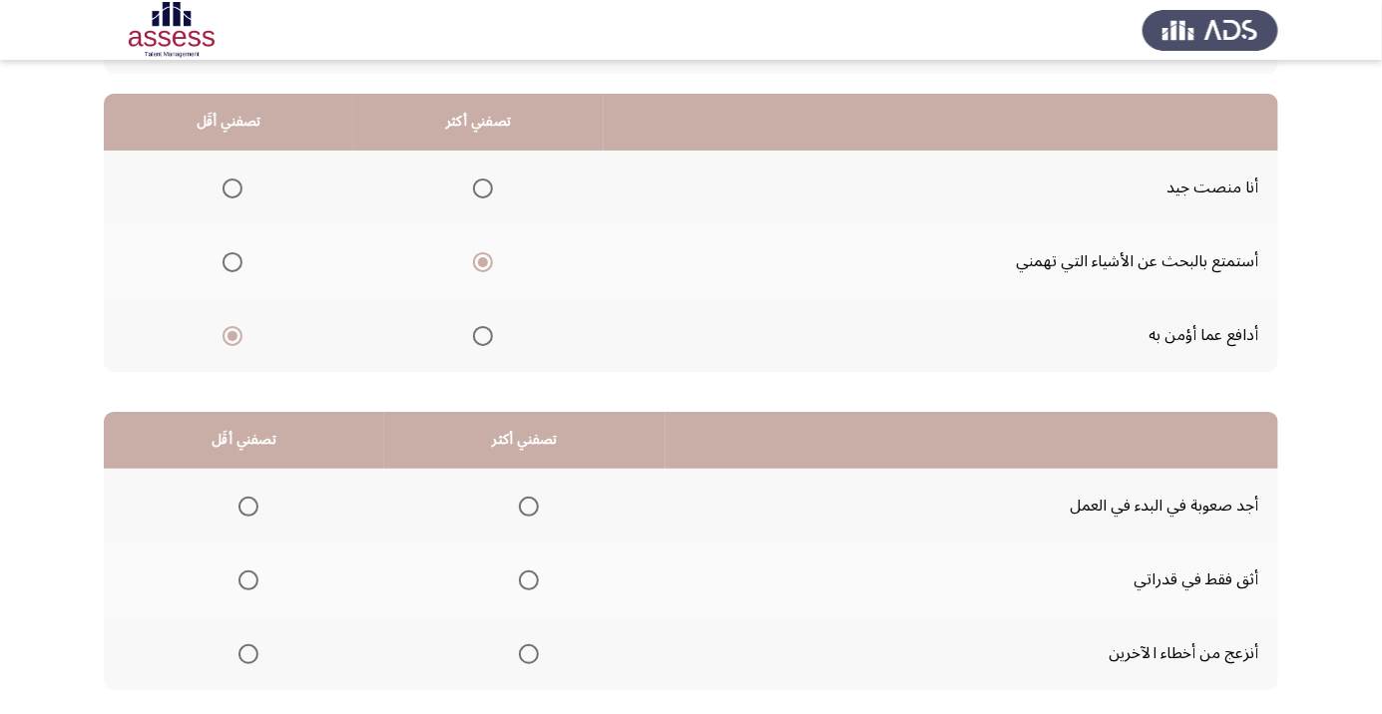
scroll to position [197, 0]
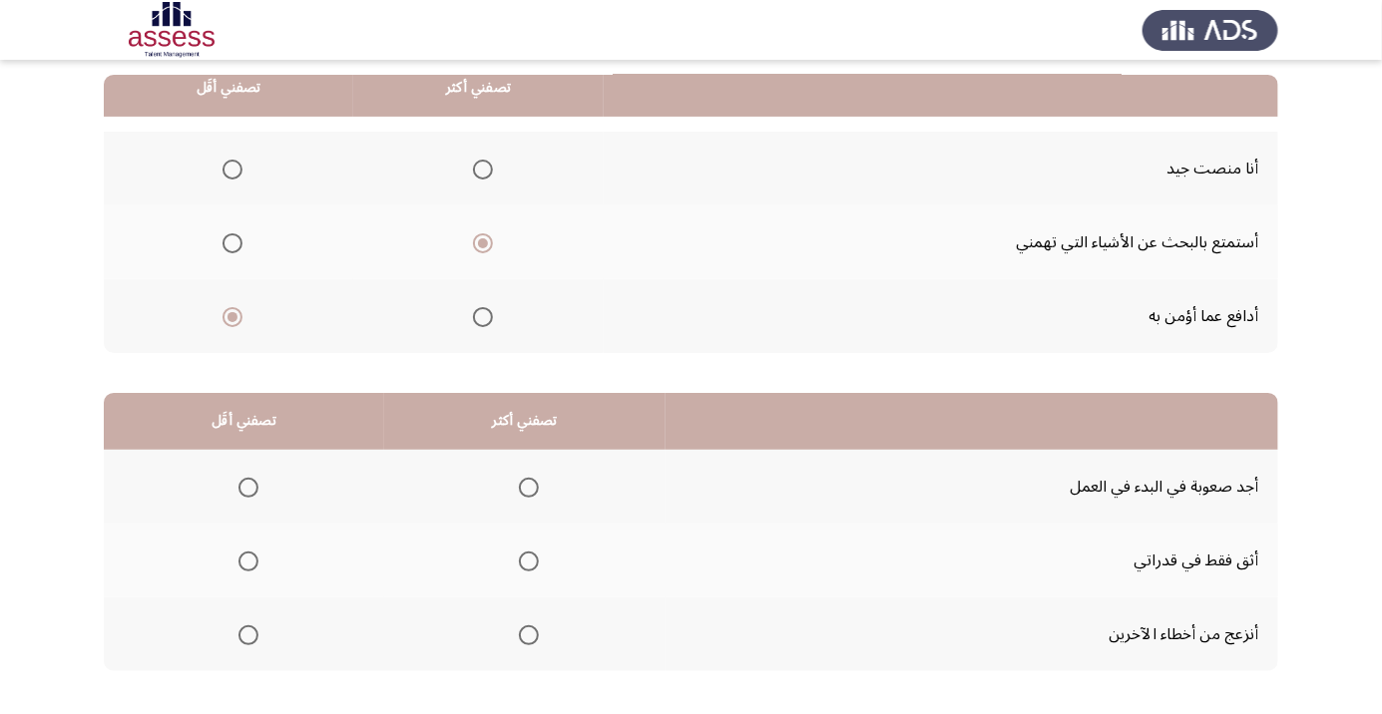
click at [252, 635] on span "Select an option" at bounding box center [248, 635] width 20 height 20
click at [252, 635] on input "Select an option" at bounding box center [248, 635] width 20 height 20
click at [529, 562] on span "Select an option" at bounding box center [529, 562] width 0 height 0
click at [529, 560] on input "Select an option" at bounding box center [529, 562] width 20 height 20
click at [245, 481] on span "Select an option" at bounding box center [248, 488] width 20 height 20
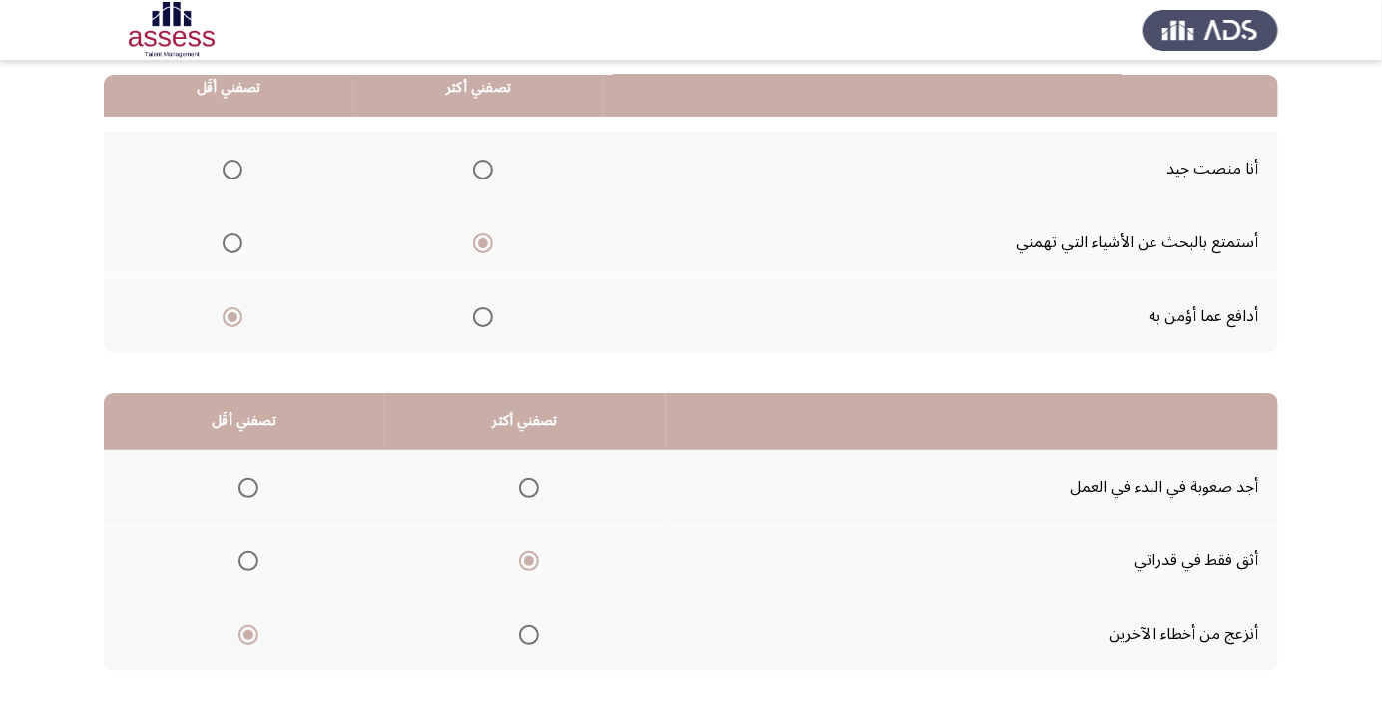
click at [245, 481] on input "Select an option" at bounding box center [248, 488] width 20 height 20
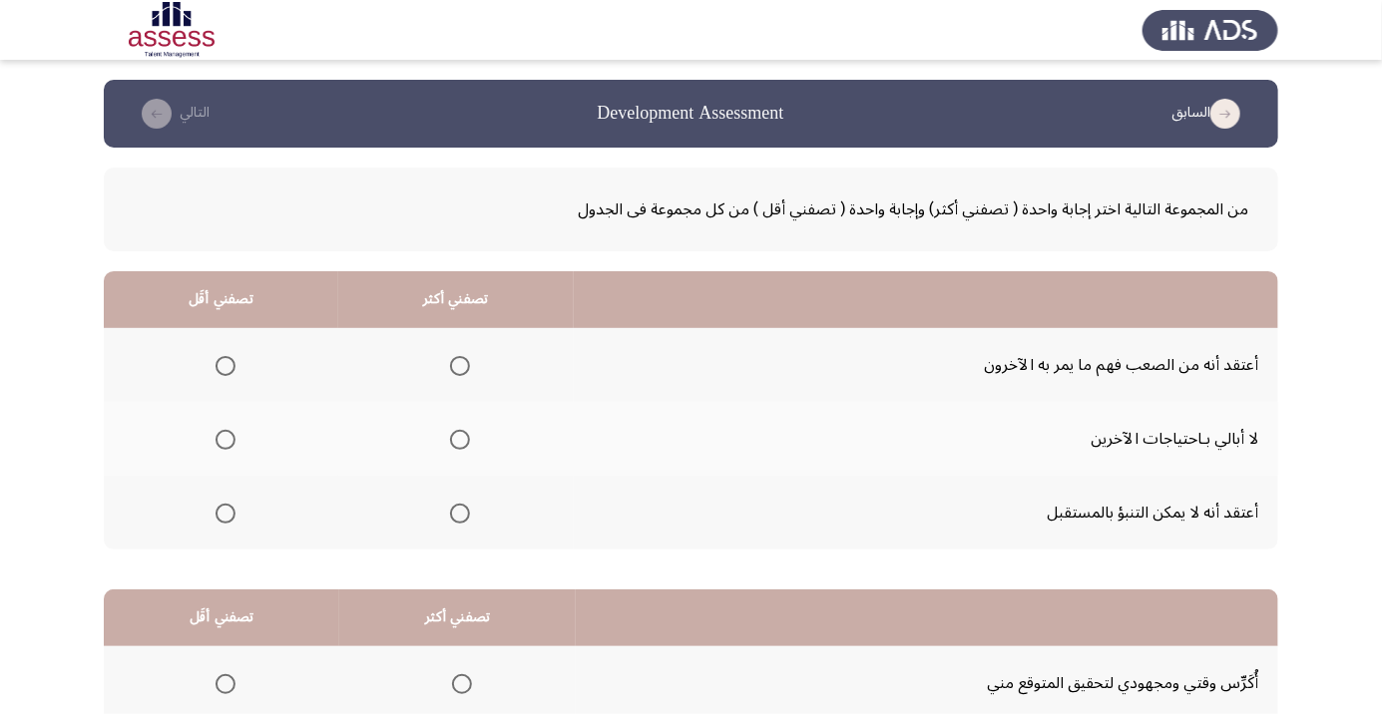
click at [225, 440] on span "Select an option" at bounding box center [225, 440] width 0 height 0
click at [225, 439] on input "Select an option" at bounding box center [225, 440] width 20 height 20
click at [460, 514] on span "Select an option" at bounding box center [460, 514] width 0 height 0
click at [462, 512] on input "Select an option" at bounding box center [460, 514] width 20 height 20
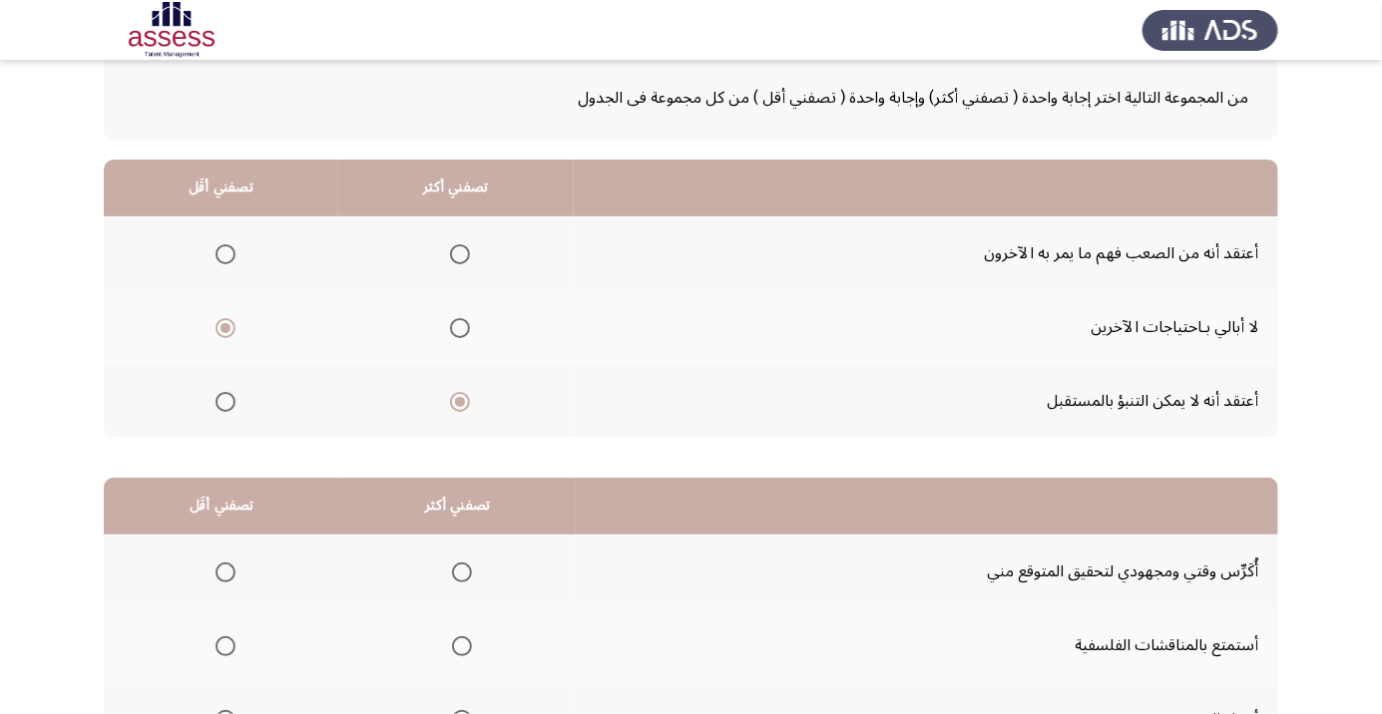
scroll to position [197, 0]
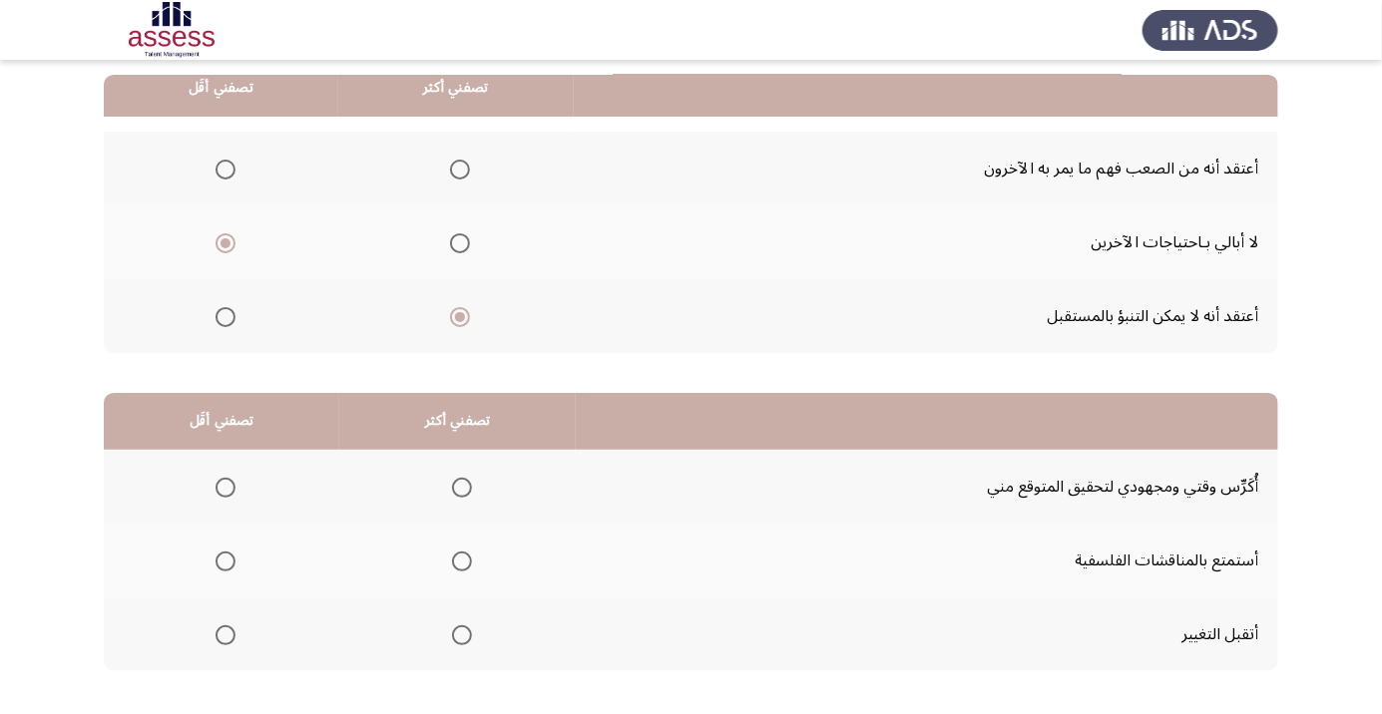
click at [472, 491] on span "Select an option" at bounding box center [462, 488] width 20 height 20
click at [472, 491] on input "Select an option" at bounding box center [462, 488] width 20 height 20
click at [225, 560] on span "Select an option" at bounding box center [225, 562] width 20 height 20
click at [225, 560] on input "Select an option" at bounding box center [225, 562] width 20 height 20
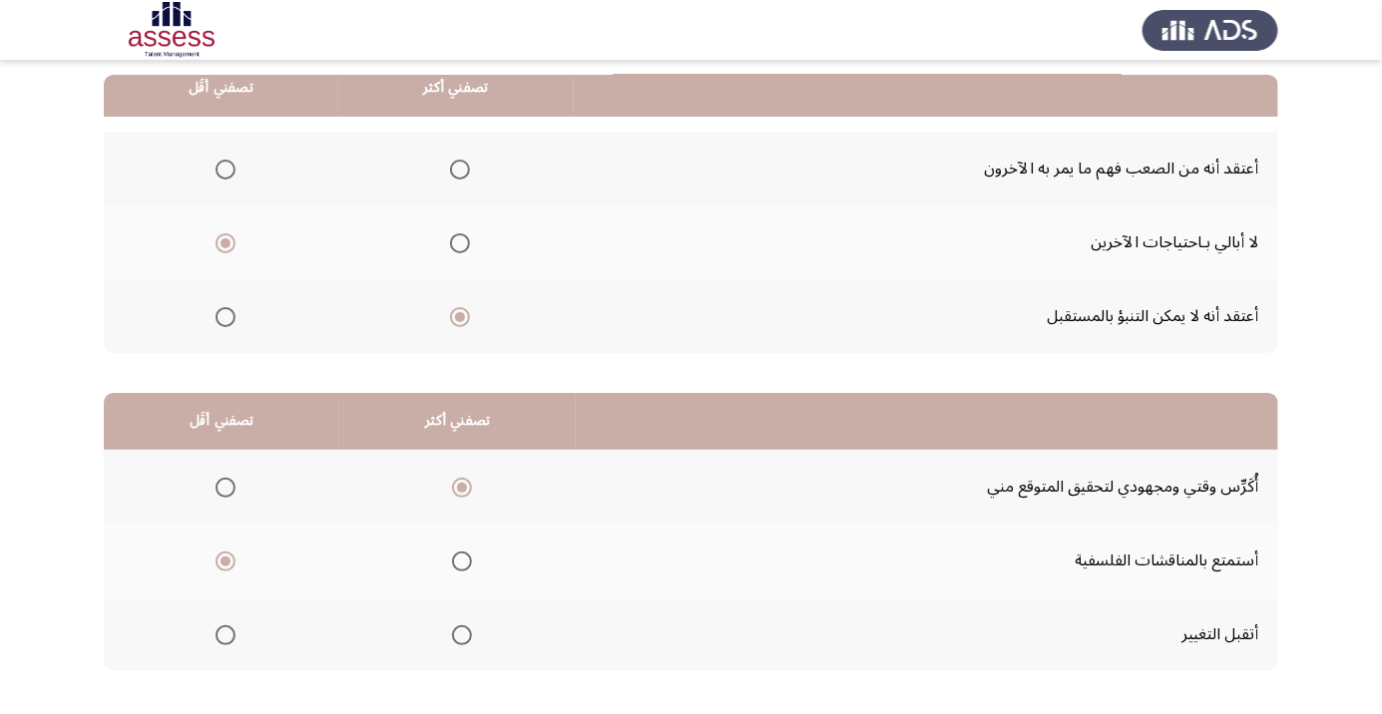
scroll to position [0, 0]
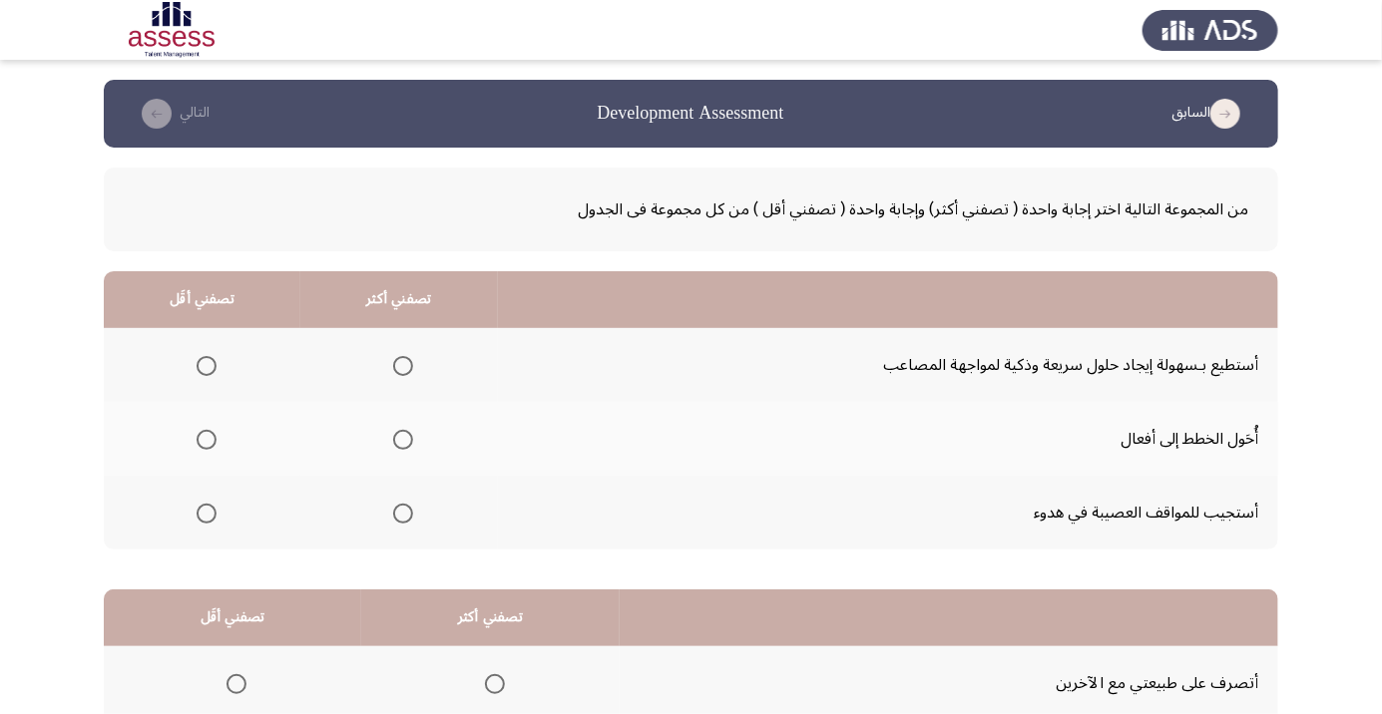
click at [403, 366] on span "Select an option" at bounding box center [403, 366] width 0 height 0
click at [401, 365] on input "Select an option" at bounding box center [403, 366] width 20 height 20
click at [210, 510] on span "Select an option" at bounding box center [207, 514] width 20 height 20
click at [210, 510] on input "Select an option" at bounding box center [207, 514] width 20 height 20
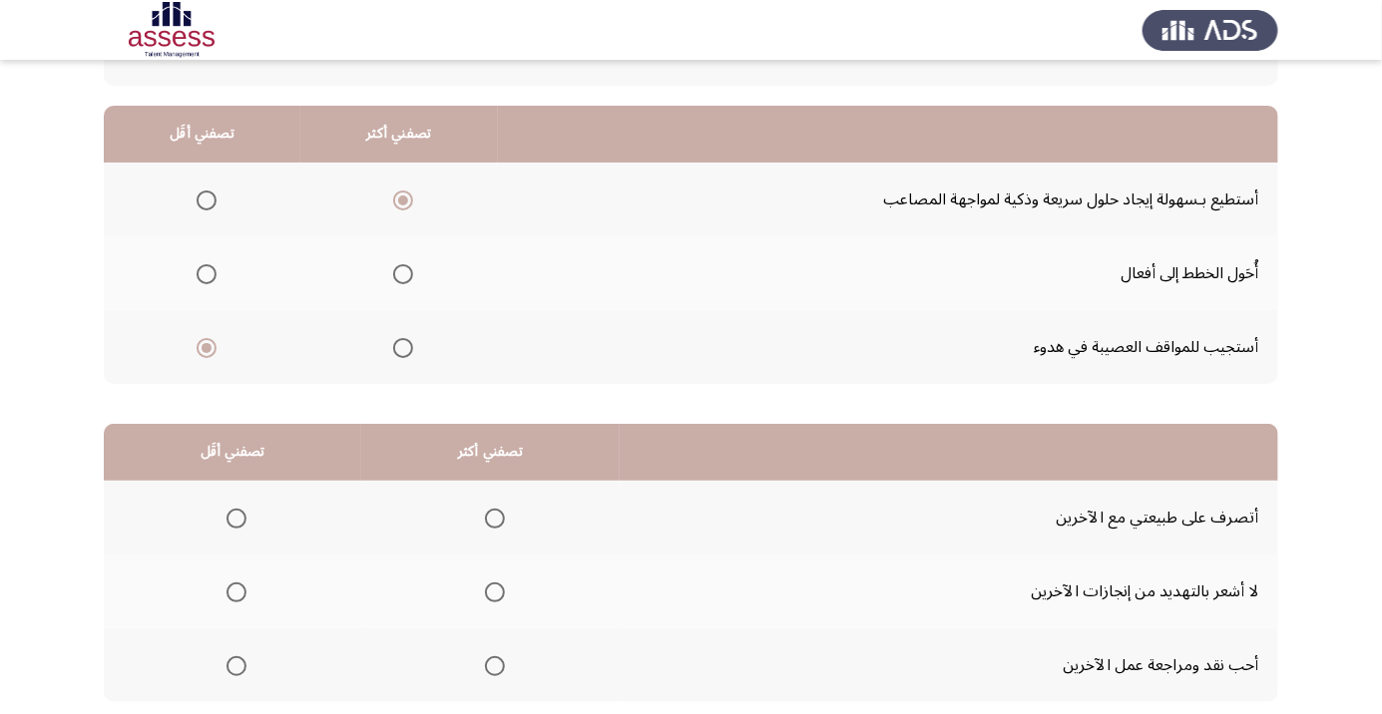
scroll to position [197, 0]
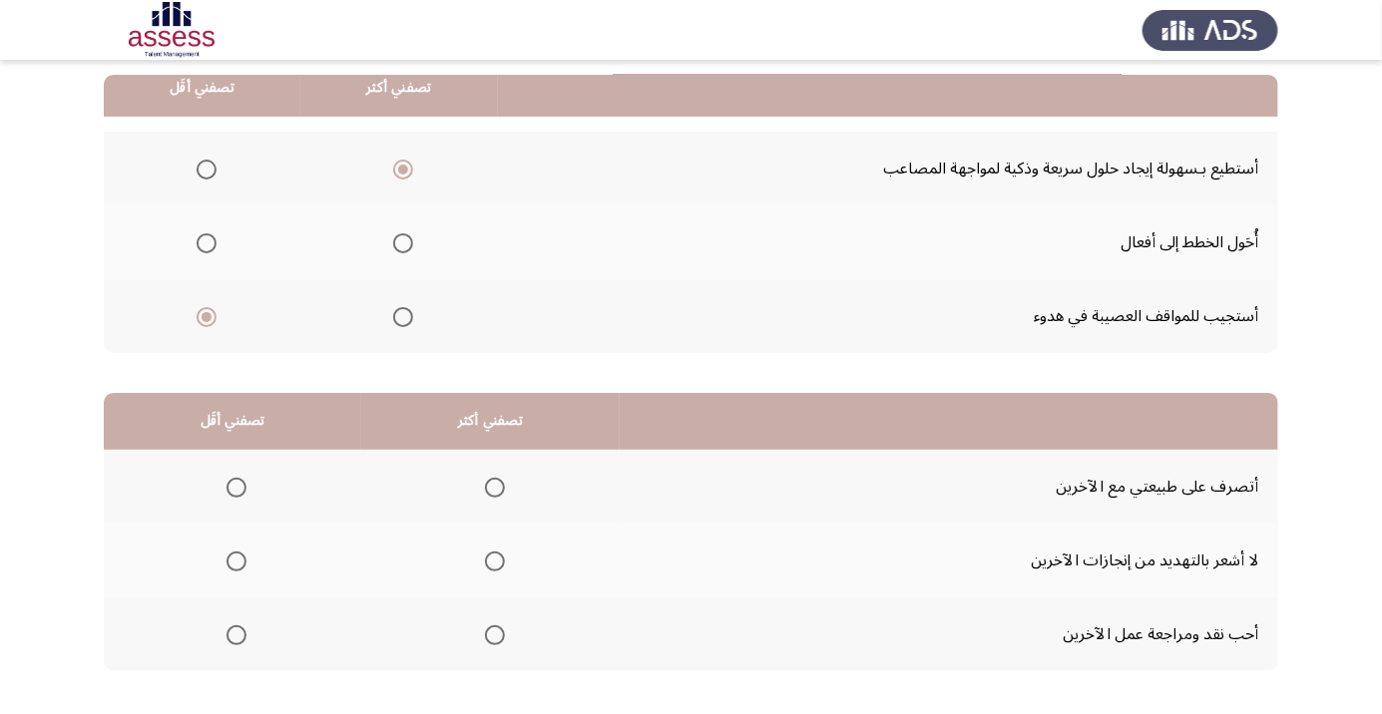
click at [236, 635] on span "Select an option" at bounding box center [236, 635] width 0 height 0
click at [236, 633] on input "Select an option" at bounding box center [236, 635] width 20 height 20
click at [495, 488] on span "Select an option" at bounding box center [495, 488] width 0 height 0
click at [496, 486] on input "Select an option" at bounding box center [495, 488] width 20 height 20
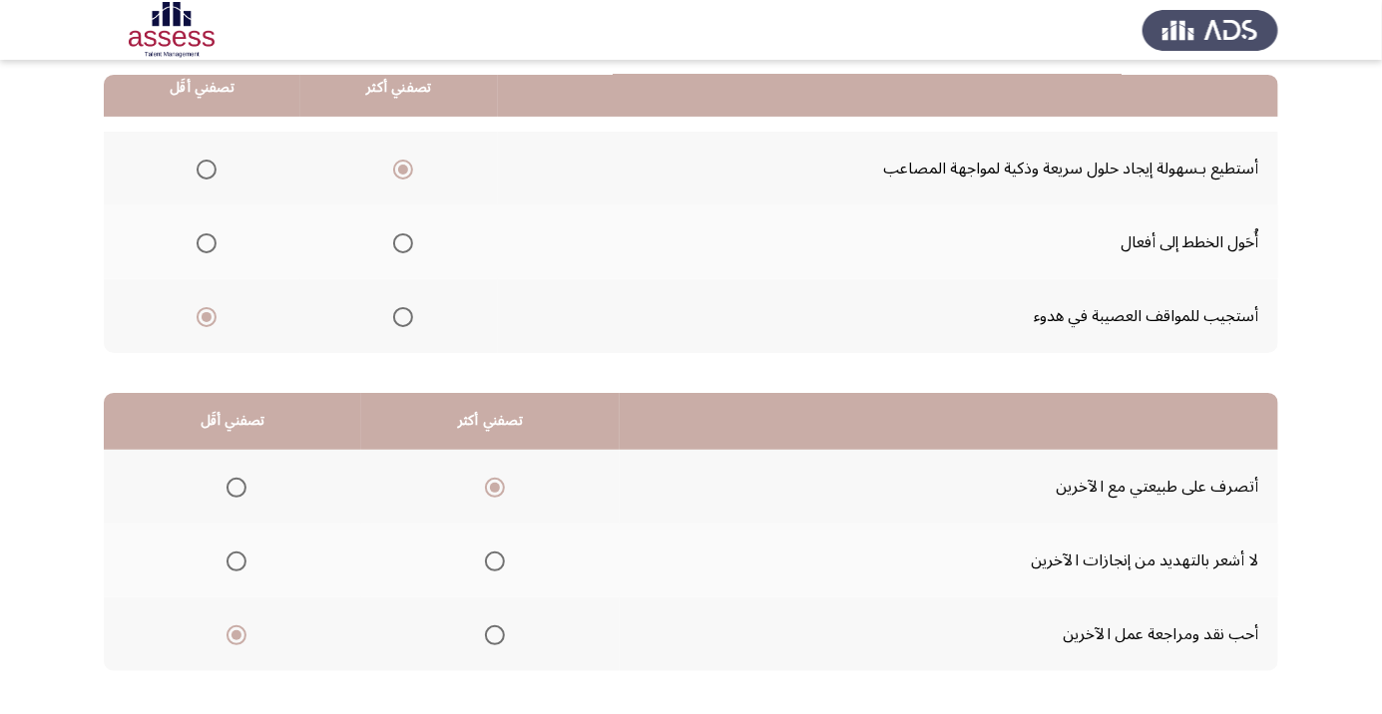
scroll to position [0, 0]
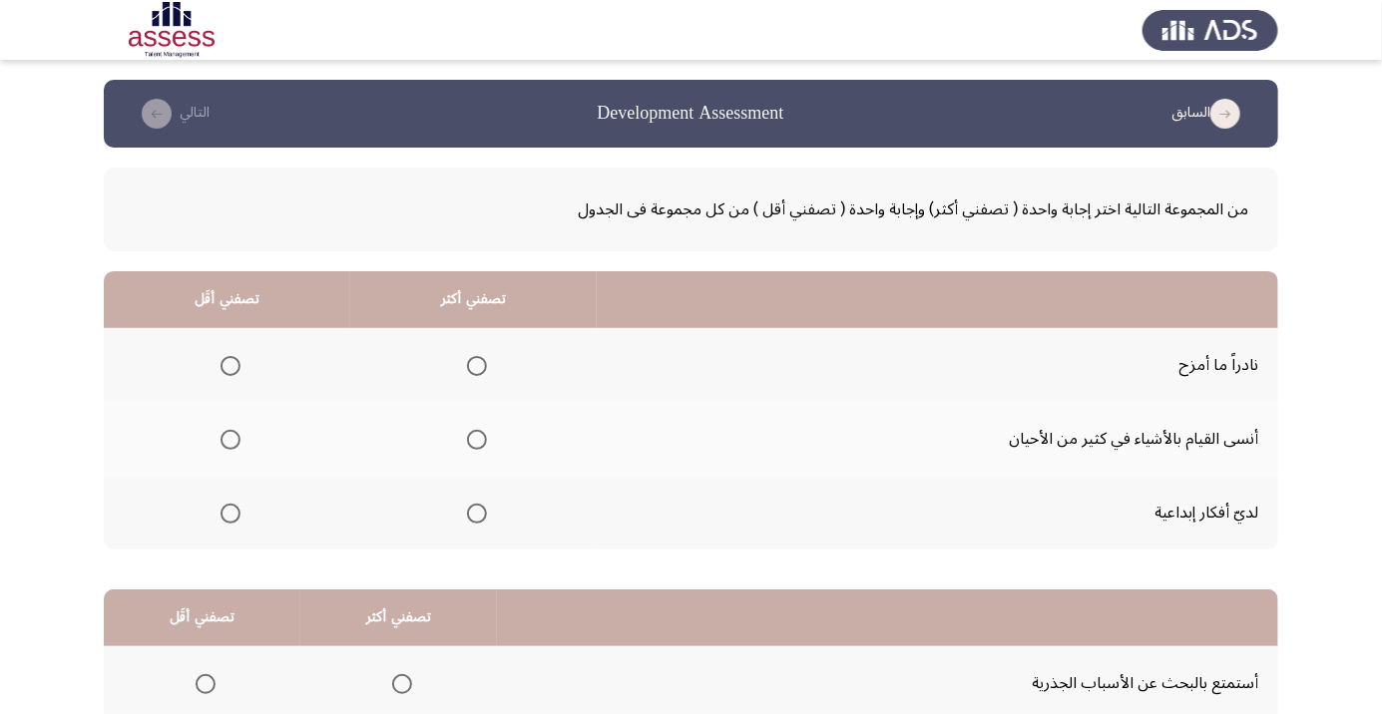
click at [478, 512] on span "Select an option" at bounding box center [477, 514] width 20 height 20
click at [478, 512] on input "Select an option" at bounding box center [477, 514] width 20 height 20
click at [230, 366] on span "Select an option" at bounding box center [230, 366] width 0 height 0
click at [230, 365] on input "Select an option" at bounding box center [230, 366] width 20 height 20
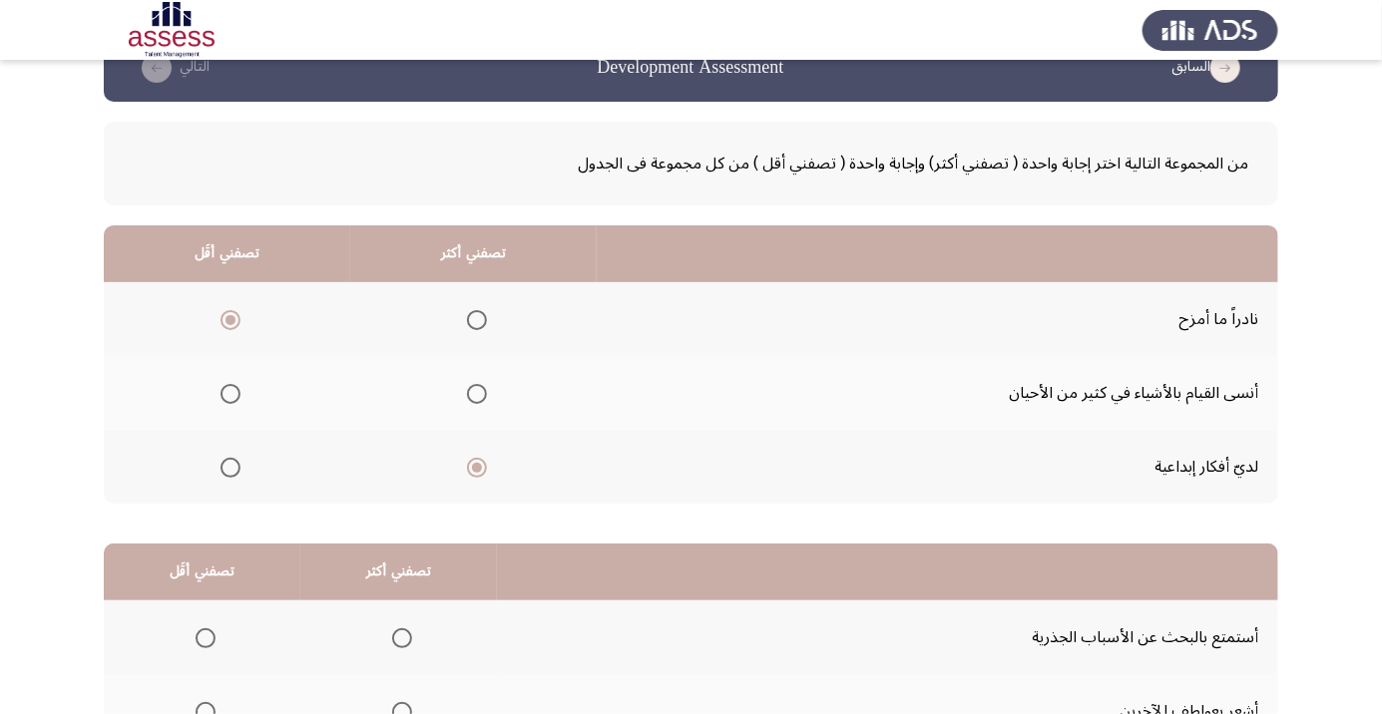
scroll to position [197, 0]
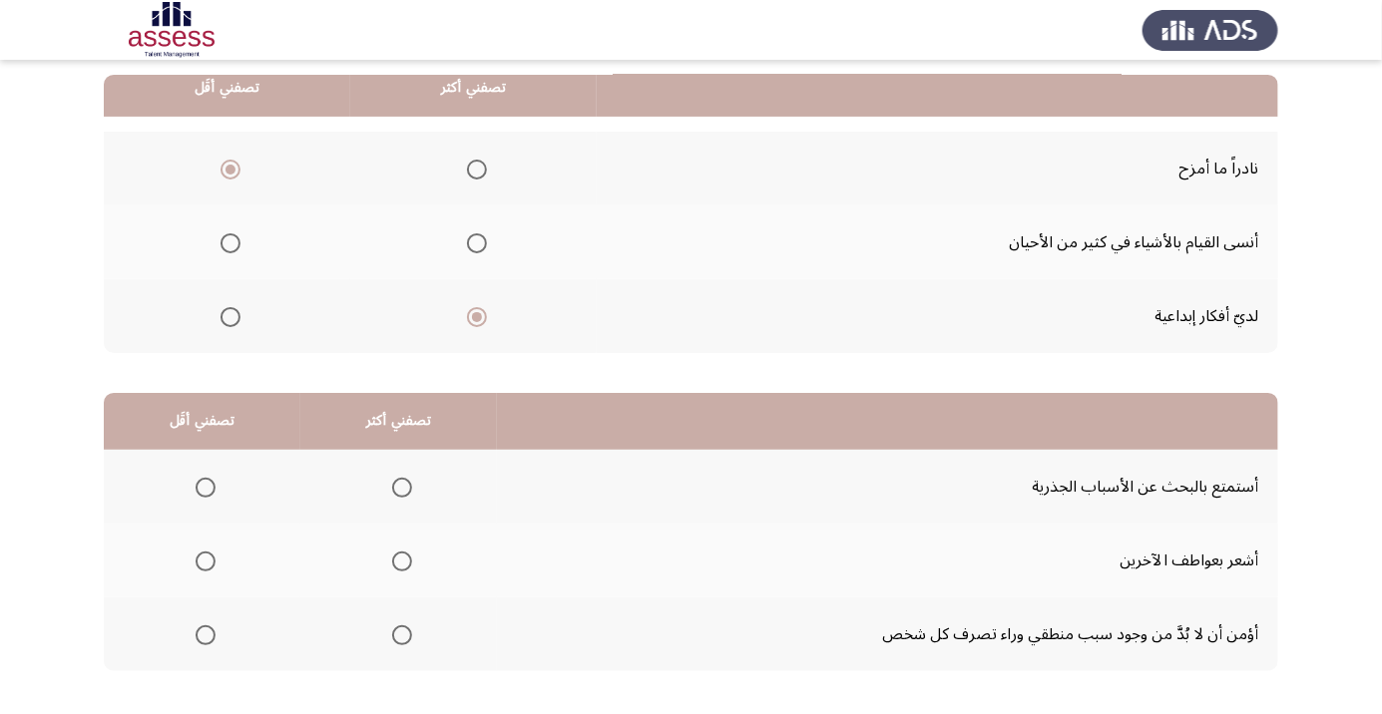
click at [412, 625] on span "Select an option" at bounding box center [402, 635] width 20 height 20
click at [412, 625] on input "Select an option" at bounding box center [402, 635] width 20 height 20
click at [213, 562] on span "Select an option" at bounding box center [206, 562] width 20 height 20
click at [213, 562] on input "Select an option" at bounding box center [206, 562] width 20 height 20
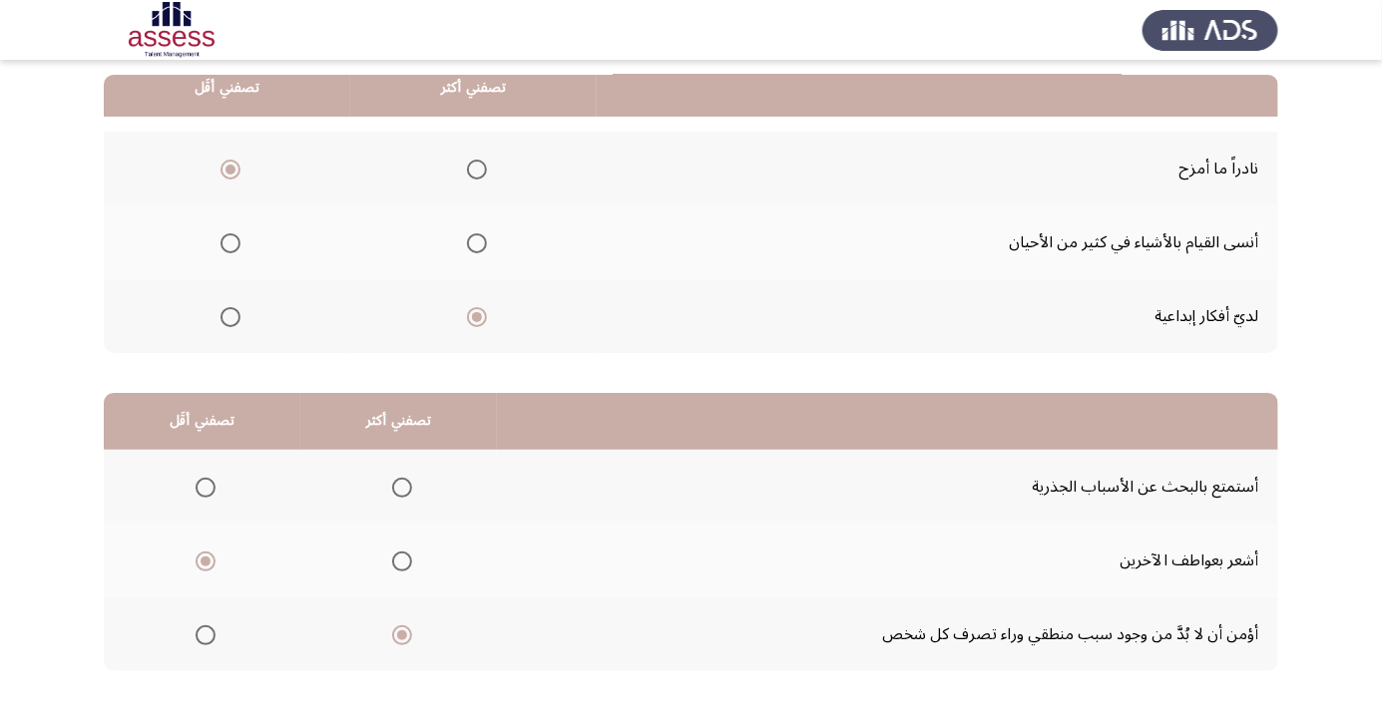
scroll to position [0, 0]
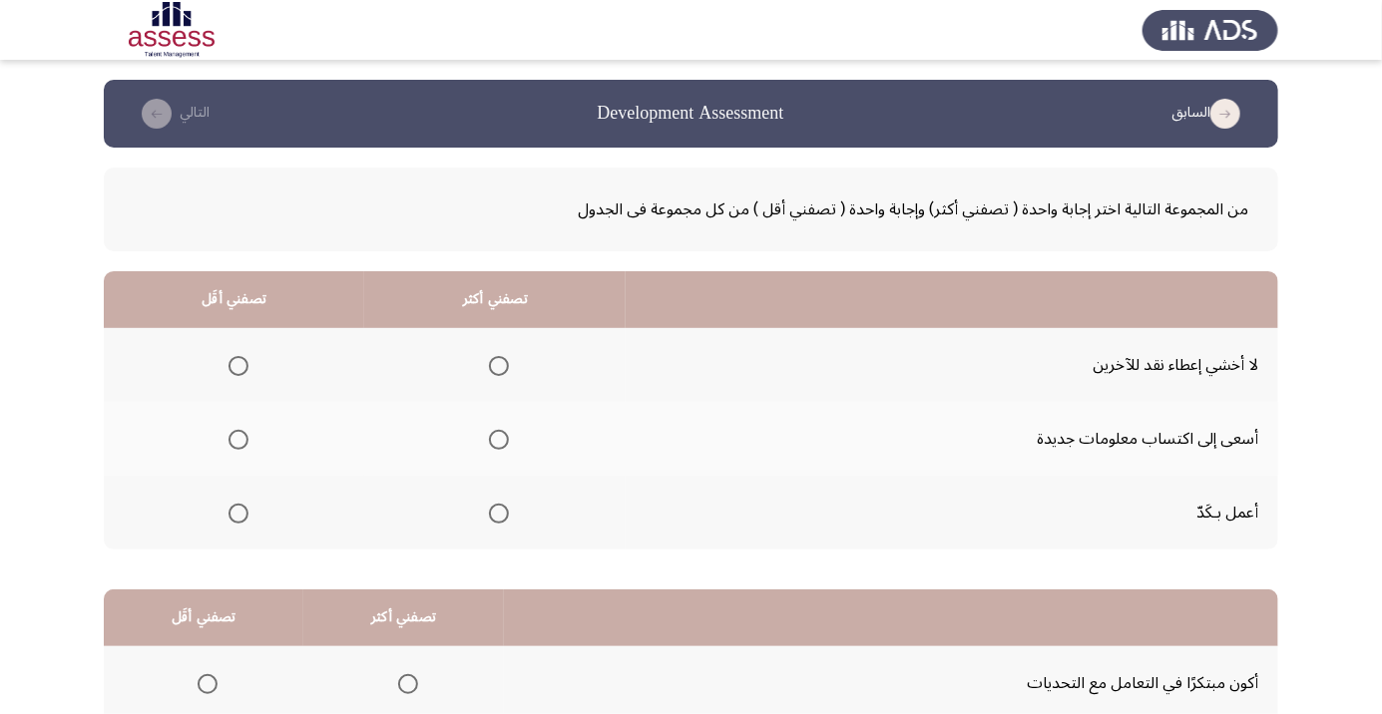
click at [238, 366] on span "Select an option" at bounding box center [238, 366] width 0 height 0
click at [238, 365] on input "Select an option" at bounding box center [238, 366] width 20 height 20
click at [499, 514] on span "Select an option" at bounding box center [499, 514] width 0 height 0
click at [501, 512] on input "Select an option" at bounding box center [499, 514] width 20 height 20
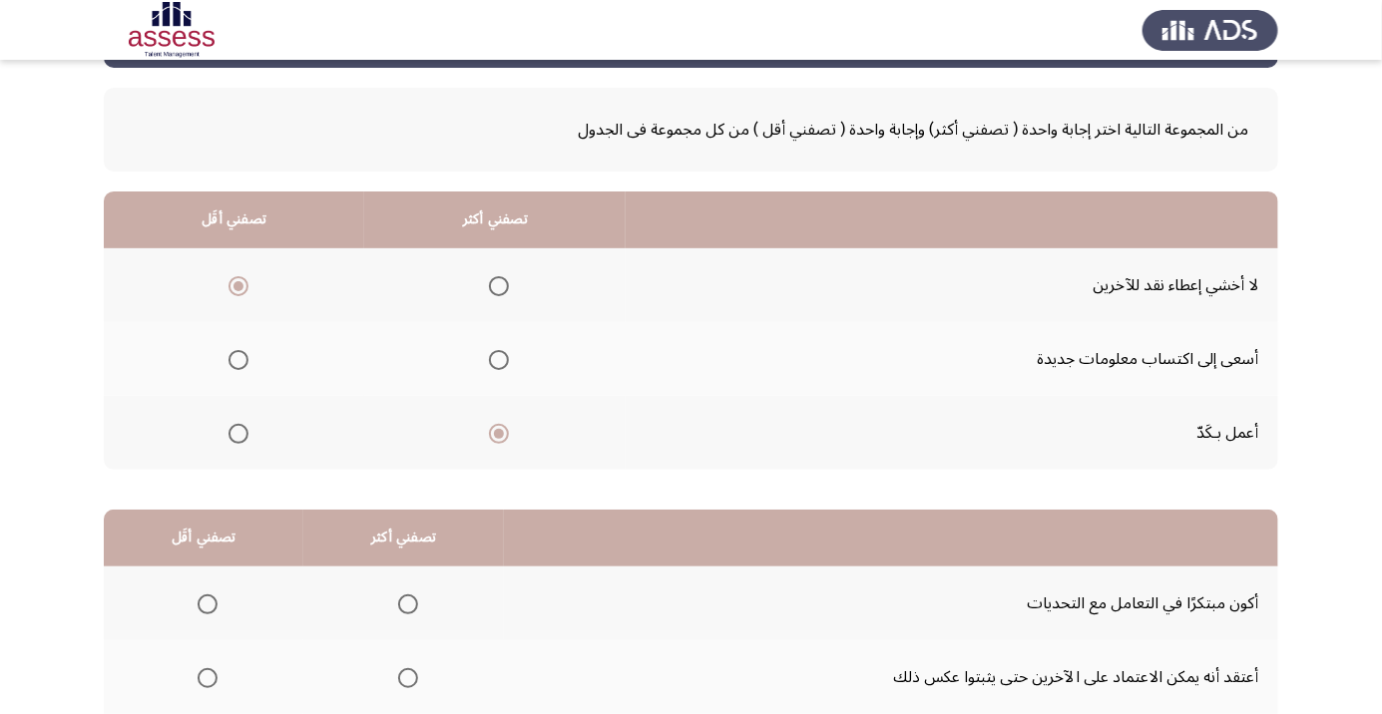
scroll to position [197, 0]
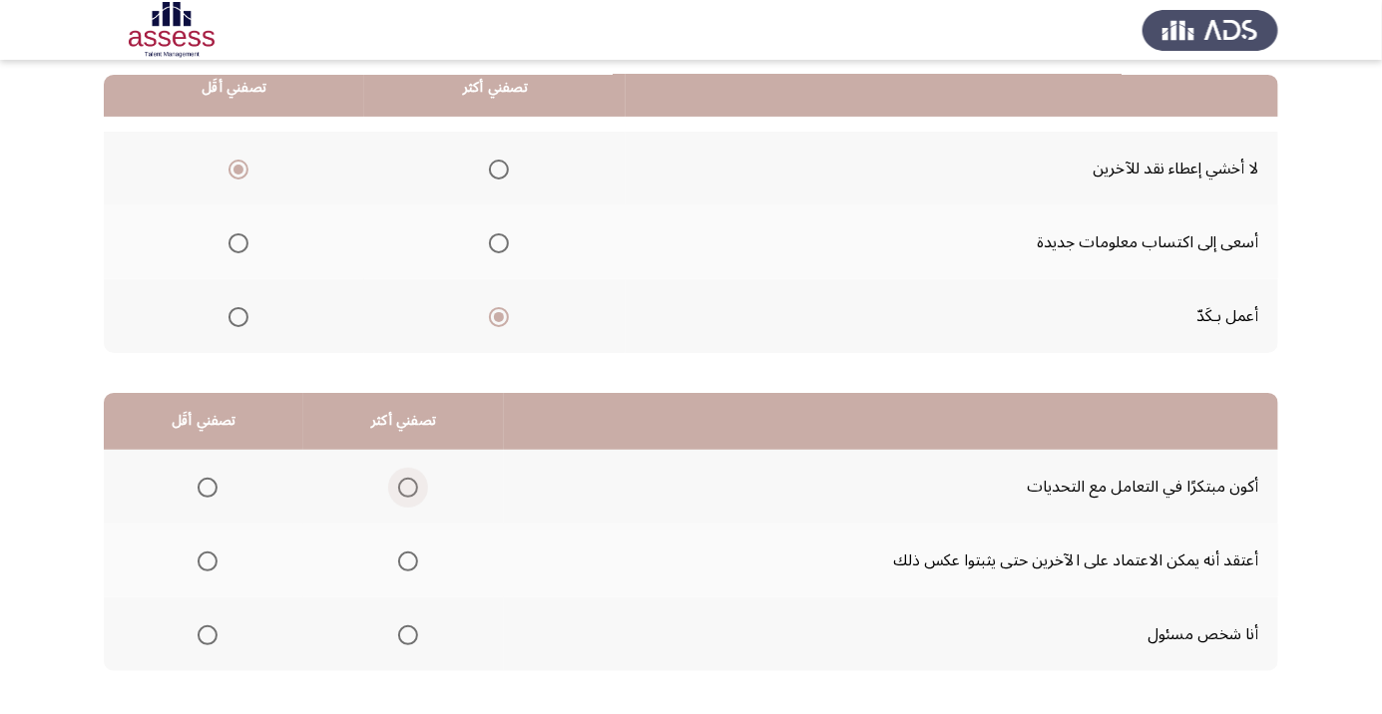
click at [402, 483] on span "Select an option" at bounding box center [408, 488] width 20 height 20
click at [402, 483] on input "Select an option" at bounding box center [408, 488] width 20 height 20
click at [206, 565] on span "Select an option" at bounding box center [208, 562] width 20 height 20
click at [206, 565] on input "Select an option" at bounding box center [208, 562] width 20 height 20
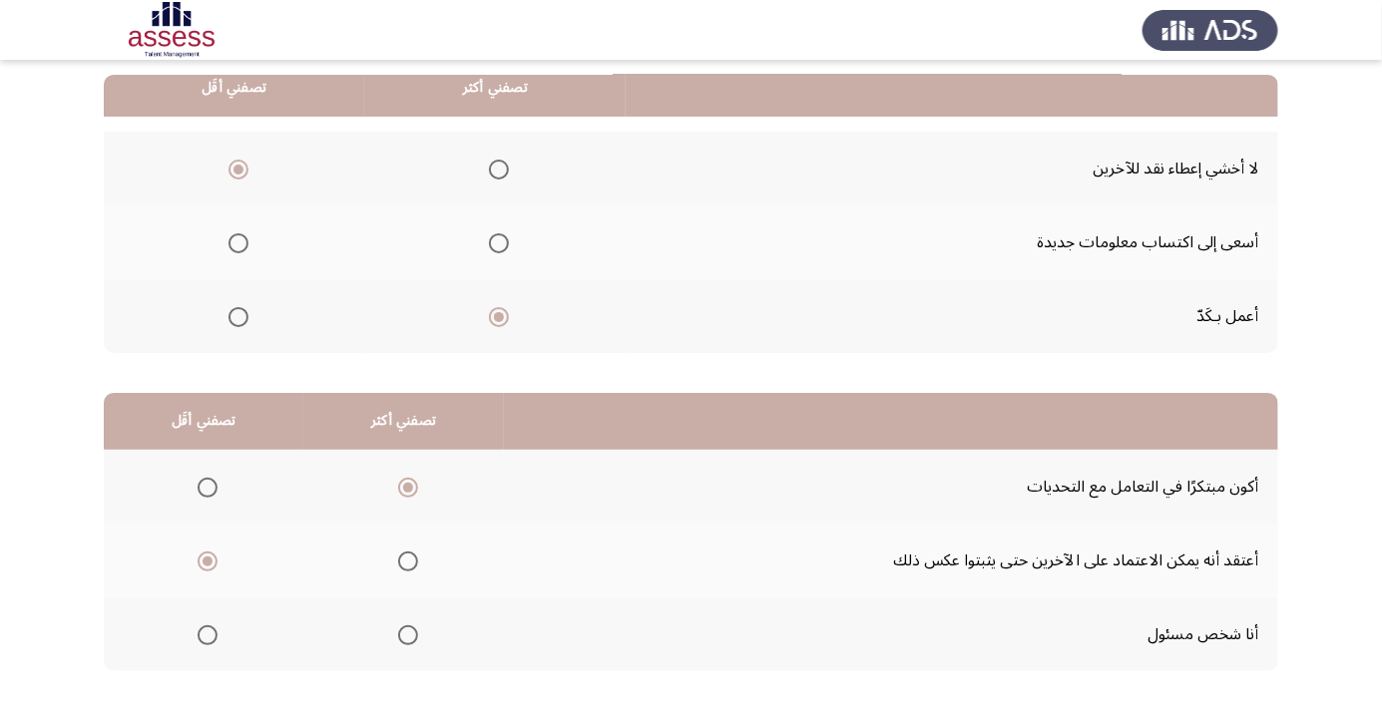
scroll to position [0, 0]
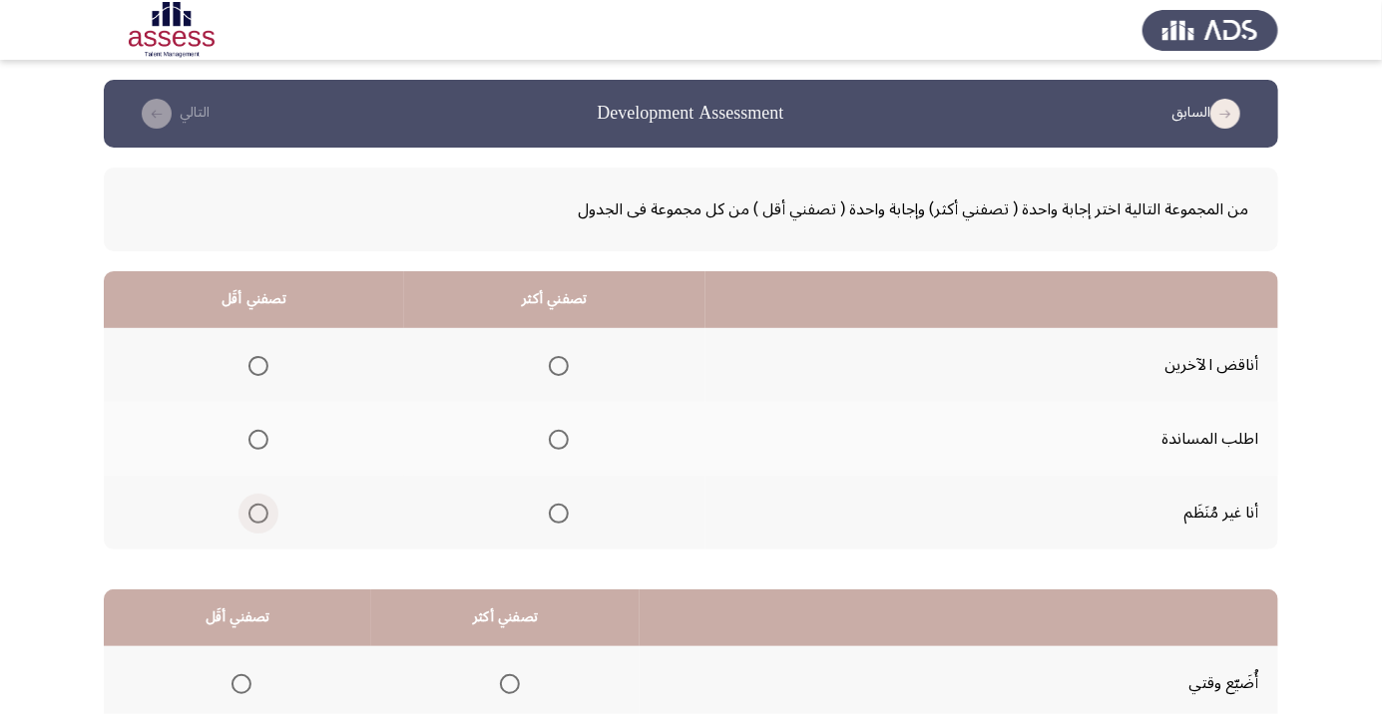
click at [258, 514] on span "Select an option" at bounding box center [258, 514] width 0 height 0
click at [257, 512] on input "Select an option" at bounding box center [258, 514] width 20 height 20
click at [559, 440] on span "Select an option" at bounding box center [559, 440] width 0 height 0
click at [558, 439] on input "Select an option" at bounding box center [559, 440] width 20 height 20
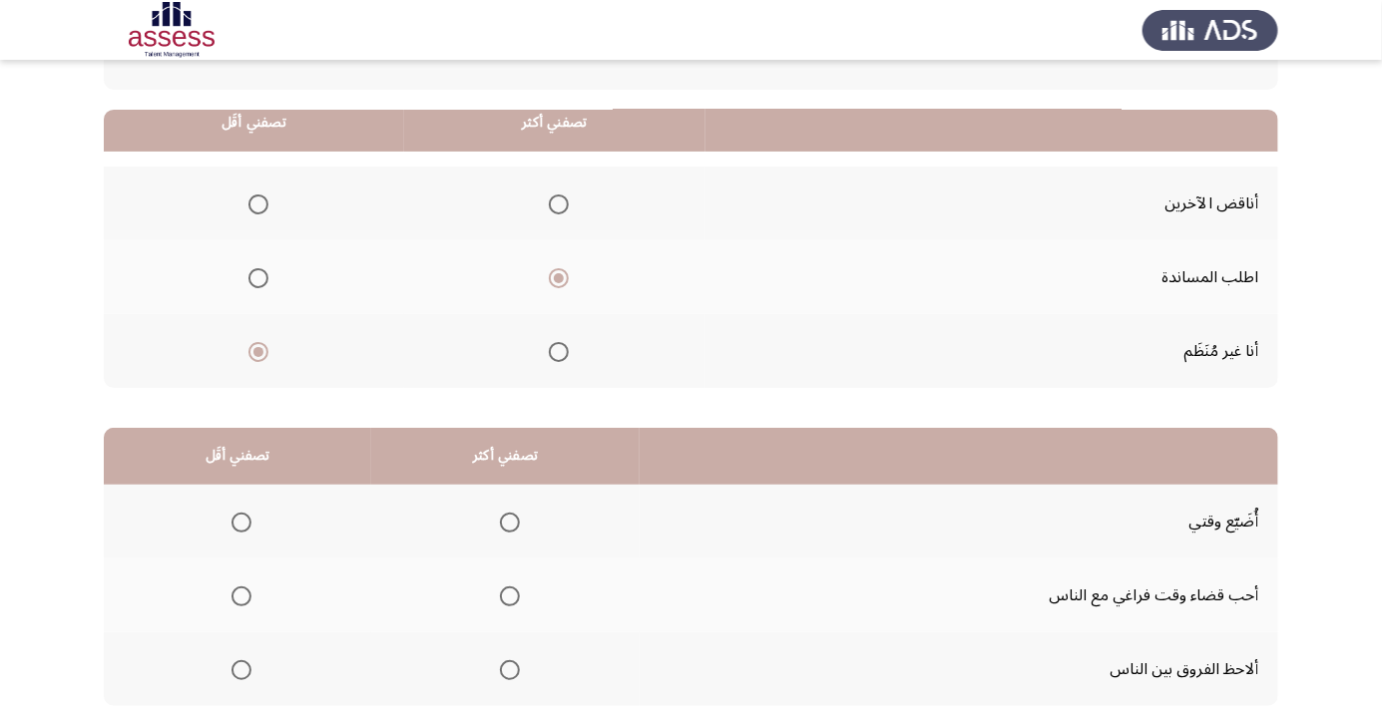
scroll to position [197, 0]
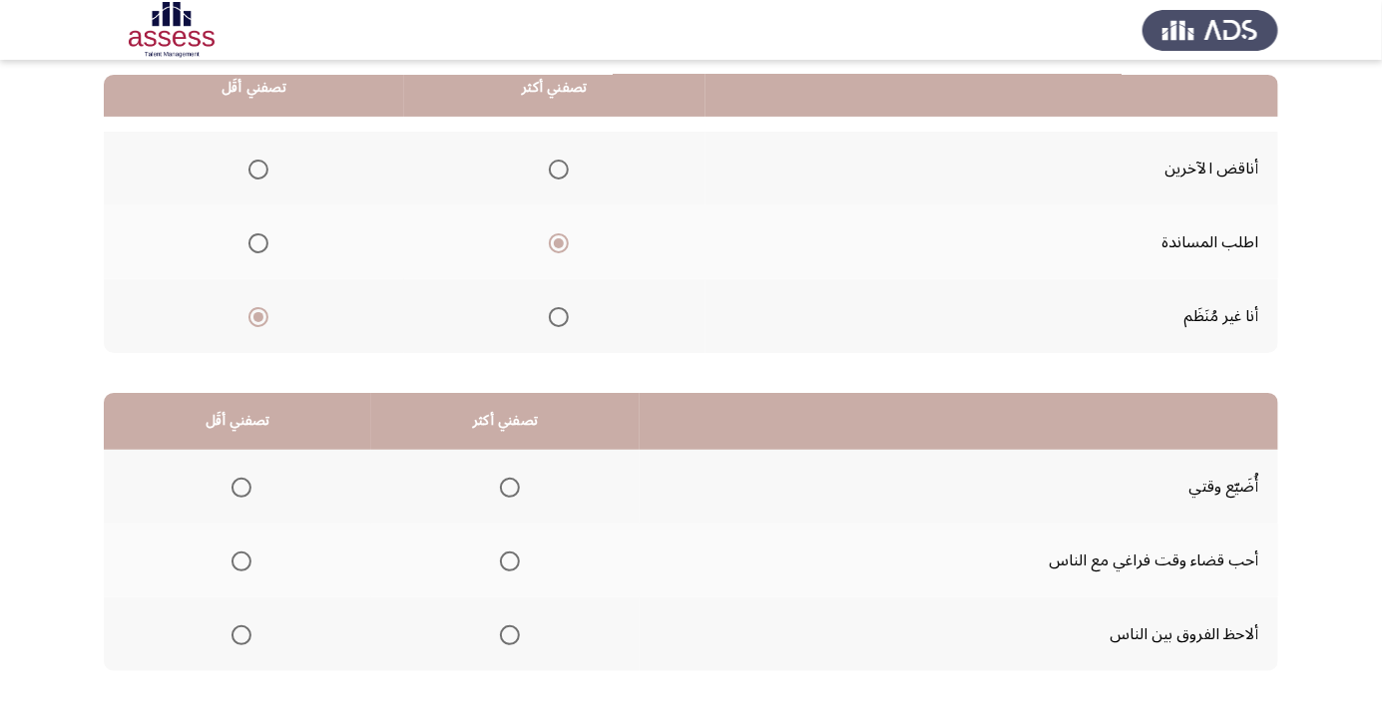
click at [264, 495] on th at bounding box center [237, 487] width 267 height 74
click at [246, 479] on span "Select an option" at bounding box center [241, 488] width 20 height 20
click at [246, 479] on input "Select an option" at bounding box center [241, 488] width 20 height 20
click at [510, 635] on span "Select an option" at bounding box center [510, 635] width 0 height 0
click at [511, 633] on input "Select an option" at bounding box center [510, 635] width 20 height 20
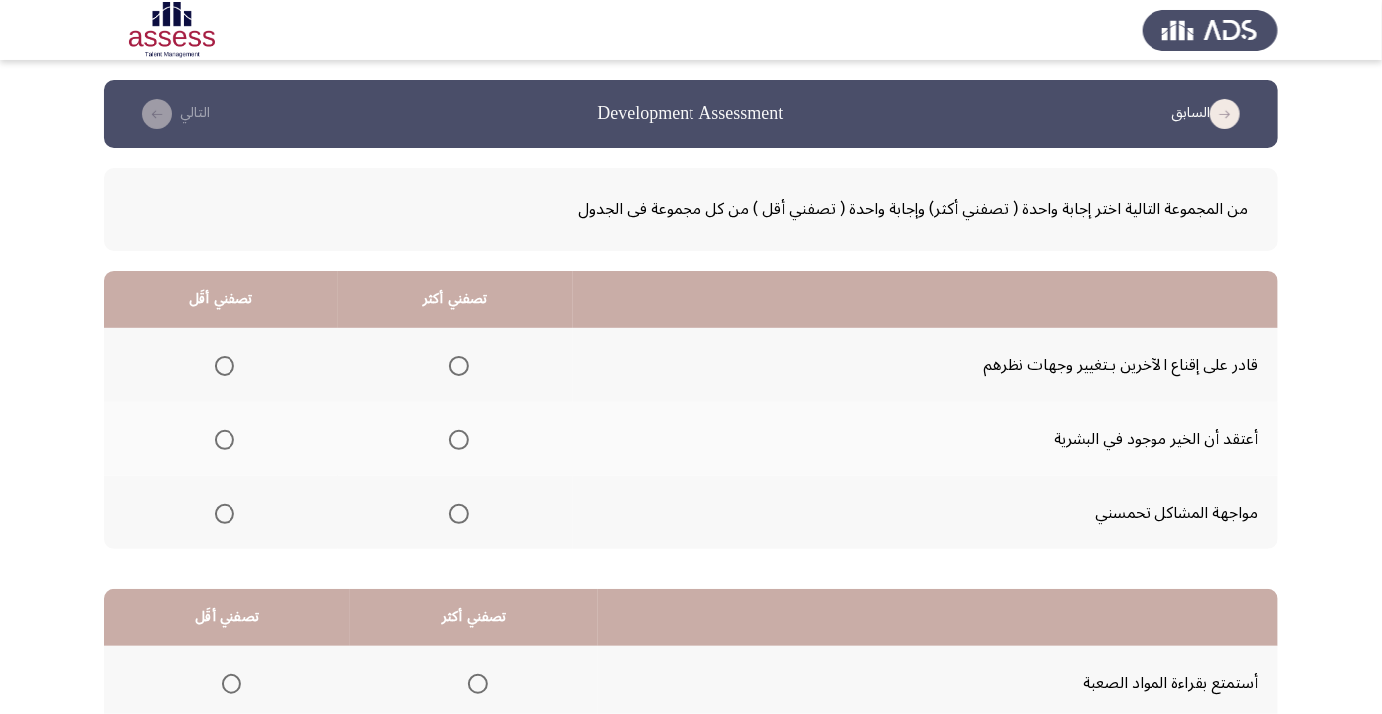
click at [459, 366] on span "Select an option" at bounding box center [459, 366] width 0 height 0
click at [457, 365] on input "Select an option" at bounding box center [459, 366] width 20 height 20
click at [225, 444] on span "Select an option" at bounding box center [224, 440] width 20 height 20
click at [225, 444] on input "Select an option" at bounding box center [224, 440] width 20 height 20
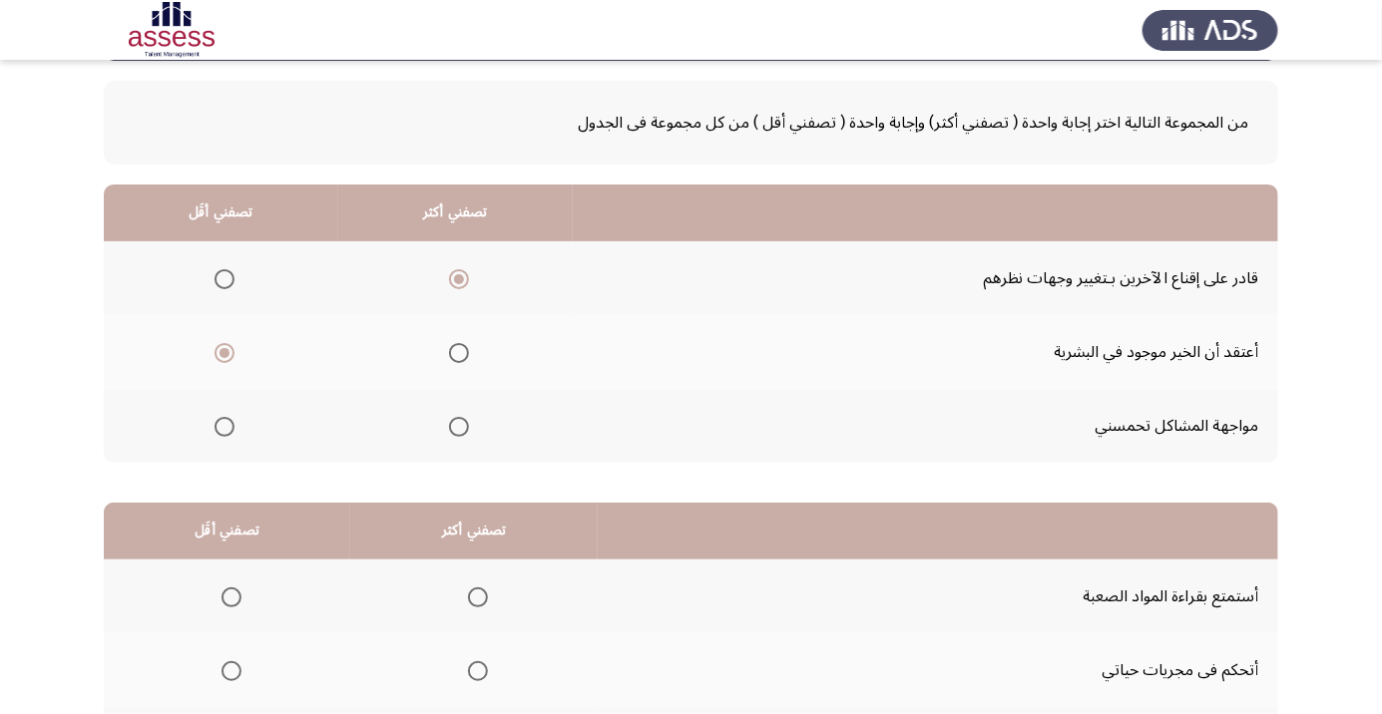
scroll to position [197, 0]
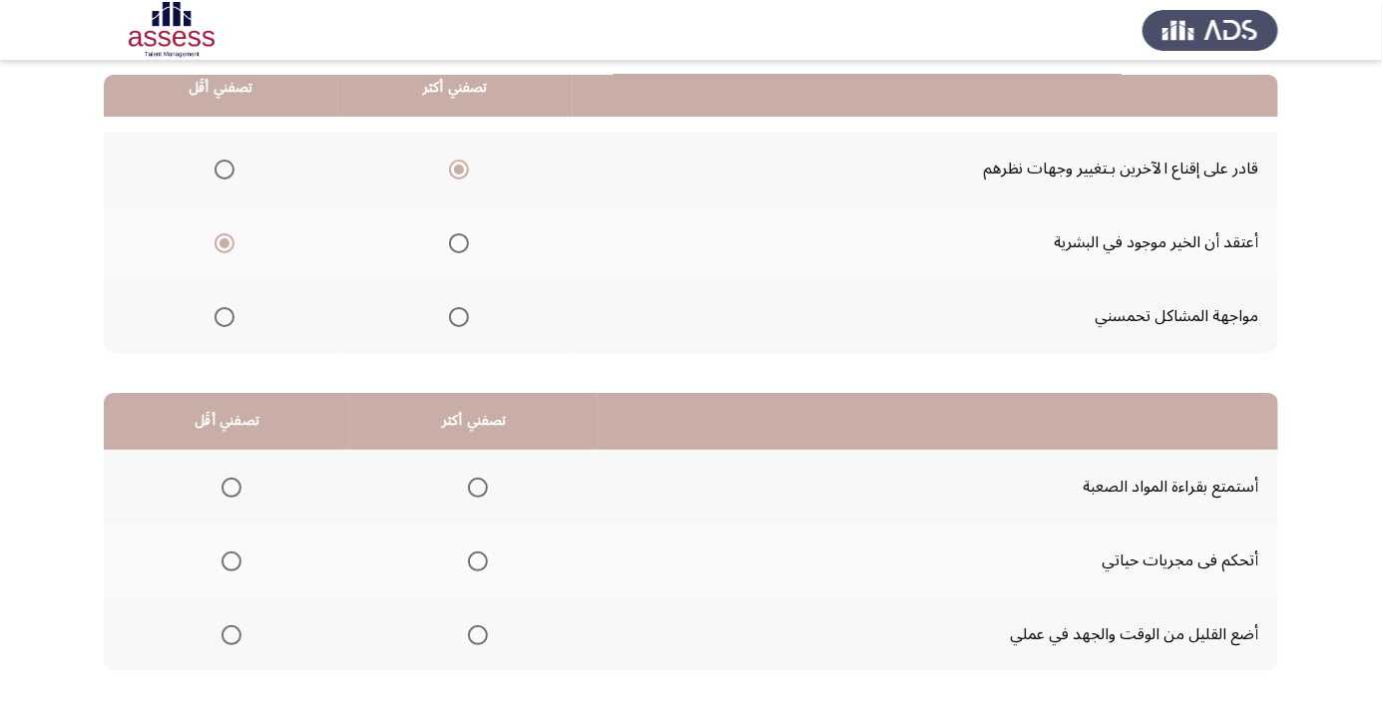
click at [478, 562] on span "Select an option" at bounding box center [478, 562] width 0 height 0
click at [480, 560] on input "Select an option" at bounding box center [478, 562] width 20 height 20
click at [231, 635] on span "Select an option" at bounding box center [231, 635] width 0 height 0
click at [231, 633] on input "Select an option" at bounding box center [231, 635] width 20 height 20
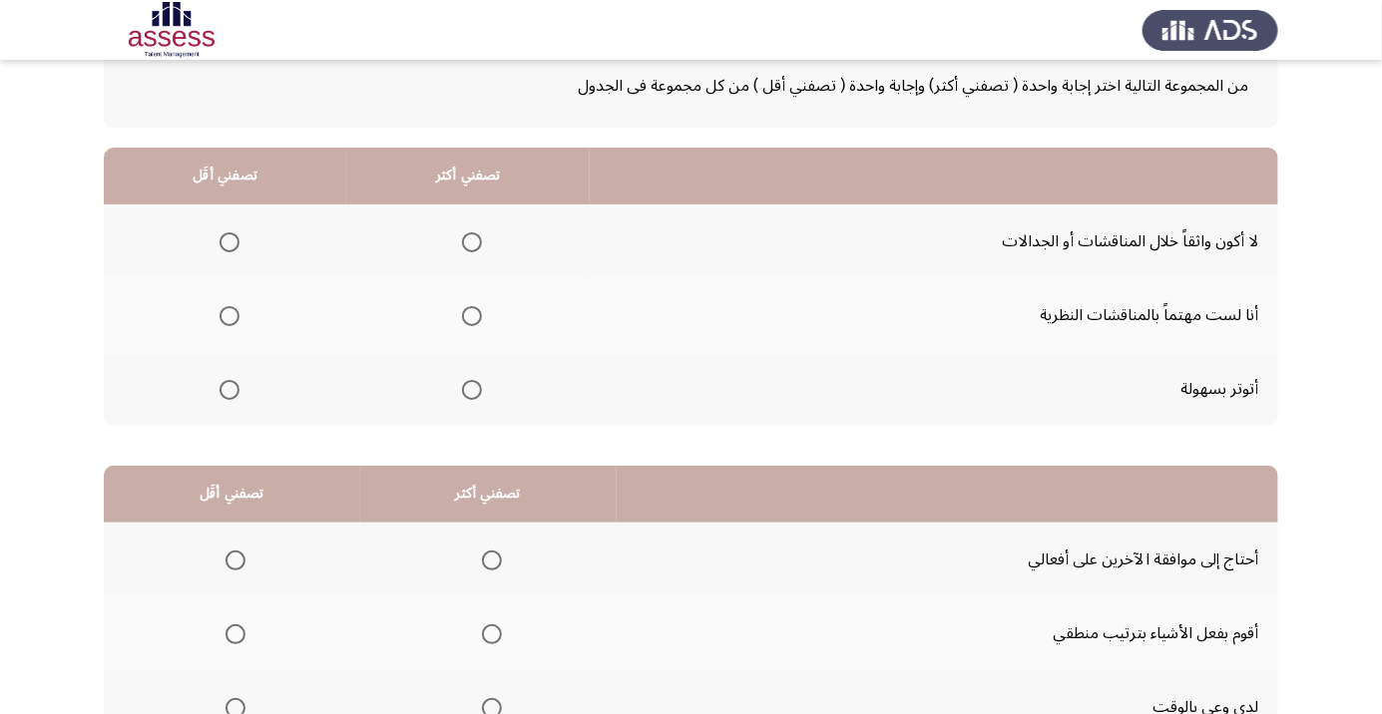
scroll to position [123, 0]
click at [229, 391] on span "Select an option" at bounding box center [229, 391] width 0 height 0
click at [228, 389] on input "Select an option" at bounding box center [229, 391] width 20 height 20
click at [472, 317] on span "Select an option" at bounding box center [472, 317] width 0 height 0
click at [472, 315] on input "Select an option" at bounding box center [472, 317] width 20 height 20
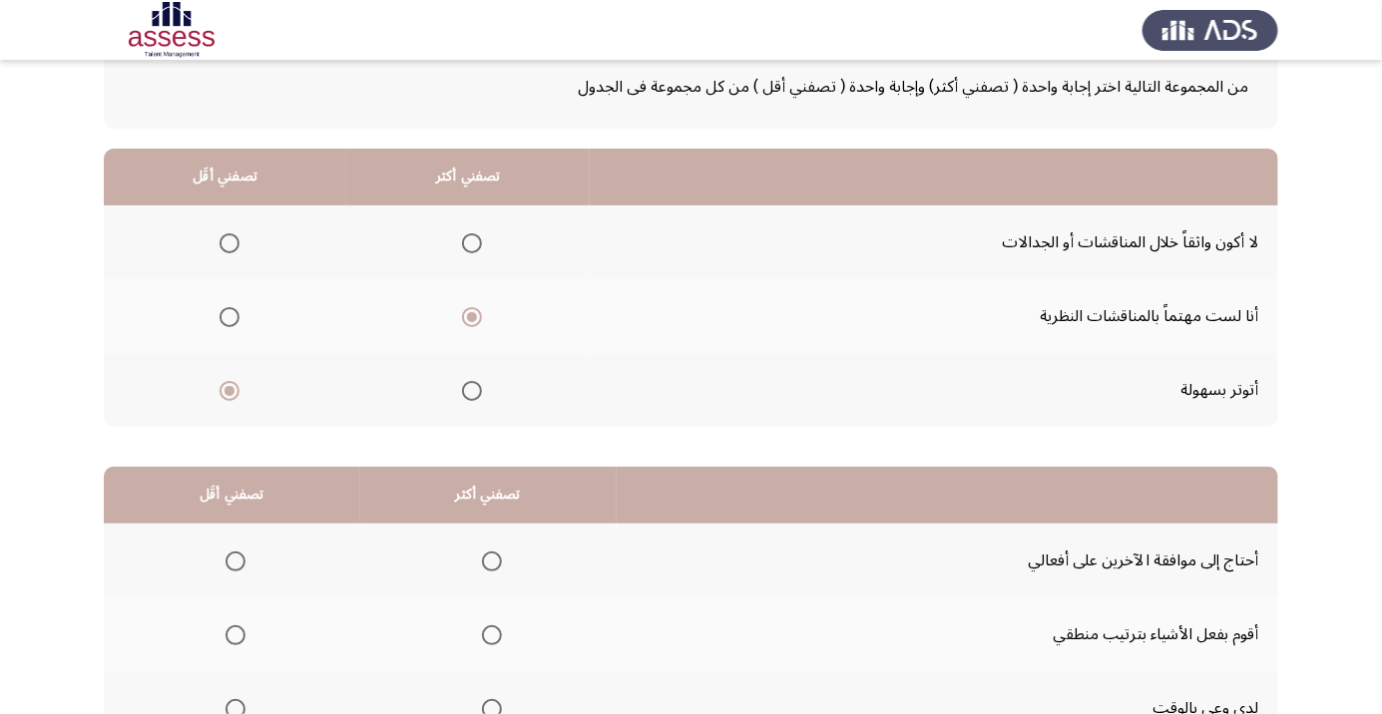
scroll to position [197, 0]
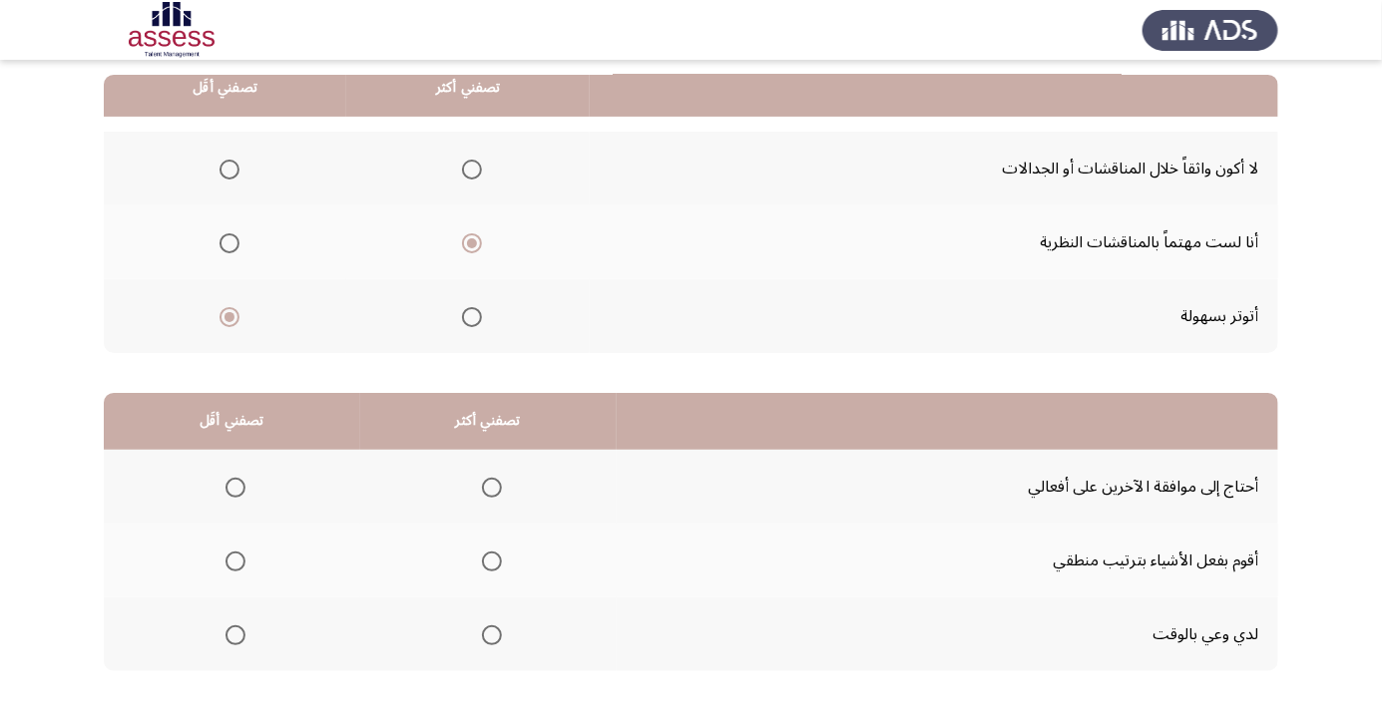
click at [500, 628] on span "Select an option" at bounding box center [492, 635] width 20 height 20
click at [500, 628] on input "Select an option" at bounding box center [492, 635] width 20 height 20
click at [235, 562] on span "Select an option" at bounding box center [235, 562] width 0 height 0
click at [235, 560] on input "Select an option" at bounding box center [235, 562] width 20 height 20
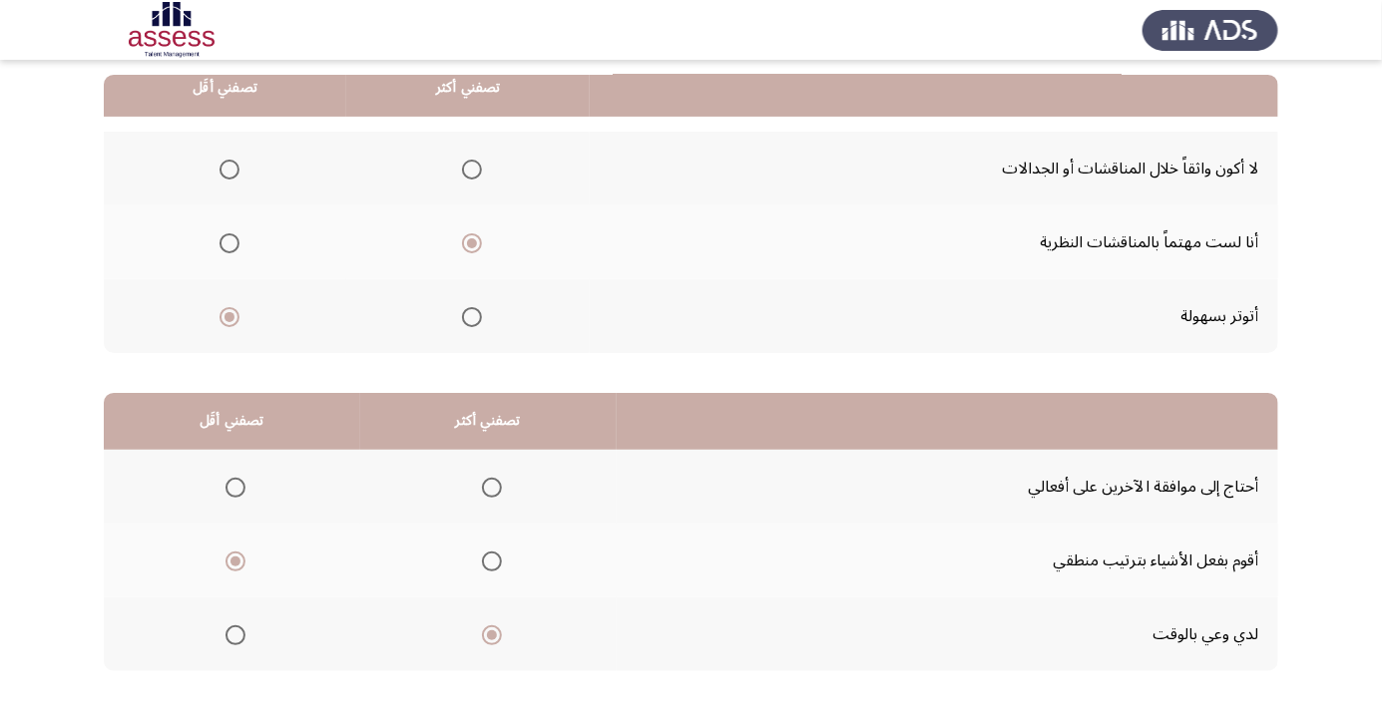
scroll to position [0, 0]
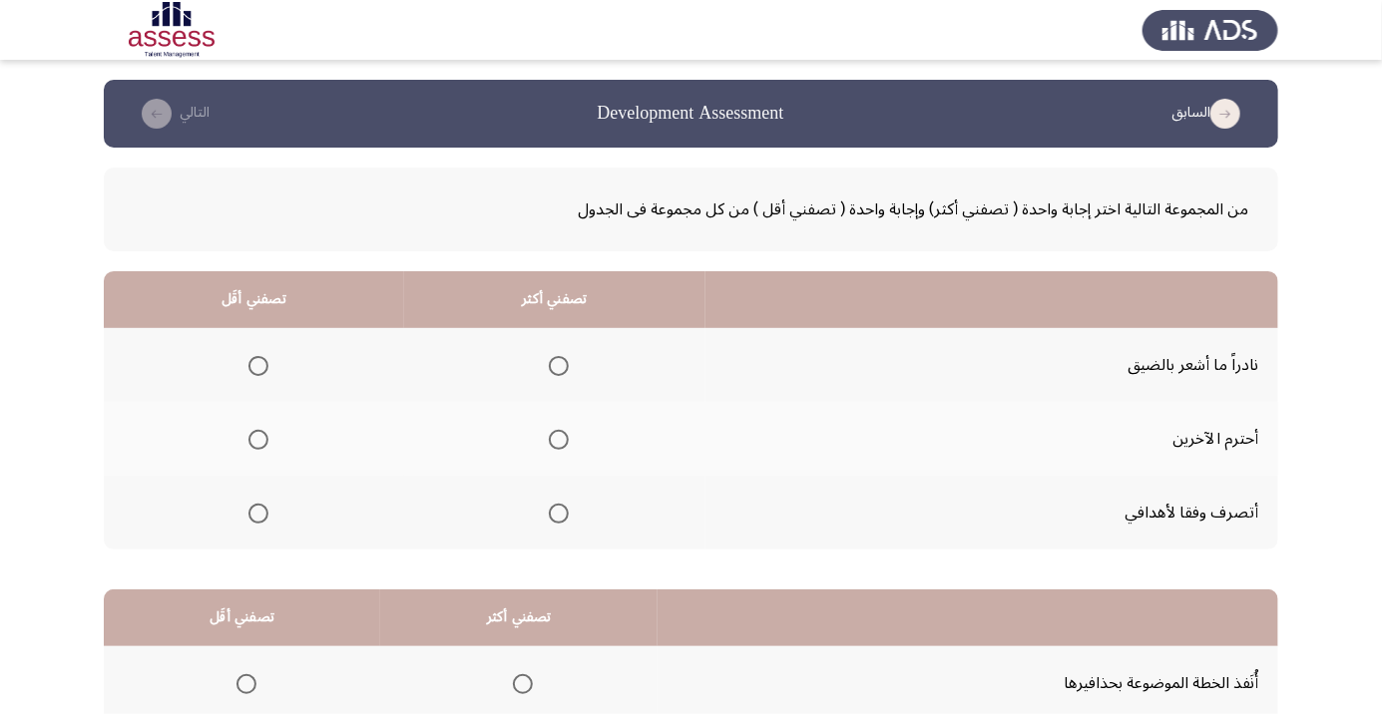
click at [565, 434] on span "Select an option" at bounding box center [559, 440] width 20 height 20
click at [565, 434] on input "Select an option" at bounding box center [559, 440] width 20 height 20
click at [258, 366] on span "Select an option" at bounding box center [258, 366] width 0 height 0
click at [257, 365] on input "Select an option" at bounding box center [258, 366] width 20 height 20
click at [257, 356] on span "Select an option" at bounding box center [258, 366] width 20 height 20
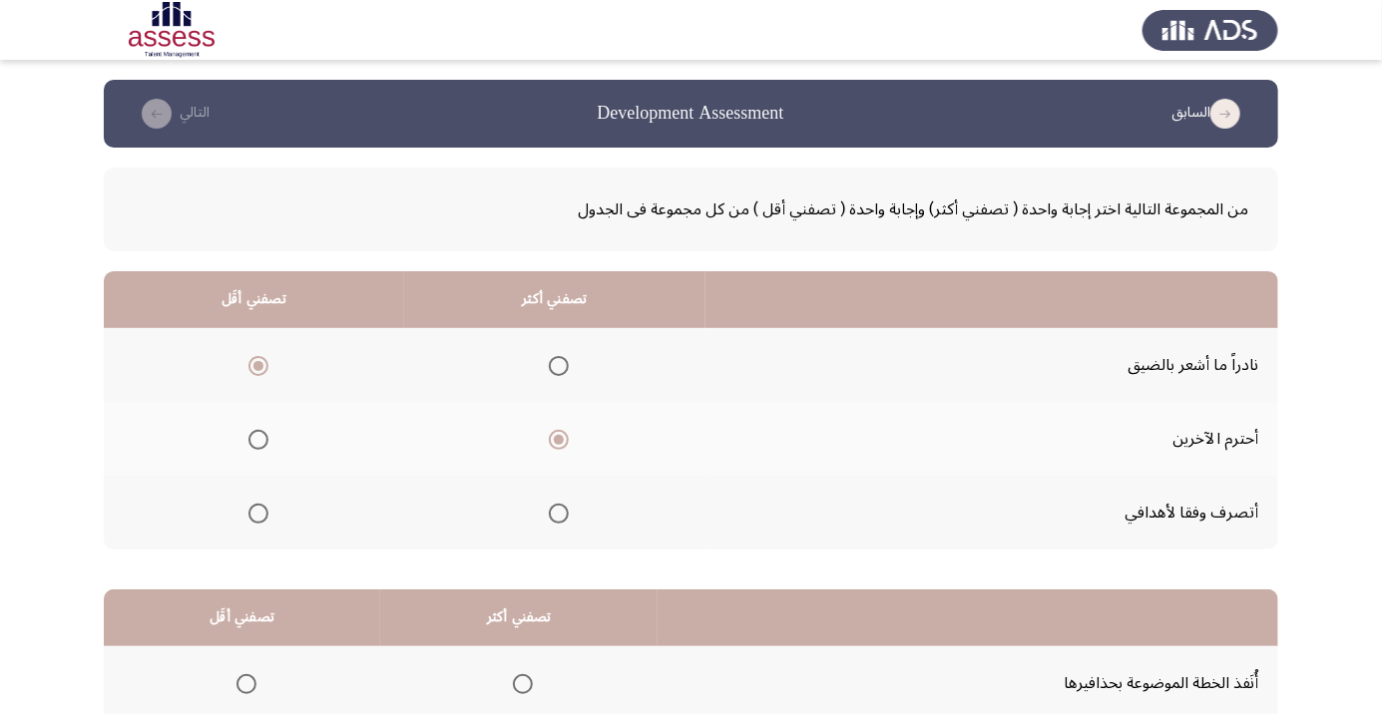
click at [257, 356] on input "Select an option" at bounding box center [258, 366] width 20 height 20
click at [263, 512] on span "Select an option" at bounding box center [258, 514] width 20 height 20
click at [263, 512] on input "Select an option" at bounding box center [258, 514] width 20 height 20
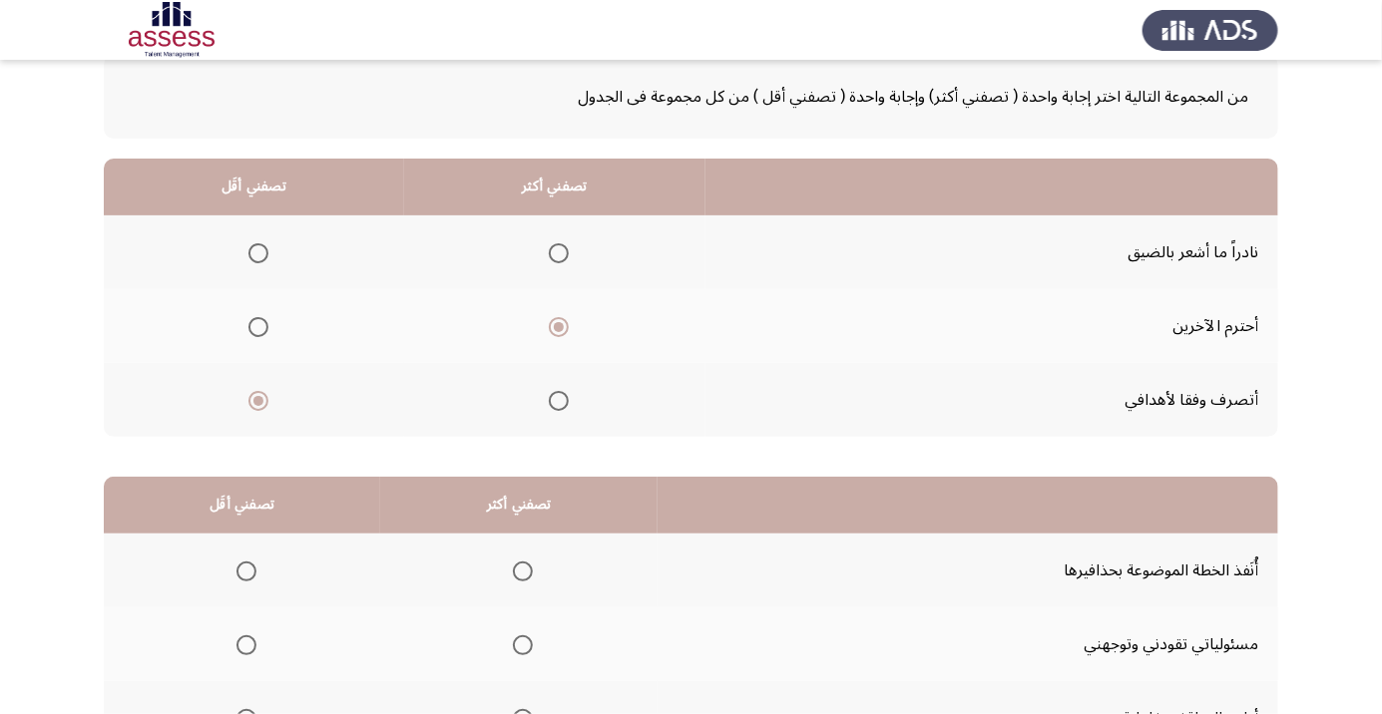
scroll to position [197, 0]
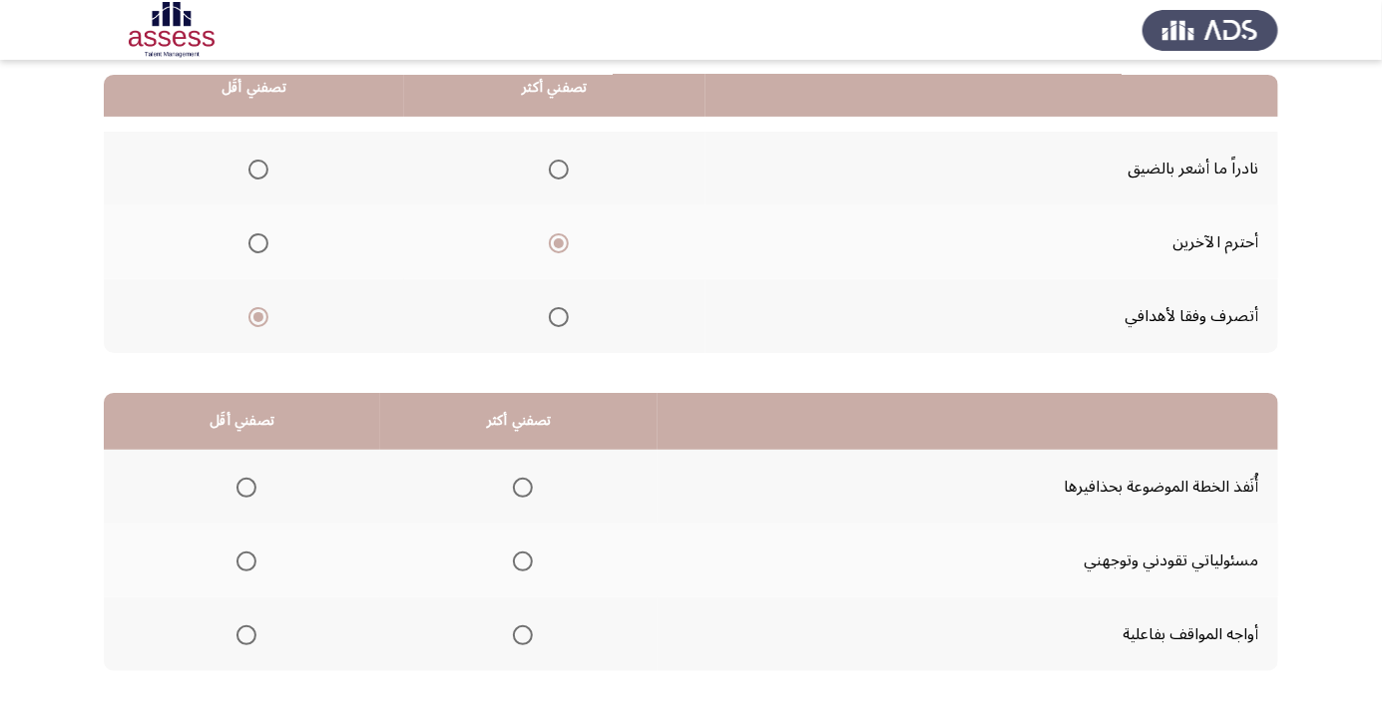
click at [529, 633] on span "Select an option" at bounding box center [523, 635] width 20 height 20
click at [529, 633] on input "Select an option" at bounding box center [523, 635] width 20 height 20
click at [244, 486] on span "Select an option" at bounding box center [246, 488] width 20 height 20
click at [244, 486] on input "Select an option" at bounding box center [246, 488] width 20 height 20
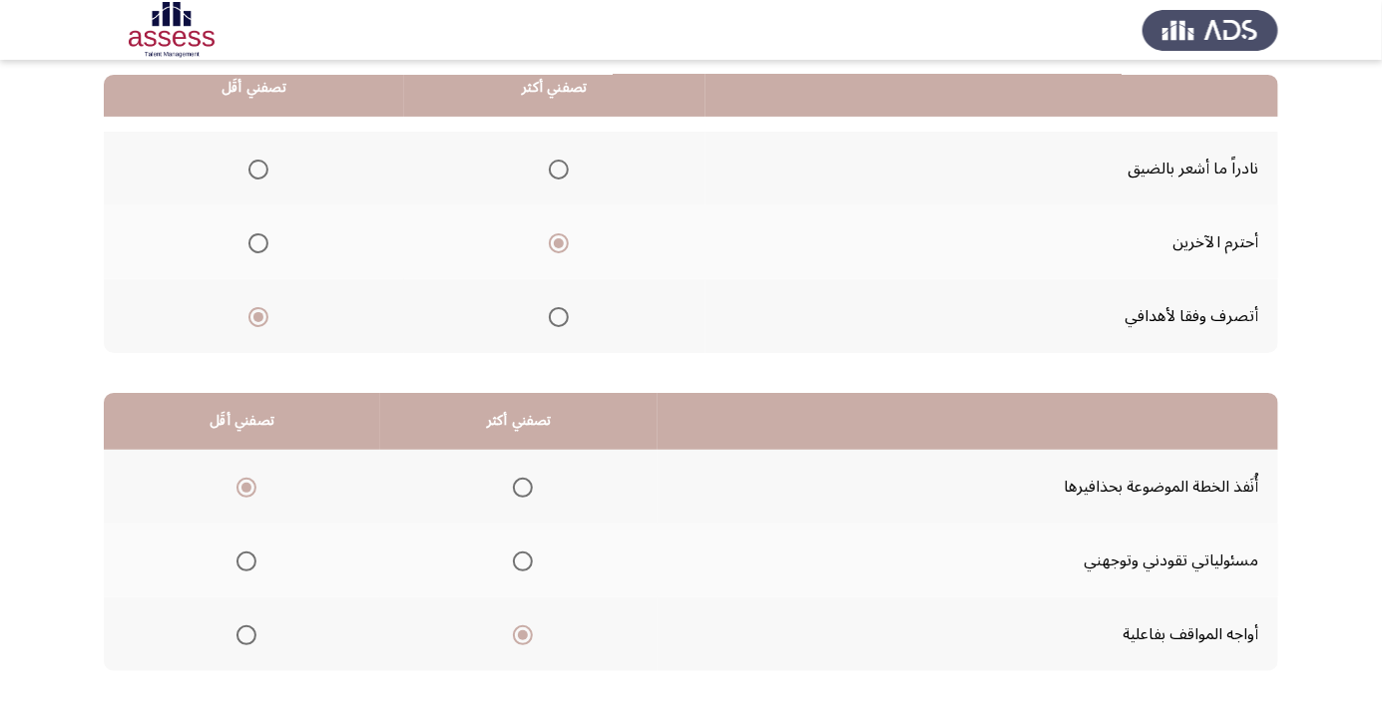
scroll to position [0, 0]
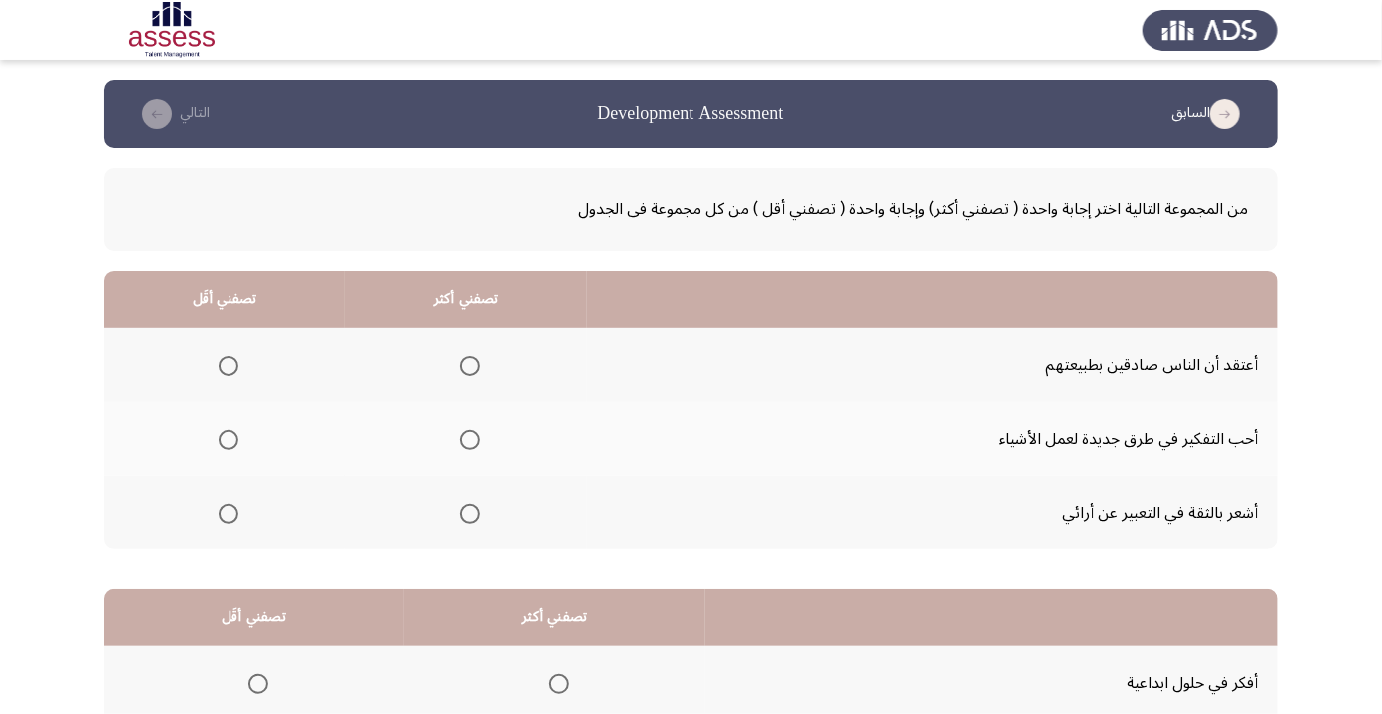
click at [470, 440] on span "Select an option" at bounding box center [470, 440] width 0 height 0
click at [469, 439] on input "Select an option" at bounding box center [470, 440] width 20 height 20
click at [228, 366] on span "Select an option" at bounding box center [228, 366] width 0 height 0
click at [227, 365] on input "Select an option" at bounding box center [228, 366] width 20 height 20
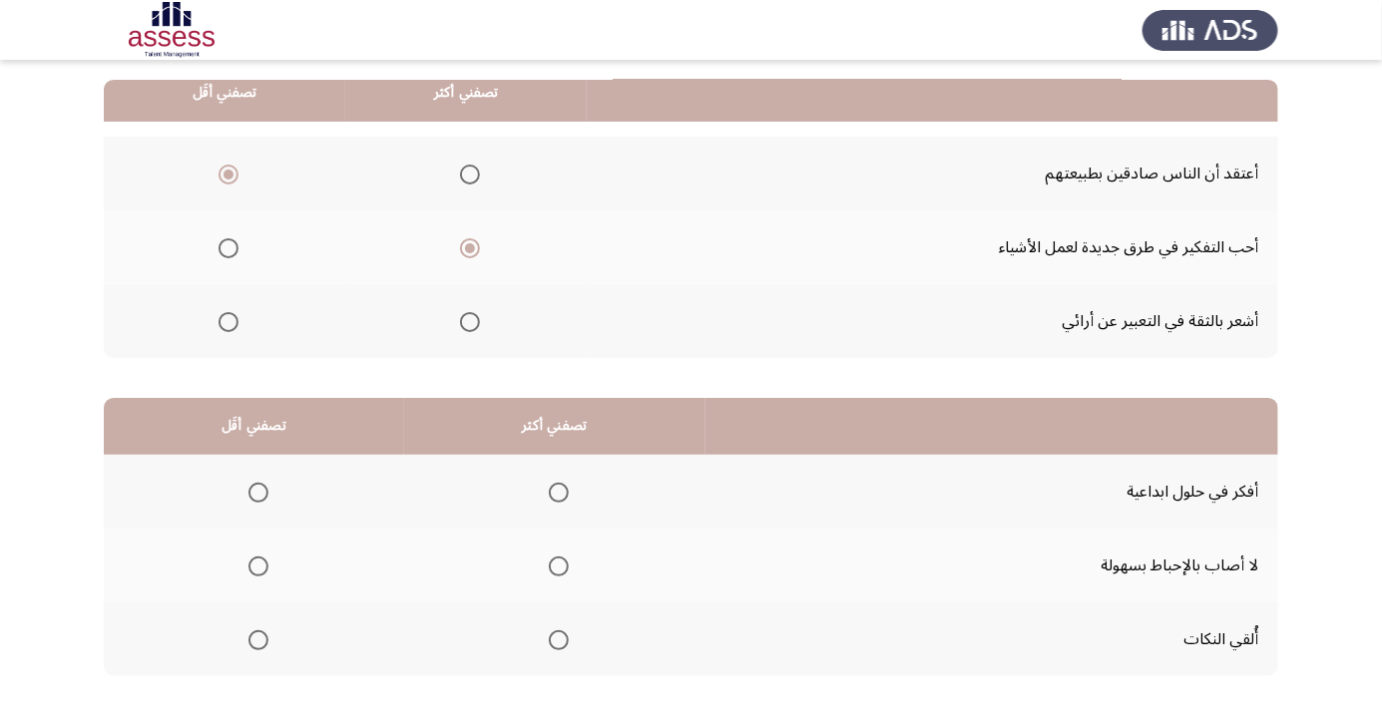
scroll to position [197, 0]
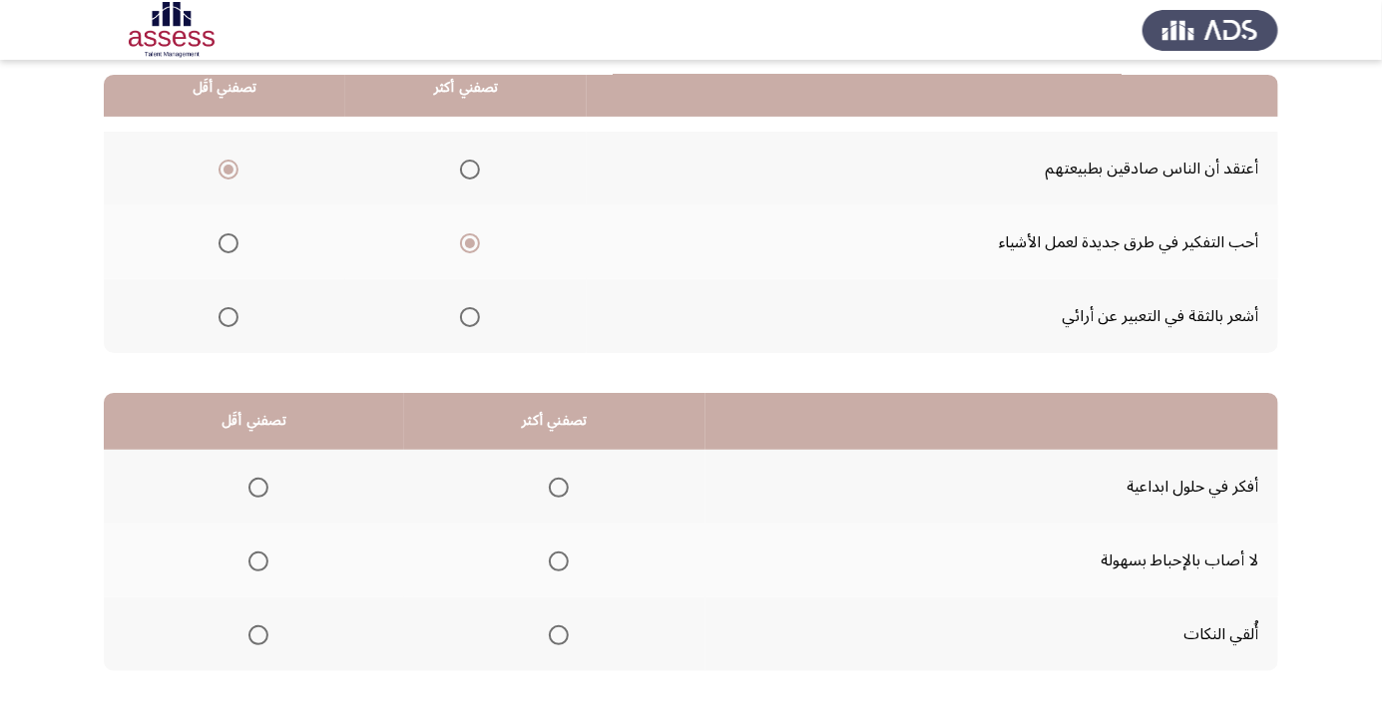
click at [564, 480] on span "Select an option" at bounding box center [559, 488] width 20 height 20
click at [564, 480] on input "Select an option" at bounding box center [559, 488] width 20 height 20
click at [258, 635] on span "Select an option" at bounding box center [258, 635] width 0 height 0
click at [257, 633] on input "Select an option" at bounding box center [258, 635] width 20 height 20
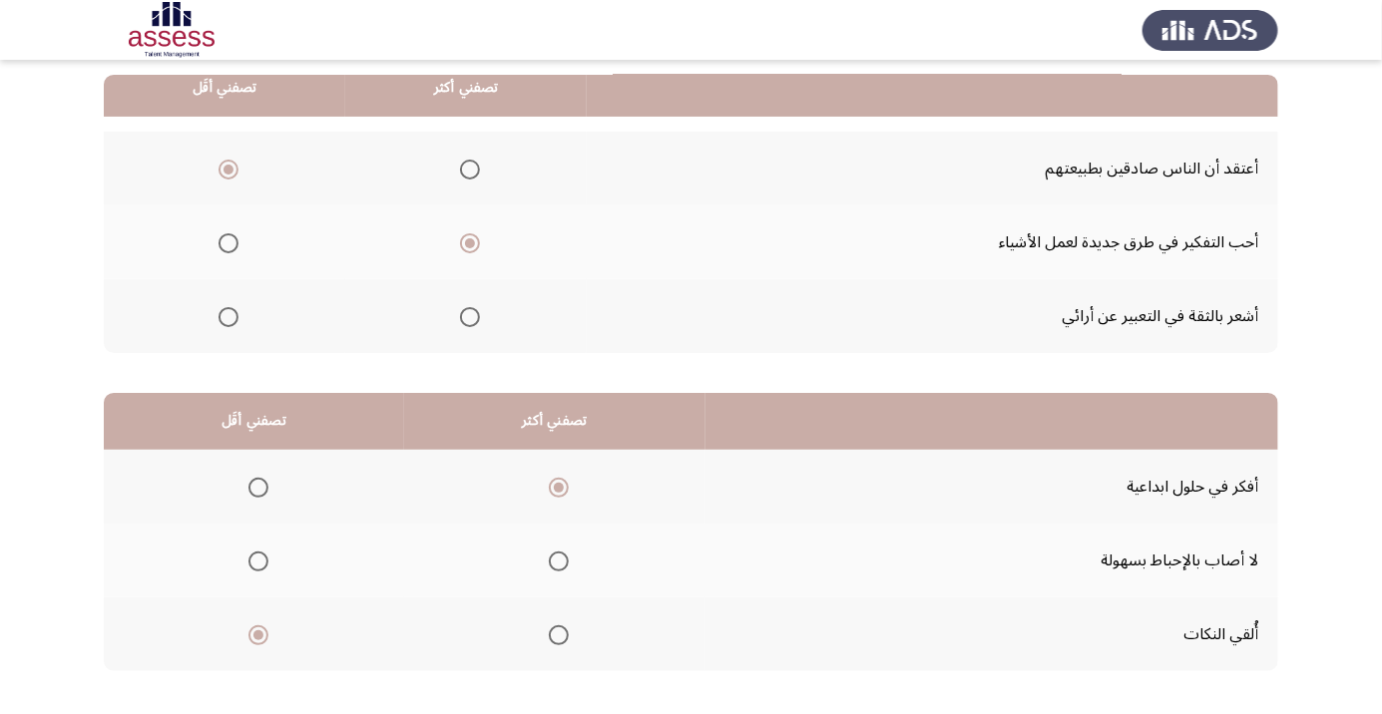
scroll to position [0, 0]
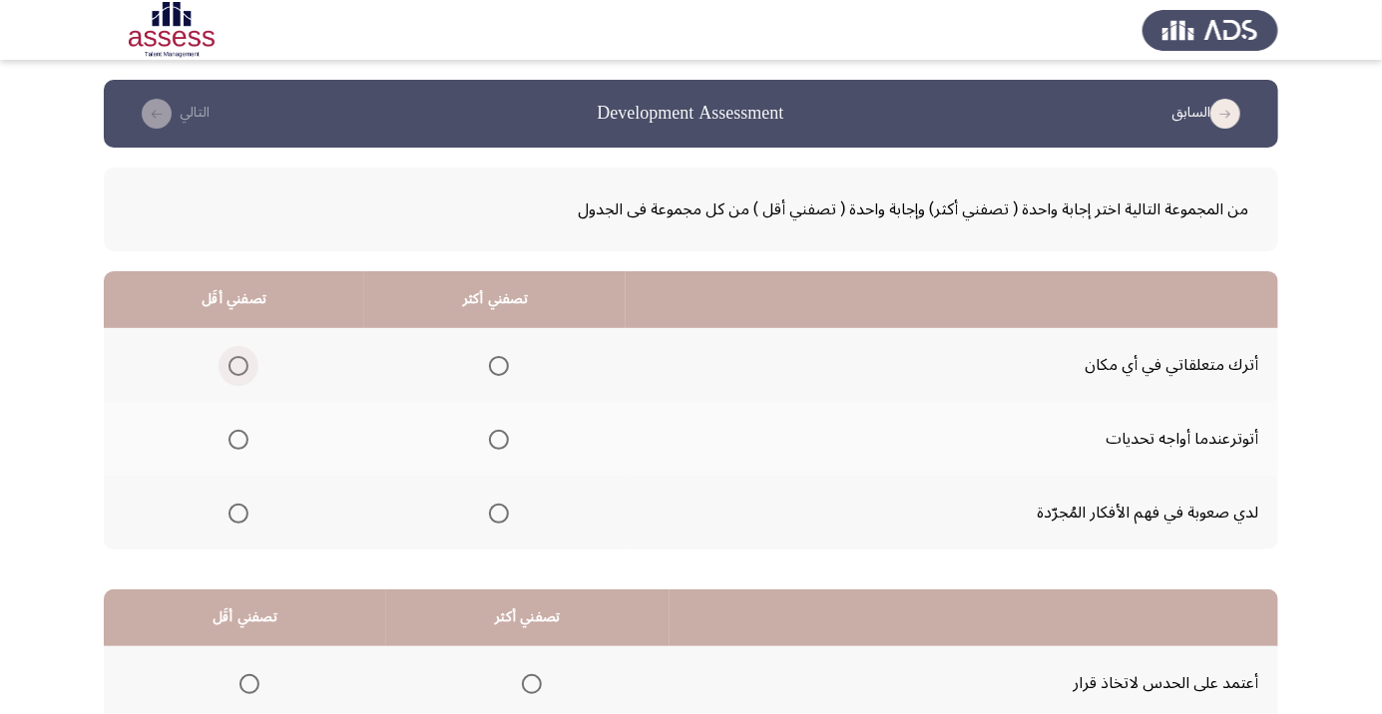
click at [236, 357] on span "Select an option" at bounding box center [238, 366] width 20 height 20
click at [236, 357] on input "Select an option" at bounding box center [238, 366] width 20 height 20
click at [499, 366] on span "Select an option" at bounding box center [499, 366] width 0 height 0
click at [502, 365] on input "Select an option" at bounding box center [499, 366] width 20 height 20
click at [245, 444] on span "Select an option" at bounding box center [238, 440] width 20 height 20
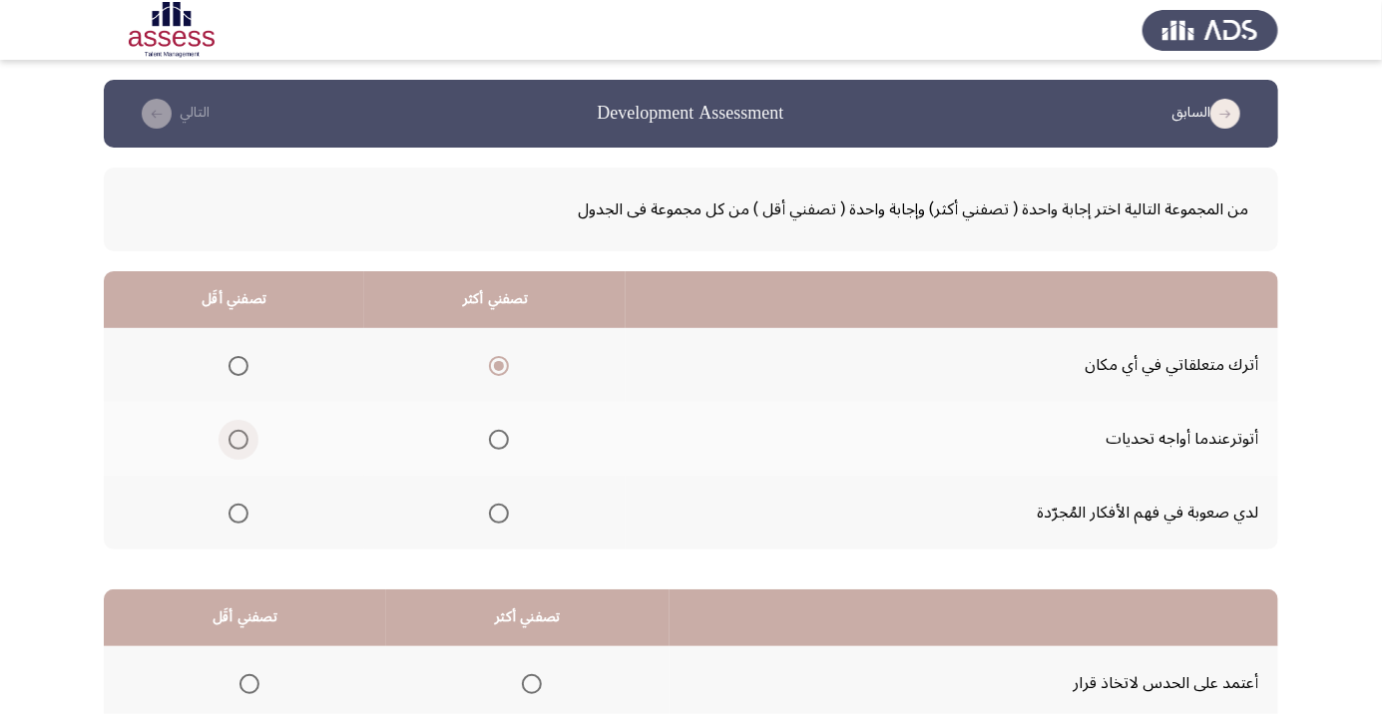
click at [245, 444] on input "Select an option" at bounding box center [238, 440] width 20 height 20
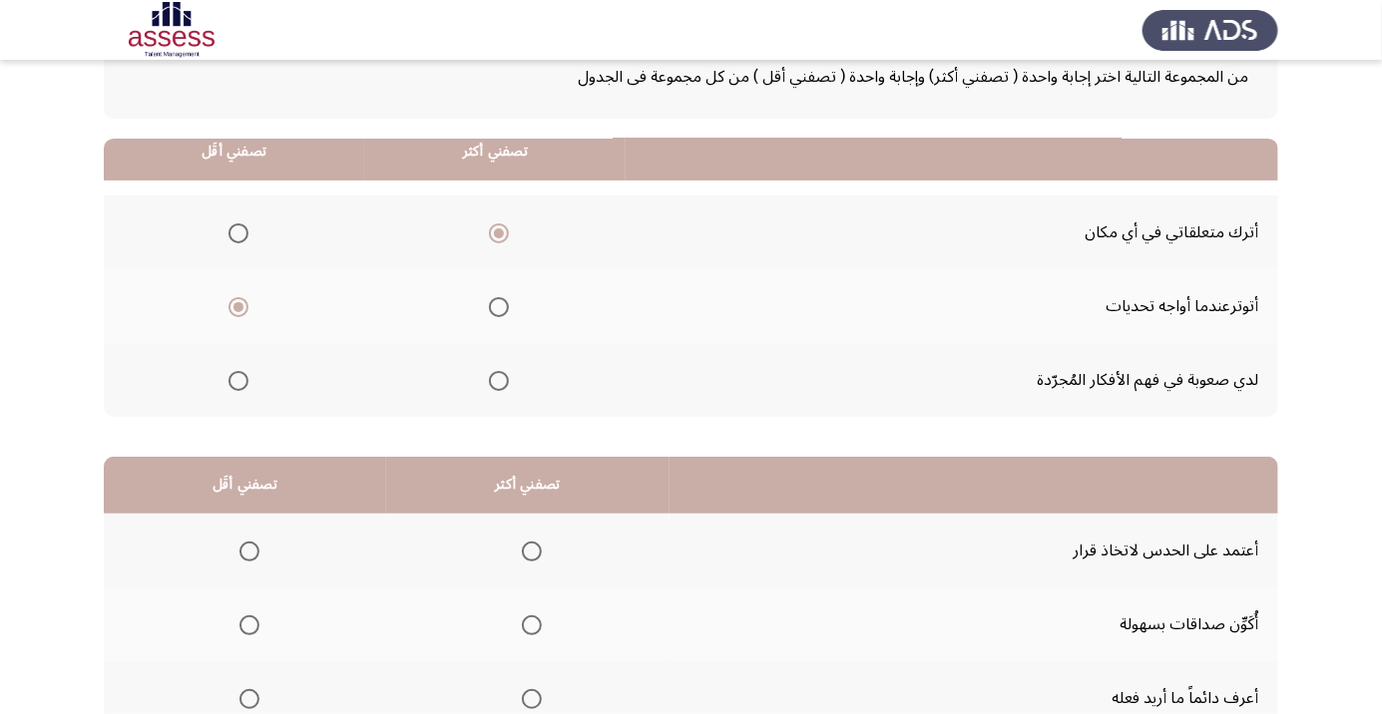
scroll to position [197, 0]
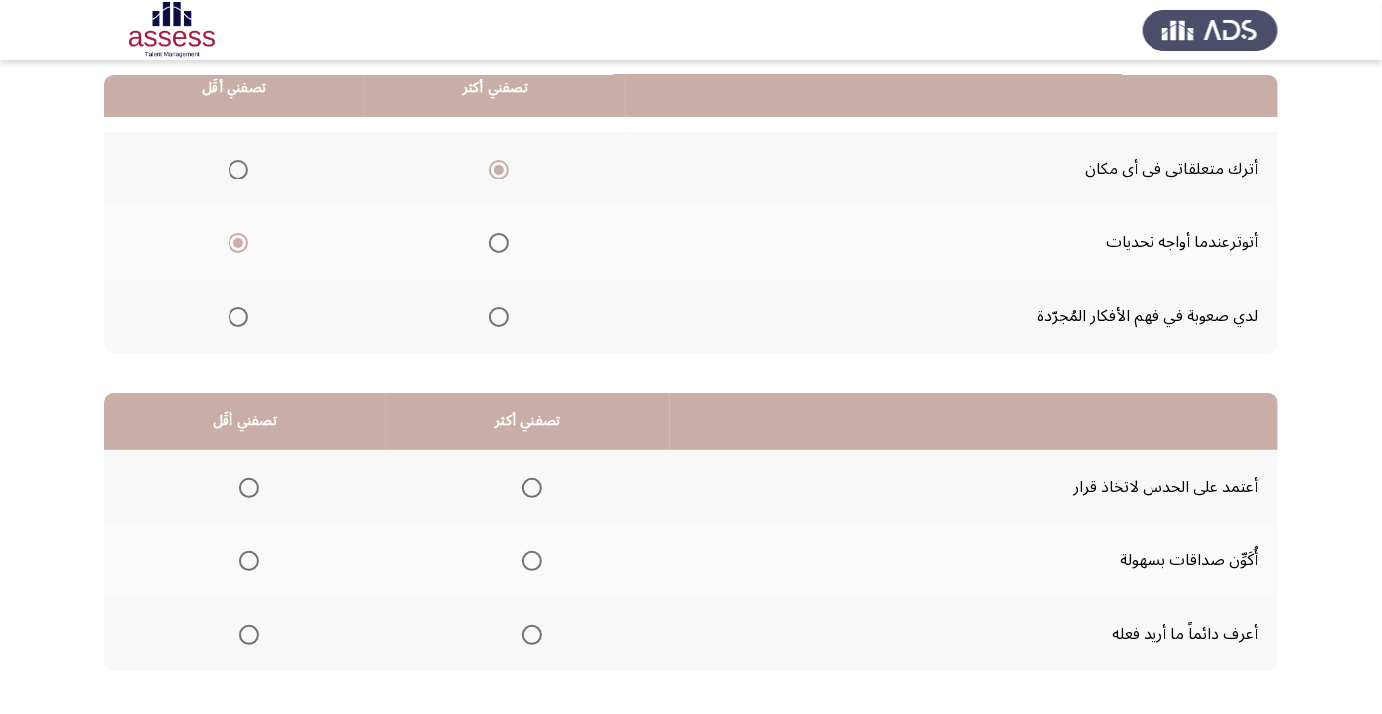
click at [249, 488] on span "Select an option" at bounding box center [249, 488] width 0 height 0
click at [249, 486] on input "Select an option" at bounding box center [249, 488] width 20 height 20
click at [532, 635] on span "Select an option" at bounding box center [532, 635] width 0 height 0
click at [535, 633] on input "Select an option" at bounding box center [532, 635] width 20 height 20
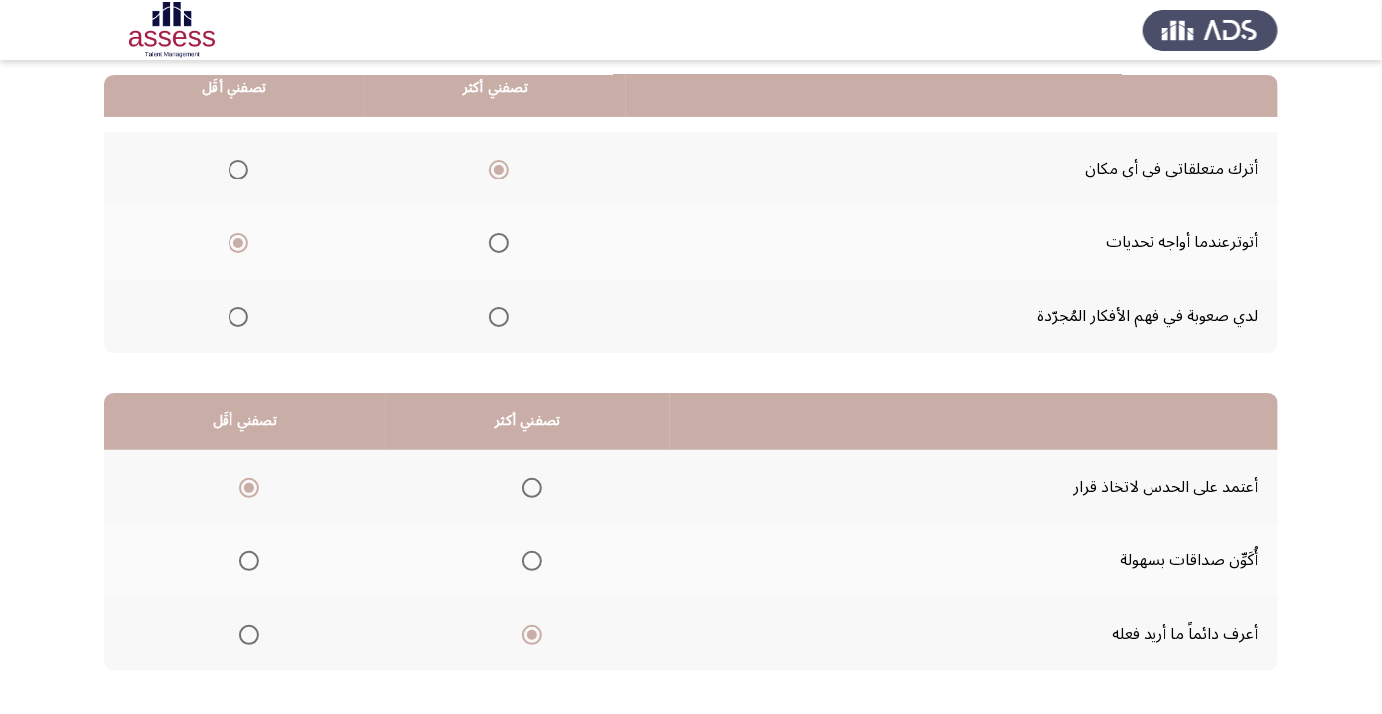
scroll to position [0, 0]
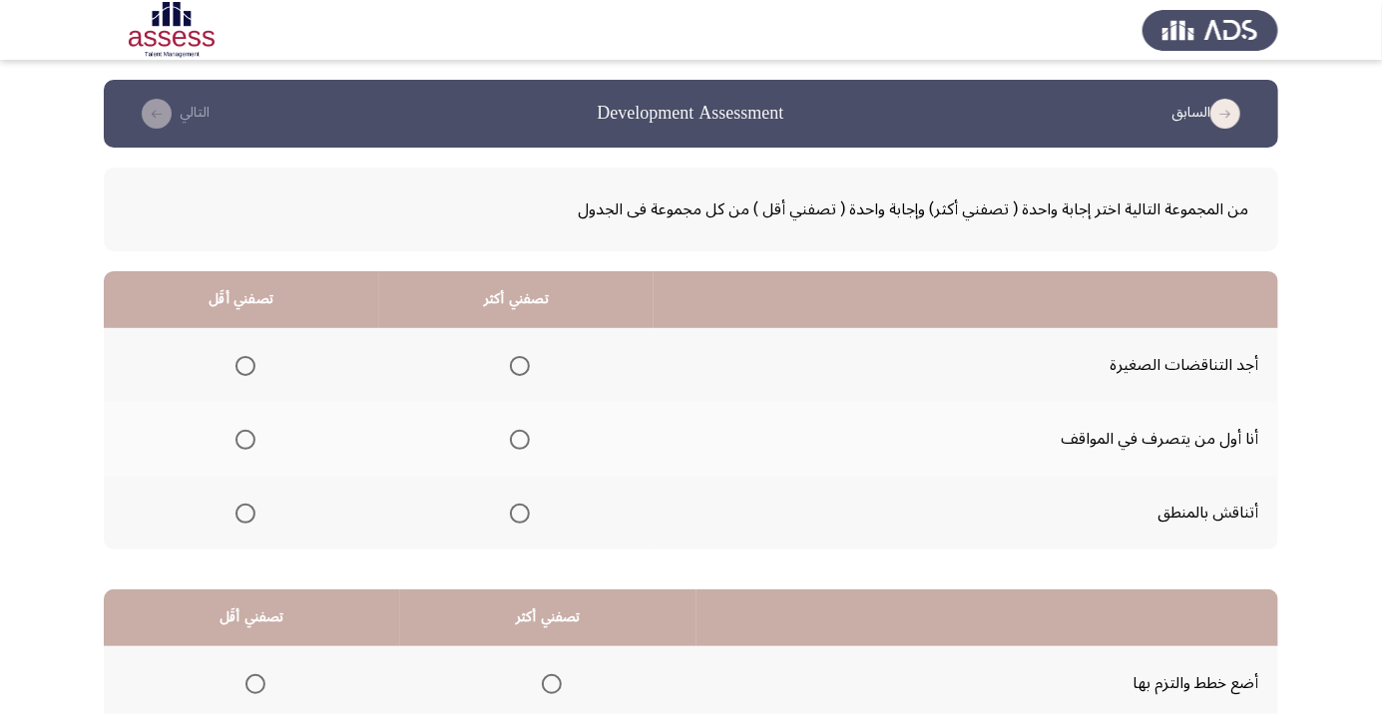
click at [520, 514] on span "Select an option" at bounding box center [520, 514] width 0 height 0
click at [522, 512] on input "Select an option" at bounding box center [520, 514] width 20 height 20
click at [245, 366] on span "Select an option" at bounding box center [245, 366] width 0 height 0
click at [245, 365] on input "Select an option" at bounding box center [245, 366] width 20 height 20
click at [252, 433] on span "Select an option" at bounding box center [245, 440] width 20 height 20
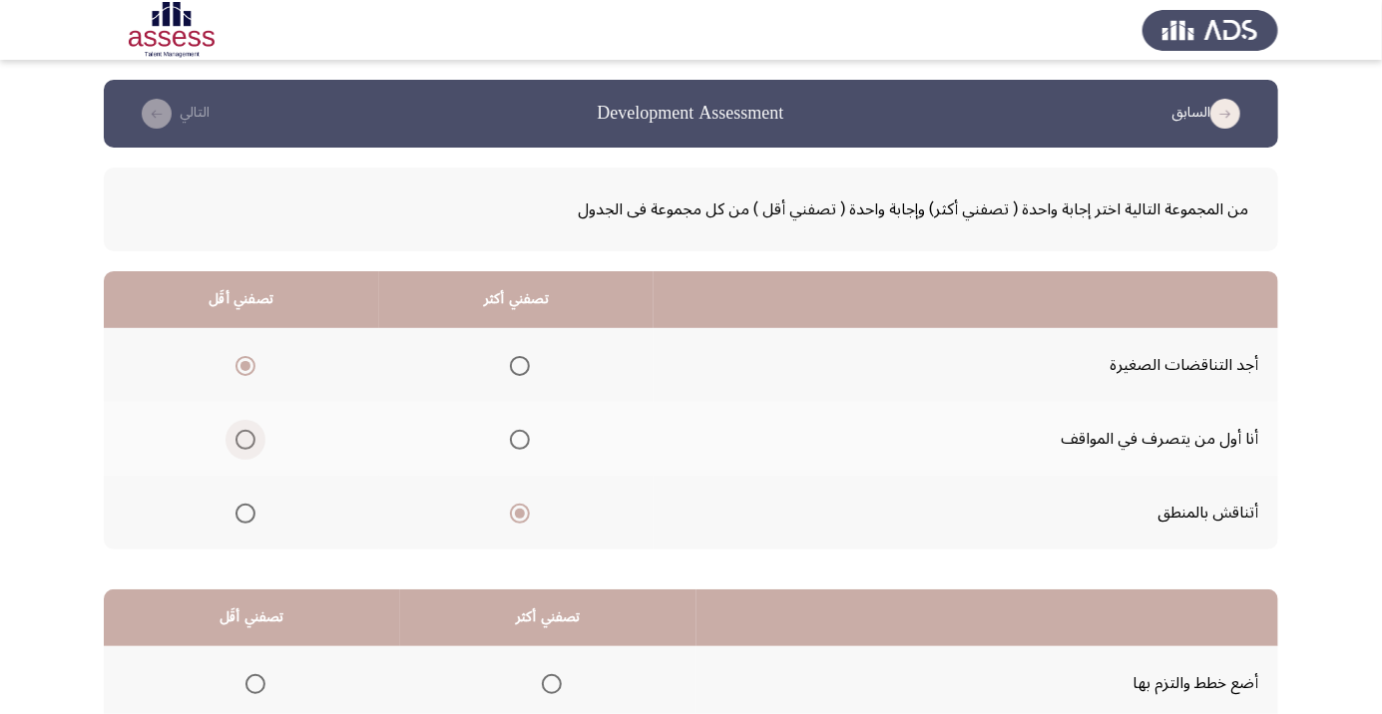
click at [252, 433] on input "Select an option" at bounding box center [245, 440] width 20 height 20
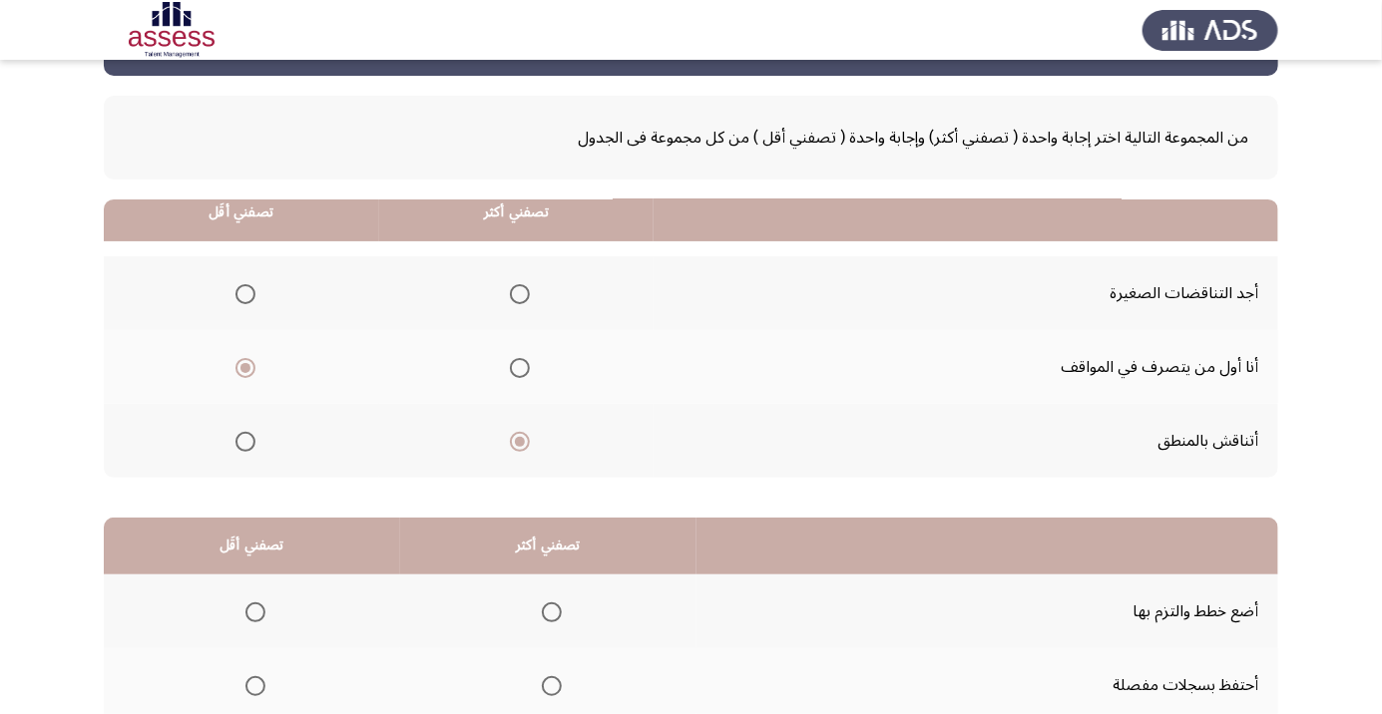
scroll to position [197, 0]
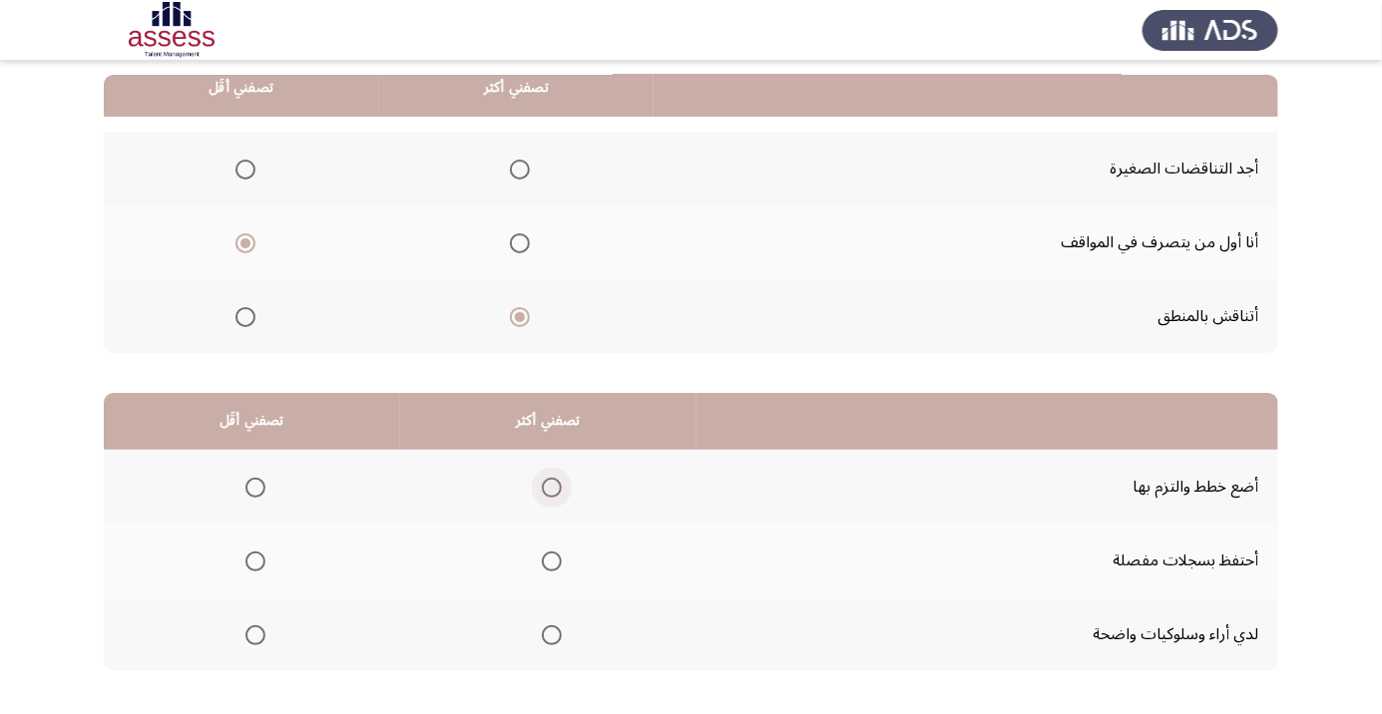
click at [552, 488] on span "Select an option" at bounding box center [552, 488] width 0 height 0
click at [552, 486] on input "Select an option" at bounding box center [552, 488] width 20 height 20
click at [250, 627] on span "Select an option" at bounding box center [255, 635] width 20 height 20
click at [250, 627] on input "Select an option" at bounding box center [255, 635] width 20 height 20
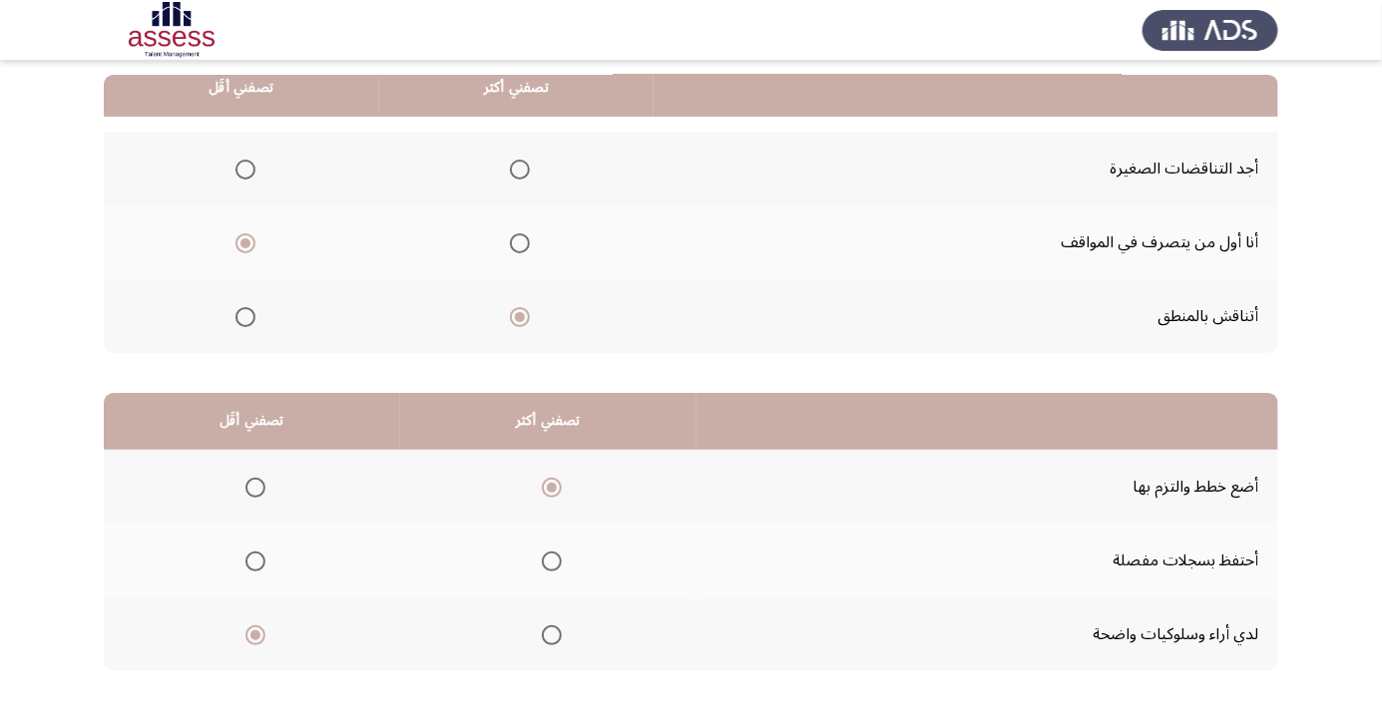
scroll to position [0, 0]
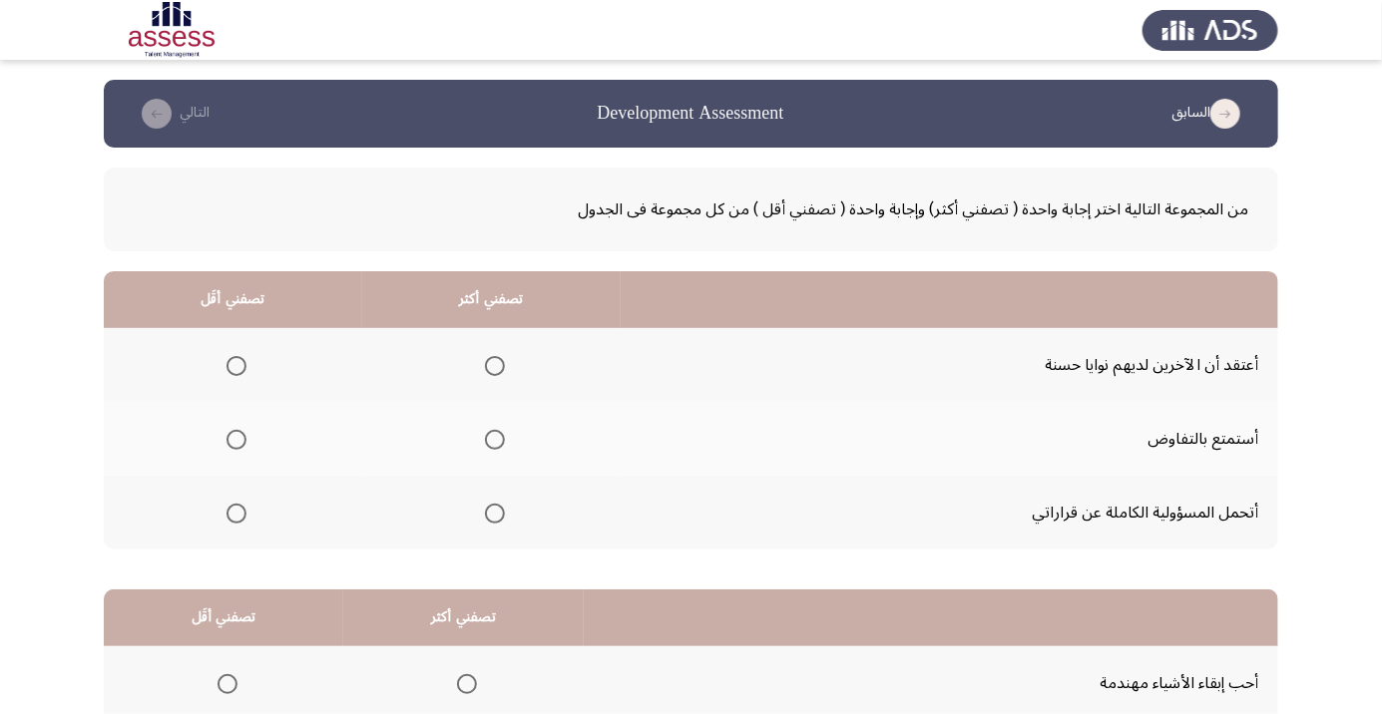
click at [233, 371] on span "Select an option" at bounding box center [236, 366] width 20 height 20
click at [233, 371] on input "Select an option" at bounding box center [236, 366] width 20 height 20
click at [504, 504] on span "Select an option" at bounding box center [495, 514] width 20 height 20
click at [504, 504] on input "Select an option" at bounding box center [495, 514] width 20 height 20
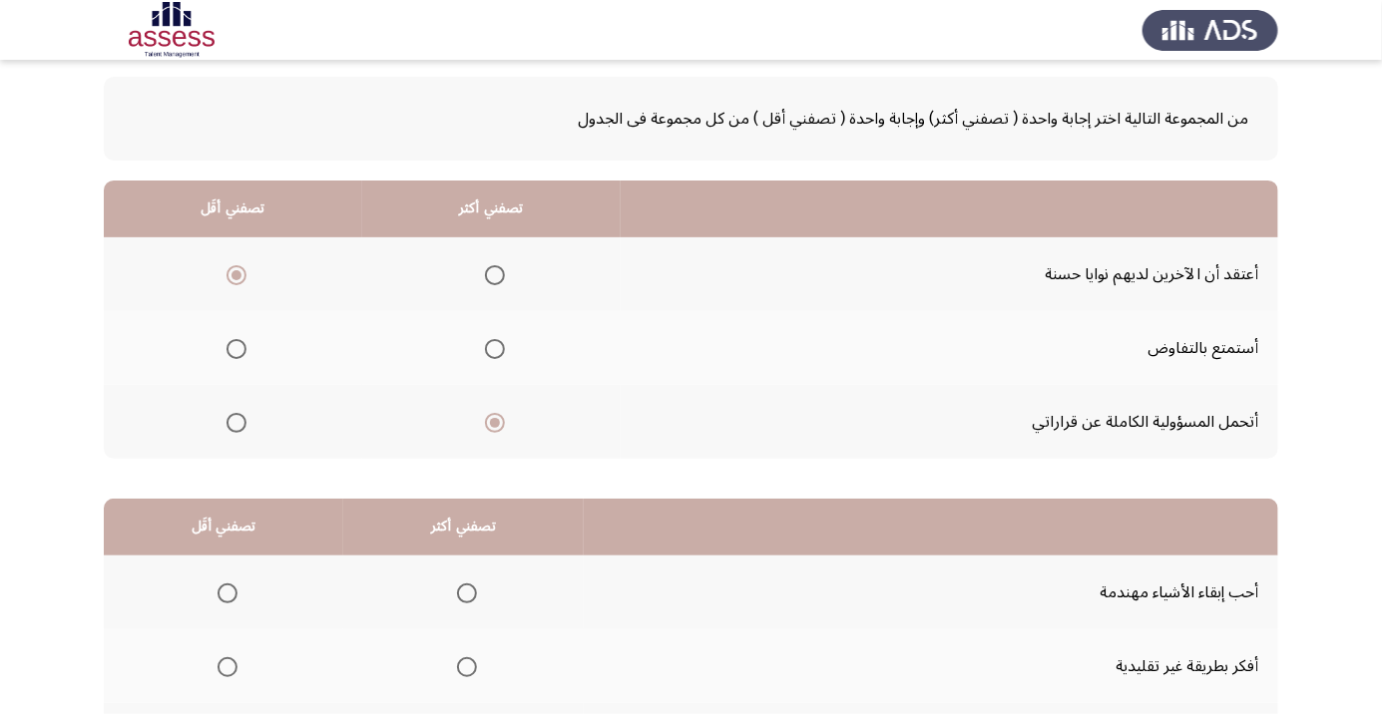
scroll to position [197, 0]
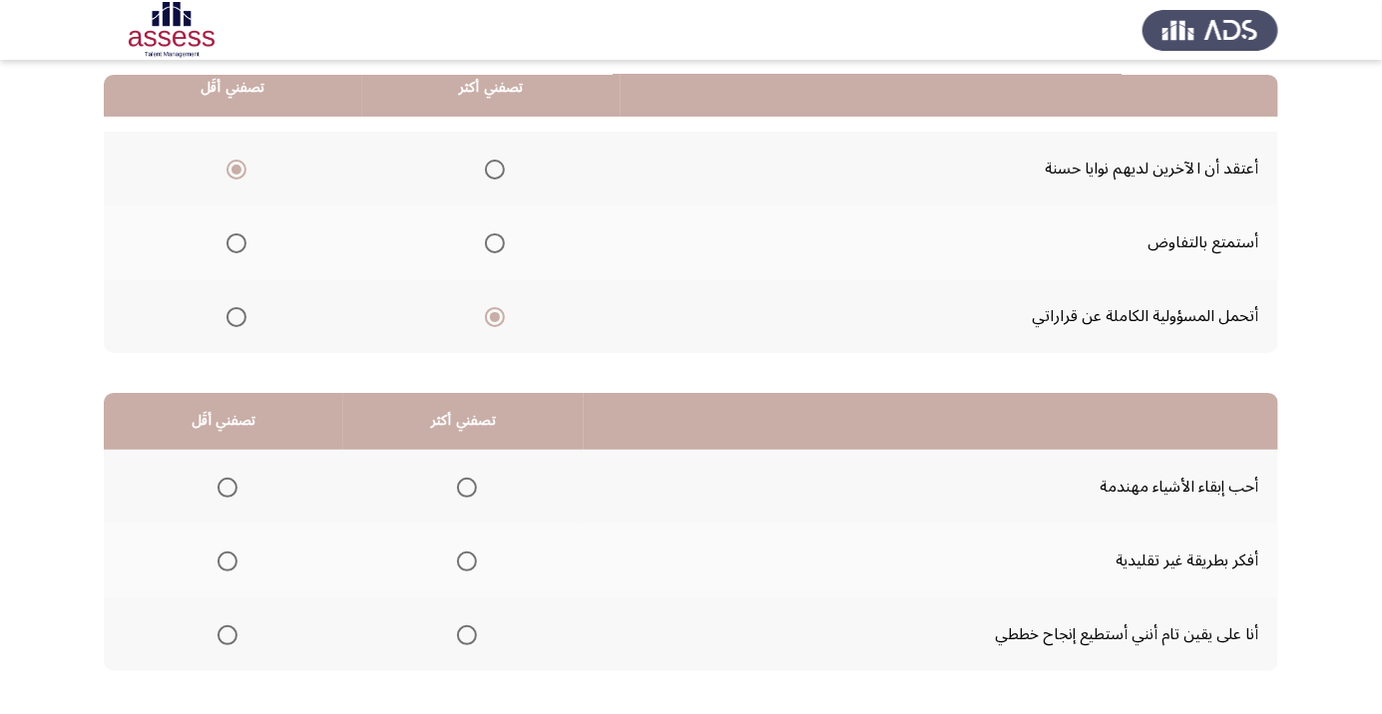
click at [467, 635] on span "Select an option" at bounding box center [467, 635] width 0 height 0
click at [466, 633] on input "Select an option" at bounding box center [467, 635] width 20 height 20
click at [236, 488] on span "Select an option" at bounding box center [227, 488] width 20 height 20
click at [236, 488] on input "Select an option" at bounding box center [227, 488] width 20 height 20
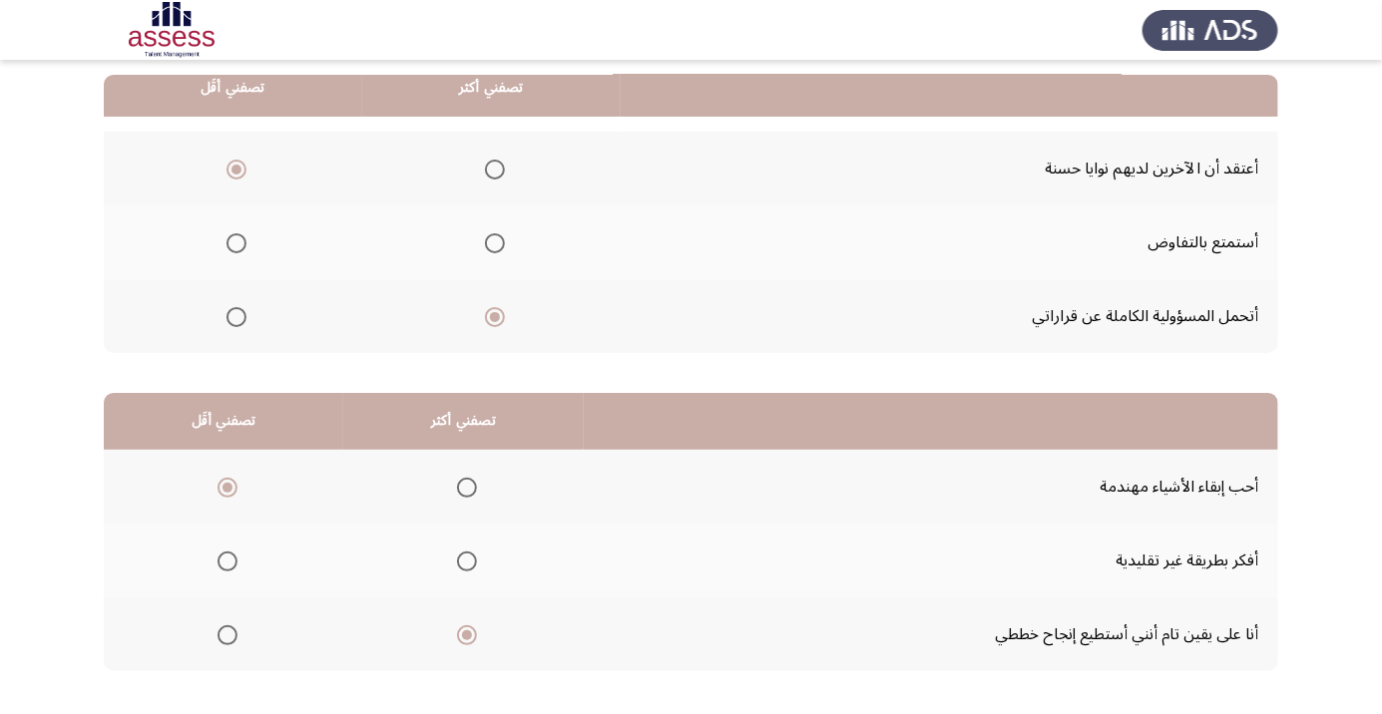
scroll to position [0, 0]
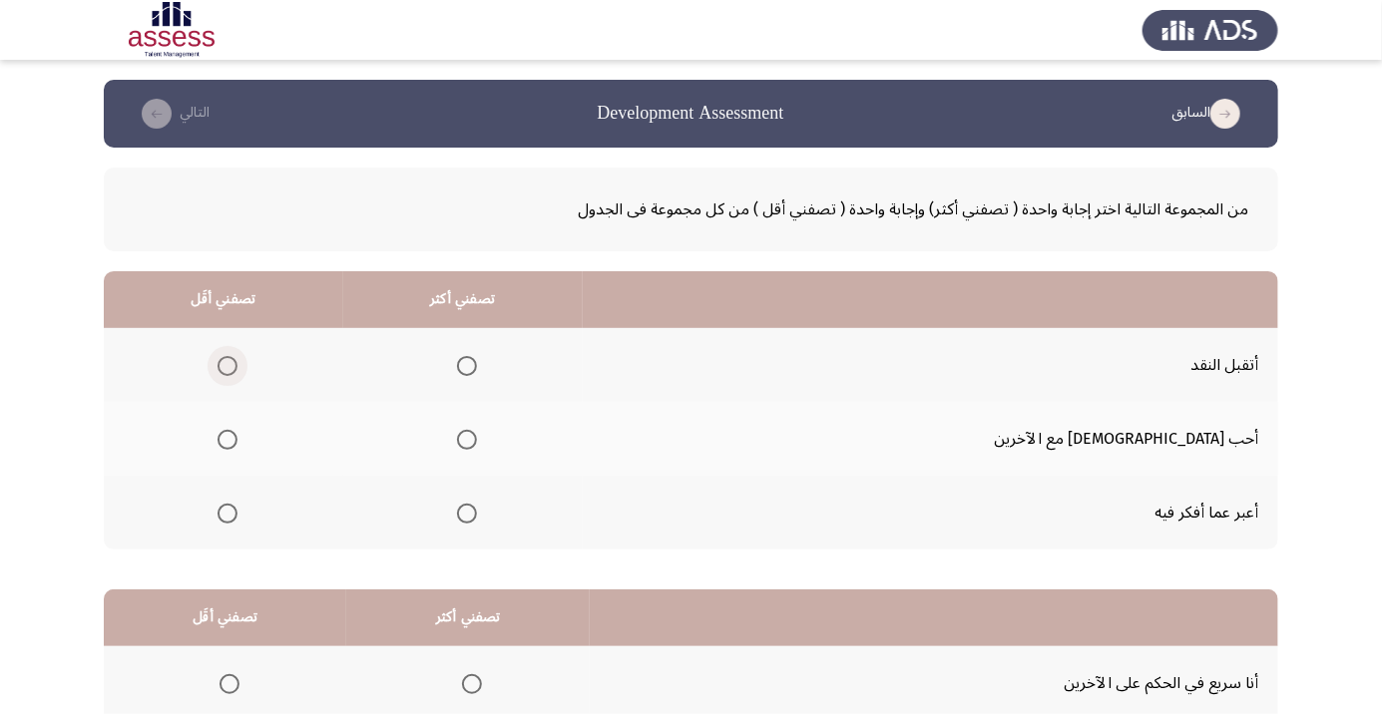
click at [227, 366] on span "Select an option" at bounding box center [227, 366] width 0 height 0
click at [237, 365] on input "Select an option" at bounding box center [227, 366] width 20 height 20
click at [477, 517] on span "Select an option" at bounding box center [467, 514] width 20 height 20
click at [477, 517] on input "Select an option" at bounding box center [467, 514] width 20 height 20
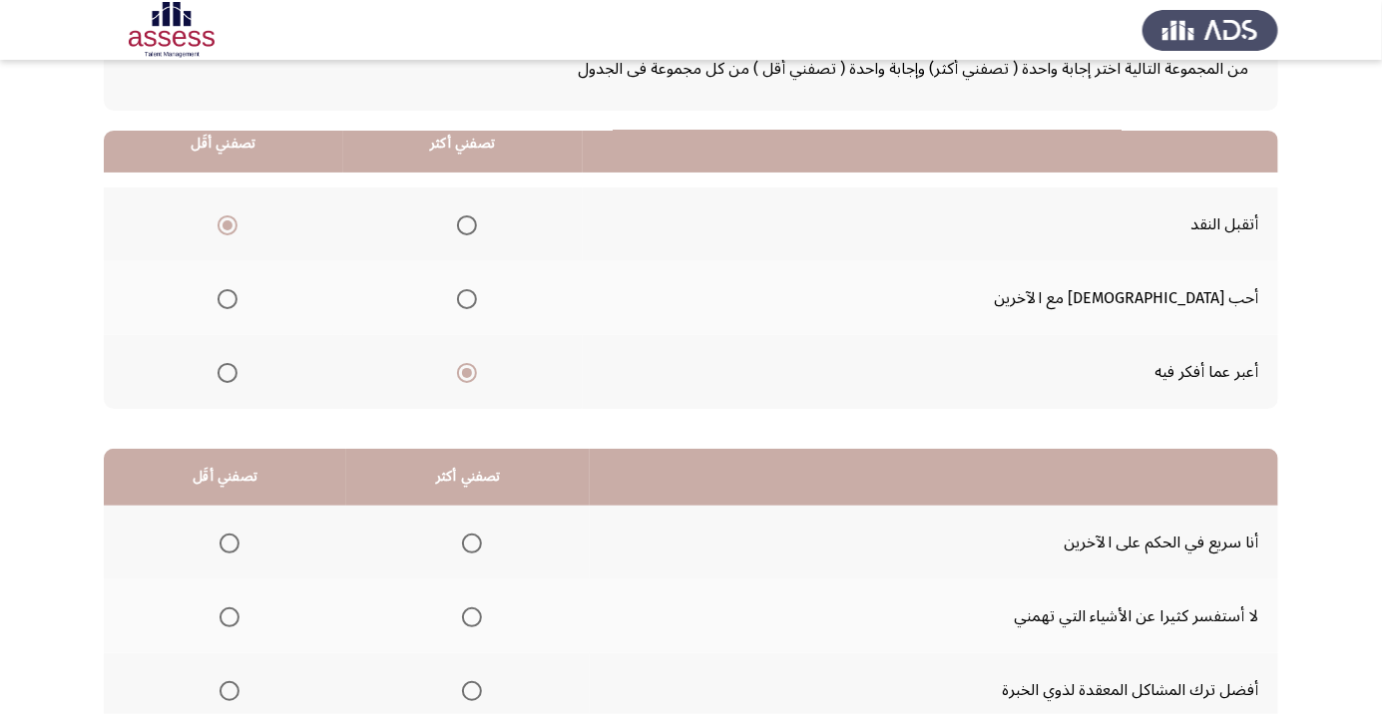
scroll to position [197, 0]
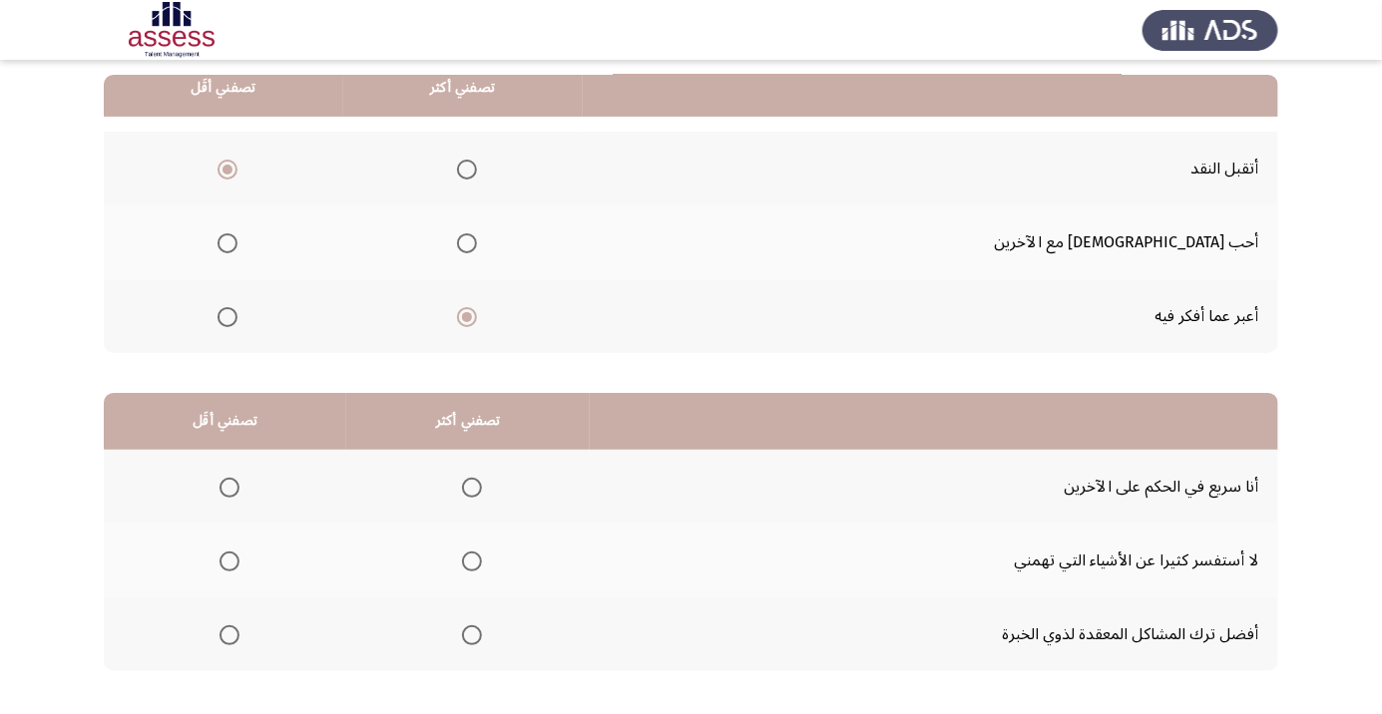
click at [237, 481] on span "Select an option" at bounding box center [229, 488] width 20 height 20
click at [237, 481] on input "Select an option" at bounding box center [229, 488] width 20 height 20
click at [475, 639] on span "Select an option" at bounding box center [472, 635] width 20 height 20
click at [475, 639] on input "Select an option" at bounding box center [472, 635] width 20 height 20
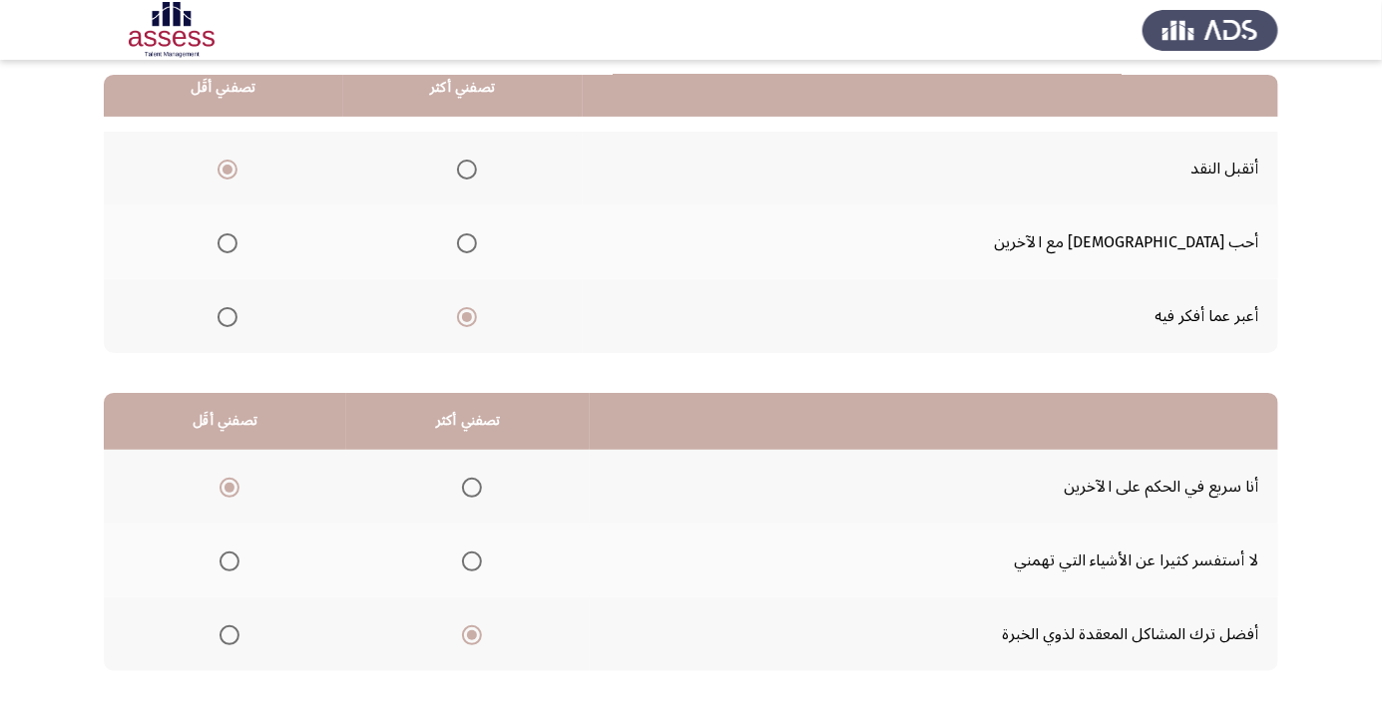
scroll to position [0, 0]
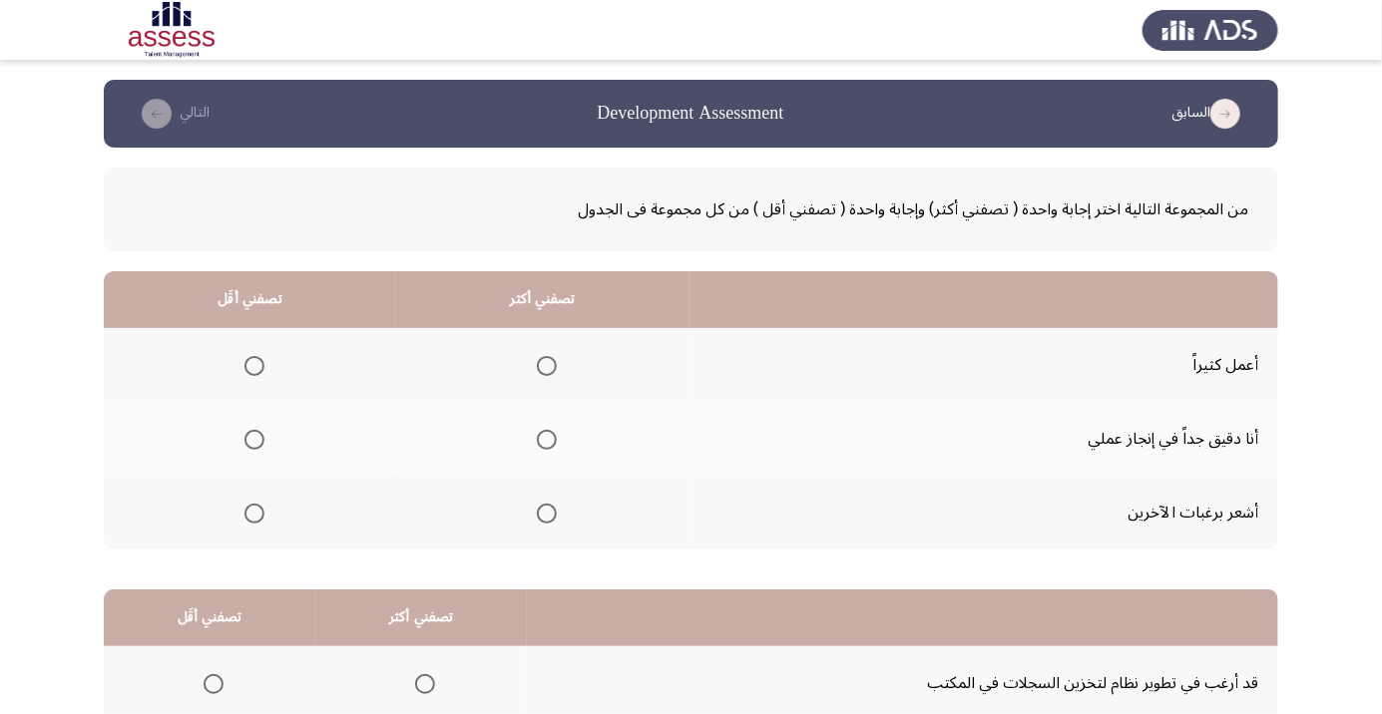
click at [254, 514] on span "Select an option" at bounding box center [254, 514] width 0 height 0
click at [253, 512] on input "Select an option" at bounding box center [254, 514] width 20 height 20
click at [254, 366] on span "Select an option" at bounding box center [254, 366] width 0 height 0
click at [253, 365] on input "Select an option" at bounding box center [254, 366] width 20 height 20
click at [553, 443] on span "Select an option" at bounding box center [547, 440] width 20 height 20
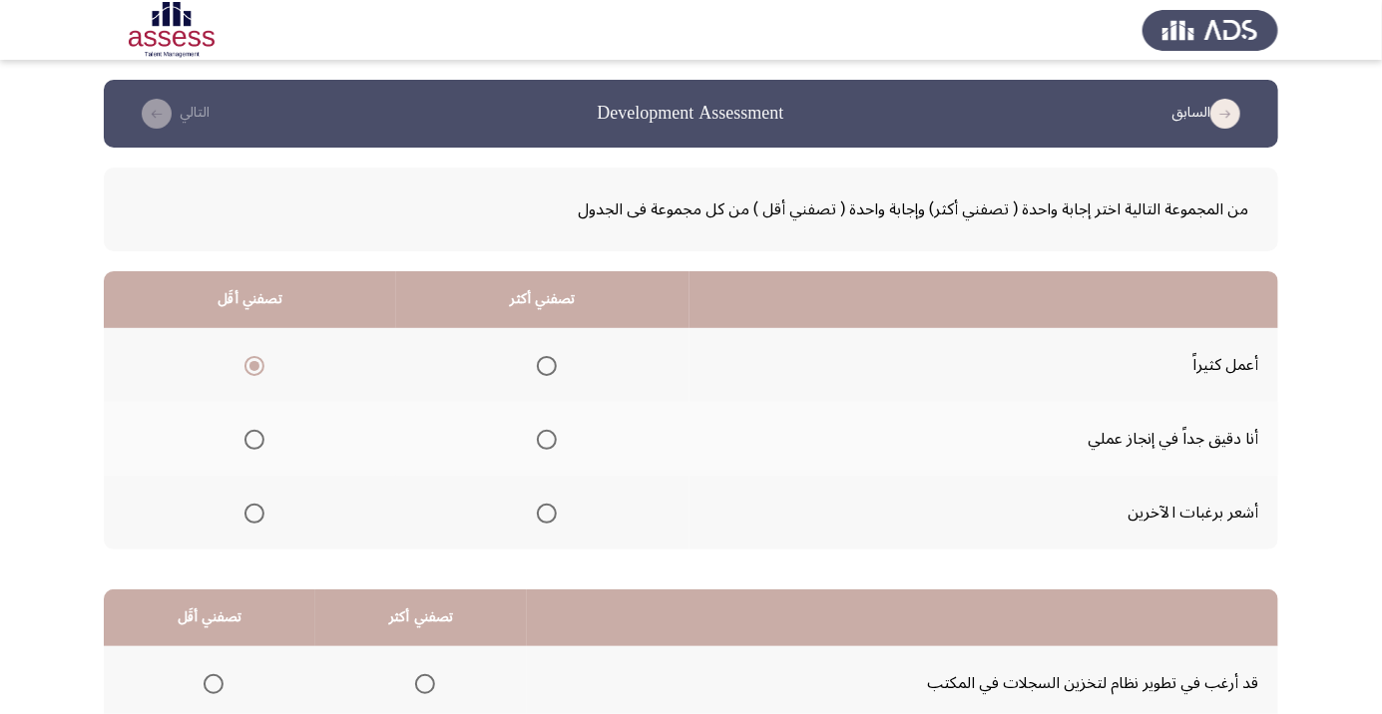
click at [553, 443] on input "Select an option" at bounding box center [547, 440] width 20 height 20
click at [276, 517] on th at bounding box center [250, 513] width 292 height 74
click at [259, 512] on span "Select an option" at bounding box center [254, 514] width 20 height 20
click at [259, 512] on input "Select an option" at bounding box center [254, 514] width 20 height 20
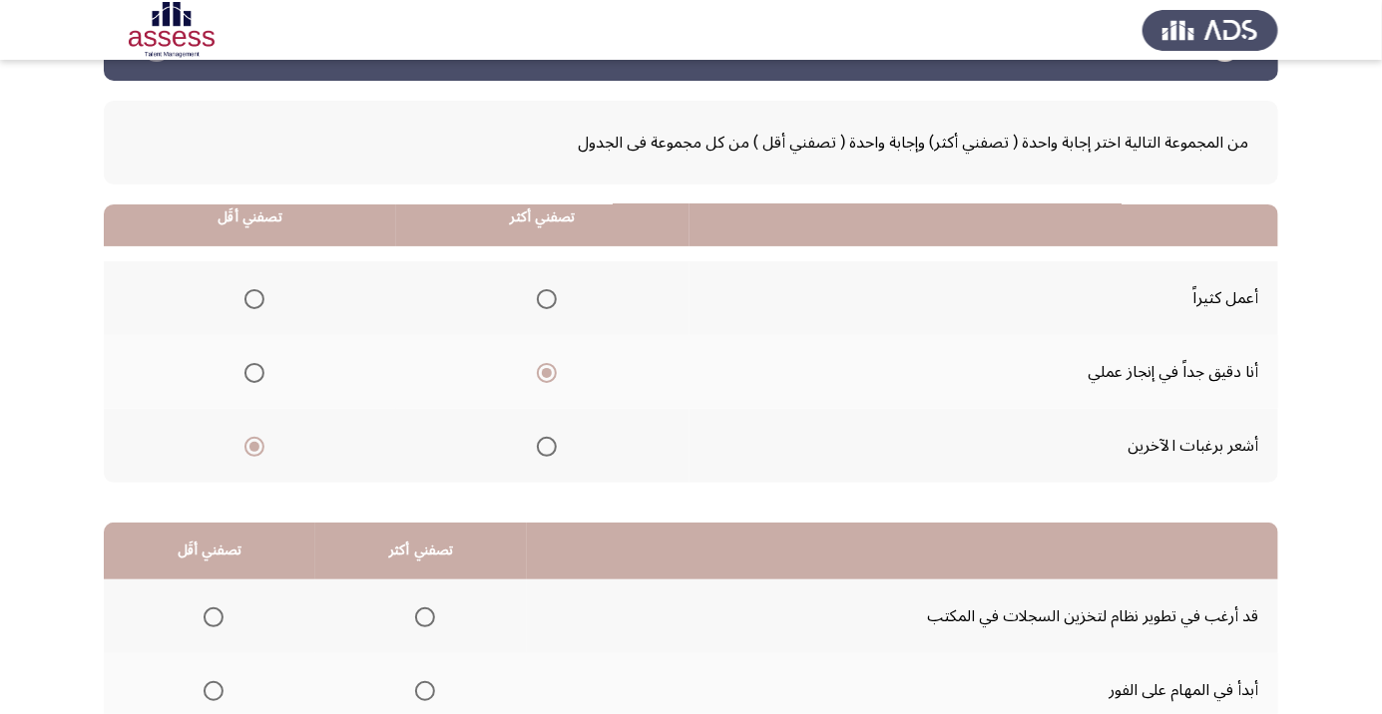
scroll to position [197, 0]
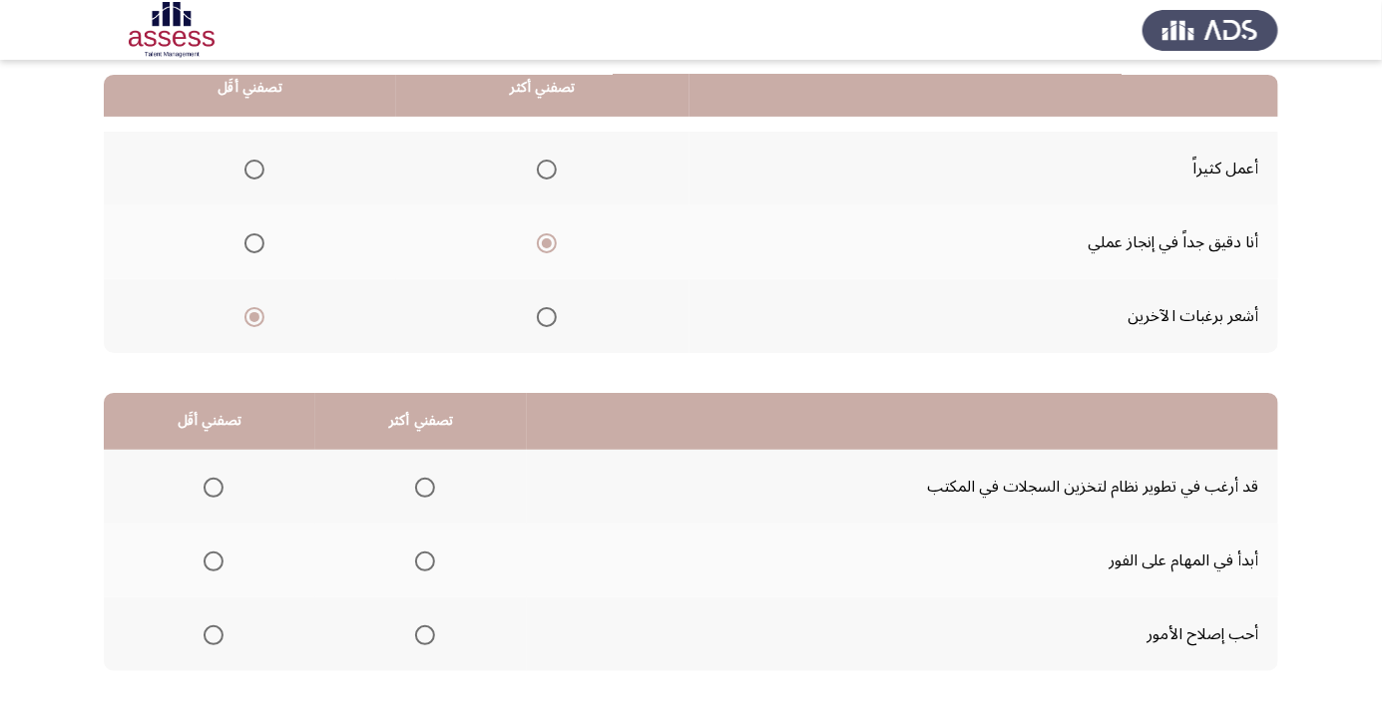
click at [425, 562] on span "Select an option" at bounding box center [425, 562] width 0 height 0
click at [423, 560] on input "Select an option" at bounding box center [425, 562] width 20 height 20
click at [212, 486] on span "Select an option" at bounding box center [213, 488] width 20 height 20
click at [212, 486] on input "Select an option" at bounding box center [213, 488] width 20 height 20
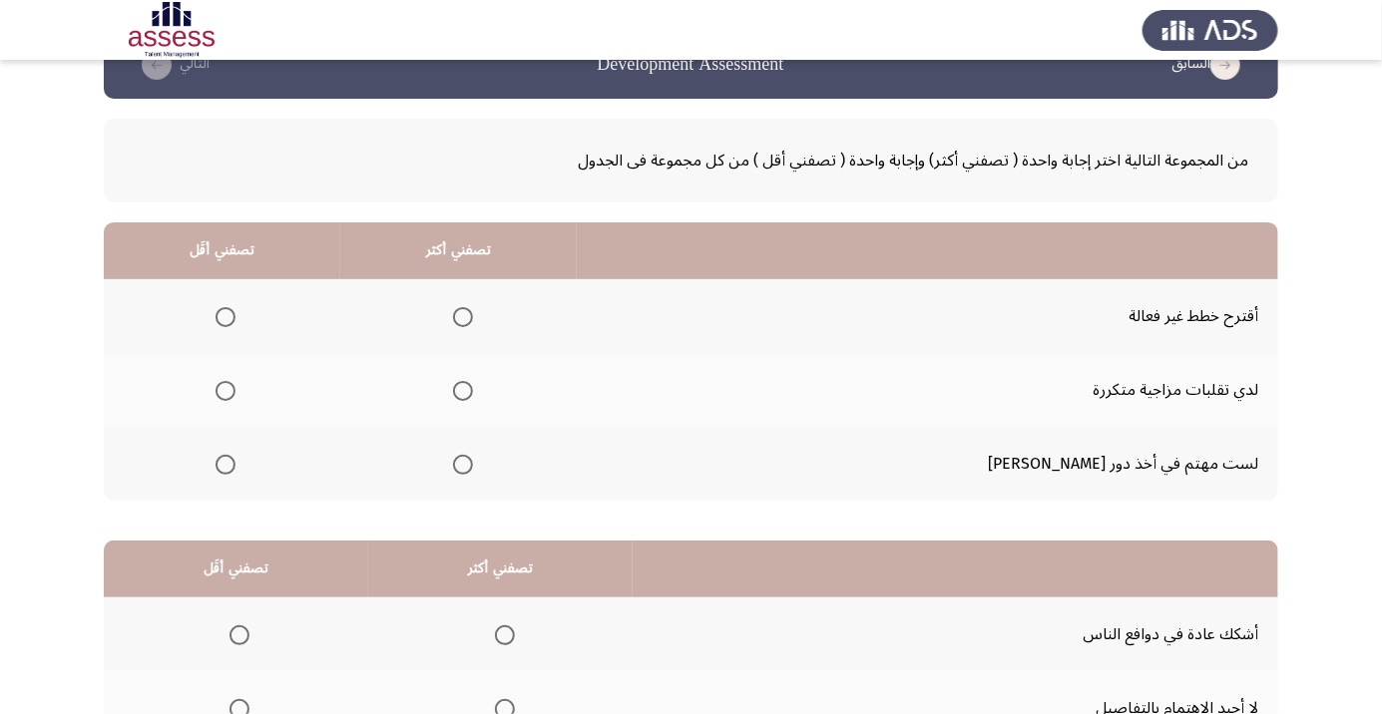
scroll to position [0, 0]
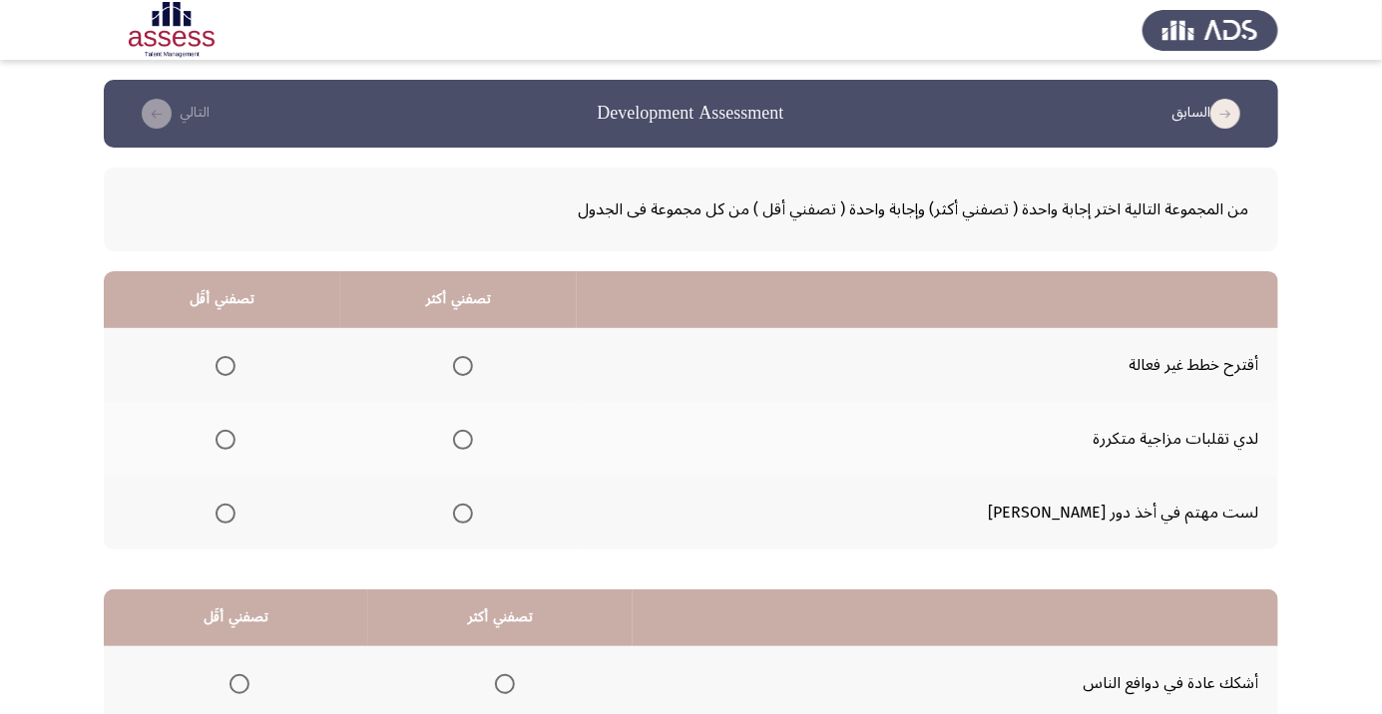
click at [225, 366] on span "Select an option" at bounding box center [225, 366] width 0 height 0
click at [235, 365] on input "Select an option" at bounding box center [225, 366] width 20 height 20
click at [235, 504] on span "Select an option" at bounding box center [225, 514] width 20 height 20
click at [235, 504] on input "Select an option" at bounding box center [225, 514] width 20 height 20
click at [463, 514] on span "Select an option" at bounding box center [463, 514] width 0 height 0
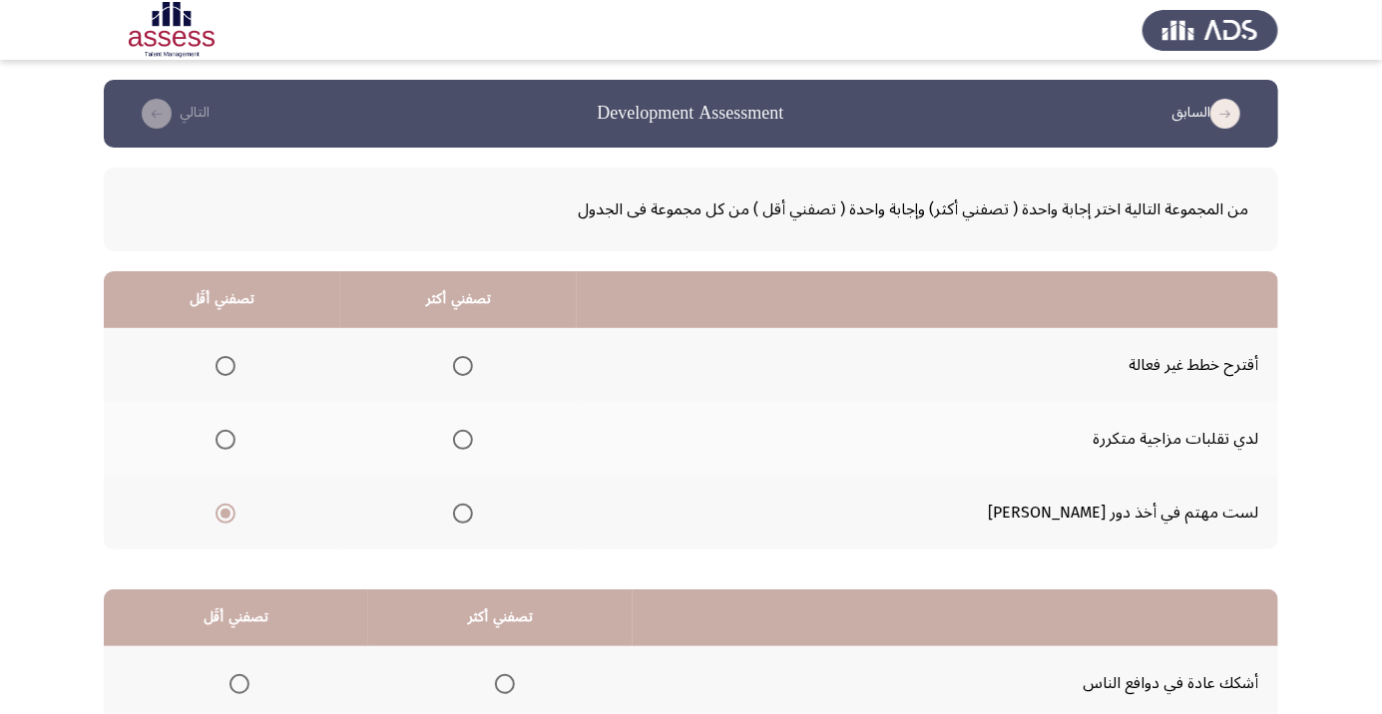
click at [473, 512] on input "Select an option" at bounding box center [463, 514] width 20 height 20
click at [235, 516] on span "Select an option" at bounding box center [225, 514] width 20 height 20
click at [235, 516] on input "Select an option" at bounding box center [225, 514] width 20 height 20
click at [225, 366] on span "Select an option" at bounding box center [225, 366] width 0 height 0
click at [235, 365] on input "Select an option" at bounding box center [225, 366] width 20 height 20
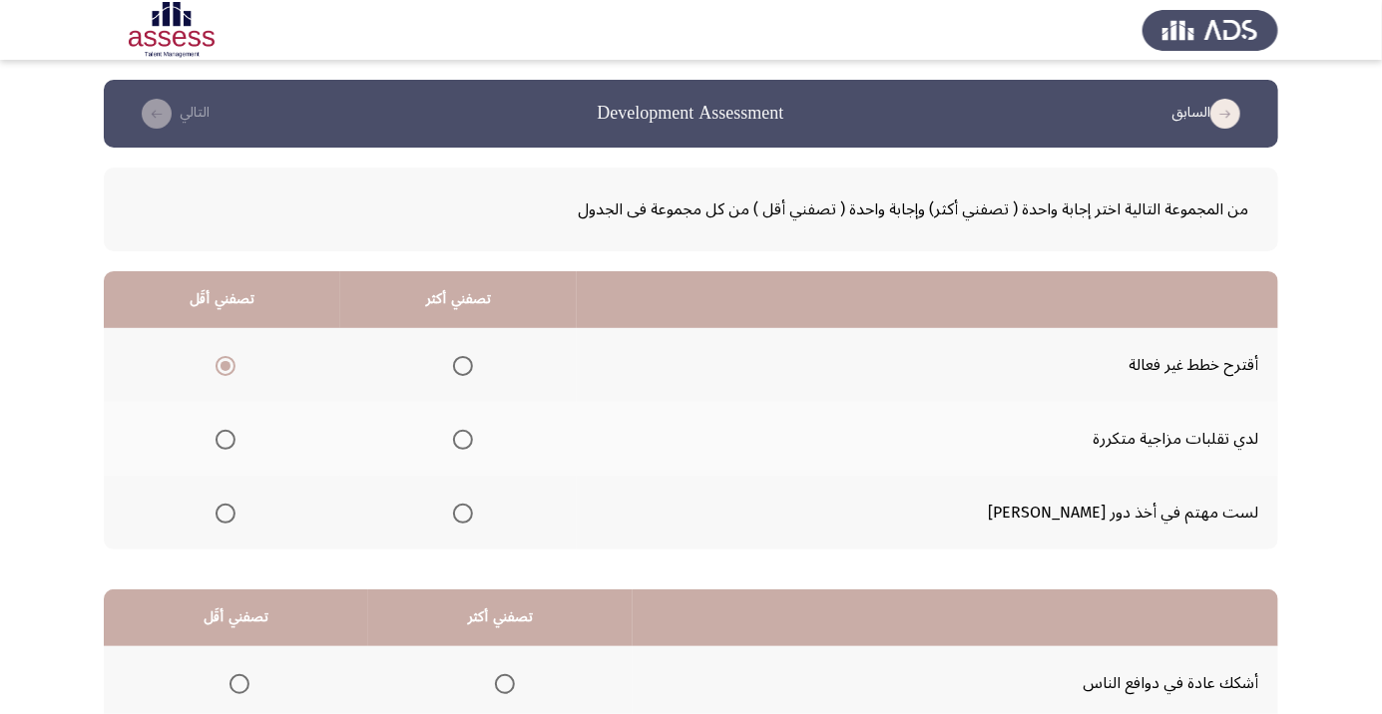
click at [547, 502] on th at bounding box center [458, 513] width 236 height 74
click at [463, 514] on span "Select an option" at bounding box center [463, 514] width 0 height 0
click at [473, 512] on input "Select an option" at bounding box center [463, 514] width 20 height 20
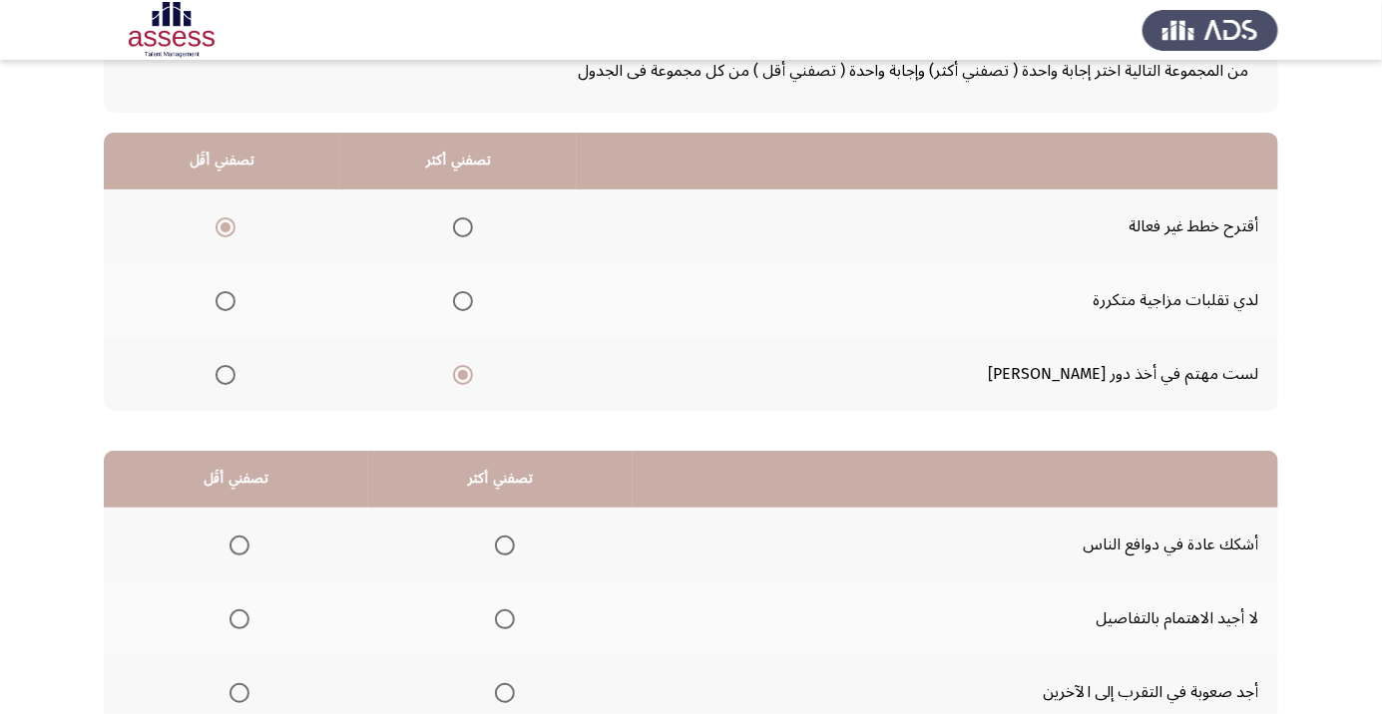
scroll to position [197, 0]
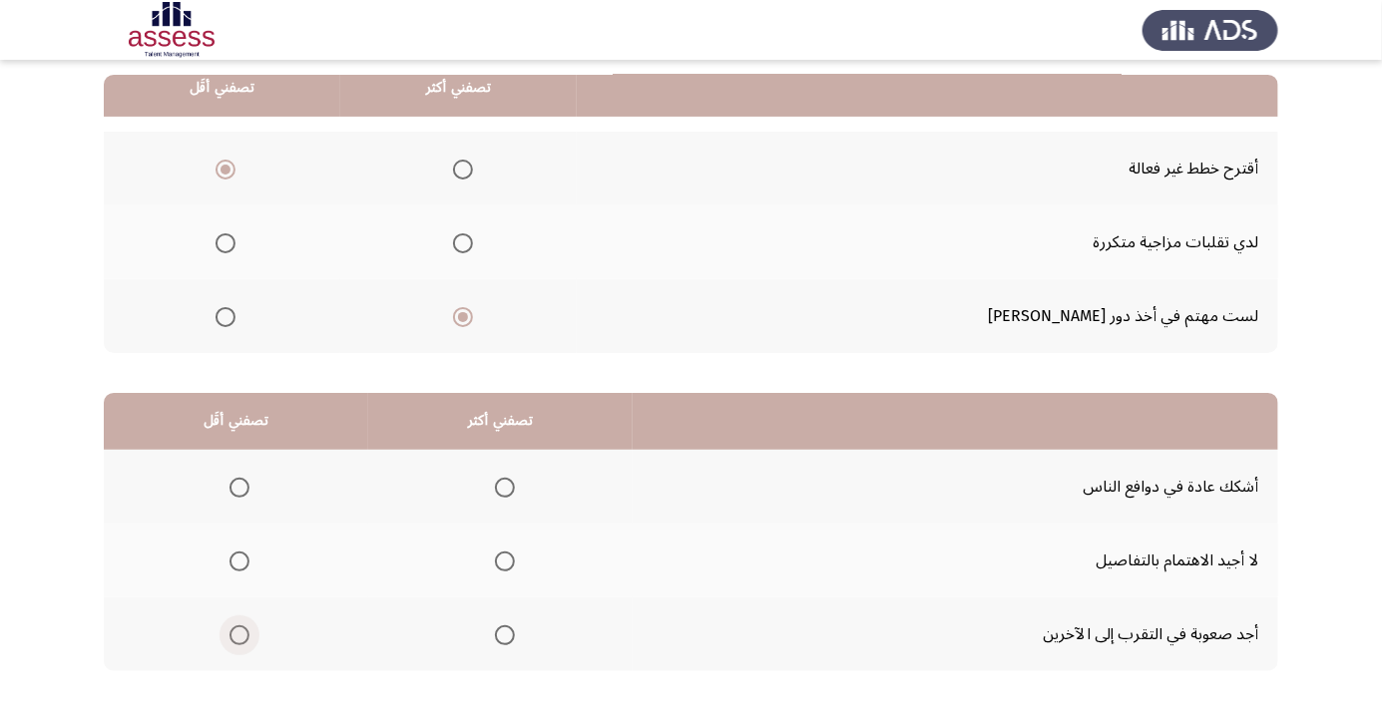
click at [239, 635] on span "Select an option" at bounding box center [239, 635] width 0 height 0
click at [239, 633] on input "Select an option" at bounding box center [239, 635] width 20 height 20
click at [511, 478] on span "Select an option" at bounding box center [505, 488] width 20 height 20
click at [511, 478] on input "Select an option" at bounding box center [505, 488] width 20 height 20
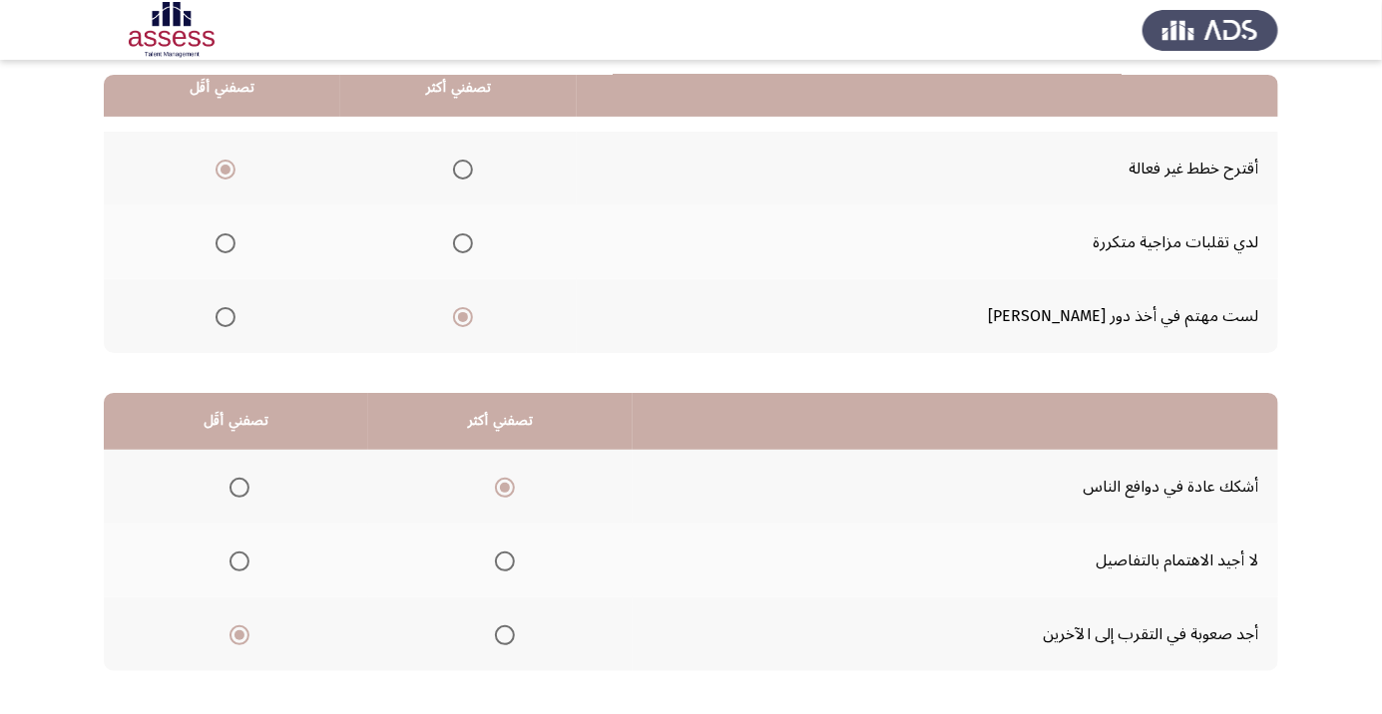
scroll to position [0, 0]
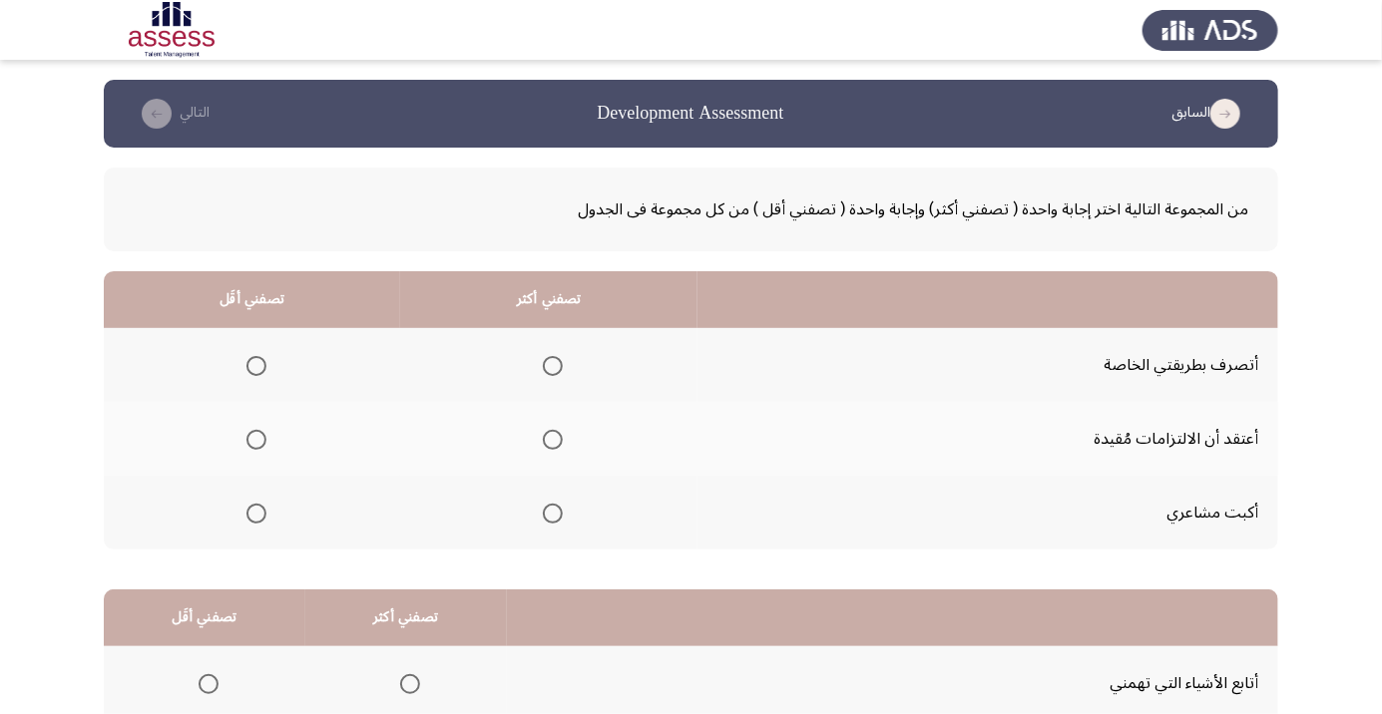
click at [579, 437] on th at bounding box center [548, 439] width 297 height 74
click at [553, 366] on span "Select an option" at bounding box center [553, 366] width 0 height 0
click at [557, 365] on input "Select an option" at bounding box center [553, 366] width 20 height 20
click at [265, 439] on span "Select an option" at bounding box center [256, 440] width 20 height 20
click at [265, 439] on input "Select an option" at bounding box center [256, 440] width 20 height 20
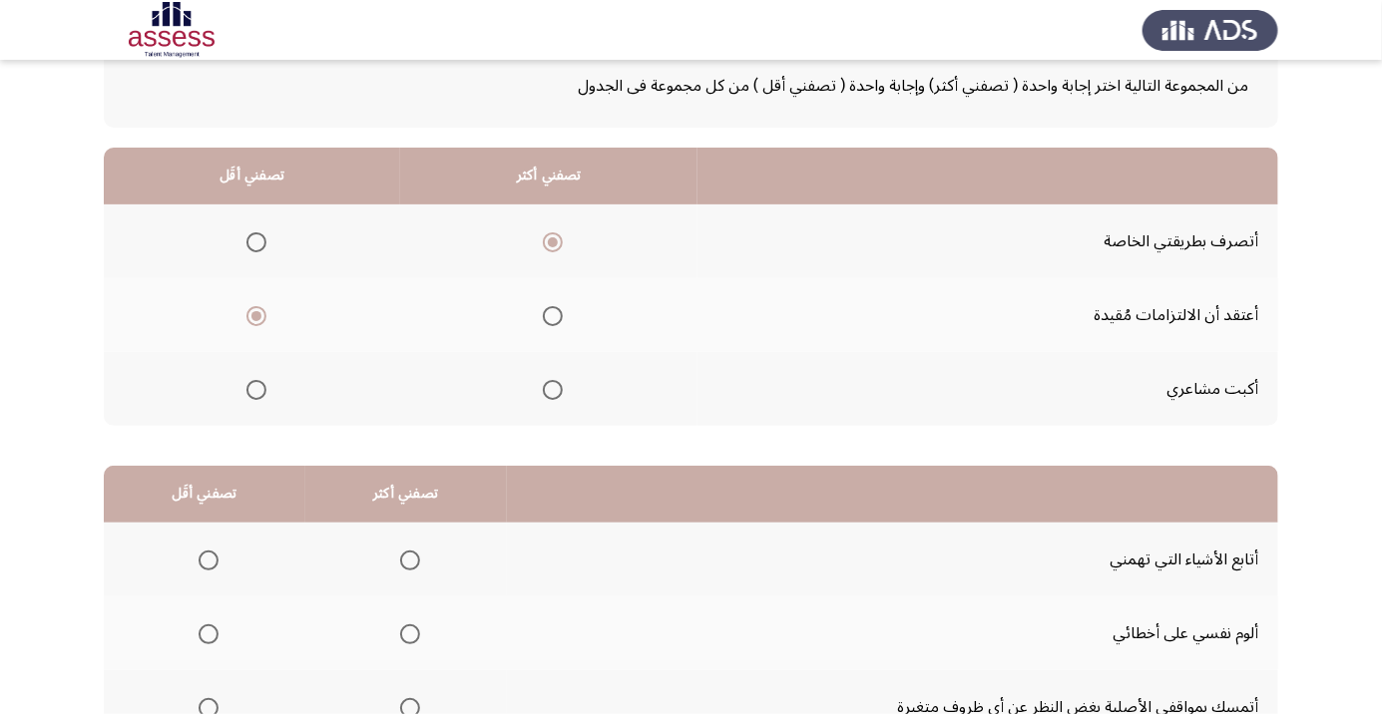
scroll to position [197, 0]
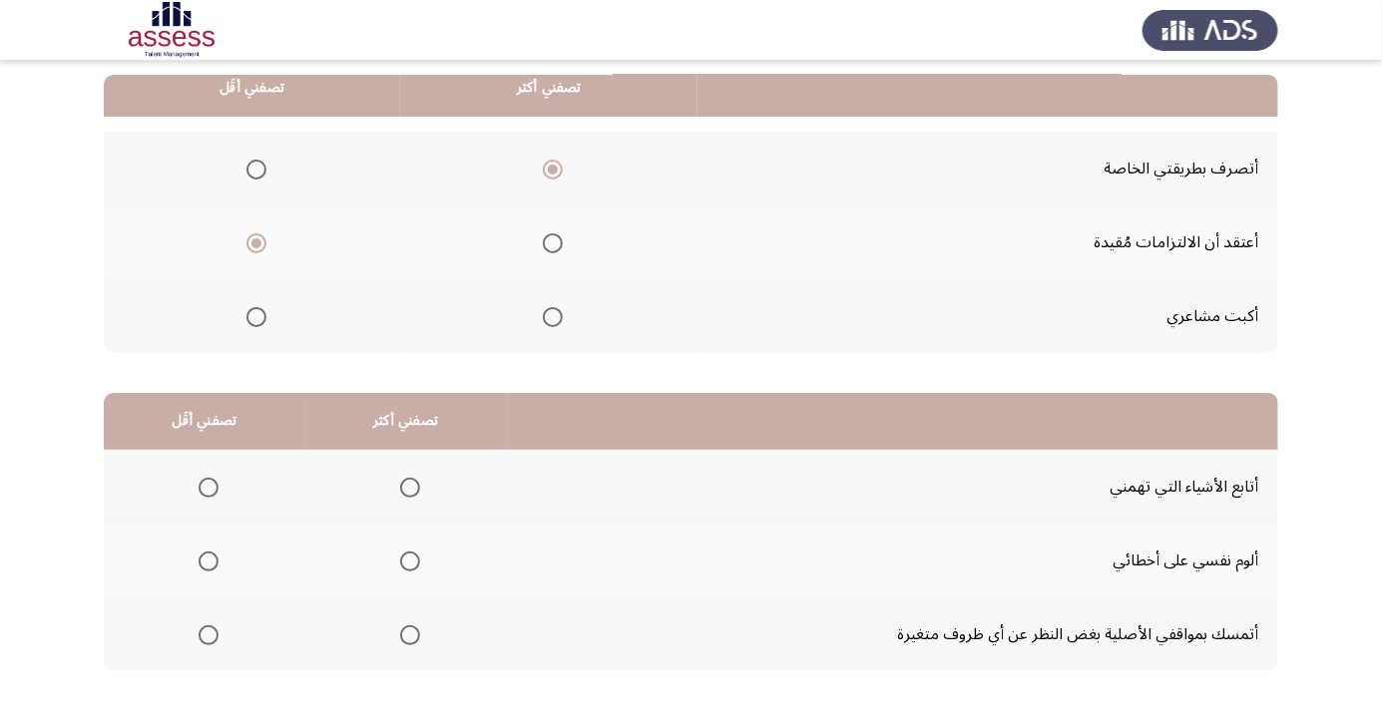
click at [417, 485] on span "Select an option" at bounding box center [410, 488] width 20 height 20
click at [417, 485] on input "Select an option" at bounding box center [410, 488] width 20 height 20
click at [208, 562] on span "Select an option" at bounding box center [208, 562] width 0 height 0
click at [207, 560] on input "Select an option" at bounding box center [208, 562] width 20 height 20
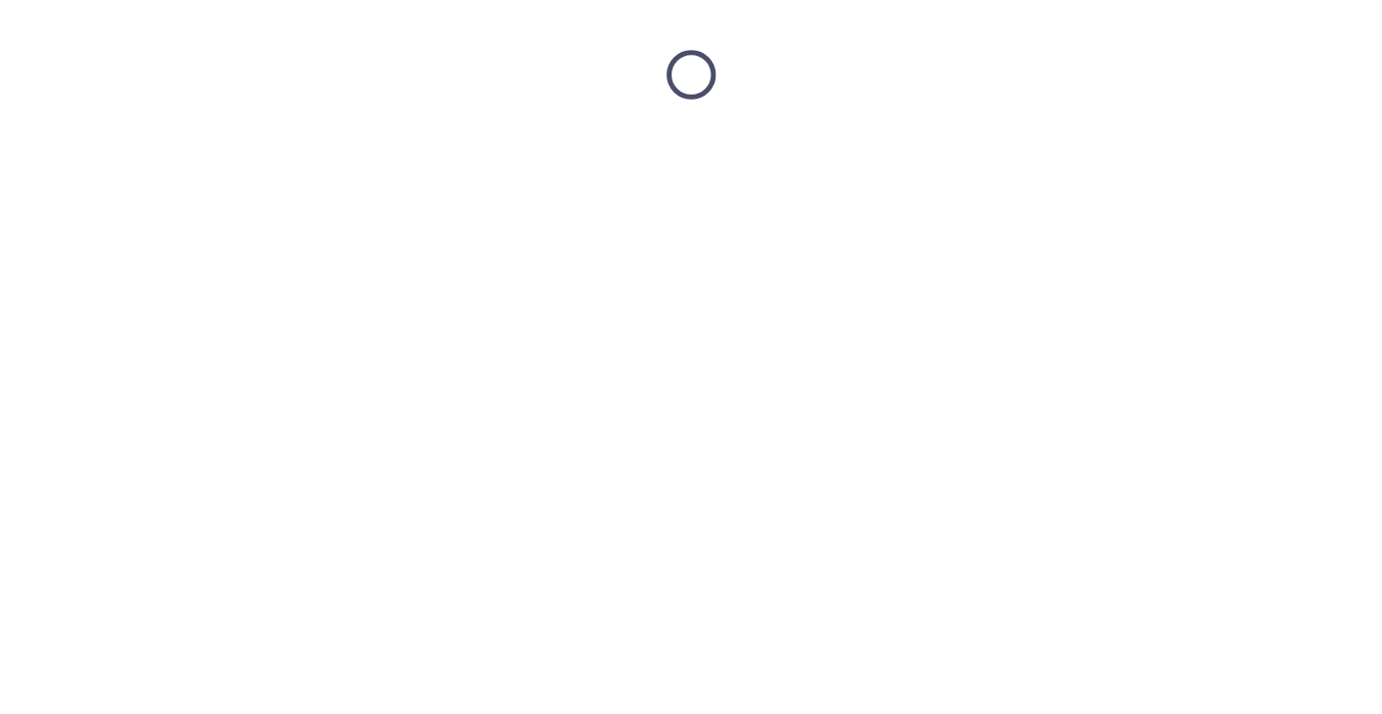
scroll to position [0, 0]
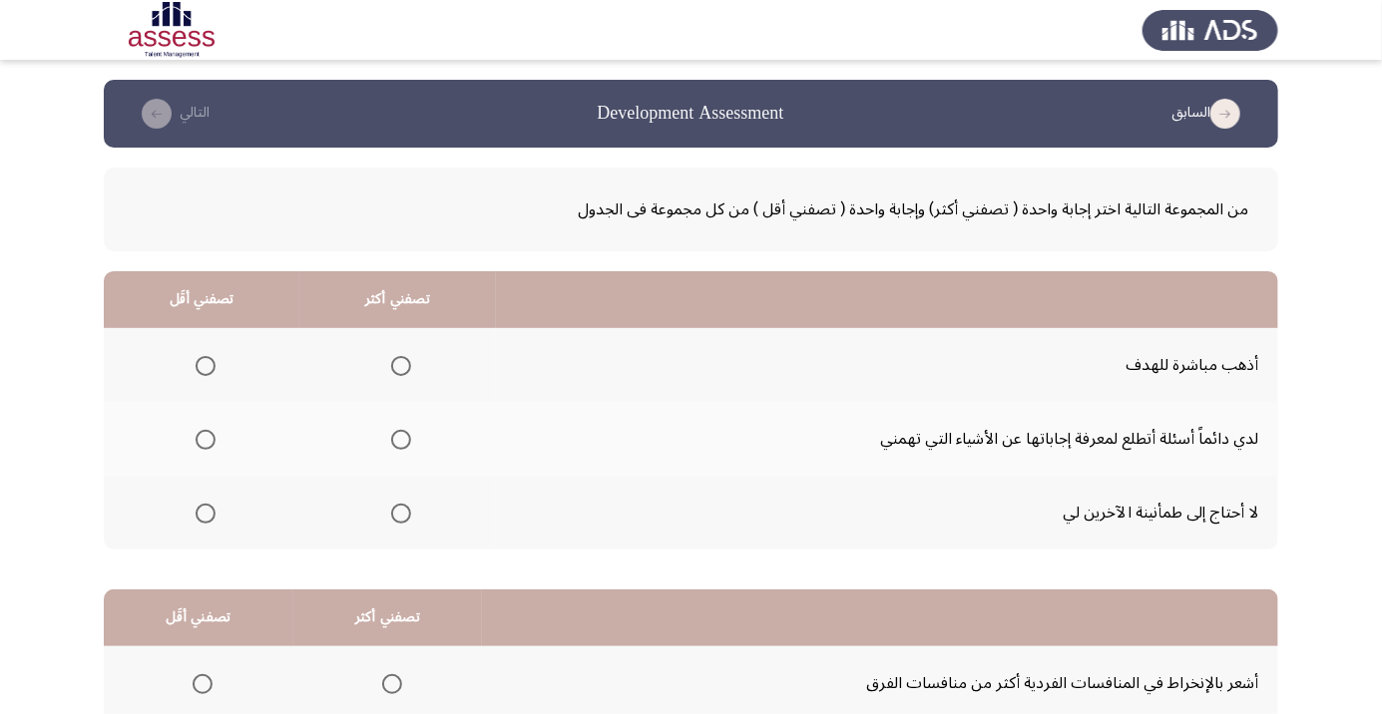
click at [205, 514] on span "Select an option" at bounding box center [205, 514] width 0 height 0
click at [205, 512] on input "Select an option" at bounding box center [206, 514] width 20 height 20
click at [401, 366] on span "Select an option" at bounding box center [401, 366] width 0 height 0
click at [403, 365] on input "Select an option" at bounding box center [401, 366] width 20 height 20
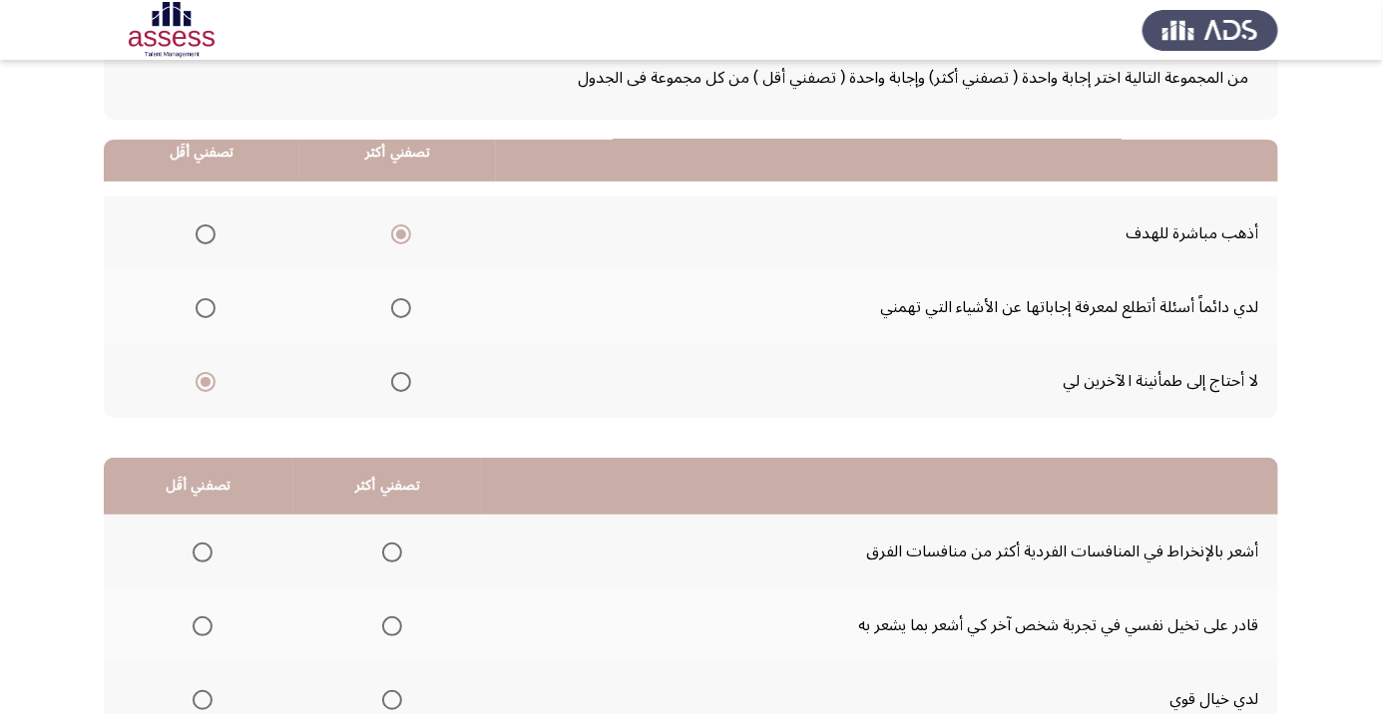
scroll to position [197, 0]
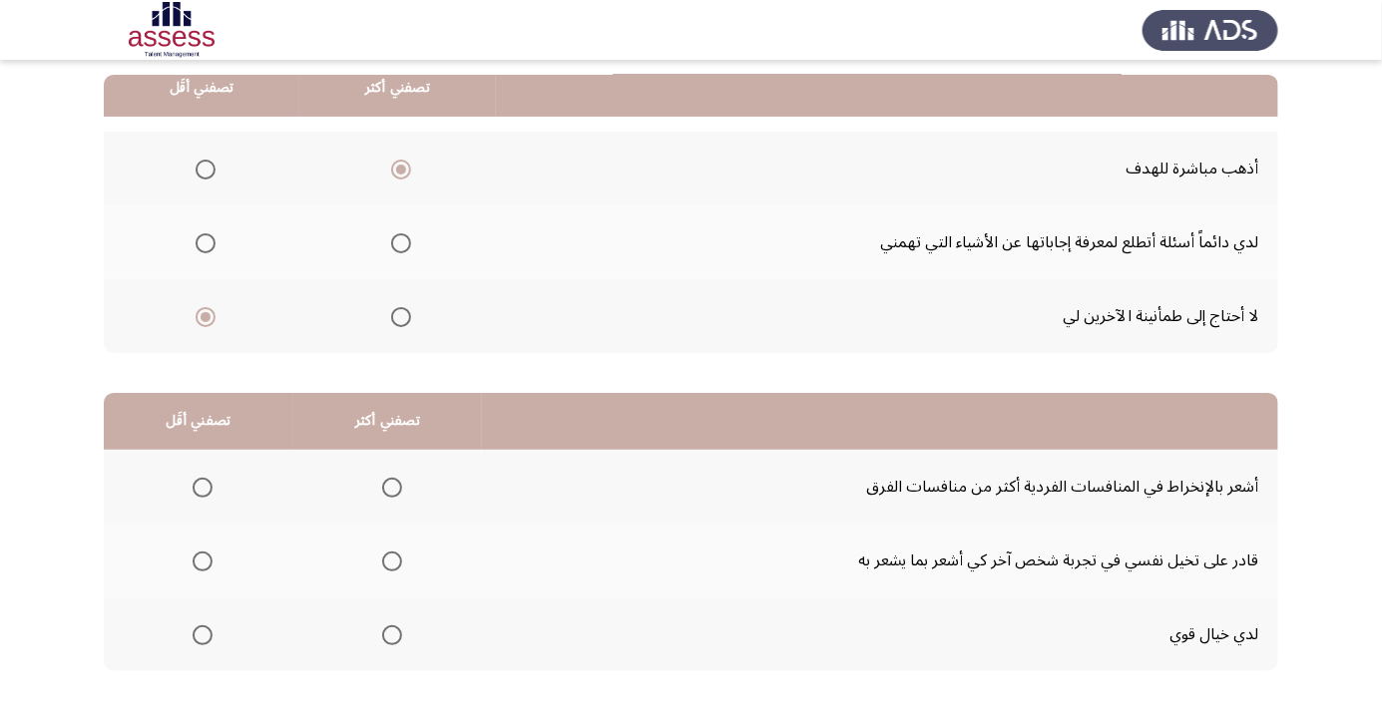
click at [202, 635] on span "Select an option" at bounding box center [202, 635] width 0 height 0
click at [201, 633] on input "Select an option" at bounding box center [203, 635] width 20 height 20
click at [393, 567] on span "Select an option" at bounding box center [392, 562] width 20 height 20
click at [393, 567] on input "Select an option" at bounding box center [392, 562] width 20 height 20
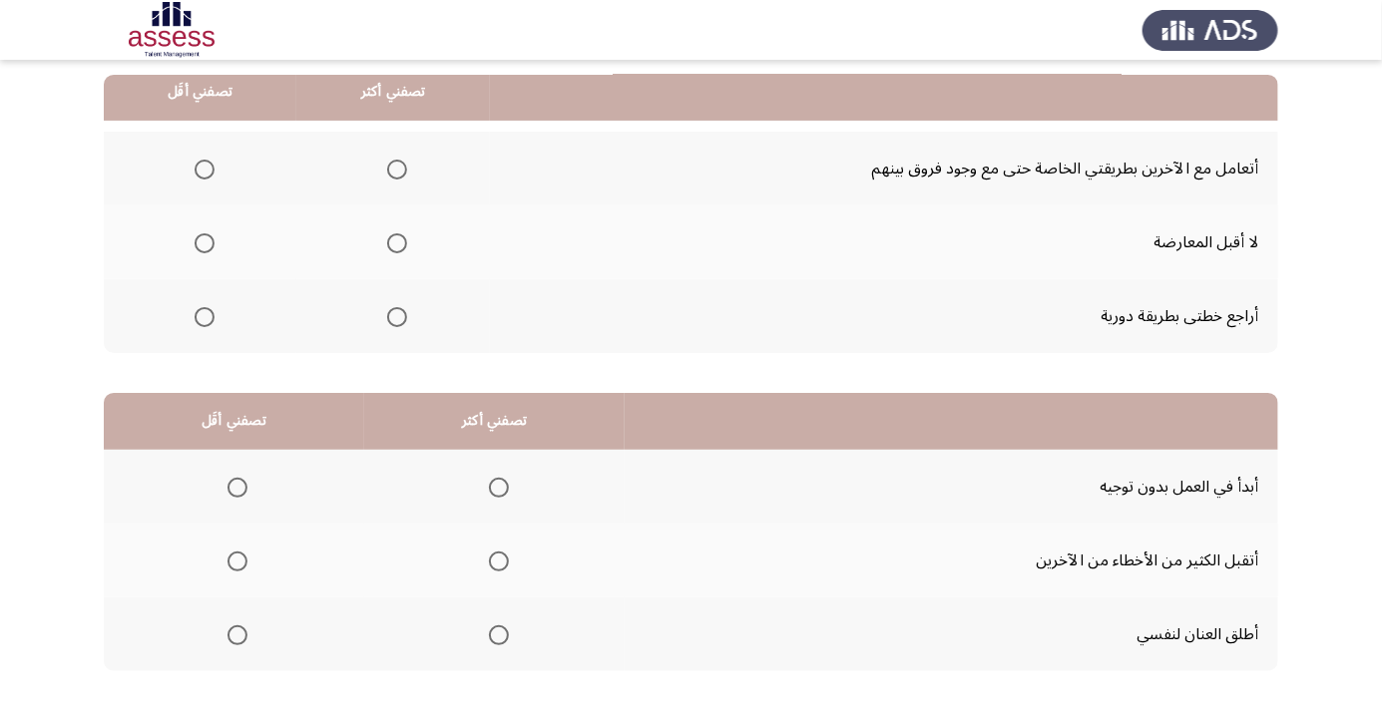
scroll to position [199, 0]
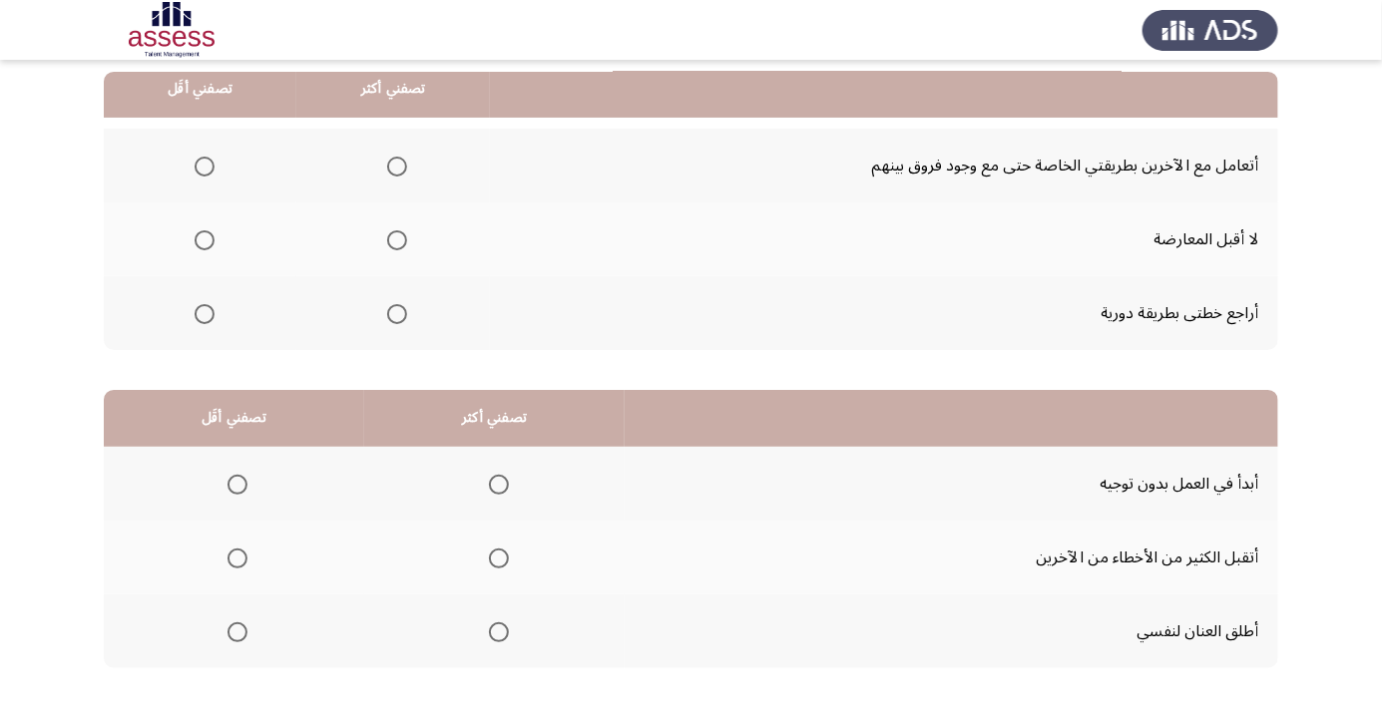
click at [204, 238] on span "Select an option" at bounding box center [205, 240] width 20 height 20
click at [204, 238] on input "Select an option" at bounding box center [205, 240] width 20 height 20
click at [422, 302] on th at bounding box center [393, 313] width 194 height 74
click at [397, 314] on span "Select an option" at bounding box center [397, 314] width 0 height 0
click at [399, 311] on input "Select an option" at bounding box center [397, 314] width 20 height 20
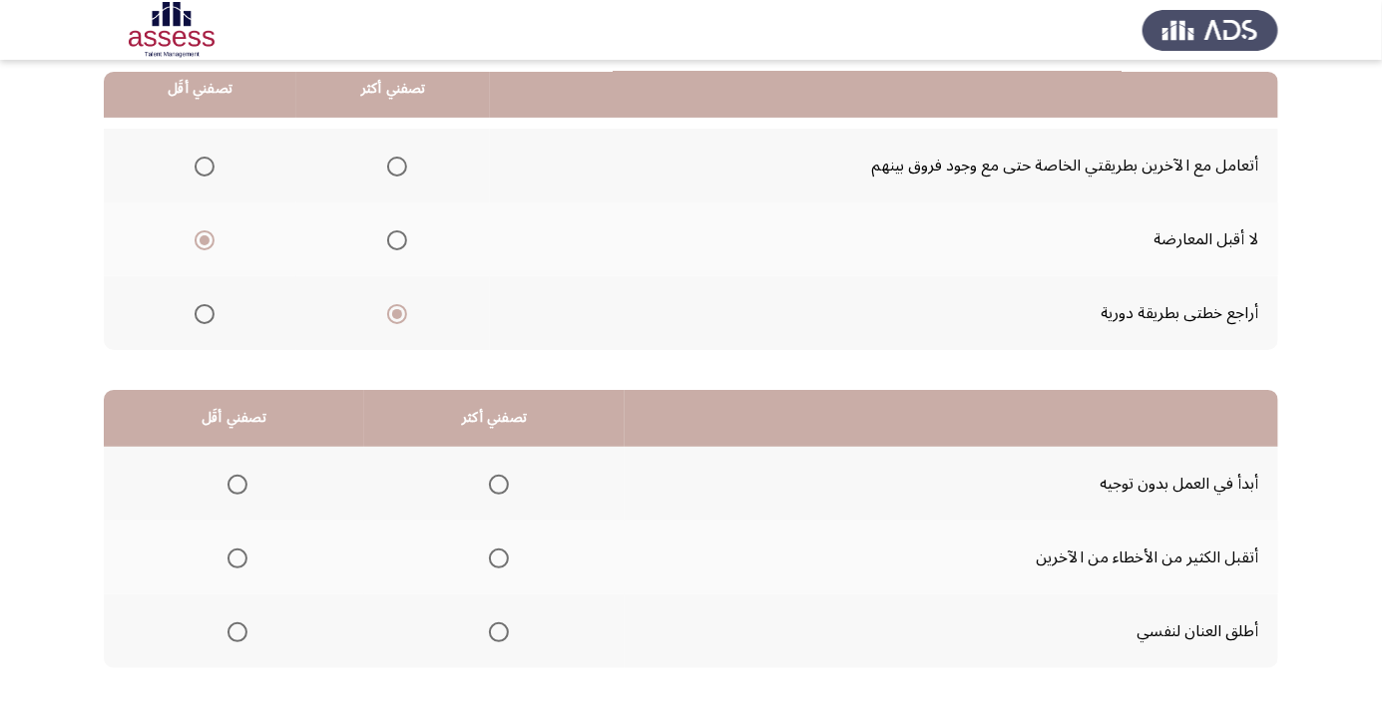
scroll to position [197, 0]
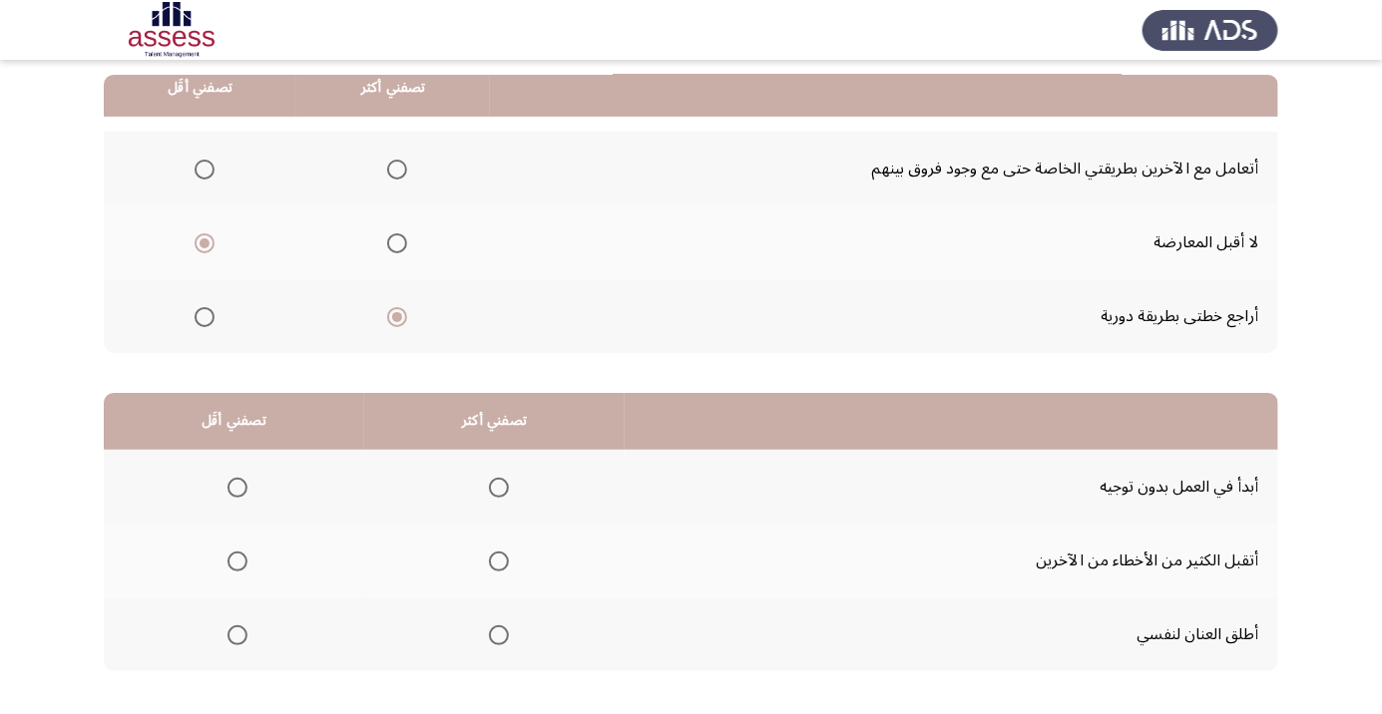
click at [499, 635] on span "Select an option" at bounding box center [499, 635] width 0 height 0
click at [500, 633] on input "Select an option" at bounding box center [499, 635] width 20 height 20
click at [237, 560] on span "Select an option" at bounding box center [237, 562] width 20 height 20
click at [237, 560] on input "Select an option" at bounding box center [237, 562] width 20 height 20
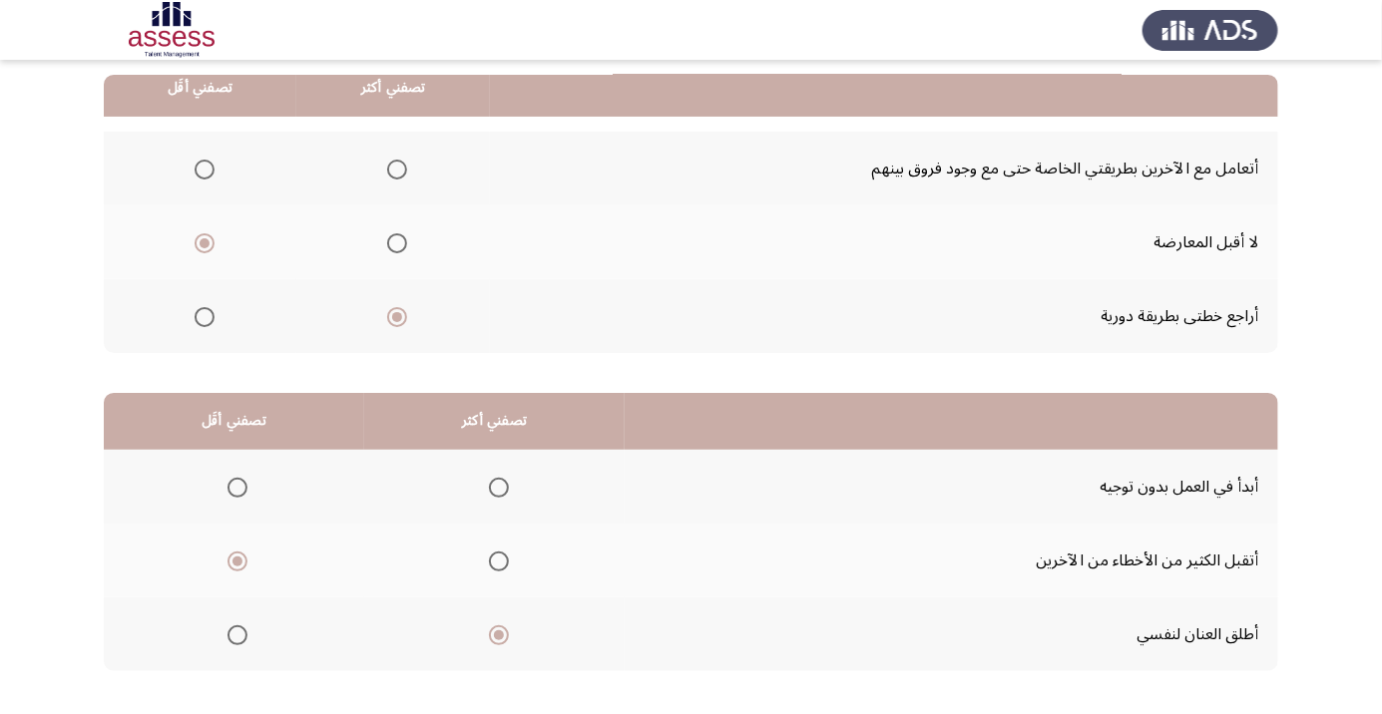
scroll to position [0, 0]
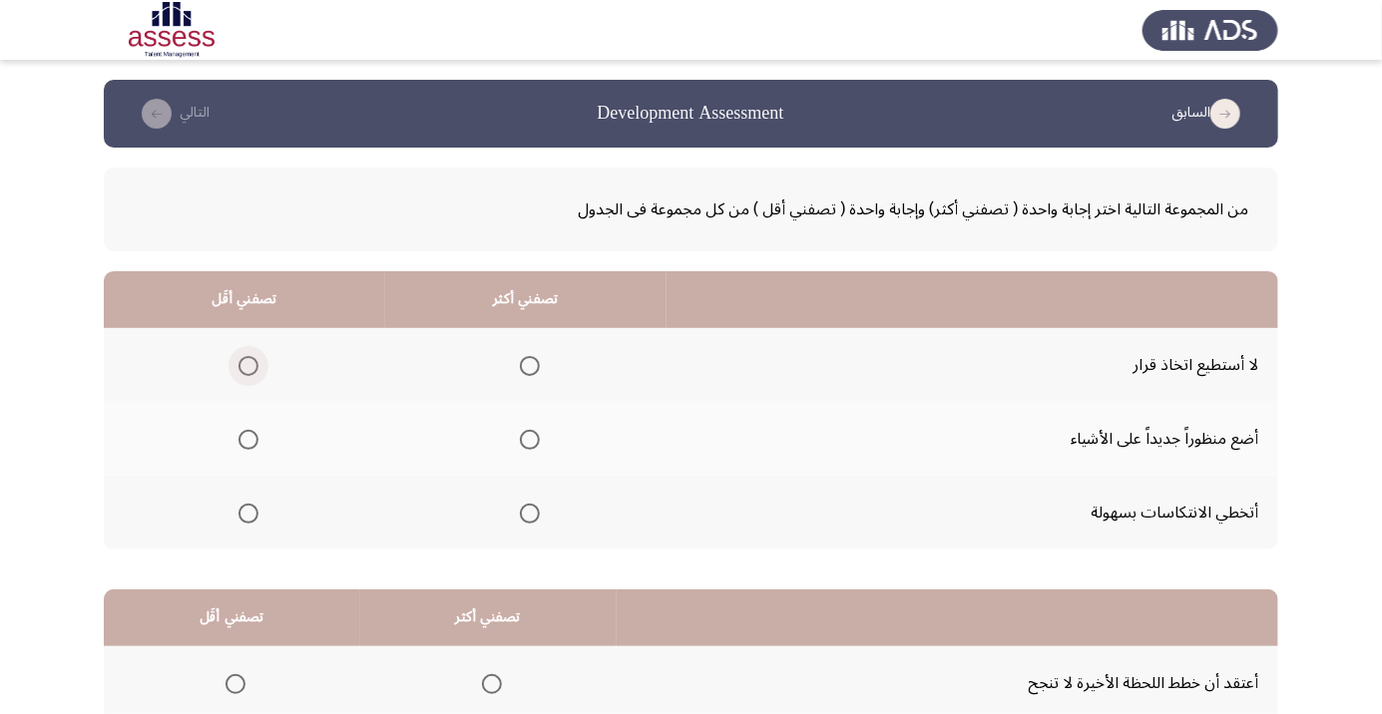
click at [248, 366] on span "Select an option" at bounding box center [248, 366] width 0 height 0
click at [247, 365] on input "Select an option" at bounding box center [248, 366] width 20 height 20
click at [533, 507] on span "Select an option" at bounding box center [530, 514] width 20 height 20
click at [533, 507] on input "Select an option" at bounding box center [530, 514] width 20 height 20
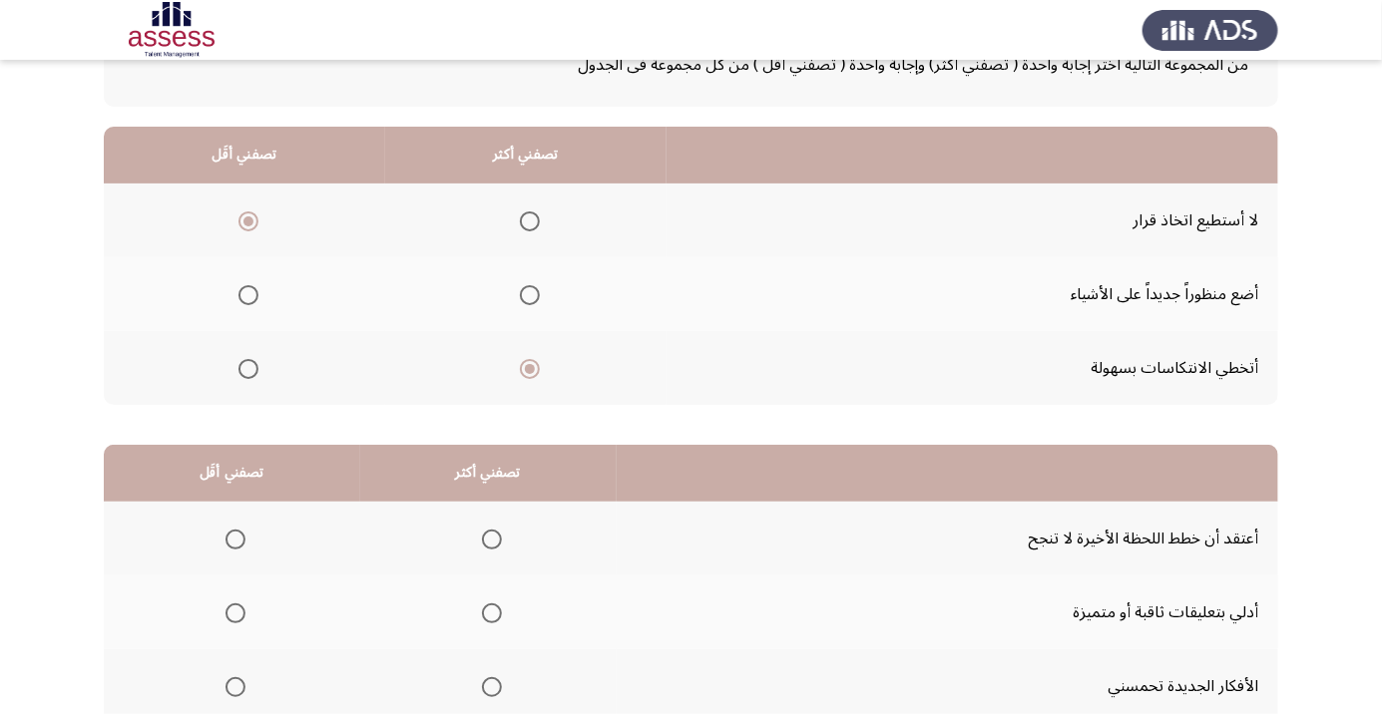
scroll to position [197, 0]
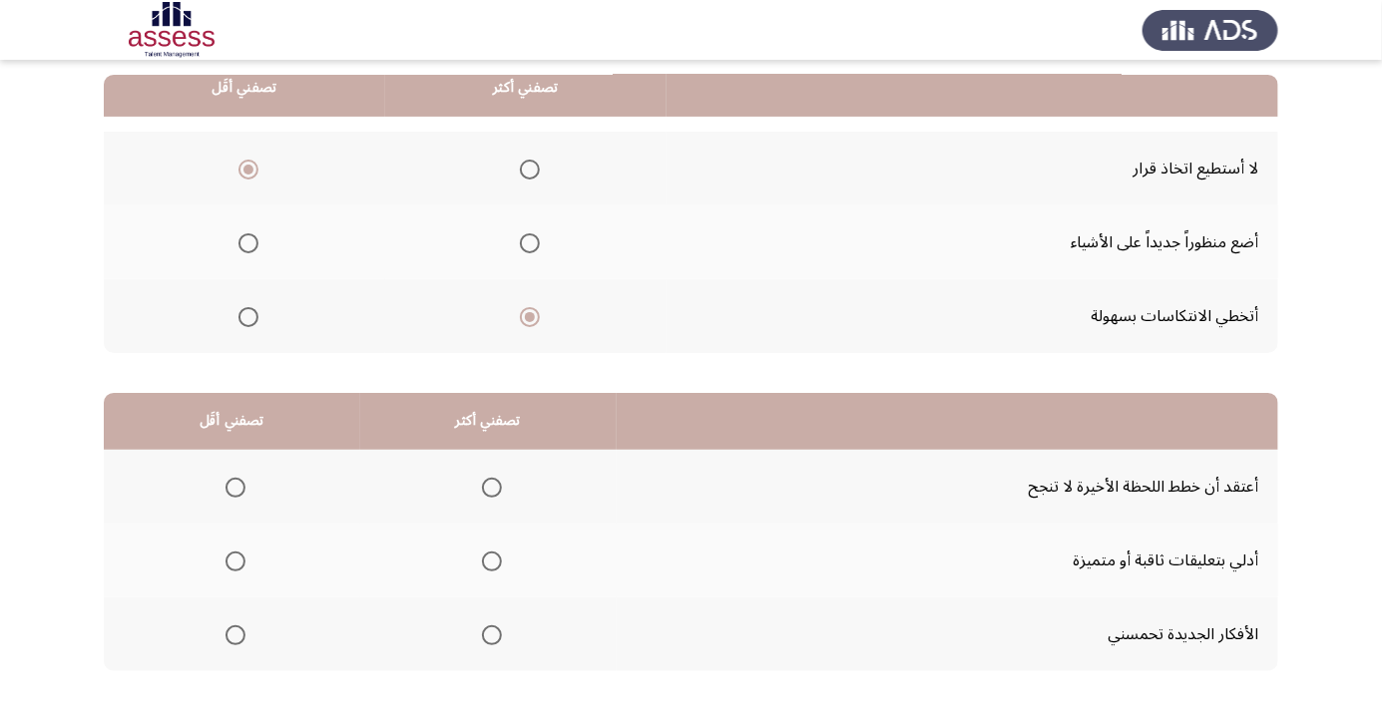
click at [491, 633] on span "Select an option" at bounding box center [492, 635] width 20 height 20
click at [491, 633] on input "Select an option" at bounding box center [492, 635] width 20 height 20
click at [235, 488] on span "Select an option" at bounding box center [235, 488] width 0 height 0
click at [234, 486] on input "Select an option" at bounding box center [235, 488] width 20 height 20
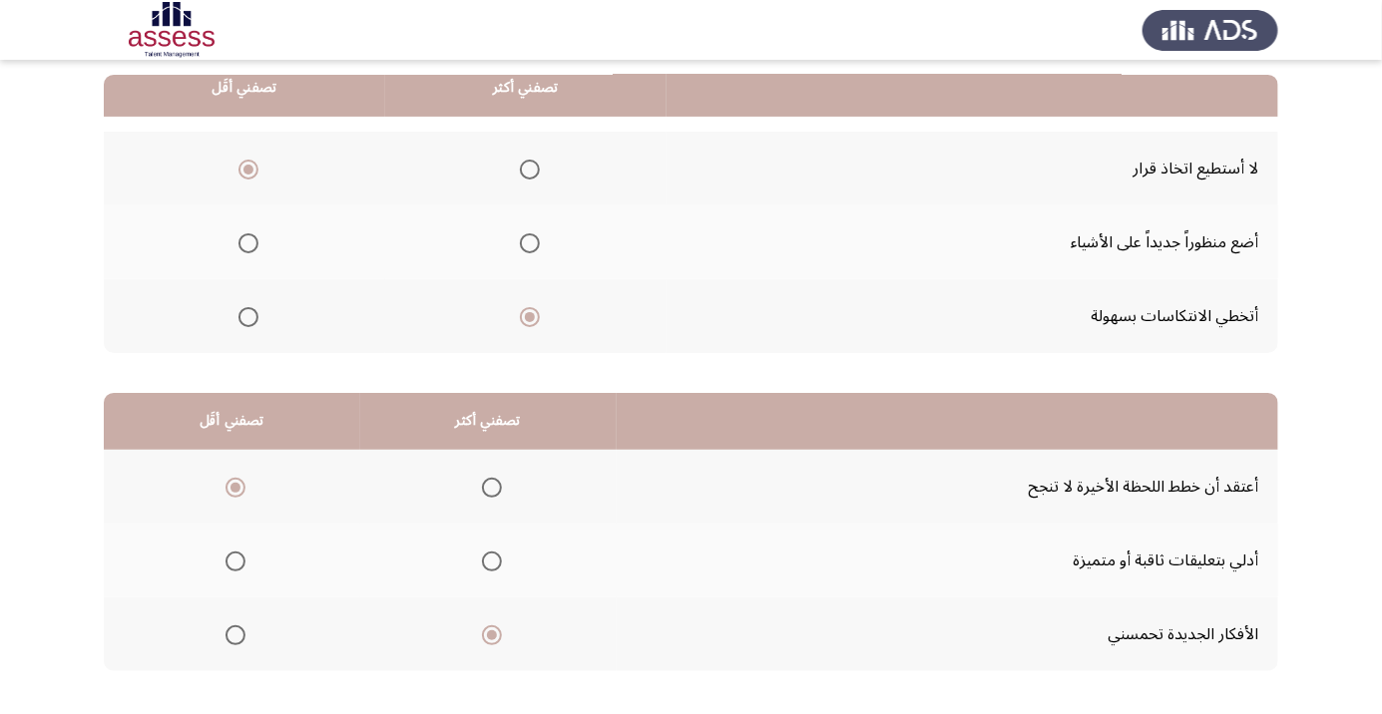
scroll to position [0, 0]
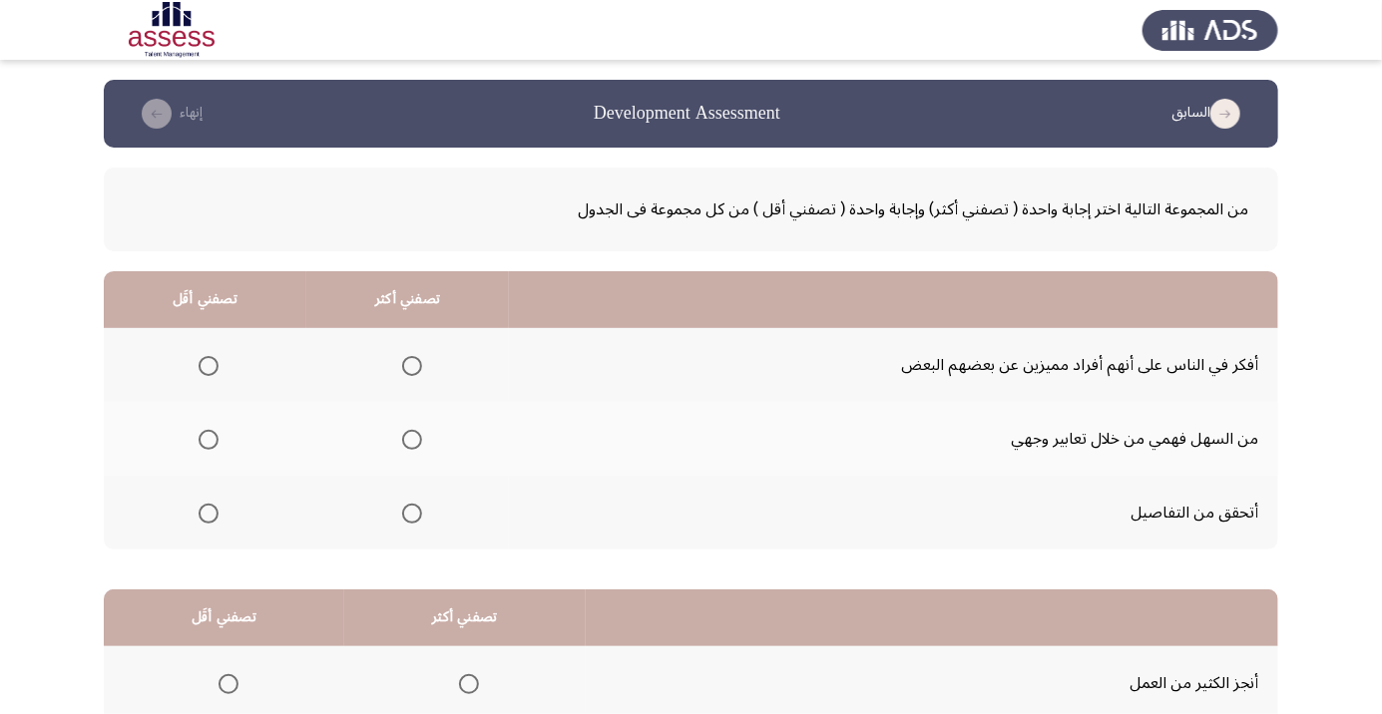
click at [197, 459] on th at bounding box center [205, 439] width 202 height 74
click at [210, 444] on span "Select an option" at bounding box center [208, 440] width 20 height 20
click at [210, 444] on input "Select an option" at bounding box center [208, 440] width 20 height 20
click at [419, 521] on span "Select an option" at bounding box center [412, 514] width 20 height 20
click at [419, 521] on input "Select an option" at bounding box center [412, 514] width 20 height 20
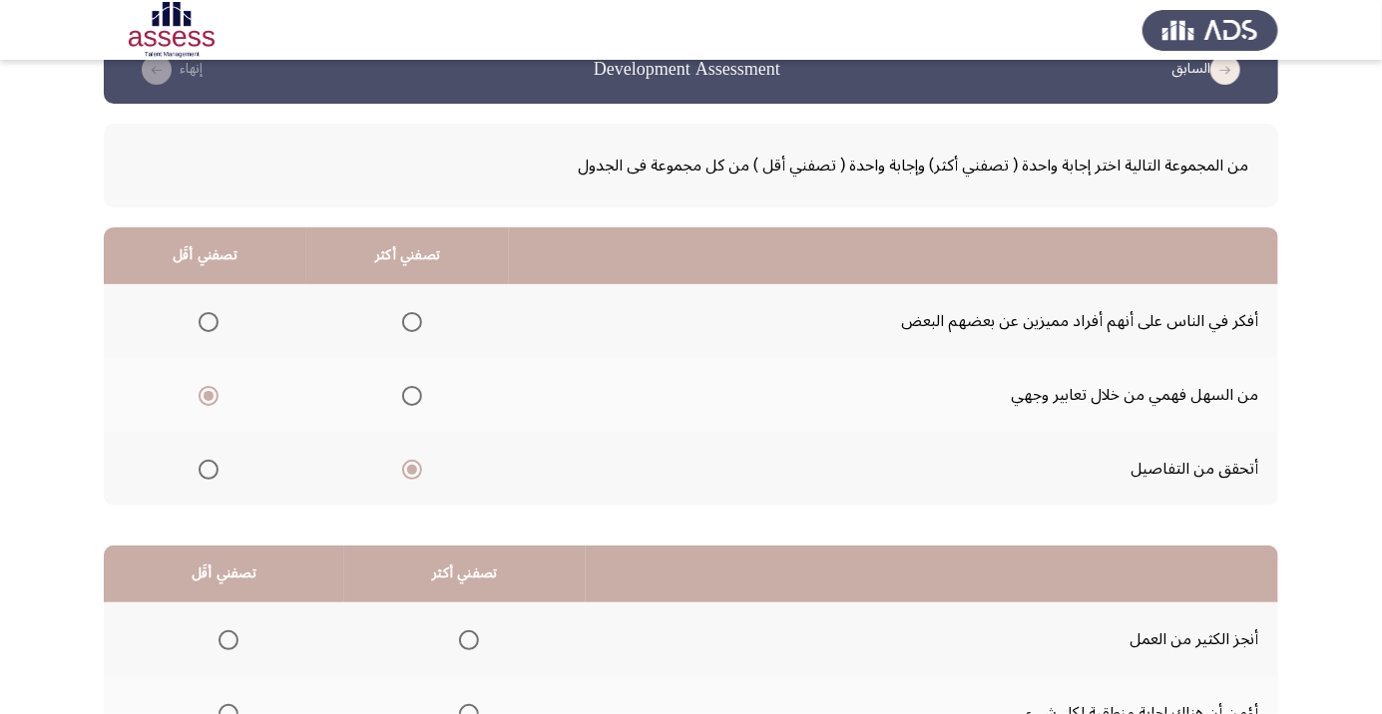
scroll to position [197, 0]
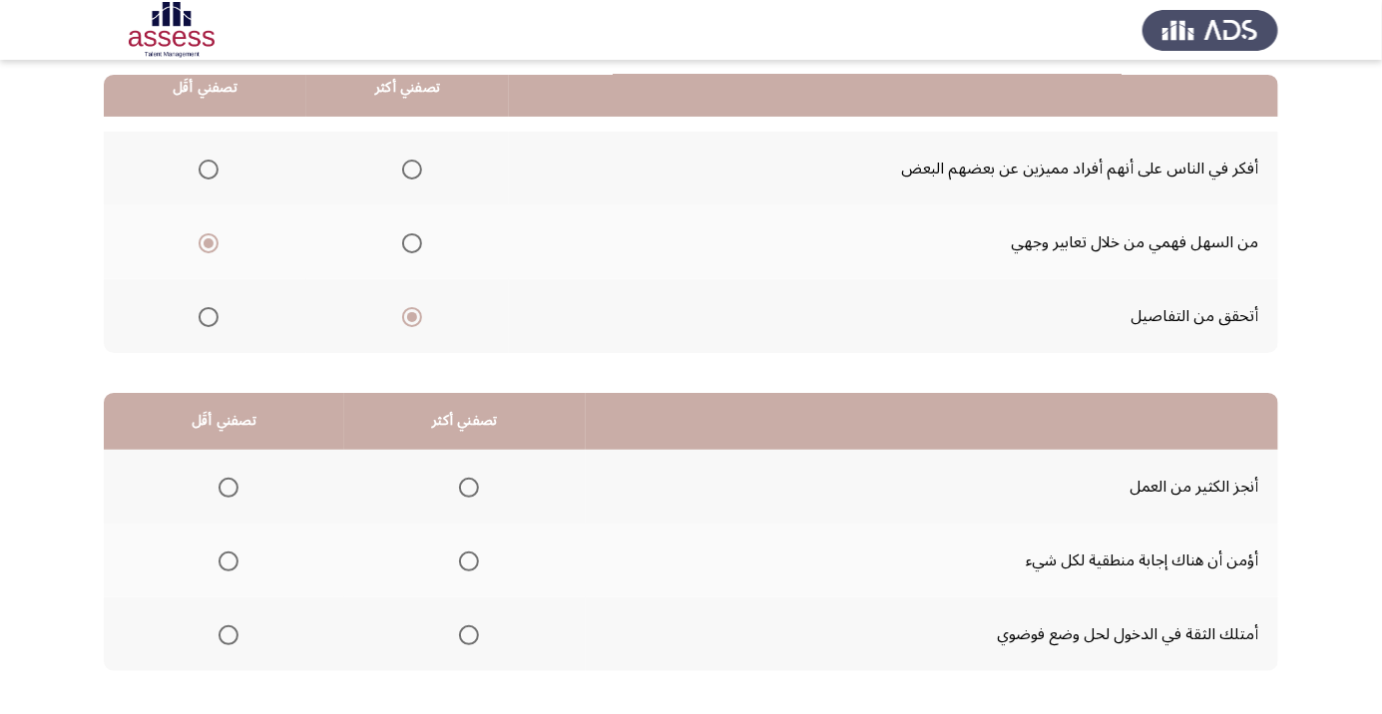
click at [469, 488] on span "Select an option" at bounding box center [469, 488] width 0 height 0
click at [469, 486] on input "Select an option" at bounding box center [469, 488] width 20 height 20
click at [469, 635] on span "Select an option" at bounding box center [469, 635] width 0 height 0
click at [469, 633] on input "Select an option" at bounding box center [469, 635] width 20 height 20
click at [232, 556] on span "Select an option" at bounding box center [228, 562] width 20 height 20
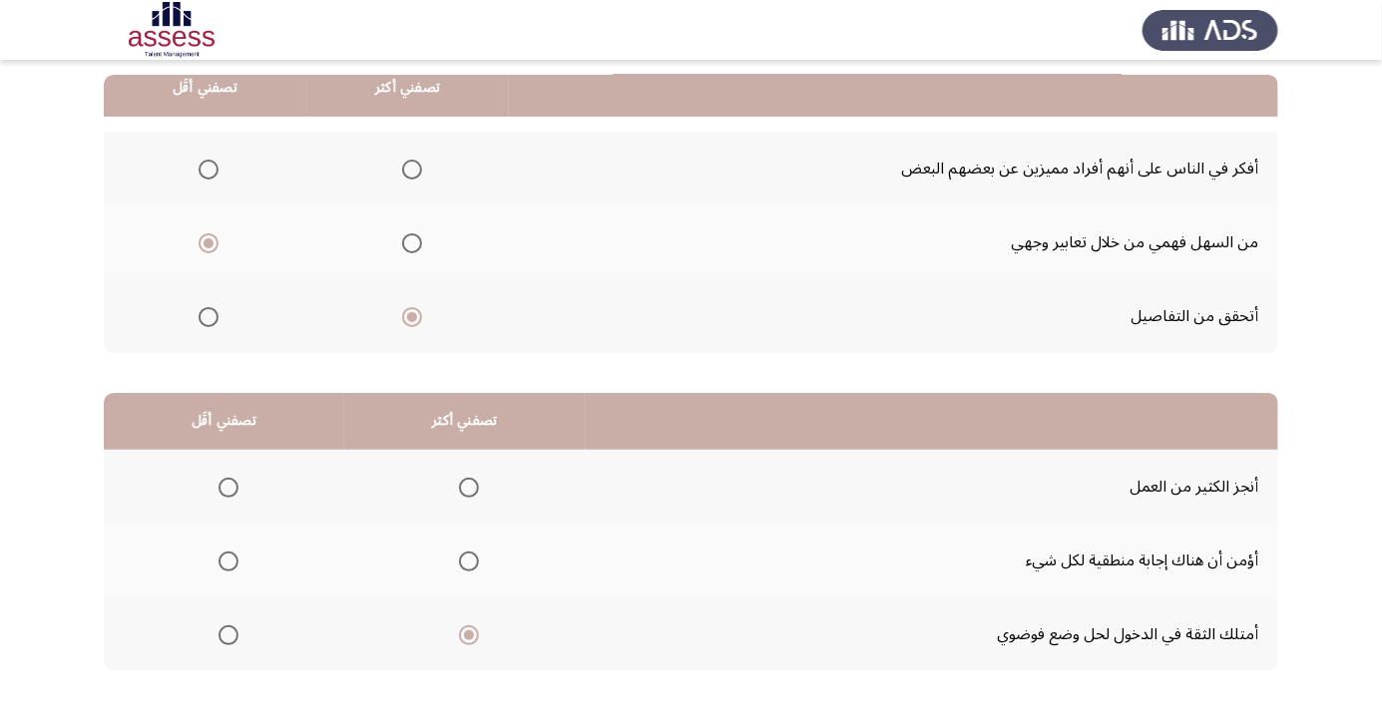
click at [232, 556] on input "Select an option" at bounding box center [228, 562] width 20 height 20
